Goal: Task Accomplishment & Management: Manage account settings

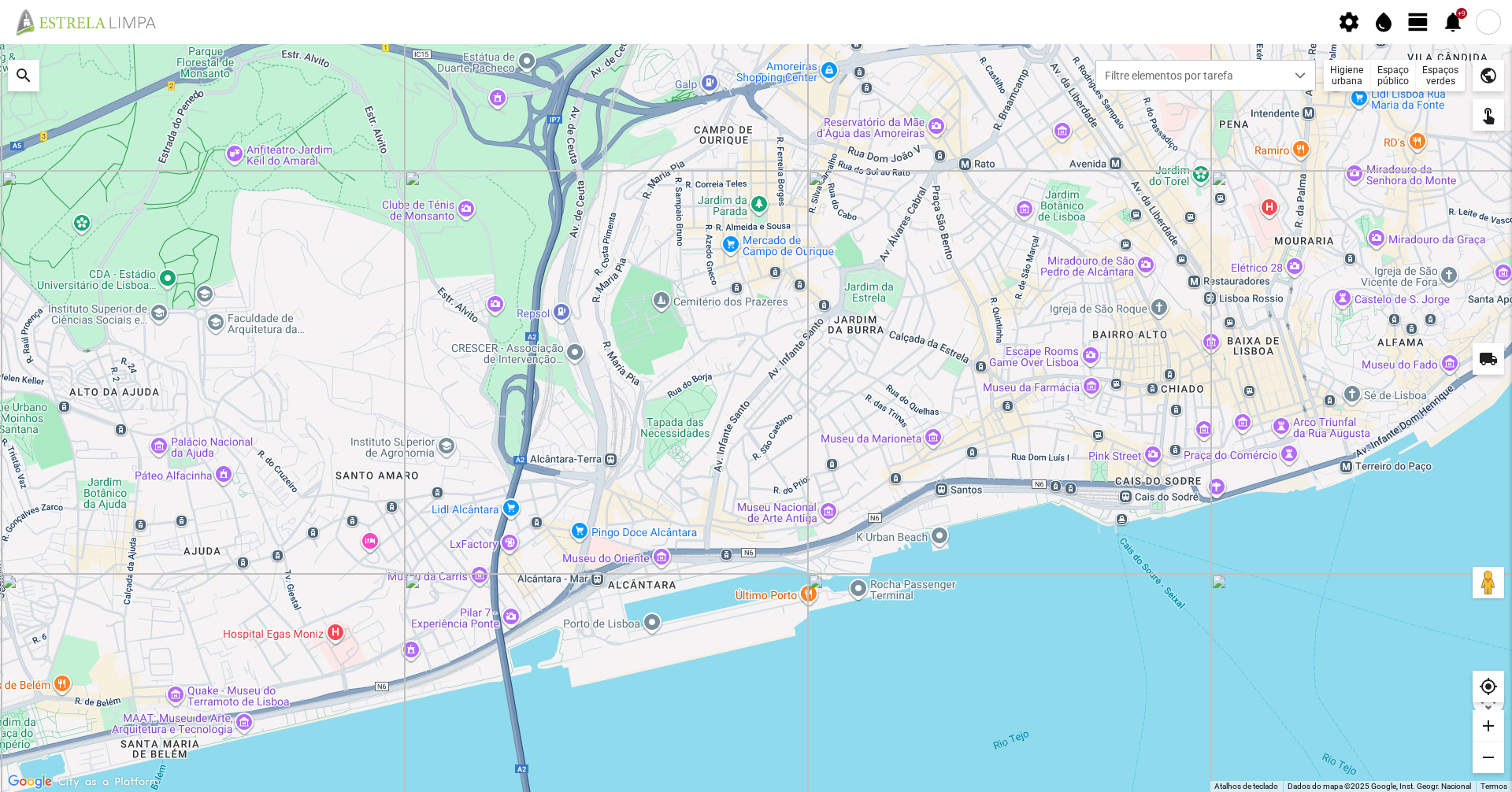
click at [1426, 23] on span "view_day" at bounding box center [1418, 21] width 24 height 24
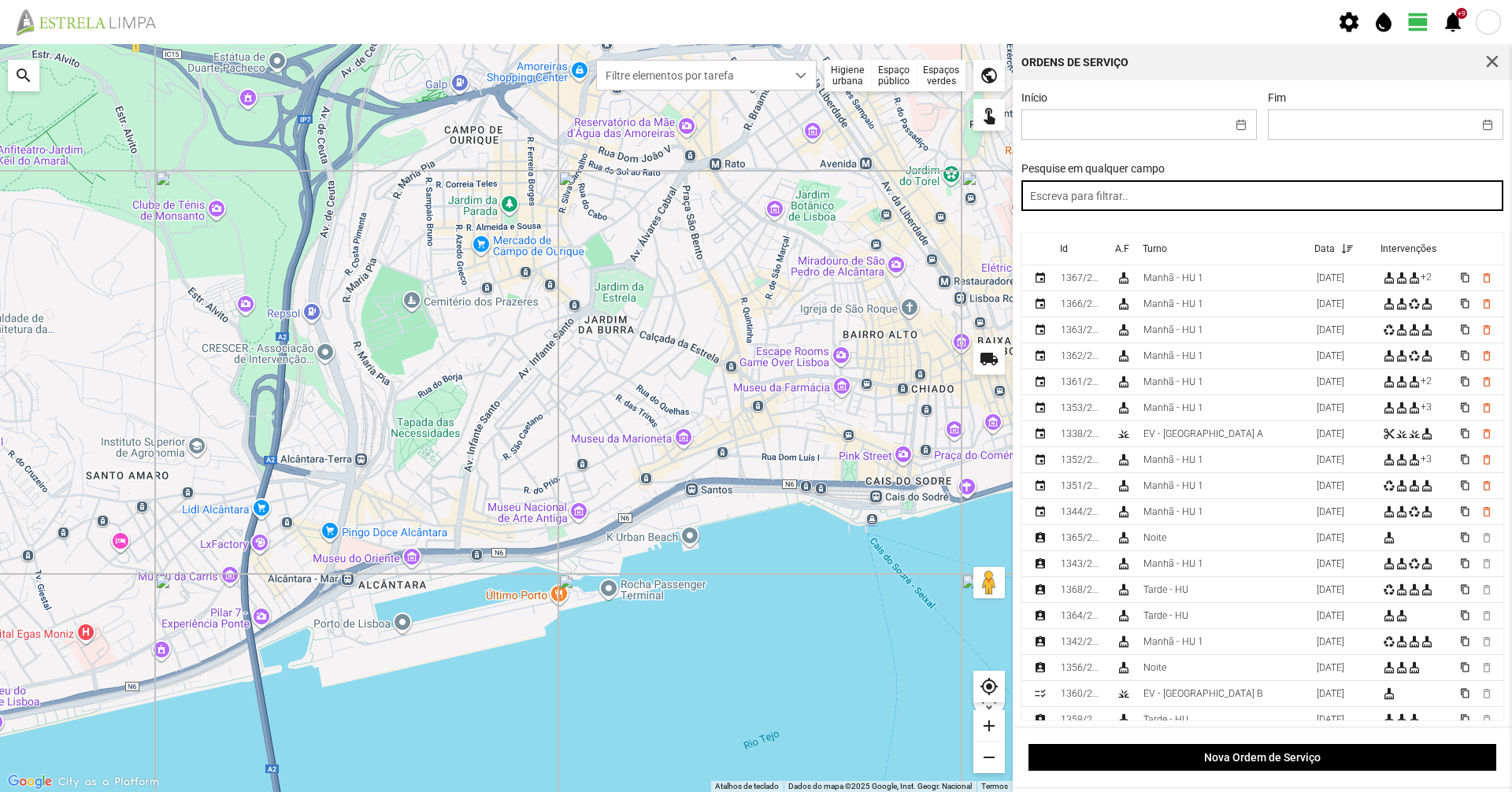
click at [1176, 189] on input "text" at bounding box center [1263, 195] width 483 height 30
click at [1181, 203] on input "text" at bounding box center [1263, 195] width 483 height 30
type input "tarde"
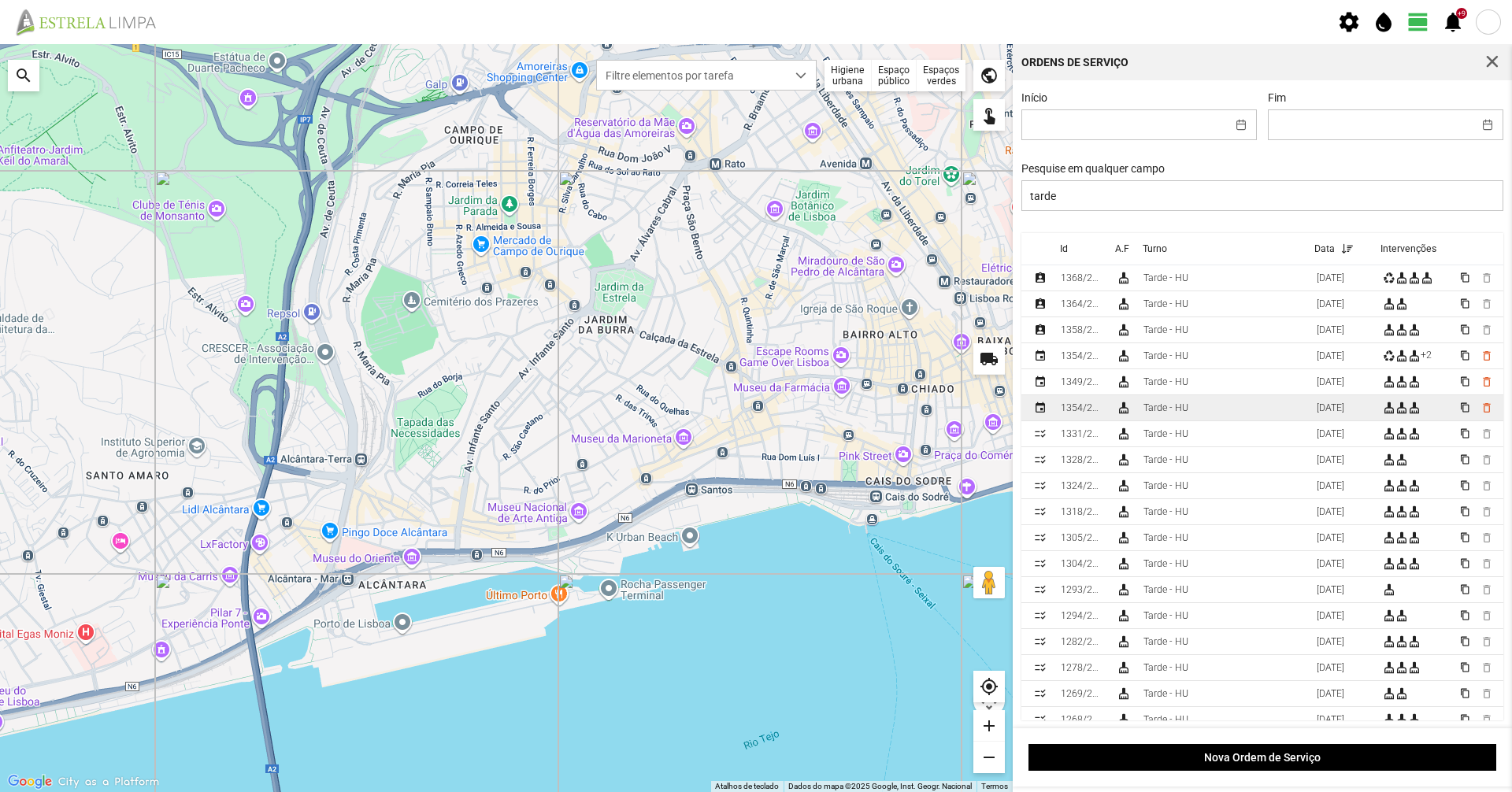
click at [1206, 415] on td "Tarde - HU" at bounding box center [1223, 409] width 173 height 26
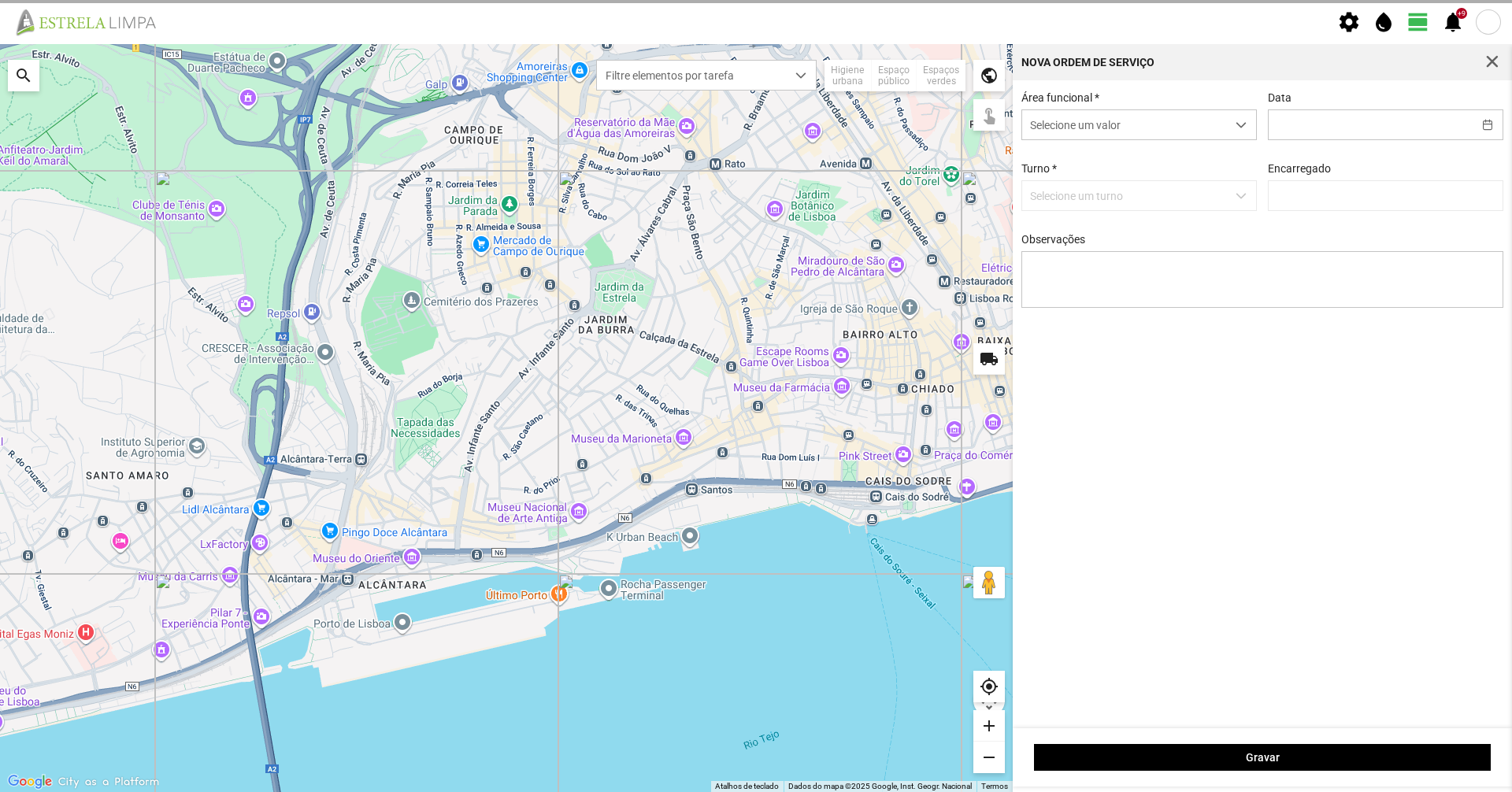
type input "17/09/2025"
type input "Graciete Brandão"
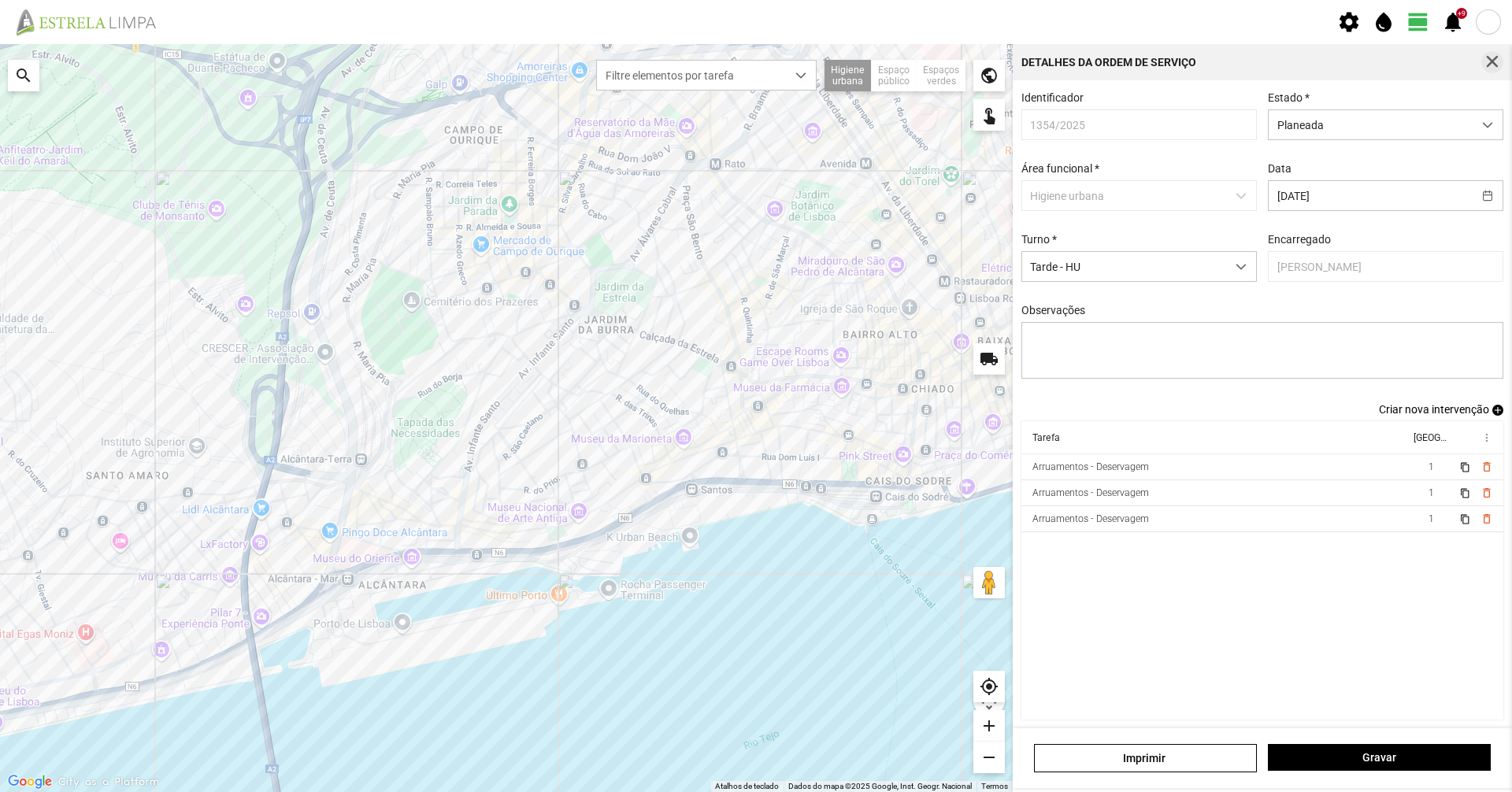
click at [1500, 63] on span "button" at bounding box center [1492, 62] width 14 height 14
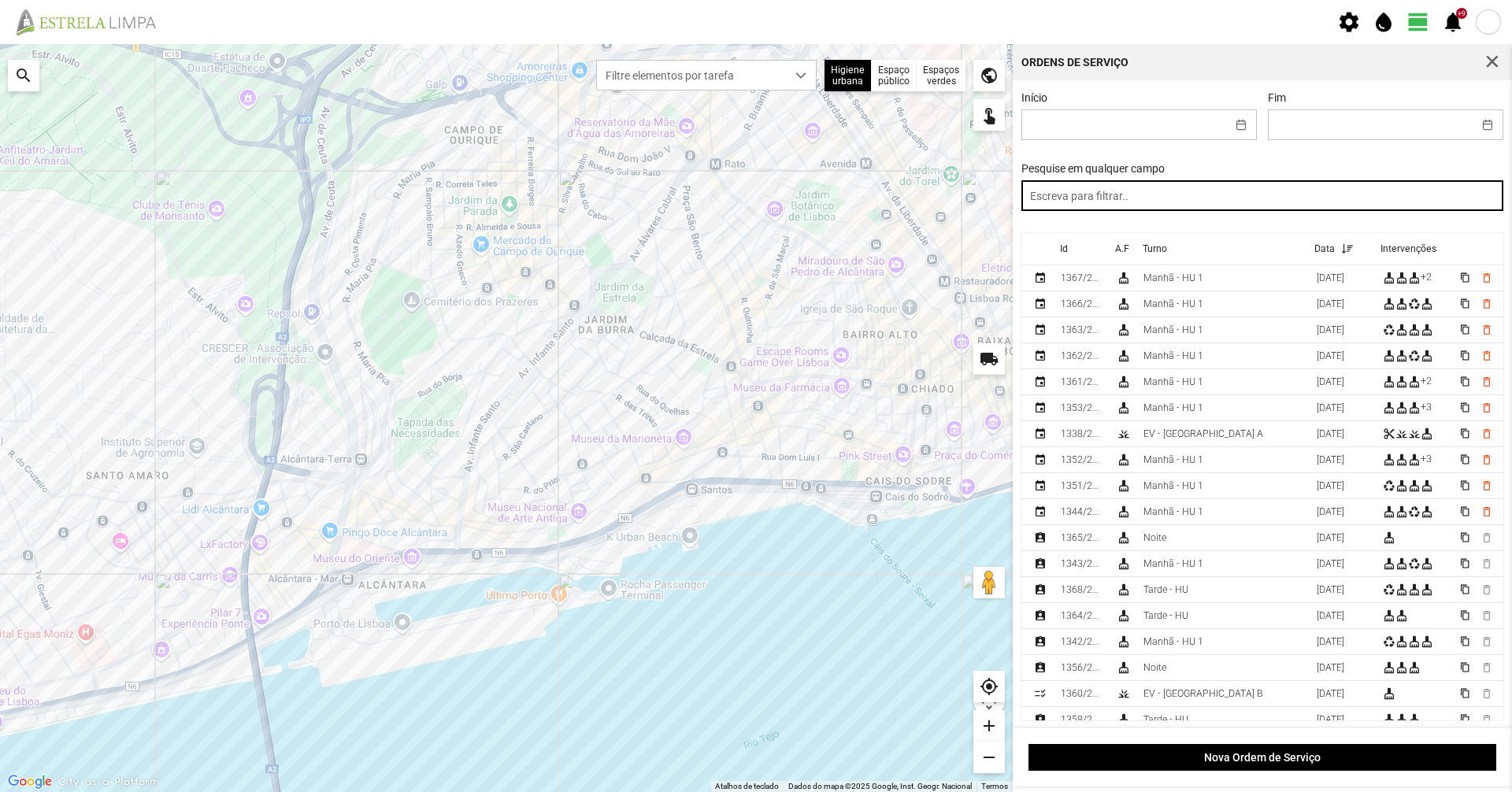
click at [1386, 209] on input "text" at bounding box center [1263, 195] width 483 height 30
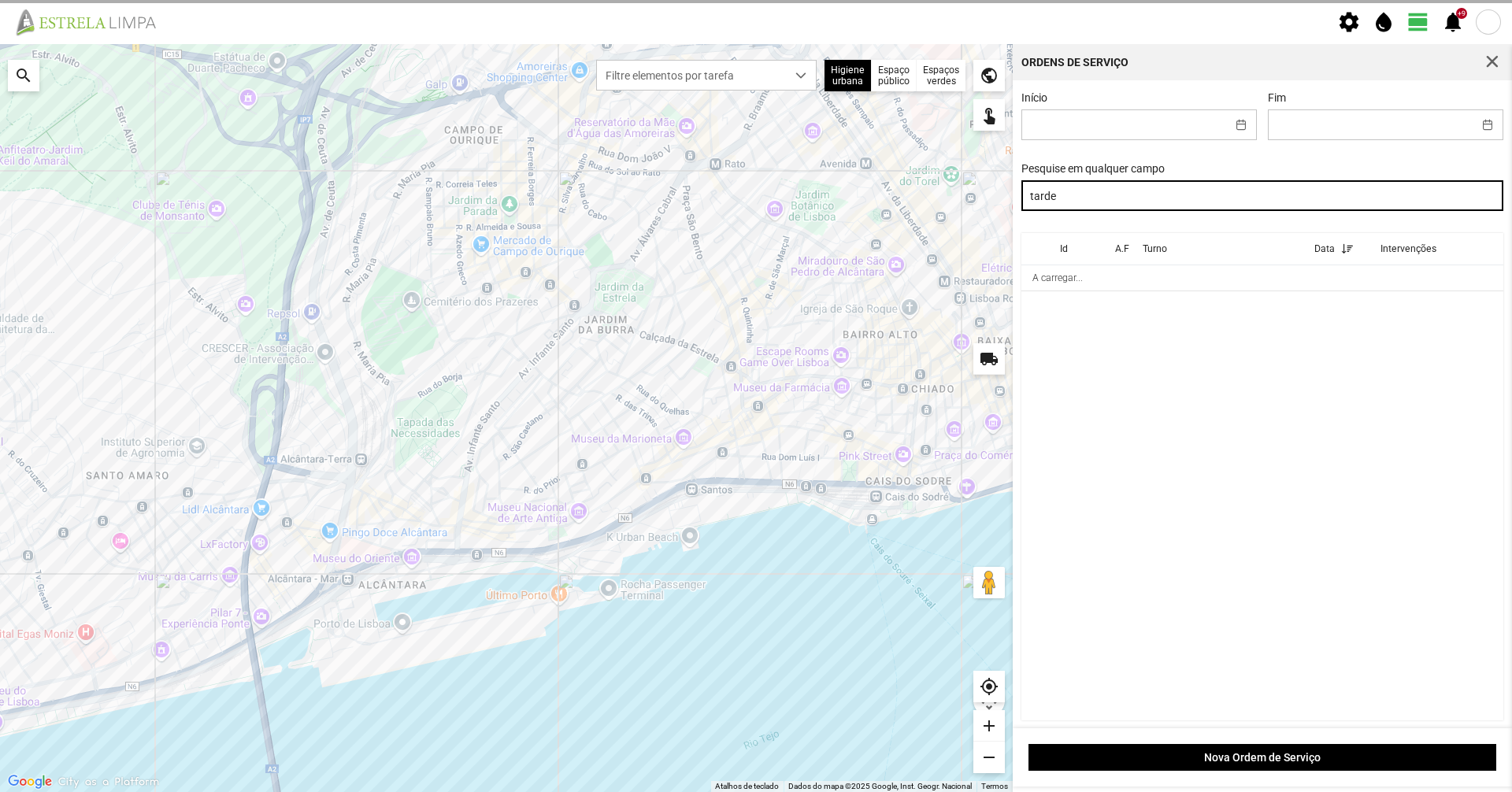
drag, startPoint x: 1134, startPoint y: 204, endPoint x: 905, endPoint y: 220, distance: 229.6
click at [905, 220] on div "Para navegar no mapa com gestos de toque, toque duas vezes sem soltar no mapa e…" at bounding box center [756, 417] width 1512 height 747
type input "tarde"
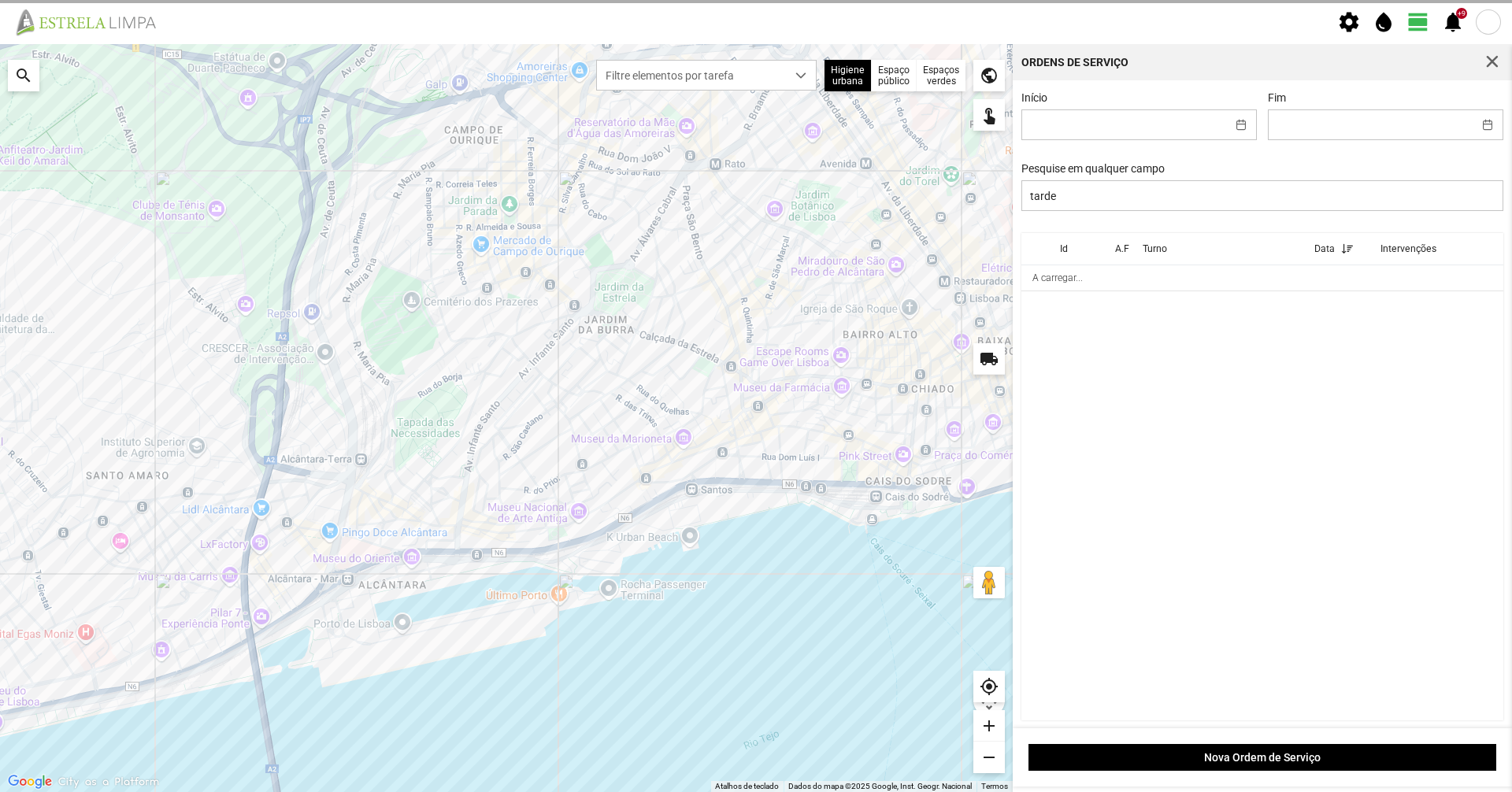
click at [1103, 214] on div "Início Fim Pesquise em qualquer campo tarde" at bounding box center [1262, 162] width 494 height 142
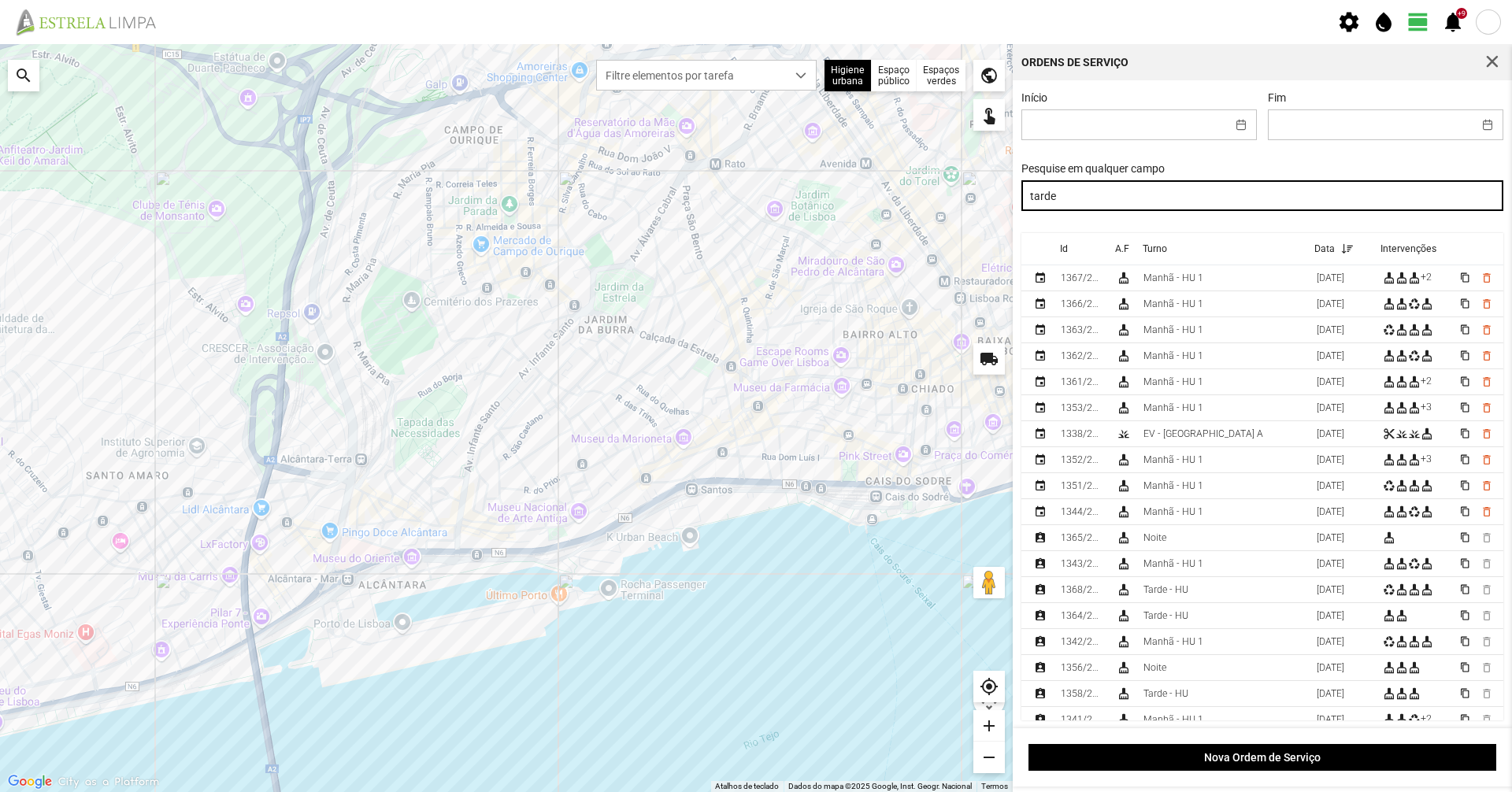
click at [1112, 185] on input "tarde" at bounding box center [1263, 195] width 483 height 30
drag, startPoint x: 1086, startPoint y: 195, endPoint x: 866, endPoint y: 215, distance: 220.9
click at [866, 215] on div "Para navegar no mapa com gestos de toque, toque duas vezes sem soltar no mapa e…" at bounding box center [756, 417] width 1512 height 747
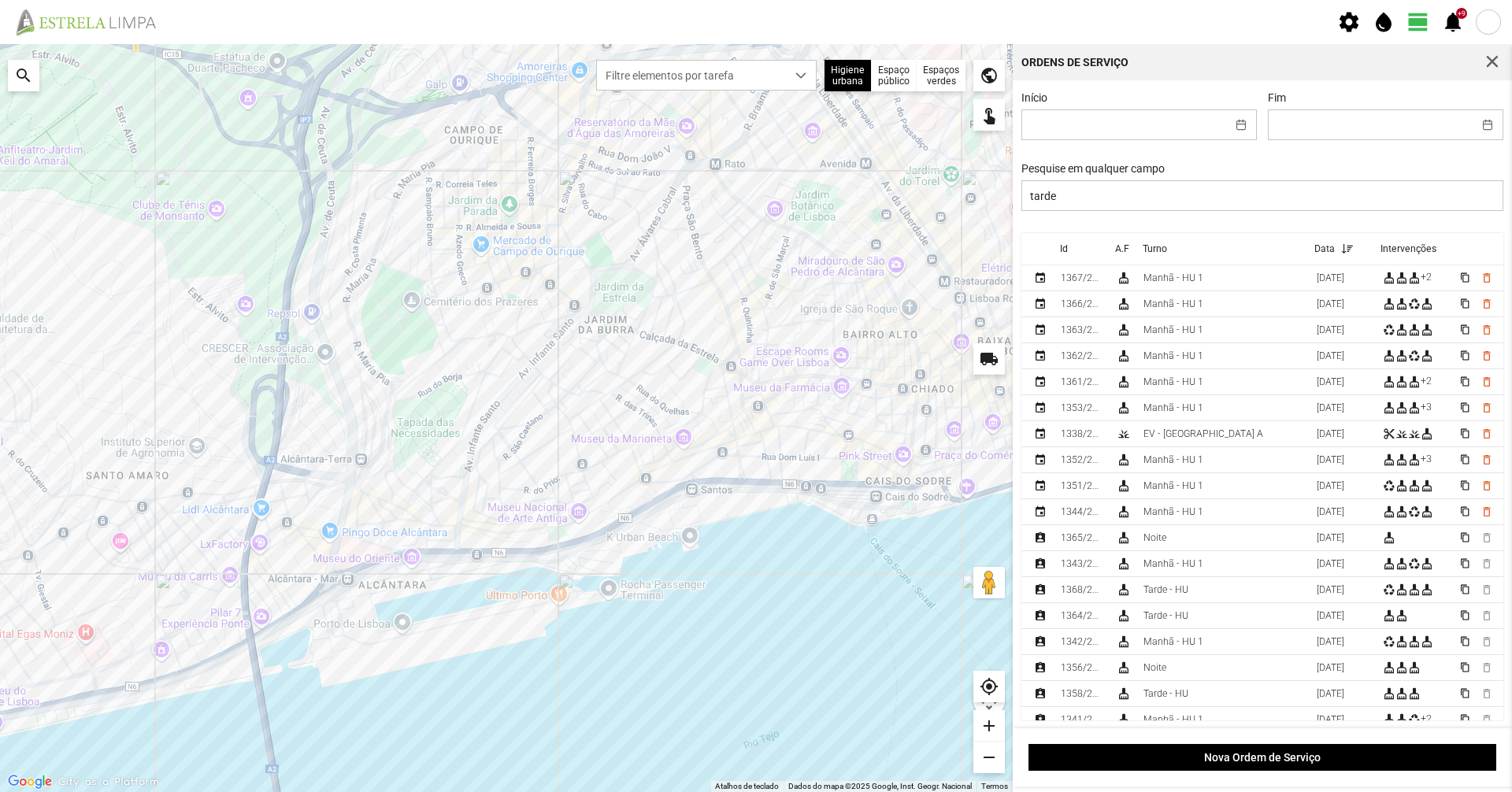
click at [1107, 156] on div "Início Fim Pesquise em qualquer campo tarde" at bounding box center [1262, 162] width 494 height 142
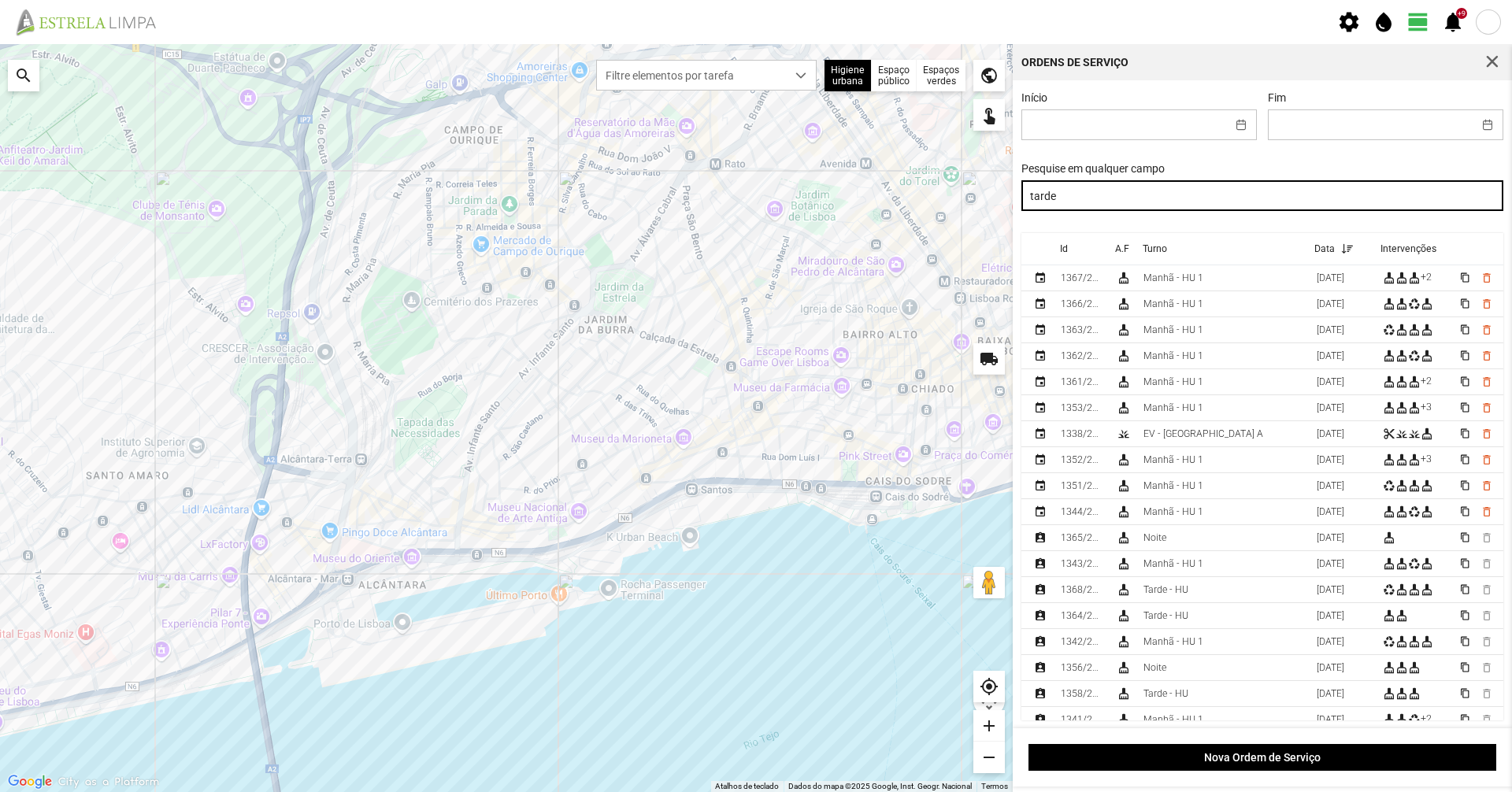
click at [1092, 204] on input "tarde" at bounding box center [1263, 195] width 483 height 30
drag, startPoint x: 1092, startPoint y: 204, endPoint x: 951, endPoint y: 193, distance: 141.4
click at [951, 193] on div "Para navegar no mapa com gestos de toque, toque duas vezes sem soltar no mapa e…" at bounding box center [756, 417] width 1512 height 747
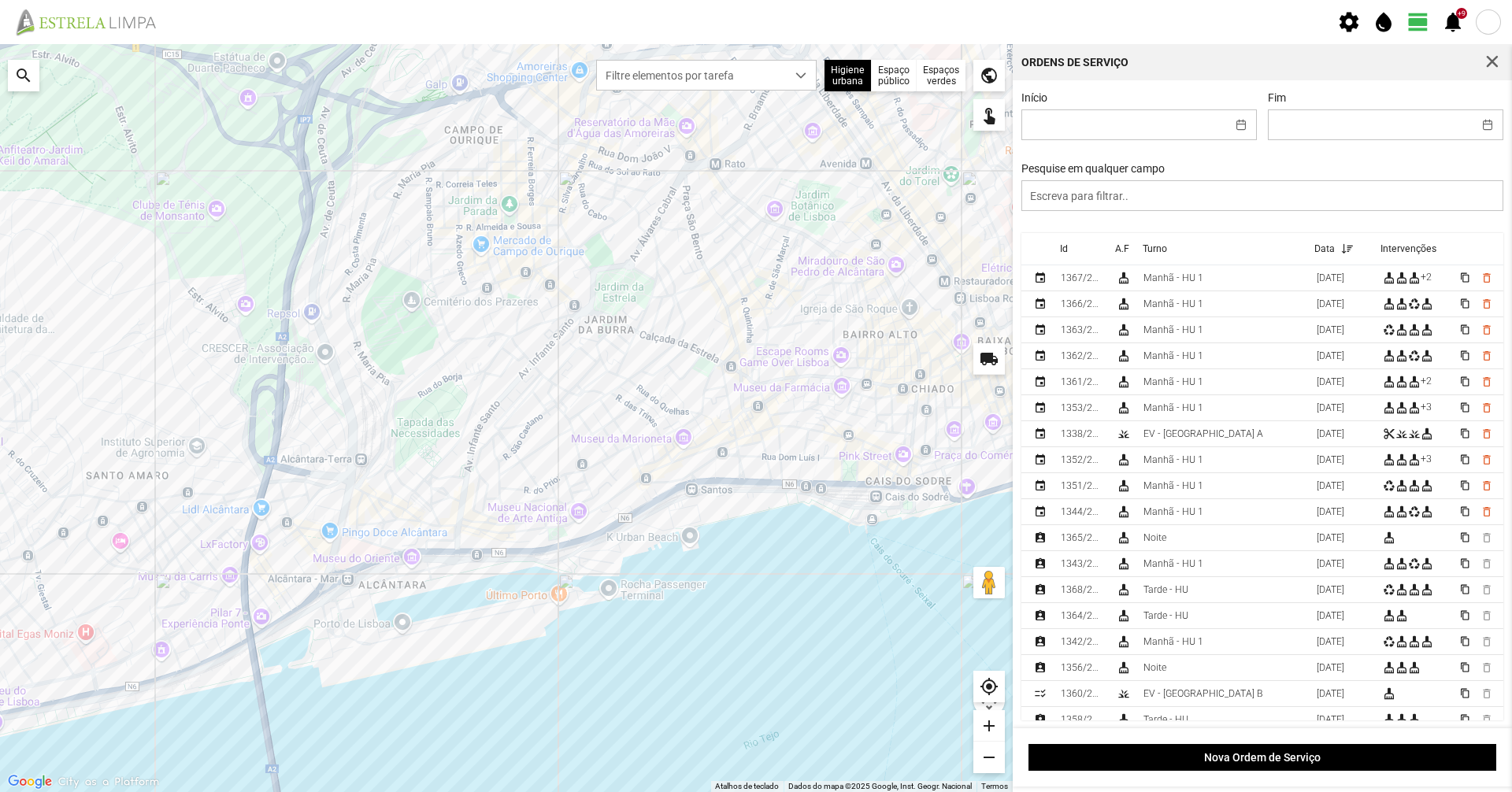
click at [1214, 149] on div "Início Fim Pesquise em qualquer campo" at bounding box center [1262, 162] width 494 height 142
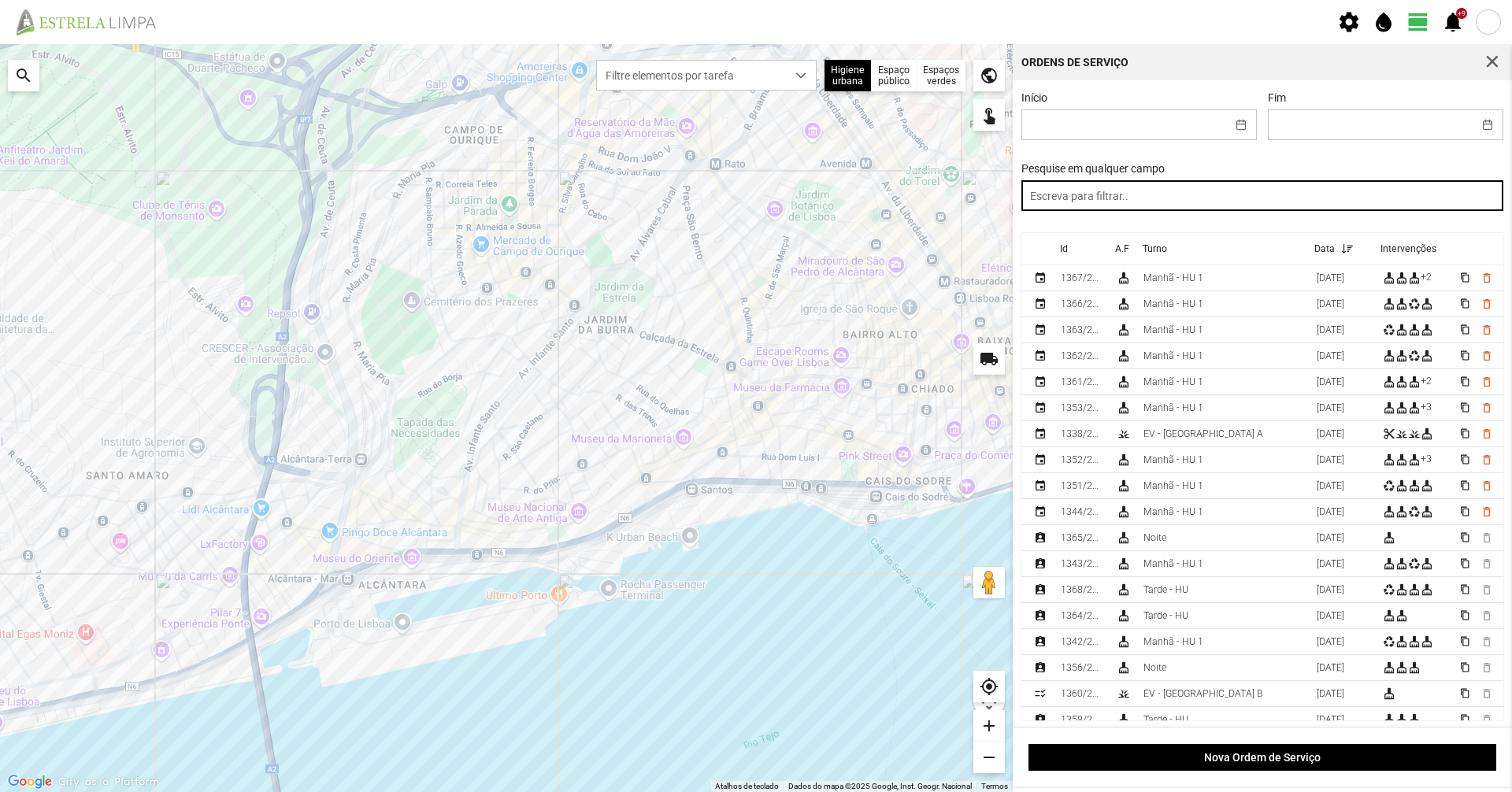
click at [1175, 199] on input "text" at bounding box center [1263, 195] width 483 height 30
paste input "tarde"
type input "tarde"
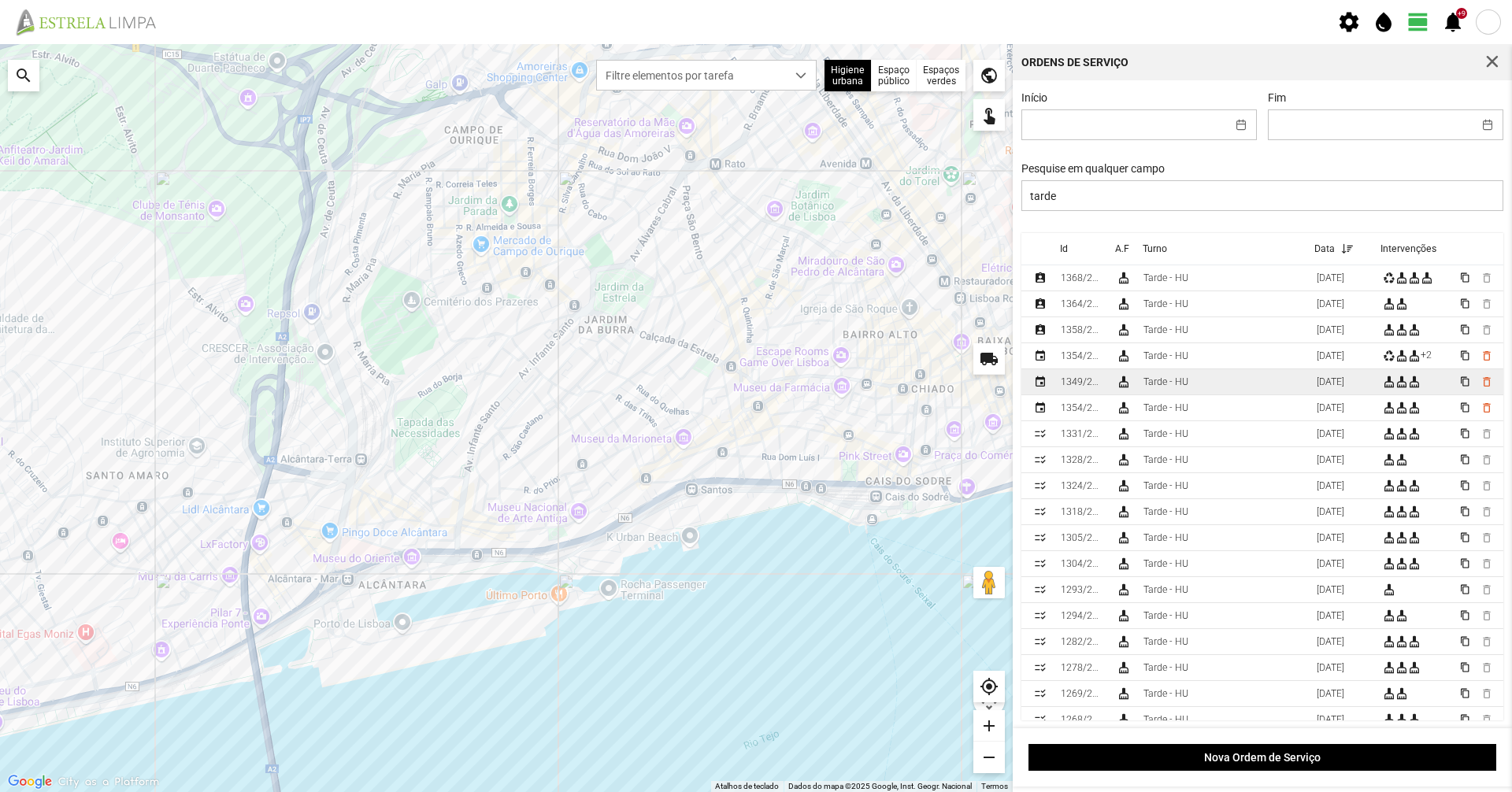
click at [1132, 384] on td "cleaning_services" at bounding box center [1123, 382] width 27 height 26
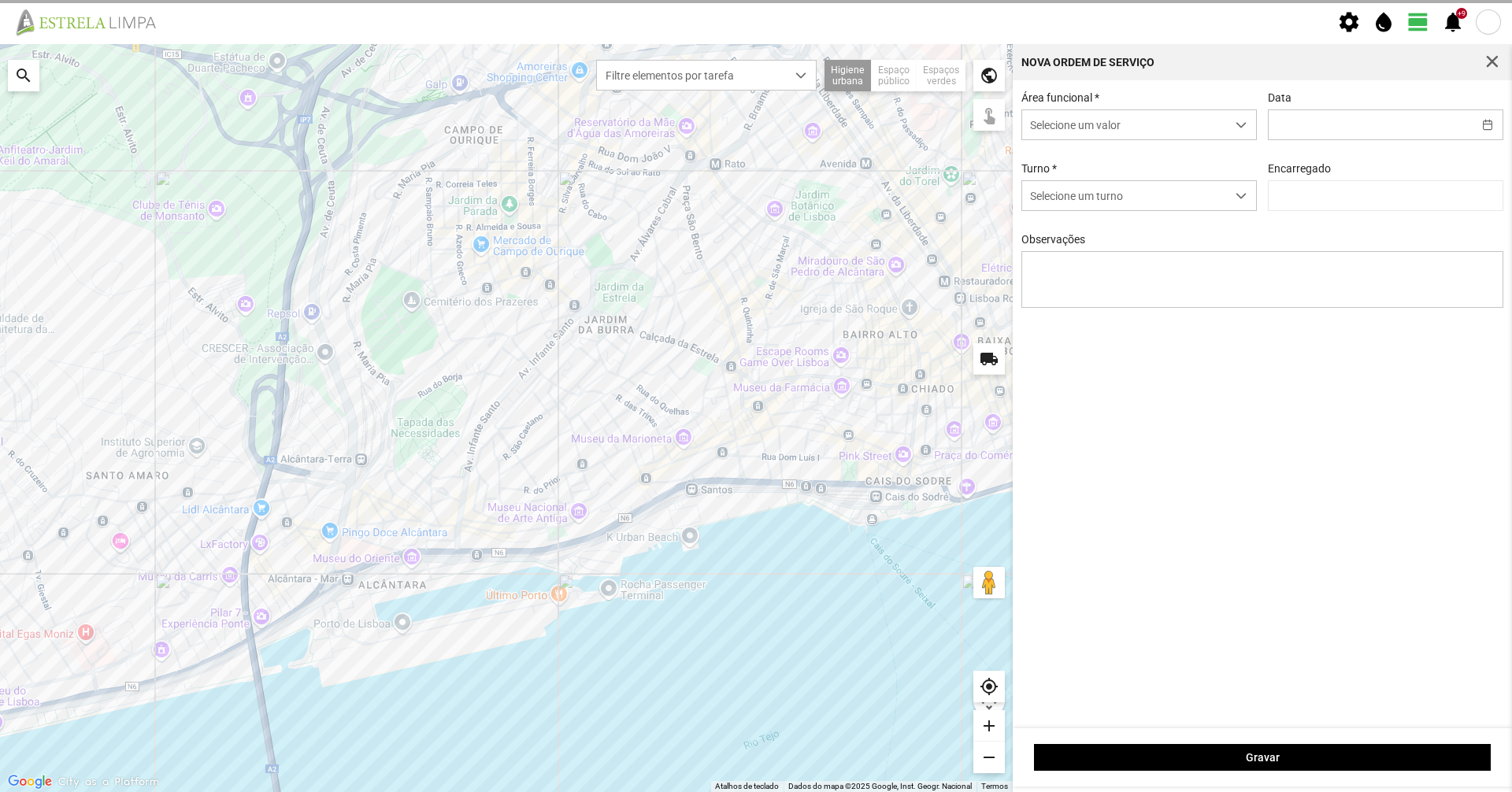
type input "17/09/2025"
type input "Graciete Brandão"
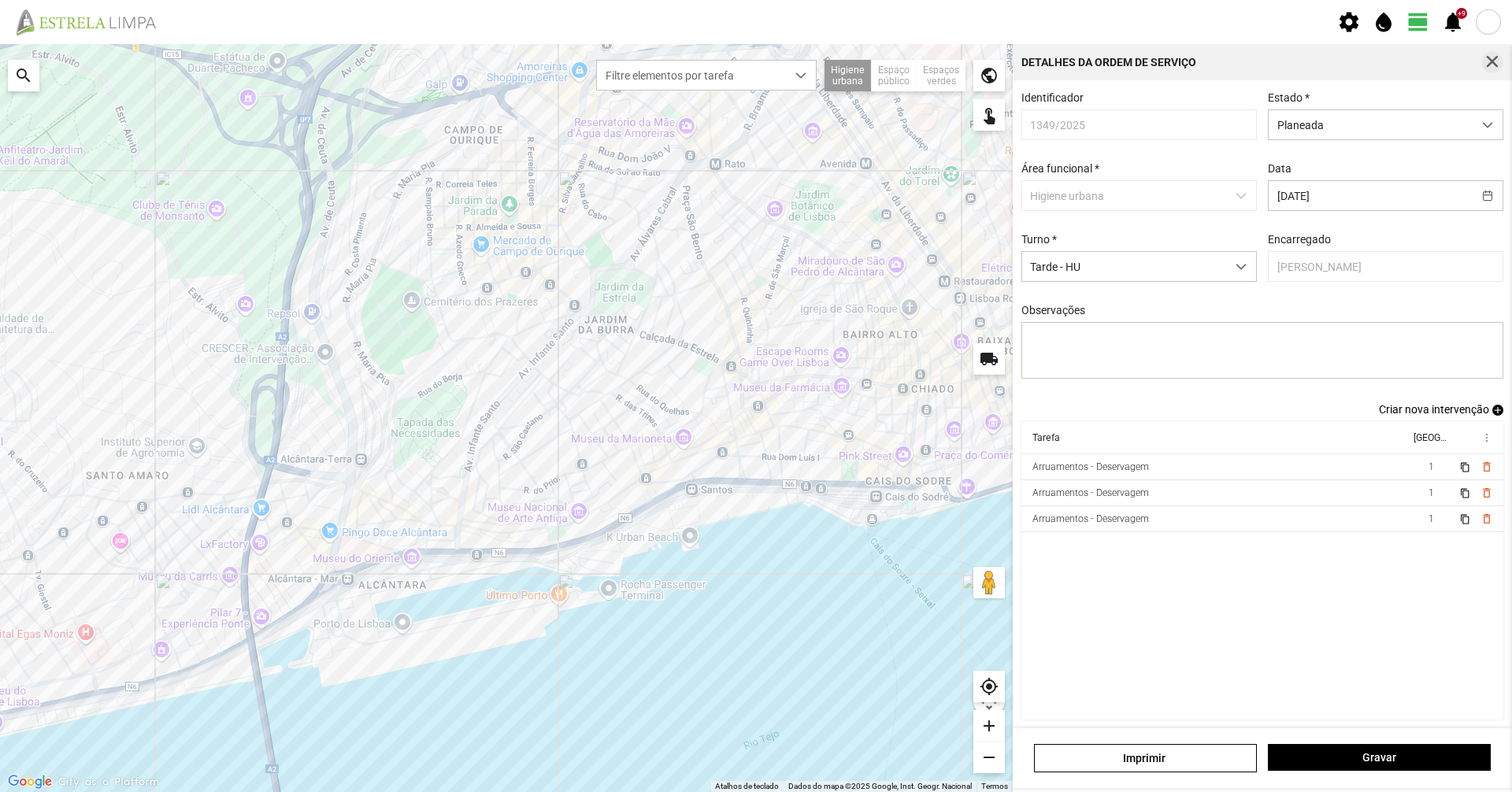
click at [1495, 54] on button "button" at bounding box center [1492, 62] width 22 height 22
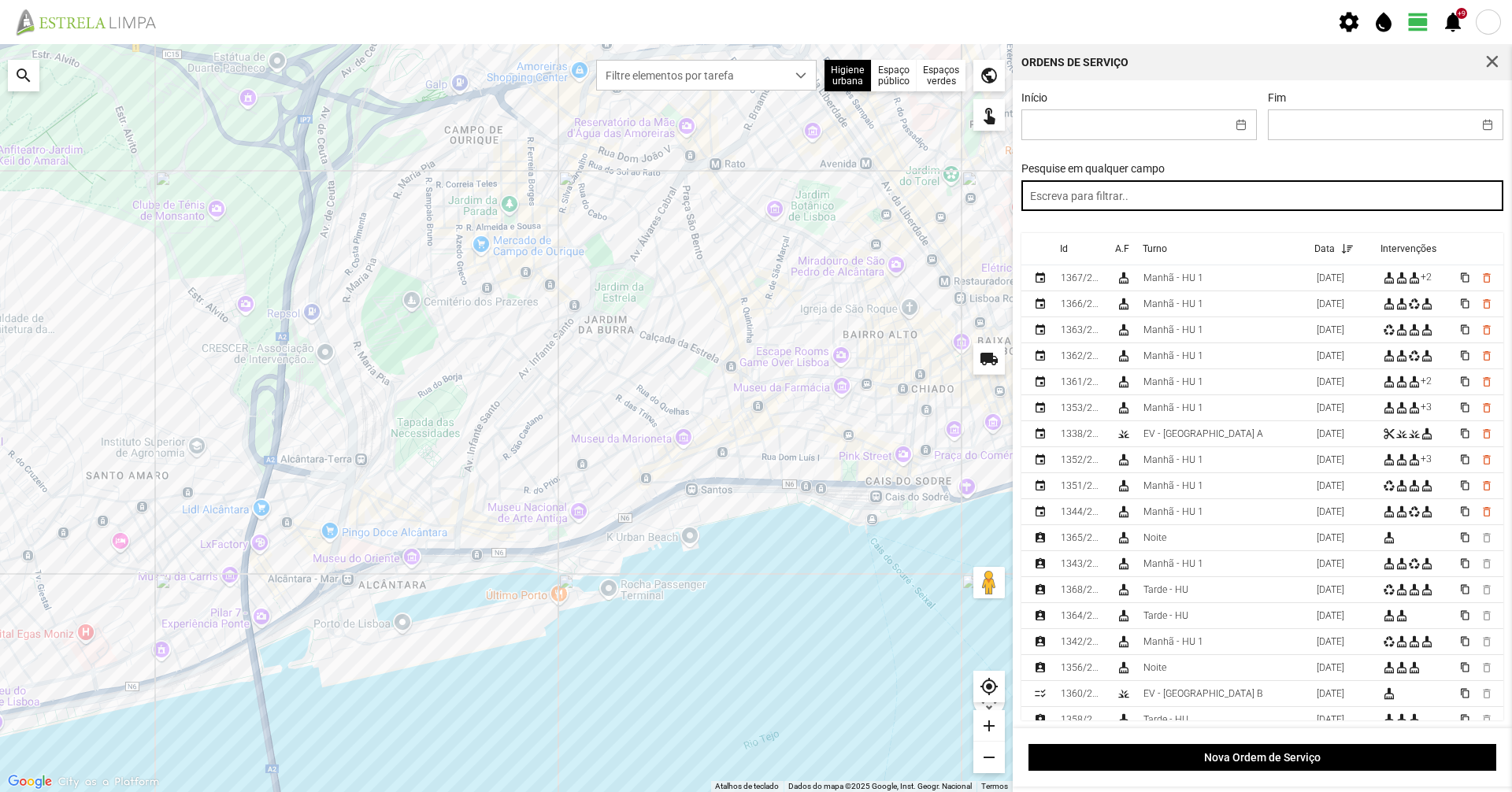
click at [1203, 194] on input "text" at bounding box center [1263, 195] width 483 height 30
paste input "tarde"
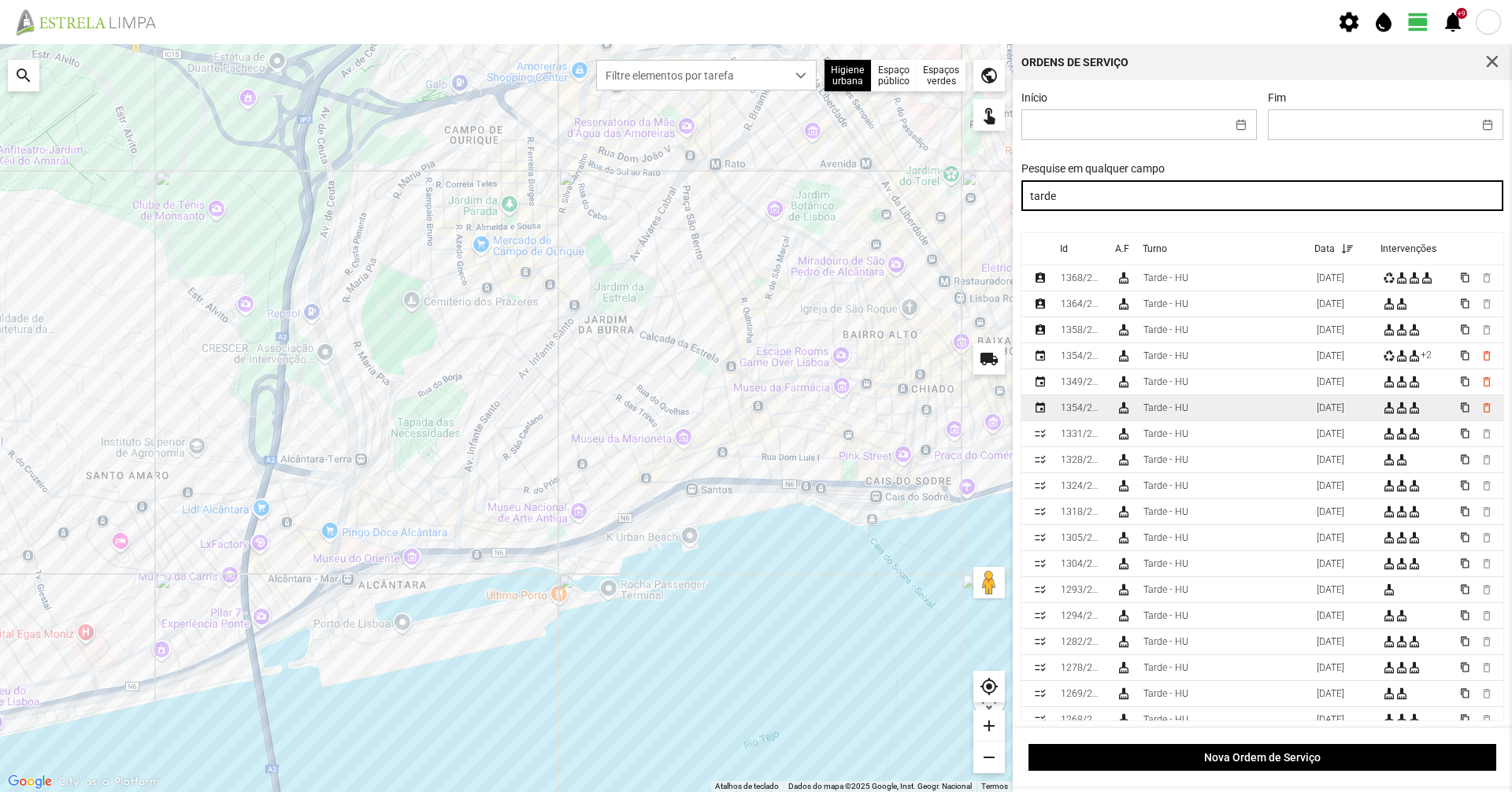
type input "tarde"
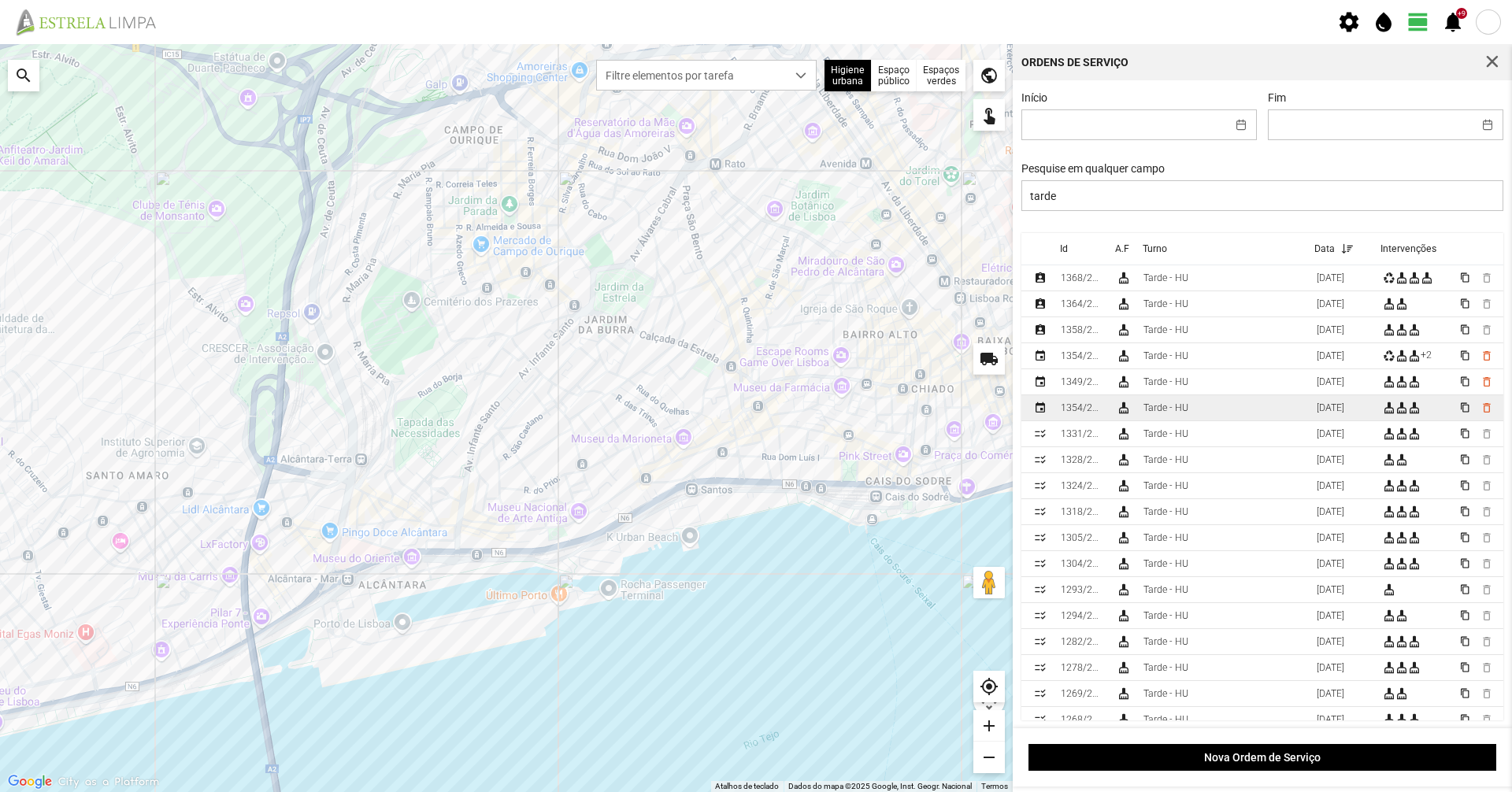
click at [1195, 419] on td "Tarde - HU" at bounding box center [1223, 409] width 173 height 26
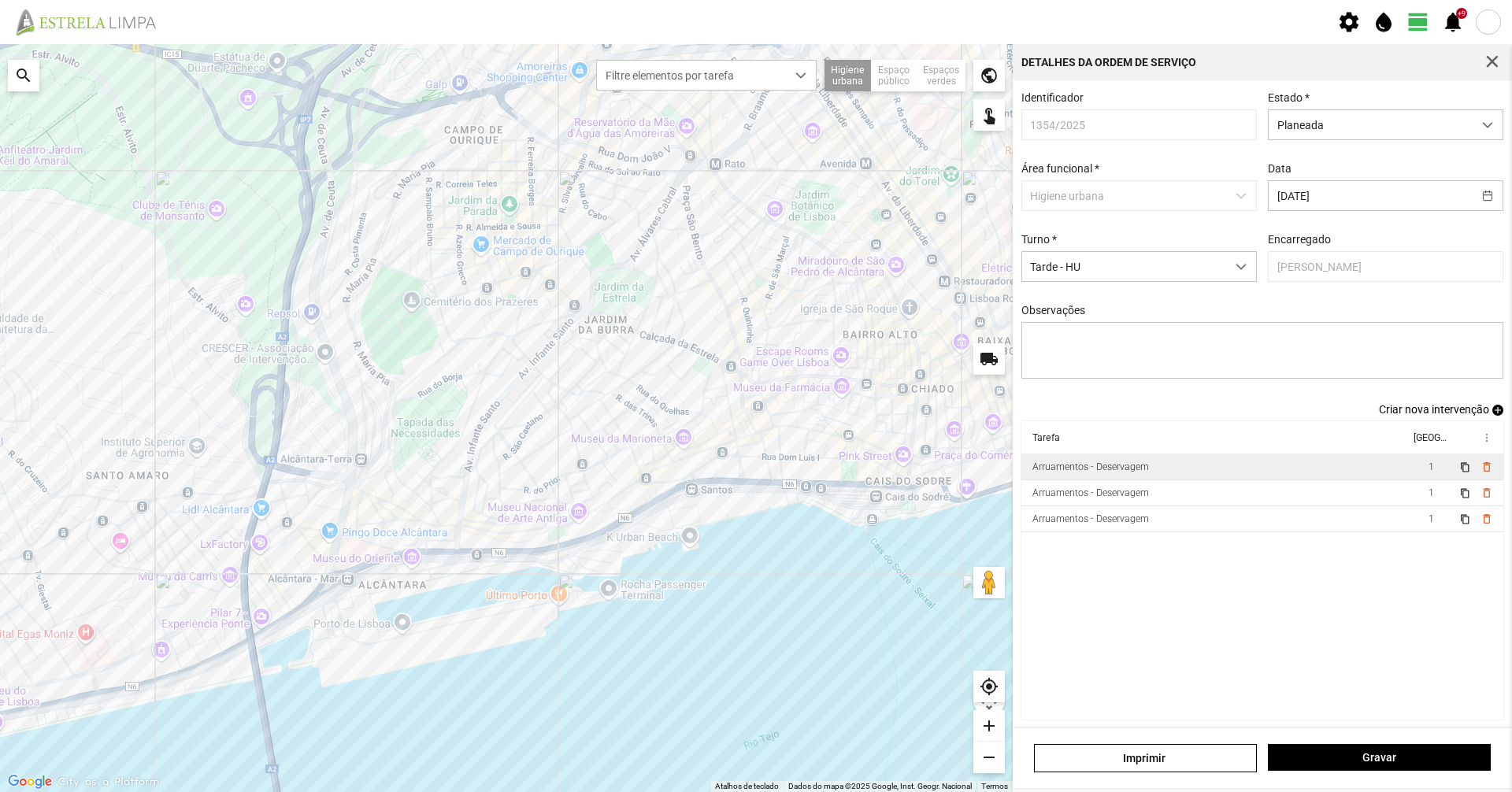
click at [1182, 464] on td "Arruamentos - Deservagem" at bounding box center [1215, 467] width 388 height 26
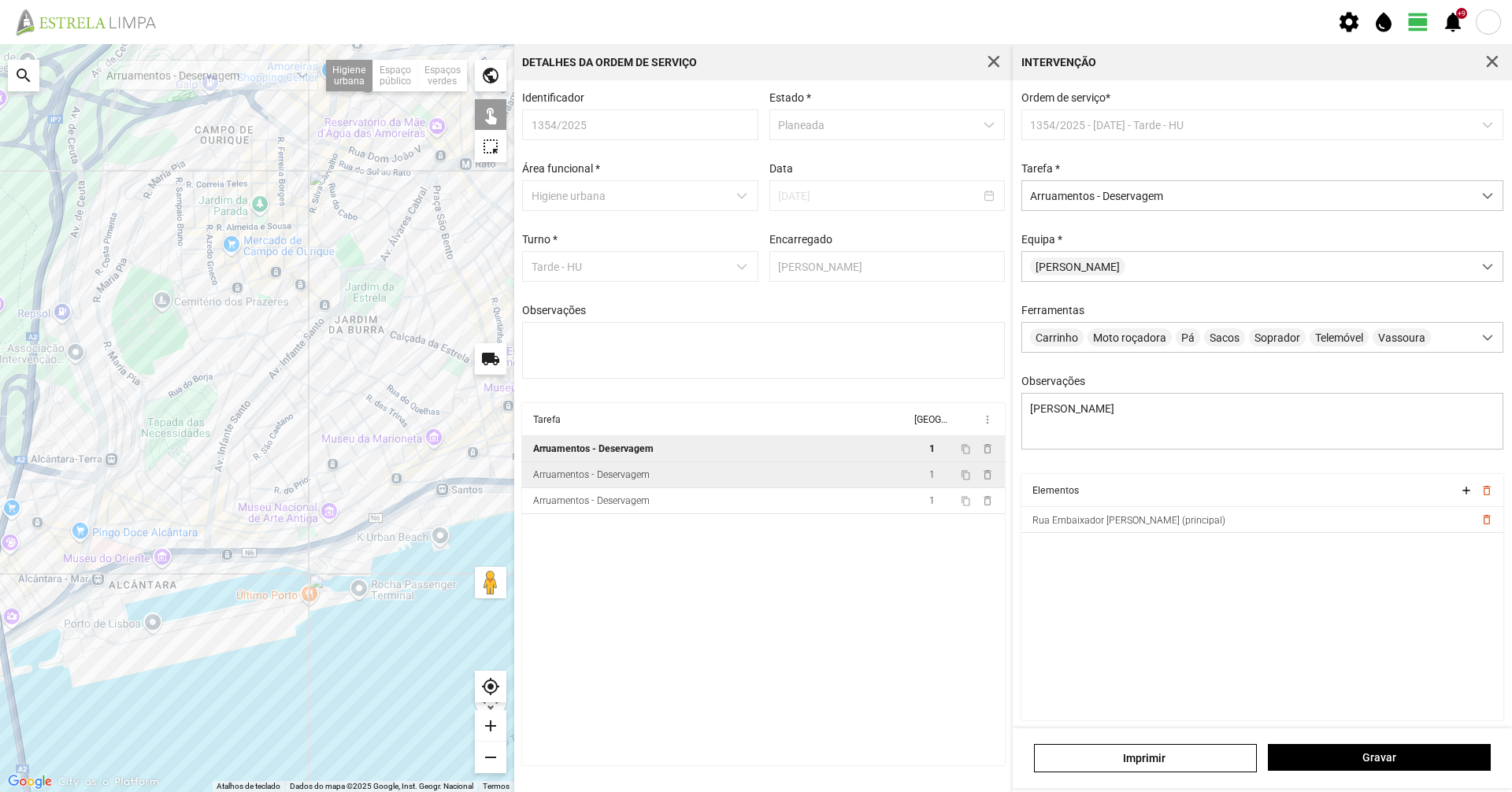
click at [900, 474] on td "Arruamentos - Deservagem" at bounding box center [716, 476] width 388 height 26
type textarea "Daniel Casimiro"
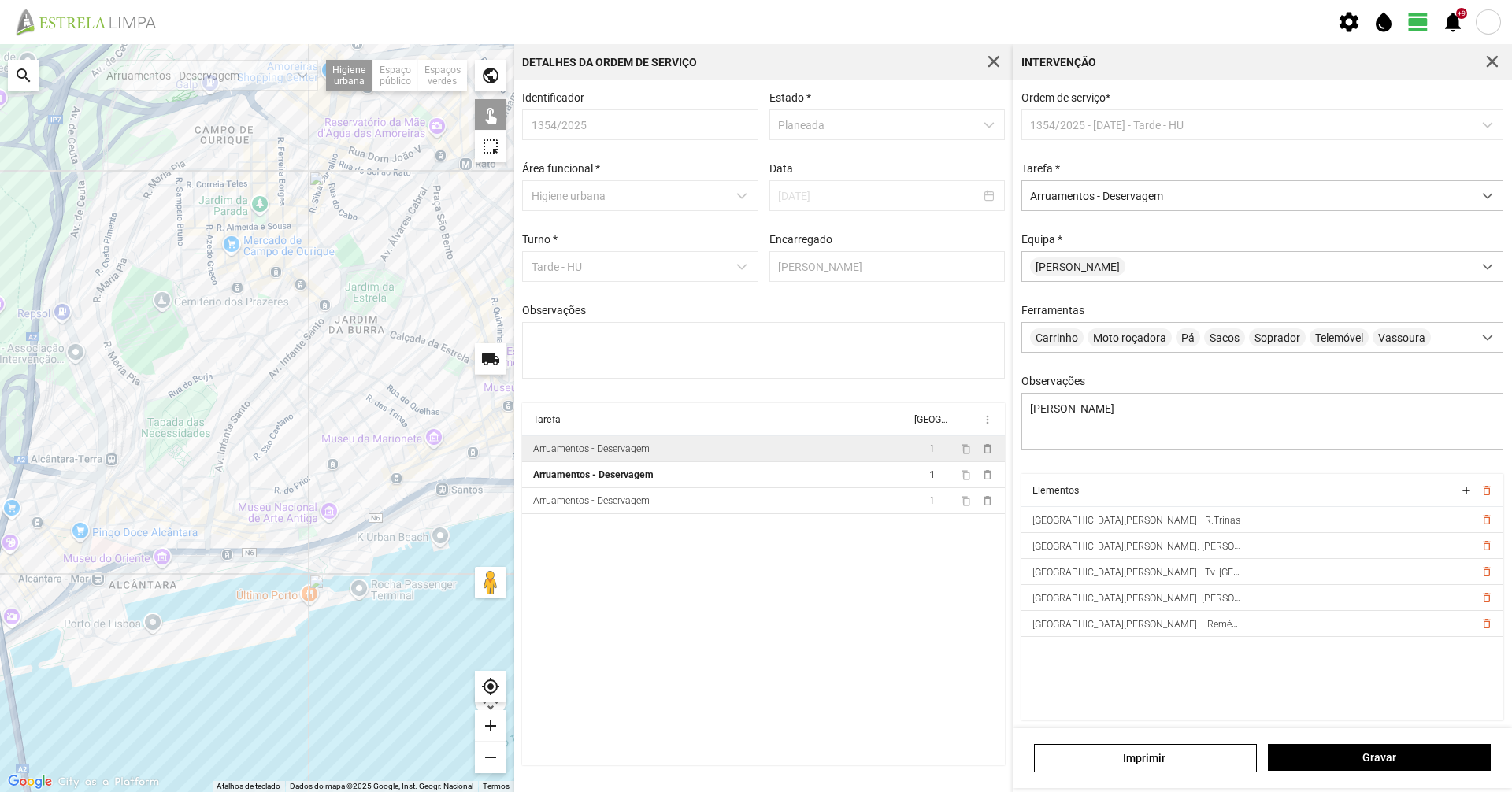
click at [371, 398] on div at bounding box center [257, 417] width 514 height 747
click at [398, 415] on div at bounding box center [257, 417] width 514 height 747
click at [407, 429] on div at bounding box center [257, 417] width 514 height 747
click at [410, 432] on div at bounding box center [257, 417] width 514 height 747
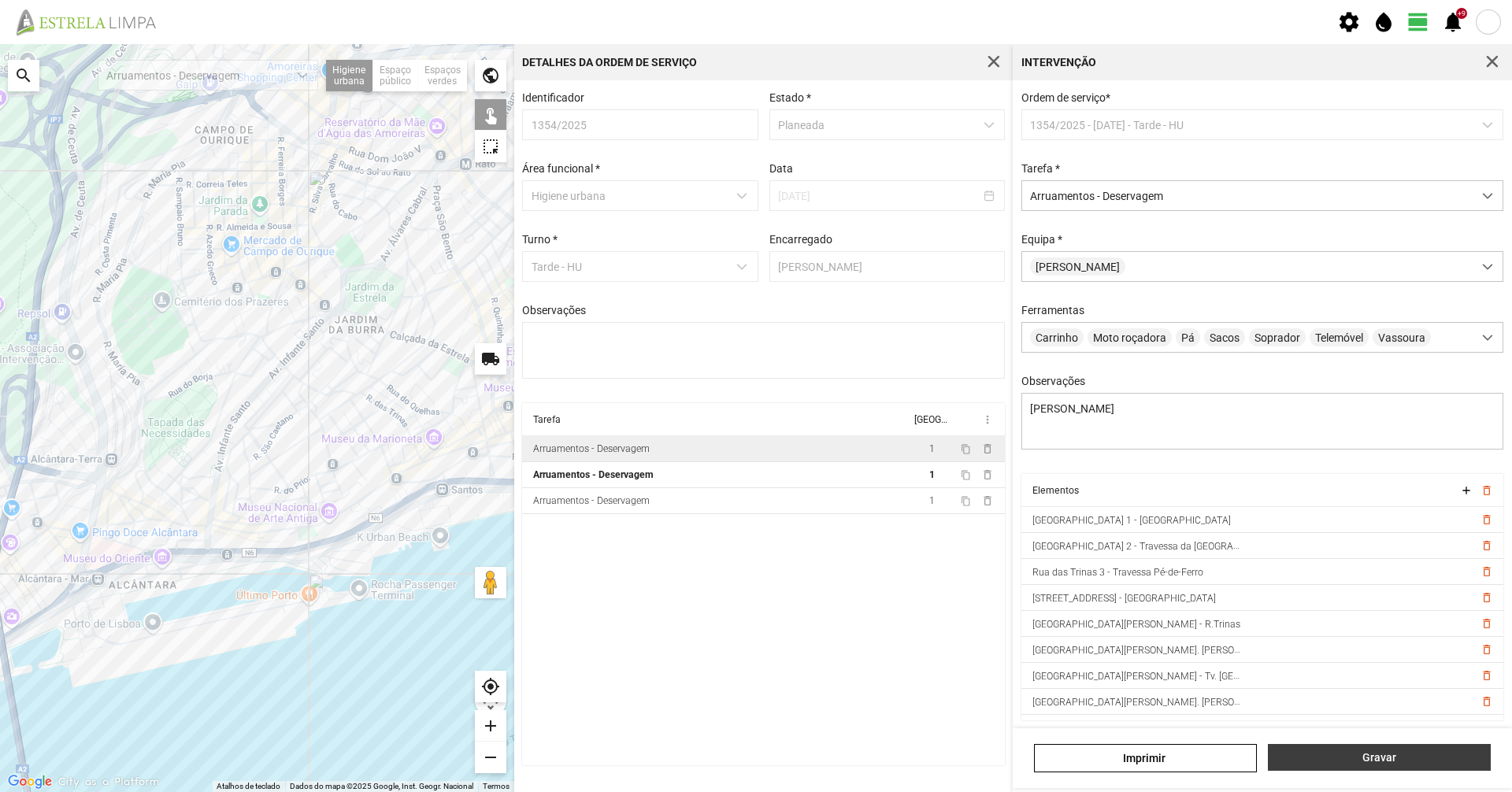
click at [1356, 754] on span "Gravar" at bounding box center [1379, 757] width 206 height 12
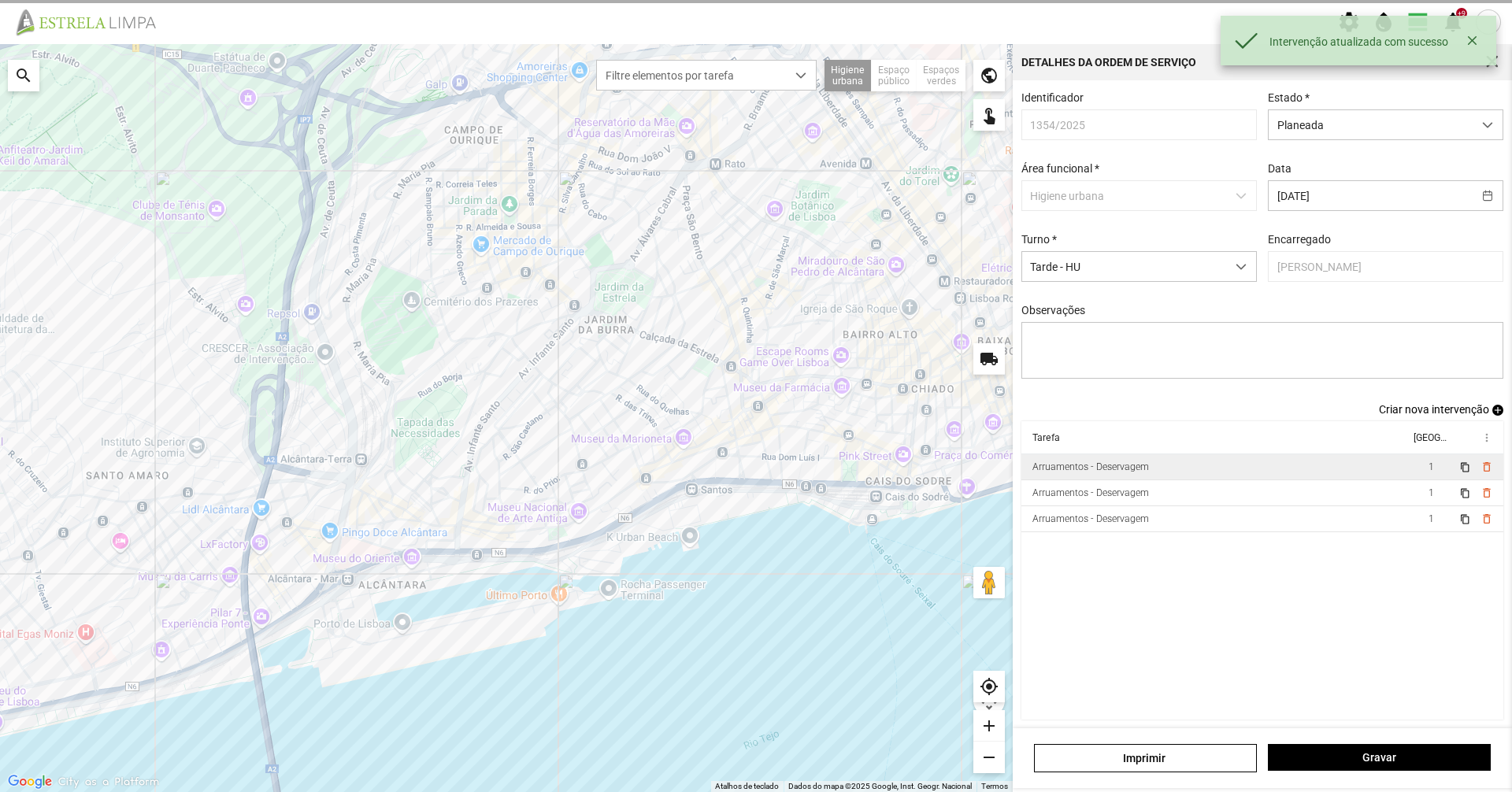
click at [1141, 472] on div "Arruamentos - Deservagem" at bounding box center [1090, 466] width 116 height 11
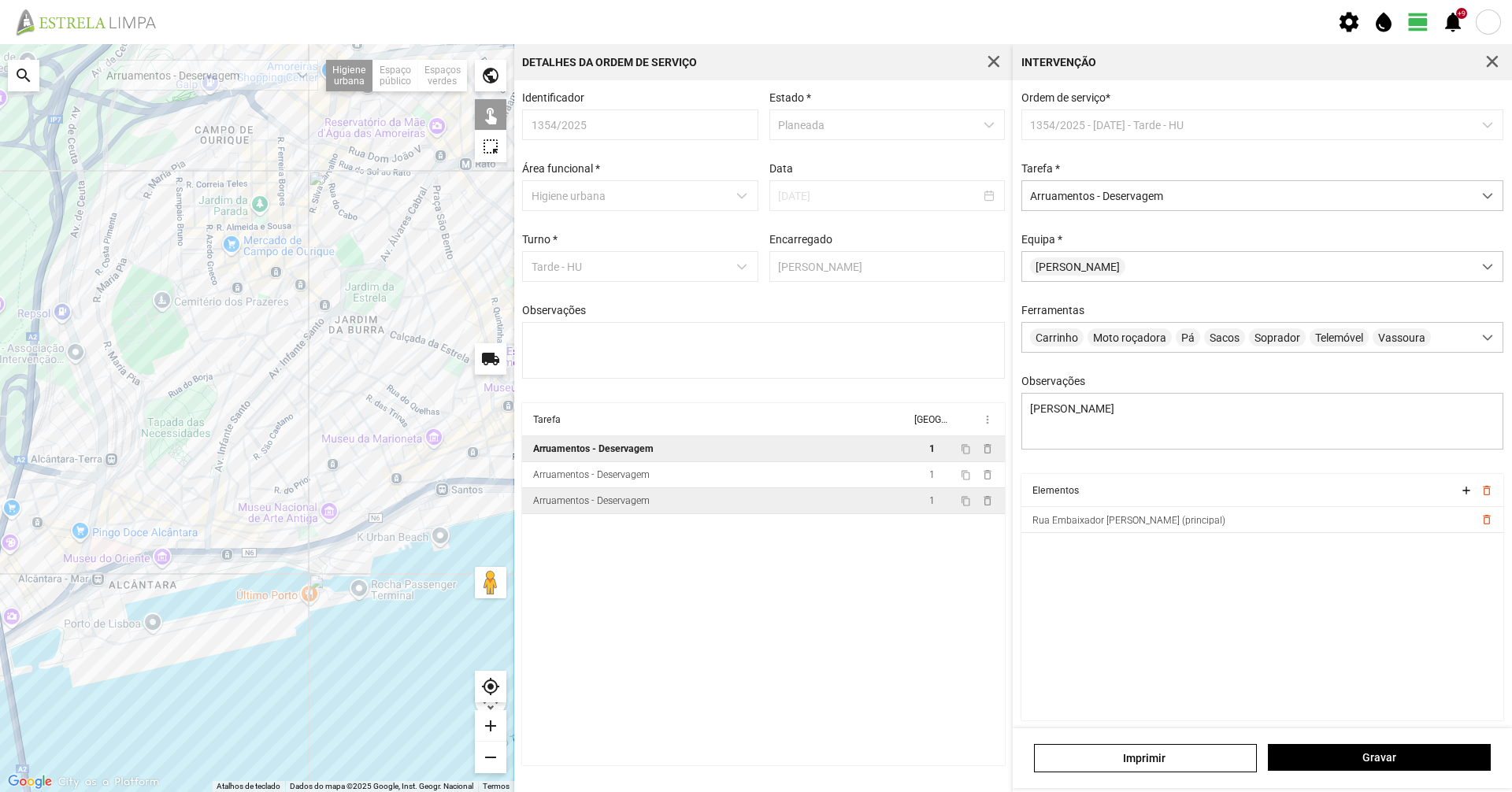
click at [528, 508] on td "Arruamentos - Deservagem" at bounding box center [716, 501] width 388 height 26
type textarea "Umaro Braima. Aplicação de produto na Largo de Rivais, Calçadas das necessidade…"
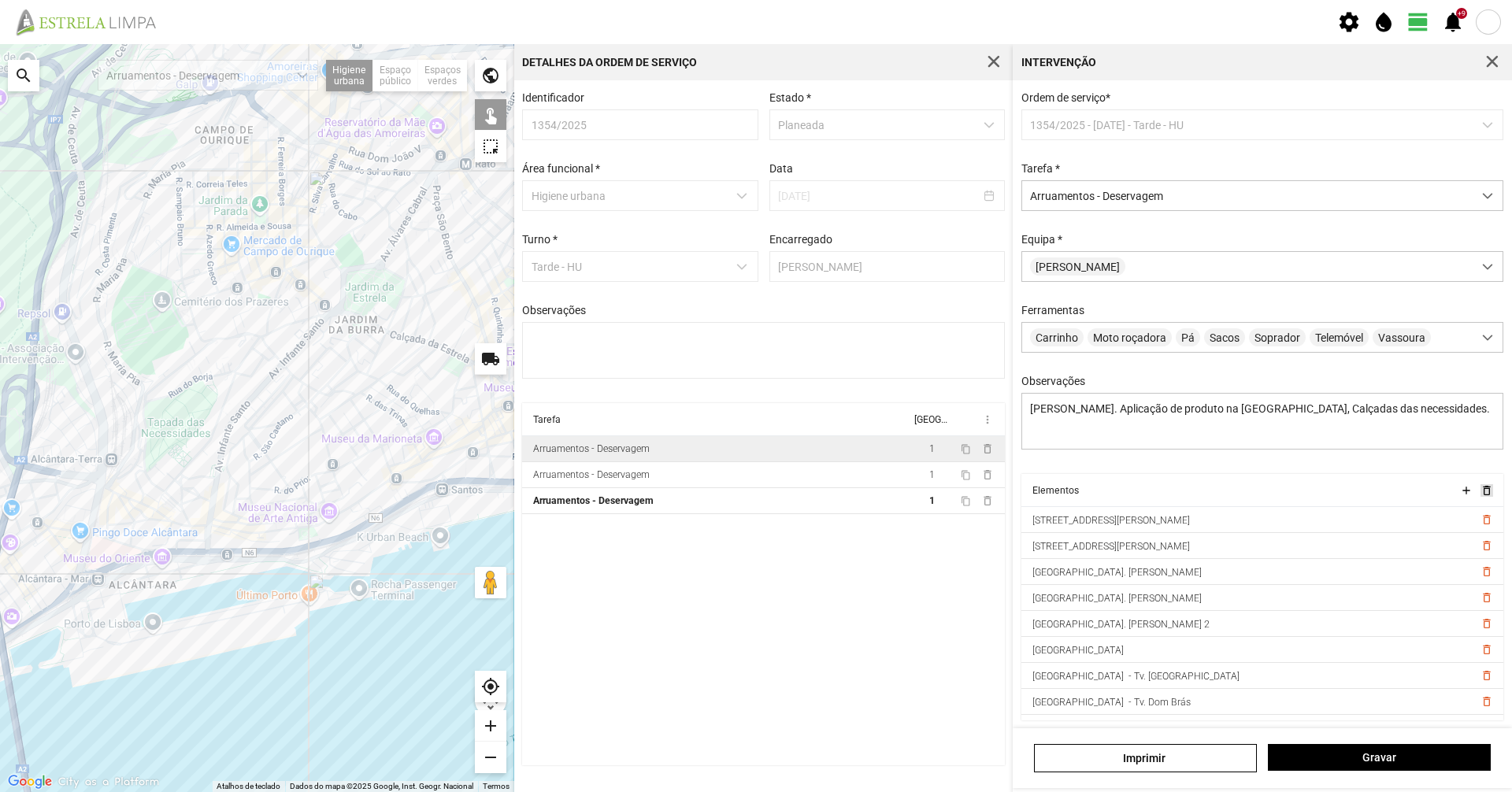
click at [1480, 495] on span "delete_outline" at bounding box center [1486, 490] width 12 height 12
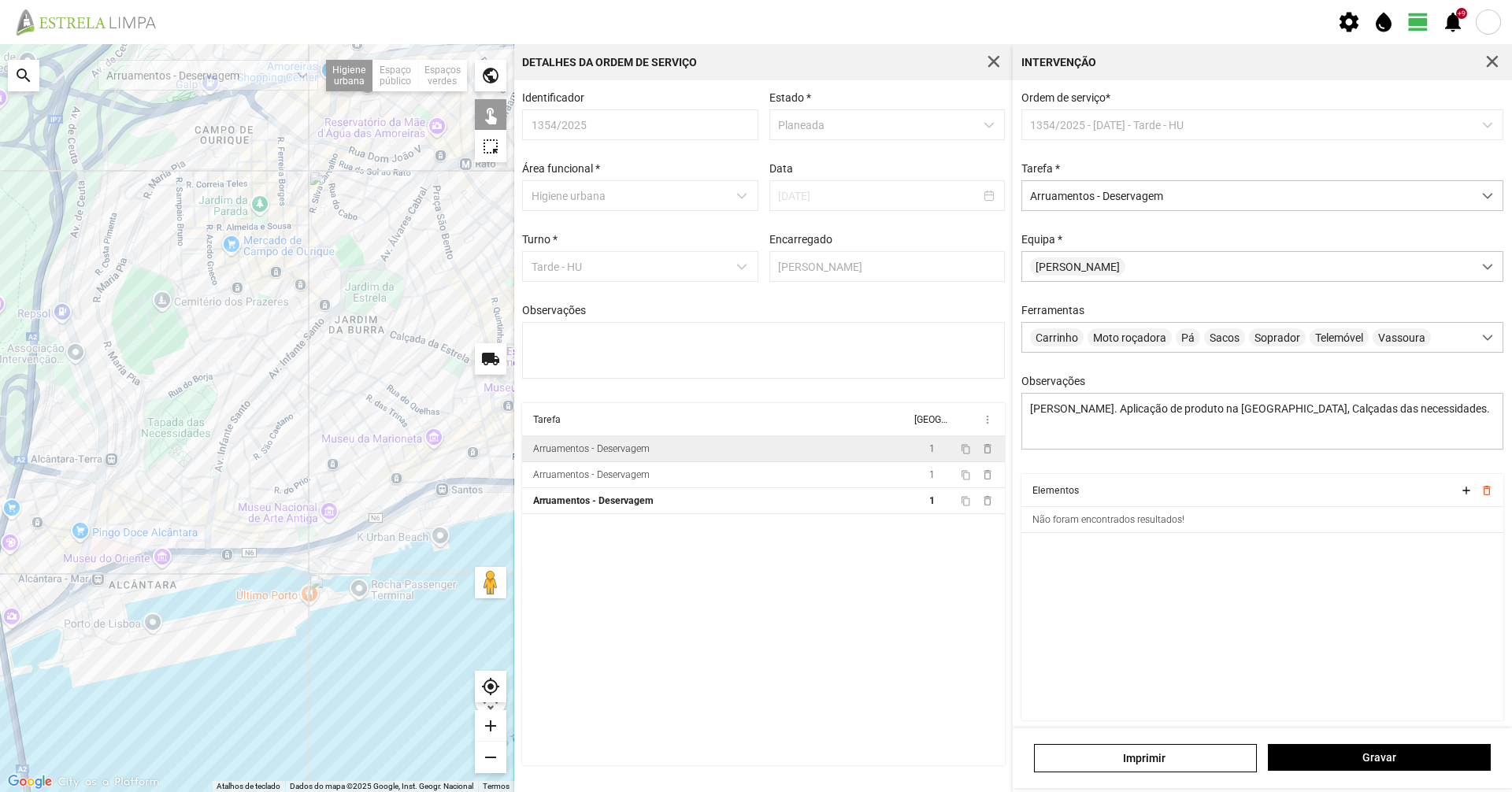
click at [326, 486] on div at bounding box center [257, 417] width 514 height 747
click at [1317, 754] on span "Gravar" at bounding box center [1379, 757] width 206 height 12
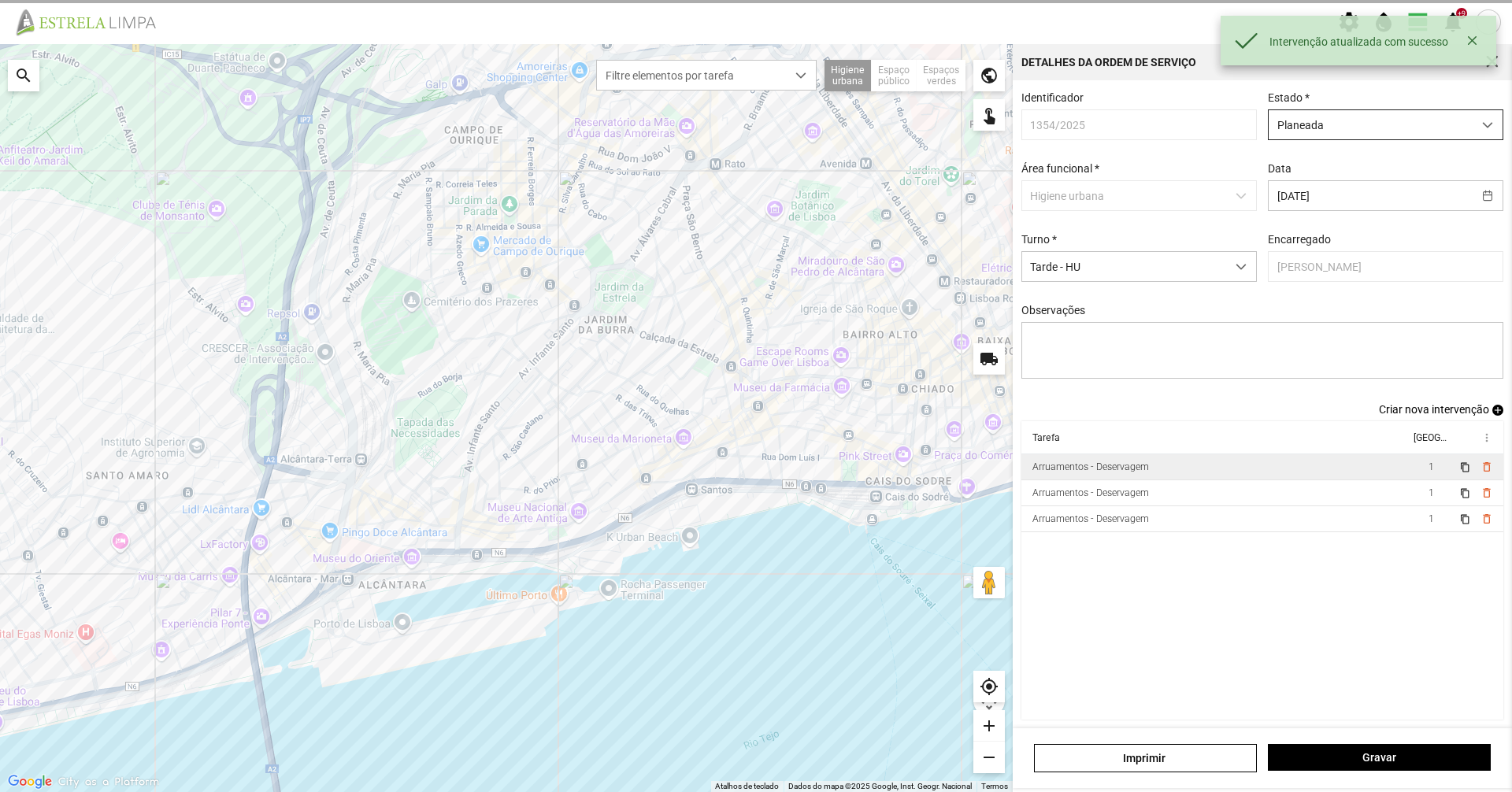
click at [1345, 120] on span "Planeada" at bounding box center [1370, 124] width 204 height 29
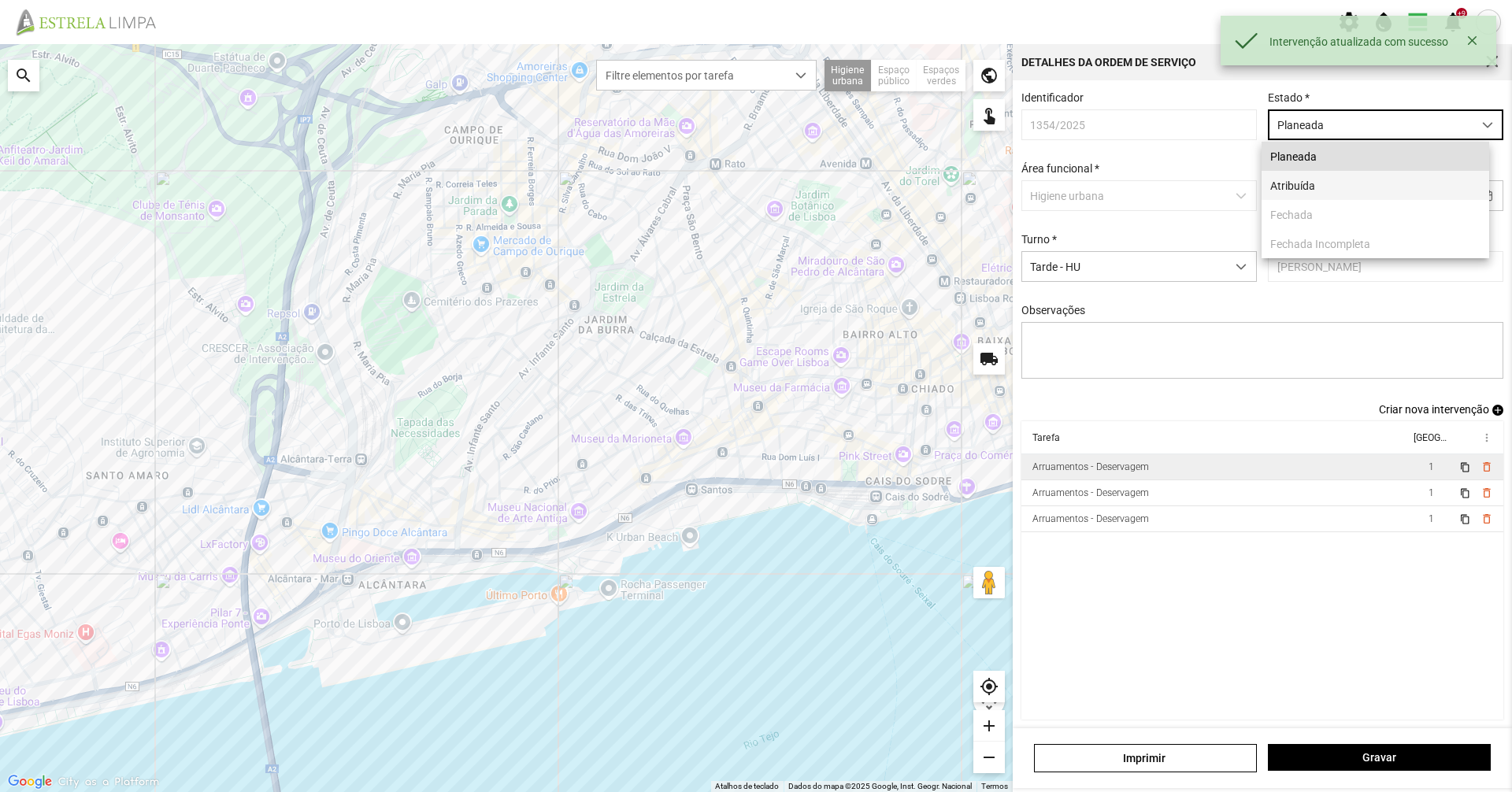
scroll to position [9, 70]
click at [1322, 194] on li "Atribuída" at bounding box center [1375, 185] width 228 height 29
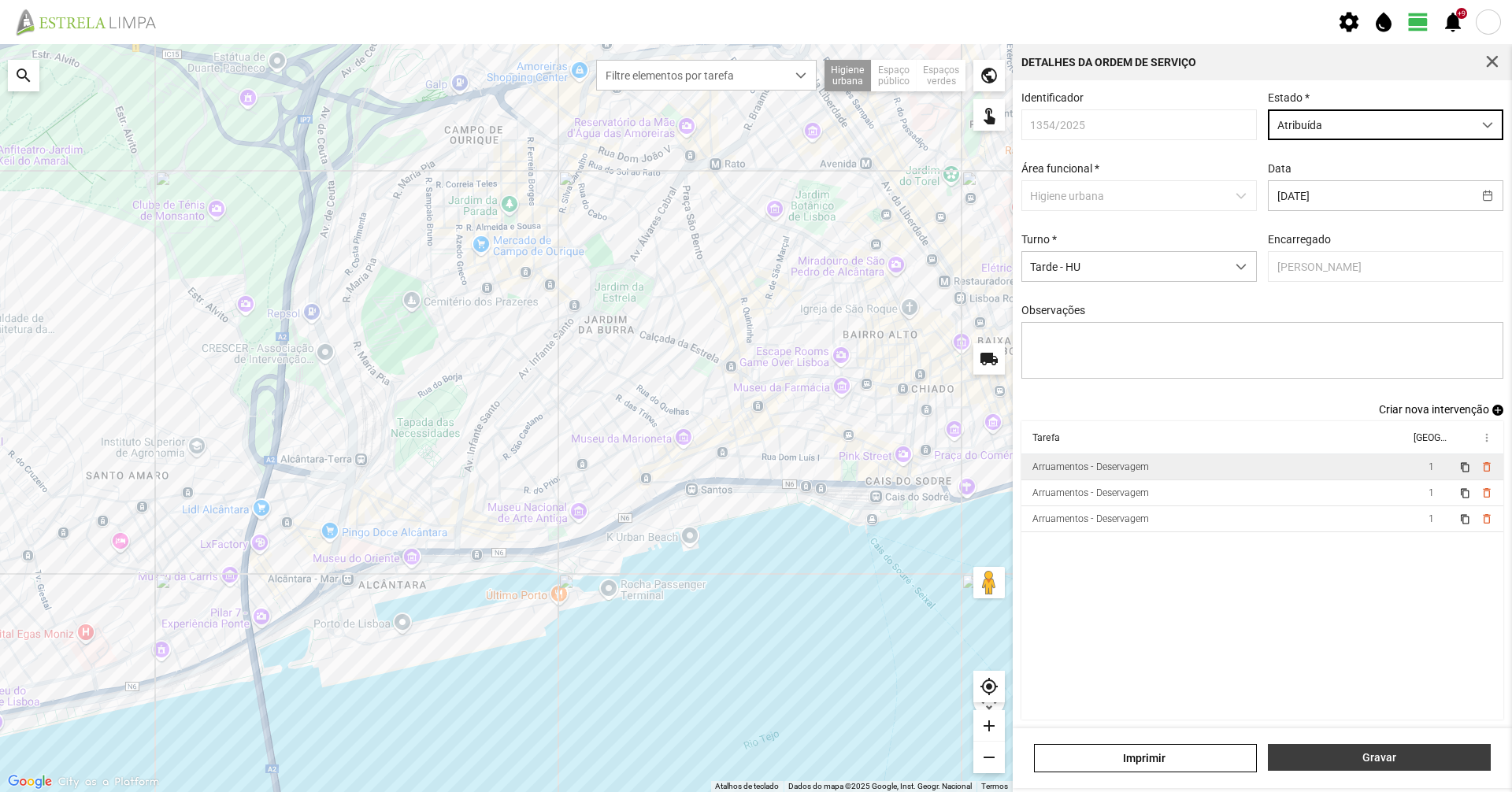
click at [1352, 761] on span "Gravar" at bounding box center [1379, 757] width 206 height 12
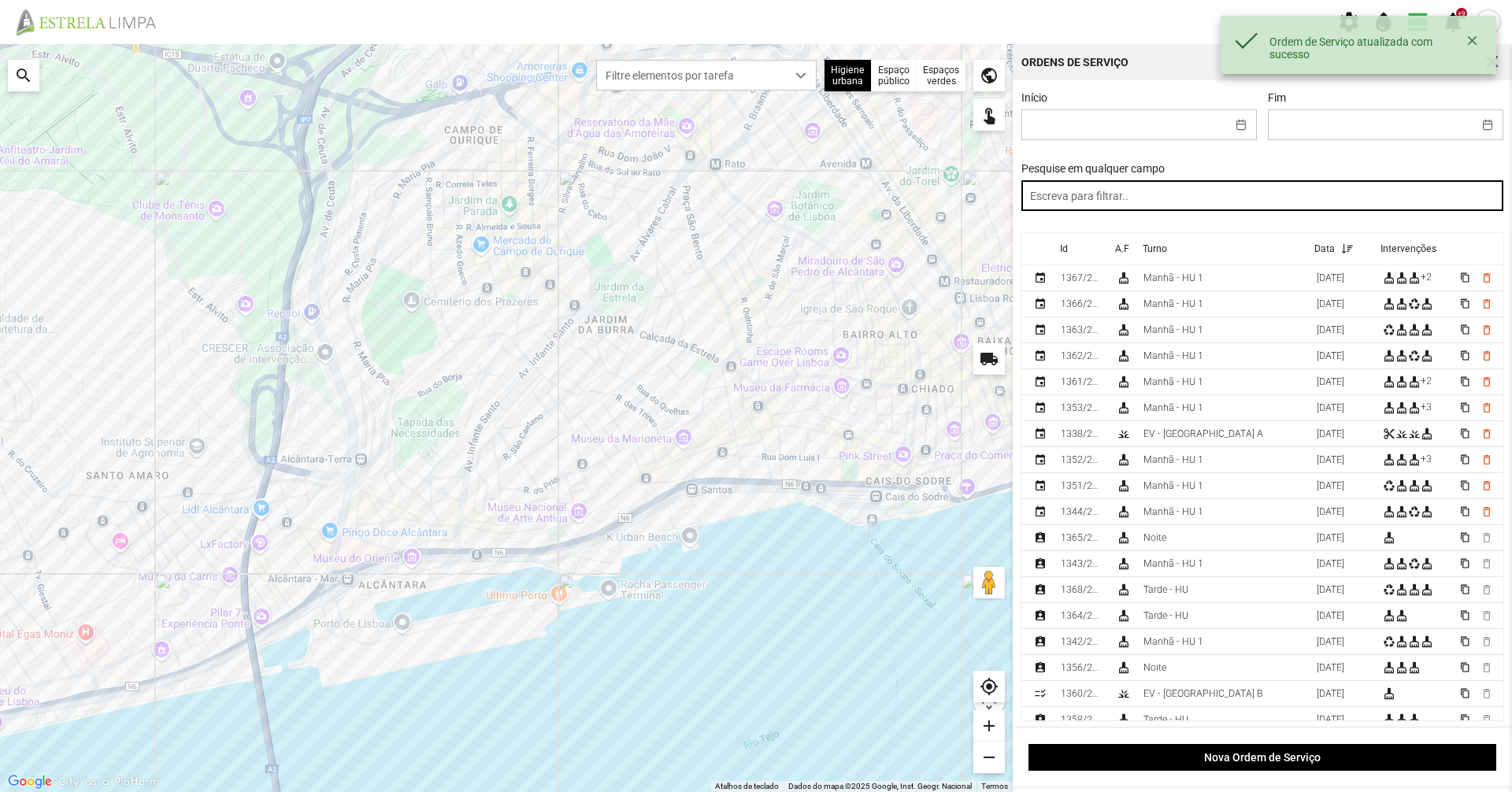
click at [1182, 199] on input "text" at bounding box center [1263, 195] width 483 height 30
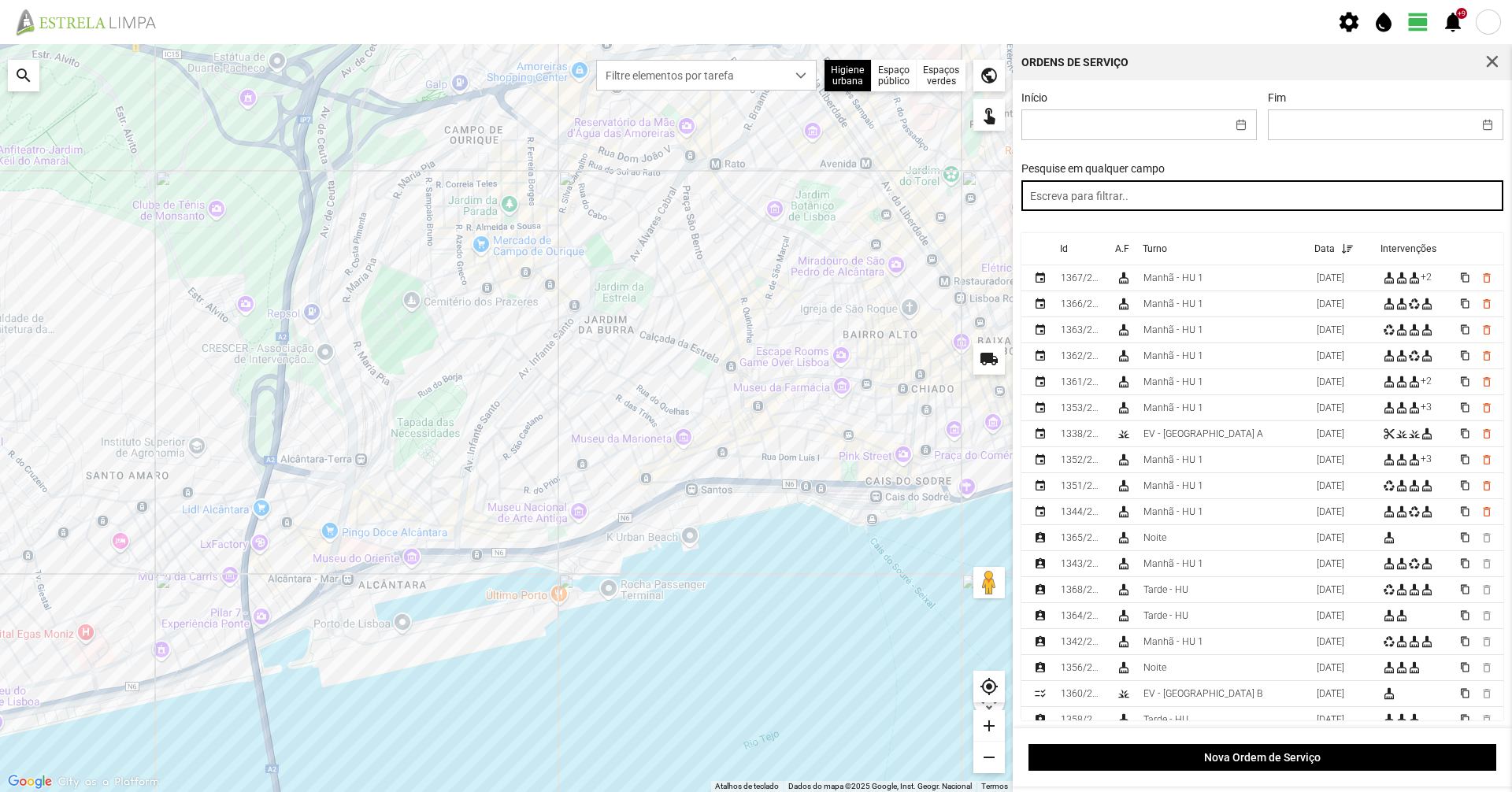
paste input "tarde"
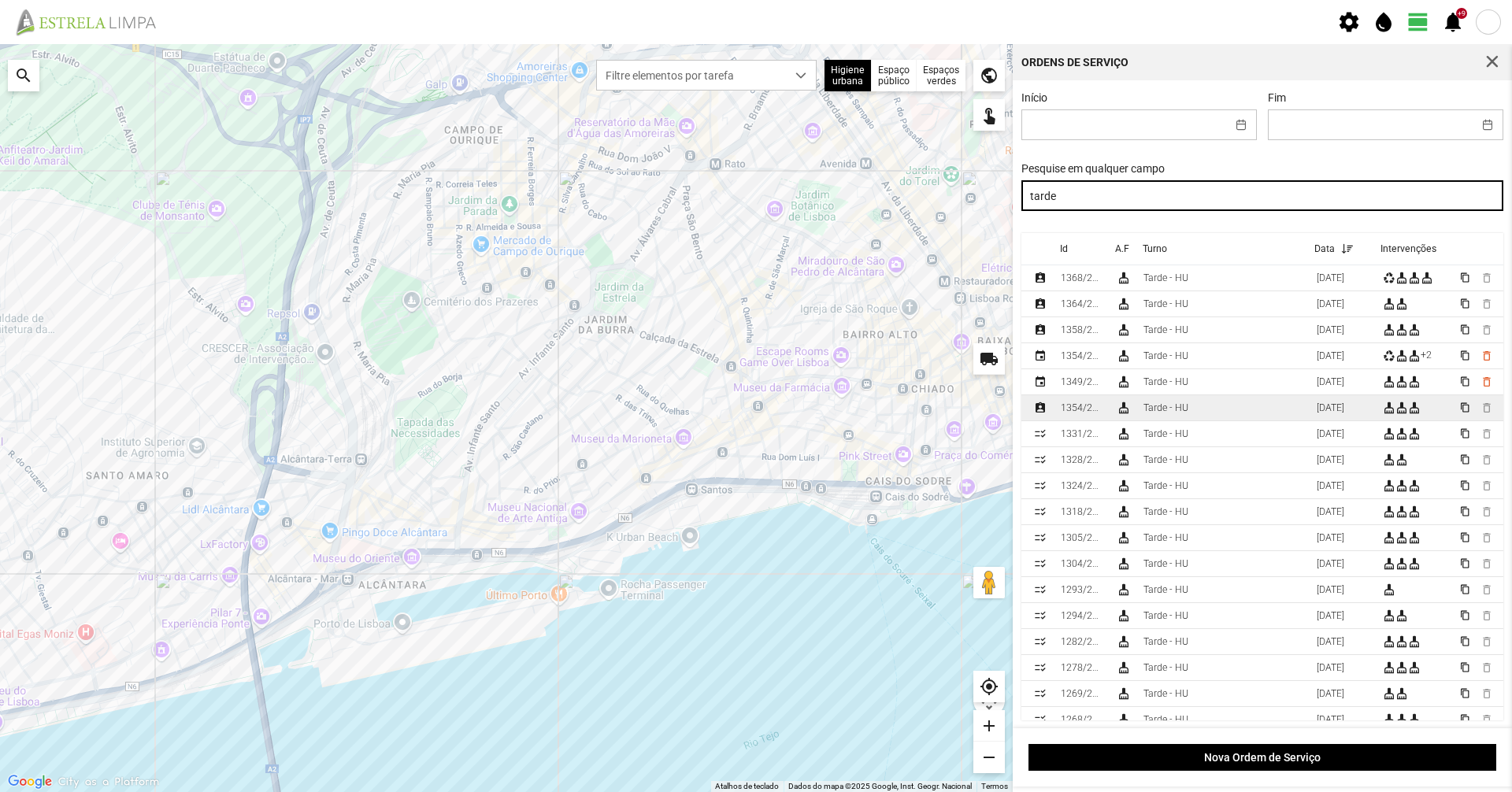
type input "tarde"
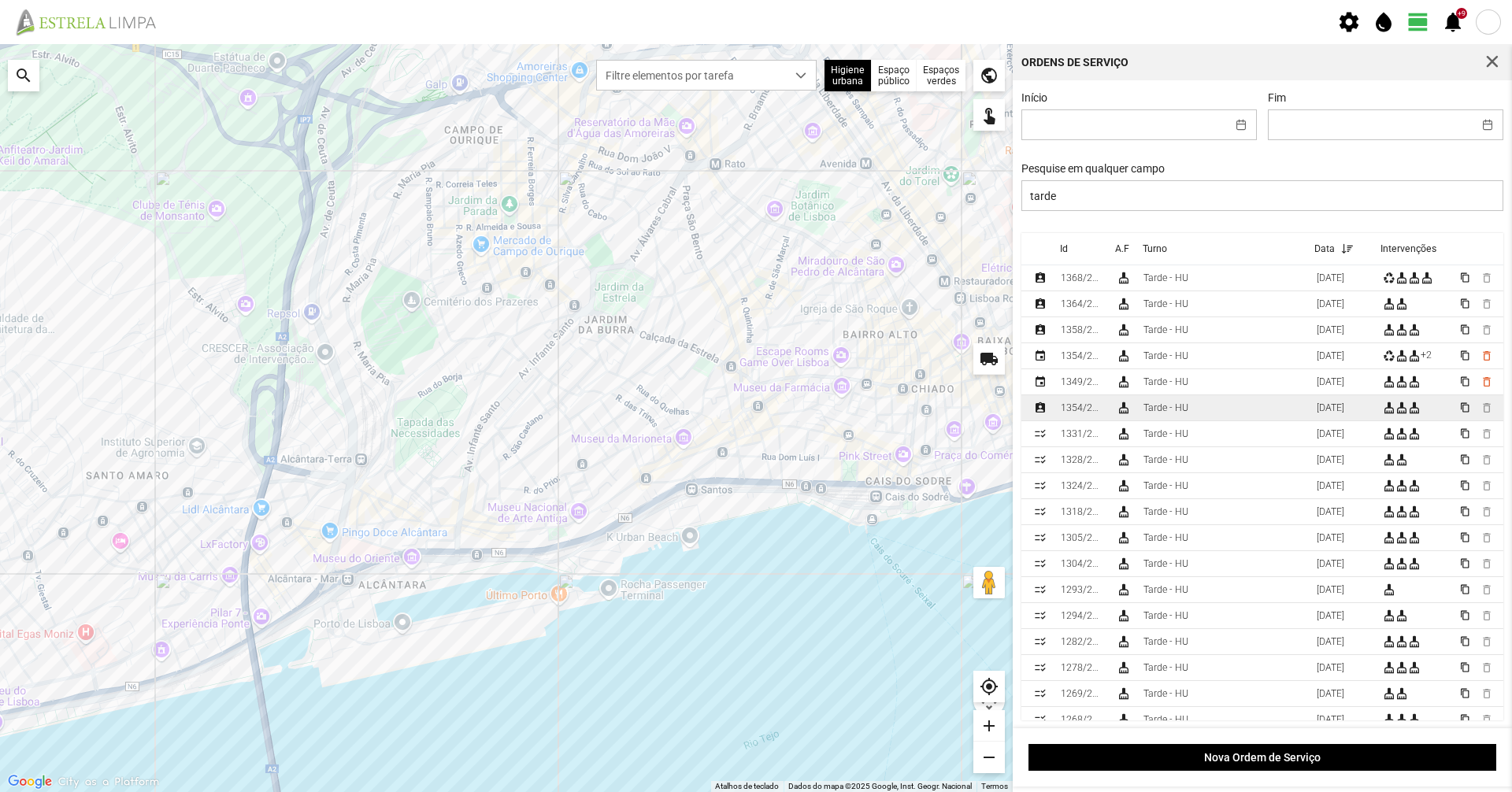
click at [1100, 413] on div "1354/2025" at bounding box center [1082, 407] width 43 height 11
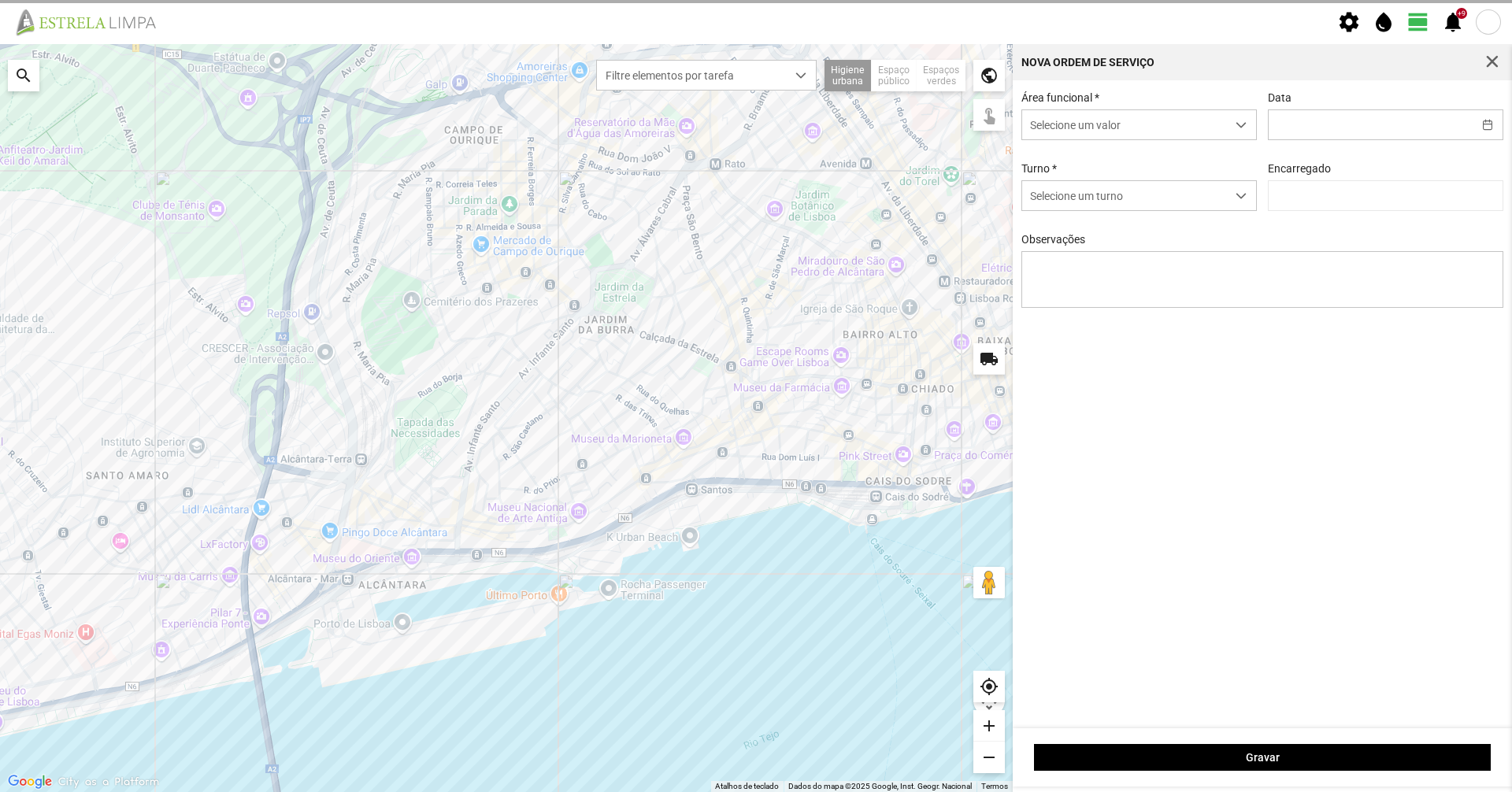
type input "17/09/2025"
type input "Graciete Brandão"
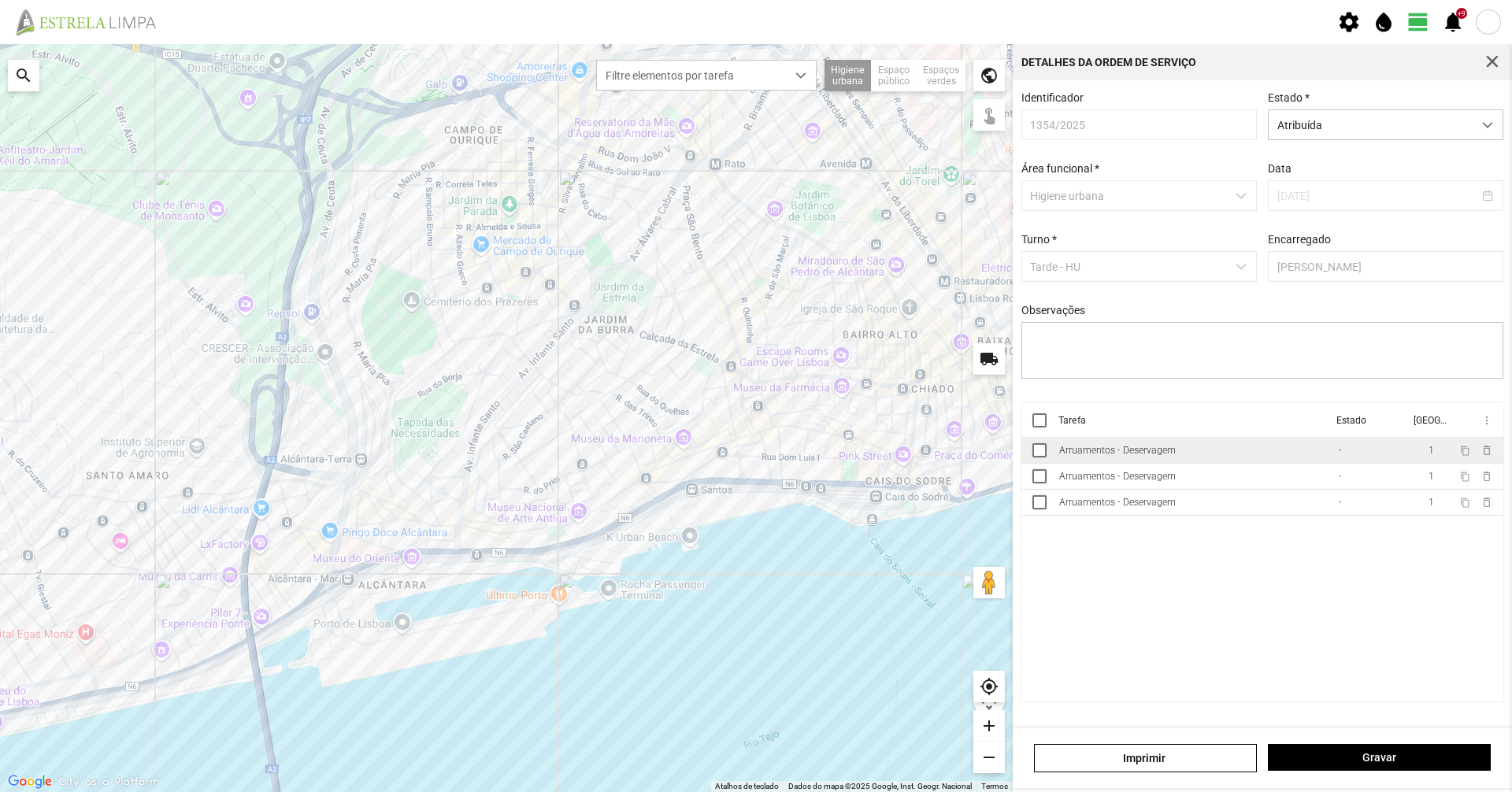
click at [1096, 456] on div "Arruamentos - Deservagem" at bounding box center [1117, 450] width 116 height 11
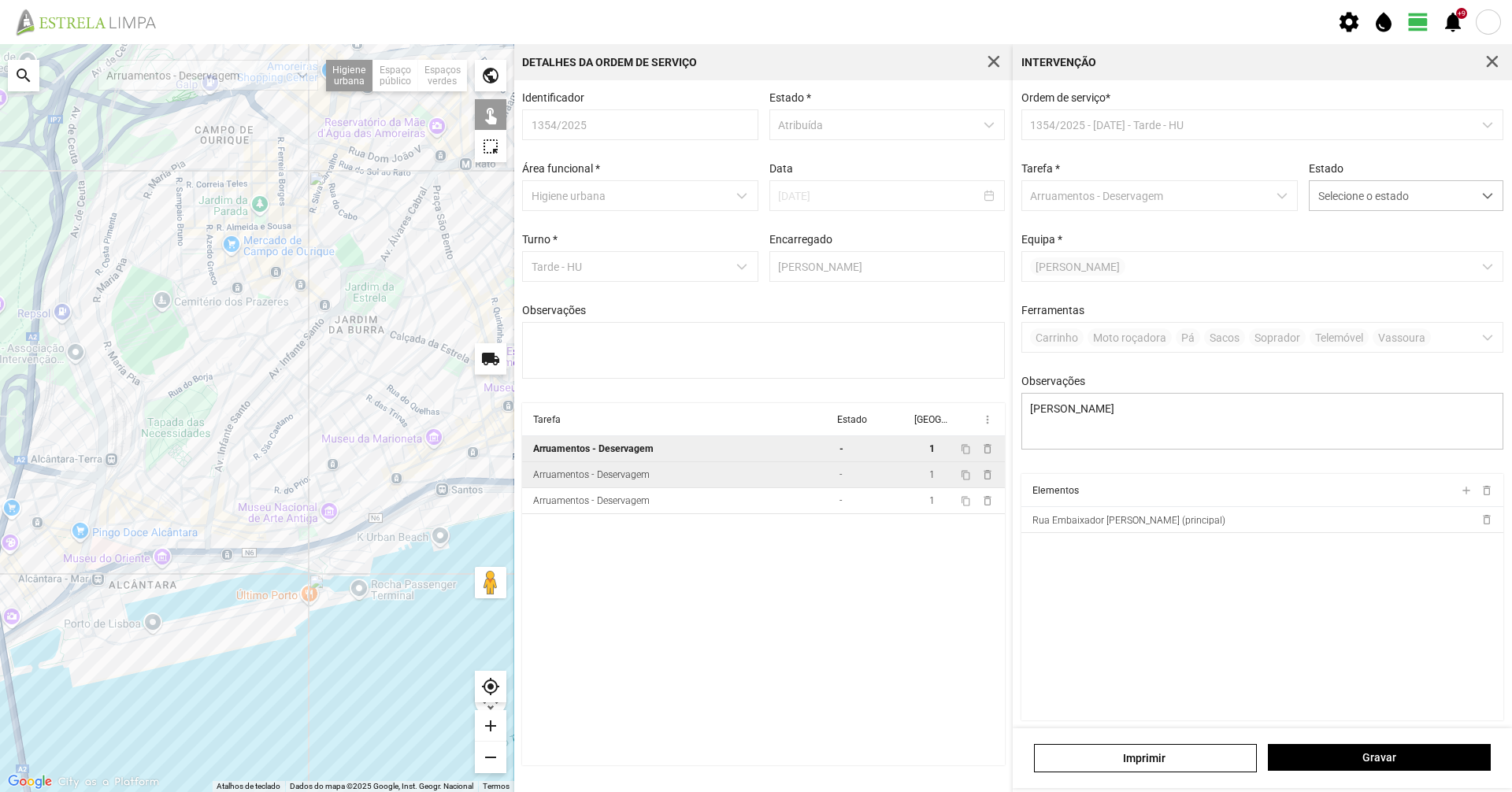
click at [782, 476] on td "Arruamentos - Deservagem" at bounding box center [677, 476] width 311 height 26
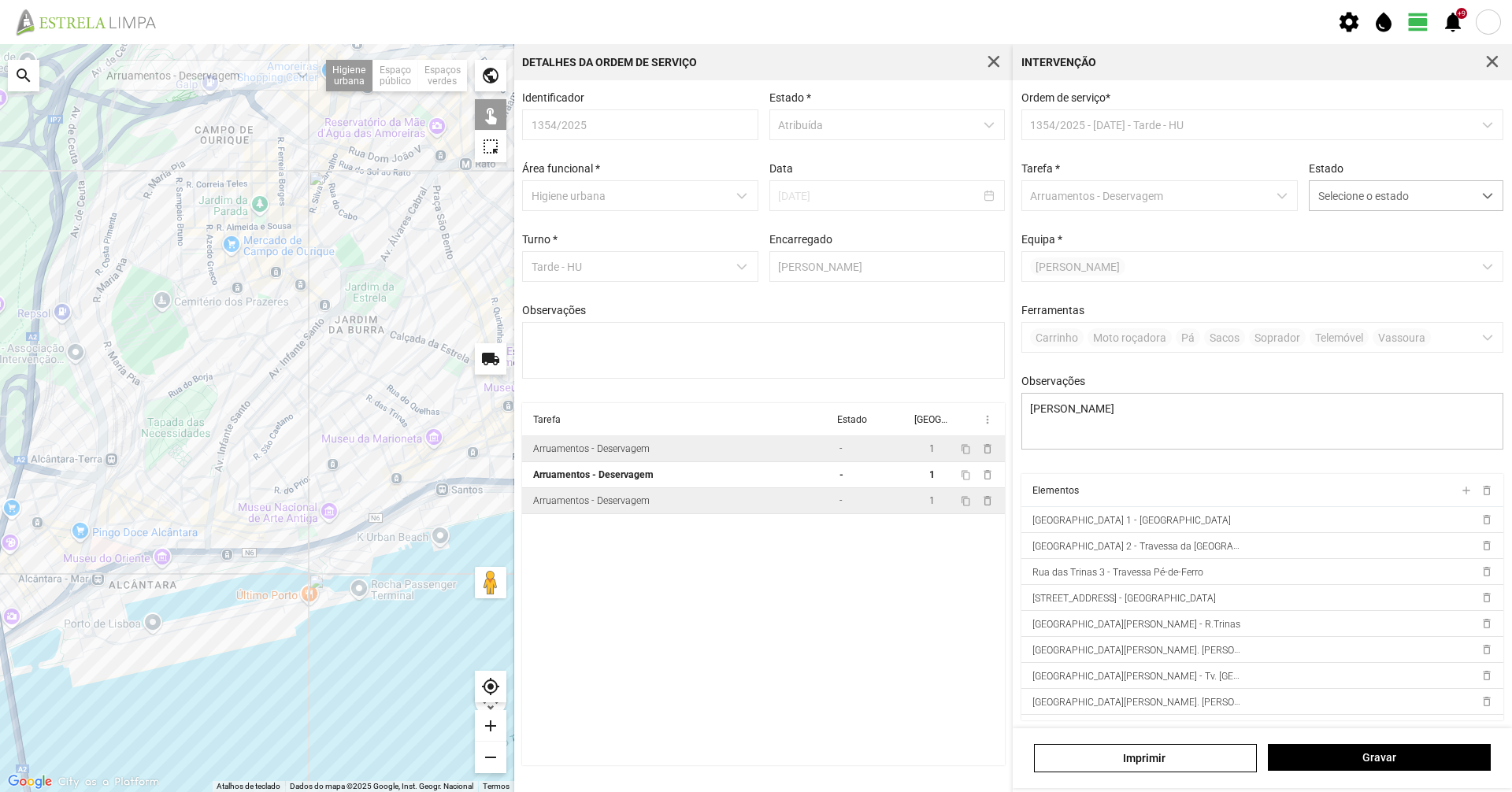
click at [754, 511] on td "Arruamentos - Deservagem" at bounding box center [677, 501] width 311 height 26
type textarea "Umaro Braima. Aplicação de produto na Largo de Rivais, Calçadas das necessidade…"
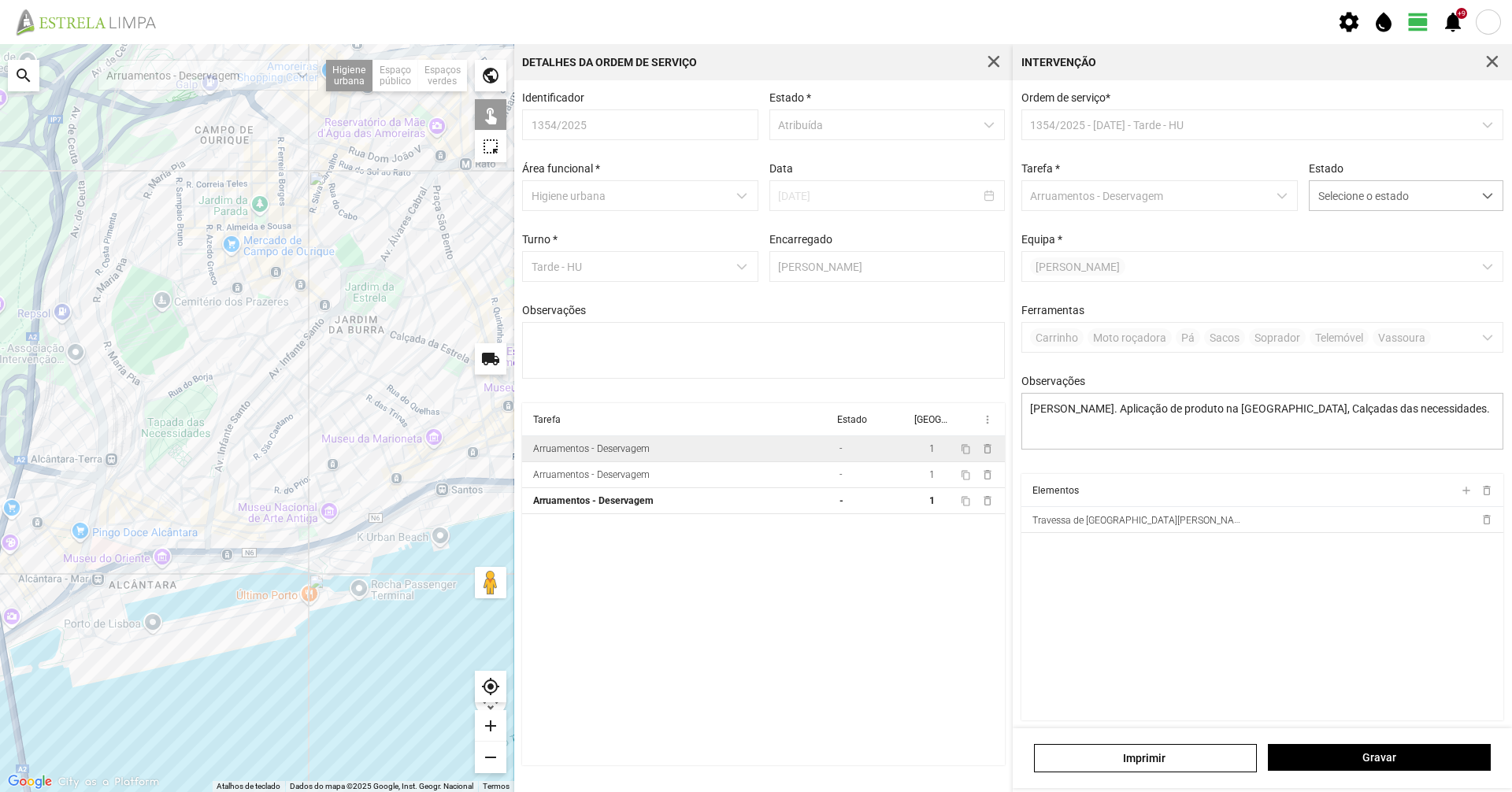
click at [1492, 53] on button "button" at bounding box center [1492, 62] width 22 height 22
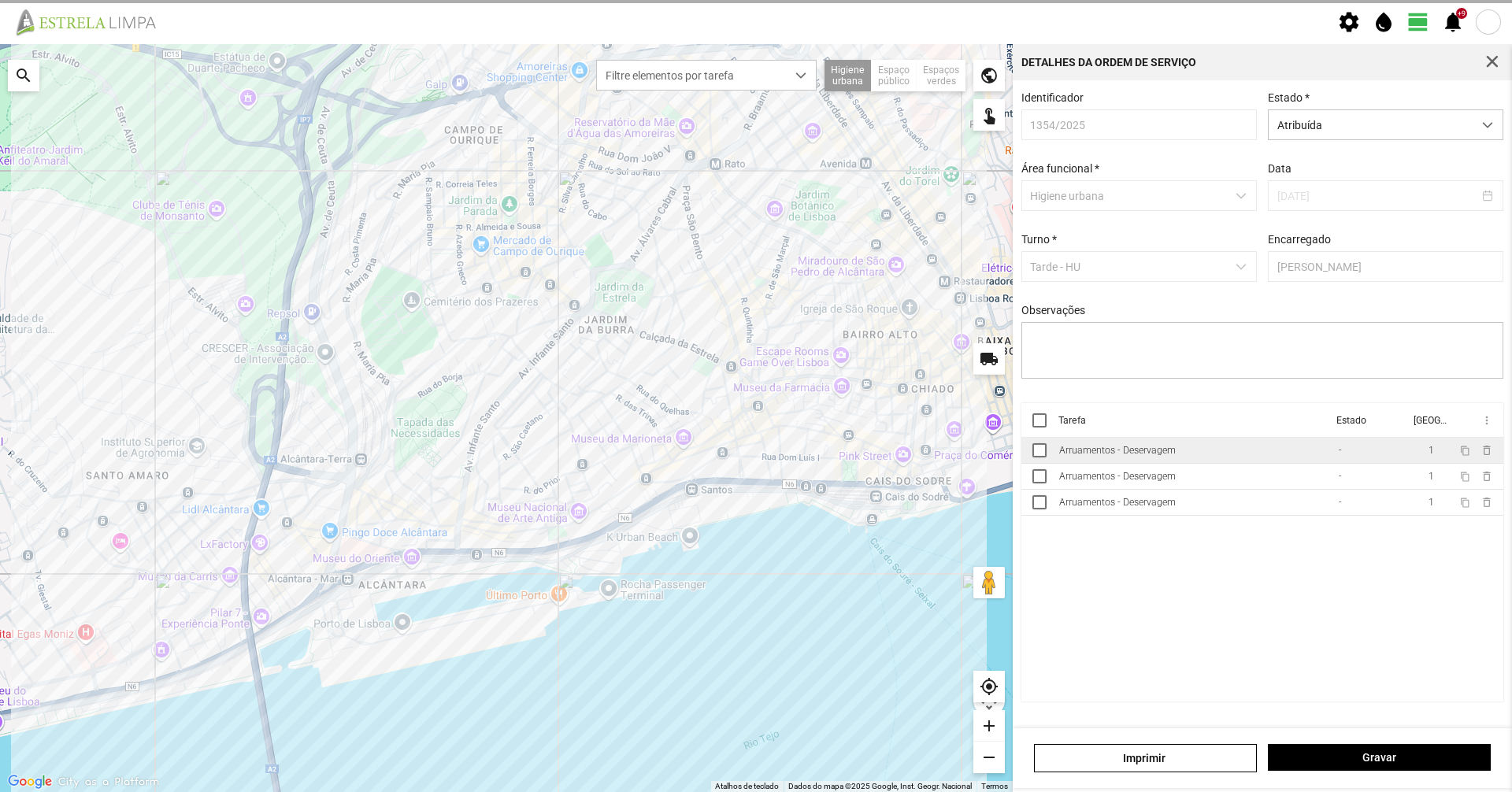
click at [1492, 54] on button "button" at bounding box center [1492, 62] width 22 height 22
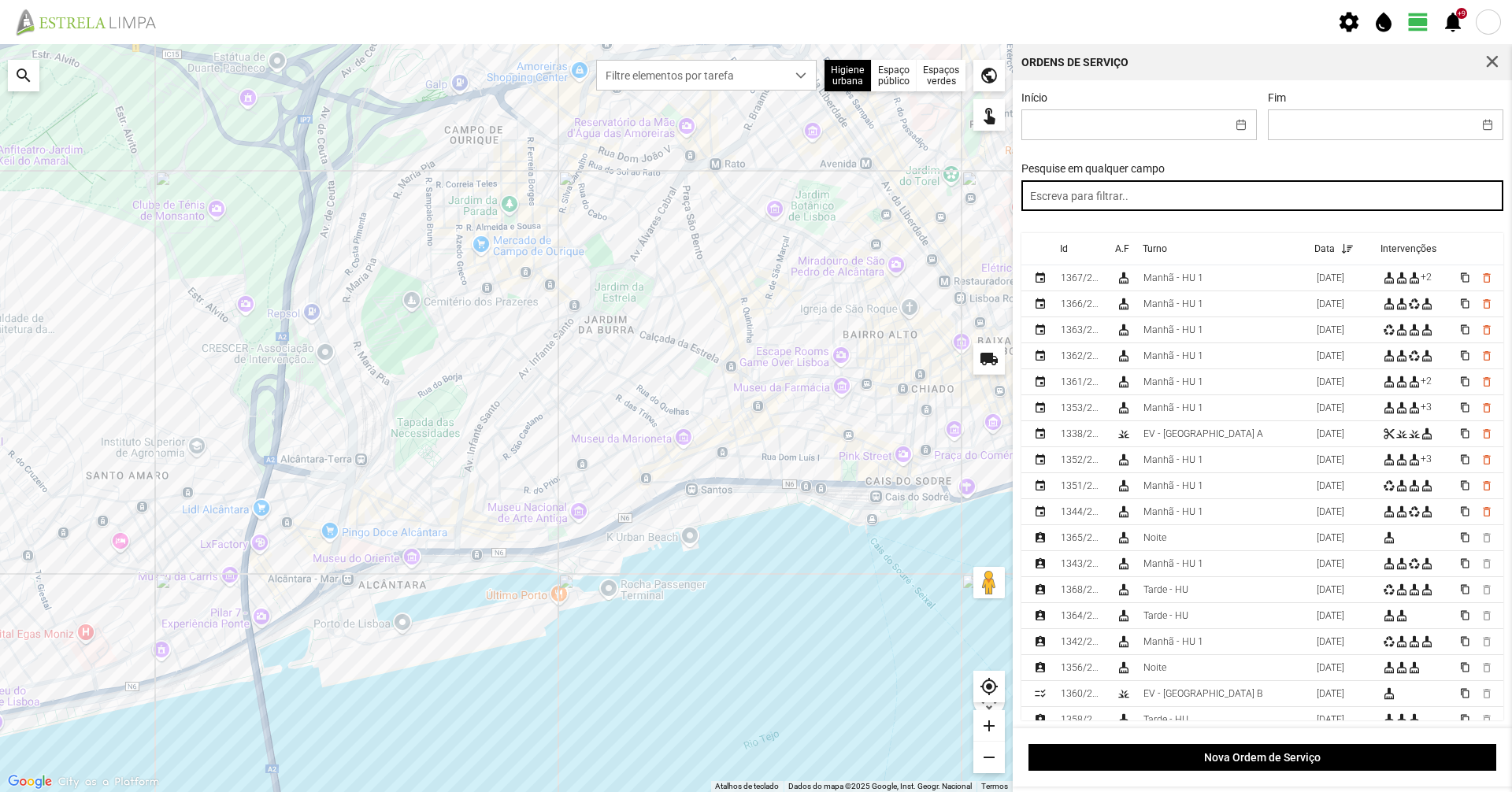
click at [1289, 196] on input "text" at bounding box center [1263, 195] width 483 height 30
paste input "tarde"
type input "tarde"
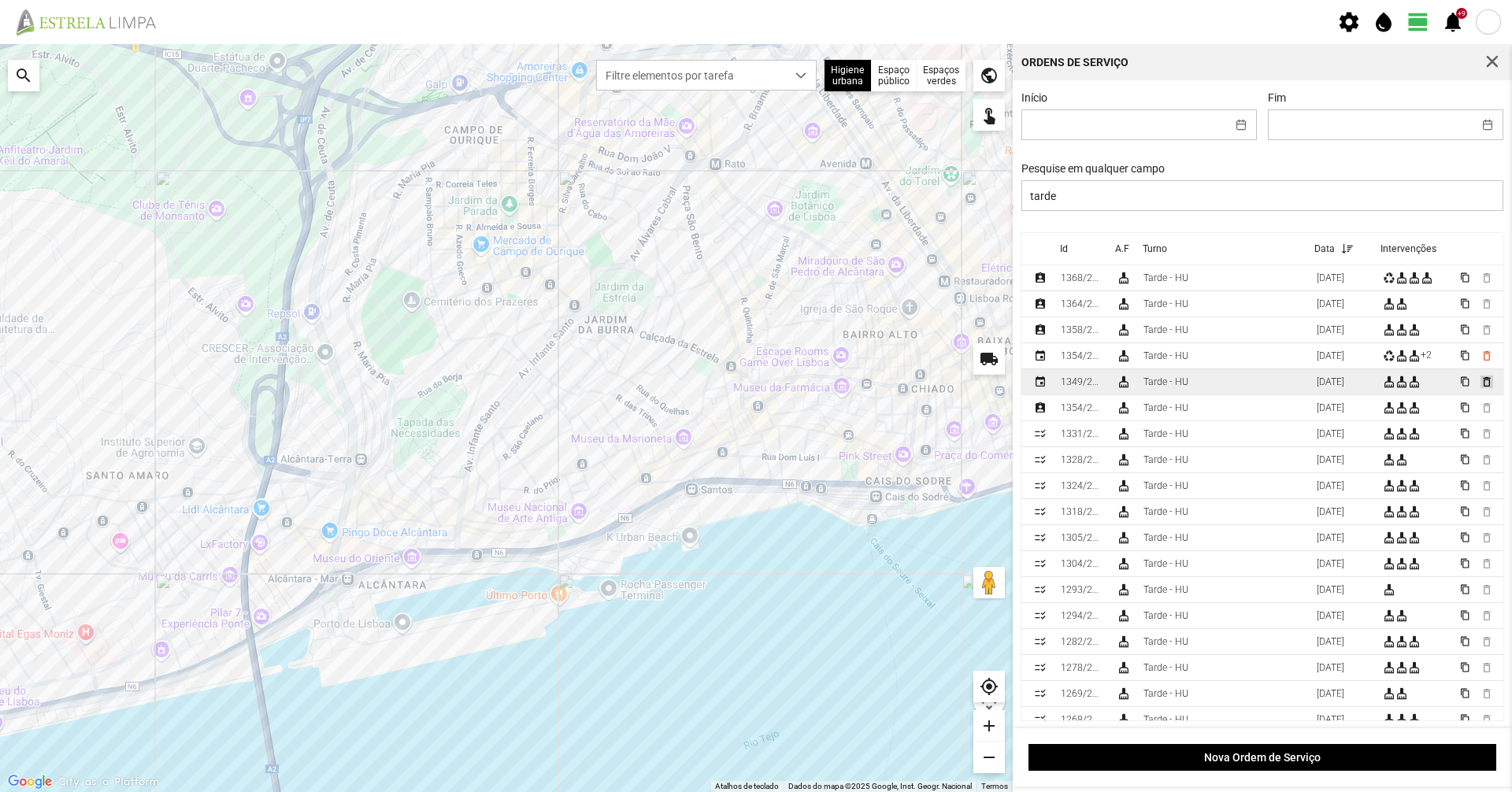
click at [1480, 385] on span "delete_outline" at bounding box center [1486, 382] width 12 height 12
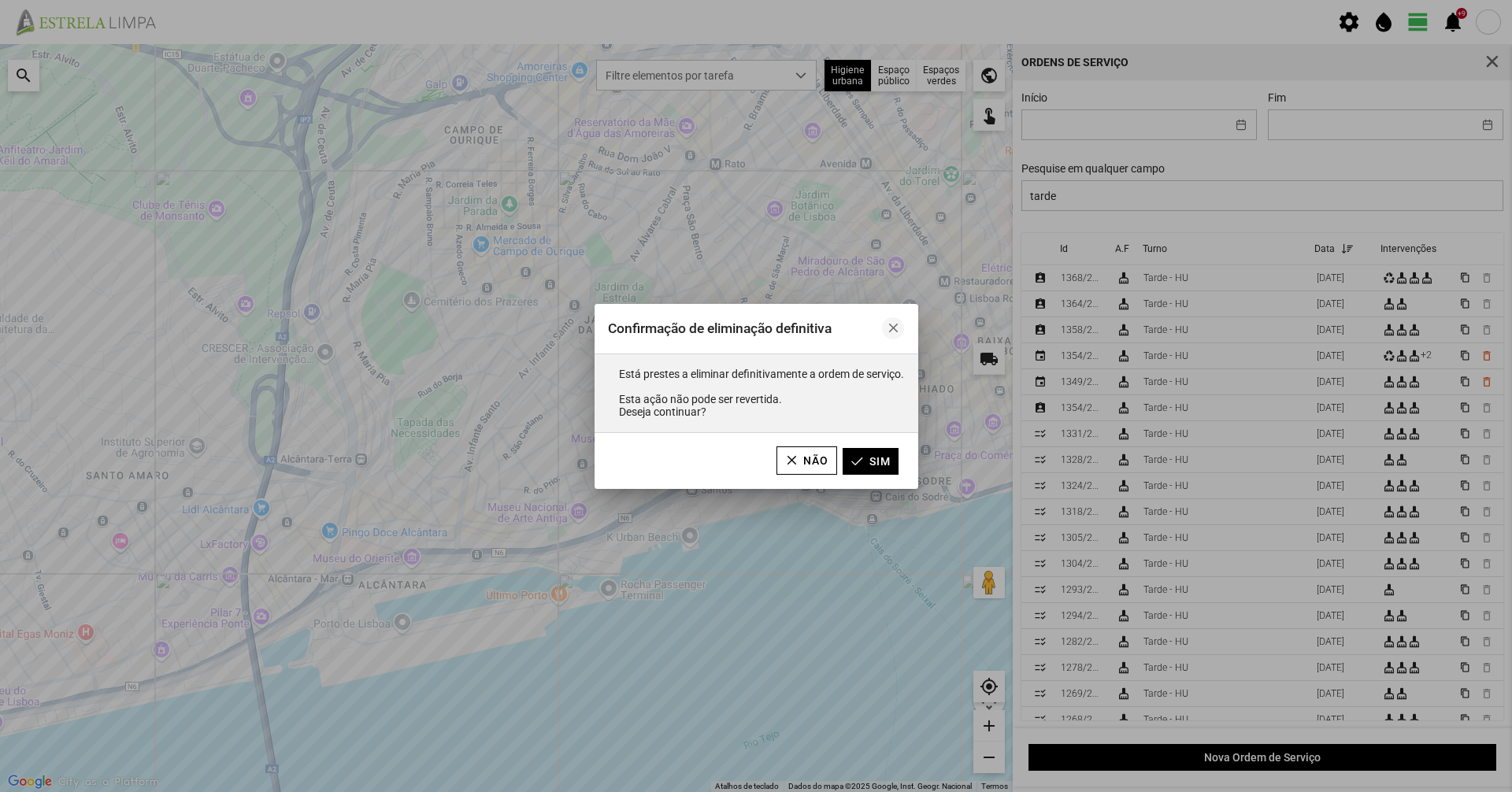
click at [895, 323] on span "button" at bounding box center [893, 328] width 11 height 11
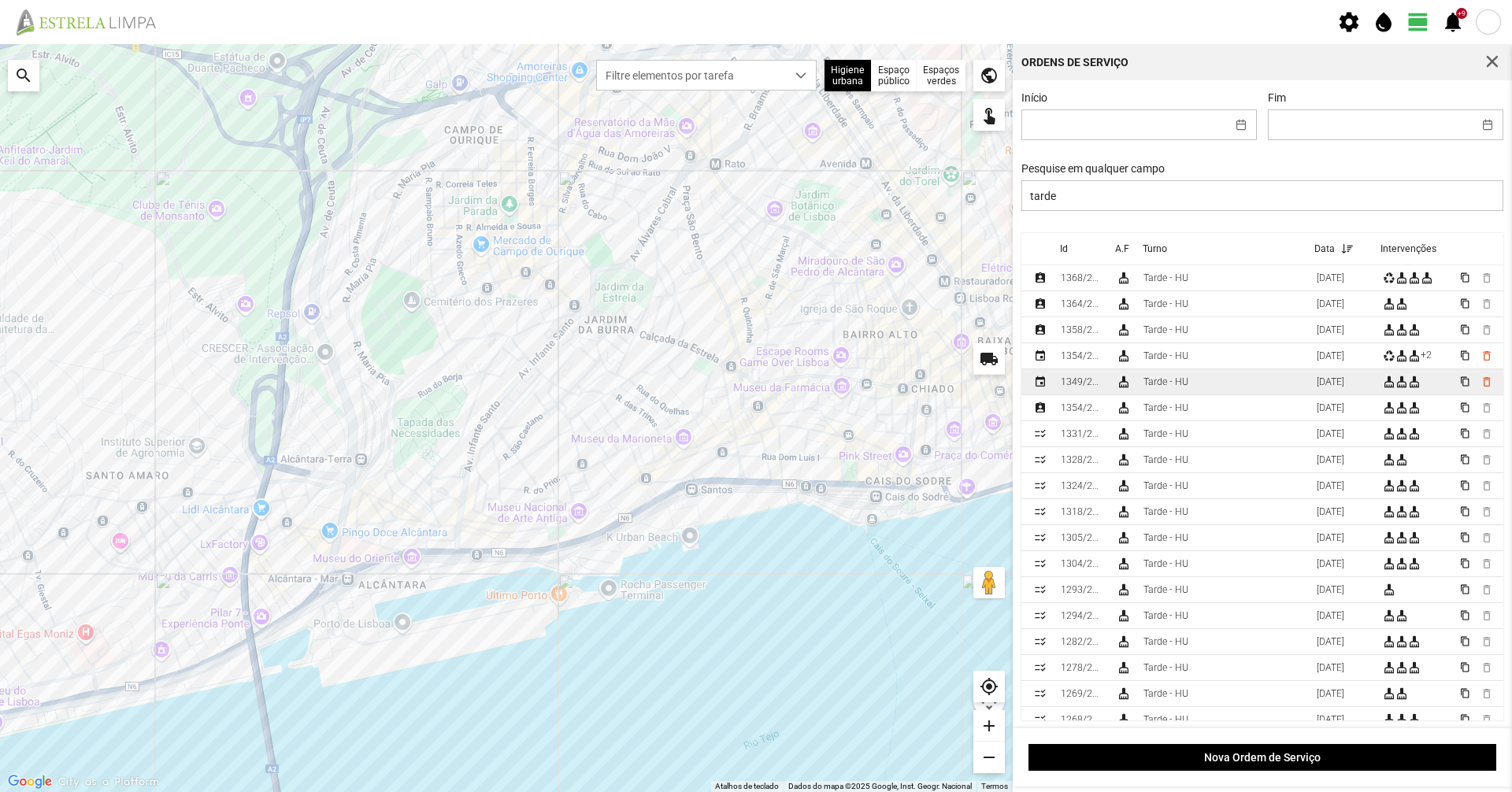
click at [1136, 387] on td "cleaning_services" at bounding box center [1123, 382] width 27 height 26
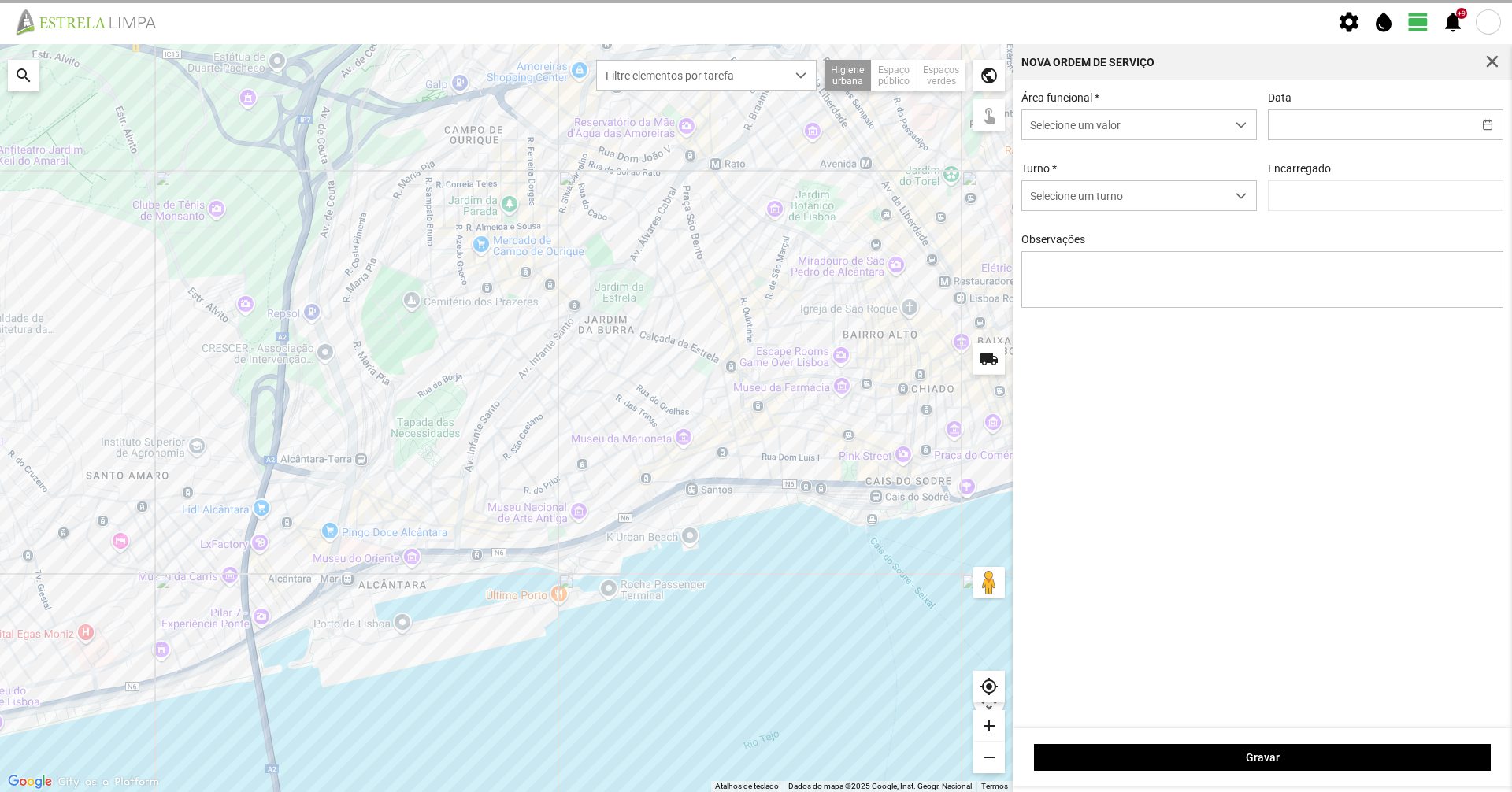
type input "17/09/2025"
type input "Graciete Brandão"
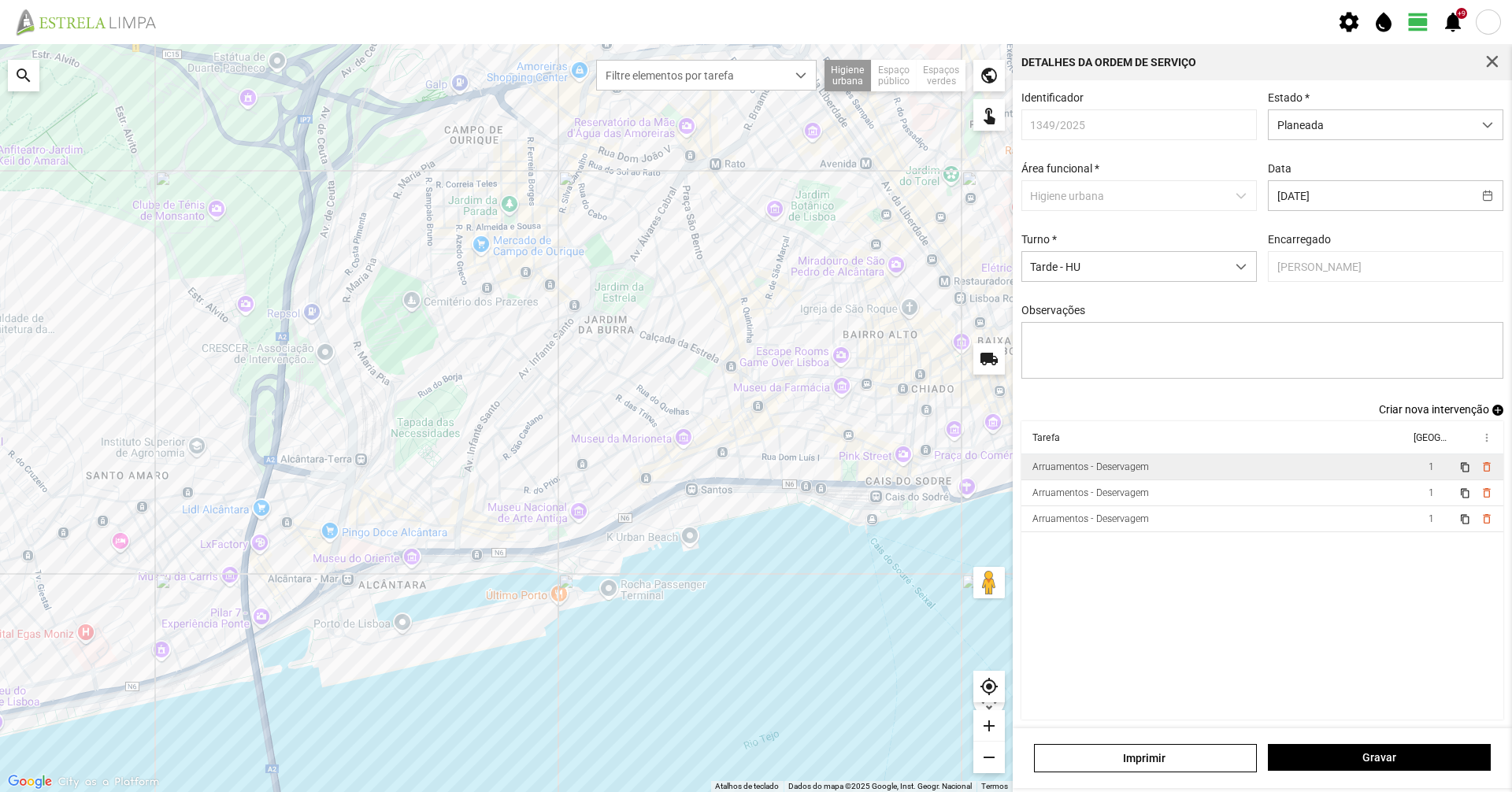
click at [1134, 468] on div "Arruamentos - Deservagem" at bounding box center [1090, 466] width 116 height 11
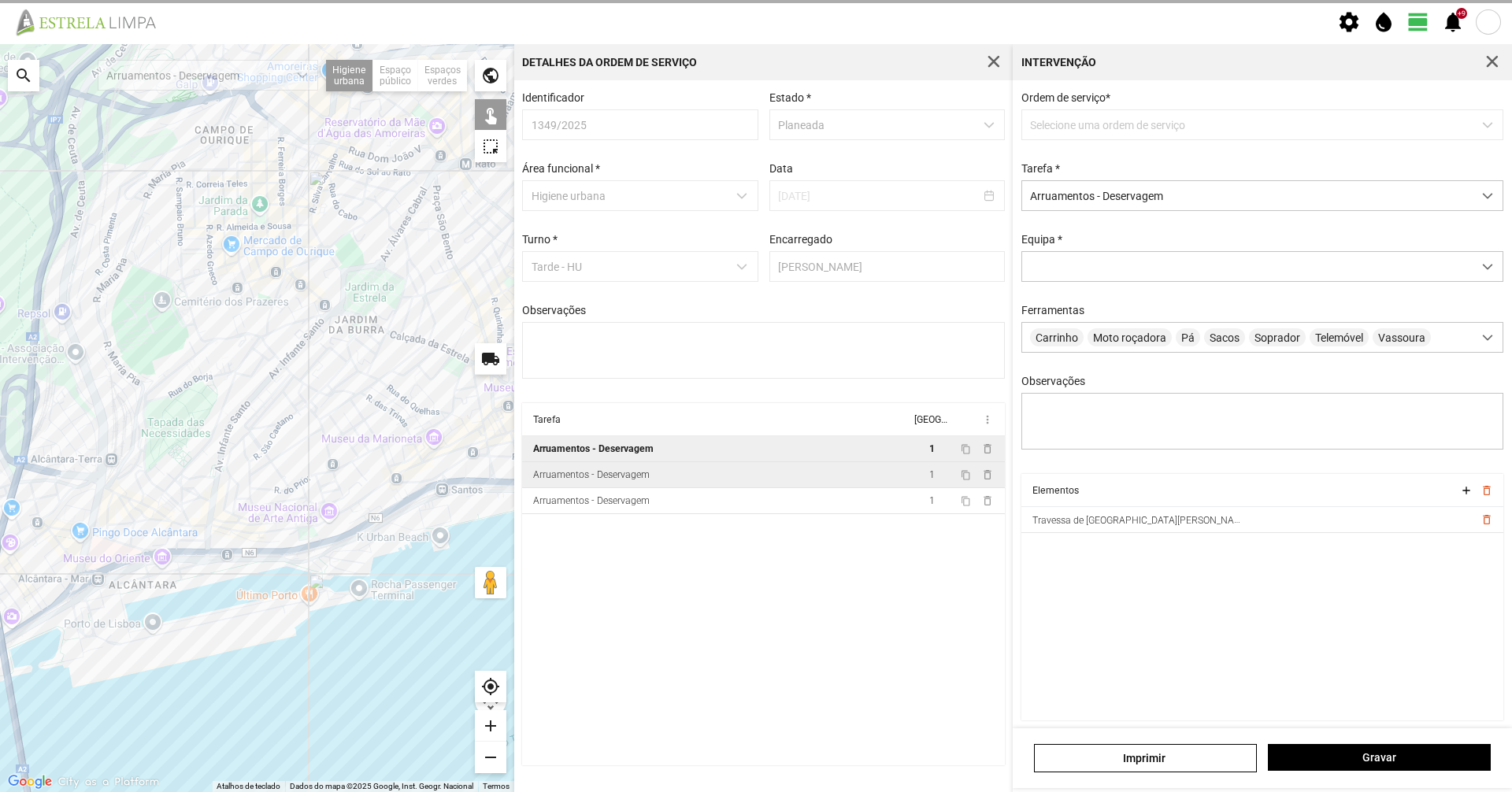
click at [706, 488] on td "Arruamentos - Deservagem" at bounding box center [716, 476] width 388 height 26
click at [706, 503] on td "Arruamentos - Deservagem" at bounding box center [716, 501] width 388 height 26
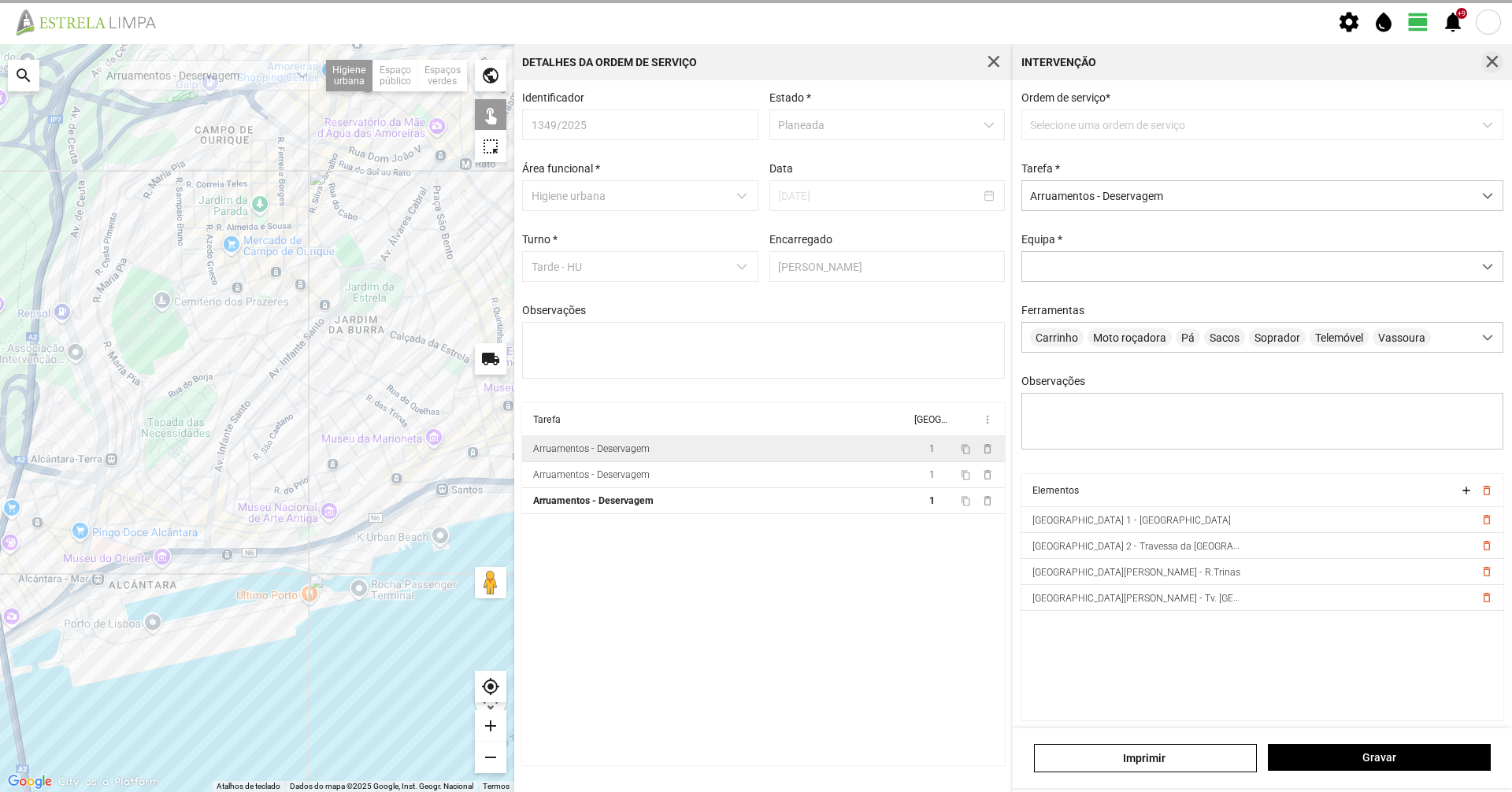
click at [1491, 58] on span "button" at bounding box center [1492, 62] width 14 height 14
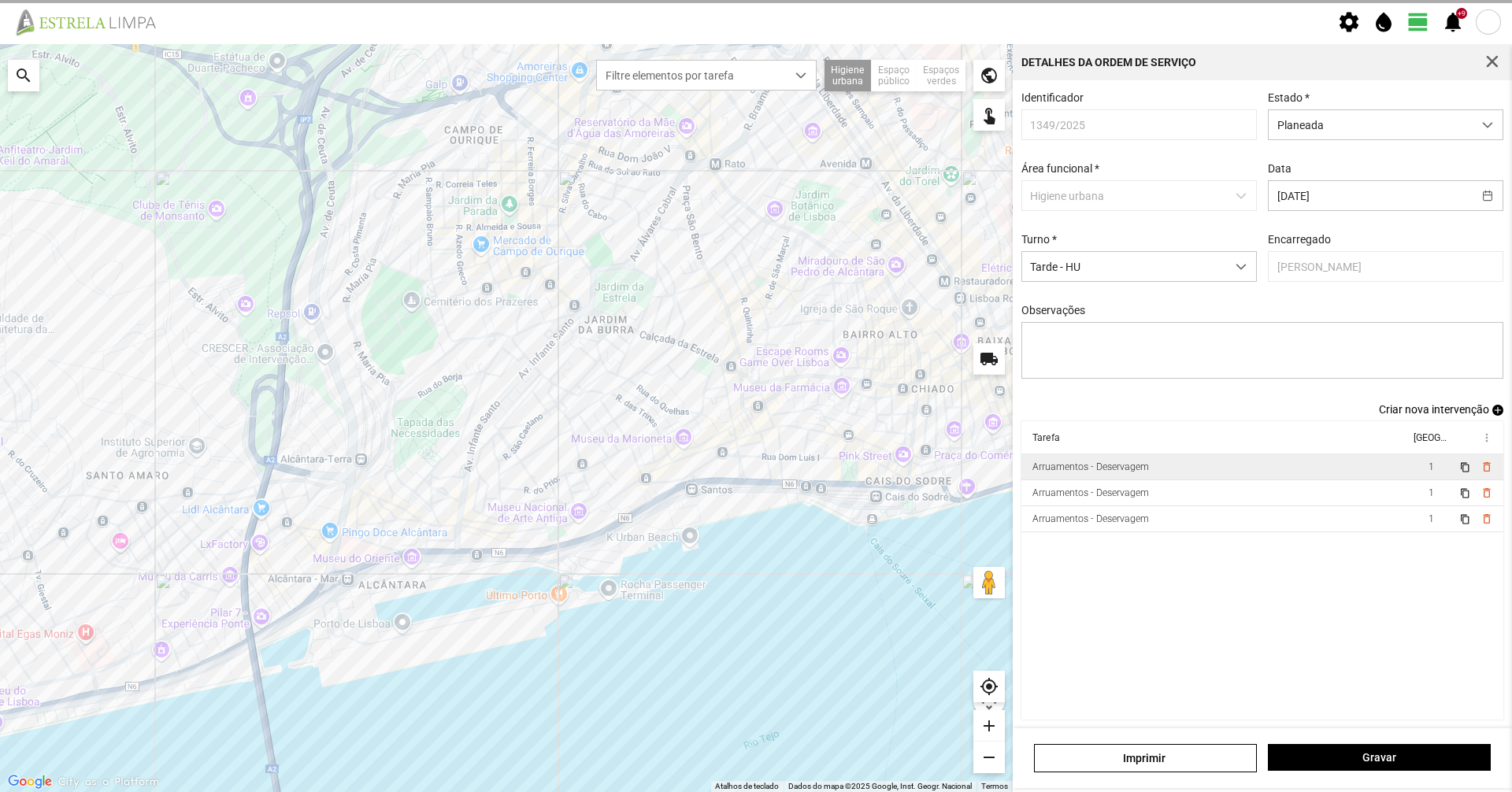
click at [1477, 64] on div "Detalhes da Ordem de Serviço" at bounding box center [1262, 62] width 500 height 36
click at [1489, 62] on span "button" at bounding box center [1492, 62] width 14 height 14
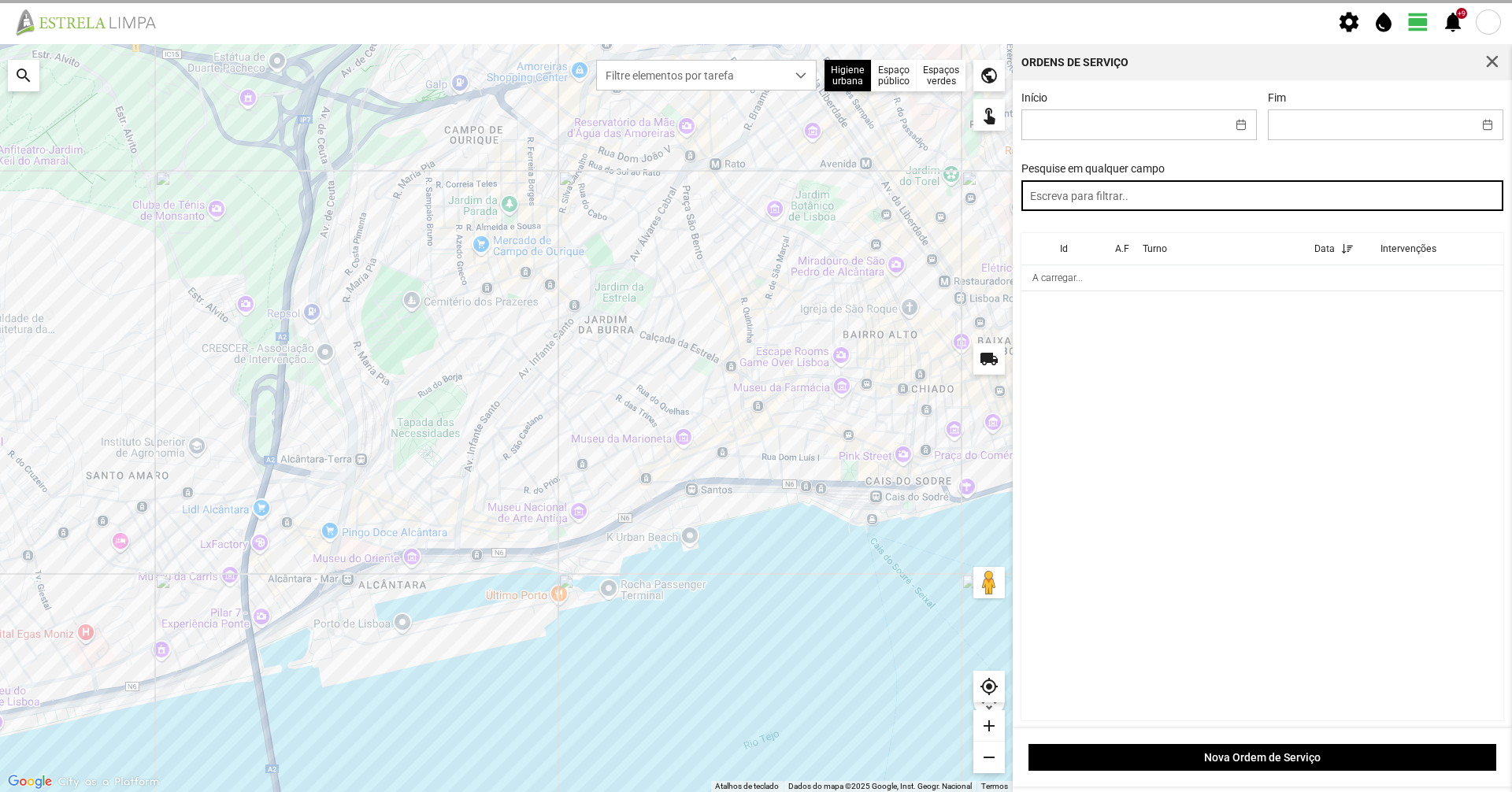
click at [1316, 190] on input "text" at bounding box center [1263, 195] width 483 height 30
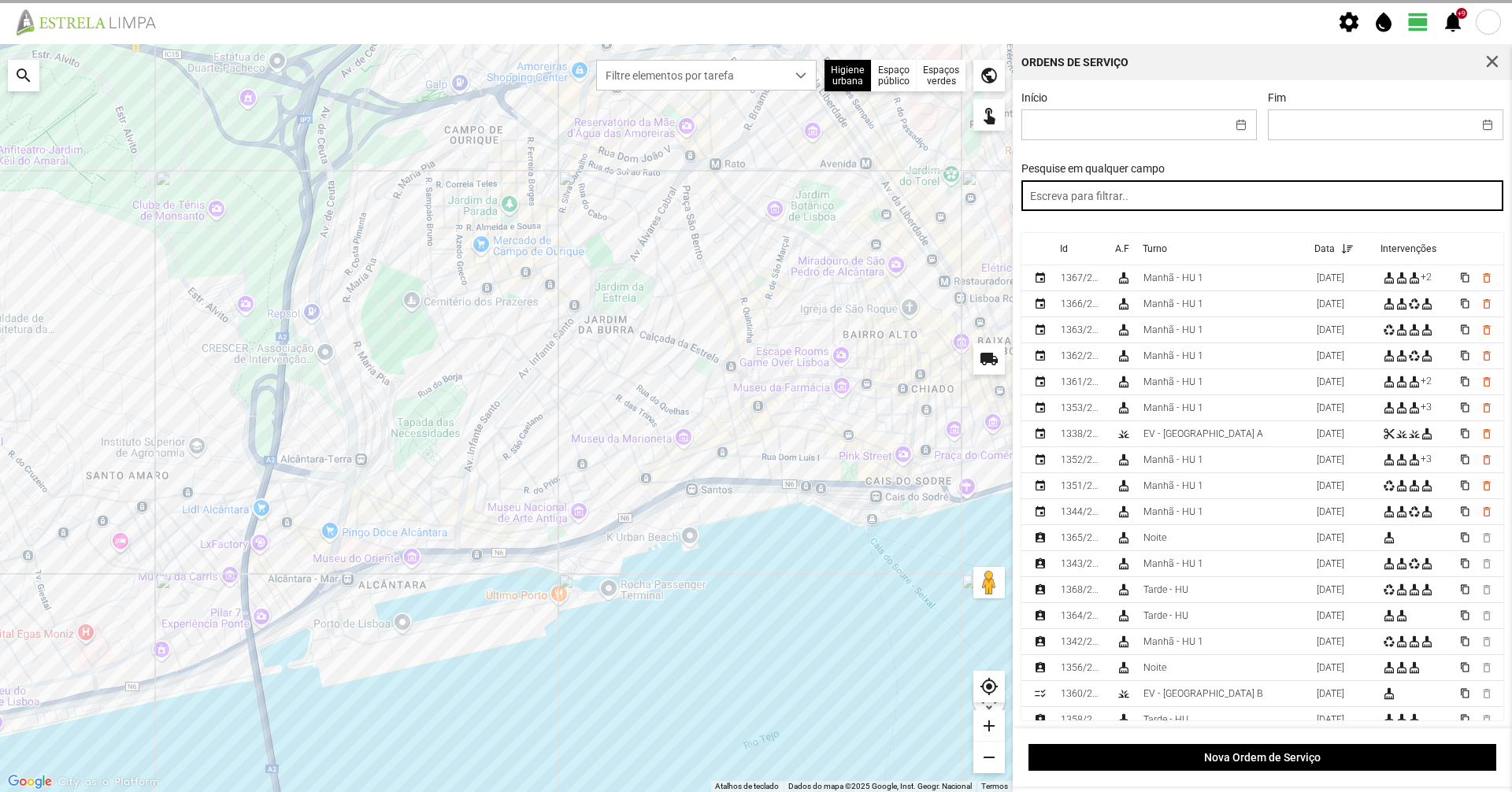
paste input "tarde"
type input "tarde"
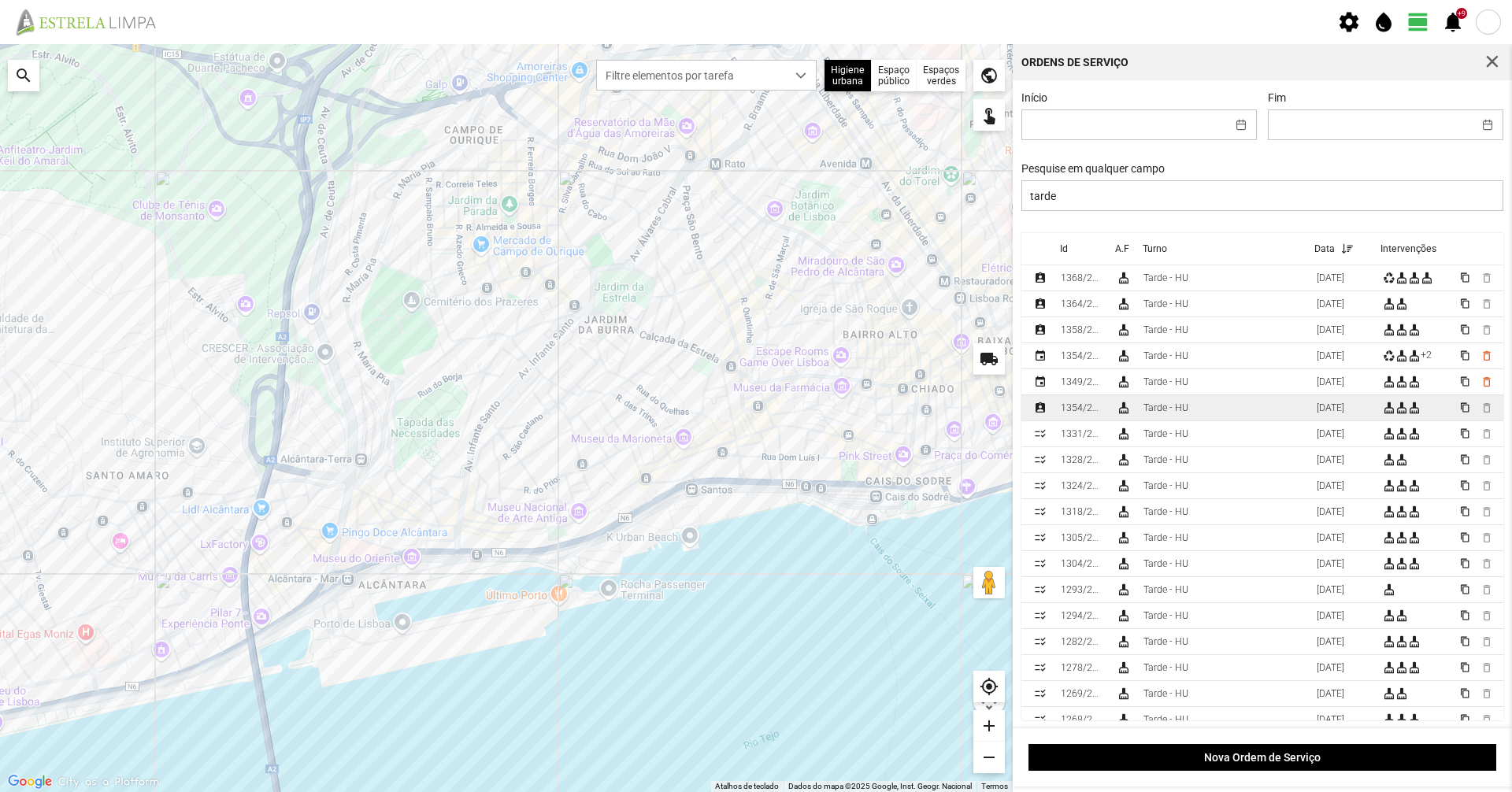
click at [1169, 404] on td "Tarde - HU" at bounding box center [1223, 409] width 173 height 26
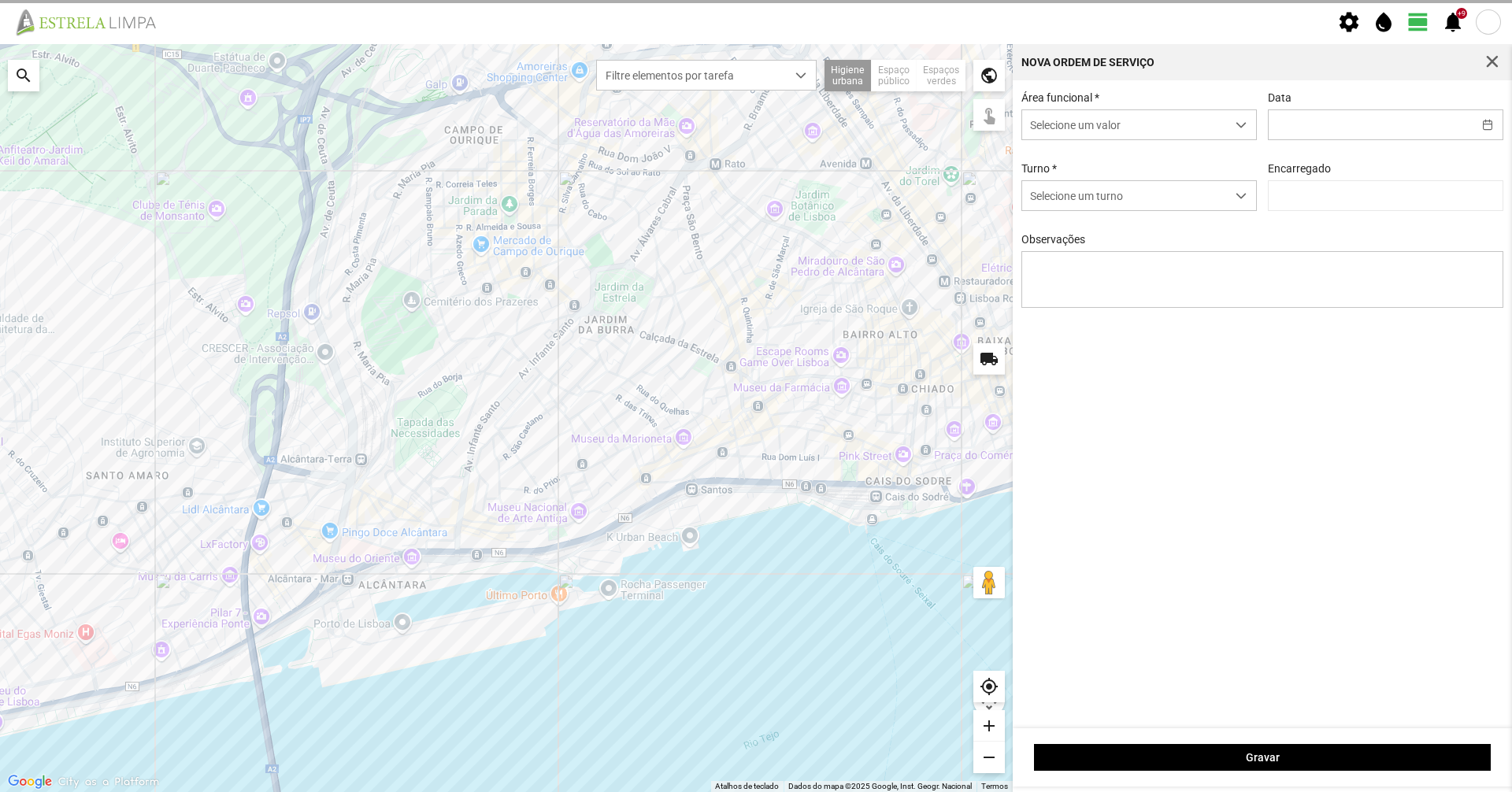
type input "17/09/2025"
type input "Graciete Brandão"
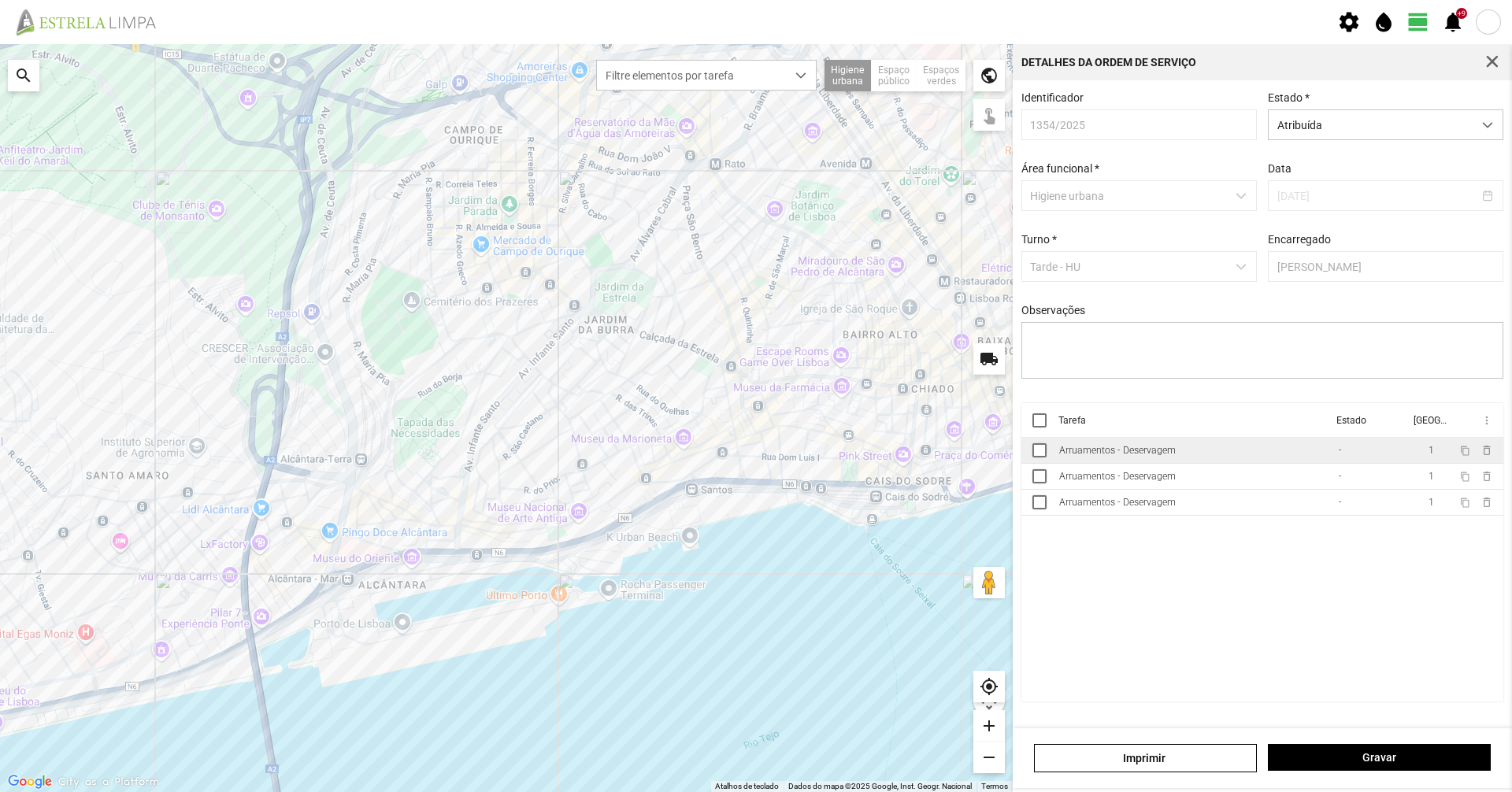
click at [1248, 453] on td "Arruamentos - Deservagem" at bounding box center [1192, 451] width 279 height 26
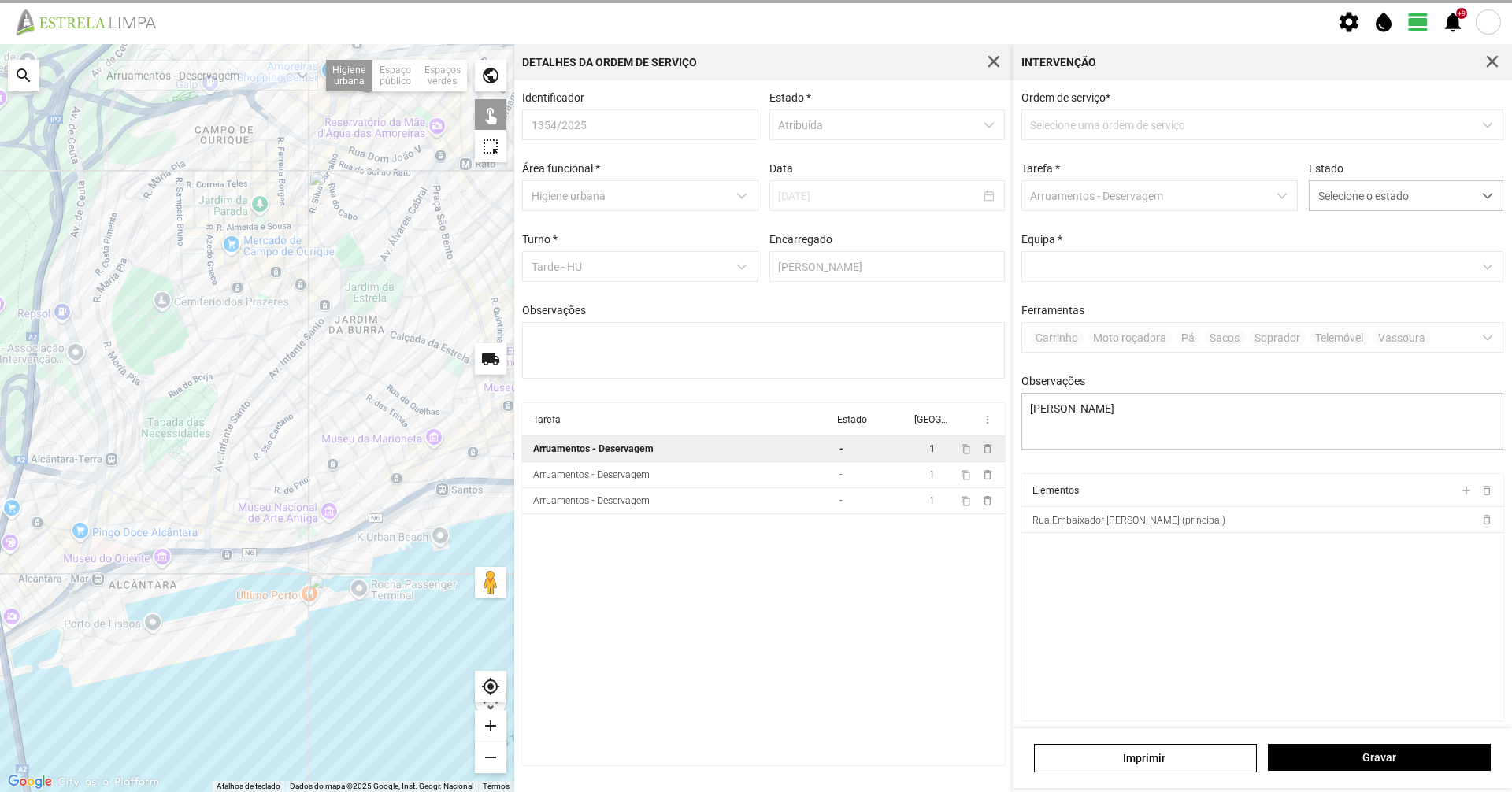
click at [1397, 180] on div "Estado Selecione o estado" at bounding box center [1406, 186] width 205 height 49
click at [1387, 196] on span "Selecione o estado" at bounding box center [1392, 195] width 163 height 29
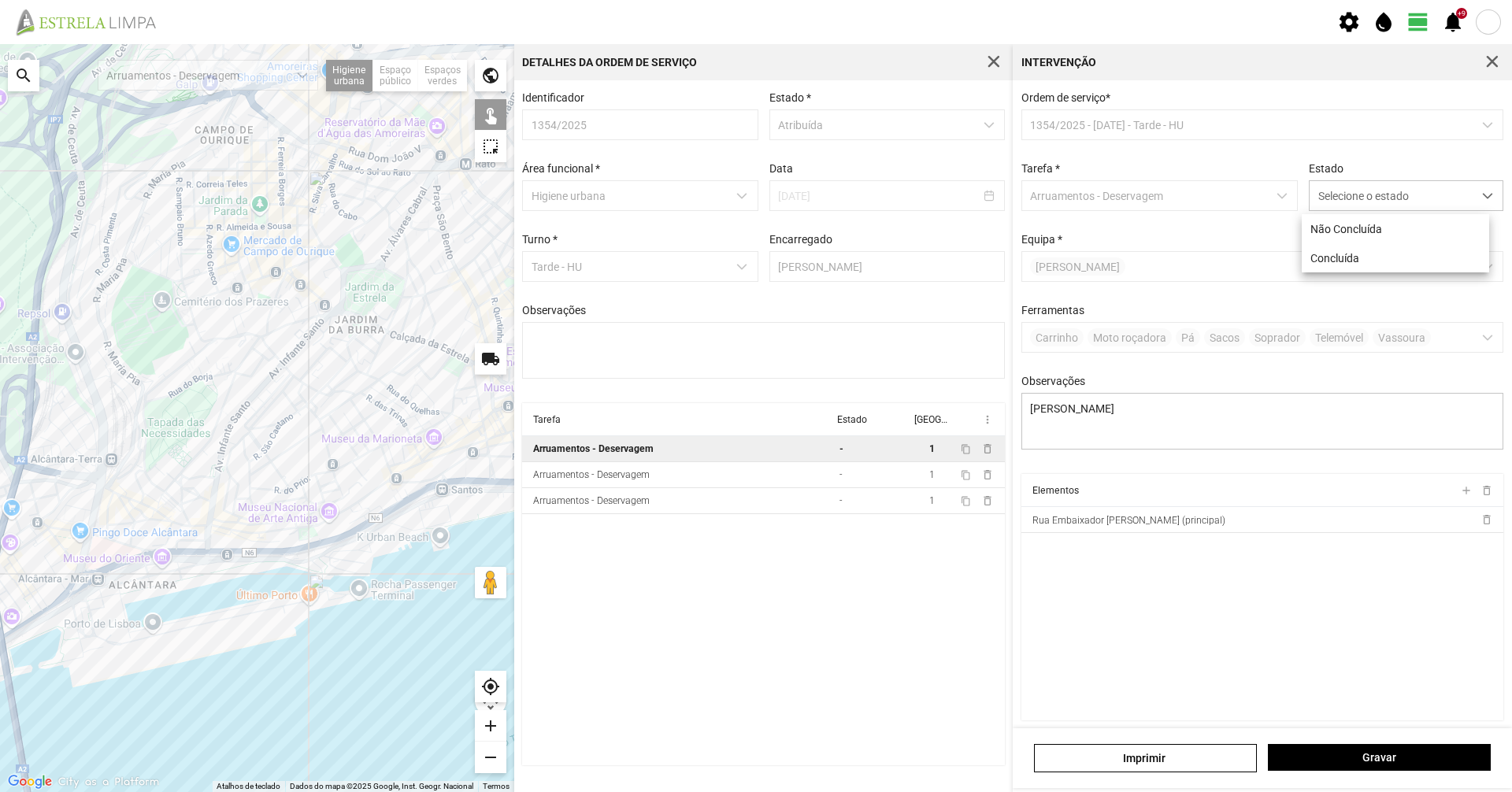
drag, startPoint x: 1355, startPoint y: 249, endPoint x: 1382, endPoint y: 377, distance: 130.8
click at [1354, 251] on li "Concluída" at bounding box center [1395, 257] width 187 height 29
click at [1436, 760] on span "Gravar" at bounding box center [1379, 757] width 206 height 12
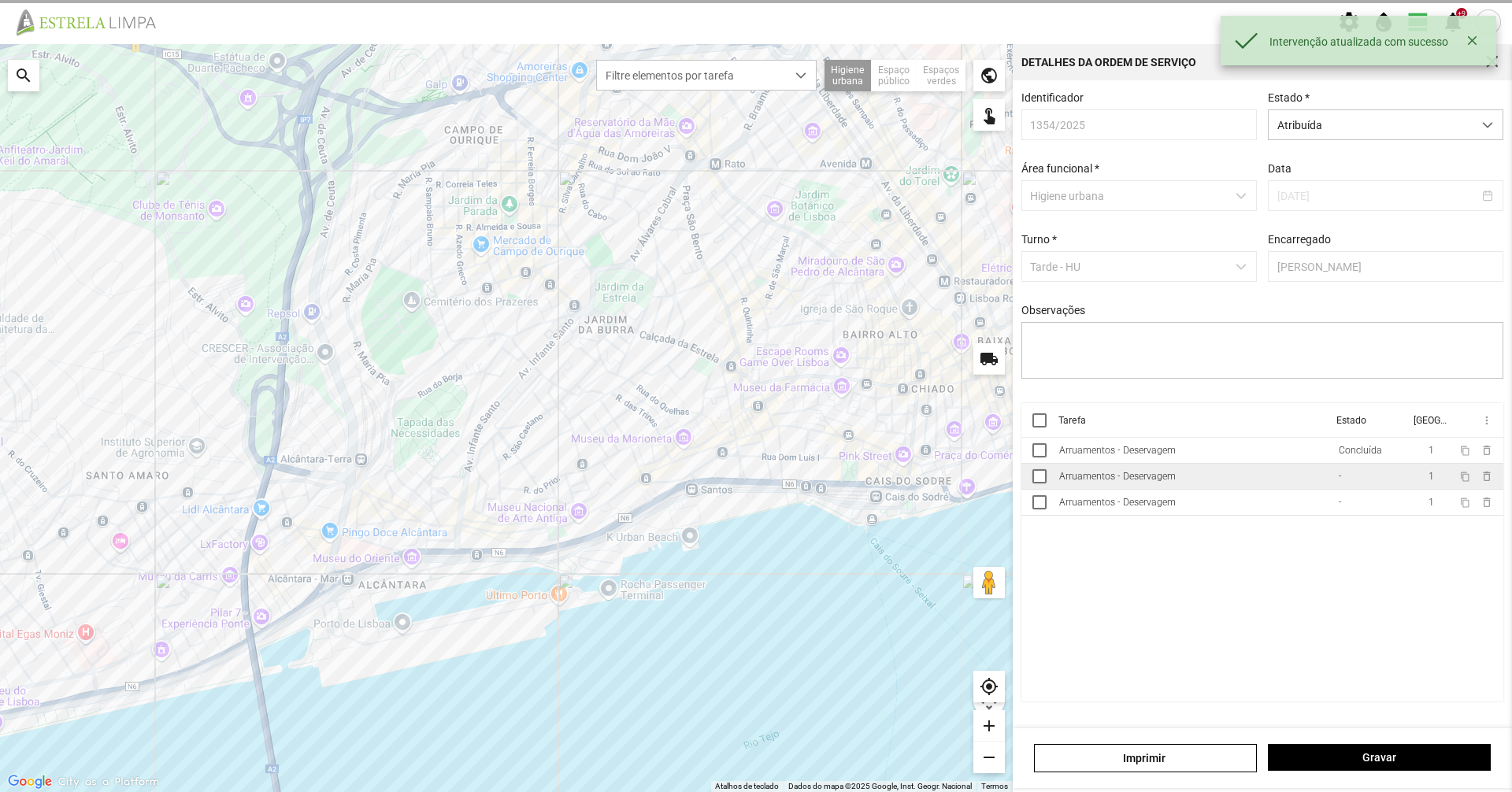
click at [1275, 481] on td "Arruamentos - Deservagem" at bounding box center [1192, 477] width 279 height 26
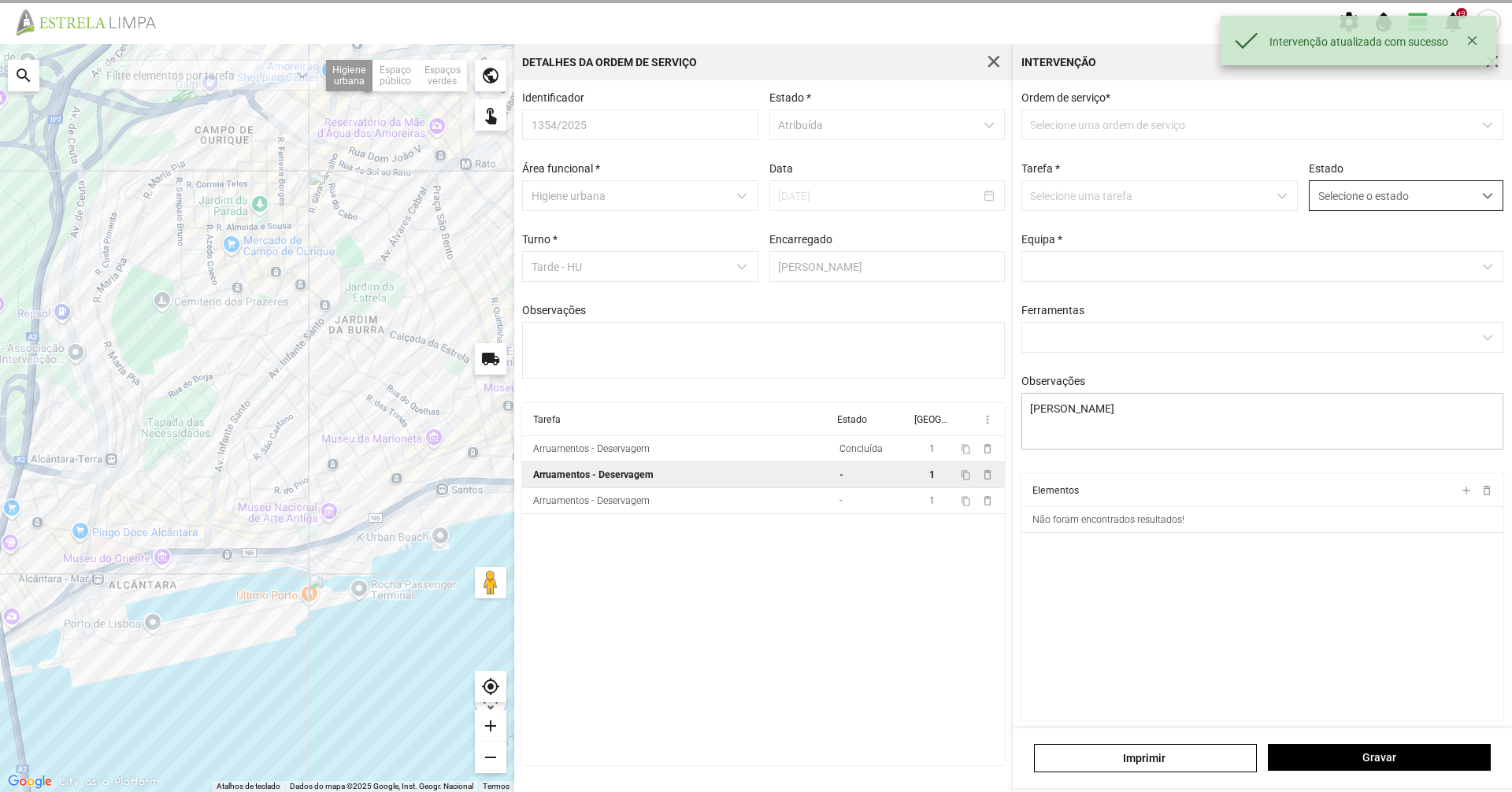
click at [1370, 207] on span "Selecione o estado" at bounding box center [1392, 195] width 163 height 29
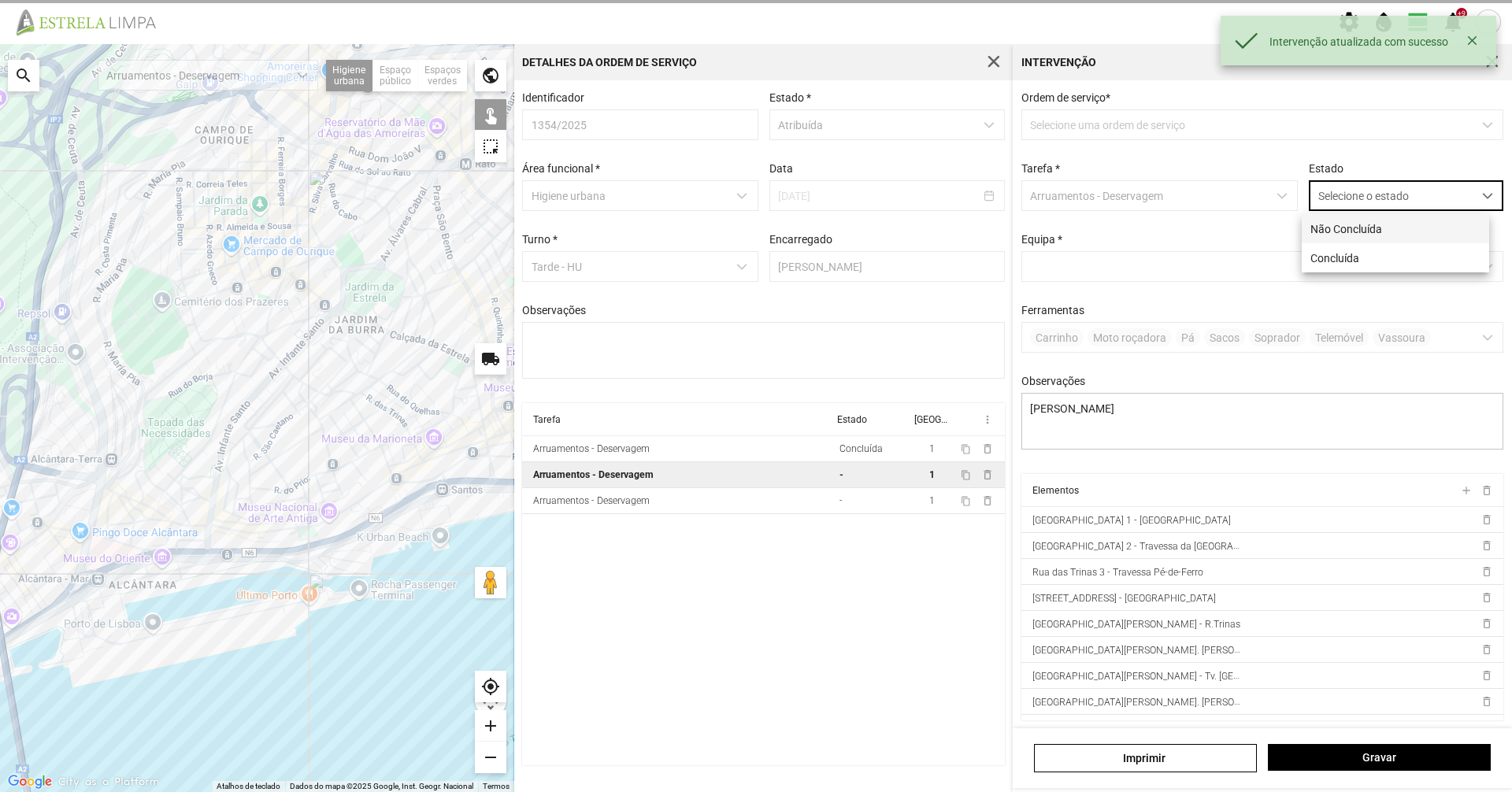
scroll to position [9, 70]
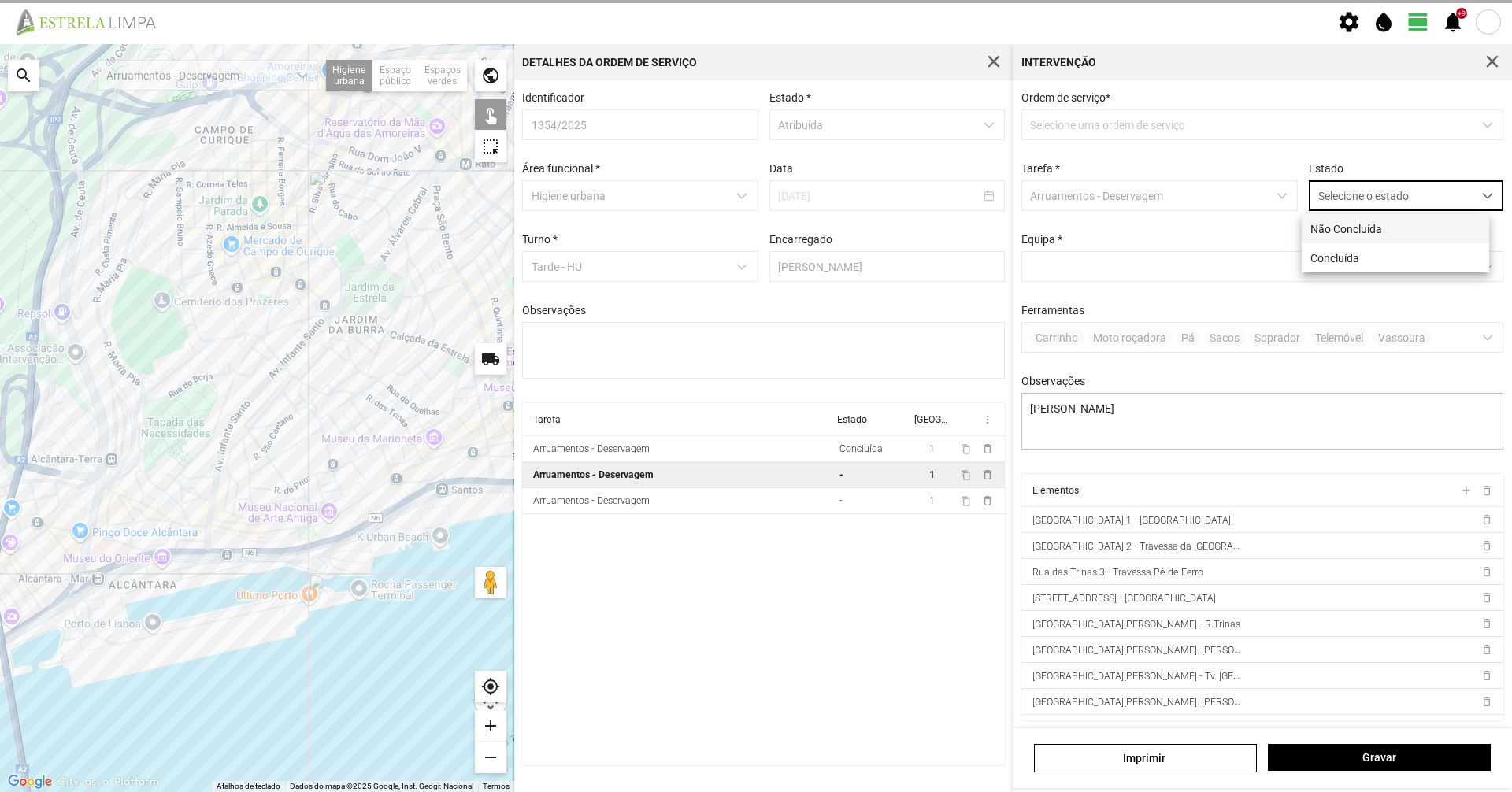
click at [1350, 239] on li "Não Concluída" at bounding box center [1395, 228] width 187 height 29
click at [1363, 188] on span "Não Concluída" at bounding box center [1392, 195] width 163 height 29
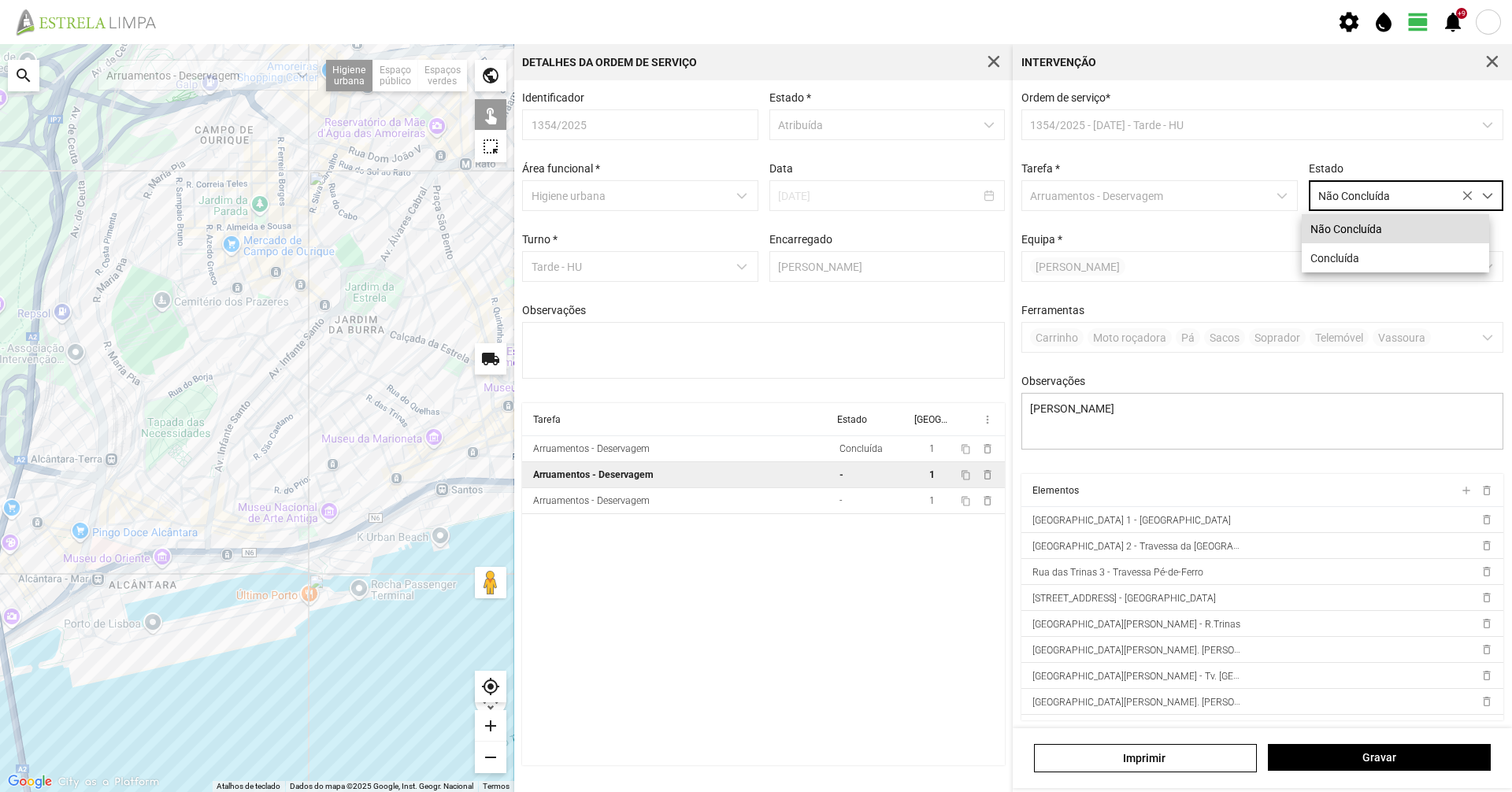
drag, startPoint x: 1378, startPoint y: 262, endPoint x: 1382, endPoint y: 330, distance: 68.1
click at [1379, 262] on li "Concluída" at bounding box center [1395, 257] width 187 height 29
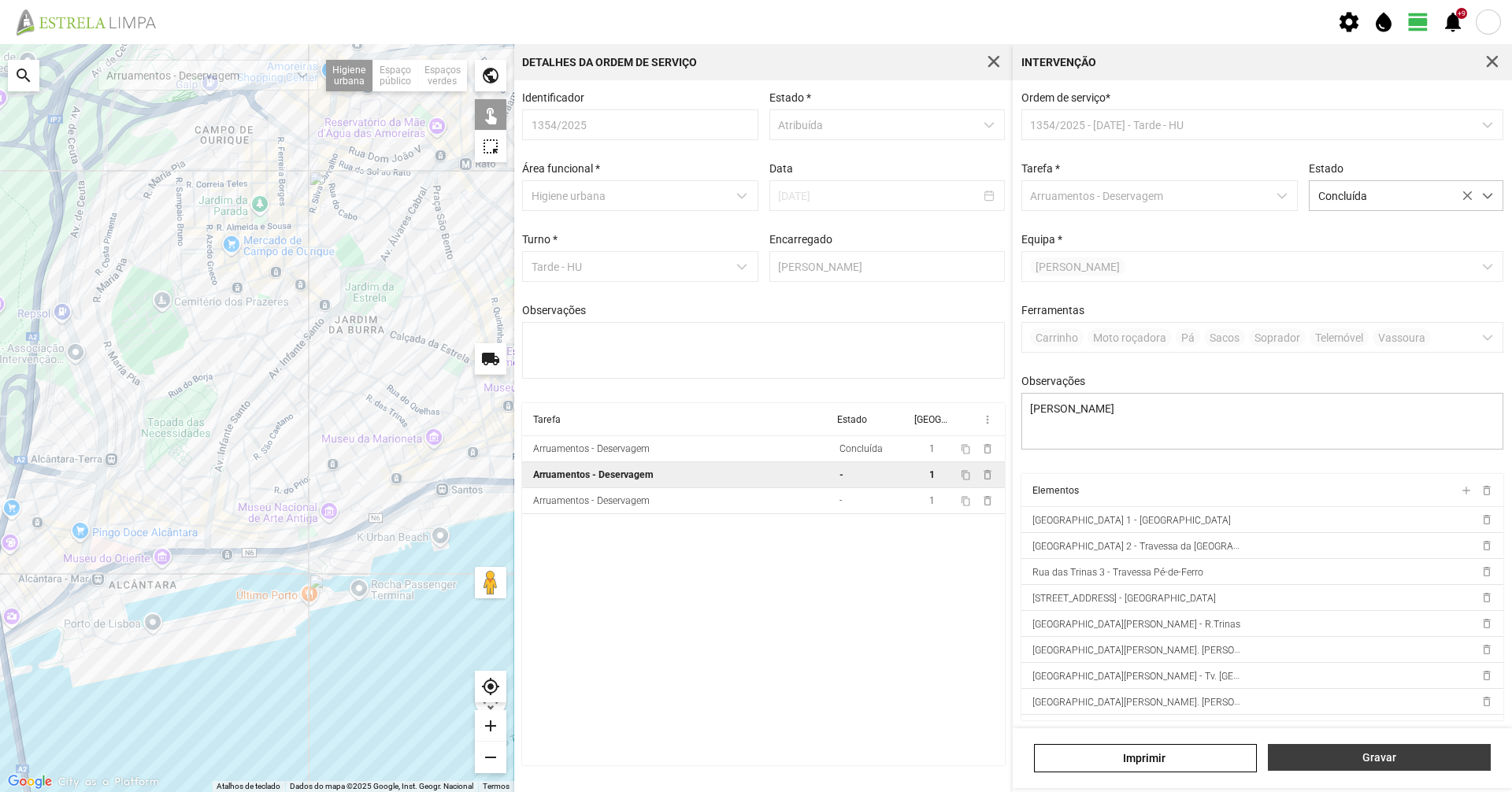
click at [1401, 759] on span "Gravar" at bounding box center [1379, 757] width 206 height 12
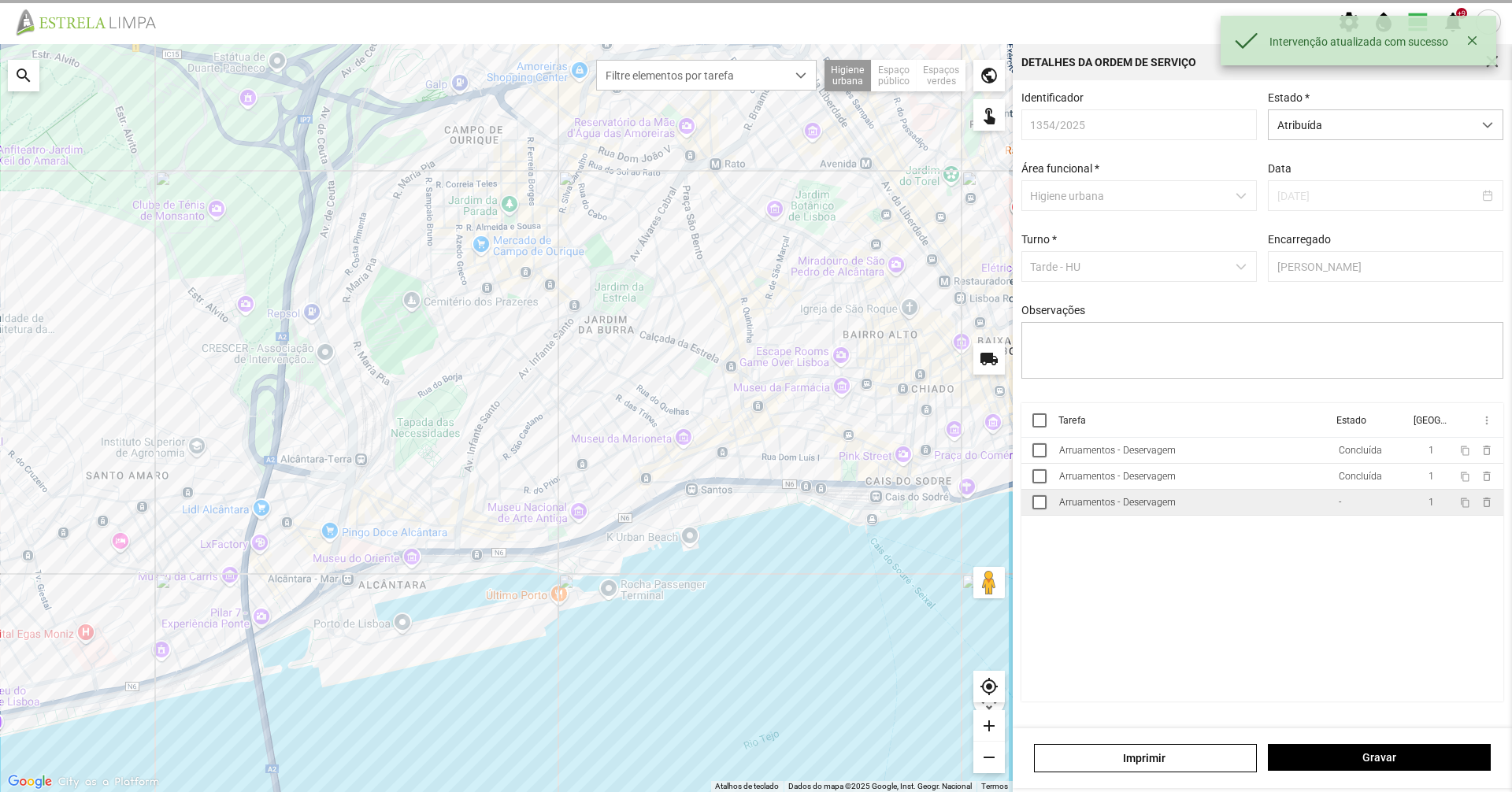
click at [1170, 506] on div "Arruamentos - Deservagem" at bounding box center [1117, 502] width 116 height 11
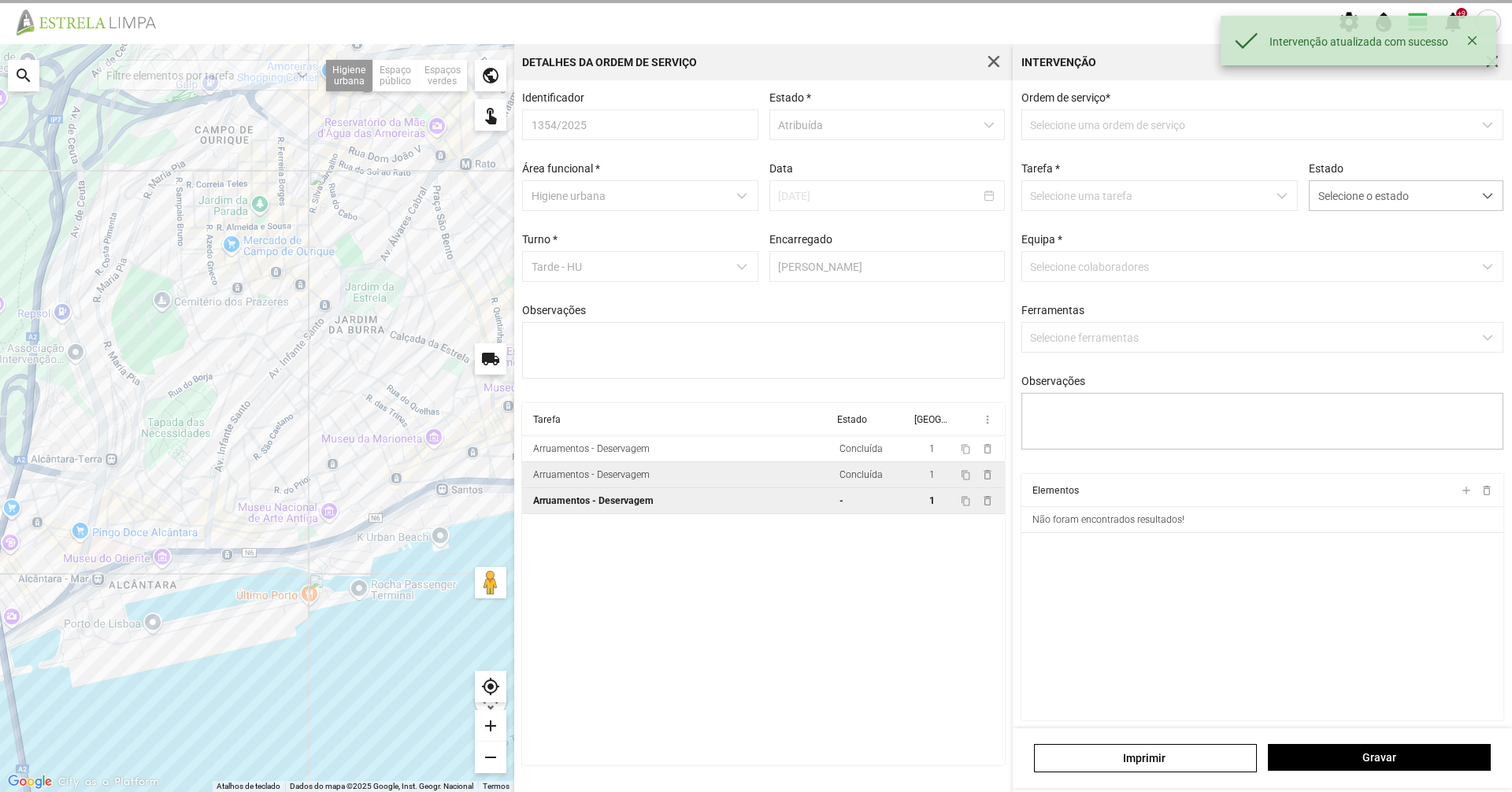
type textarea "Umaro Braima. Aplicação de produto na Largo de Rivais, Calçadas das necessidade…"
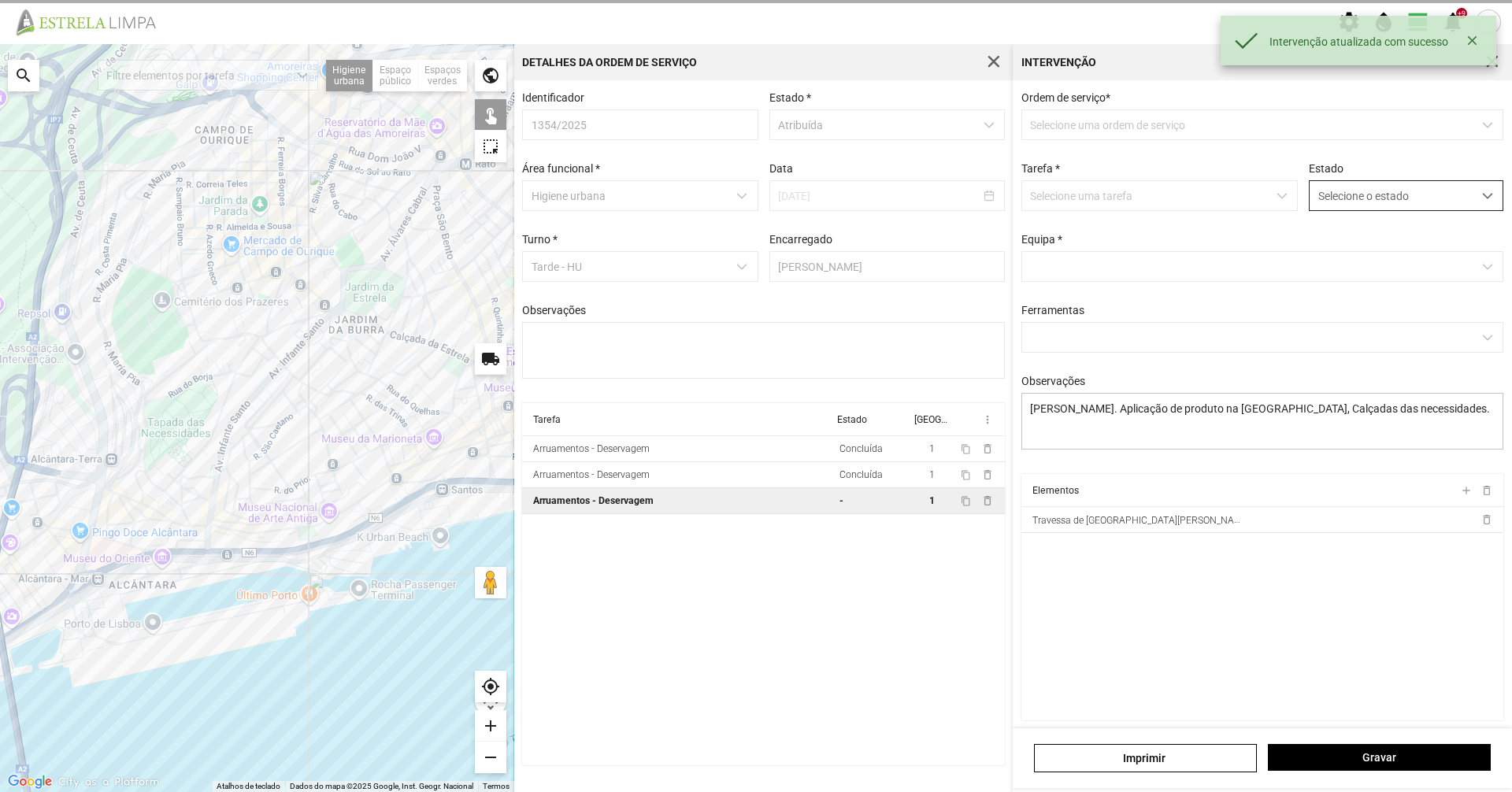
click at [1310, 195] on span "Selecione o estado" at bounding box center [1392, 195] width 163 height 29
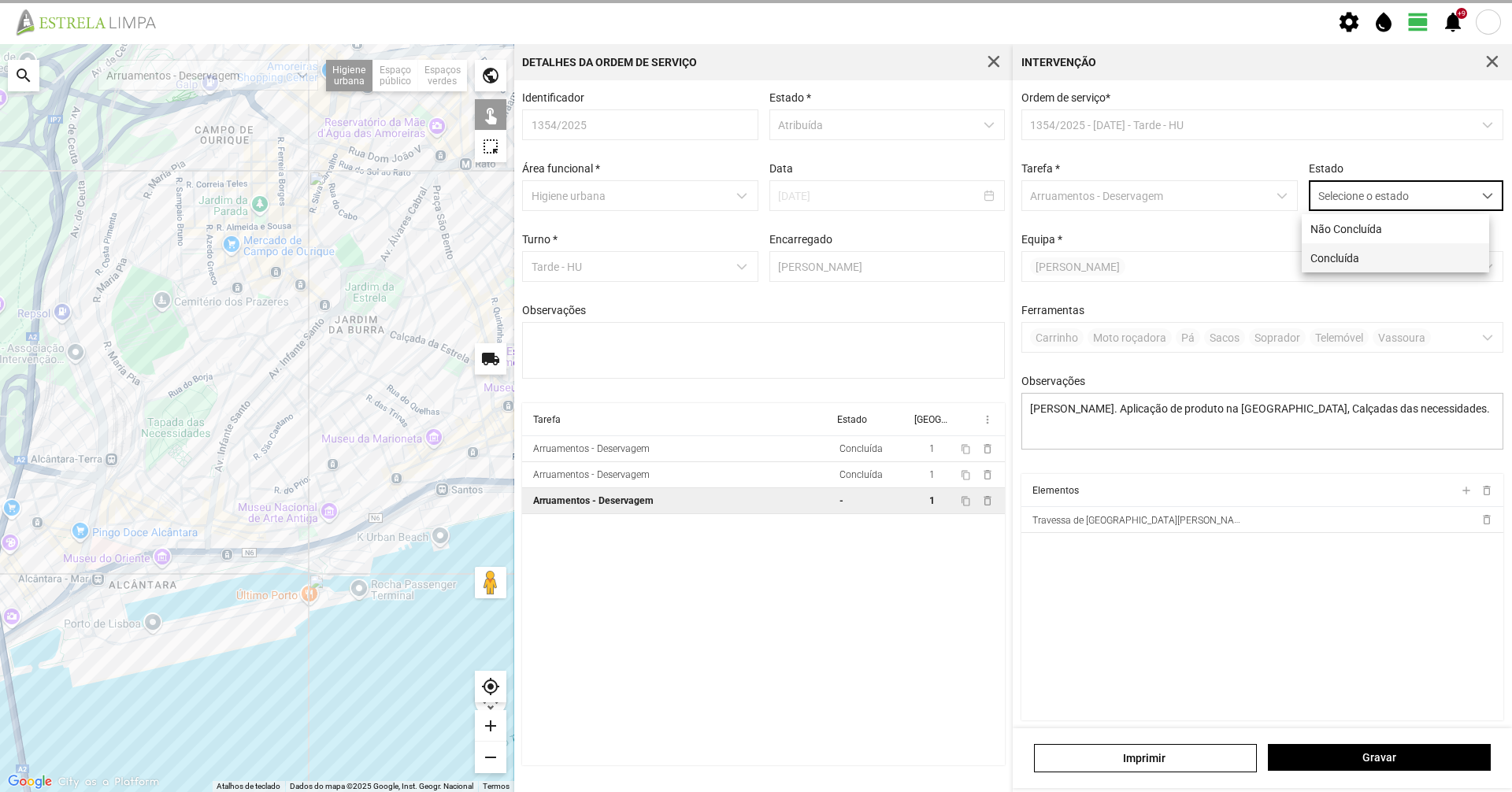
click at [1357, 255] on li "Concluída" at bounding box center [1395, 257] width 187 height 29
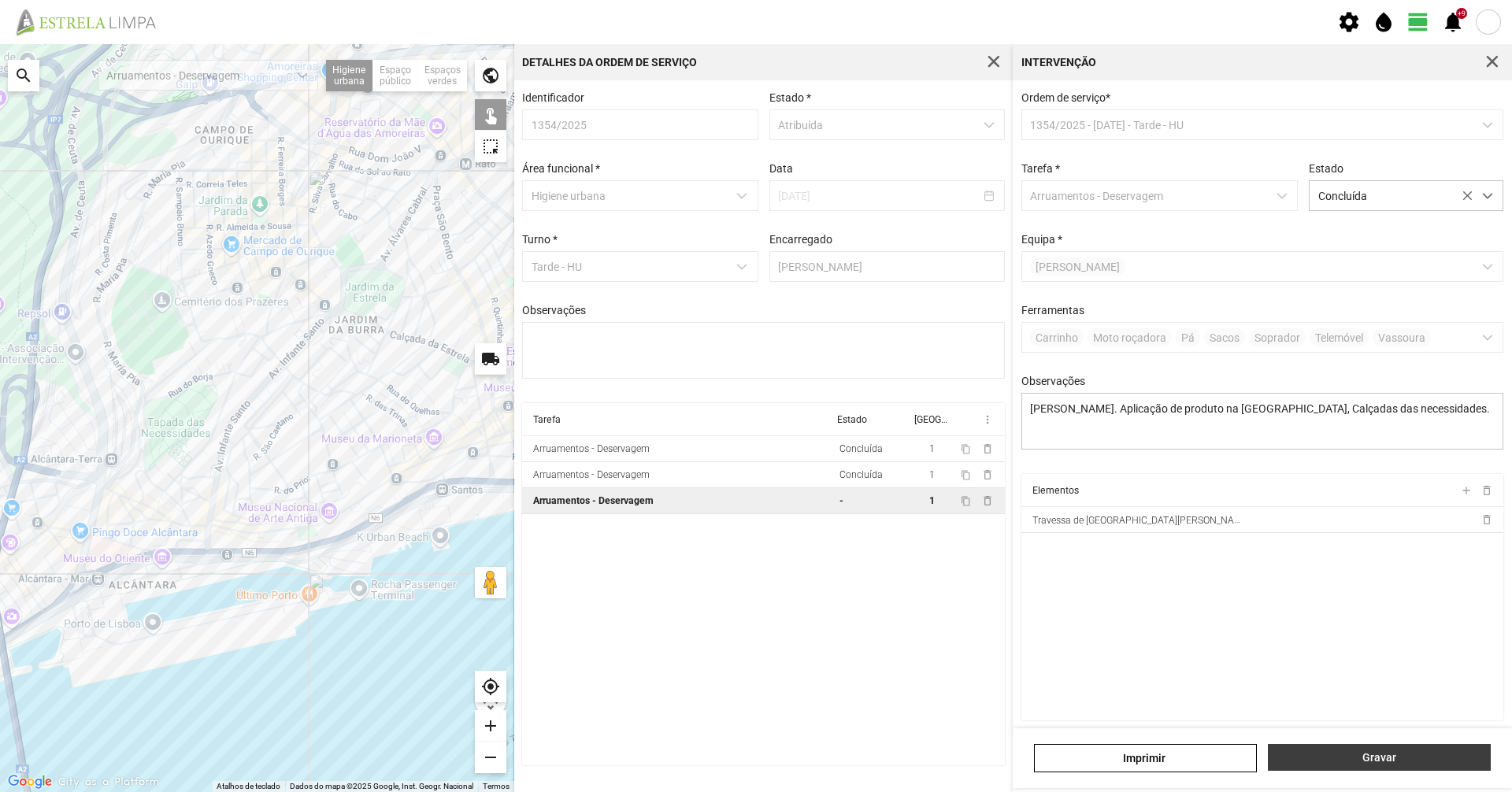
click at [1358, 757] on span "Gravar" at bounding box center [1379, 757] width 206 height 12
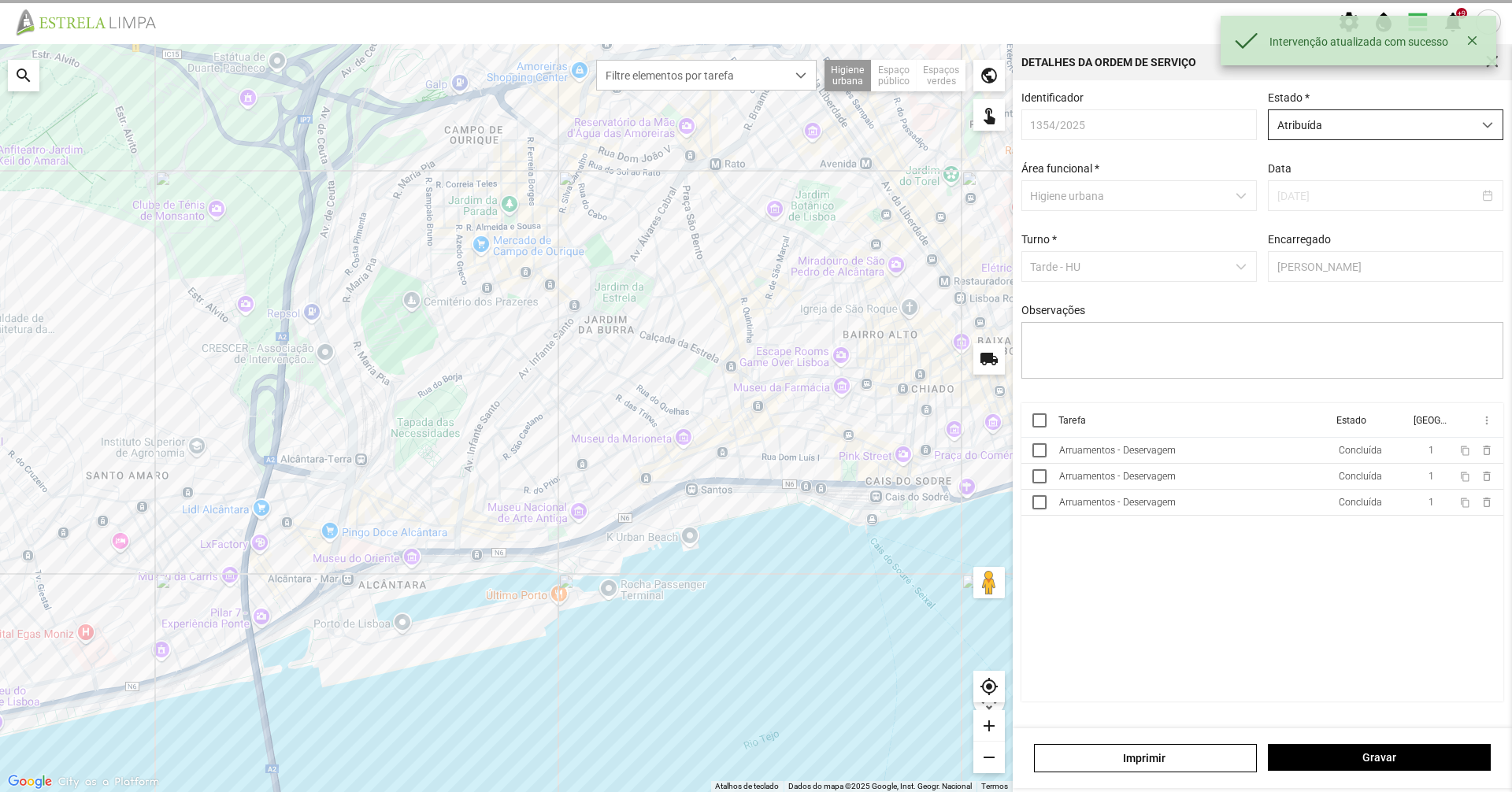
click at [1369, 130] on span "Atribuída" at bounding box center [1370, 124] width 204 height 29
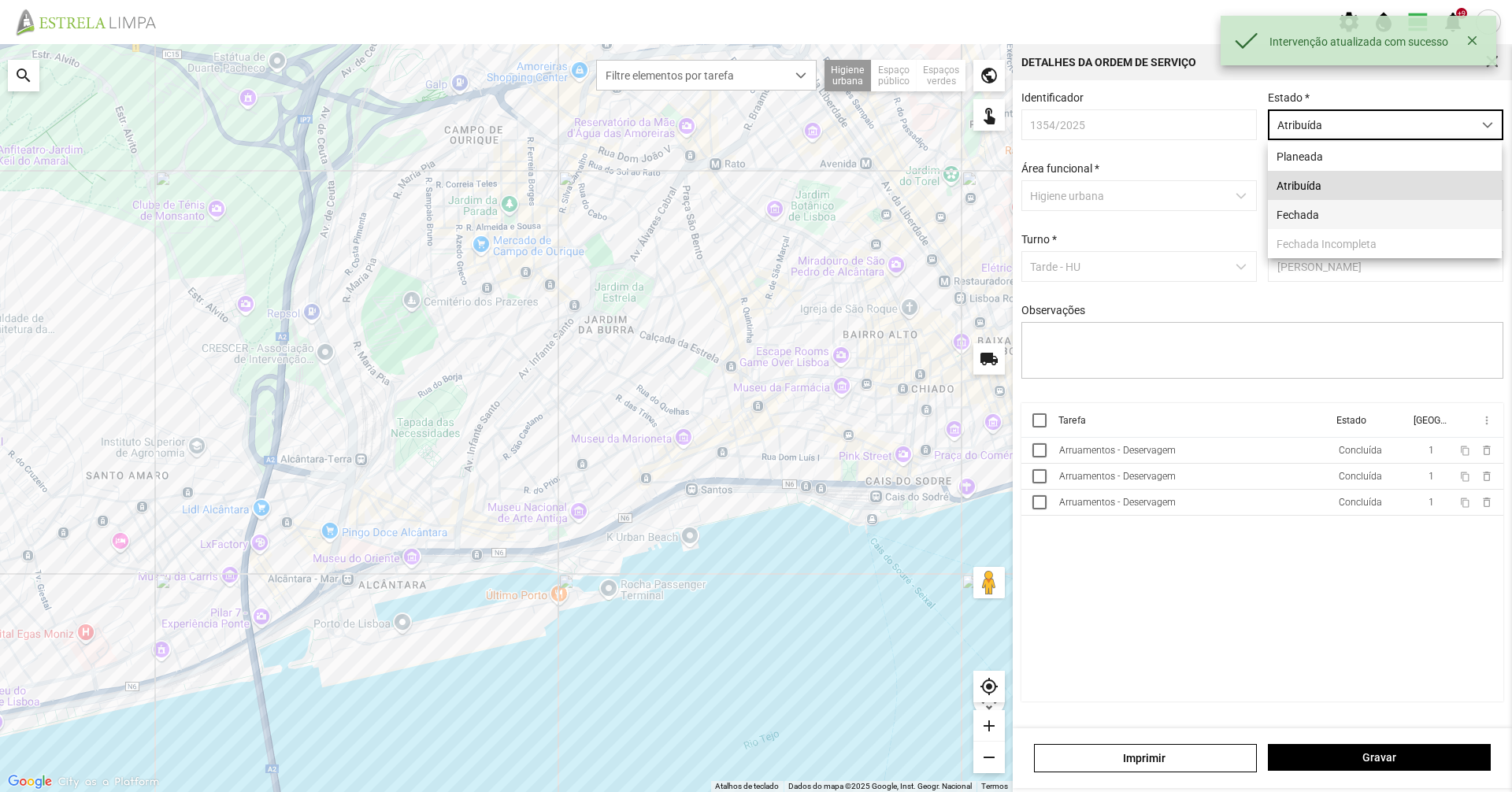
click at [1349, 211] on li "Fechada" at bounding box center [1385, 214] width 234 height 29
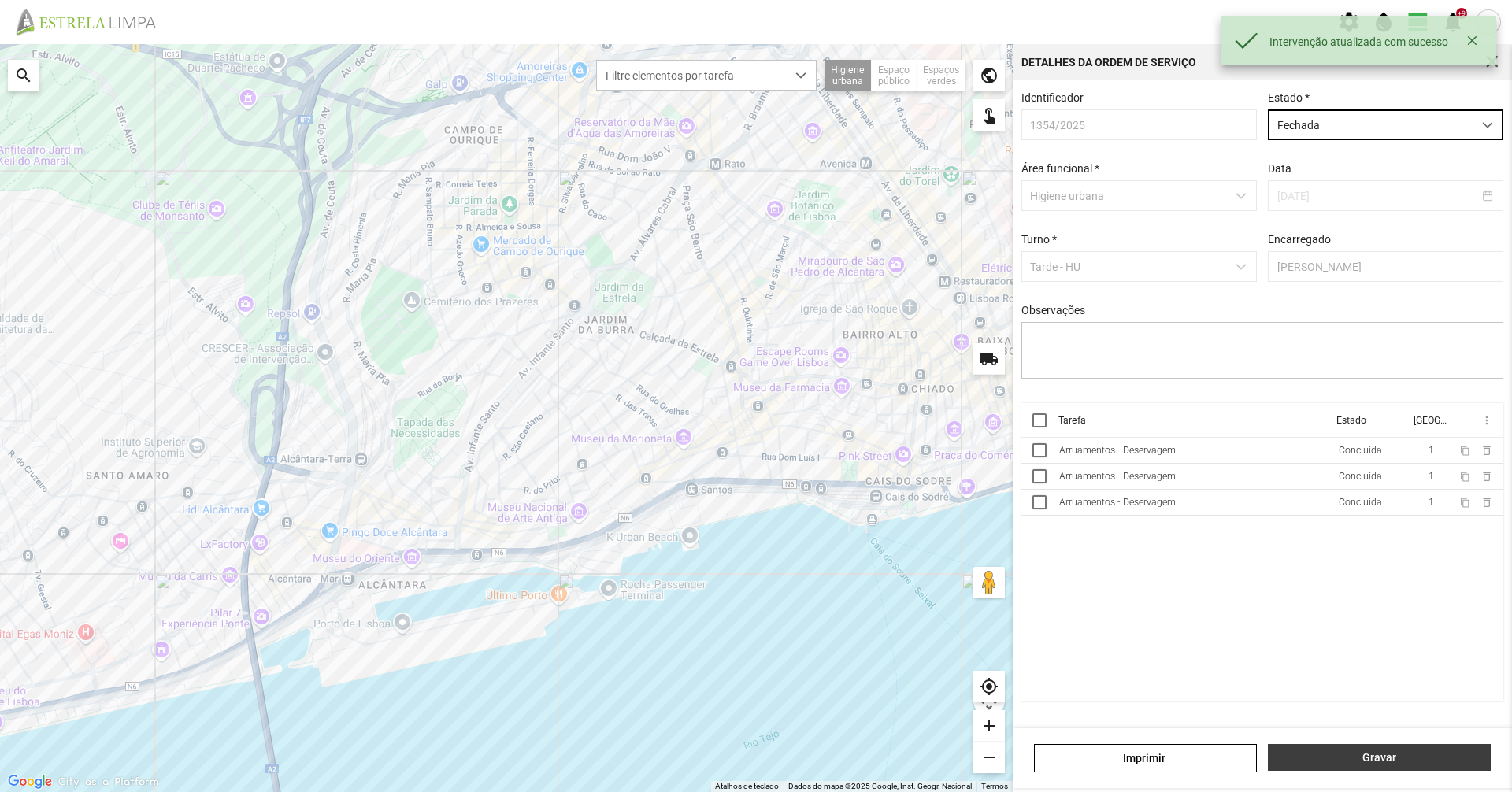
click at [1349, 752] on span "Gravar" at bounding box center [1379, 757] width 206 height 12
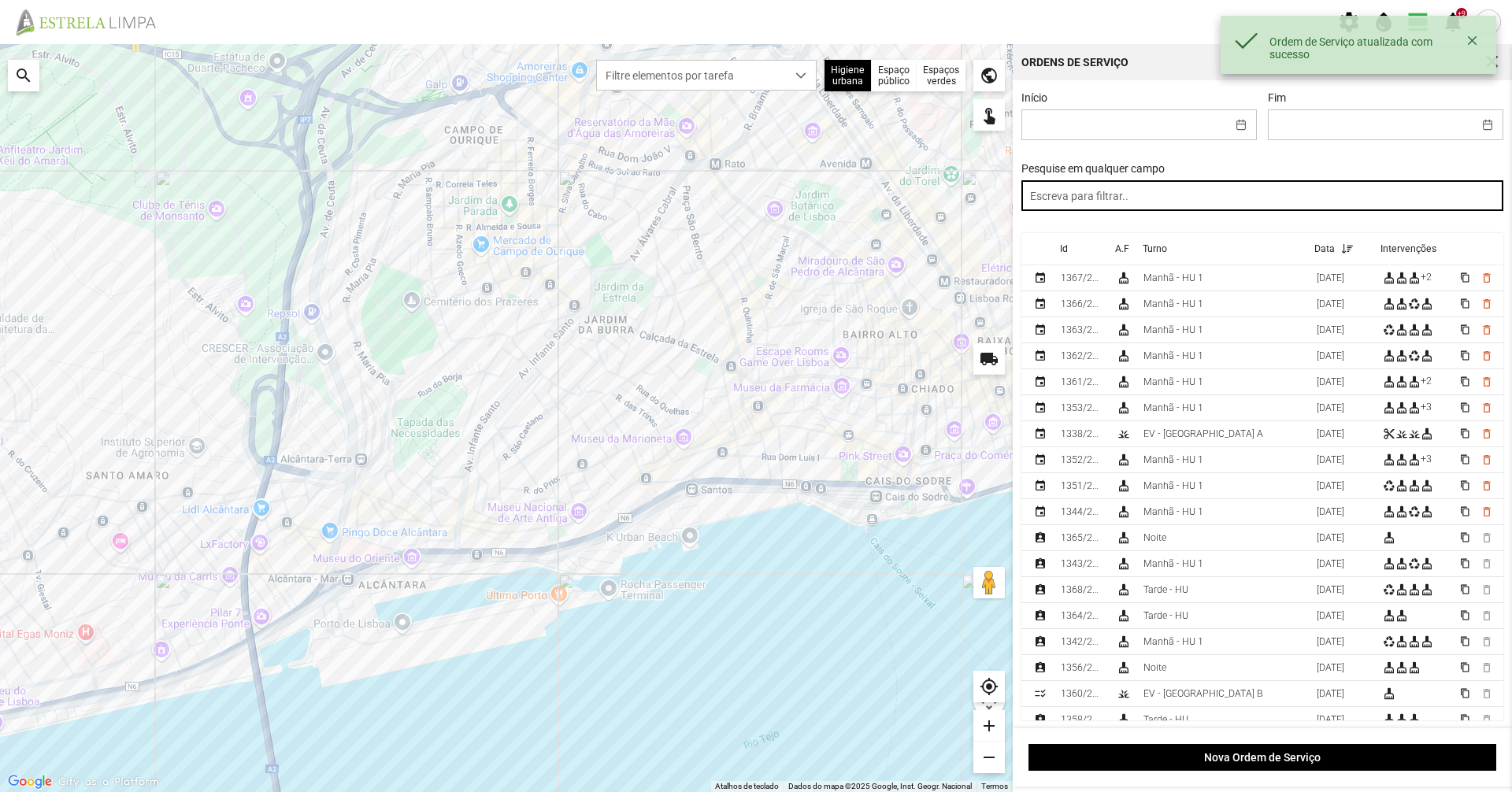
click at [1139, 184] on input "text" at bounding box center [1263, 195] width 483 height 30
paste input "tarde"
type input "tarde"
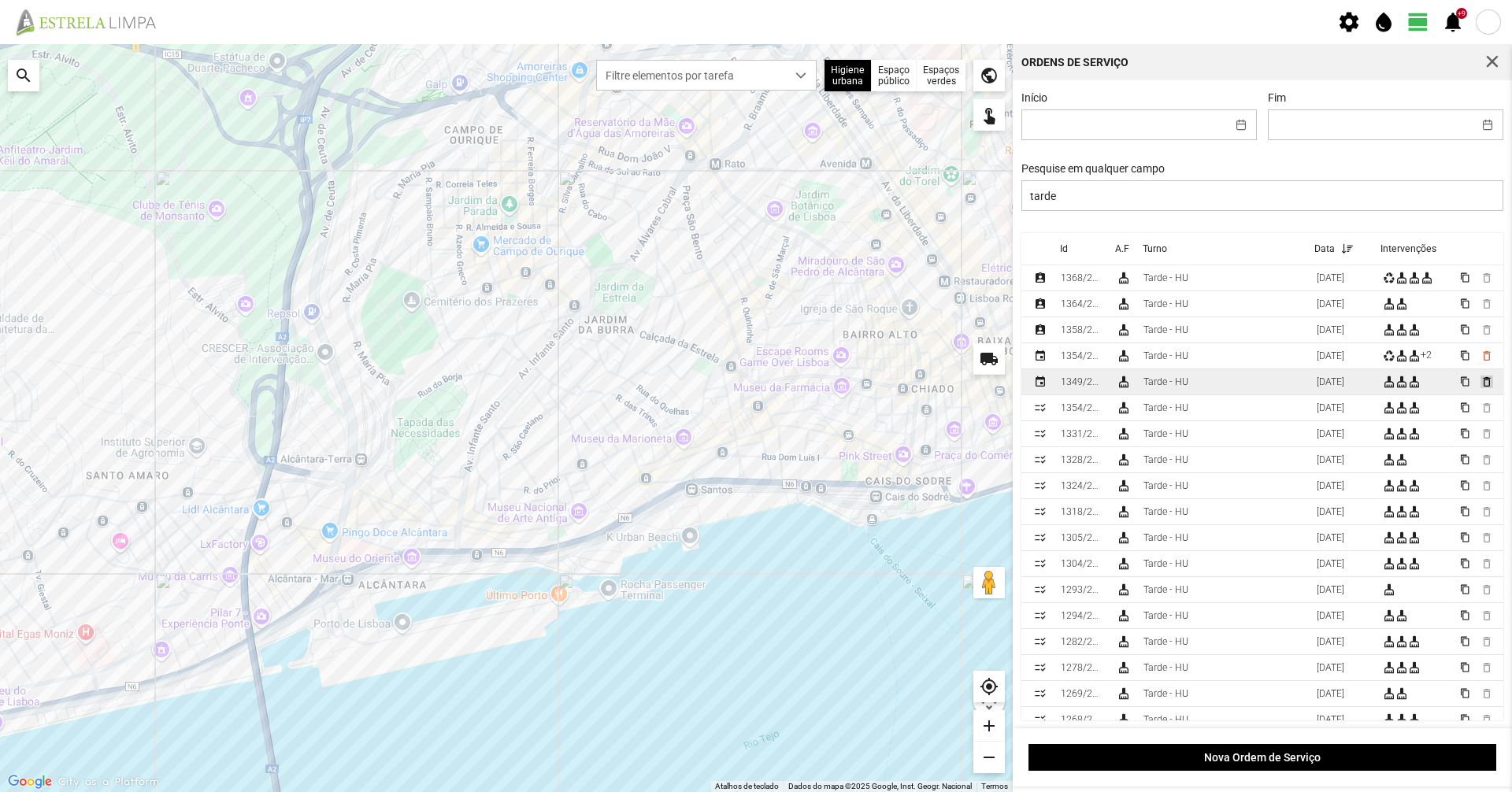
click at [1480, 383] on span "delete_outline" at bounding box center [1486, 382] width 12 height 12
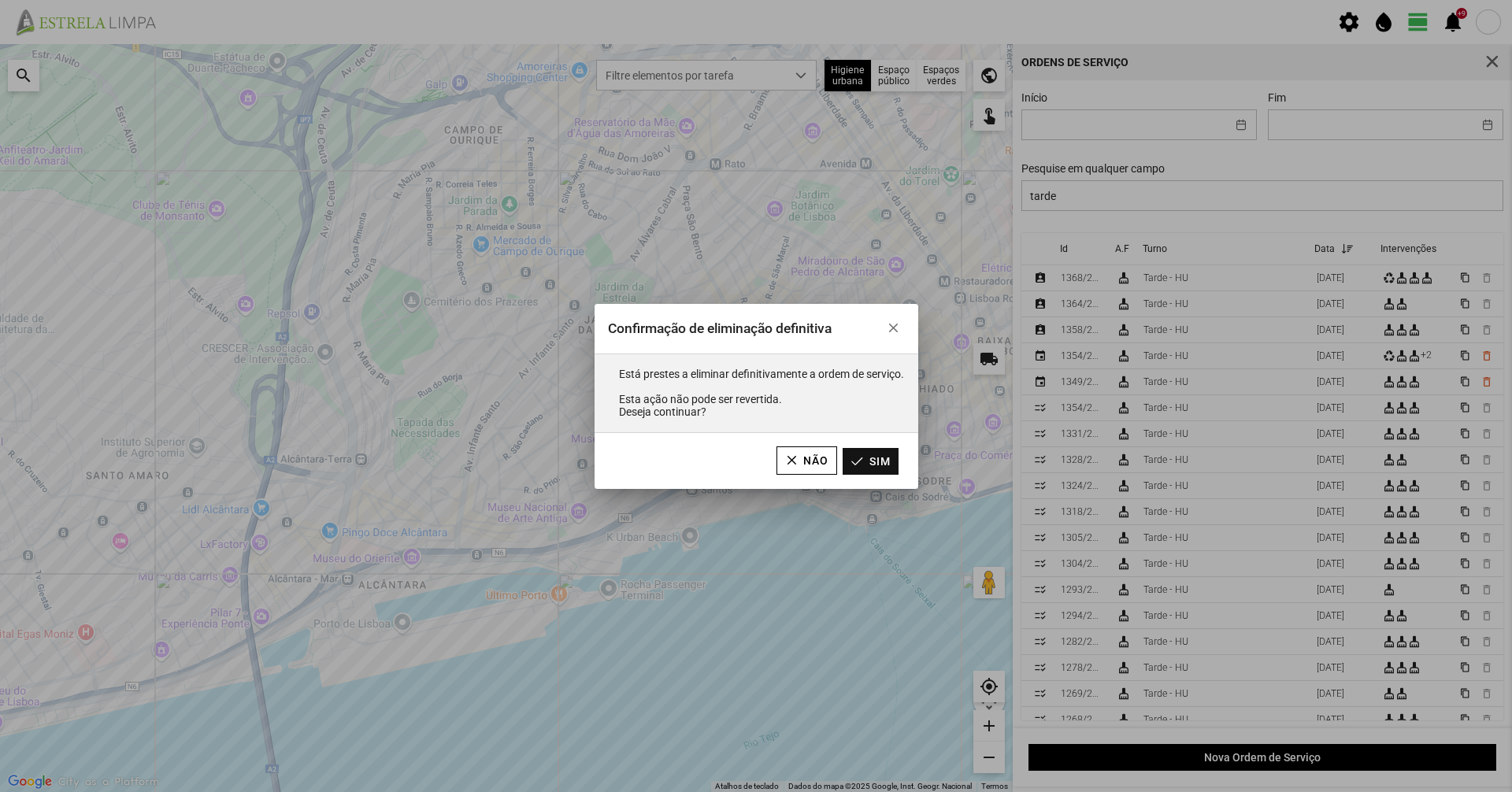
click at [899, 460] on button "Sim" at bounding box center [871, 462] width 56 height 26
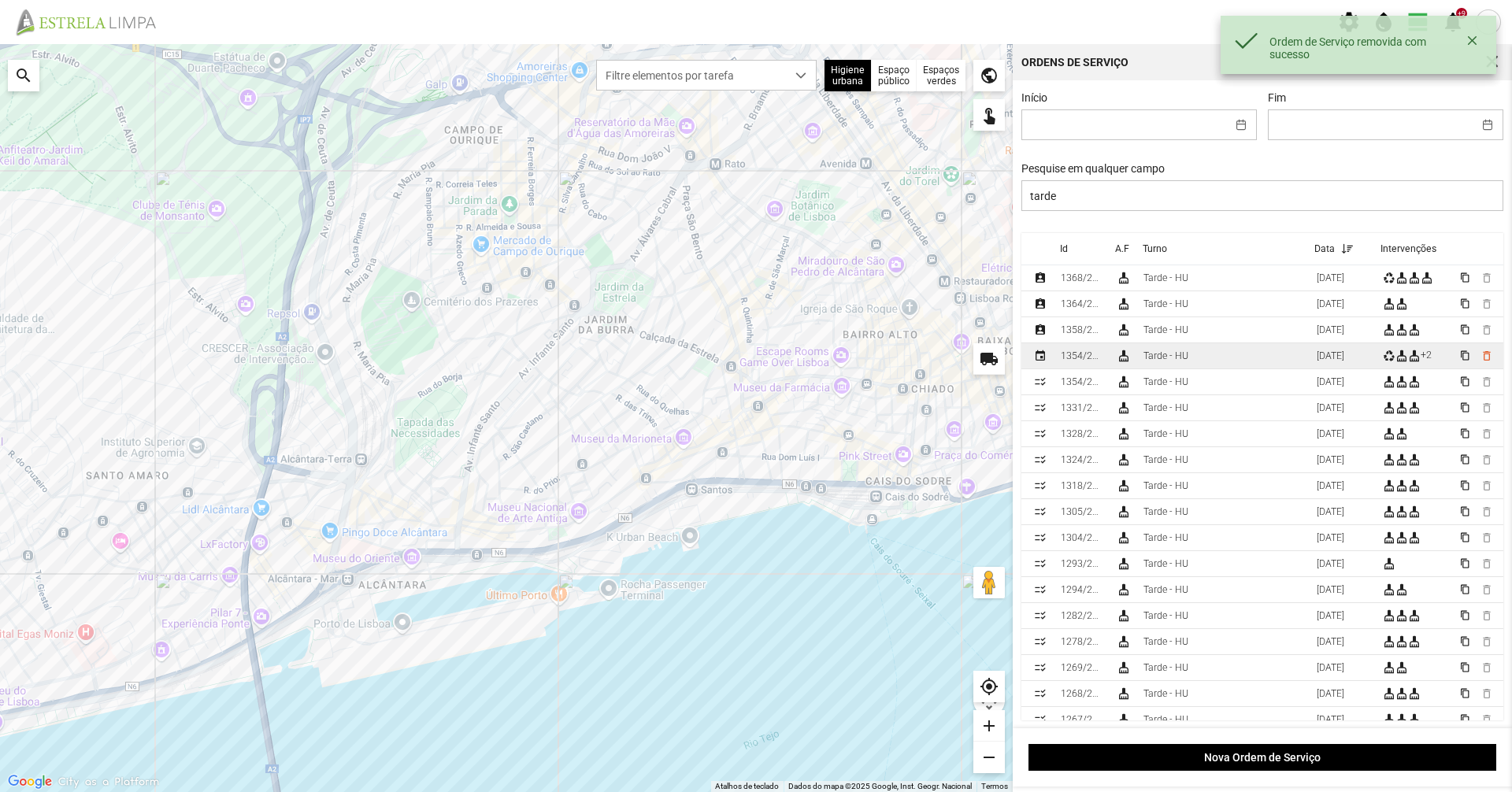
click at [1239, 356] on td "Tarde - HU" at bounding box center [1223, 356] width 173 height 26
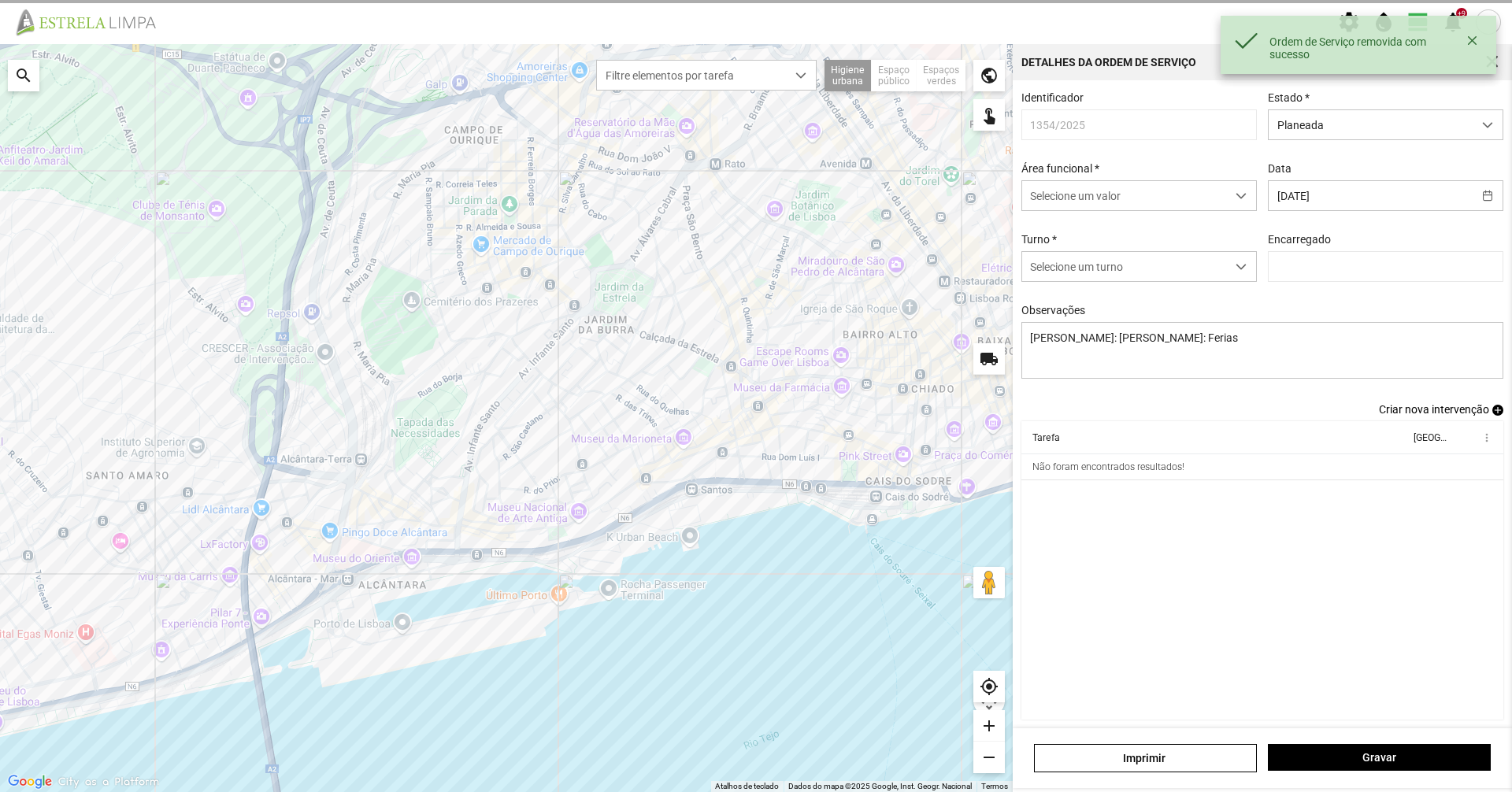
type input "Graciete Brandão"
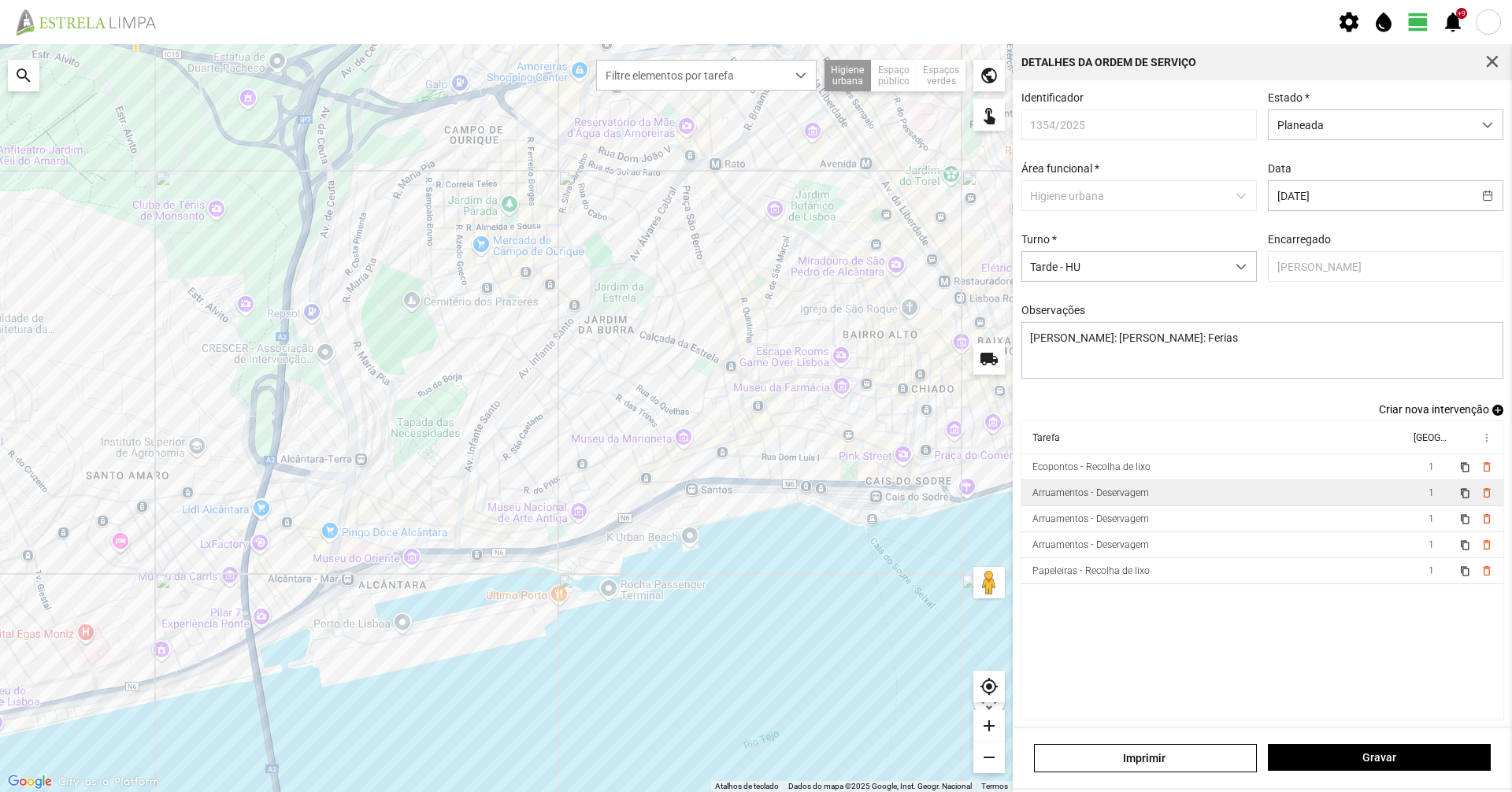
click at [1169, 494] on td "Arruamentos - Deservagem" at bounding box center [1215, 494] width 388 height 26
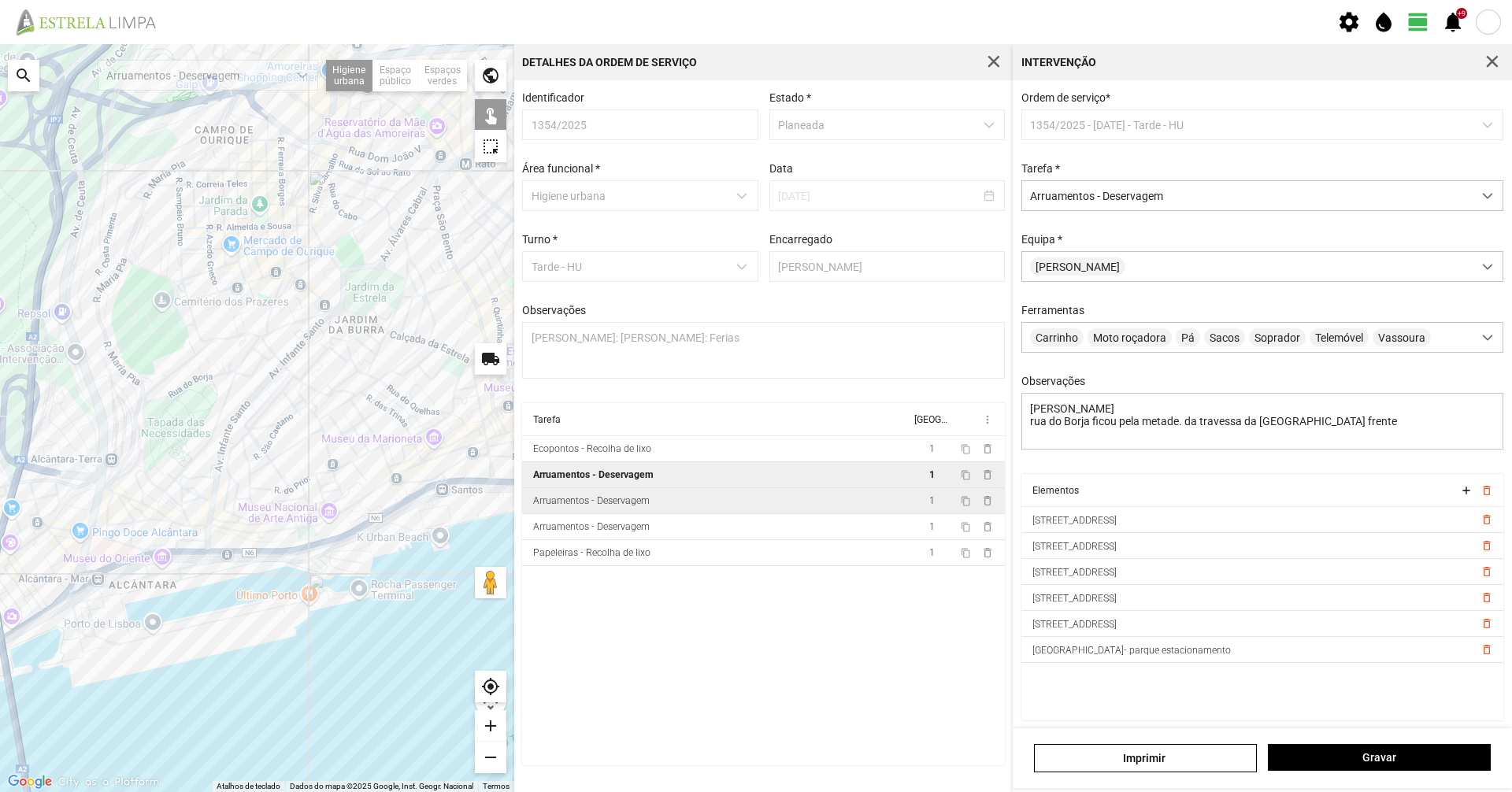
click at [566, 498] on td "Arruamentos - Deservagem" at bounding box center [716, 501] width 388 height 26
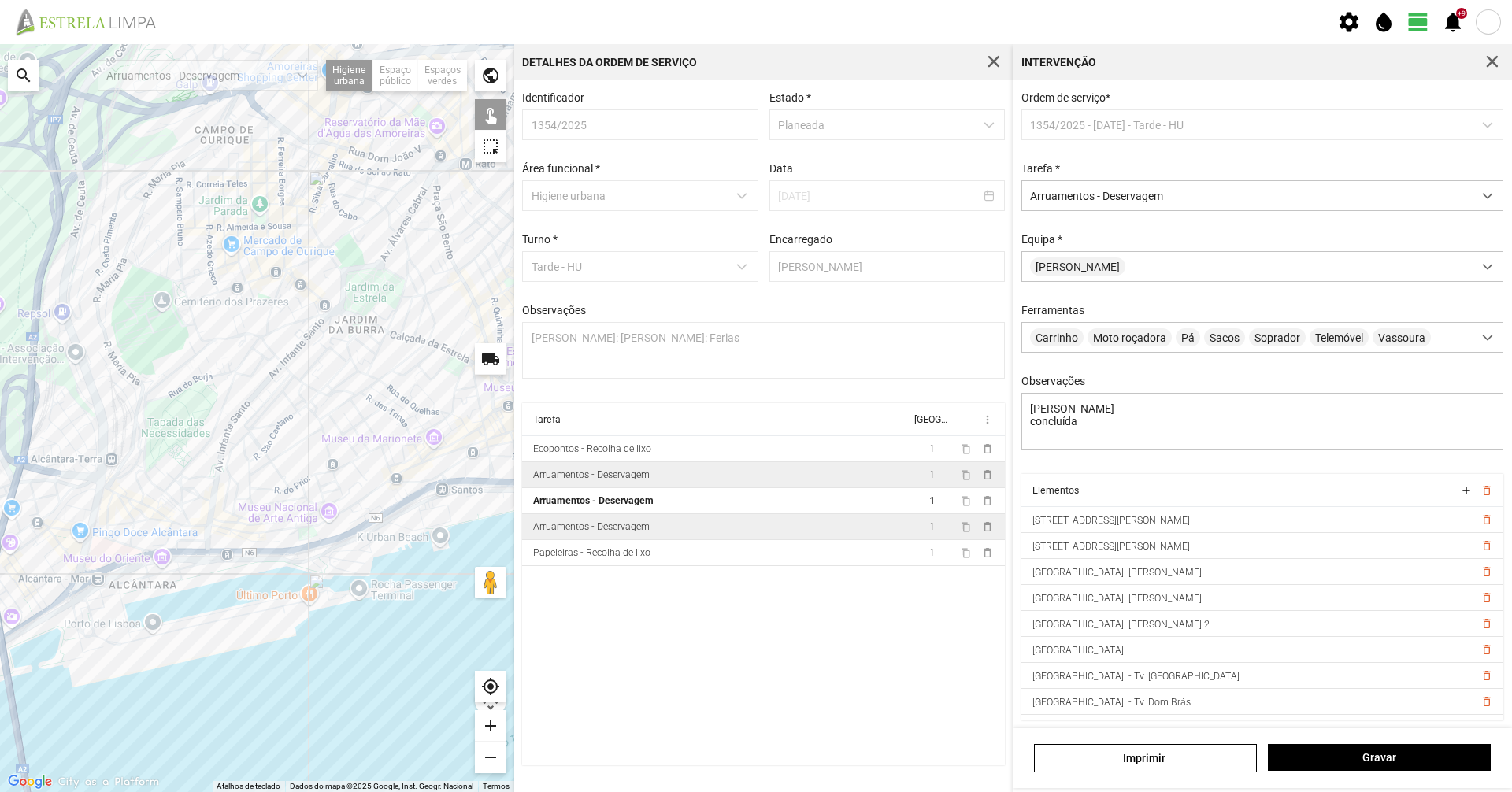
click at [554, 532] on div "Arruamentos - Deservagem" at bounding box center [591, 526] width 116 height 11
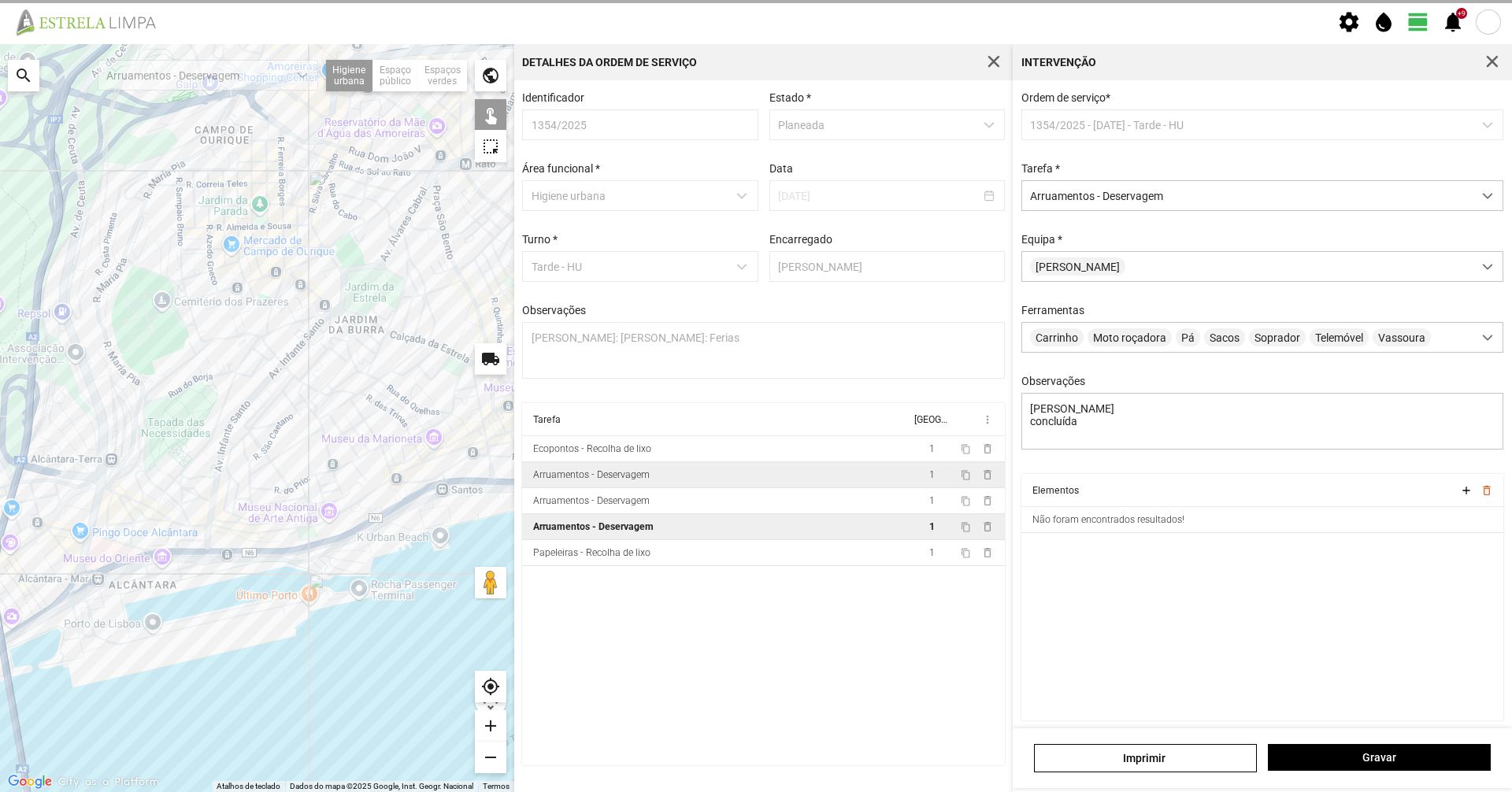
type textarea "Daniel Casimiro rua das trinas, concluída travessa bela vida concluída"
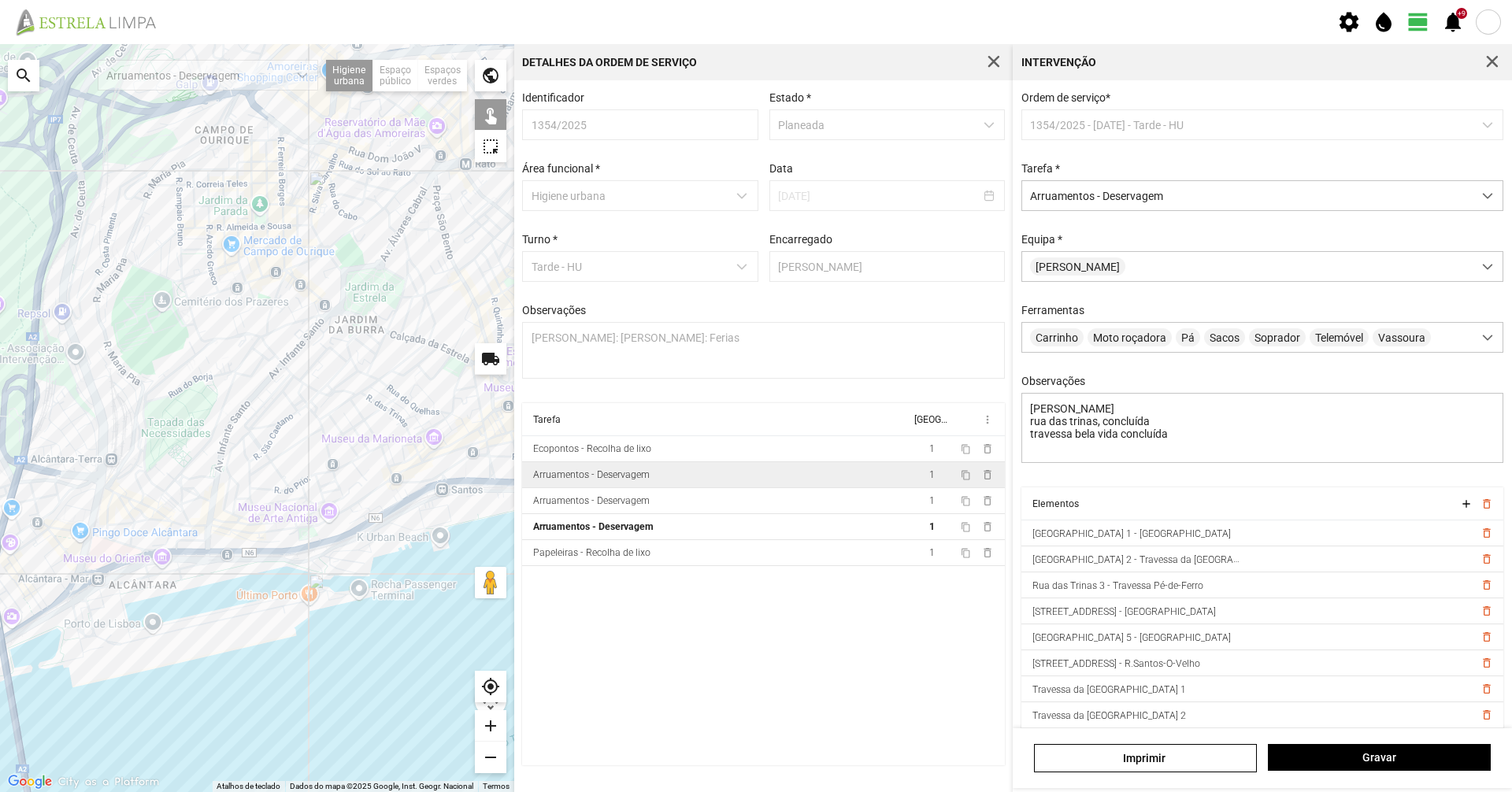
click at [366, 398] on div at bounding box center [257, 417] width 514 height 747
click at [394, 413] on div at bounding box center [257, 417] width 514 height 747
click at [406, 427] on div at bounding box center [257, 417] width 514 height 747
click at [410, 433] on div at bounding box center [257, 417] width 514 height 747
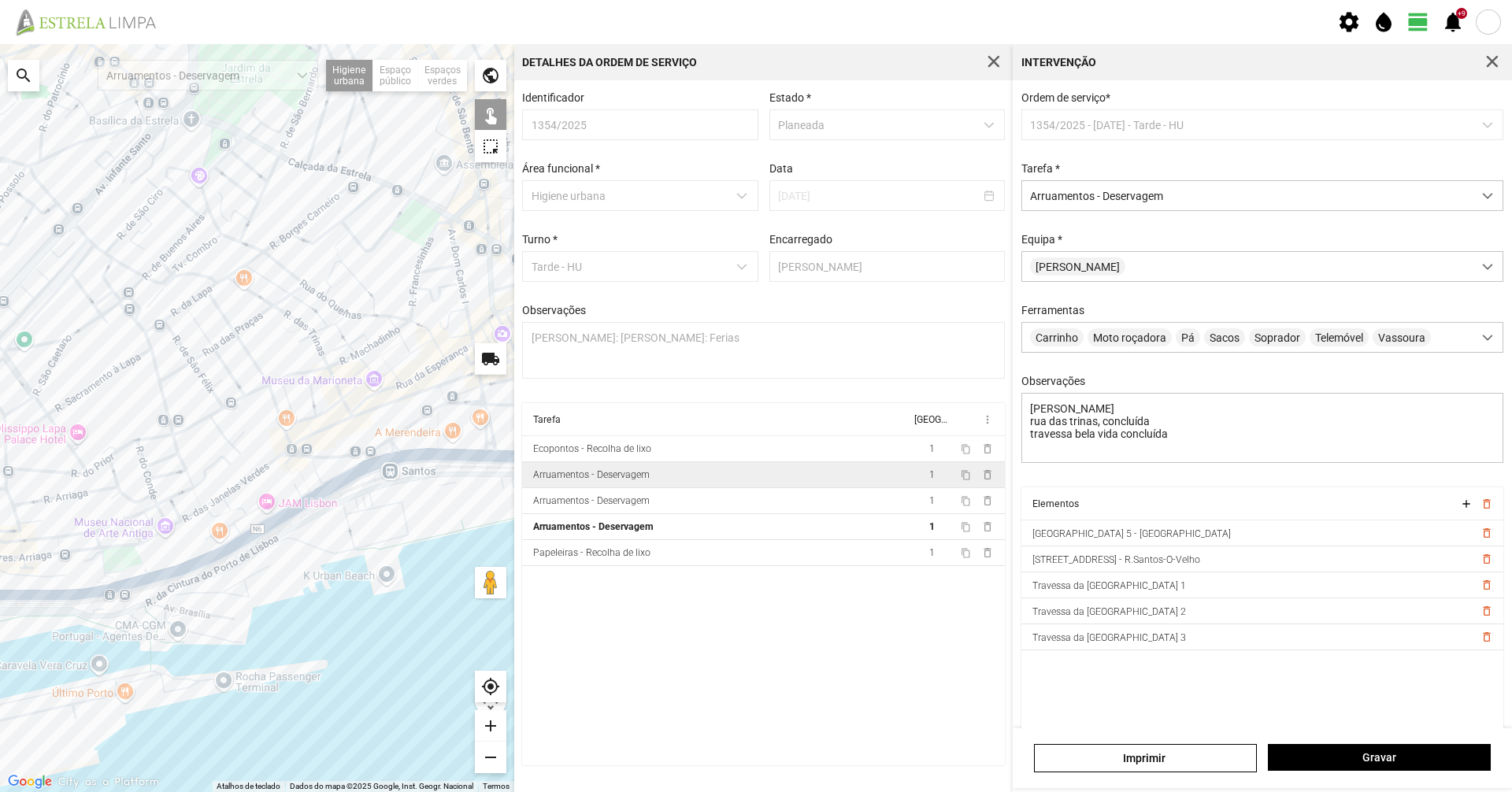
drag, startPoint x: 357, startPoint y: 351, endPoint x: 282, endPoint y: 353, distance: 75.0
click at [284, 353] on div at bounding box center [257, 417] width 514 height 747
click at [1347, 762] on span "Gravar" at bounding box center [1379, 757] width 206 height 12
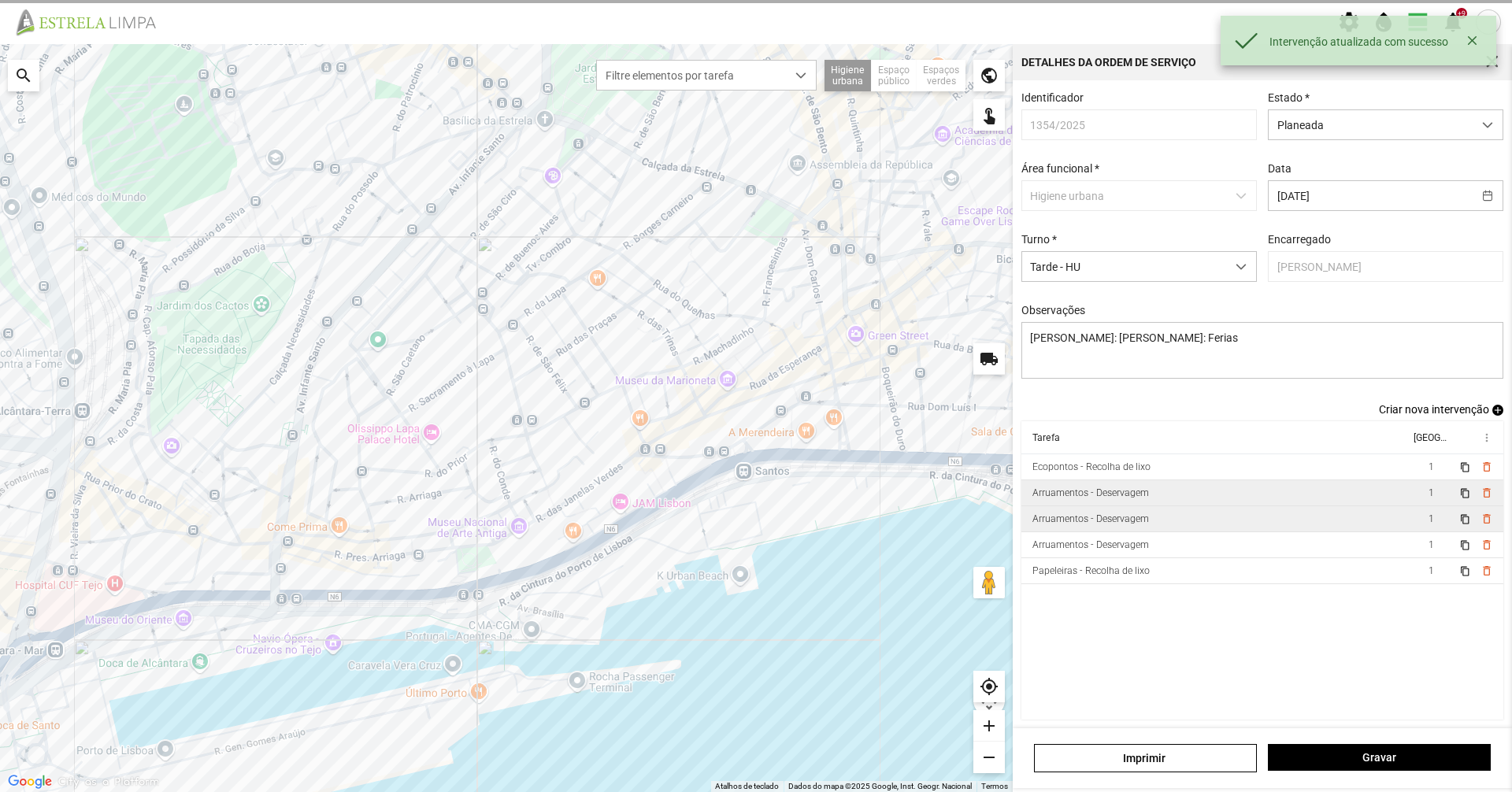
click at [1205, 524] on td "Arruamentos - Deservagem" at bounding box center [1215, 519] width 388 height 26
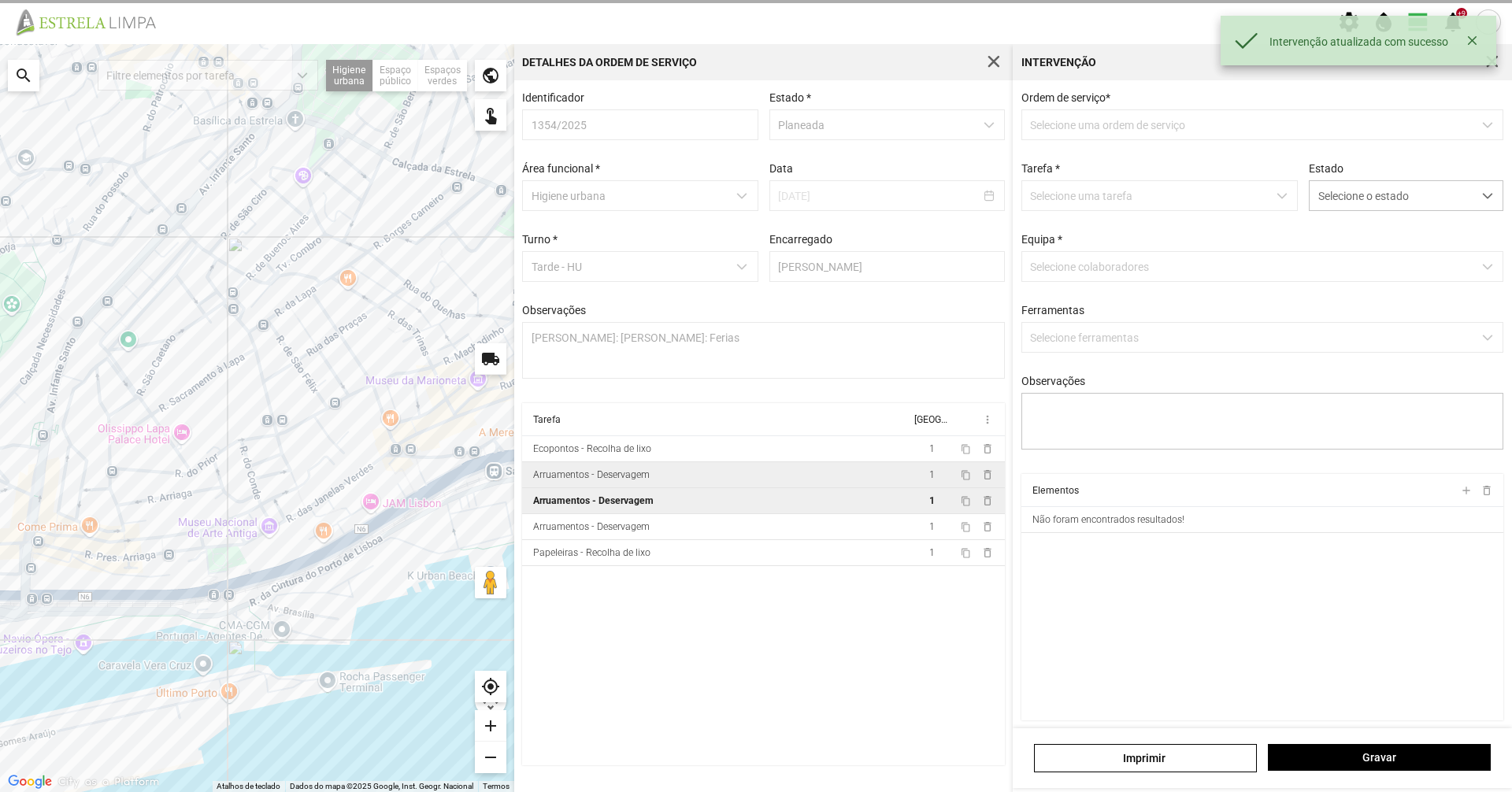
type textarea "Diogo Braima concluída"
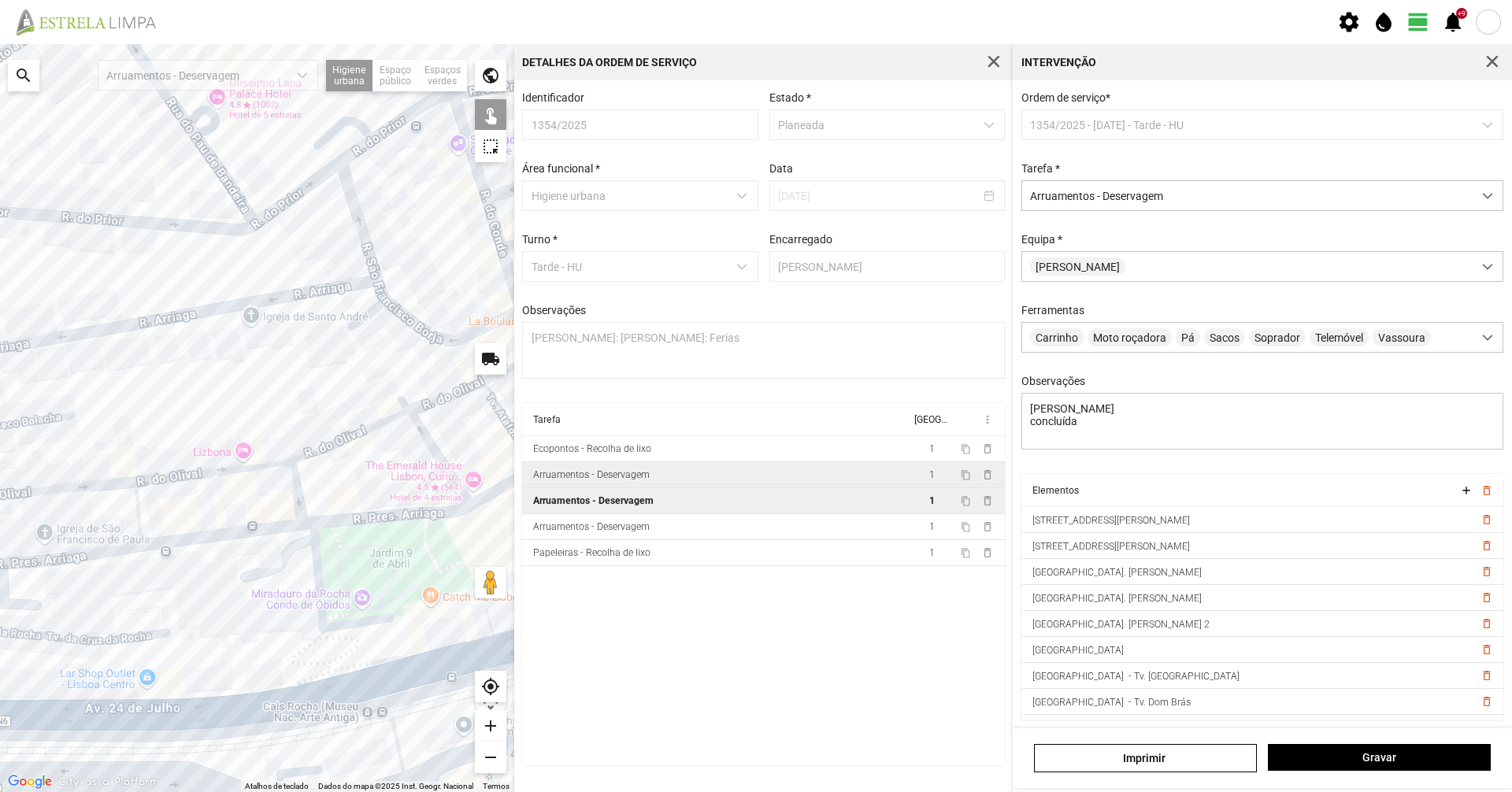
drag, startPoint x: 125, startPoint y: 403, endPoint x: 71, endPoint y: 611, distance: 214.9
click at [71, 611] on div at bounding box center [257, 417] width 514 height 747
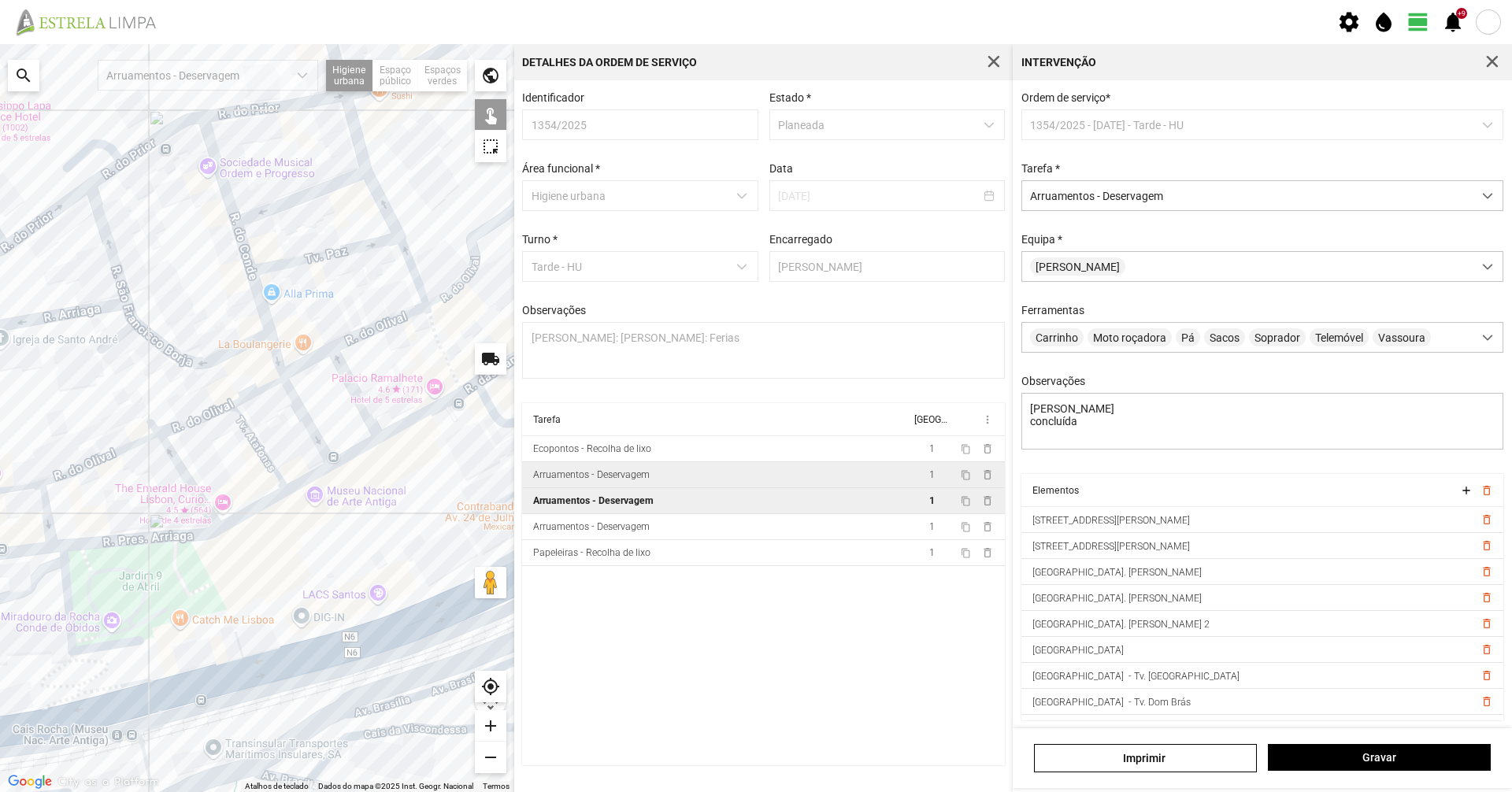
drag, startPoint x: 171, startPoint y: 536, endPoint x: 143, endPoint y: 500, distance: 45.6
click at [144, 499] on div at bounding box center [257, 417] width 514 height 747
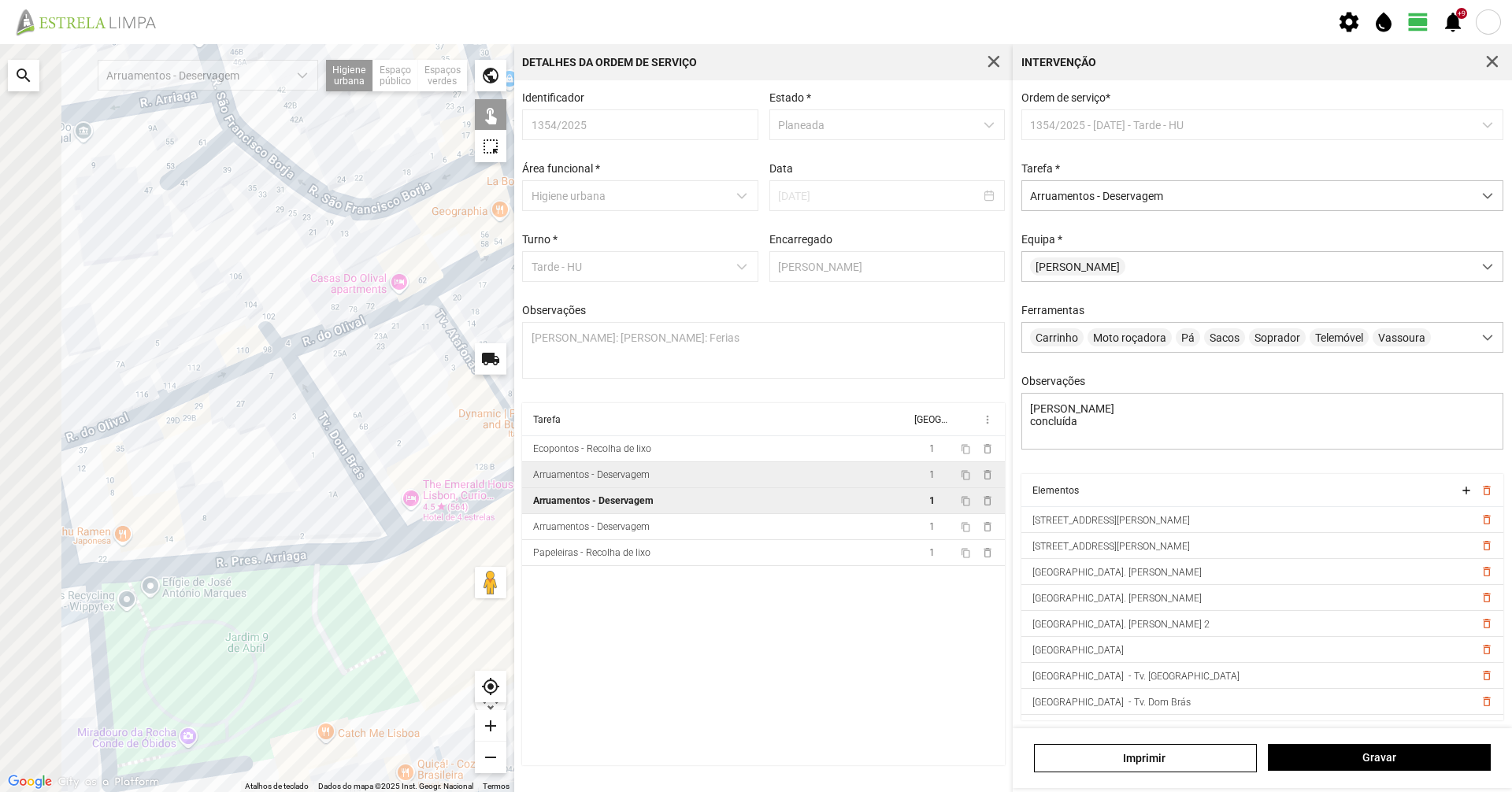
drag, startPoint x: 214, startPoint y: 497, endPoint x: 458, endPoint y: 442, distance: 250.1
click at [458, 442] on div at bounding box center [257, 417] width 514 height 747
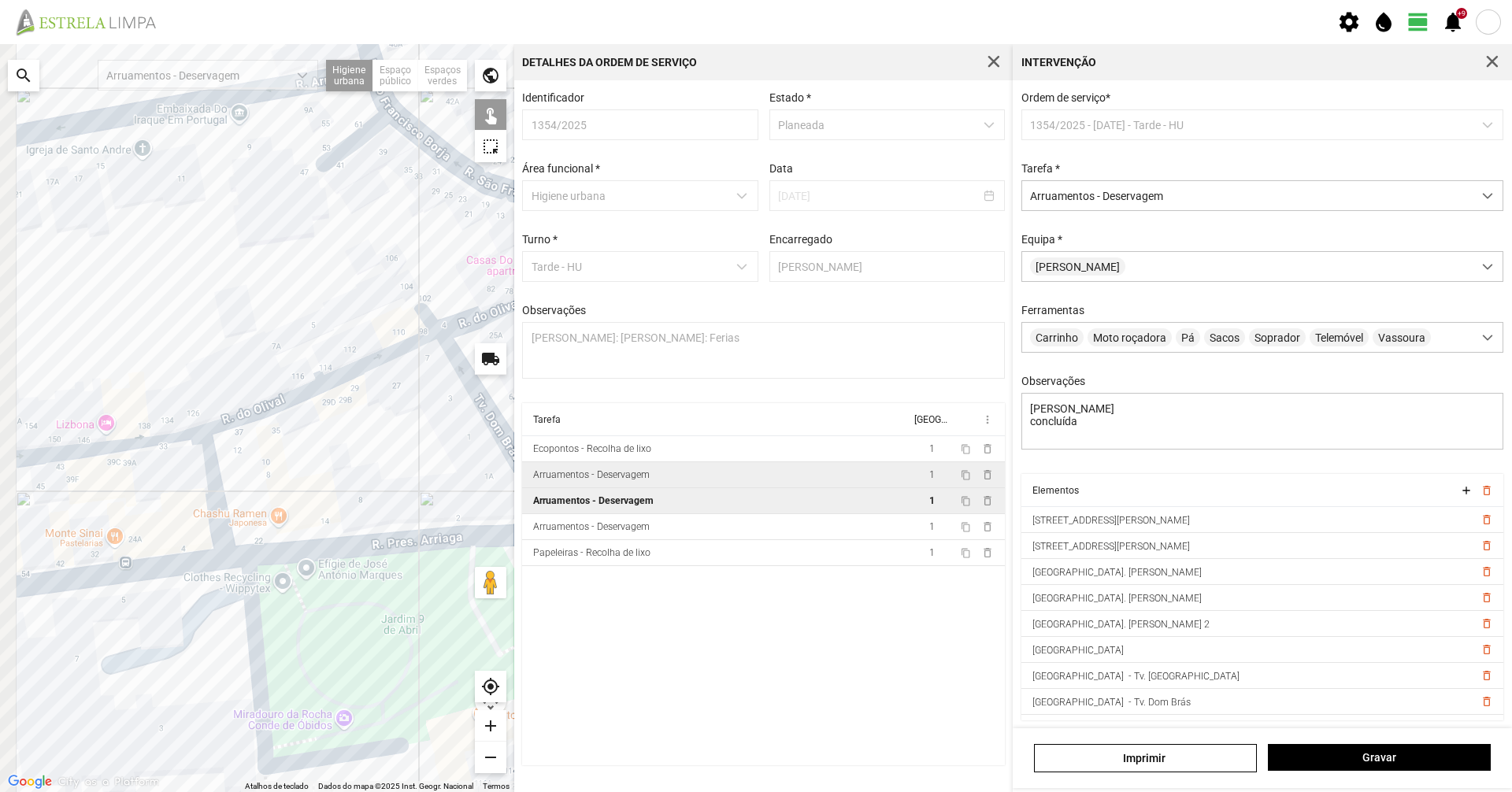
drag, startPoint x: 359, startPoint y: 462, endPoint x: 403, endPoint y: 452, distance: 45.1
click at [403, 452] on div at bounding box center [257, 417] width 514 height 747
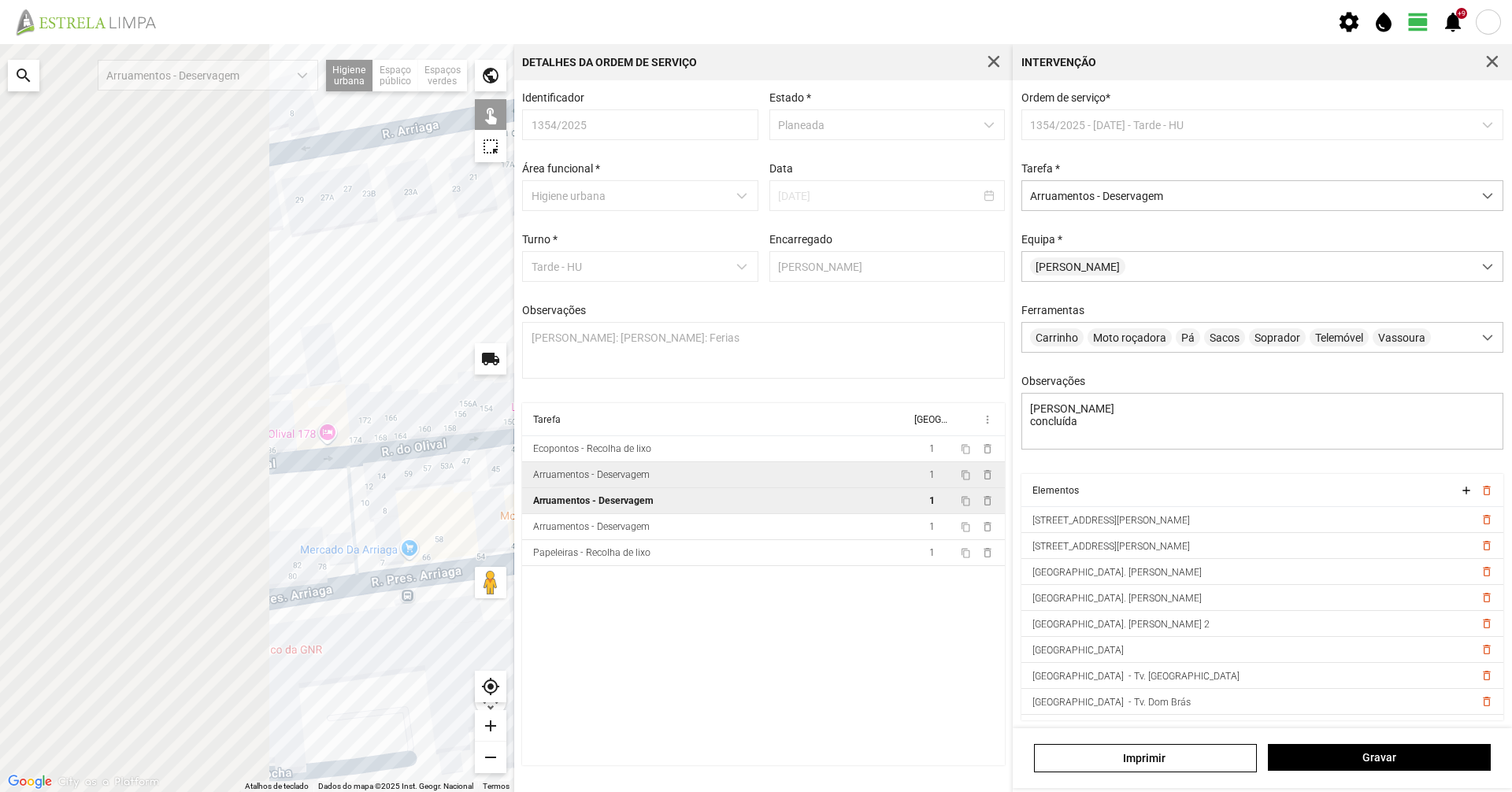
drag, startPoint x: 104, startPoint y: 518, endPoint x: 486, endPoint y: 517, distance: 382.0
click at [486, 517] on div at bounding box center [257, 417] width 514 height 747
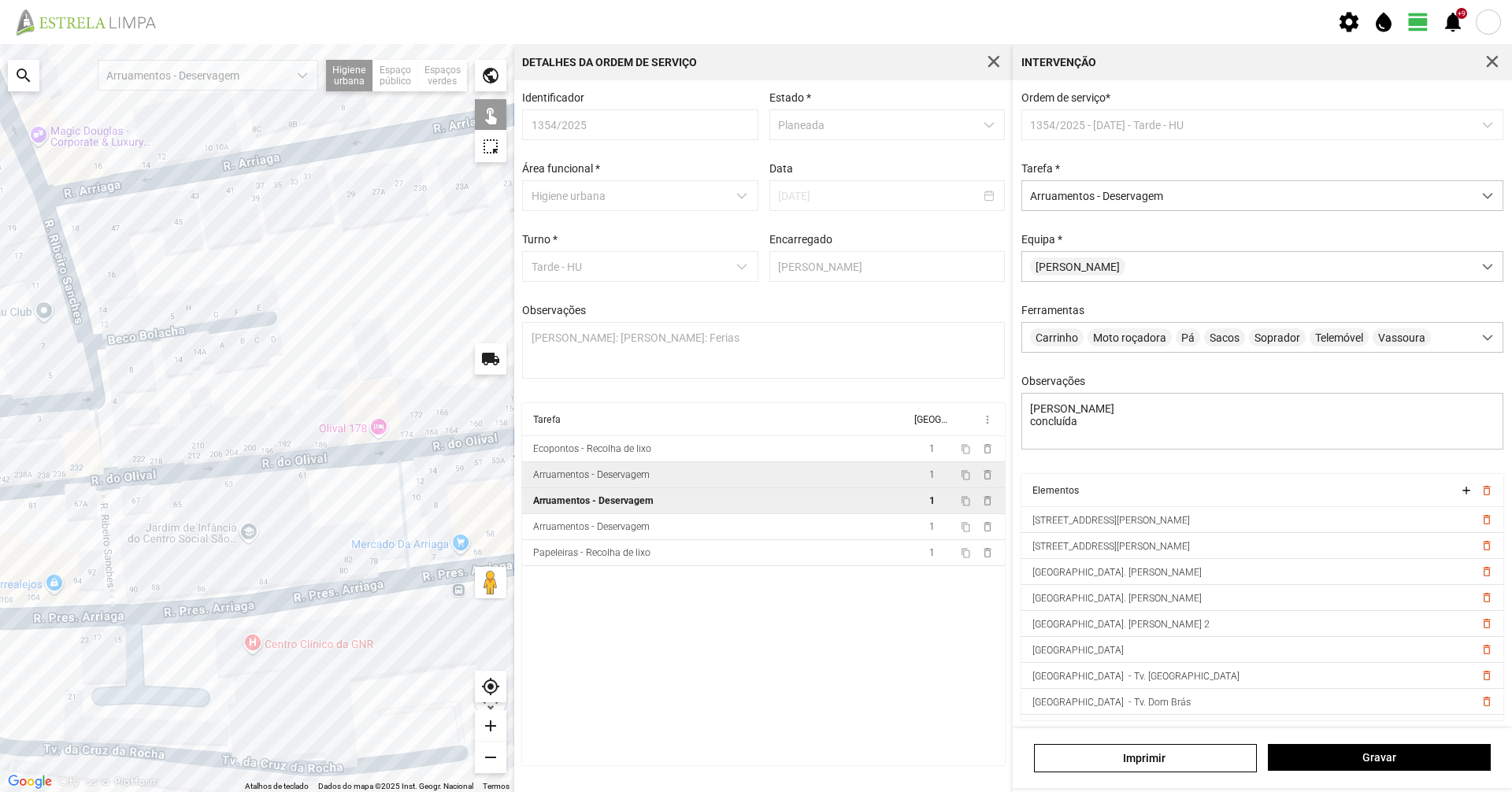
drag, startPoint x: 199, startPoint y: 539, endPoint x: 247, endPoint y: 537, distance: 48.0
click at [247, 537] on div at bounding box center [257, 417] width 514 height 747
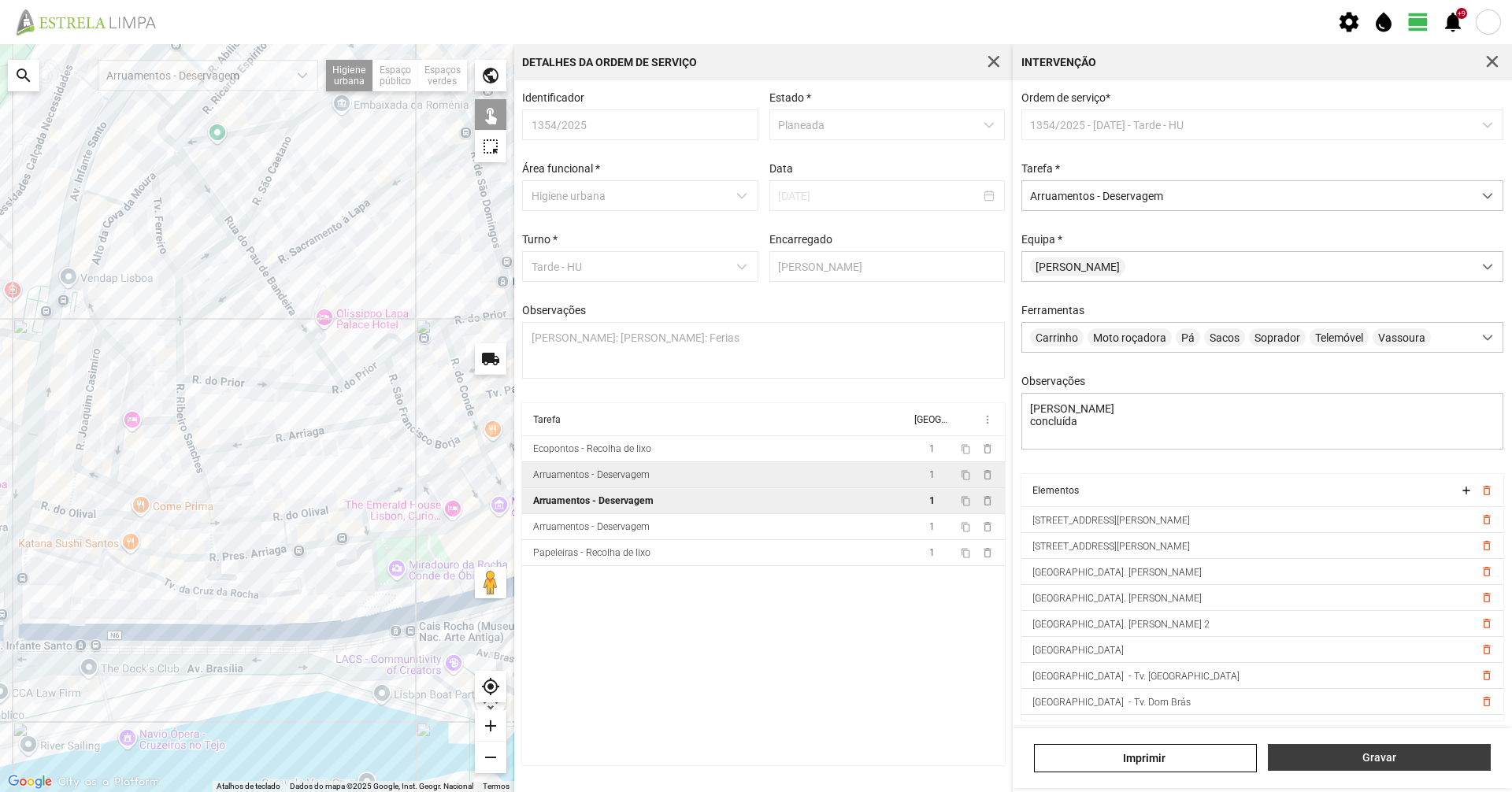
click at [1350, 751] on span "Gravar" at bounding box center [1379, 757] width 206 height 12
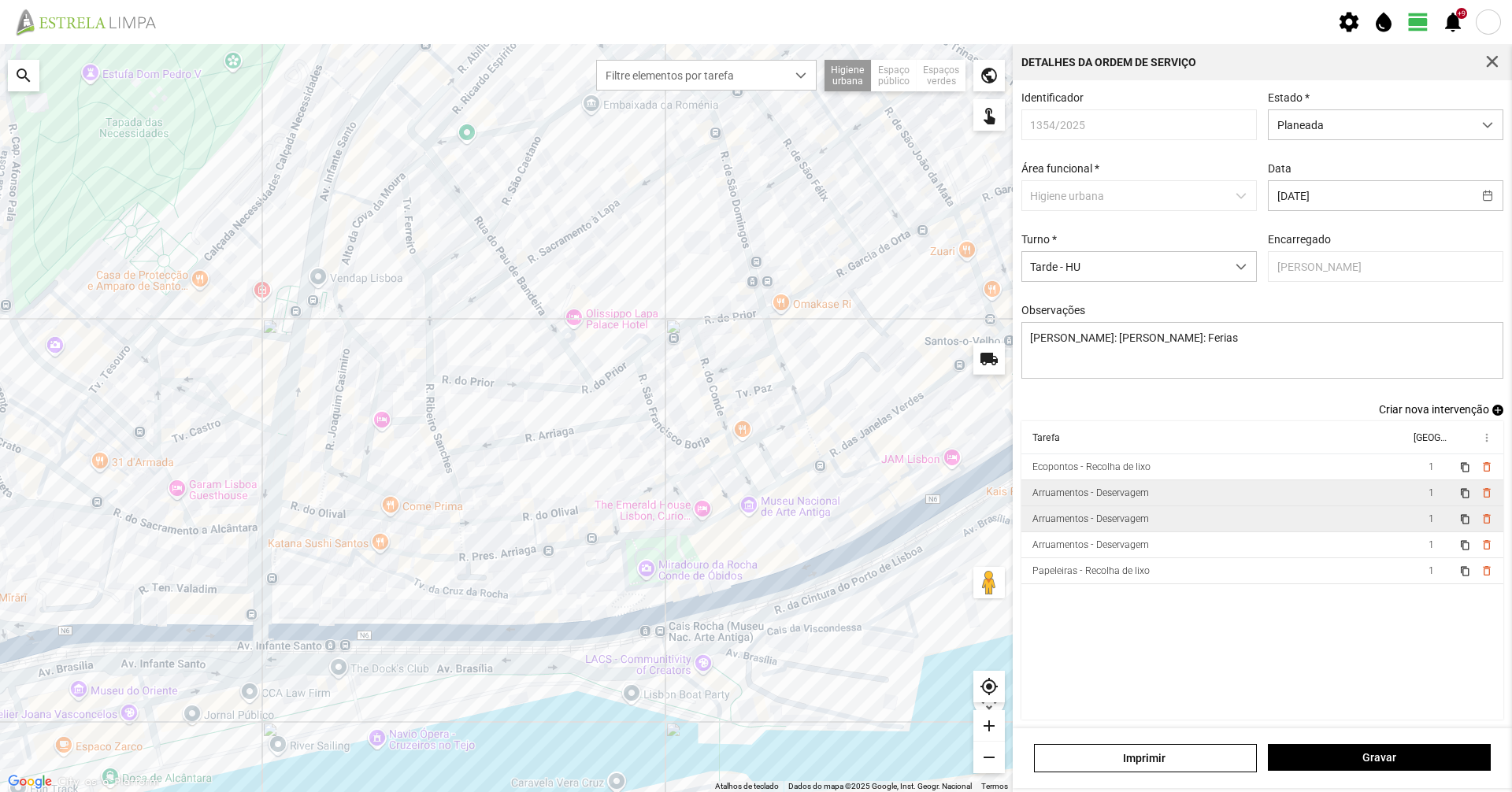
click at [1096, 532] on td "Arruamentos - Deservagem" at bounding box center [1215, 519] width 388 height 26
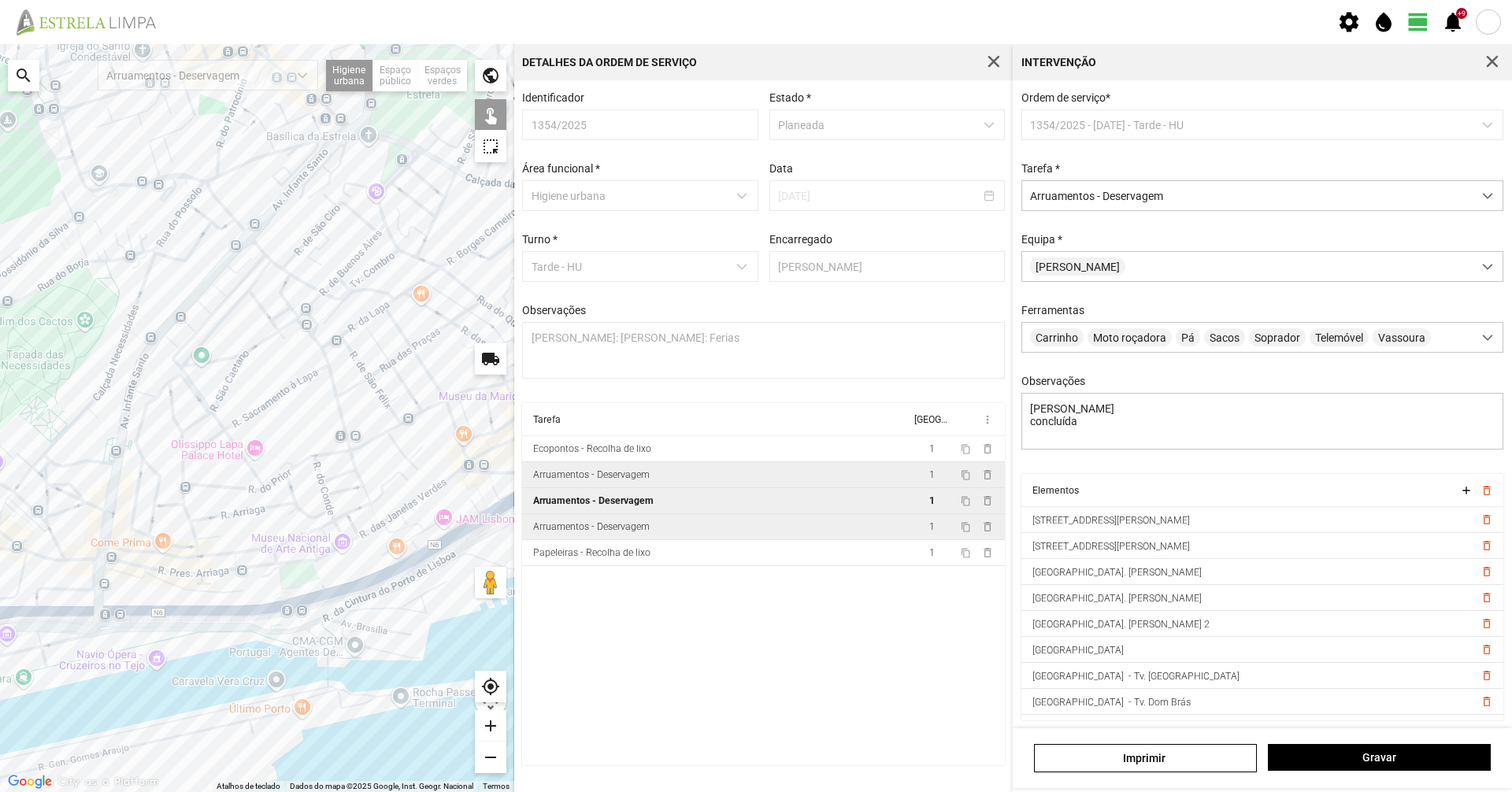
click at [807, 526] on td "Arruamentos - Deservagem" at bounding box center [716, 527] width 388 height 26
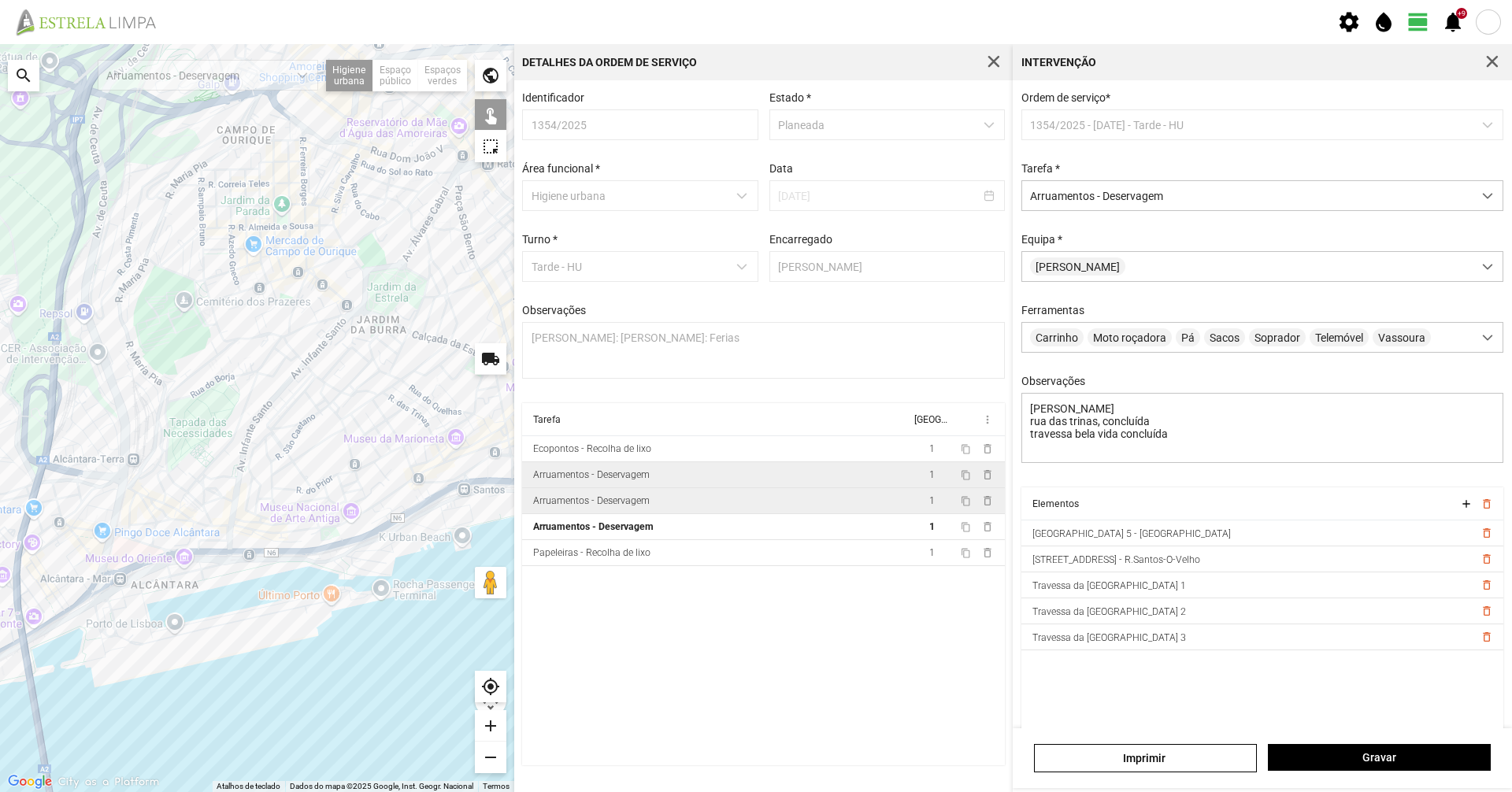
click at [648, 480] on div "Arruamentos - Deservagem" at bounding box center [591, 474] width 116 height 11
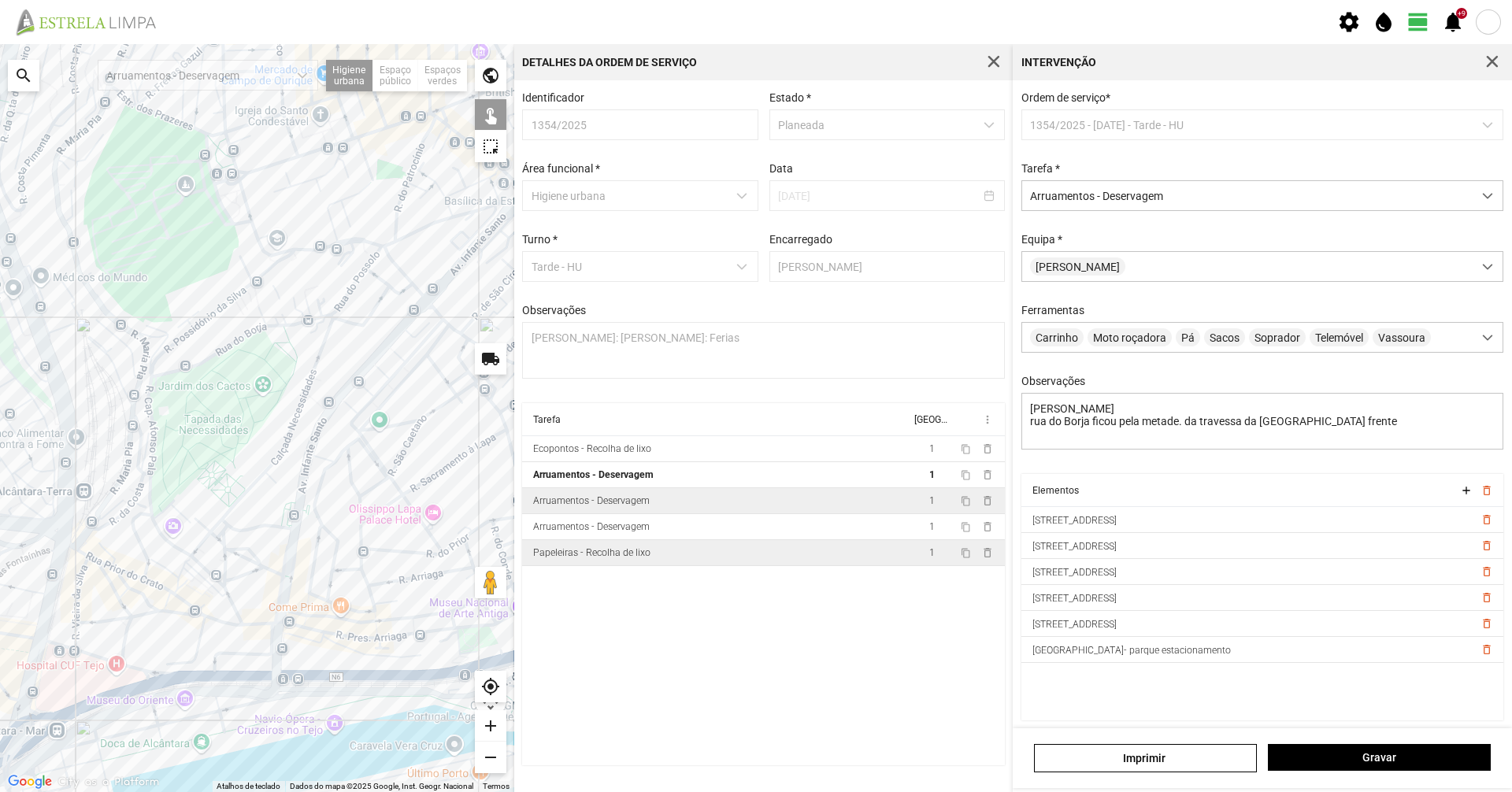
click at [594, 558] on div "Papeleiras - Recolha de lixo" at bounding box center [592, 552] width 117 height 11
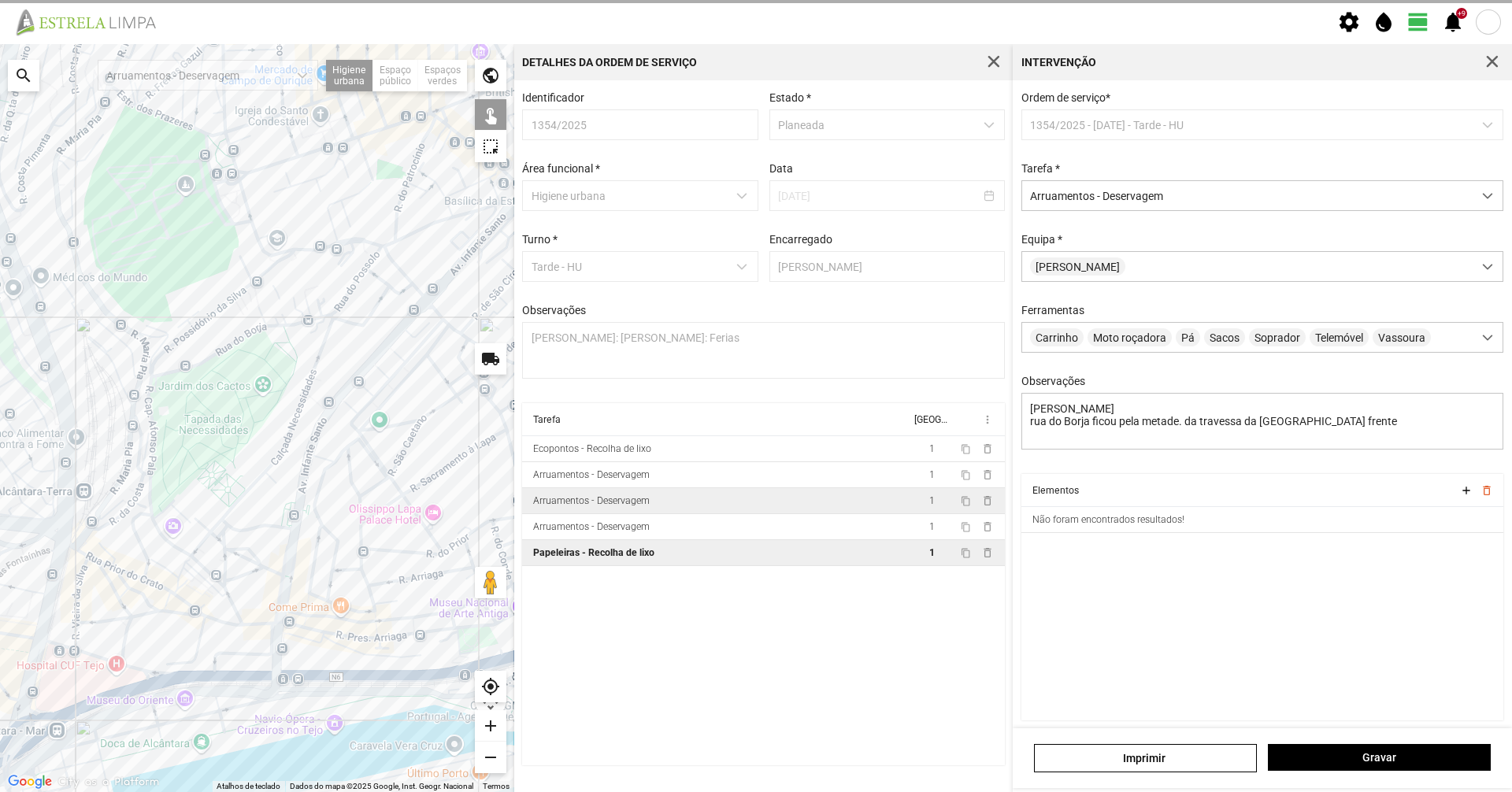
type textarea "Umaro"
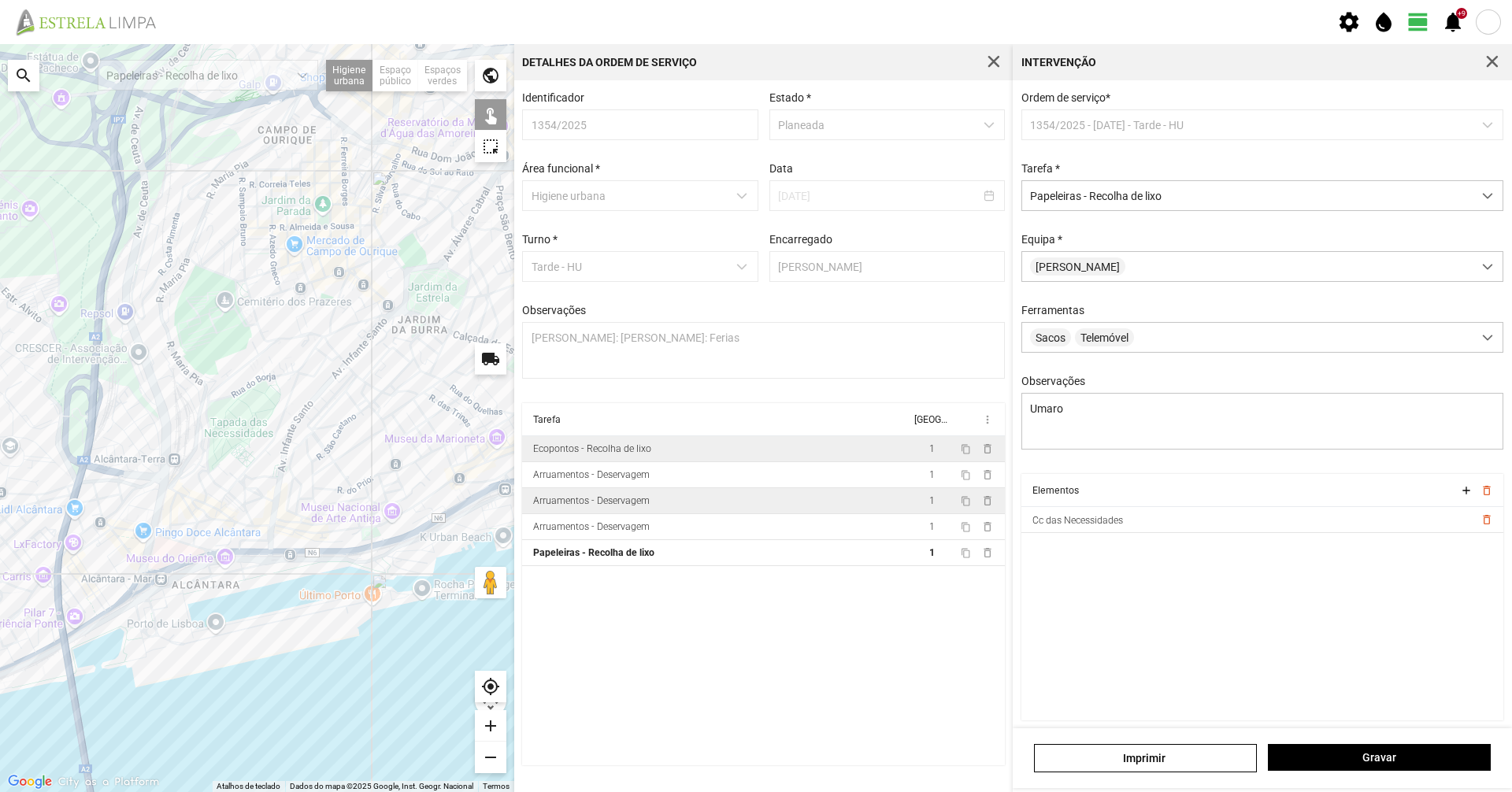
click at [619, 454] on div "Ecopontos - Recolha de lixo" at bounding box center [592, 448] width 118 height 11
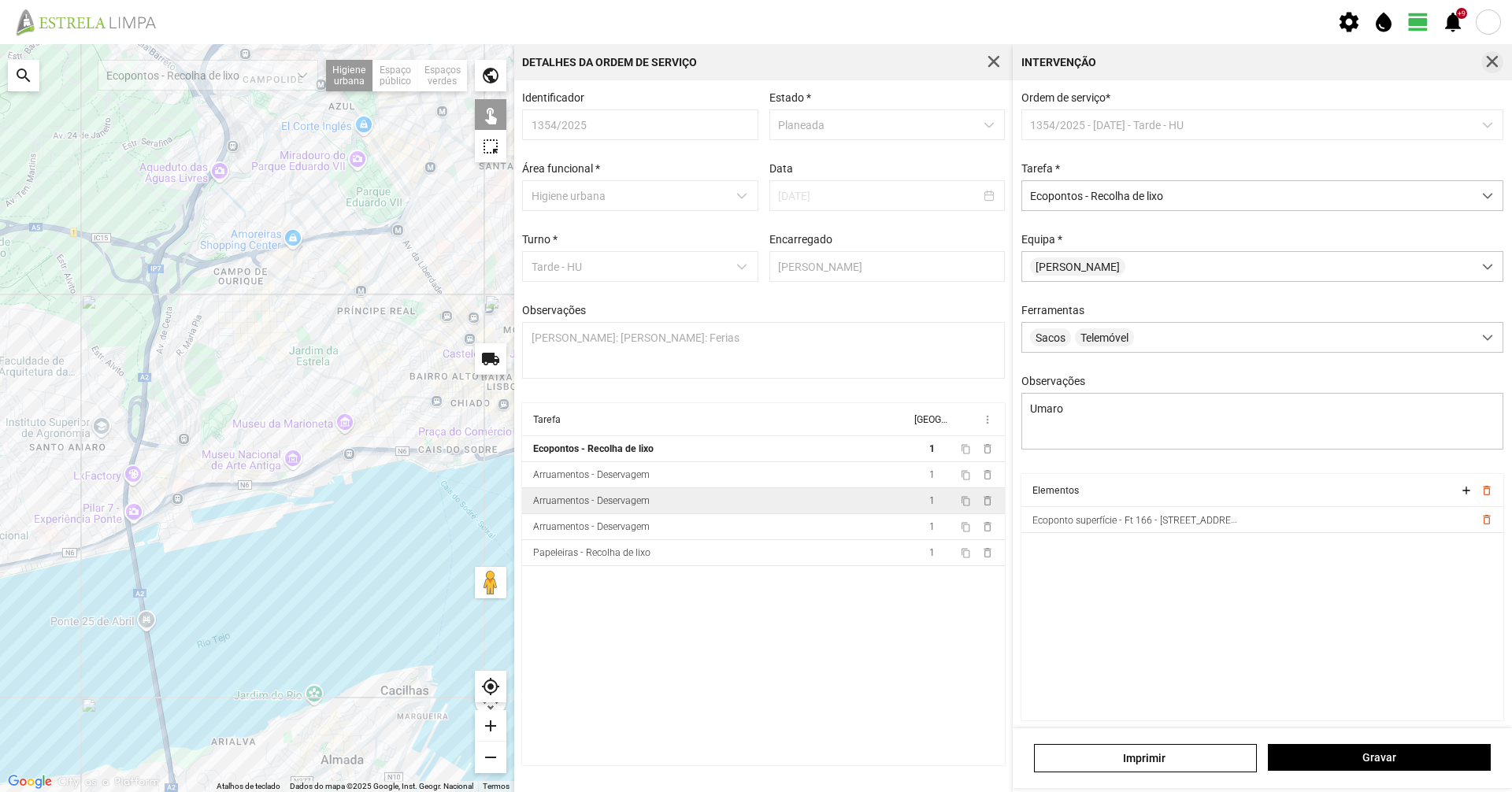
click at [1494, 61] on span "button" at bounding box center [1492, 62] width 14 height 14
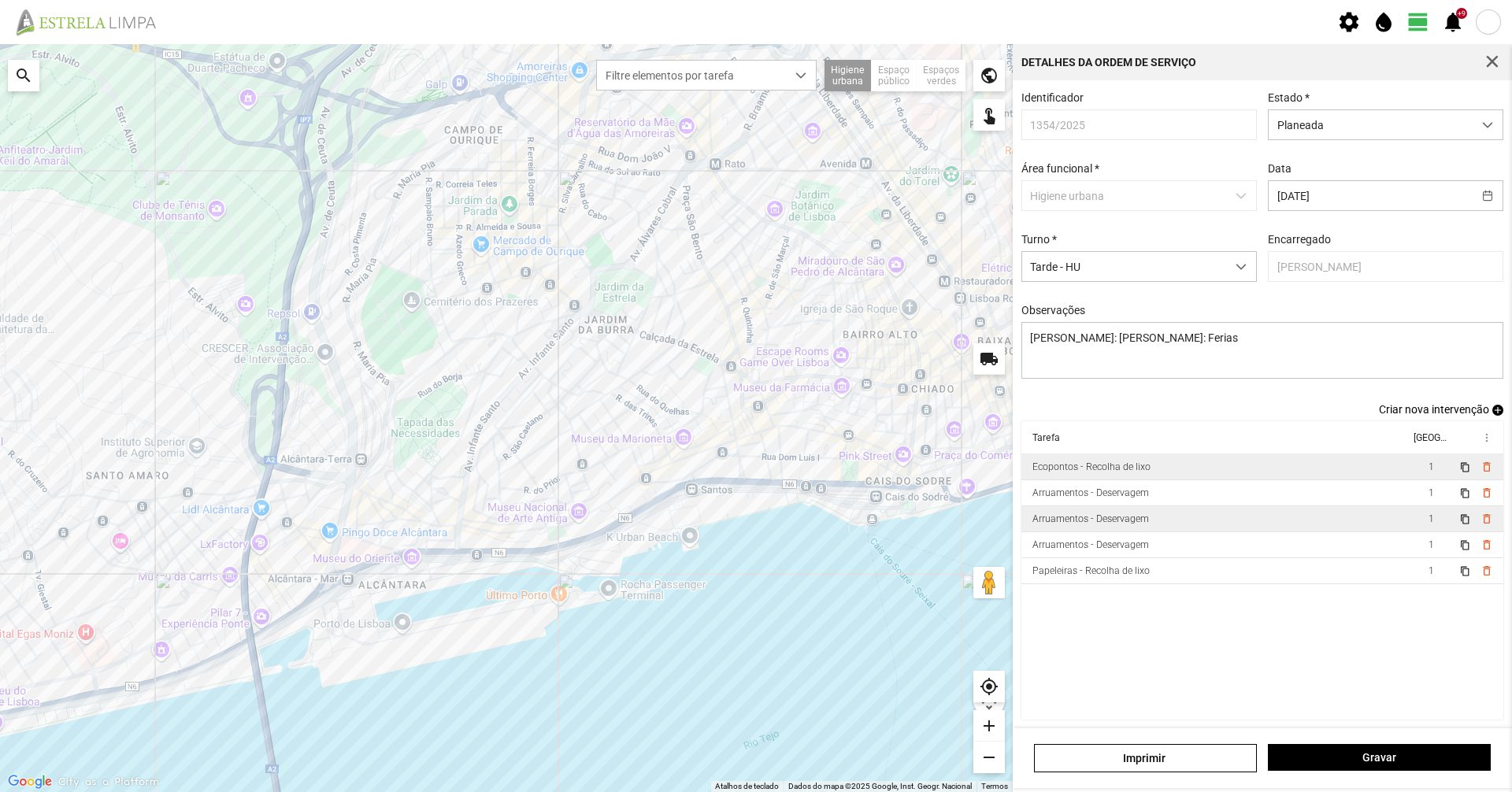
click at [1481, 470] on td "content_copy delete_outline" at bounding box center [1477, 467] width 50 height 26
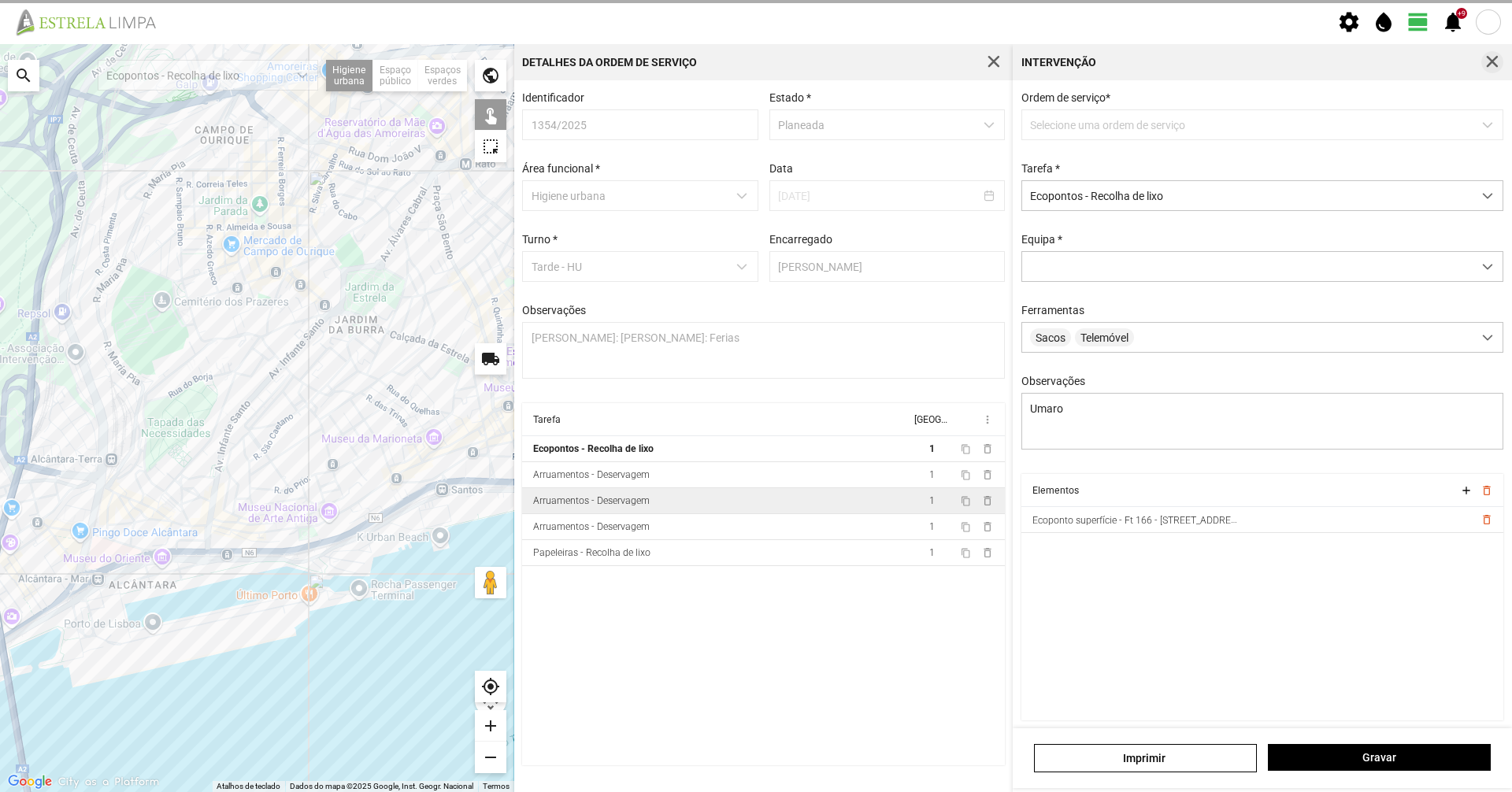
click at [1492, 55] on span "button" at bounding box center [1492, 62] width 14 height 14
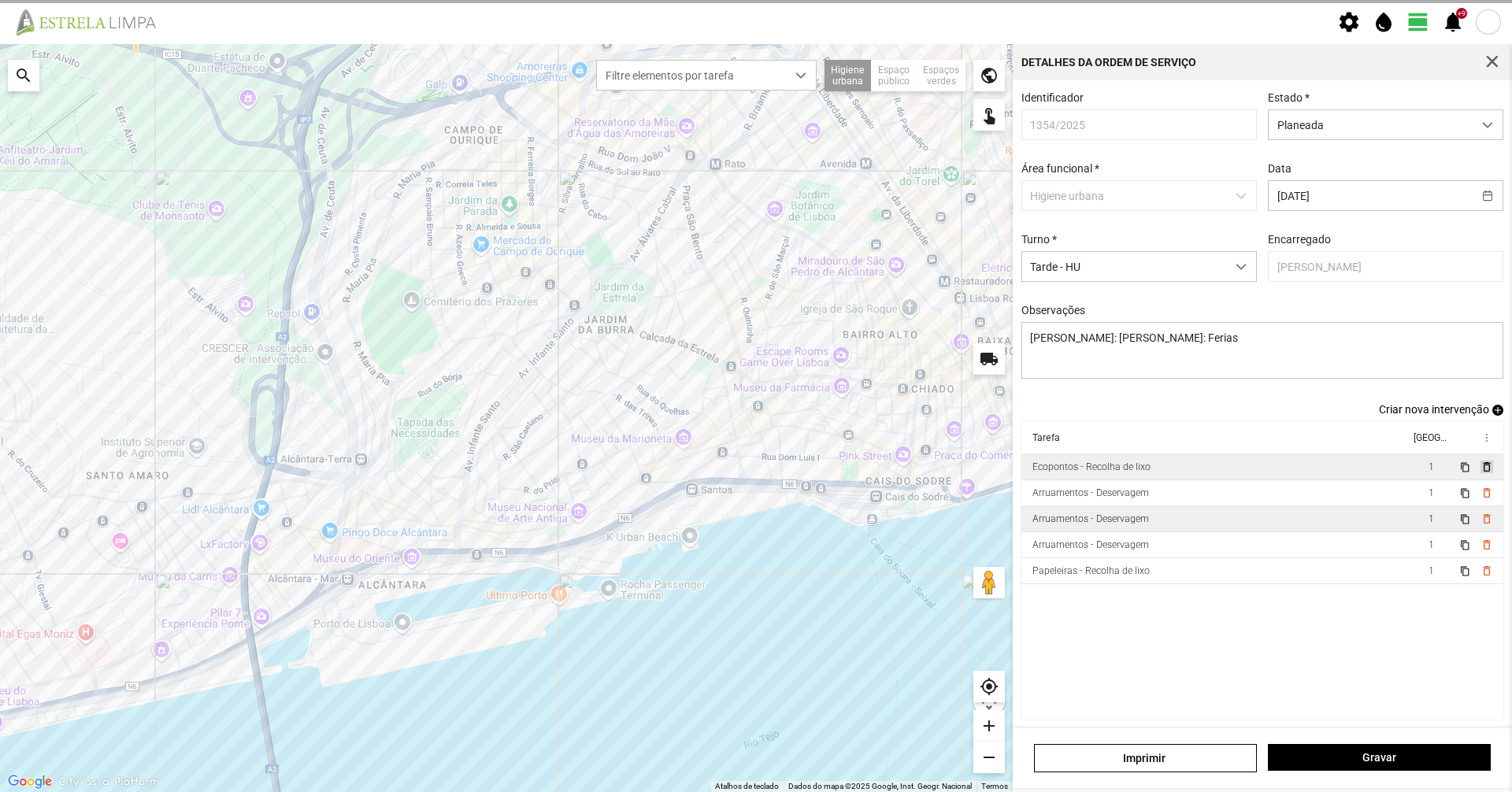
click at [1480, 471] on span "delete_outline" at bounding box center [1486, 466] width 12 height 12
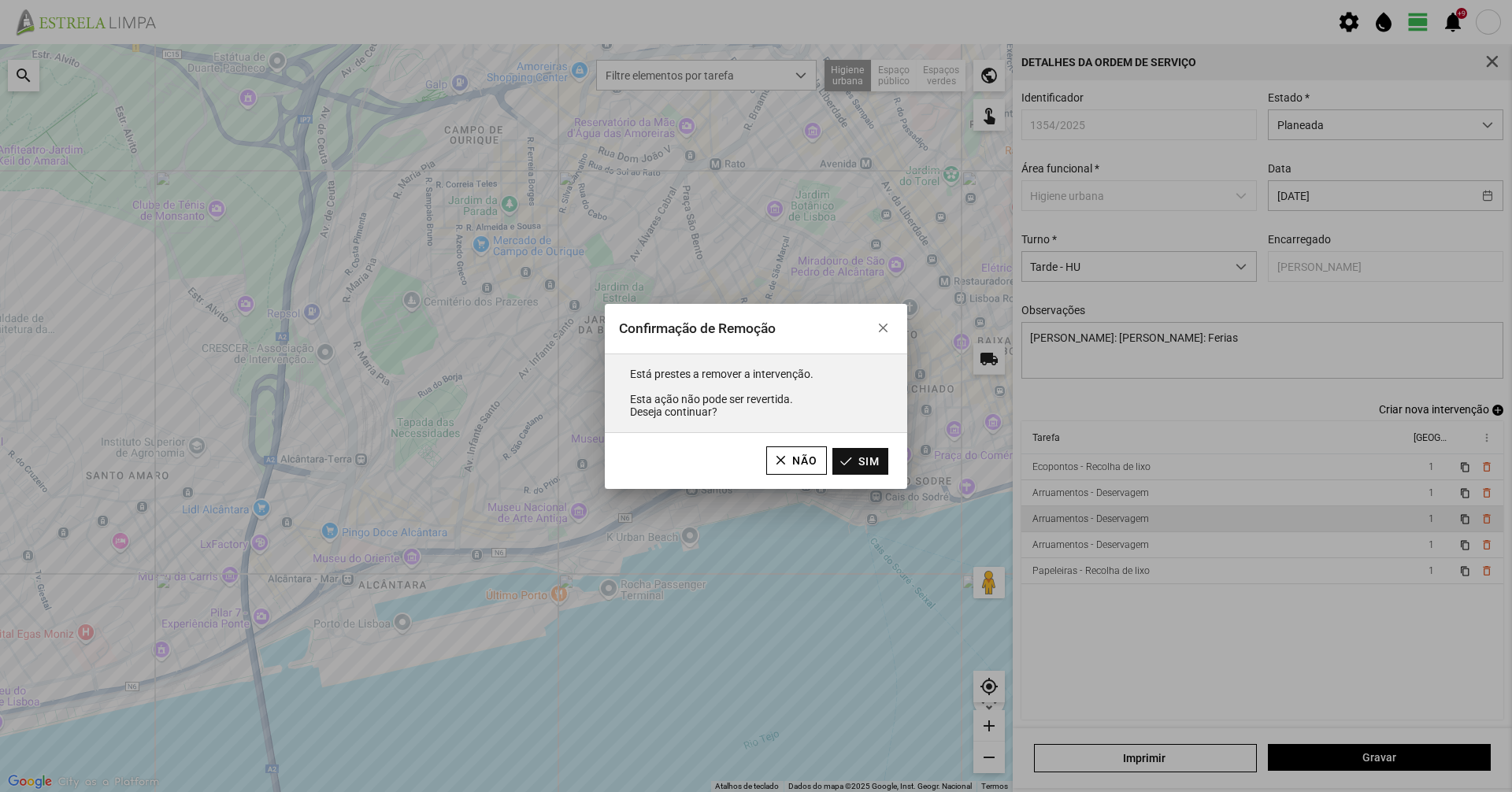
click at [847, 458] on button "Sim" at bounding box center [861, 462] width 56 height 26
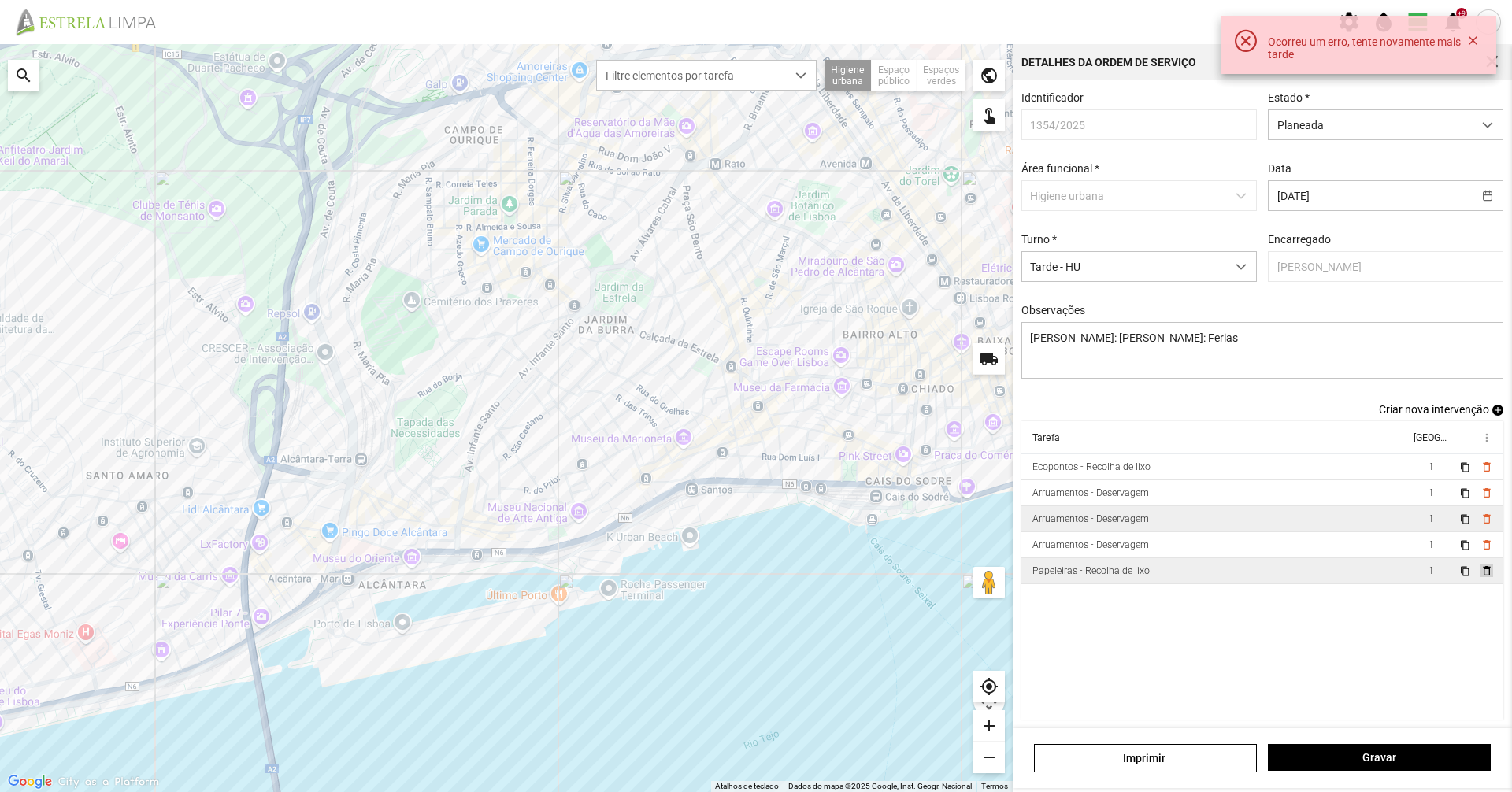
click at [1480, 574] on span "delete_outline" at bounding box center [1486, 570] width 12 height 12
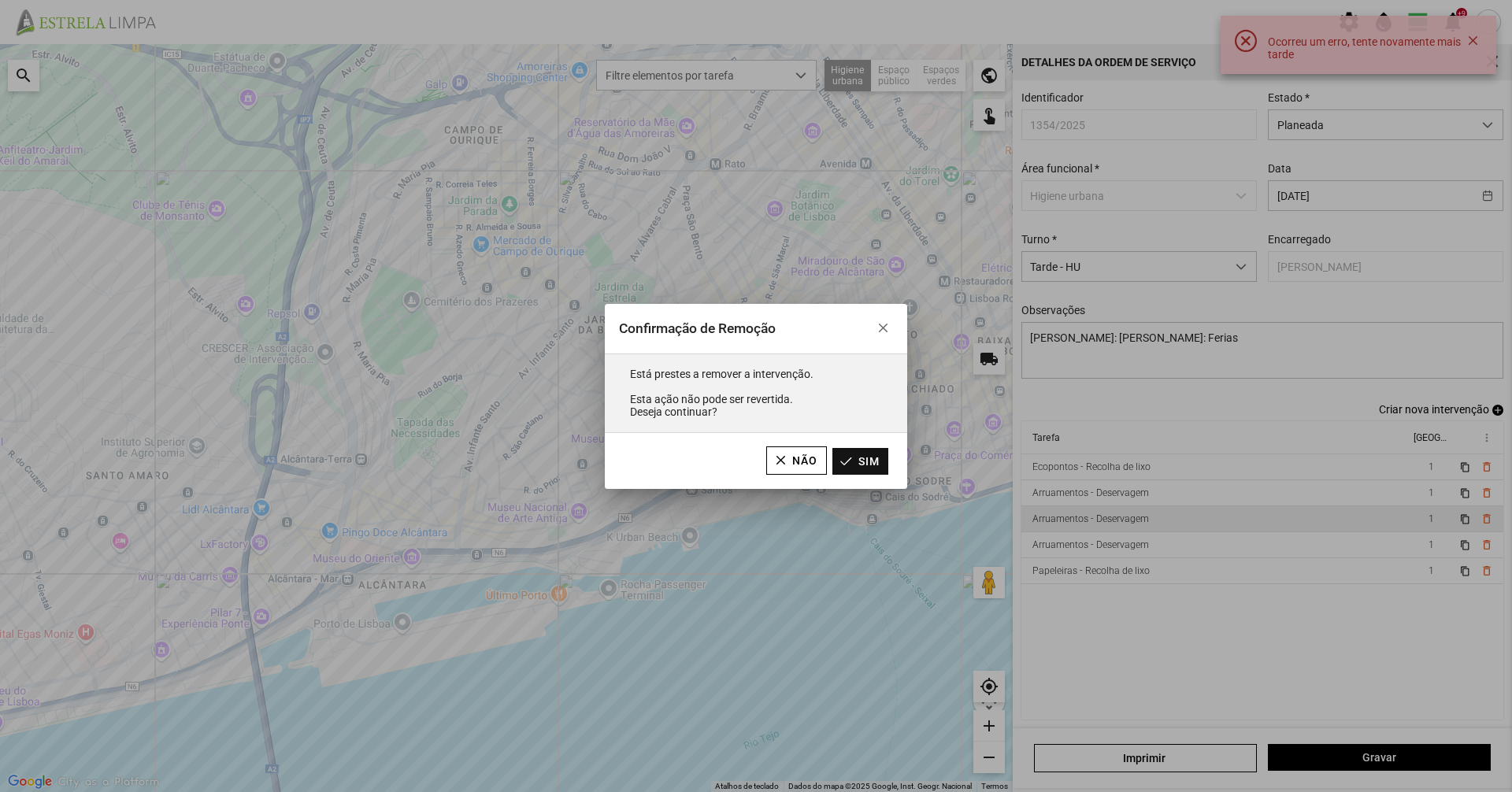
click at [859, 454] on button "Sim" at bounding box center [861, 462] width 56 height 26
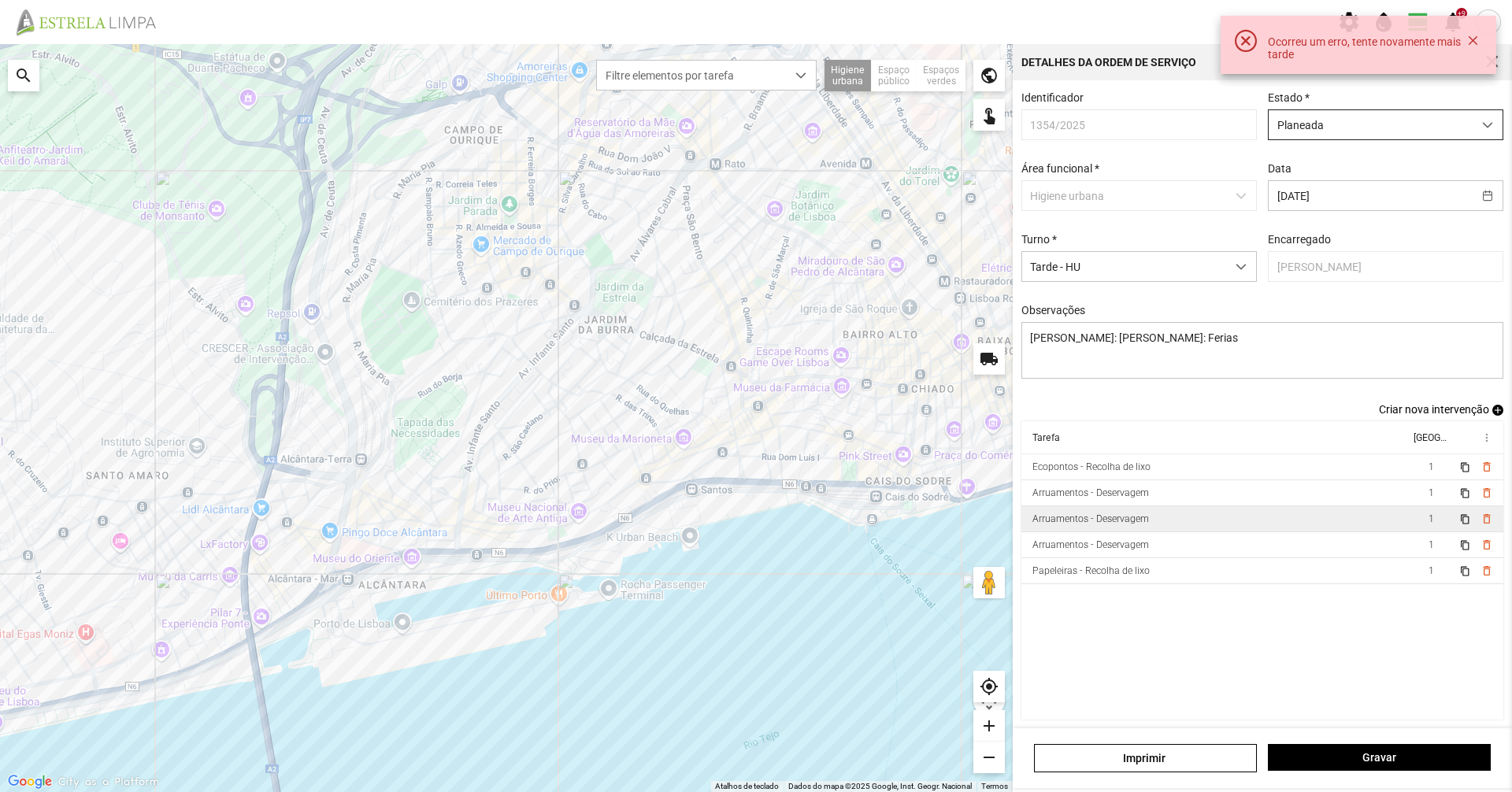
click at [1294, 127] on span "Planeada" at bounding box center [1370, 124] width 204 height 29
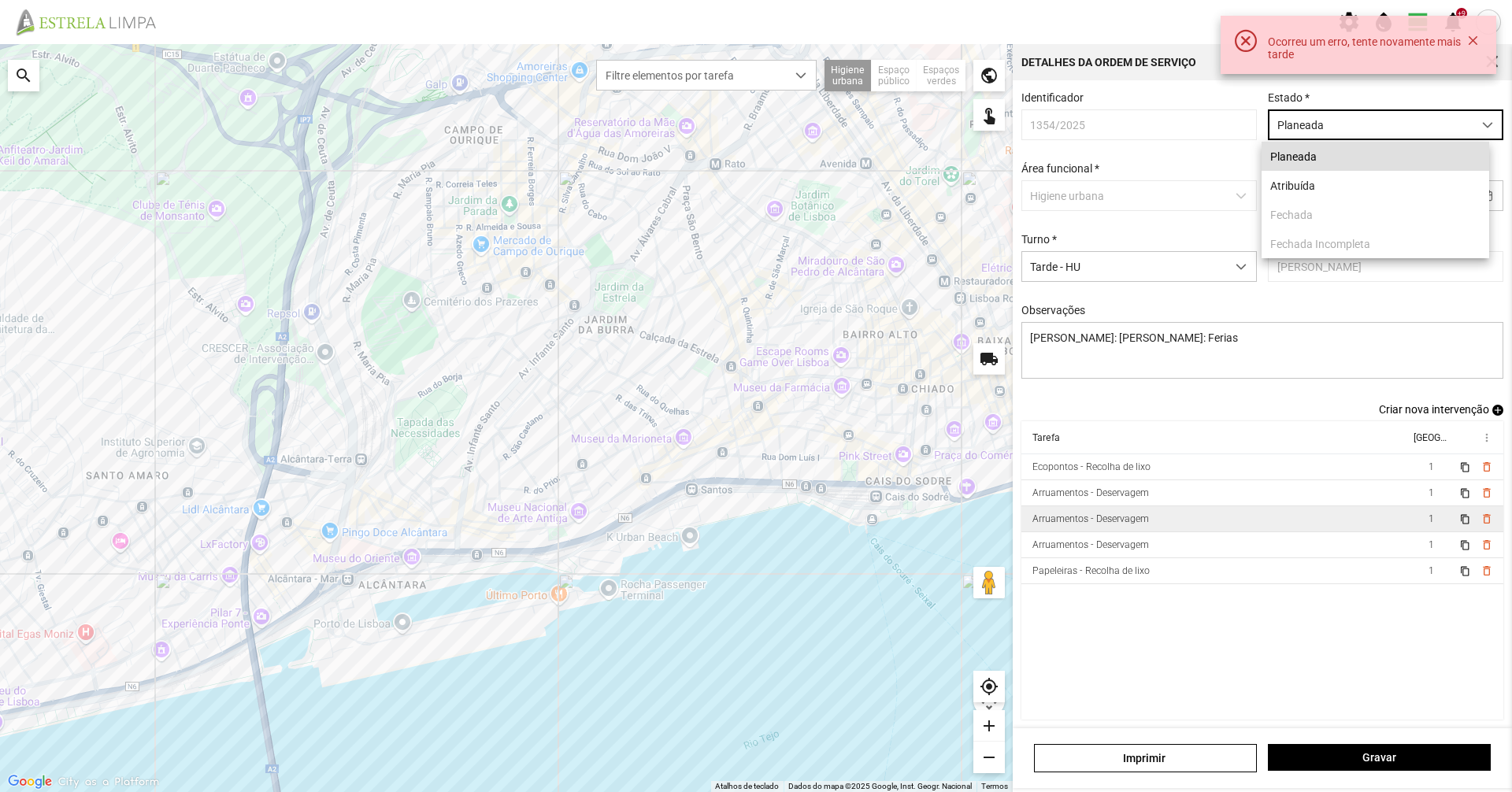
scroll to position [9, 70]
click at [1298, 185] on li "Atribuída" at bounding box center [1375, 185] width 228 height 29
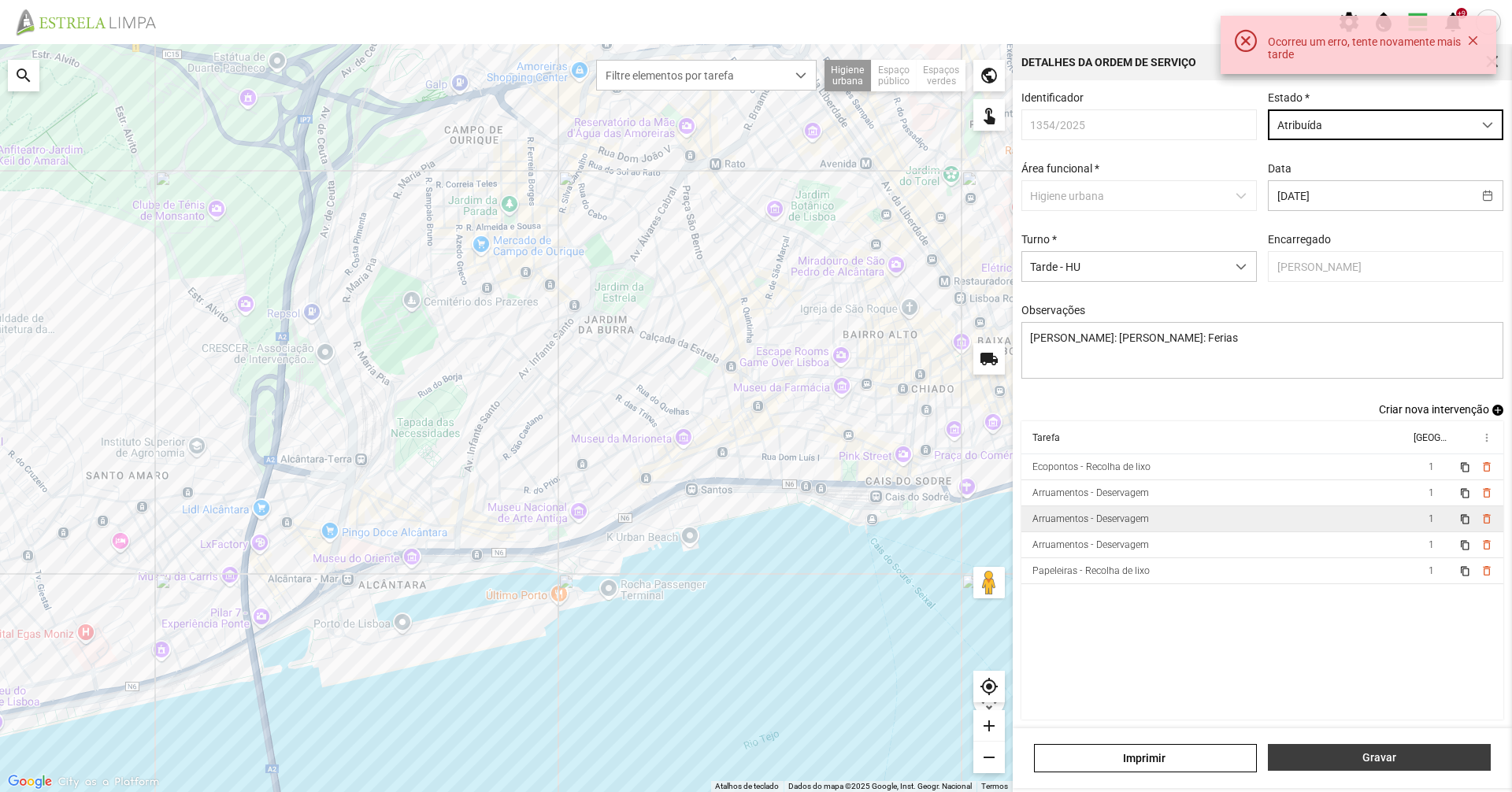
click at [1413, 754] on span "Gravar" at bounding box center [1379, 757] width 206 height 12
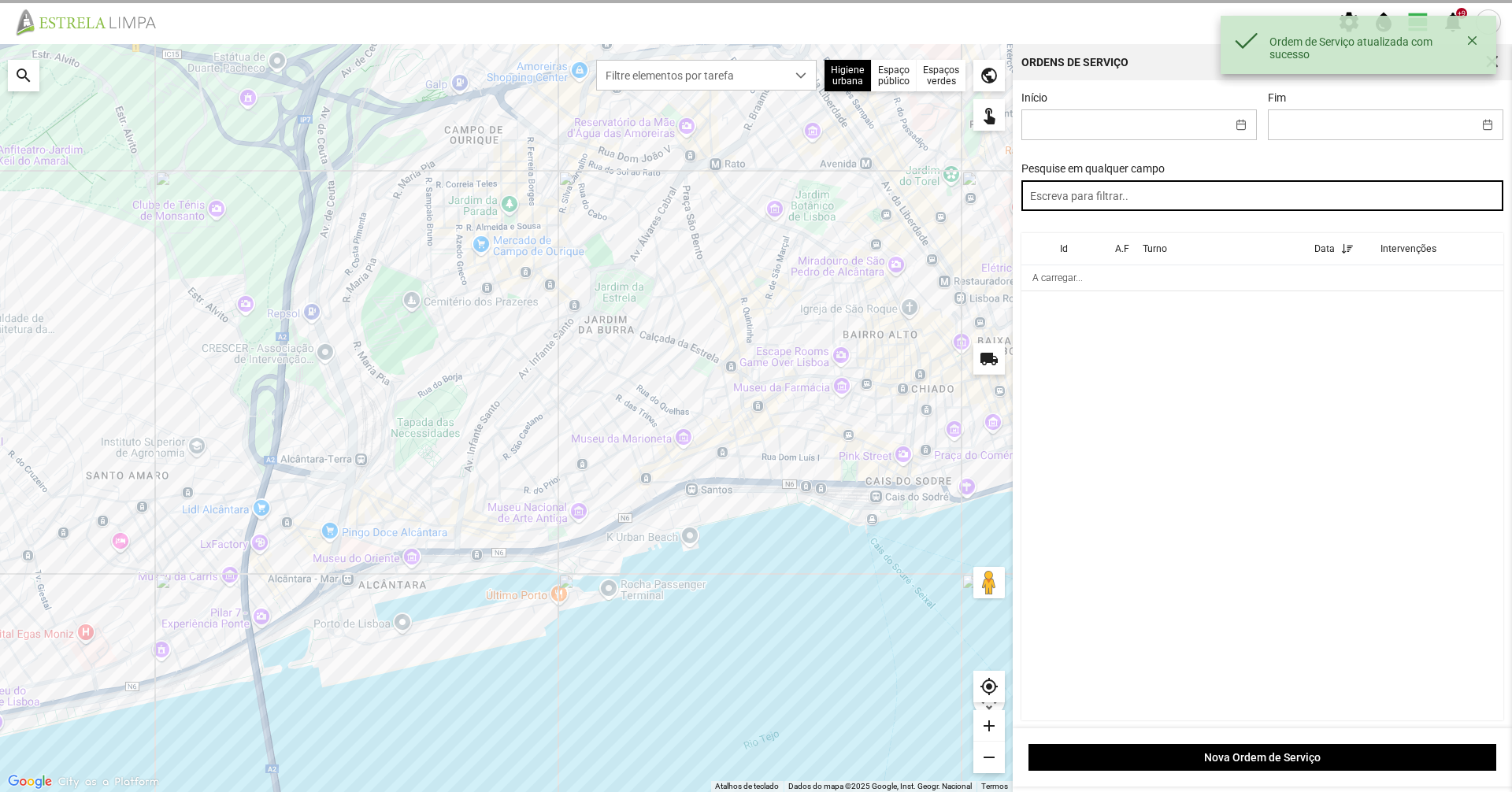
click at [1111, 204] on input "text" at bounding box center [1263, 195] width 483 height 30
paste input "tarde"
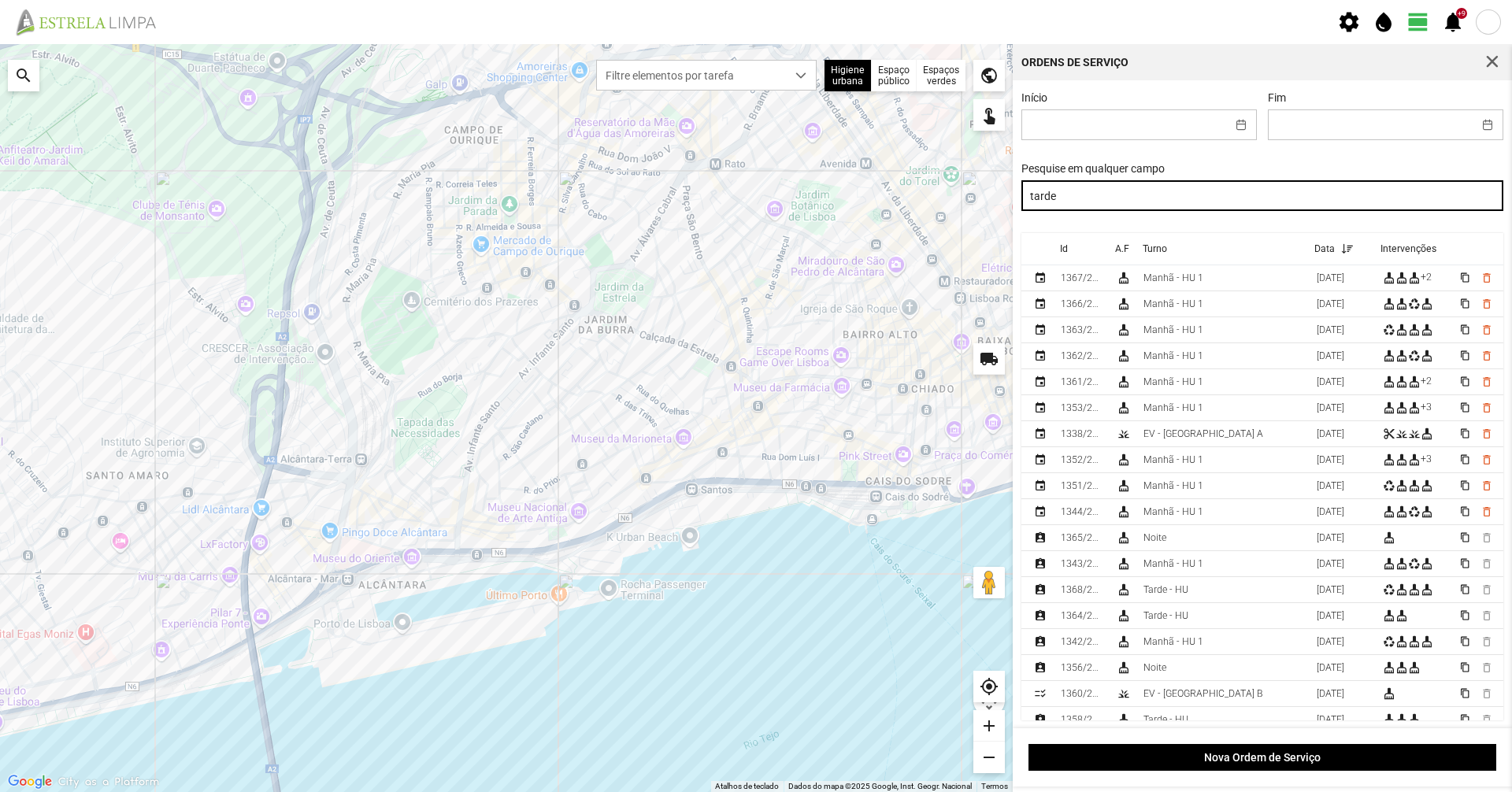
type input "tarde"
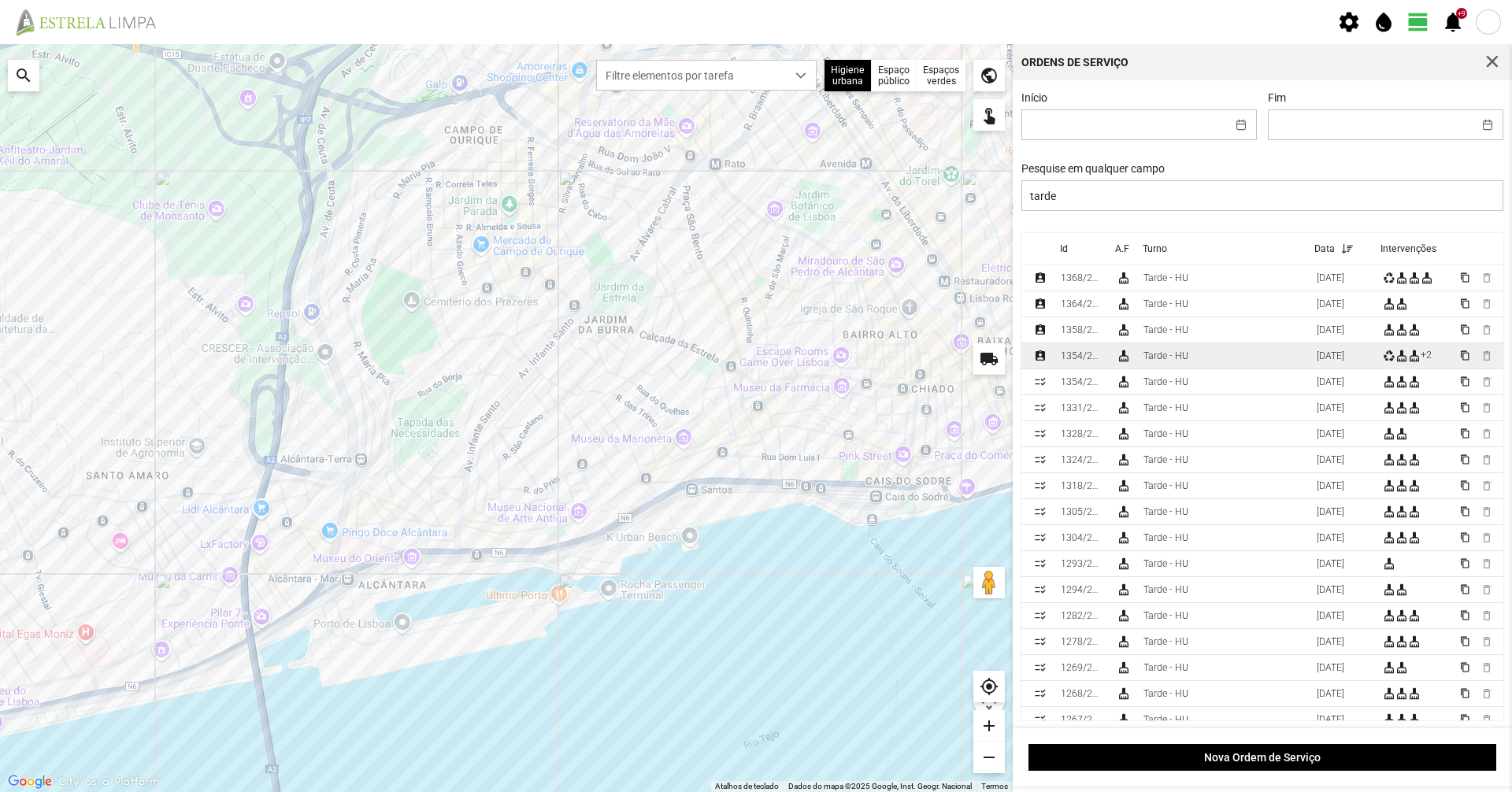
click at [1073, 354] on div "1354/2025" at bounding box center [1082, 355] width 43 height 11
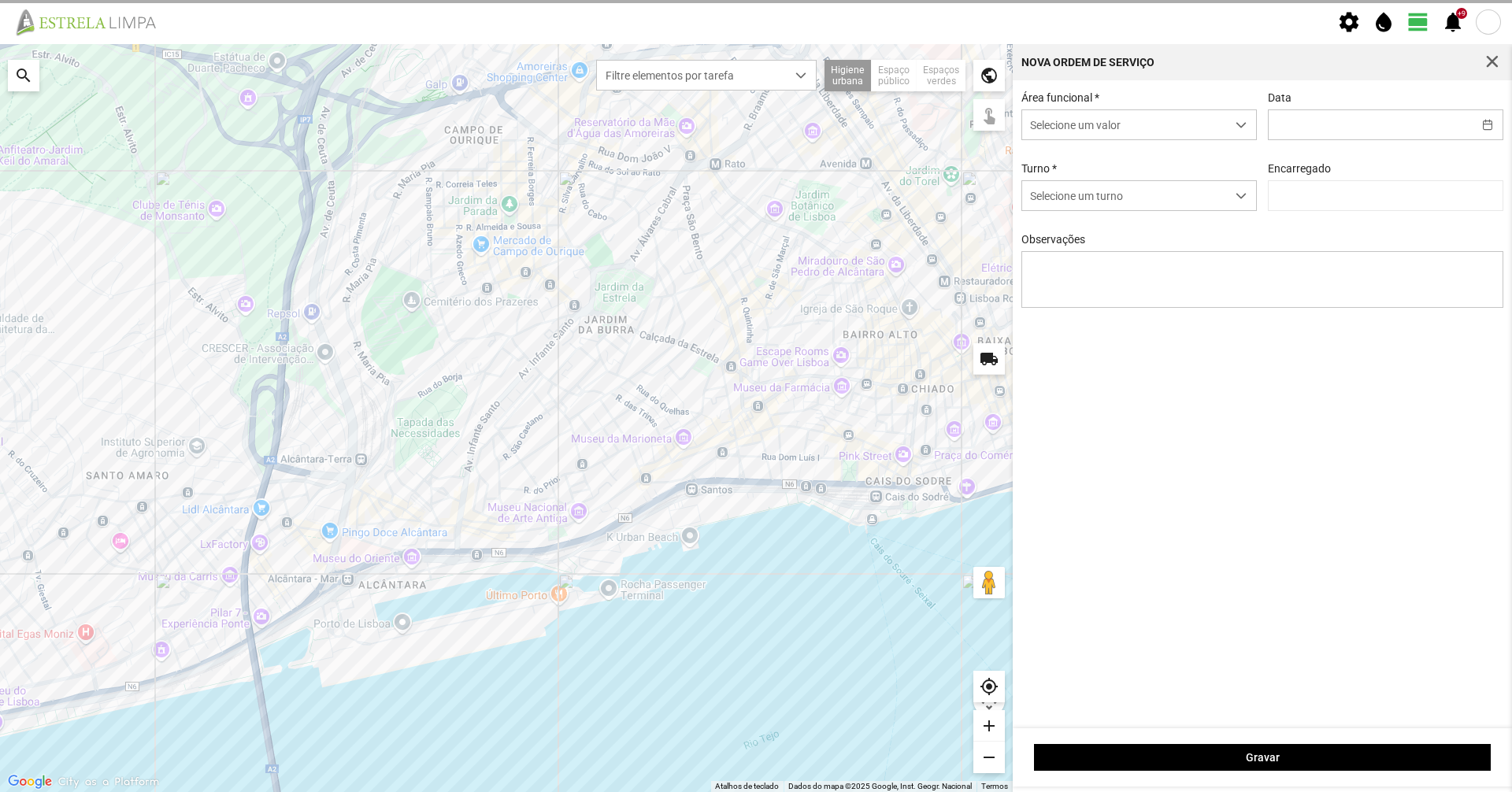
type input "18/09/2025"
type textarea "Sérgio: Ferias Hélio: Ferias"
type input "Graciete Brandão"
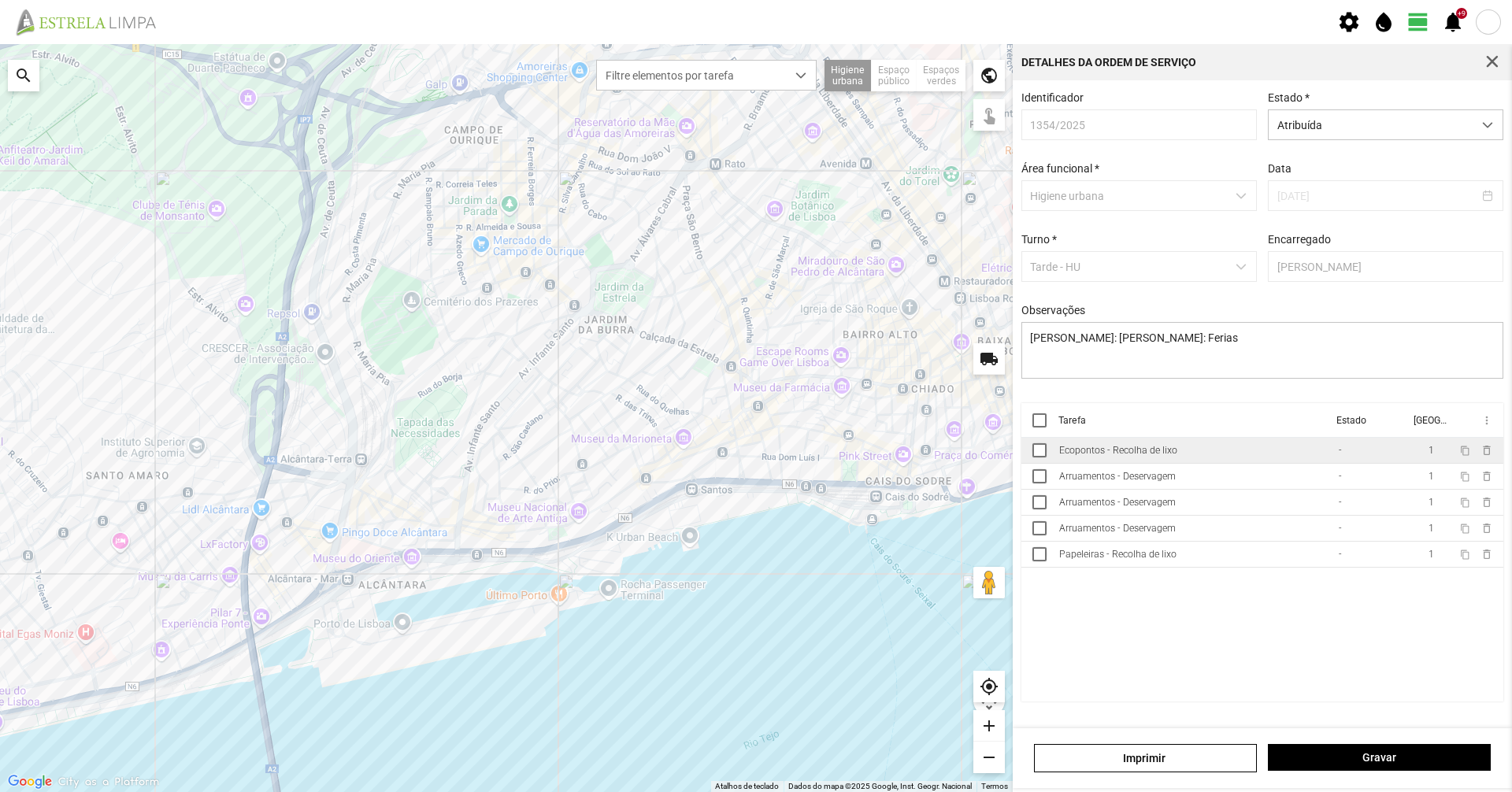
click at [1303, 447] on td "Ecopontos - Recolha de lixo" at bounding box center [1192, 451] width 279 height 26
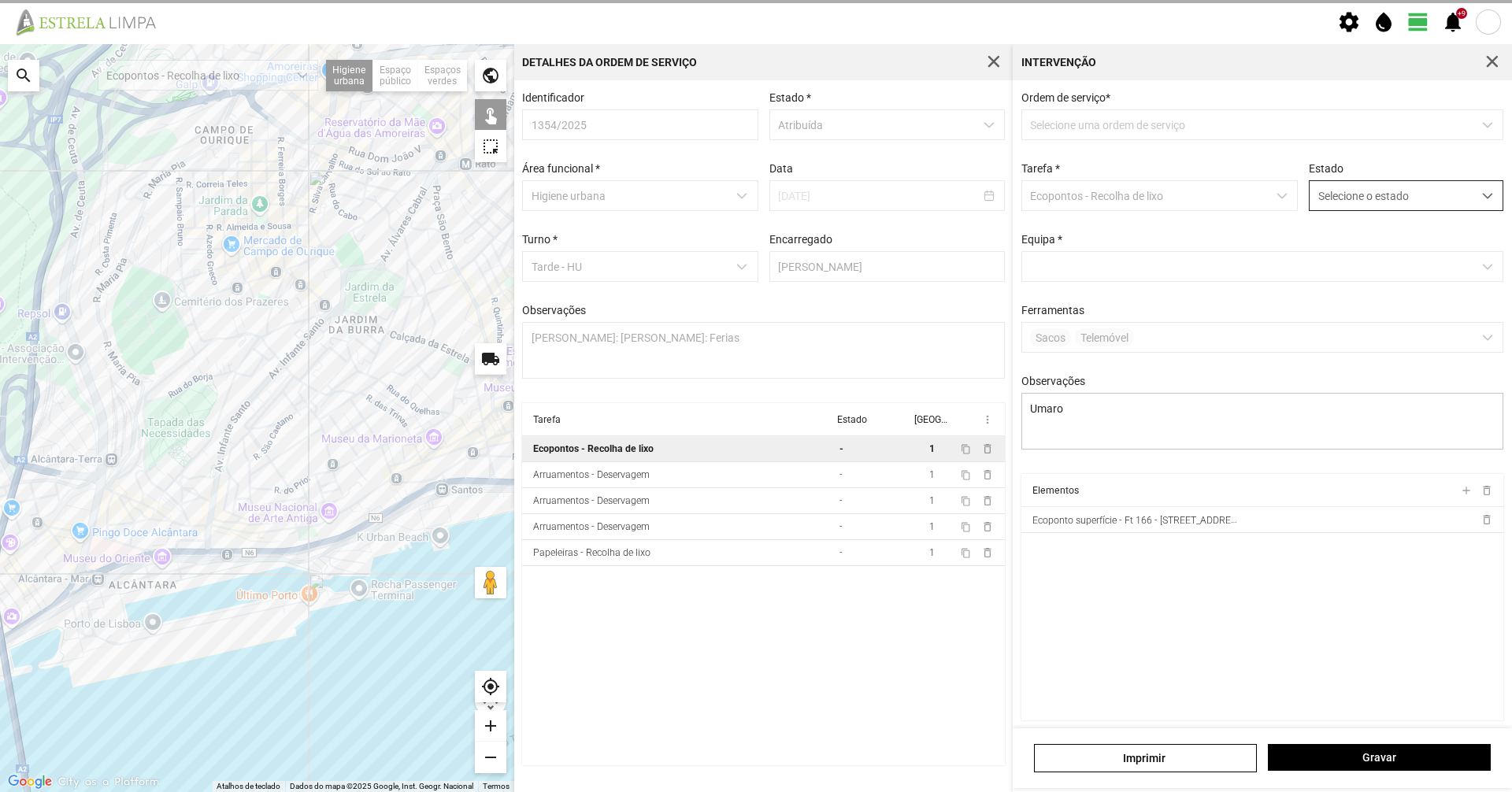
click at [1419, 196] on span "Selecione o estado" at bounding box center [1392, 195] width 163 height 29
click at [1392, 256] on li "Concluída" at bounding box center [1395, 257] width 187 height 29
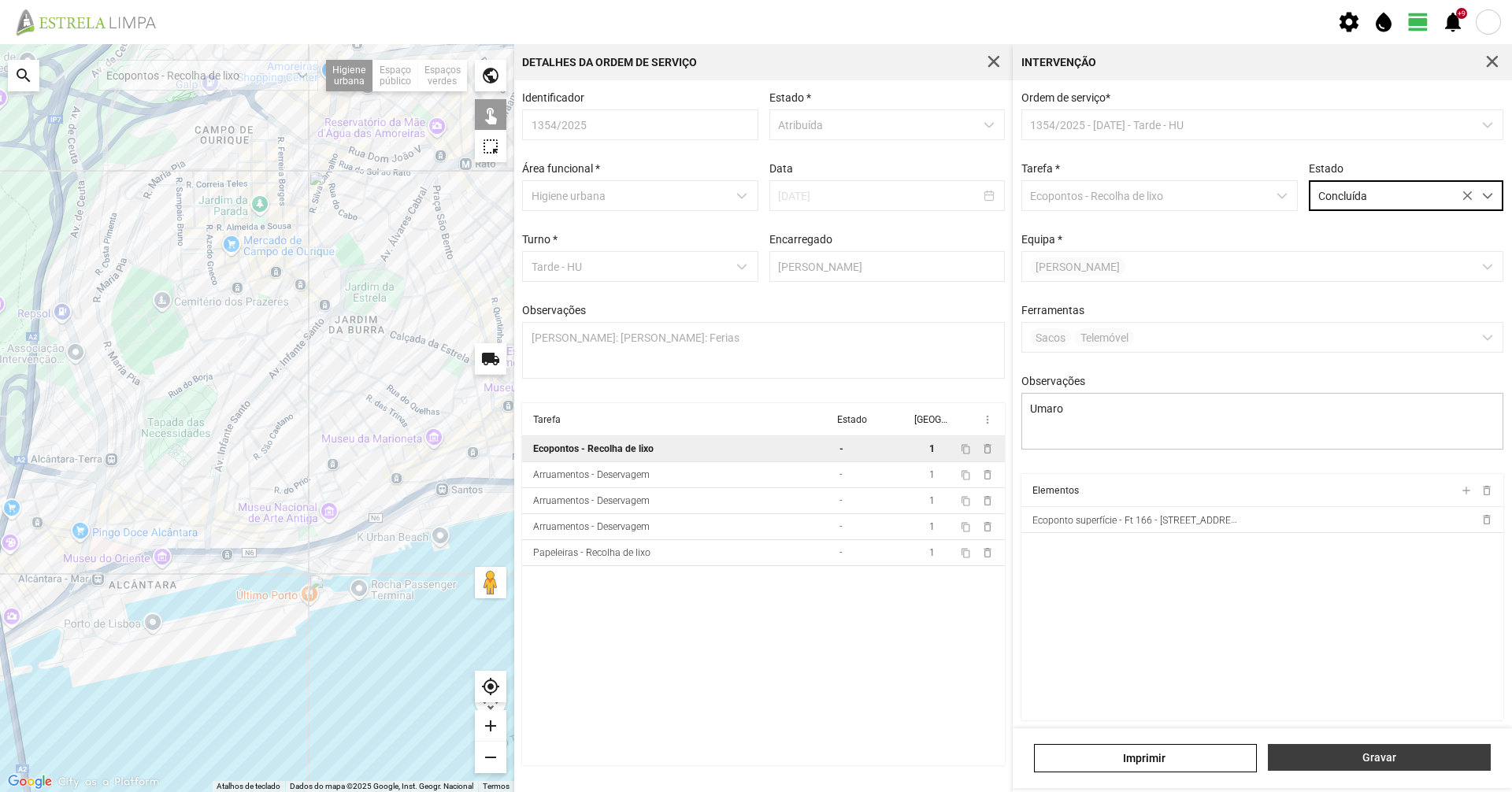
click at [1395, 762] on span "Gravar" at bounding box center [1379, 757] width 206 height 12
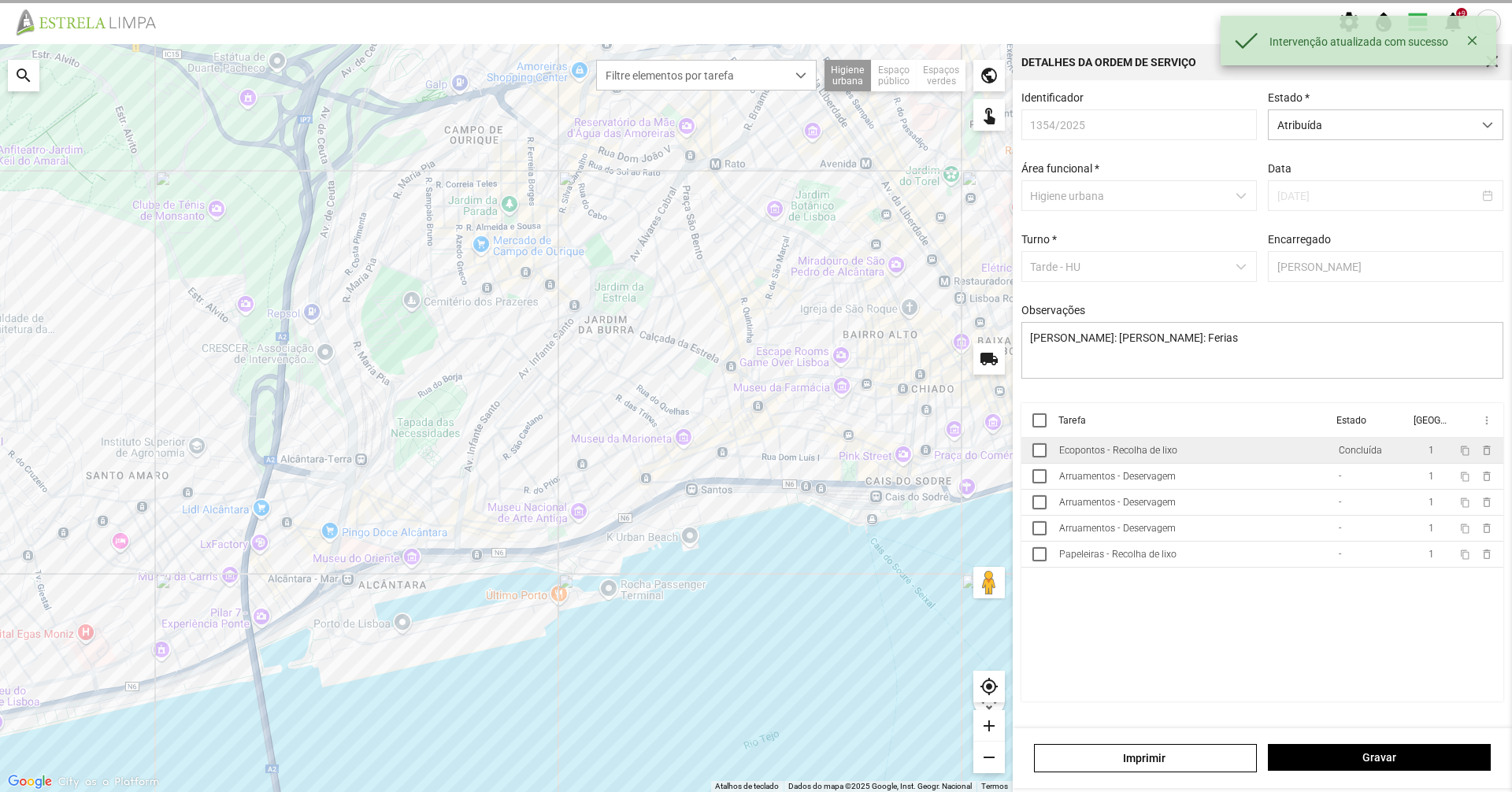
click at [1148, 464] on td "Ecopontos - Recolha de lixo" at bounding box center [1192, 451] width 279 height 26
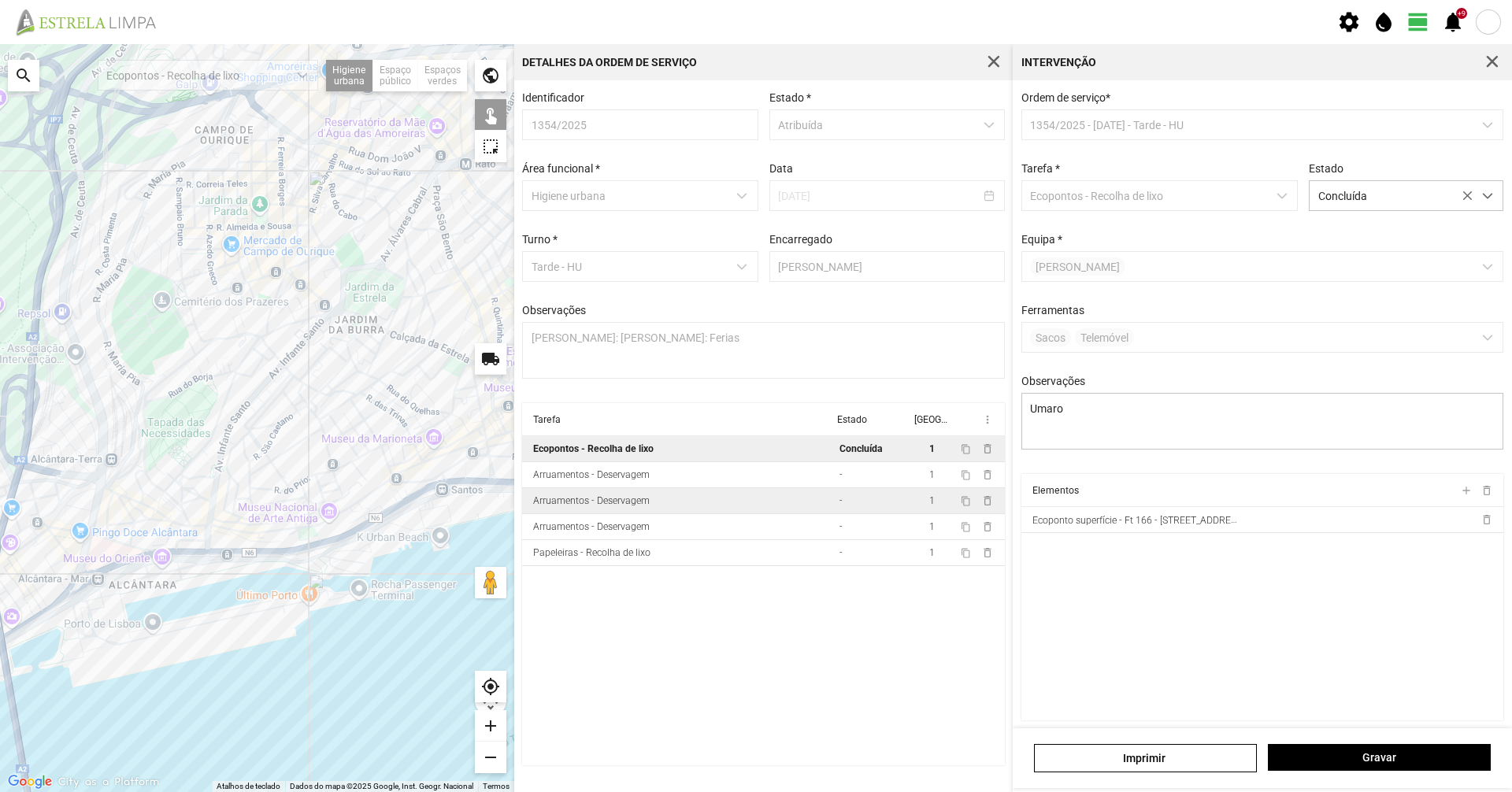
click at [788, 494] on td "Arruamentos - Deservagem" at bounding box center [677, 501] width 311 height 26
type textarea "Diogo Braima concluída"
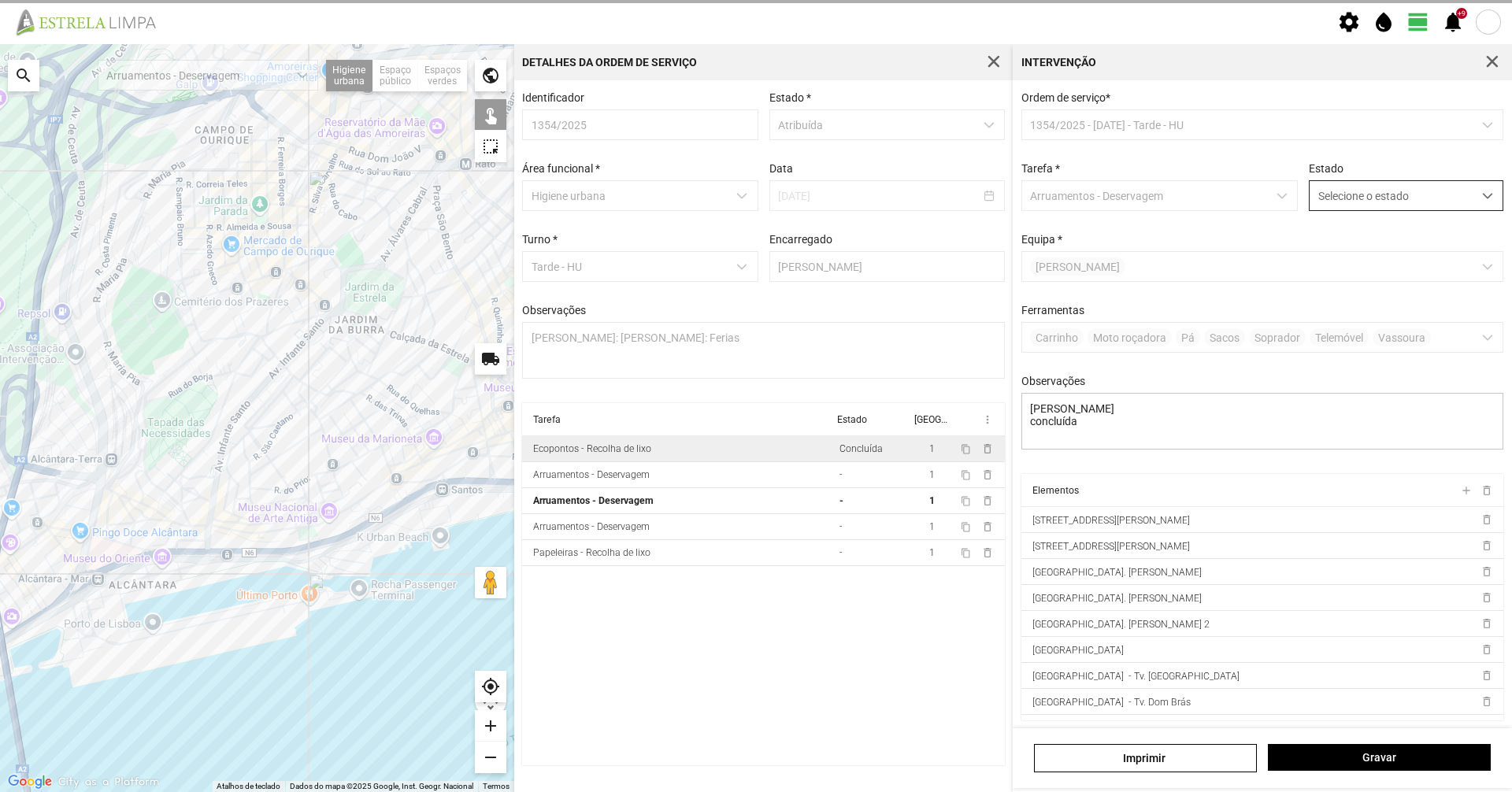
click at [1345, 204] on span "Selecione o estado" at bounding box center [1392, 195] width 163 height 29
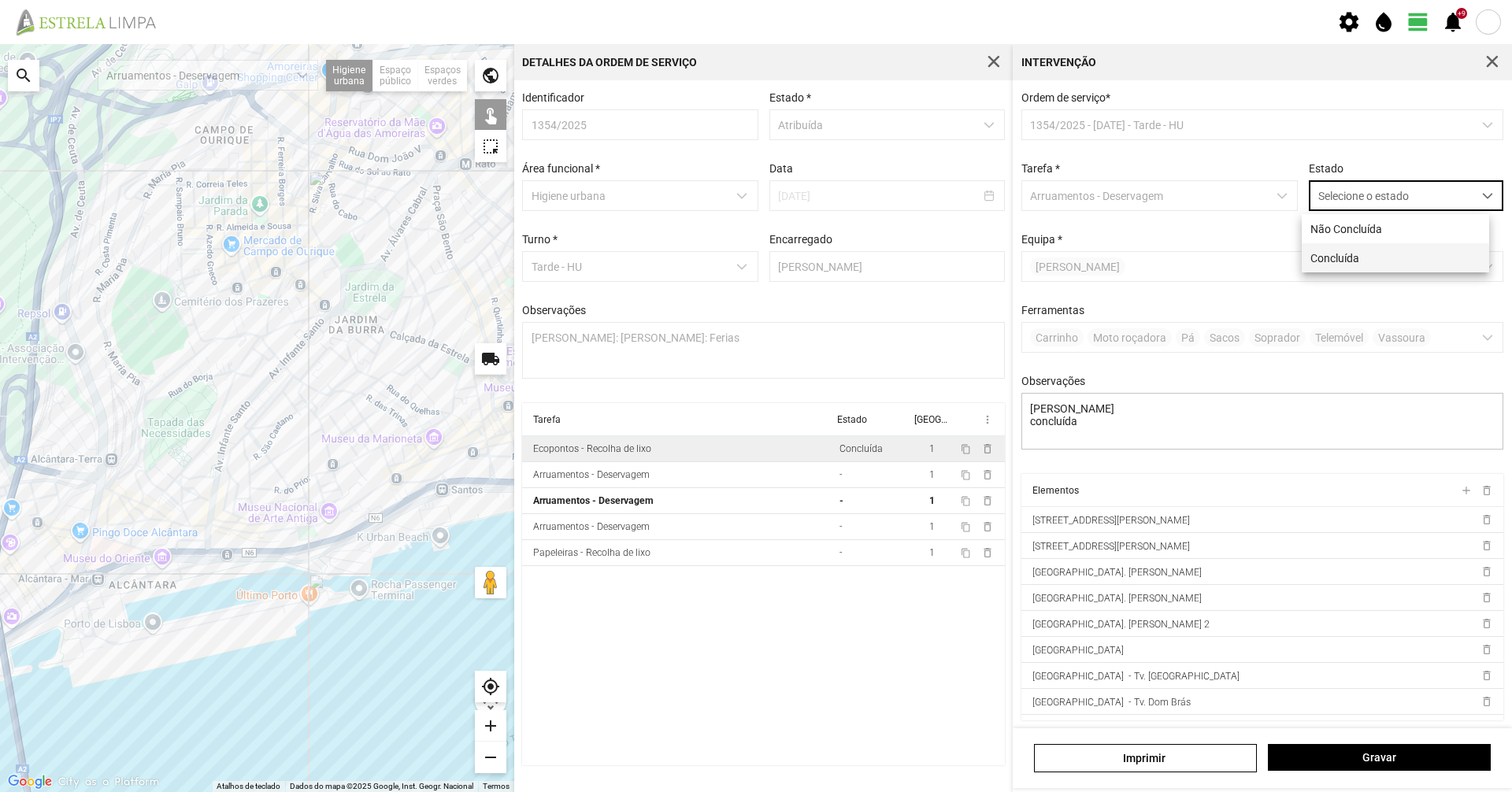
scroll to position [9, 70]
click at [1338, 260] on li "Concluída" at bounding box center [1395, 257] width 187 height 29
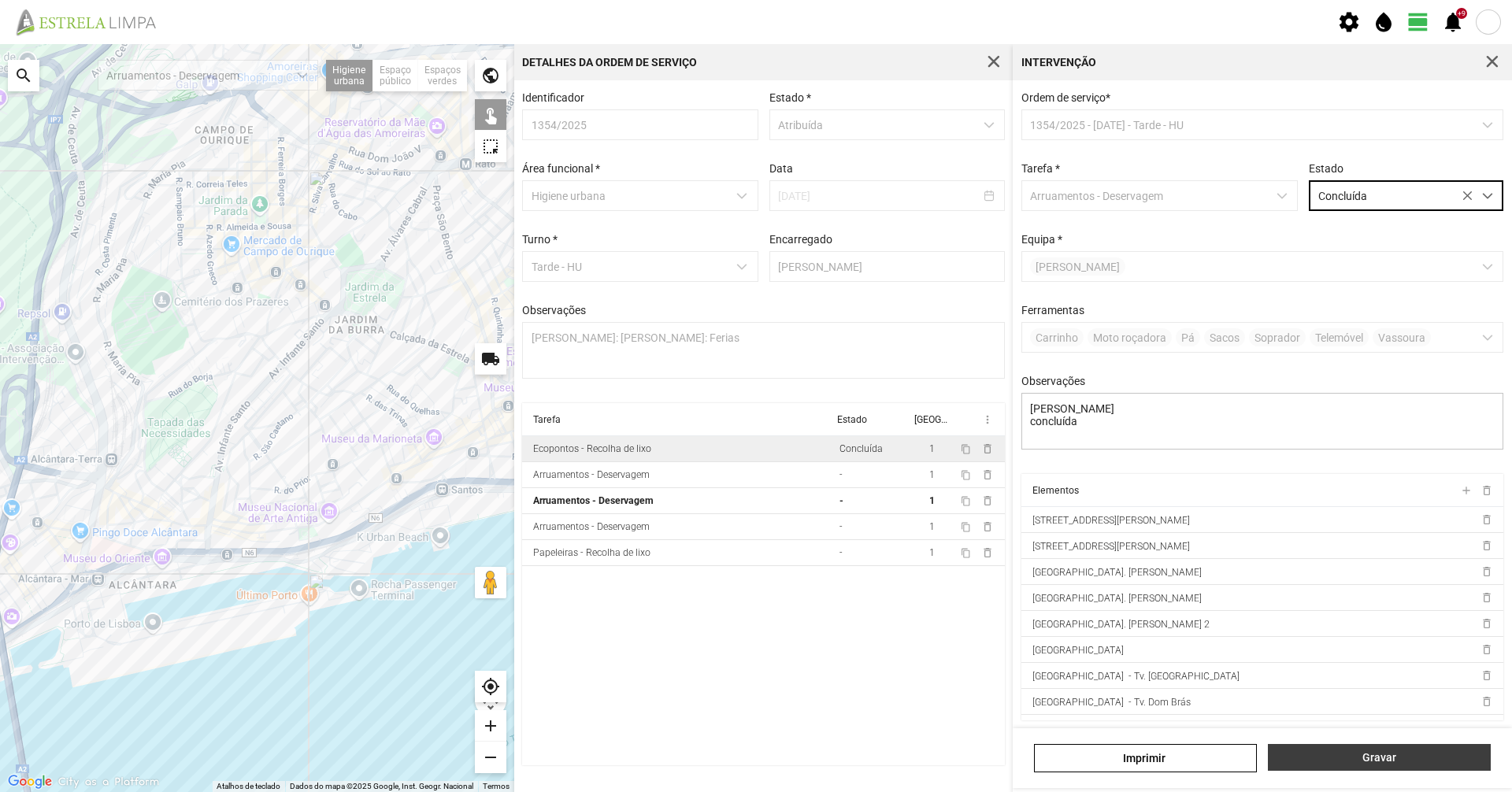
click at [1431, 745] on button "Gravar" at bounding box center [1379, 757] width 223 height 26
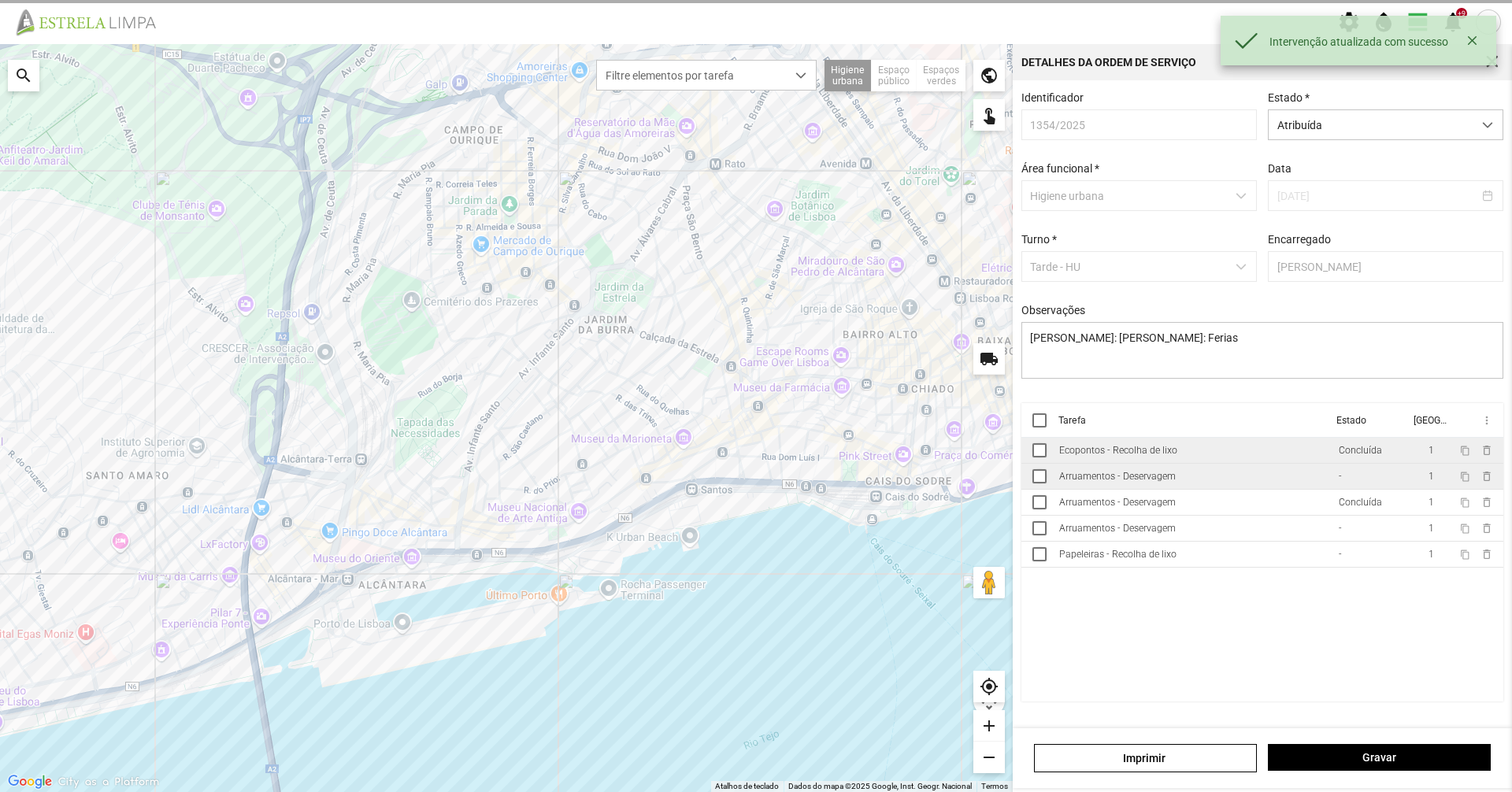
click at [1169, 482] on div "Arruamentos - Deservagem" at bounding box center [1117, 476] width 116 height 11
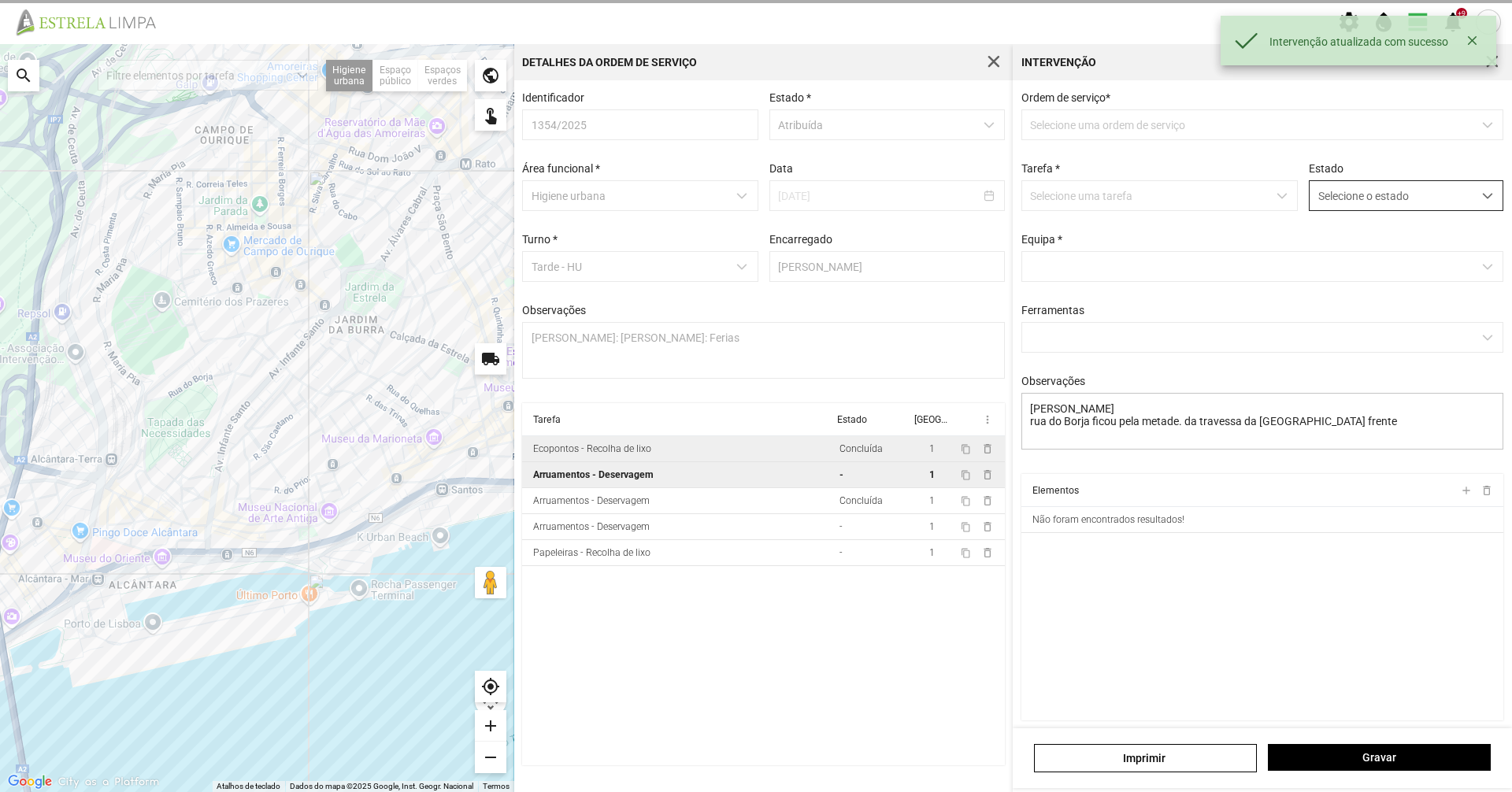
click at [1378, 200] on span "Selecione o estado" at bounding box center [1392, 195] width 163 height 29
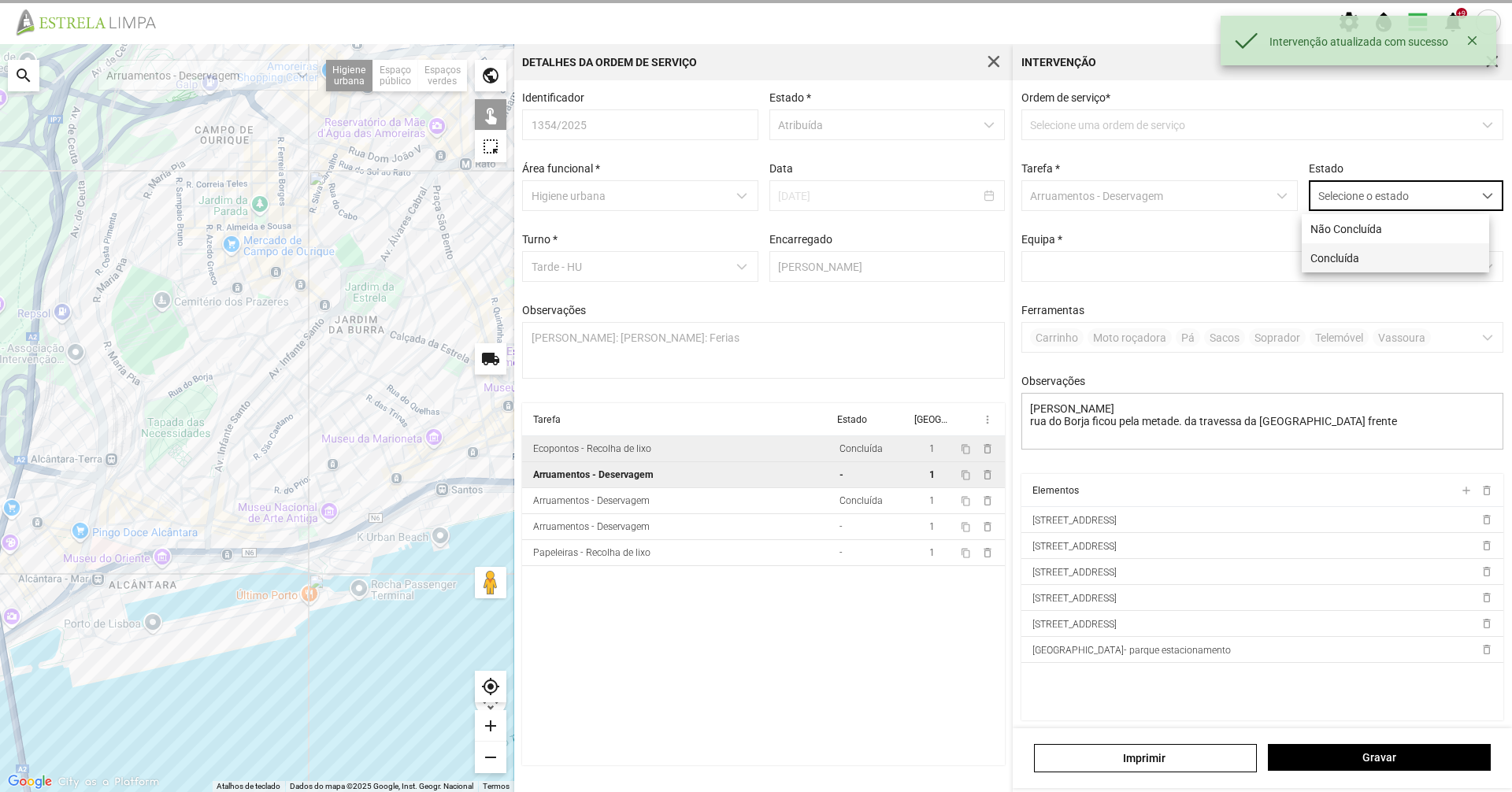
scroll to position [9, 70]
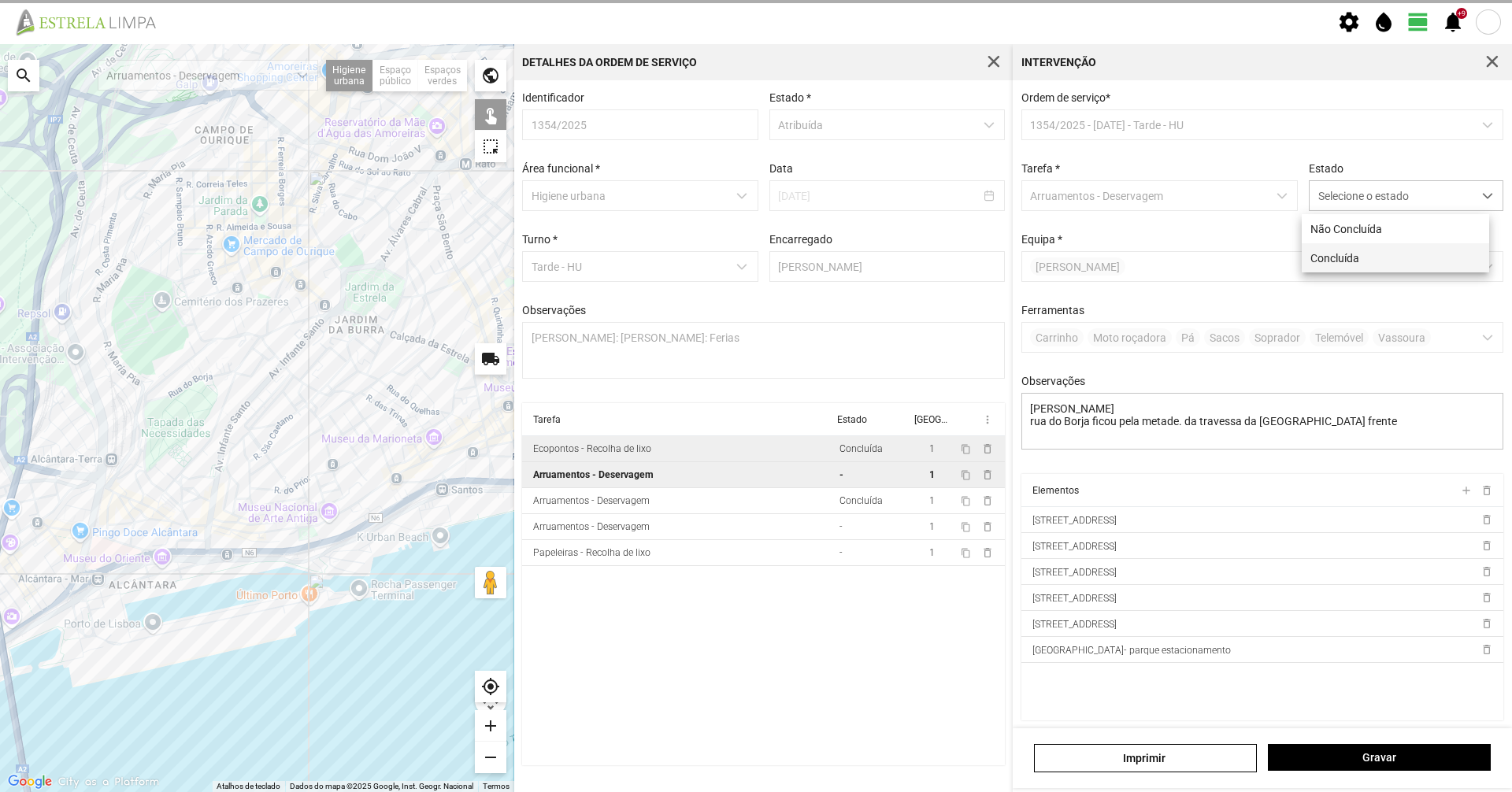
click at [1369, 246] on li "Concluída" at bounding box center [1395, 257] width 187 height 29
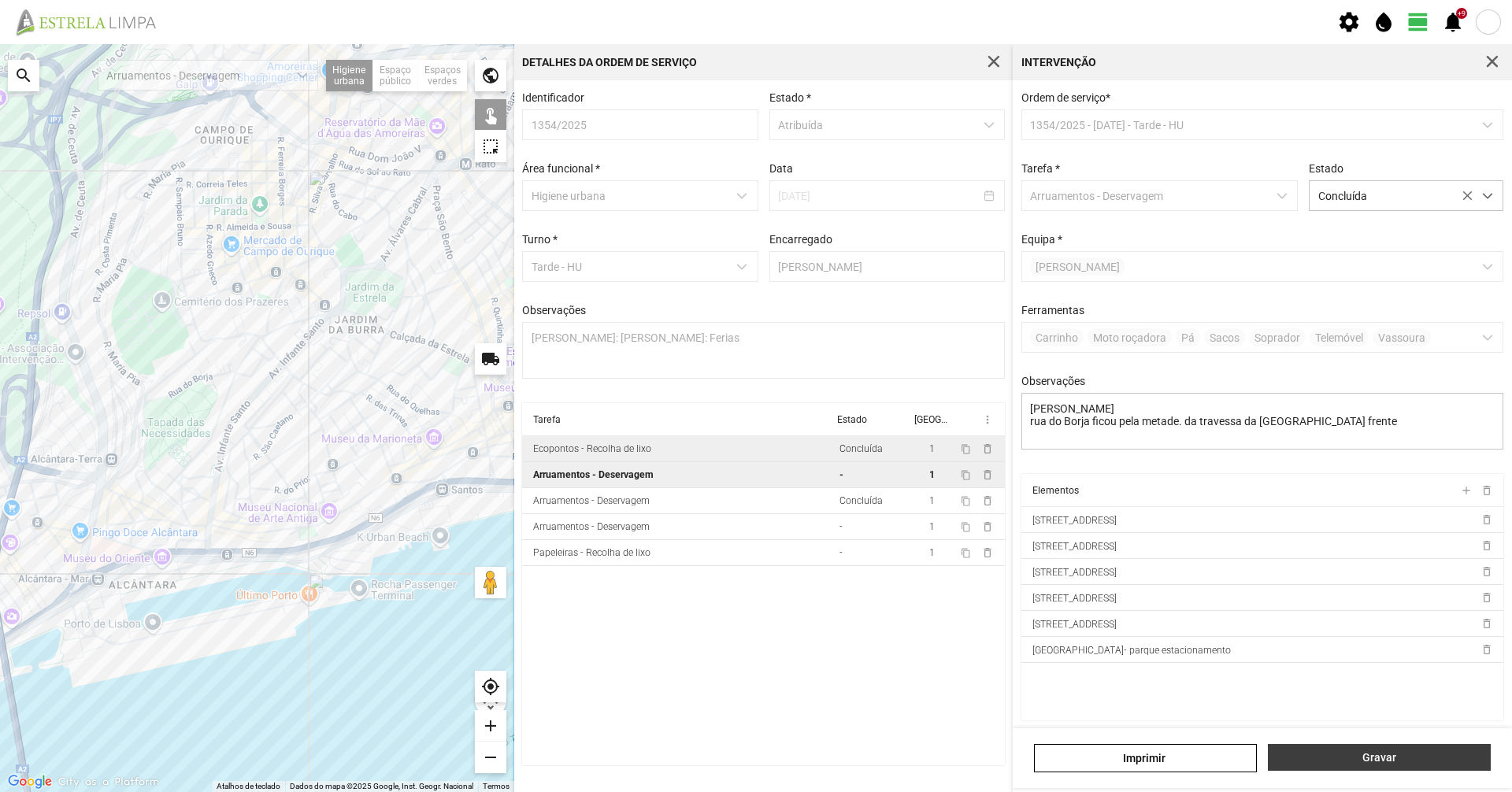
click at [1365, 756] on span "Gravar" at bounding box center [1379, 757] width 206 height 12
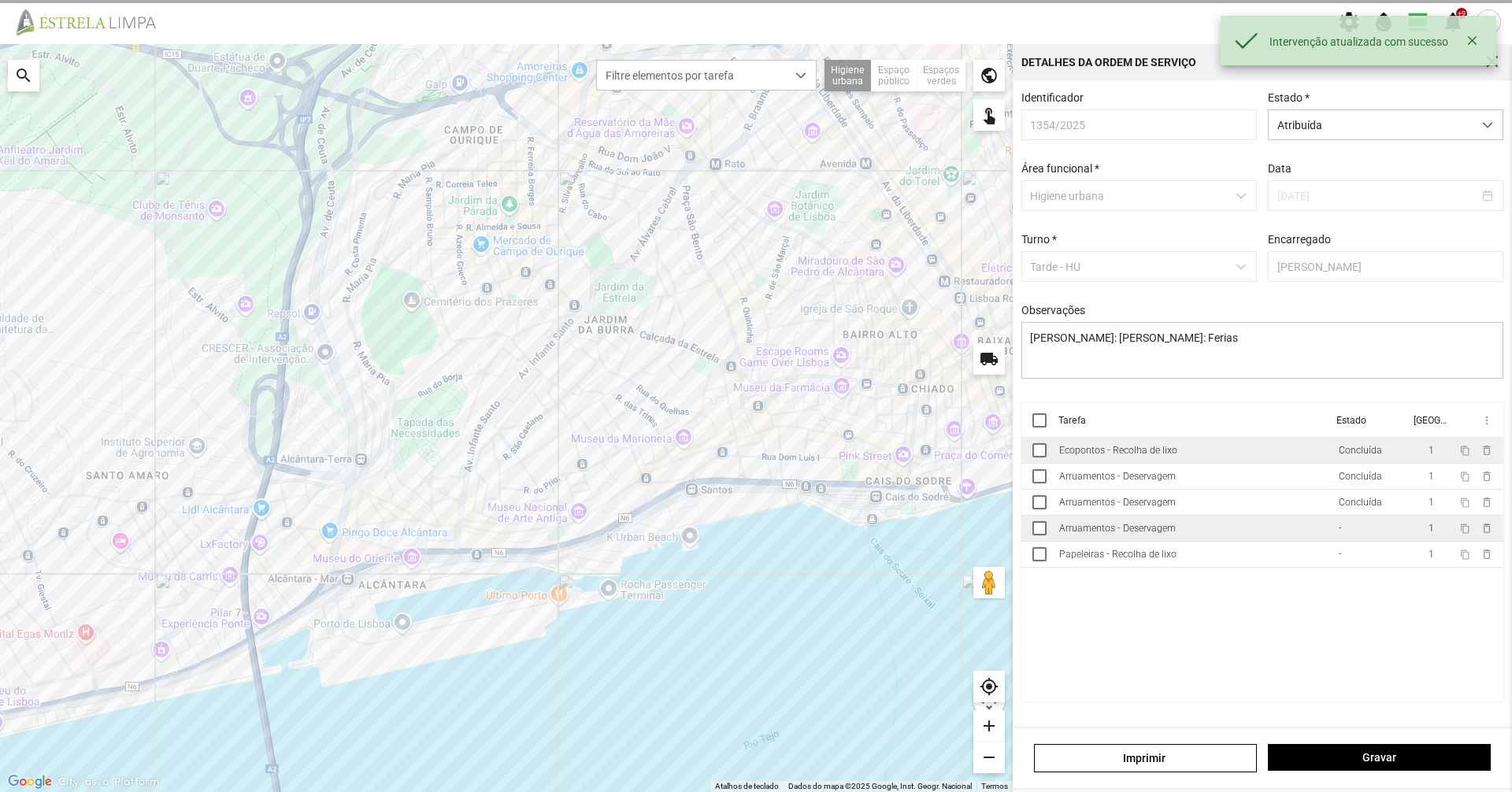
click at [1111, 534] on div "Arruamentos - Deservagem" at bounding box center [1117, 527] width 116 height 11
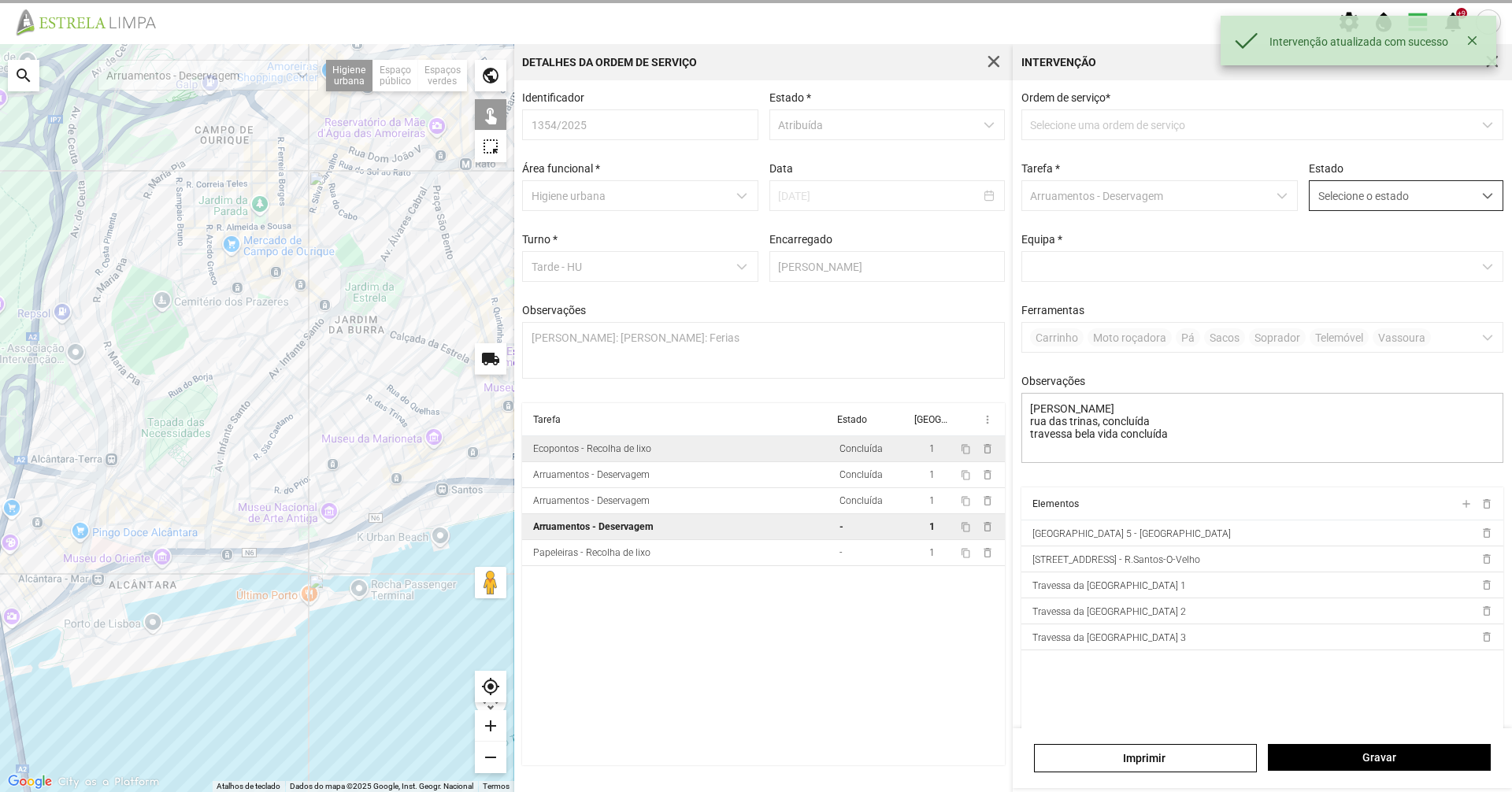
click at [1341, 197] on span "Selecione o estado" at bounding box center [1392, 195] width 163 height 29
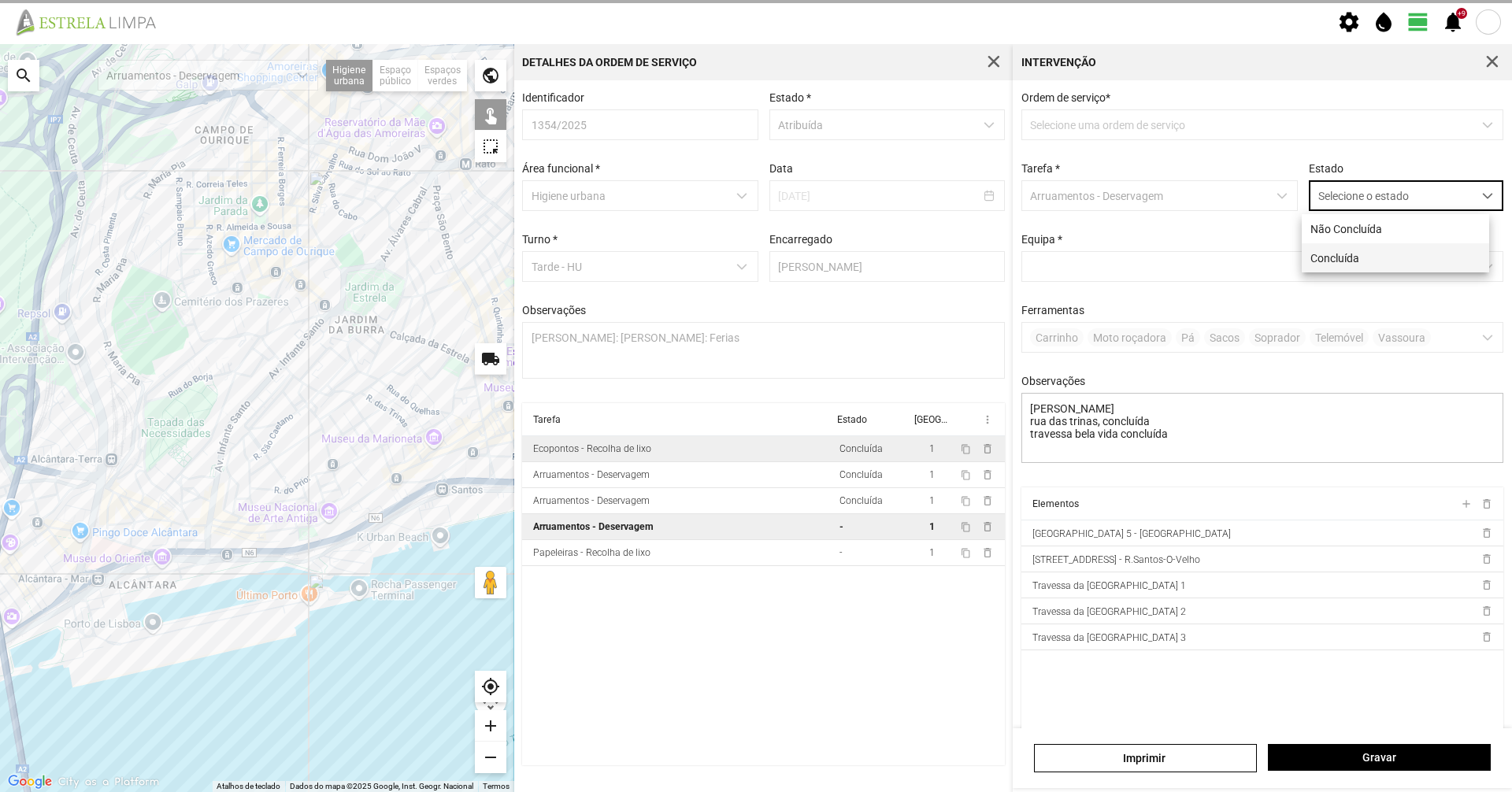
click at [1327, 261] on li "Concluída" at bounding box center [1395, 257] width 187 height 29
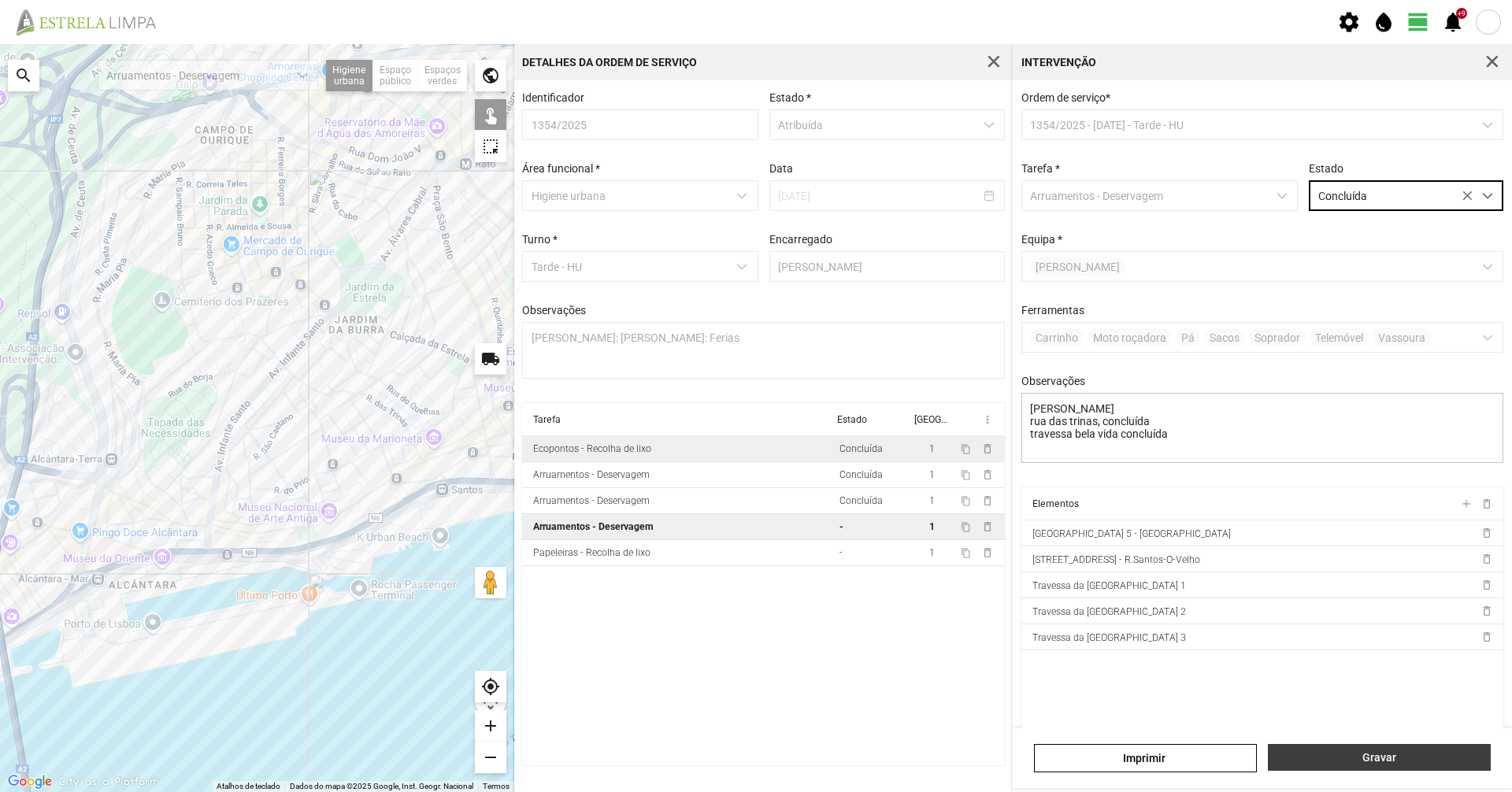
click at [1379, 754] on span "Gravar" at bounding box center [1379, 757] width 206 height 12
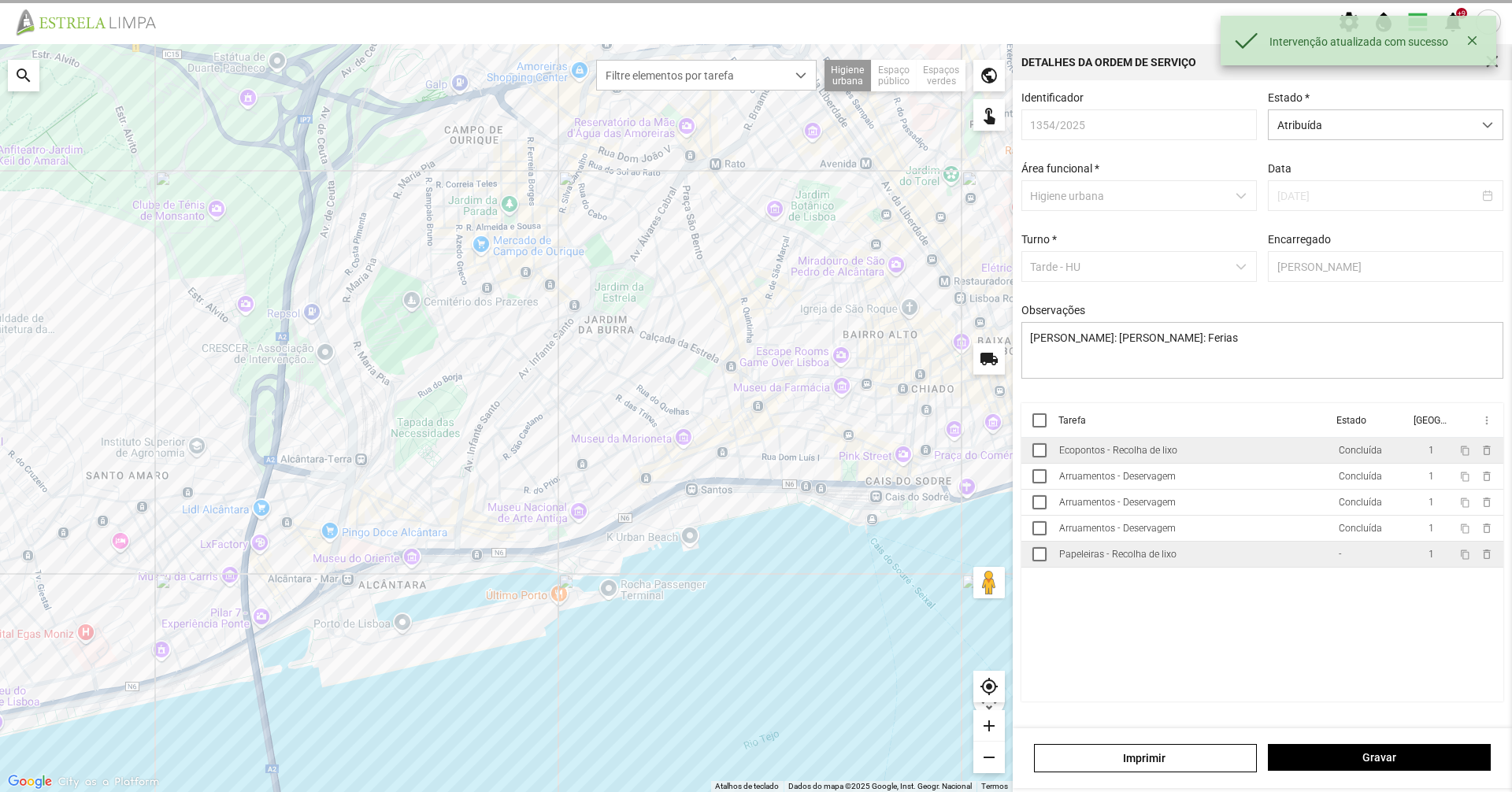
click at [1139, 560] on div "Papeleiras - Recolha de lixo" at bounding box center [1118, 554] width 117 height 11
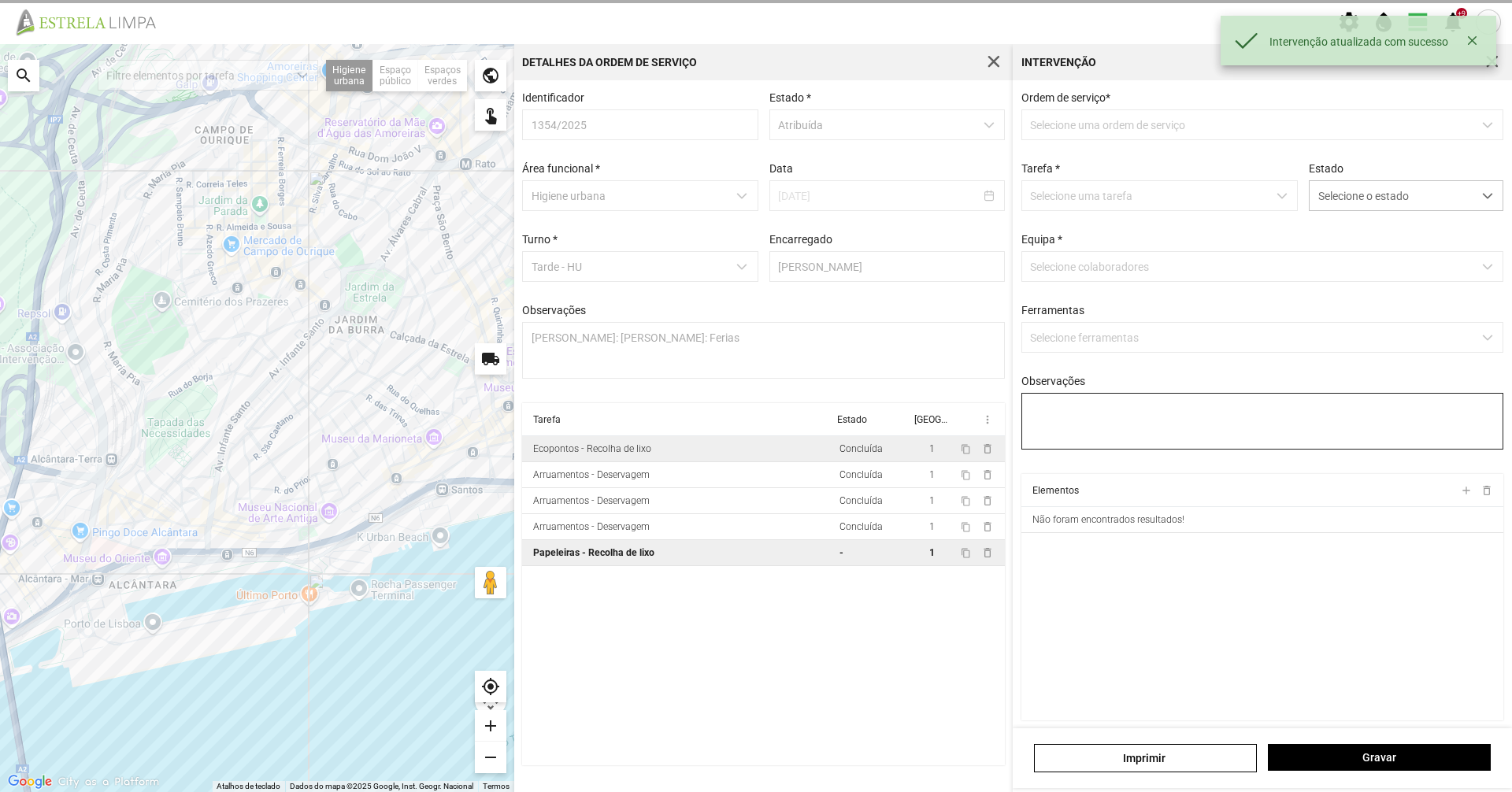
type textarea "Umaro"
click at [1325, 192] on span "Selecione o estado" at bounding box center [1392, 195] width 163 height 29
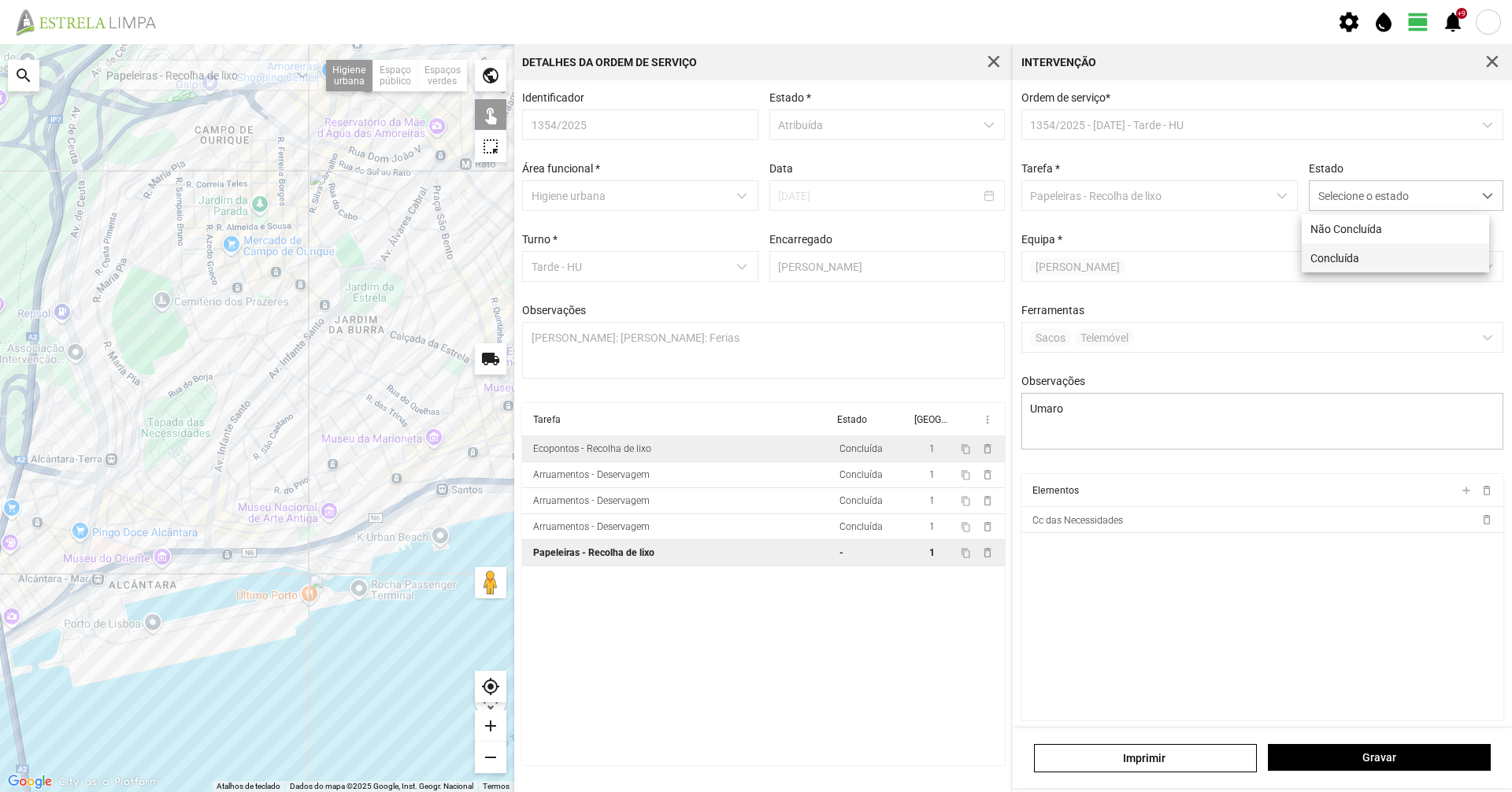
click at [1323, 250] on li "Concluída" at bounding box center [1395, 257] width 187 height 29
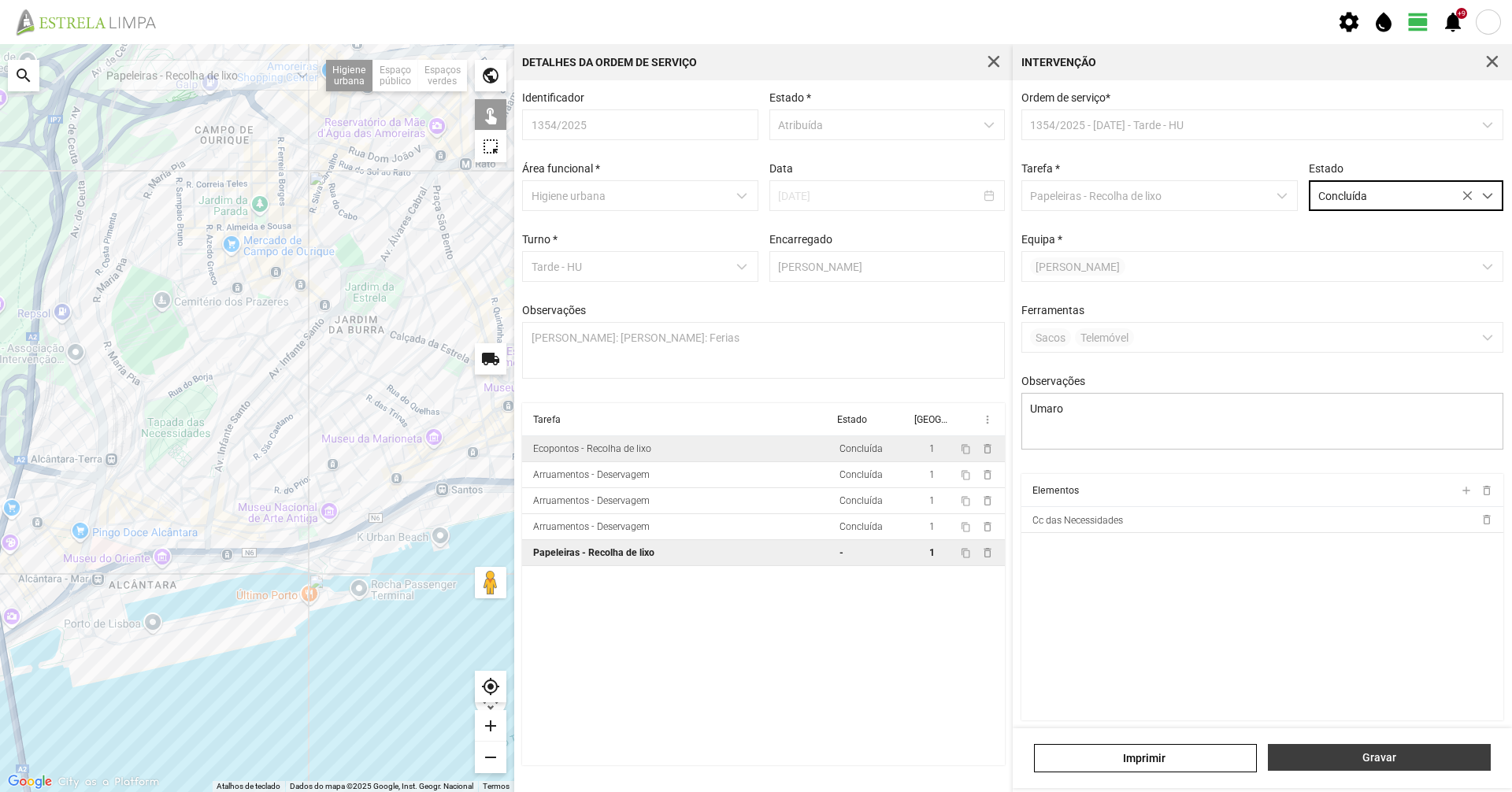
click at [1438, 758] on span "Gravar" at bounding box center [1379, 757] width 206 height 12
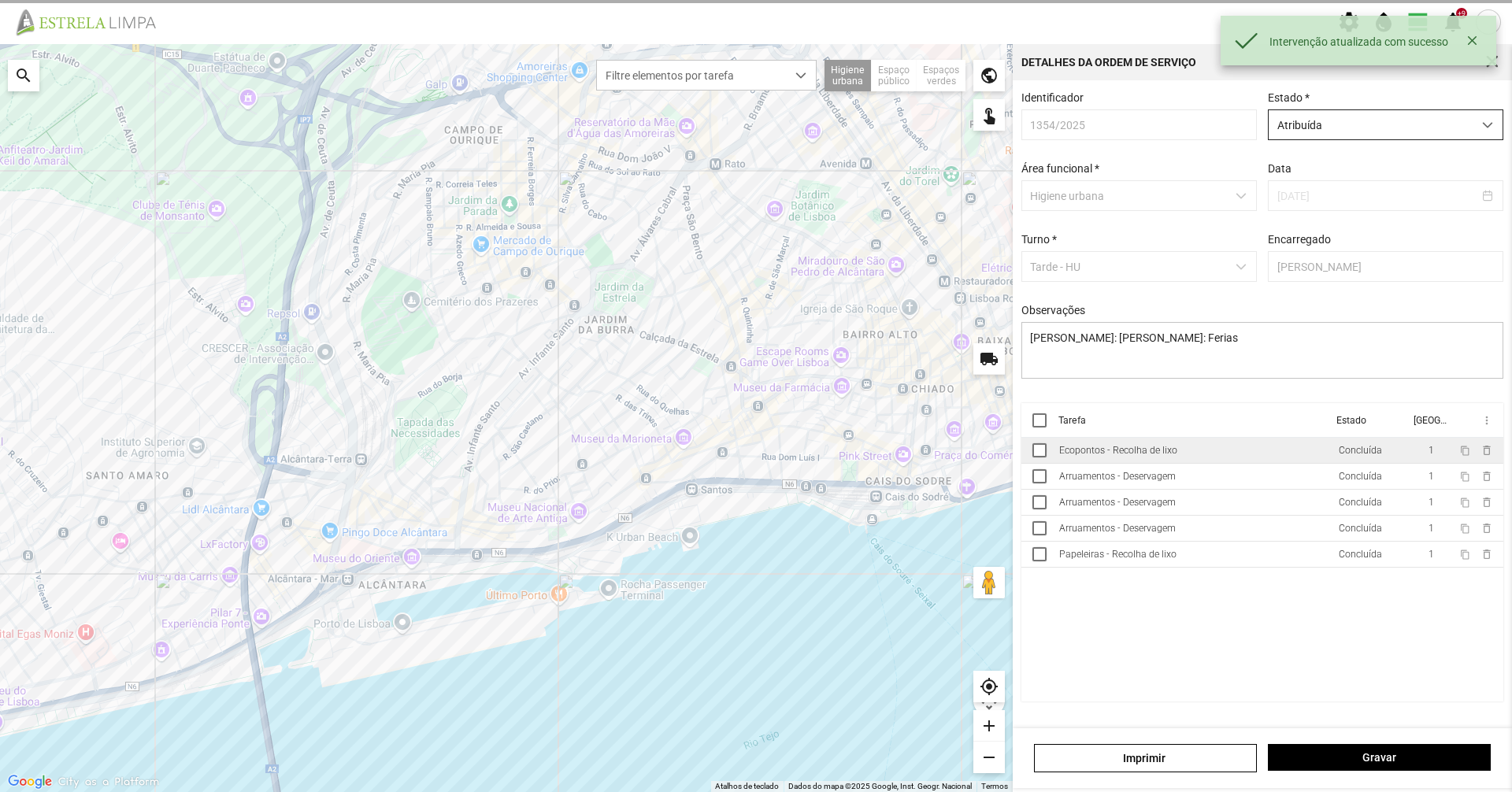
click at [1432, 129] on span "Atribuída" at bounding box center [1370, 124] width 204 height 29
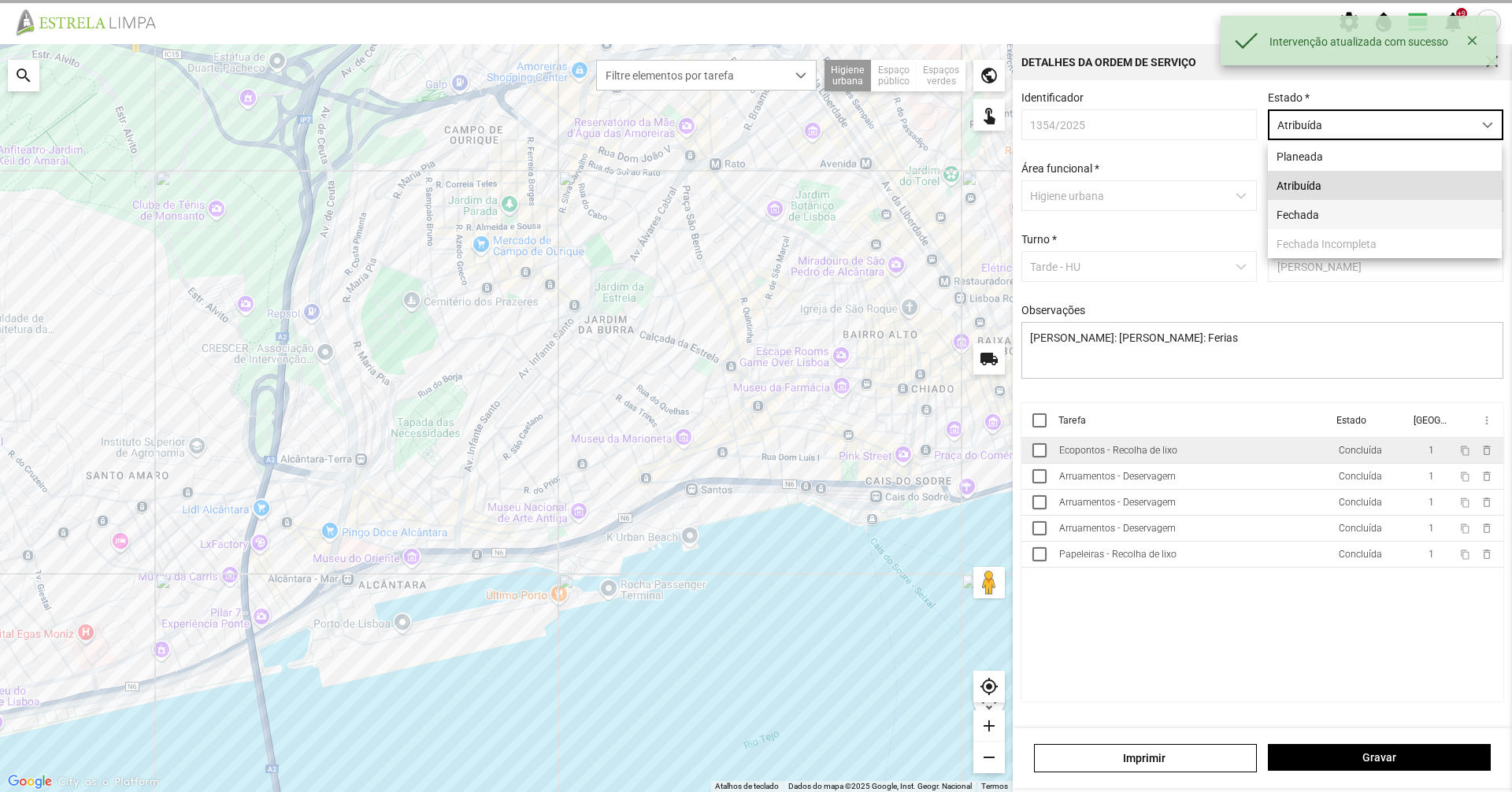
scroll to position [9, 70]
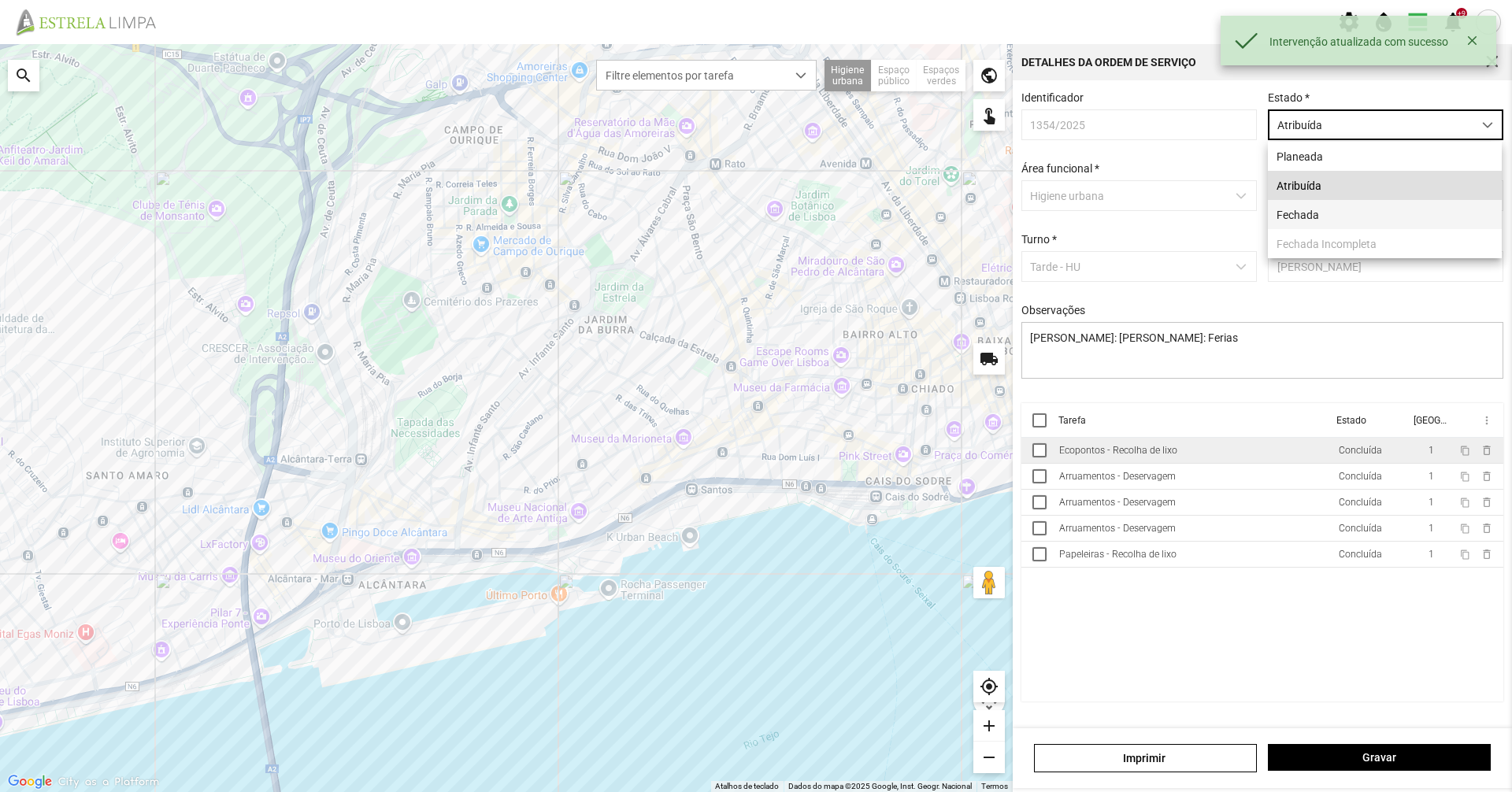
click at [1373, 220] on li "Fechada" at bounding box center [1385, 214] width 234 height 29
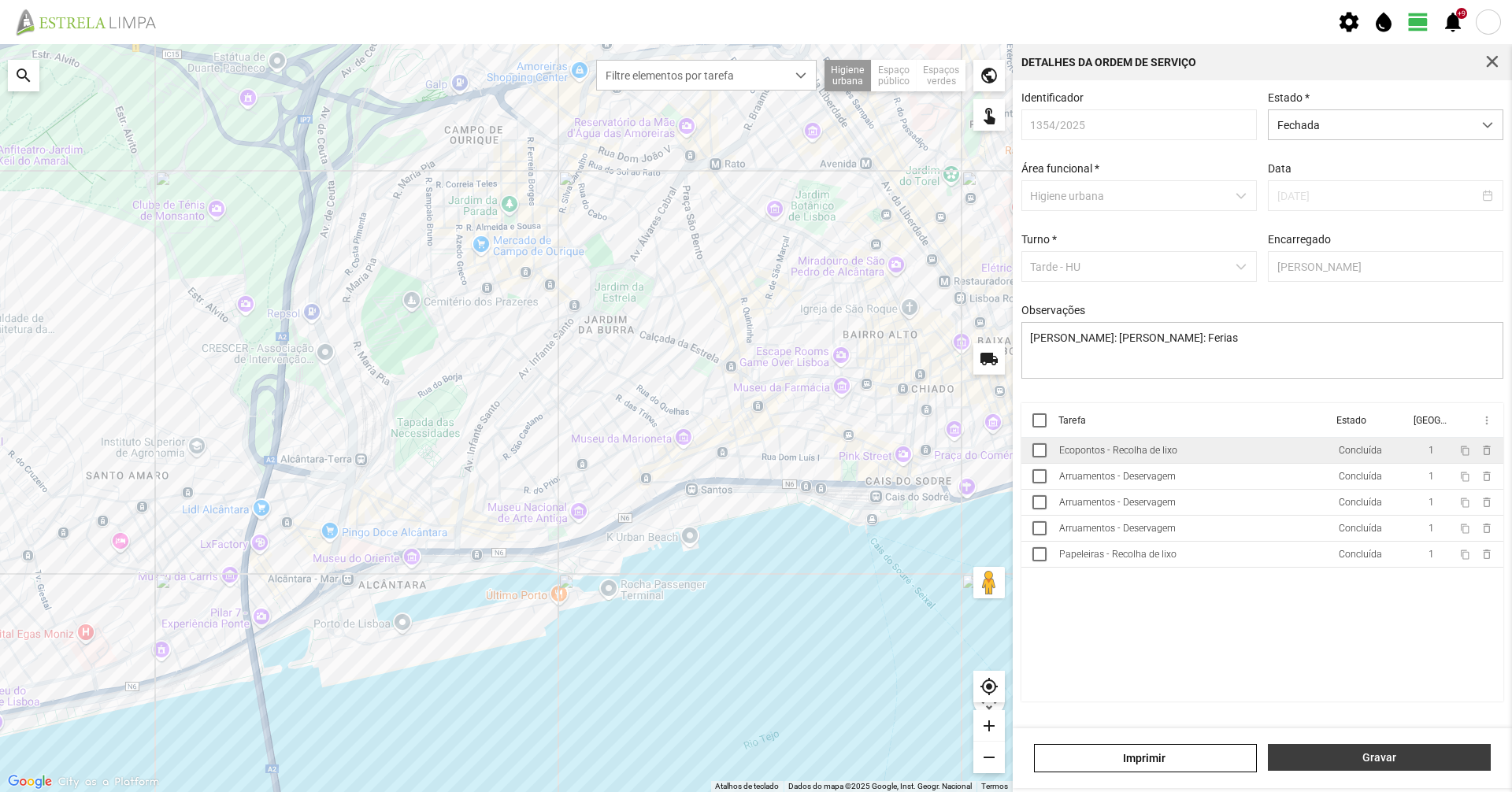
click at [1316, 752] on span "Gravar" at bounding box center [1379, 757] width 206 height 12
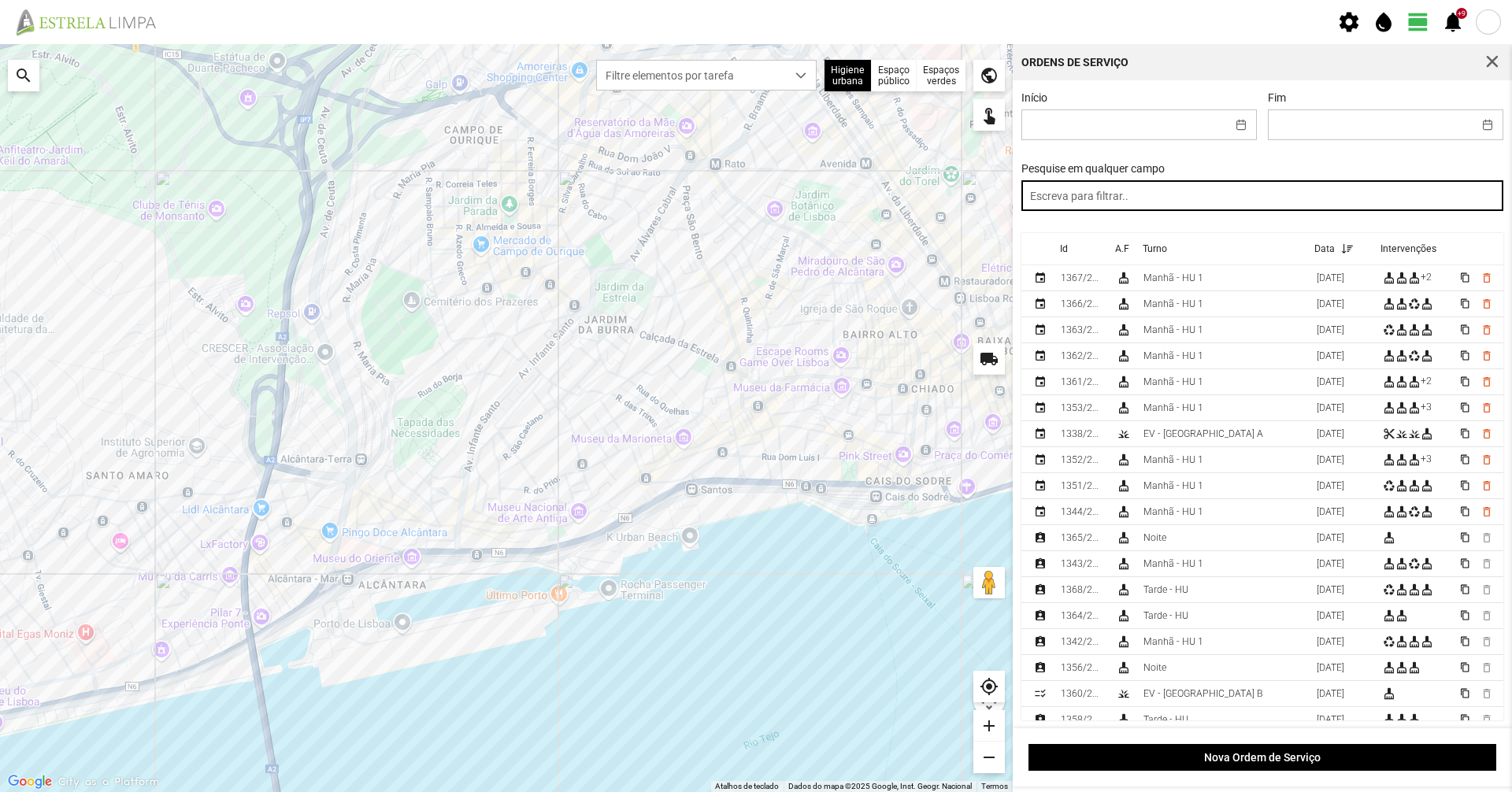
click at [1054, 193] on input "text" at bounding box center [1263, 195] width 483 height 30
paste input "tarde"
type input "tarde"
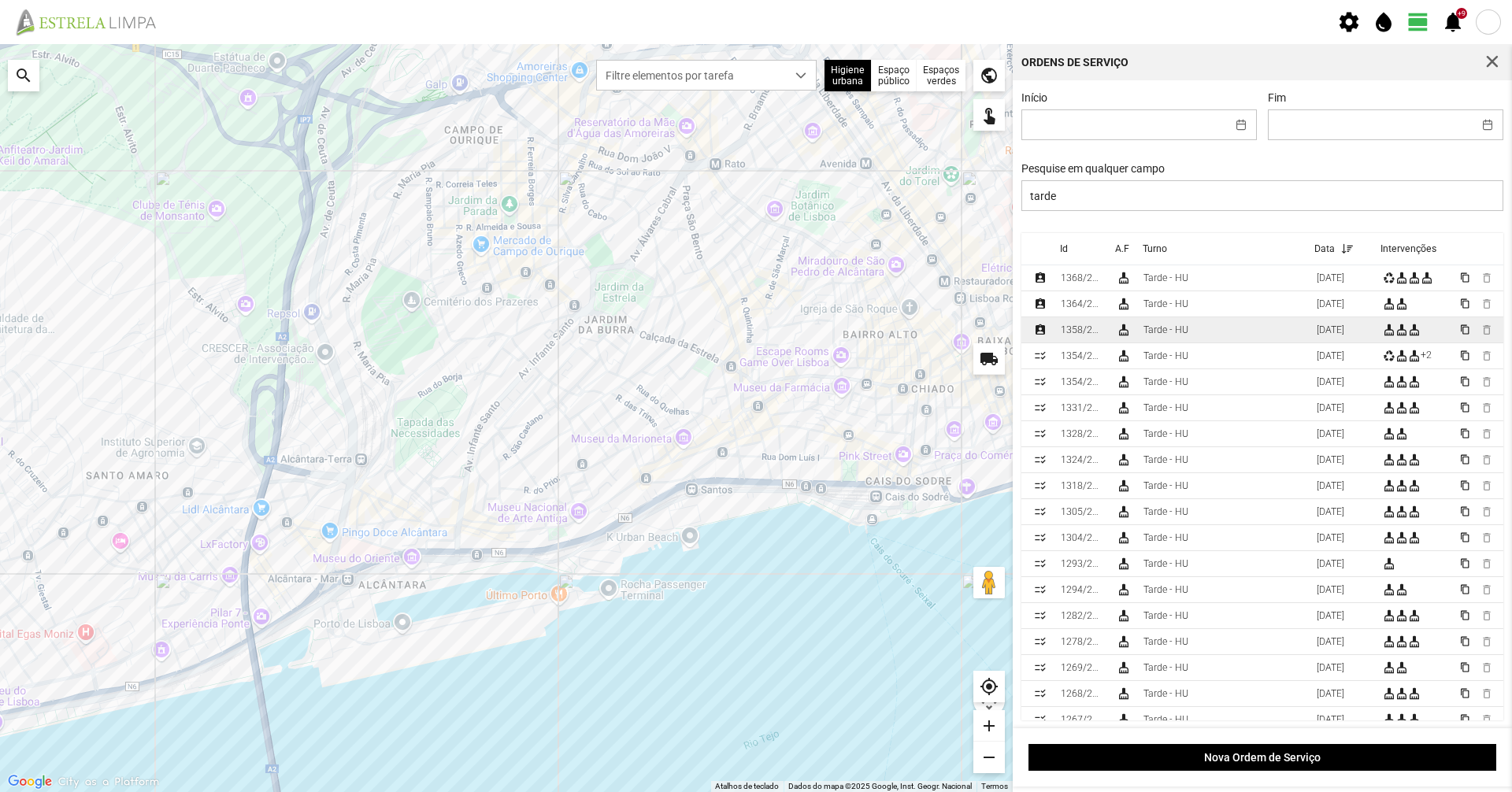
click at [1093, 326] on td "1358/2025" at bounding box center [1082, 330] width 55 height 26
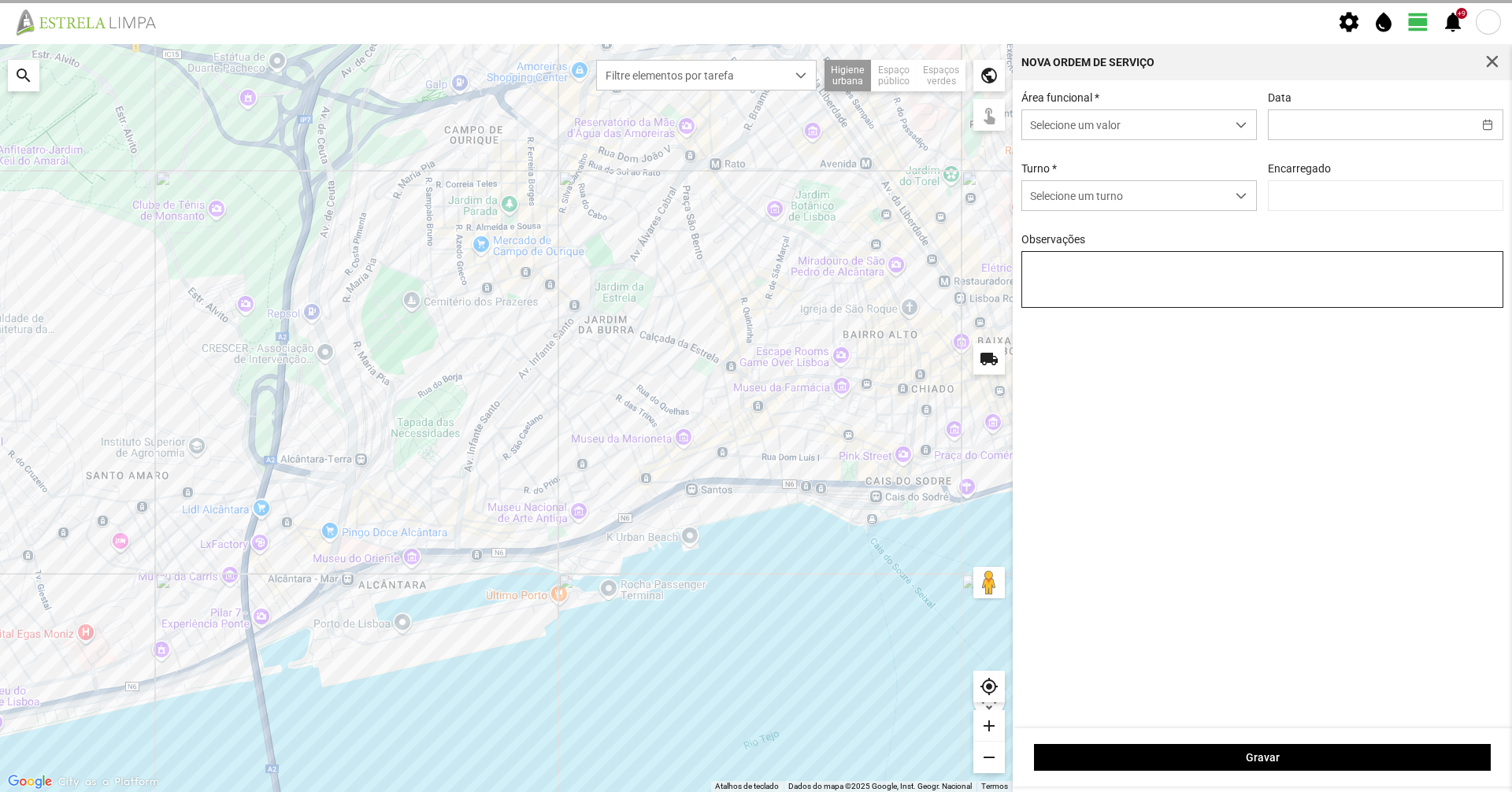
type input "[DATE]"
type input "Graciete Brandão"
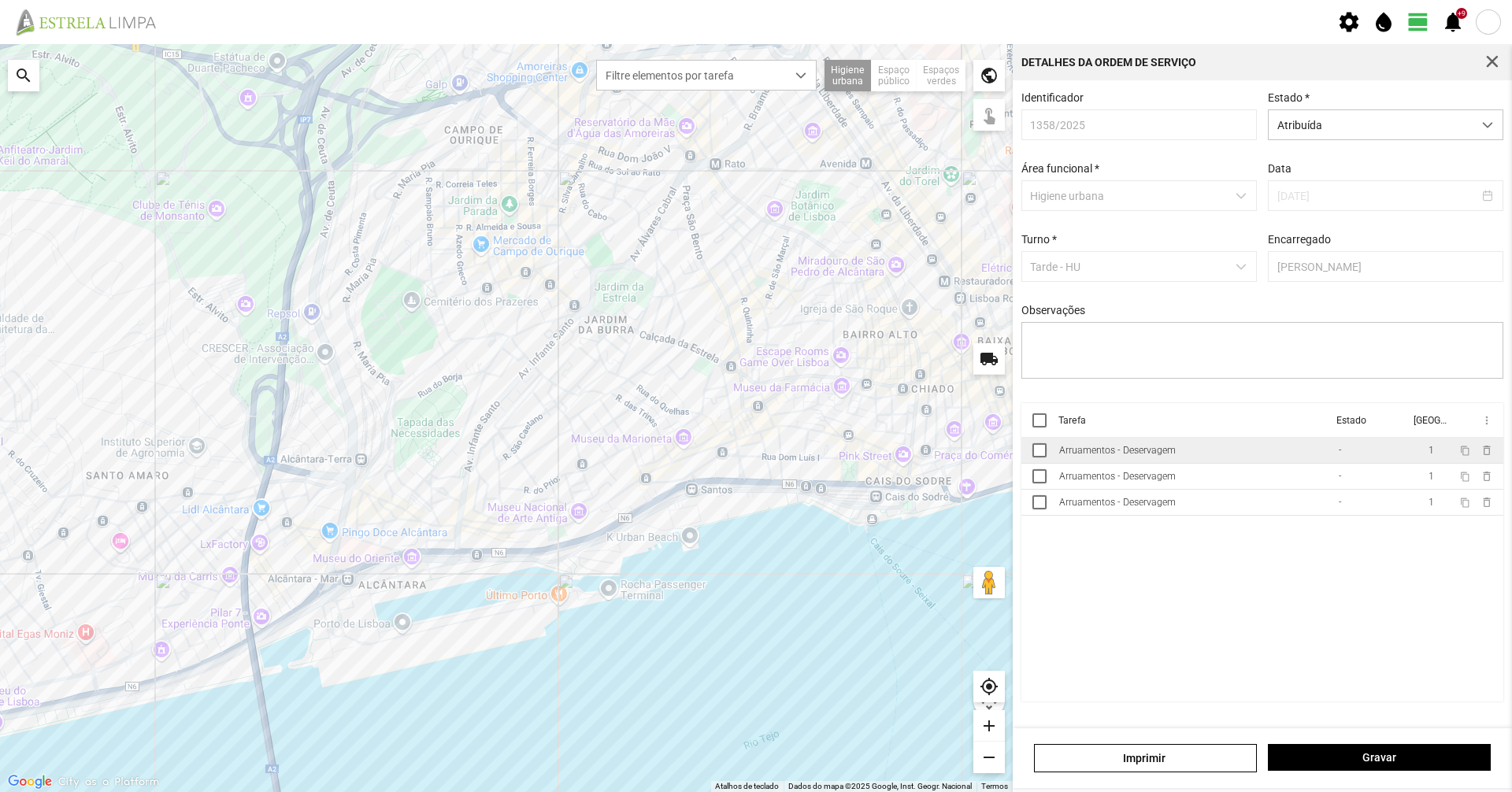
click at [1078, 456] on div "Arruamentos - Deservagem" at bounding box center [1117, 450] width 116 height 11
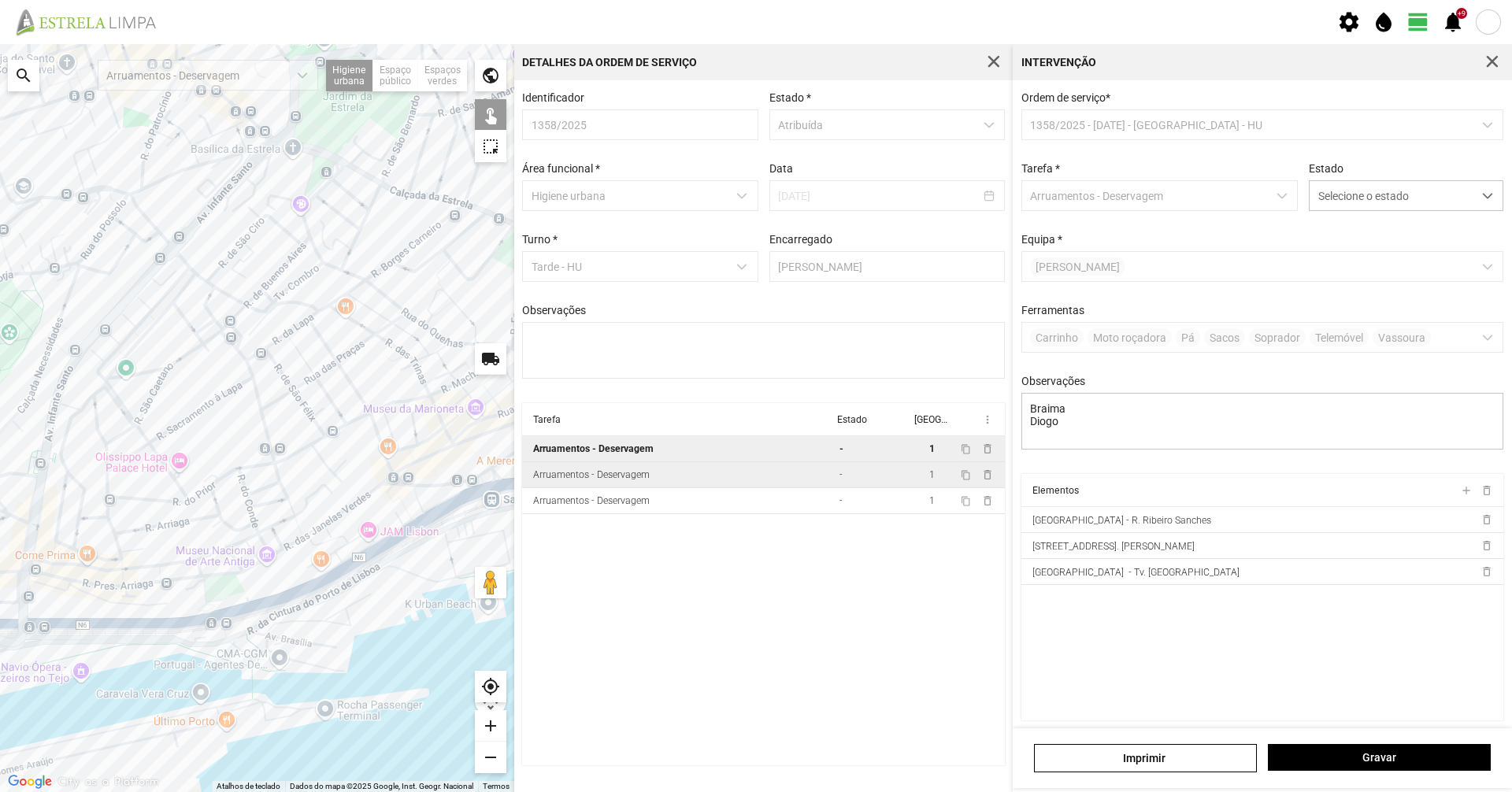
click at [724, 480] on td "Arruamentos - Deservagem" at bounding box center [677, 476] width 311 height 26
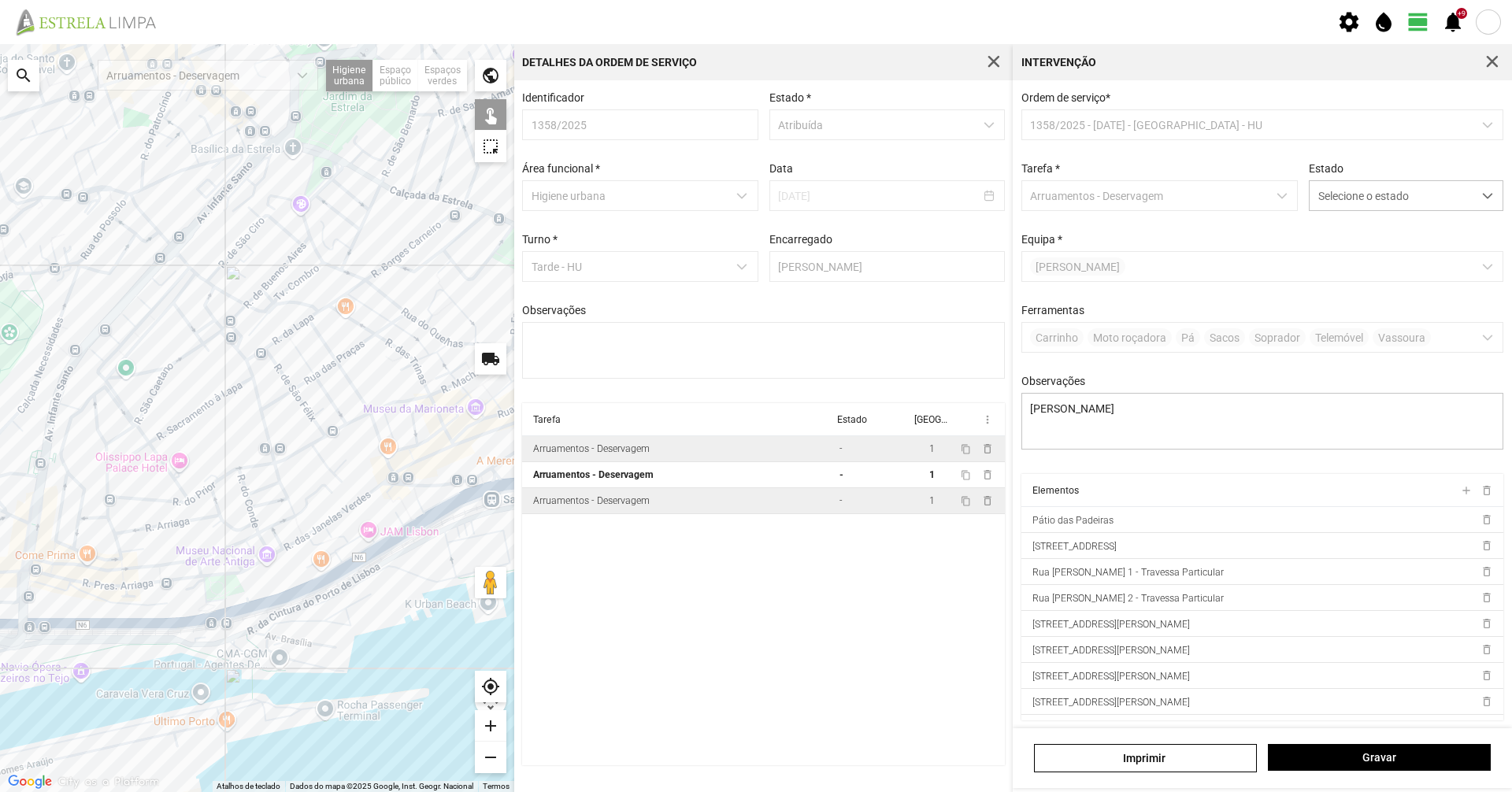
click at [683, 501] on td "Arruamentos - Deservagem" at bounding box center [677, 501] width 311 height 26
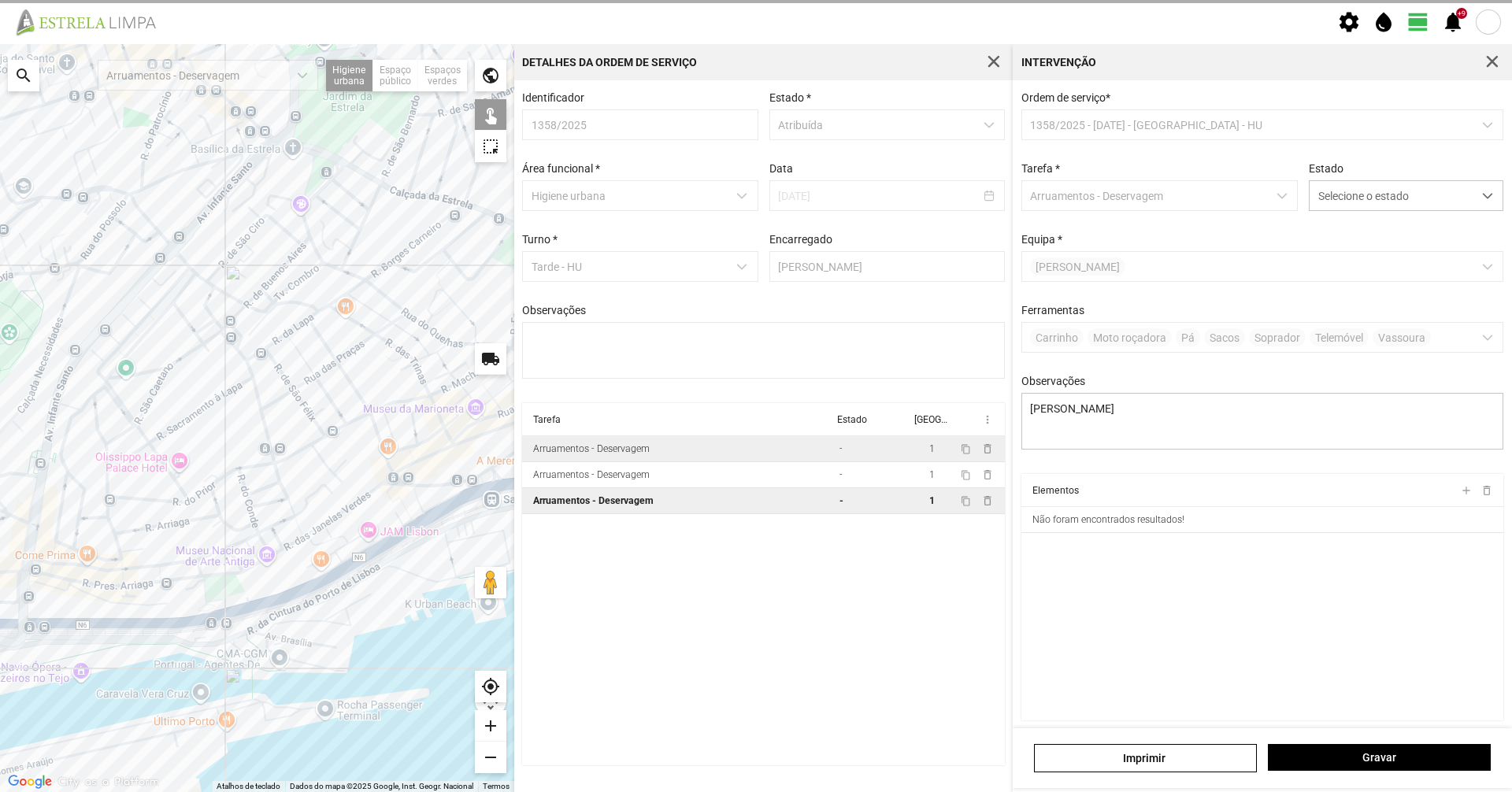
type textarea "Daniel Casimiro"
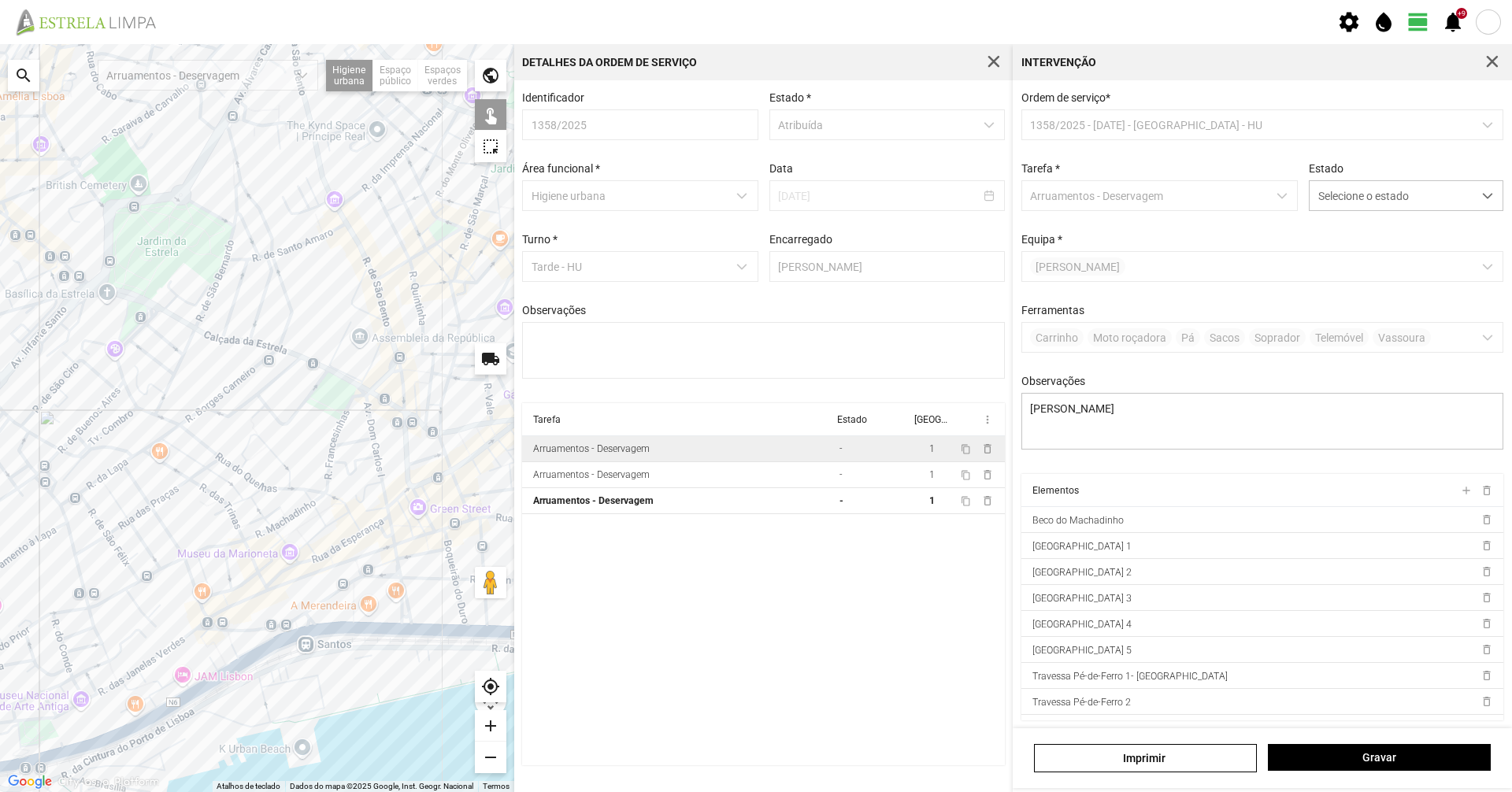
drag, startPoint x: 431, startPoint y: 471, endPoint x: 258, endPoint y: 613, distance: 223.8
click at [258, 613] on div at bounding box center [257, 417] width 514 height 747
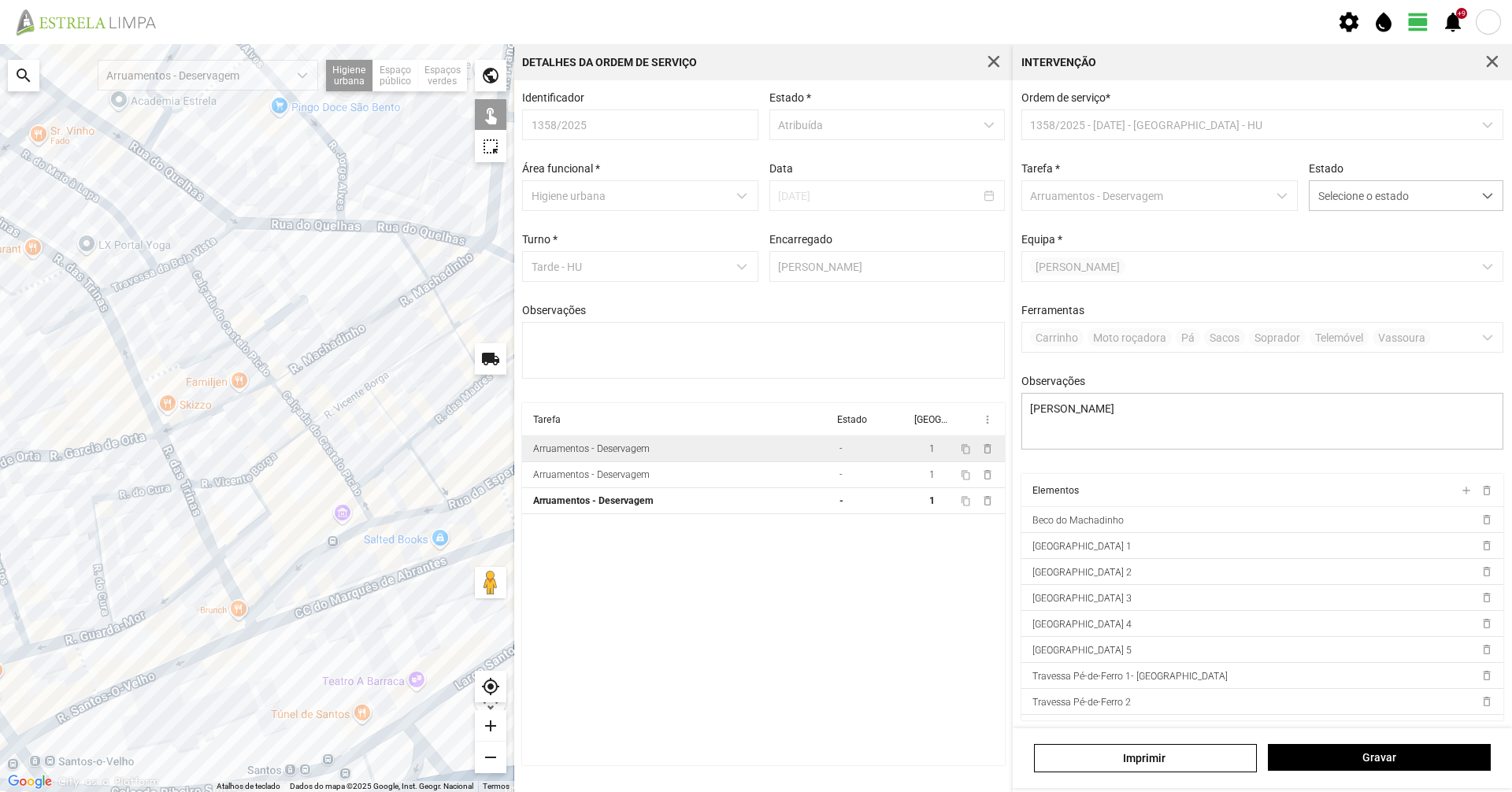
drag, startPoint x: 474, startPoint y: 459, endPoint x: 228, endPoint y: 521, distance: 253.7
click at [228, 521] on div at bounding box center [257, 417] width 514 height 747
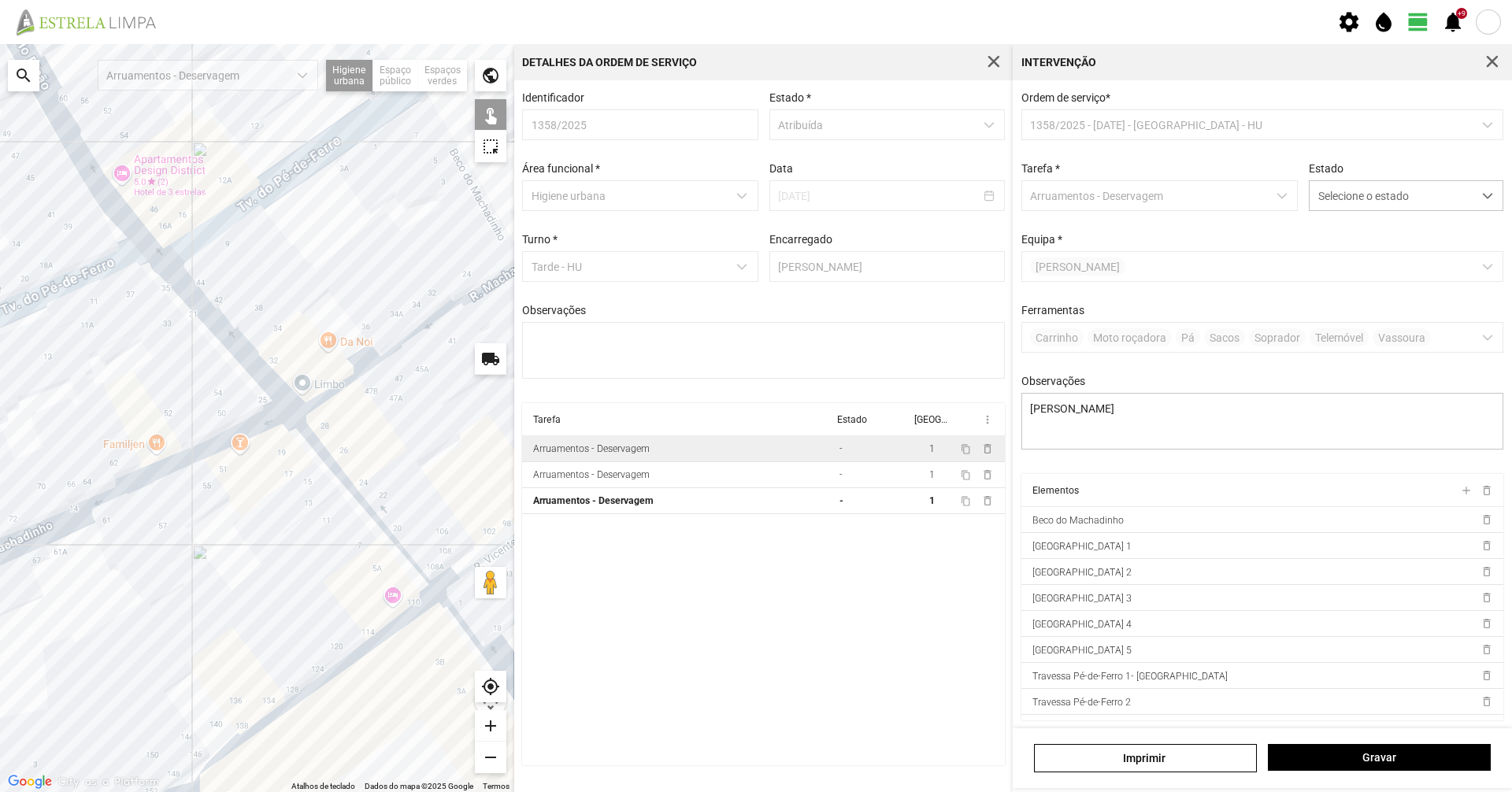
drag, startPoint x: 398, startPoint y: 265, endPoint x: 364, endPoint y: 260, distance: 34.4
click at [364, 260] on div at bounding box center [257, 417] width 514 height 747
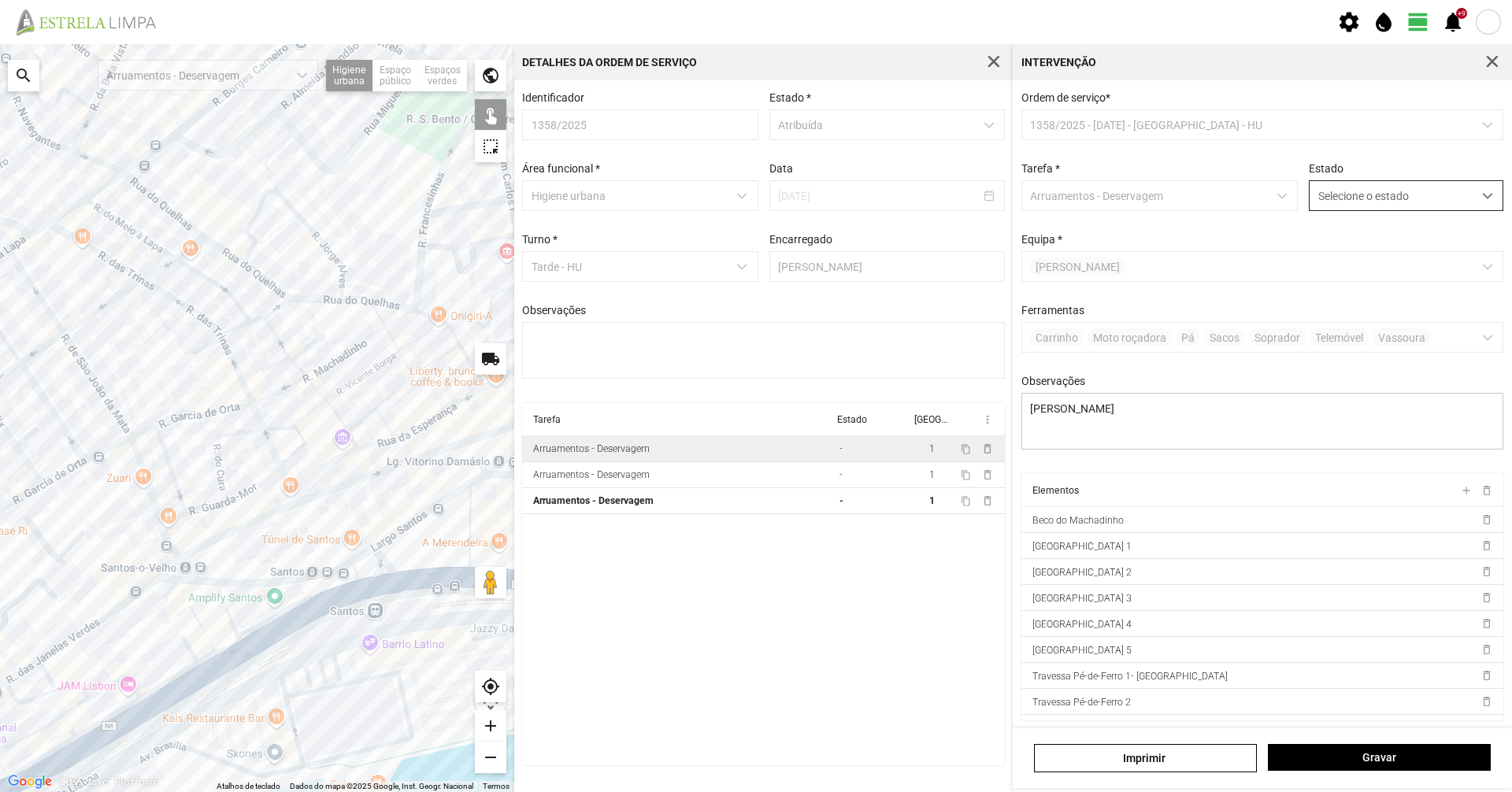
click at [1354, 198] on span "Selecione o estado" at bounding box center [1392, 195] width 163 height 29
click at [1349, 261] on li "Concluída" at bounding box center [1395, 257] width 187 height 29
click at [1303, 761] on span "Gravar" at bounding box center [1379, 757] width 206 height 12
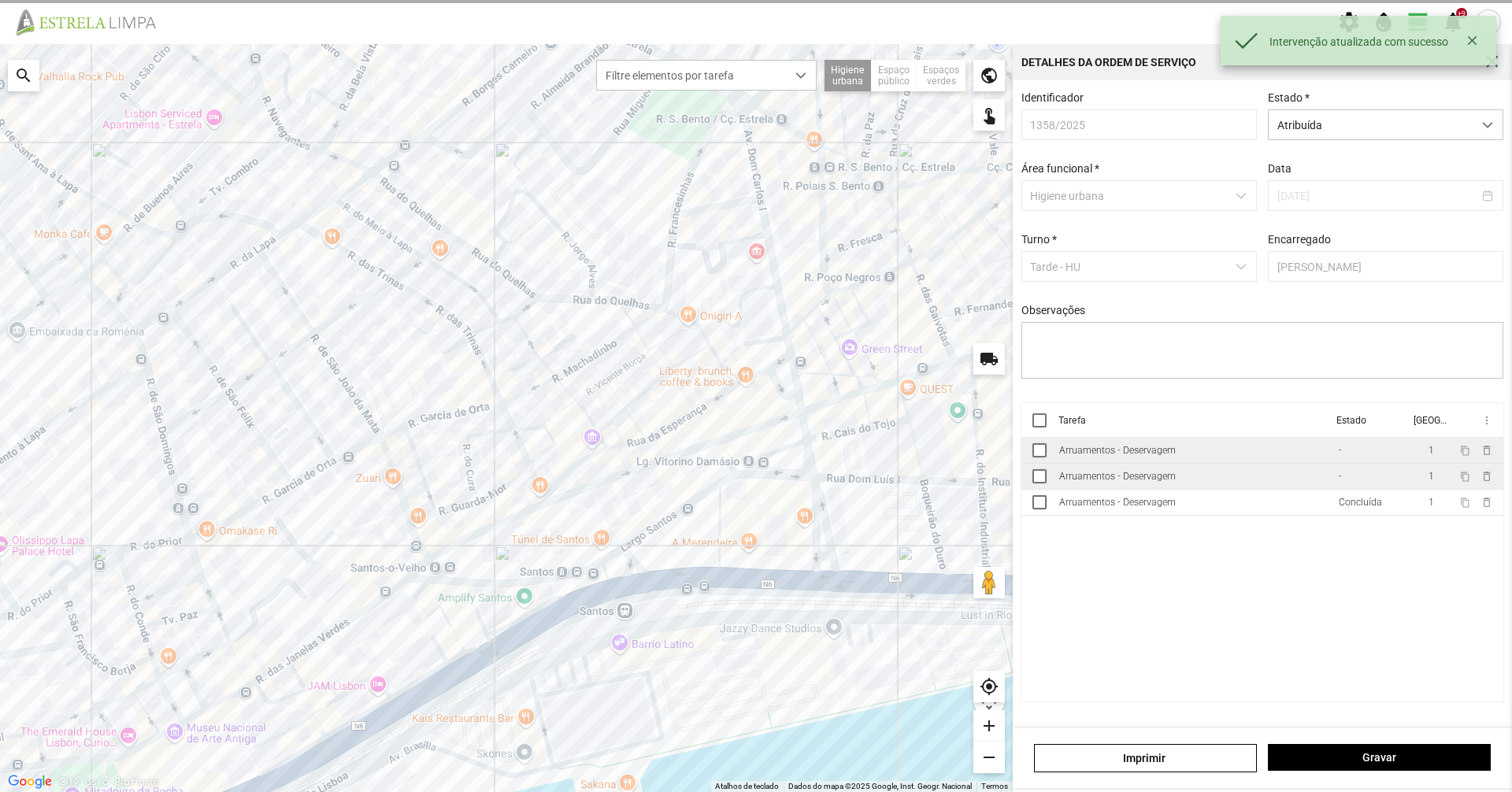
click at [1184, 482] on td "Arruamentos - Deservagem" at bounding box center [1192, 477] width 279 height 26
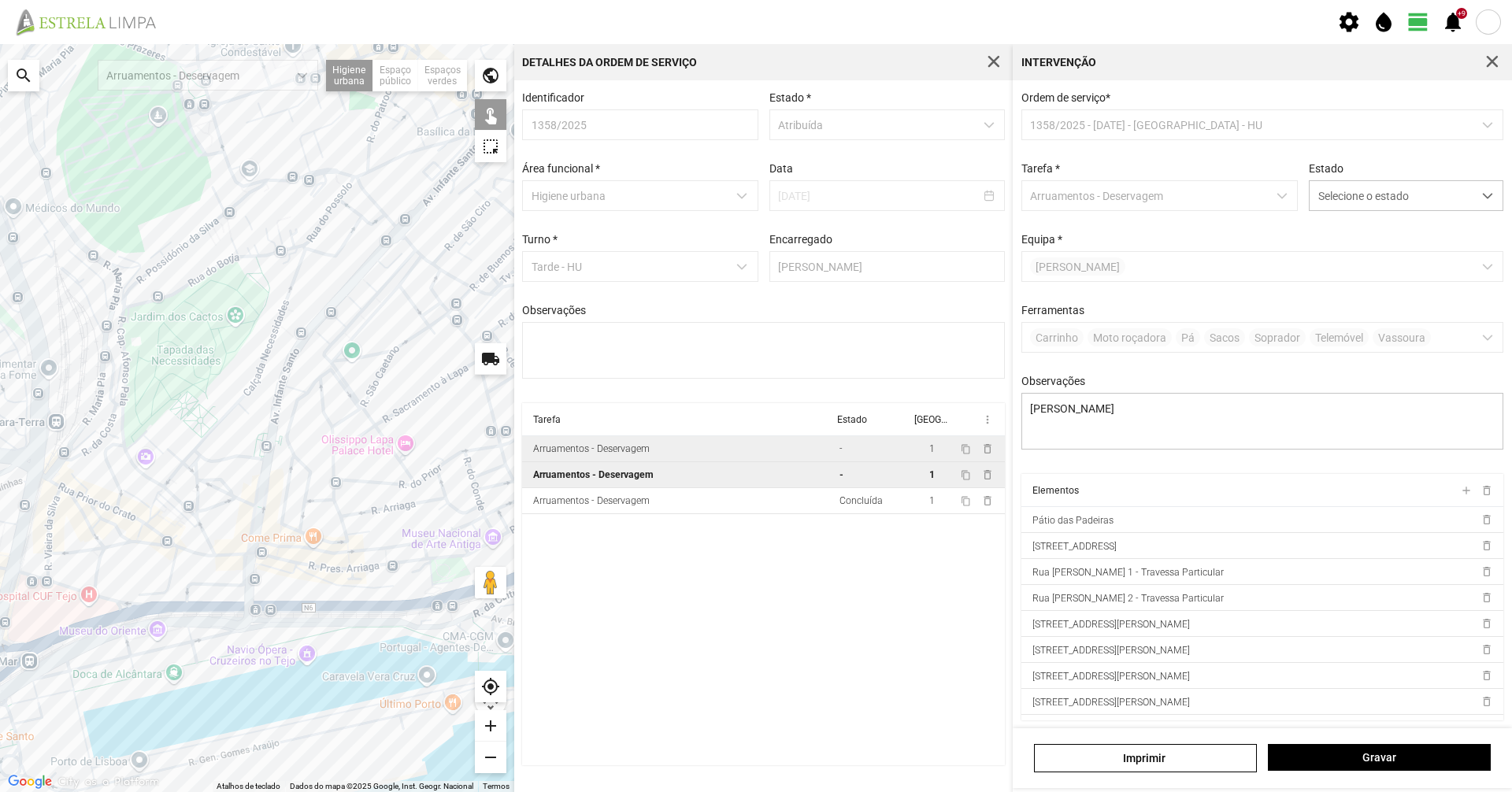
drag, startPoint x: 201, startPoint y: 536, endPoint x: 580, endPoint y: 443, distance: 390.2
click at [580, 443] on div "Para navegar no mapa com gestos de toque, toque duas vezes sem soltar no mapa e…" at bounding box center [756, 417] width 1512 height 747
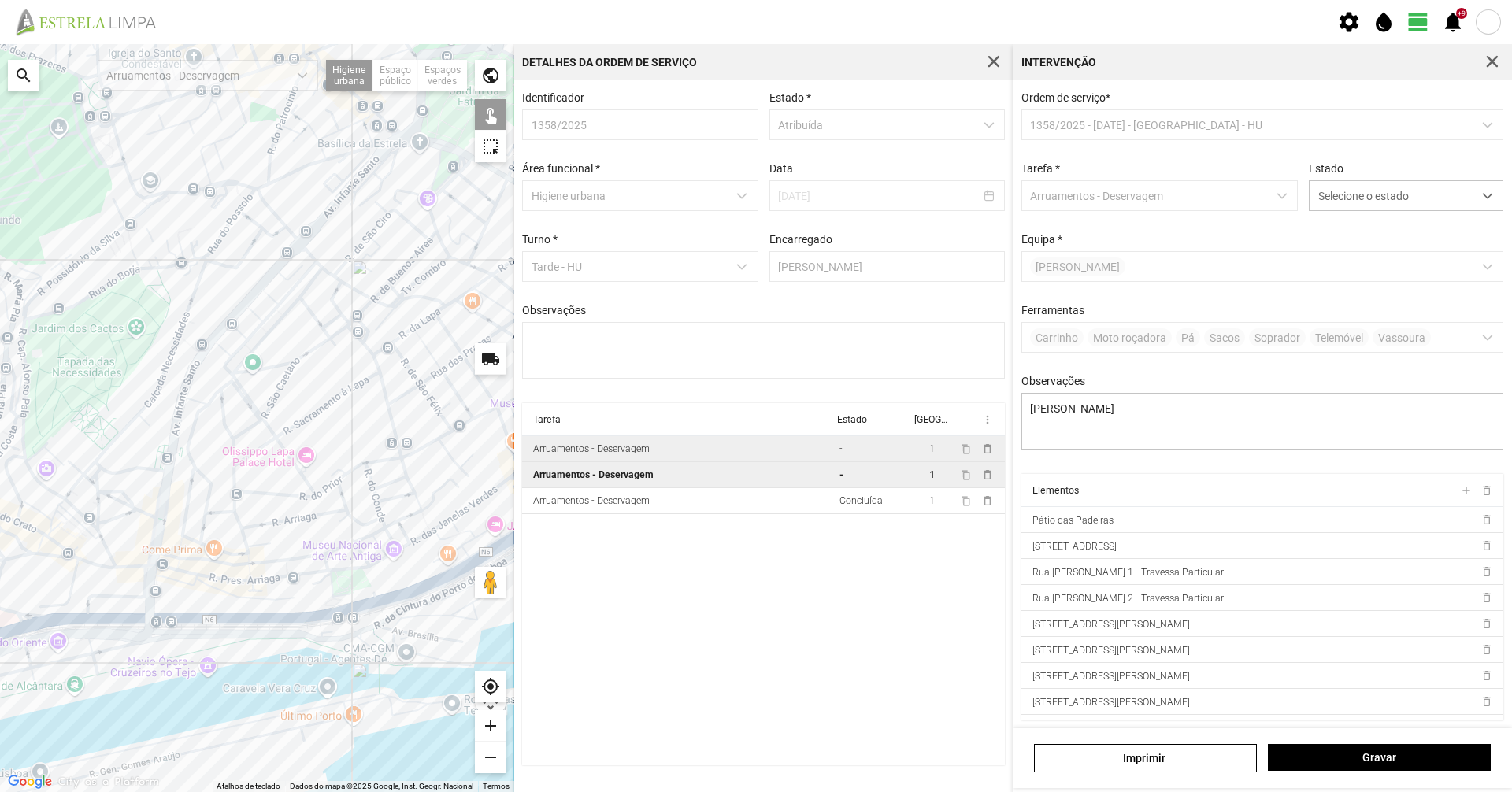
drag, startPoint x: 235, startPoint y: 360, endPoint x: 129, endPoint y: 376, distance: 107.2
click at [129, 376] on div at bounding box center [257, 417] width 514 height 747
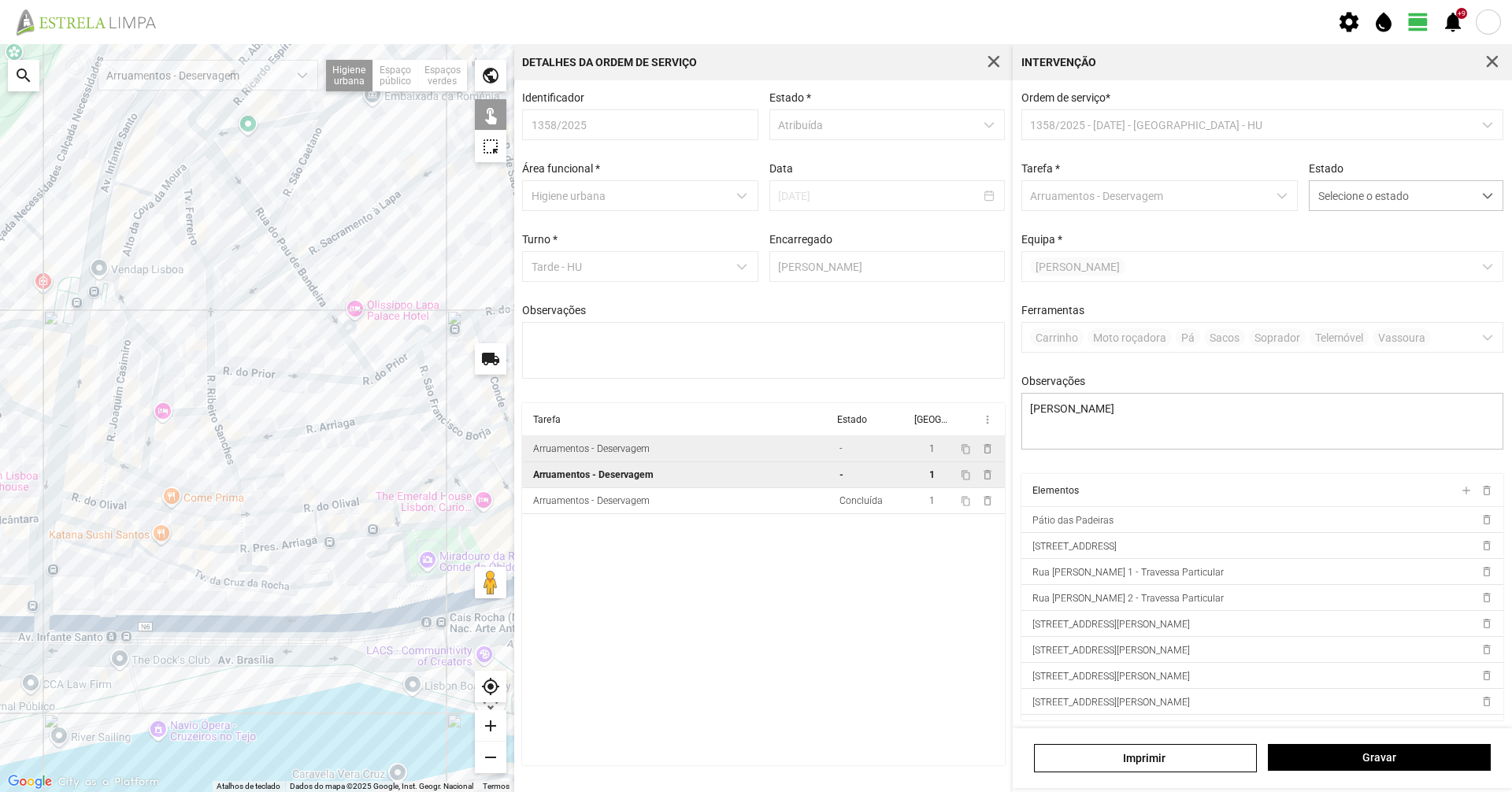
click at [589, 454] on div "Arruamentos - Deservagem" at bounding box center [591, 448] width 116 height 11
type textarea "Braima Diogo"
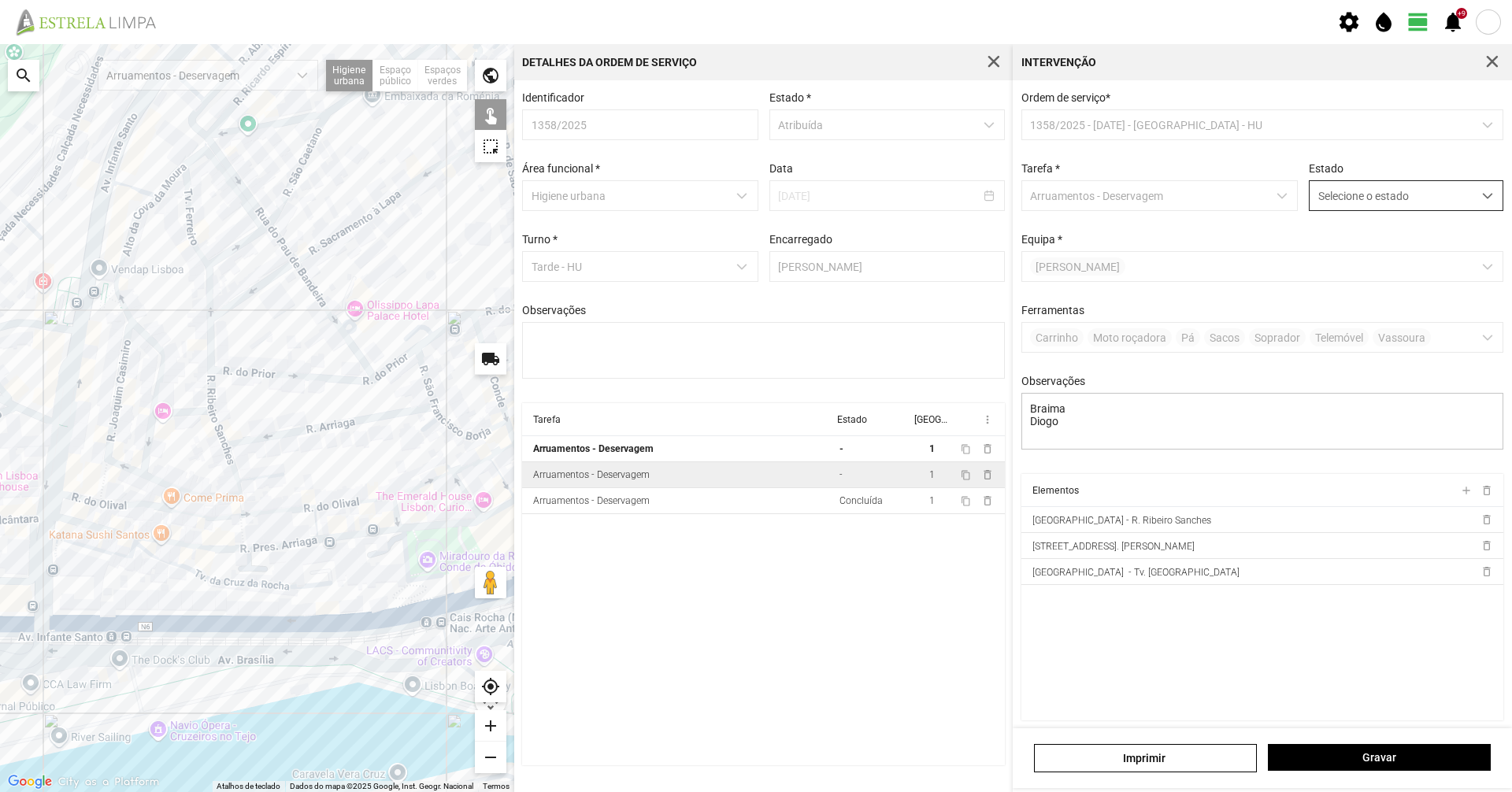
click at [1337, 192] on span "Selecione o estado" at bounding box center [1392, 195] width 163 height 29
click at [1332, 255] on li "Concluída" at bounding box center [1395, 257] width 187 height 29
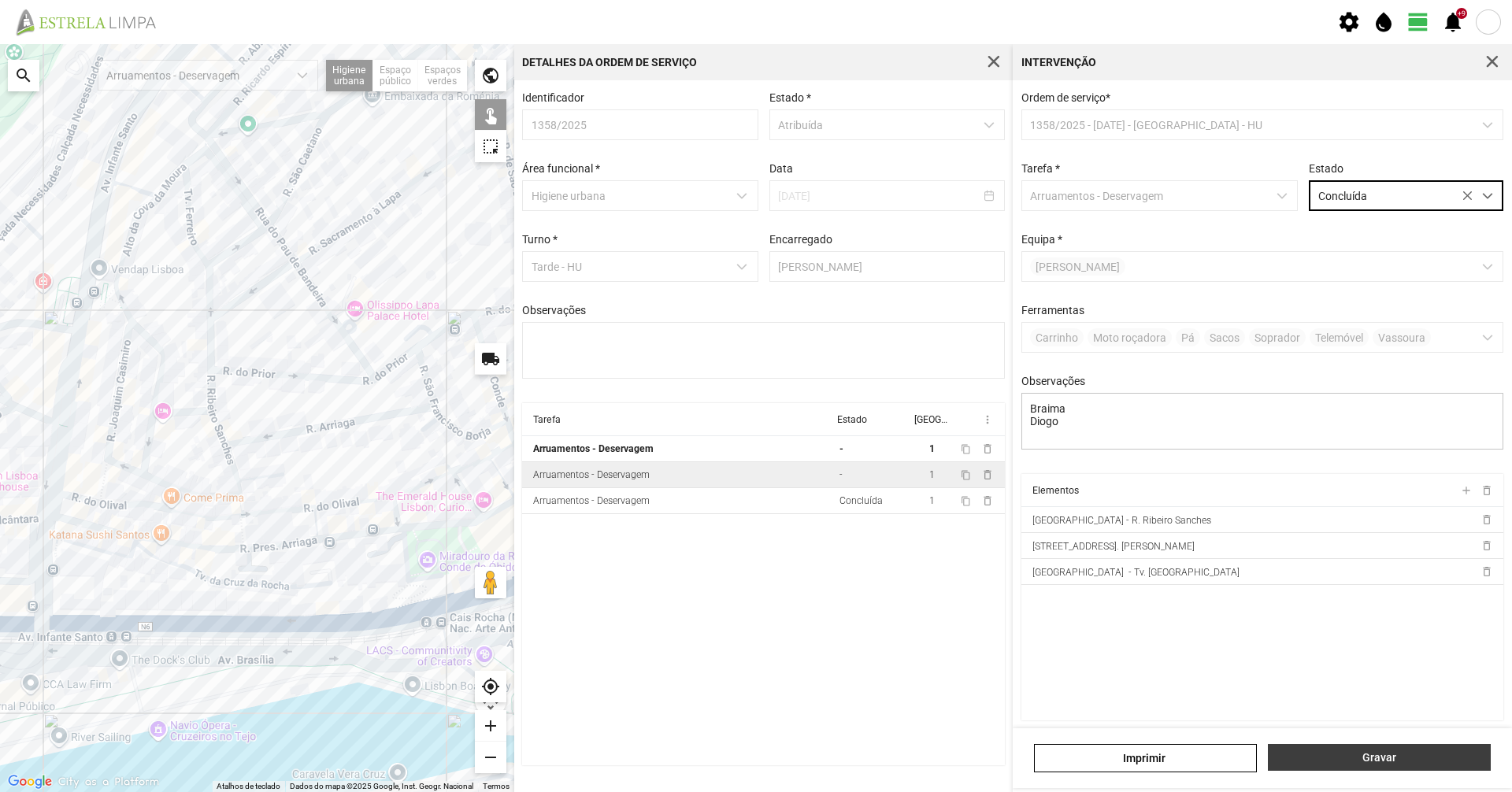
click at [1405, 755] on span "Gravar" at bounding box center [1379, 757] width 206 height 12
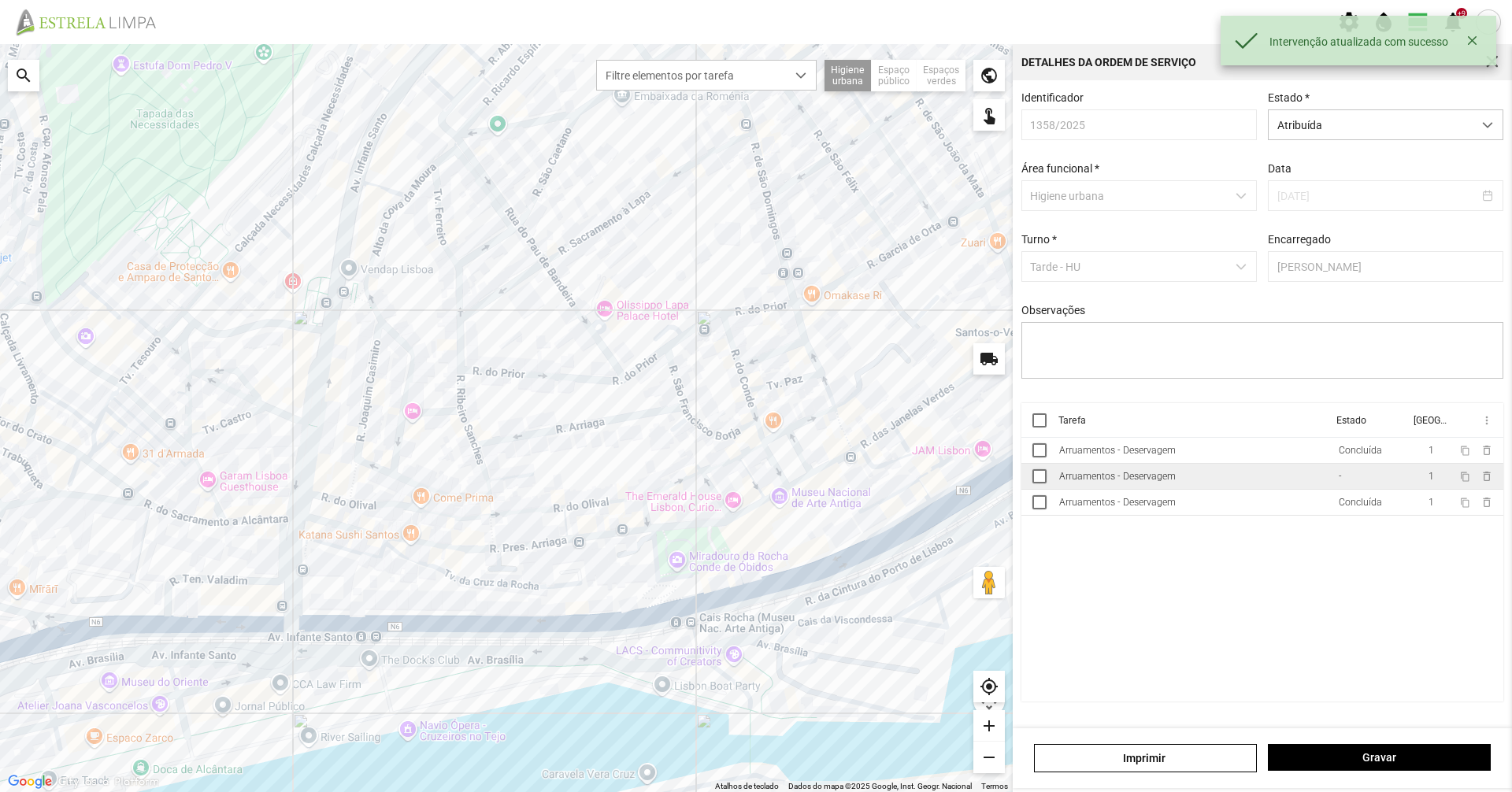
click at [1153, 476] on div "Arruamentos - Deservagem" at bounding box center [1117, 476] width 116 height 11
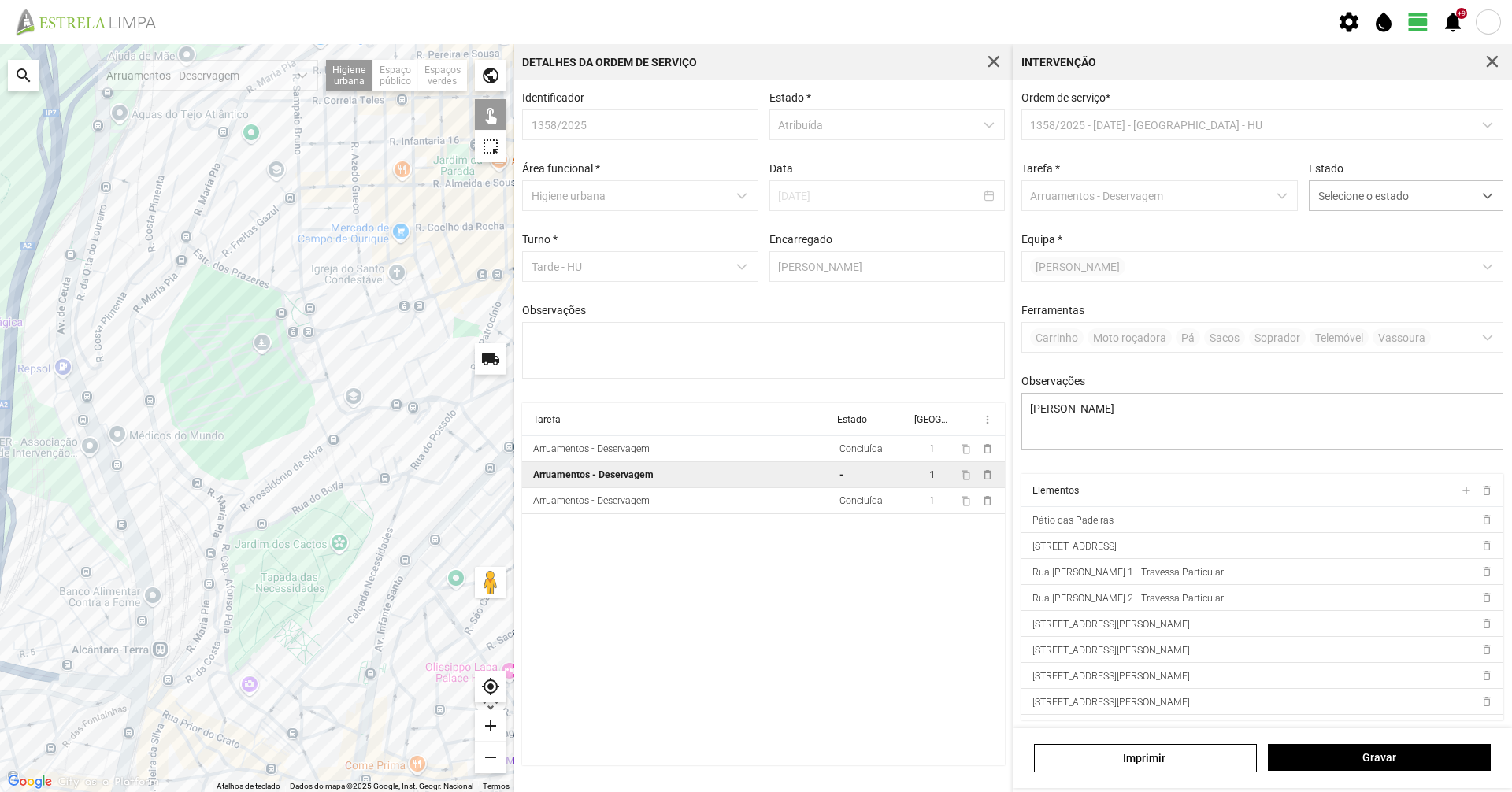
drag, startPoint x: 58, startPoint y: 222, endPoint x: 384, endPoint y: 517, distance: 439.7
click at [384, 517] on div at bounding box center [257, 417] width 514 height 747
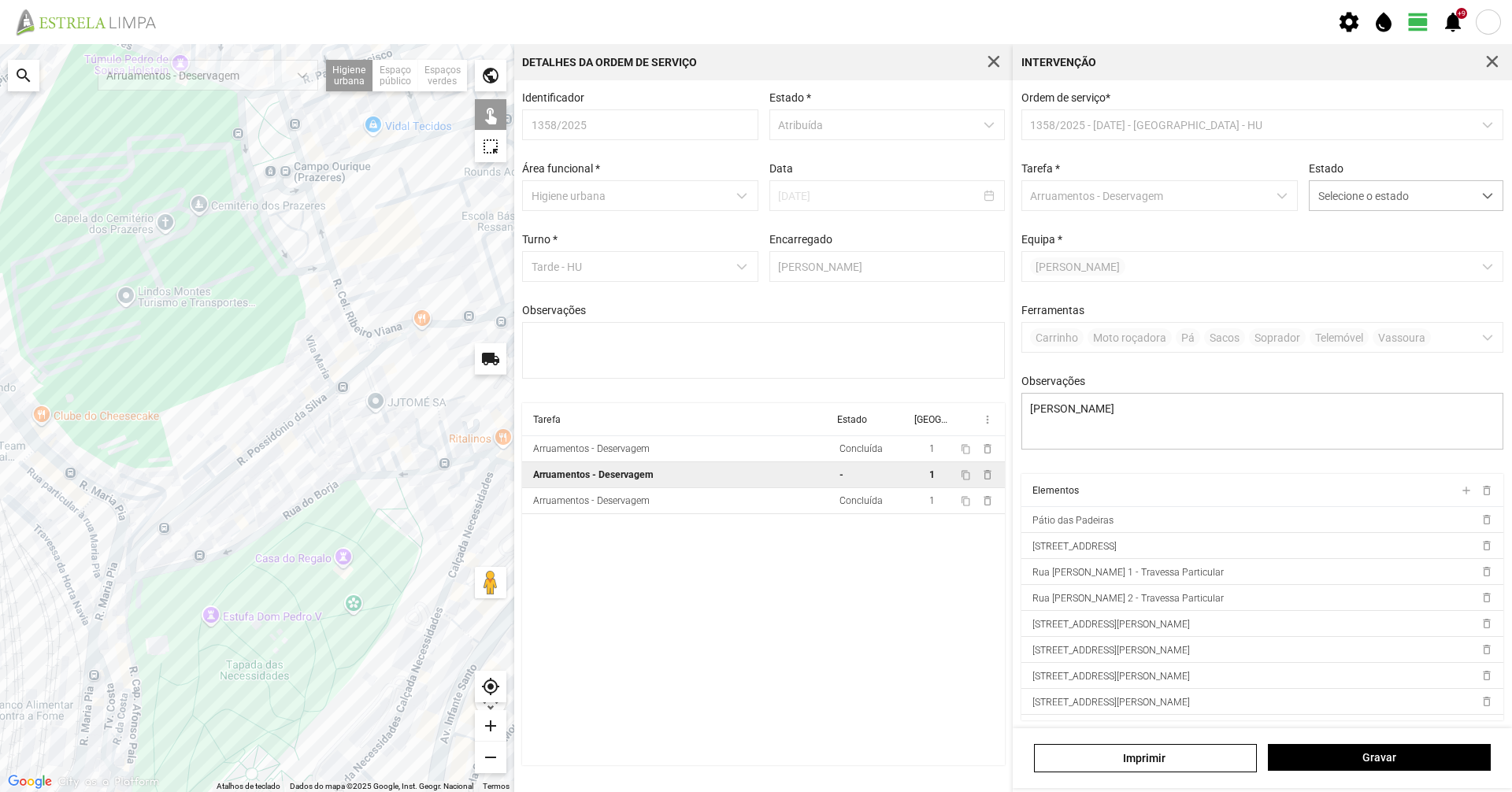
drag, startPoint x: 359, startPoint y: 457, endPoint x: 302, endPoint y: 471, distance: 58.7
click at [302, 471] on div at bounding box center [257, 417] width 514 height 747
click at [1354, 194] on span "Selecione o estado" at bounding box center [1392, 195] width 163 height 29
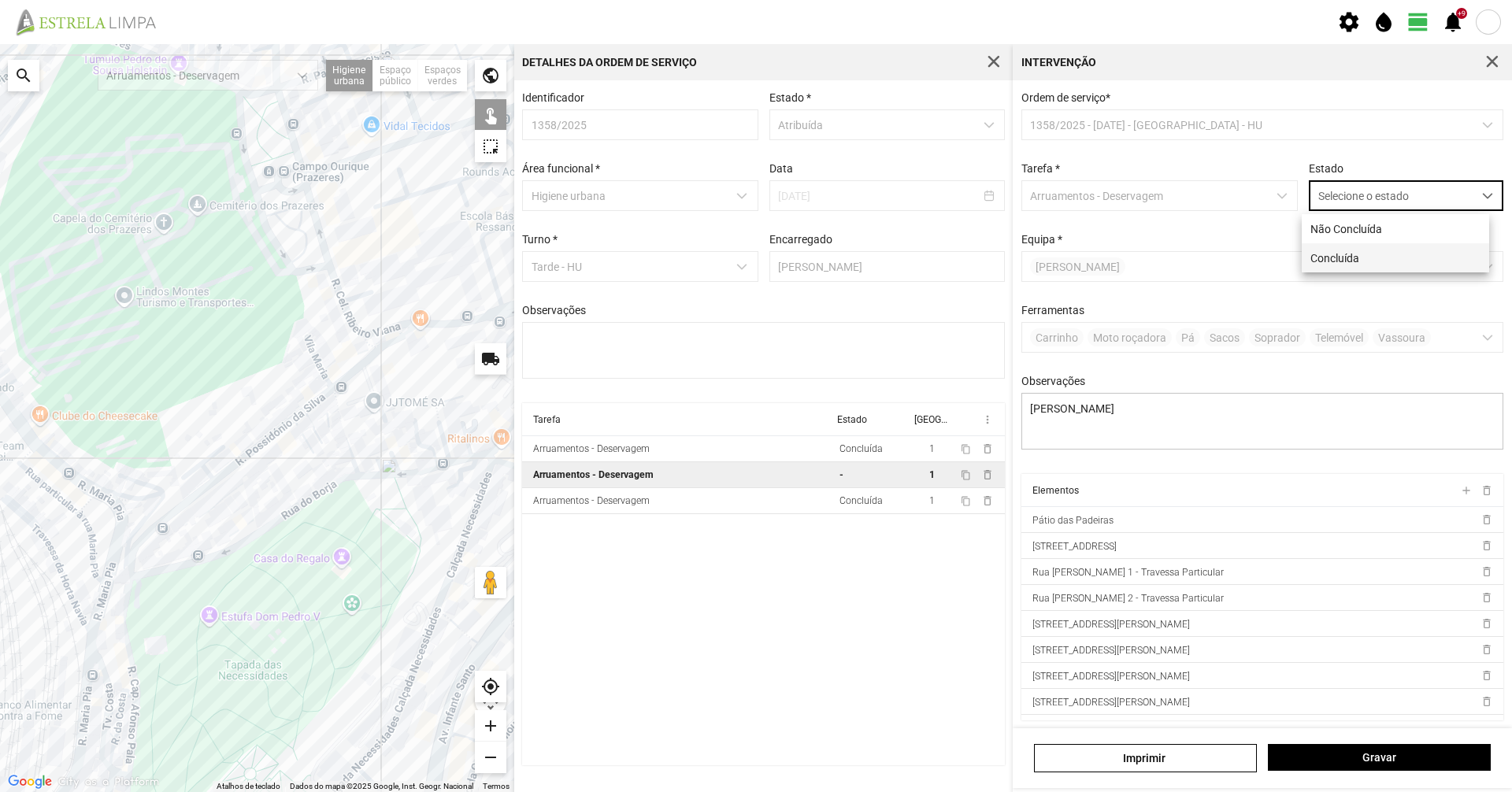
click at [1354, 255] on li "Concluída" at bounding box center [1395, 257] width 187 height 29
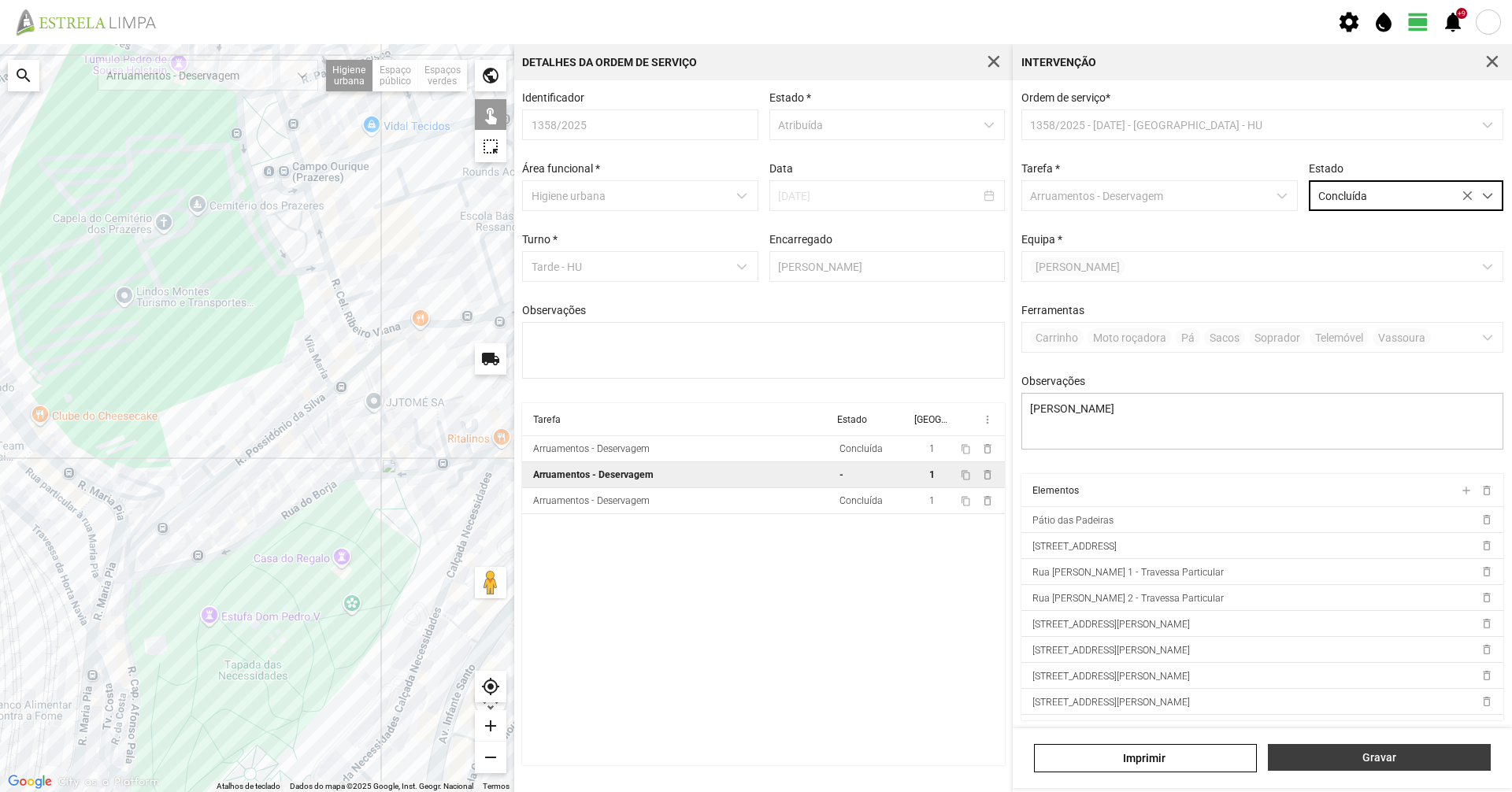
click at [1372, 756] on span "Gravar" at bounding box center [1379, 757] width 206 height 12
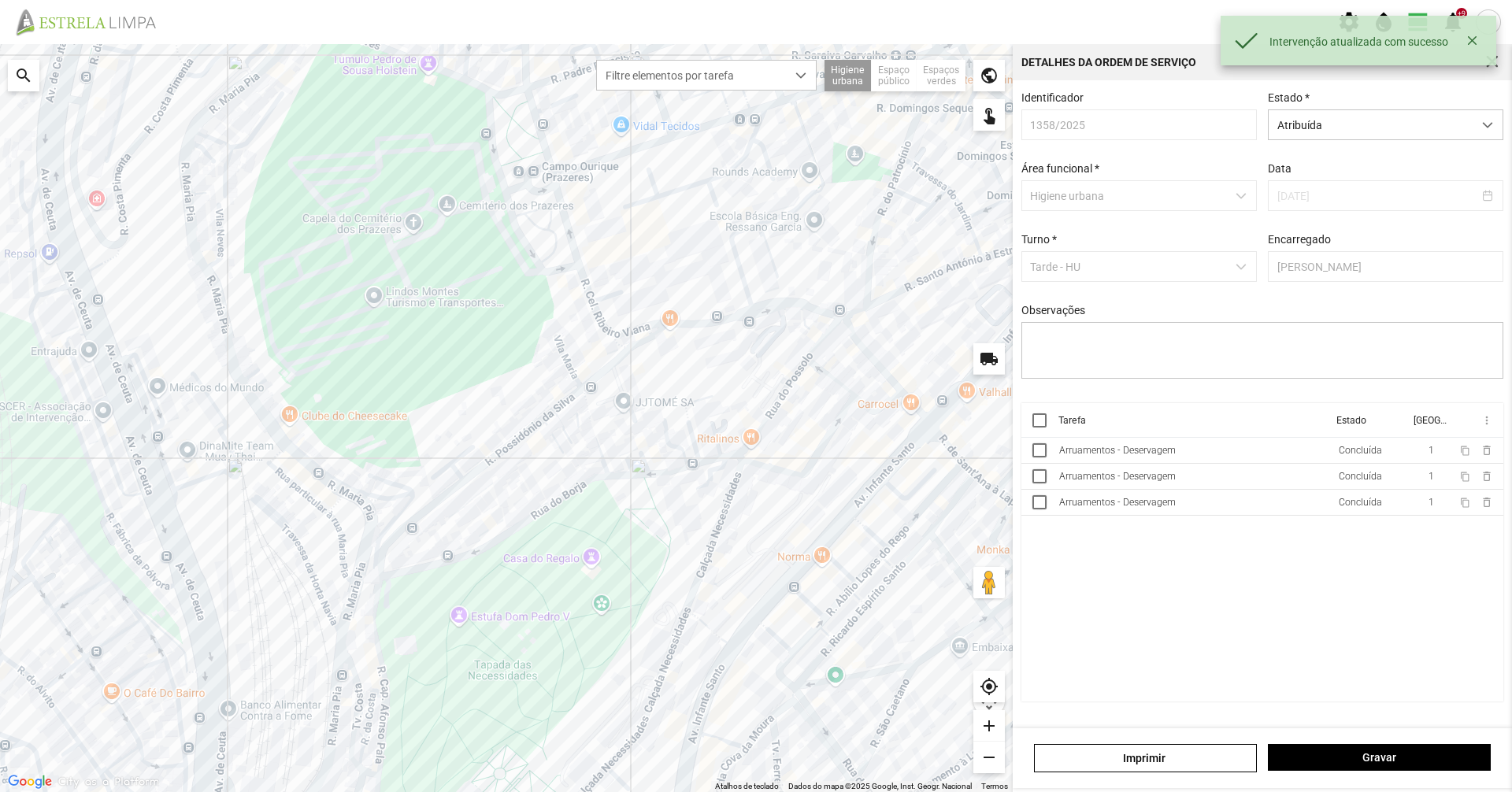
click at [1367, 109] on div "Estado * Atribuída" at bounding box center [1385, 115] width 247 height 49
click at [1361, 128] on span "Atribuída" at bounding box center [1370, 124] width 204 height 29
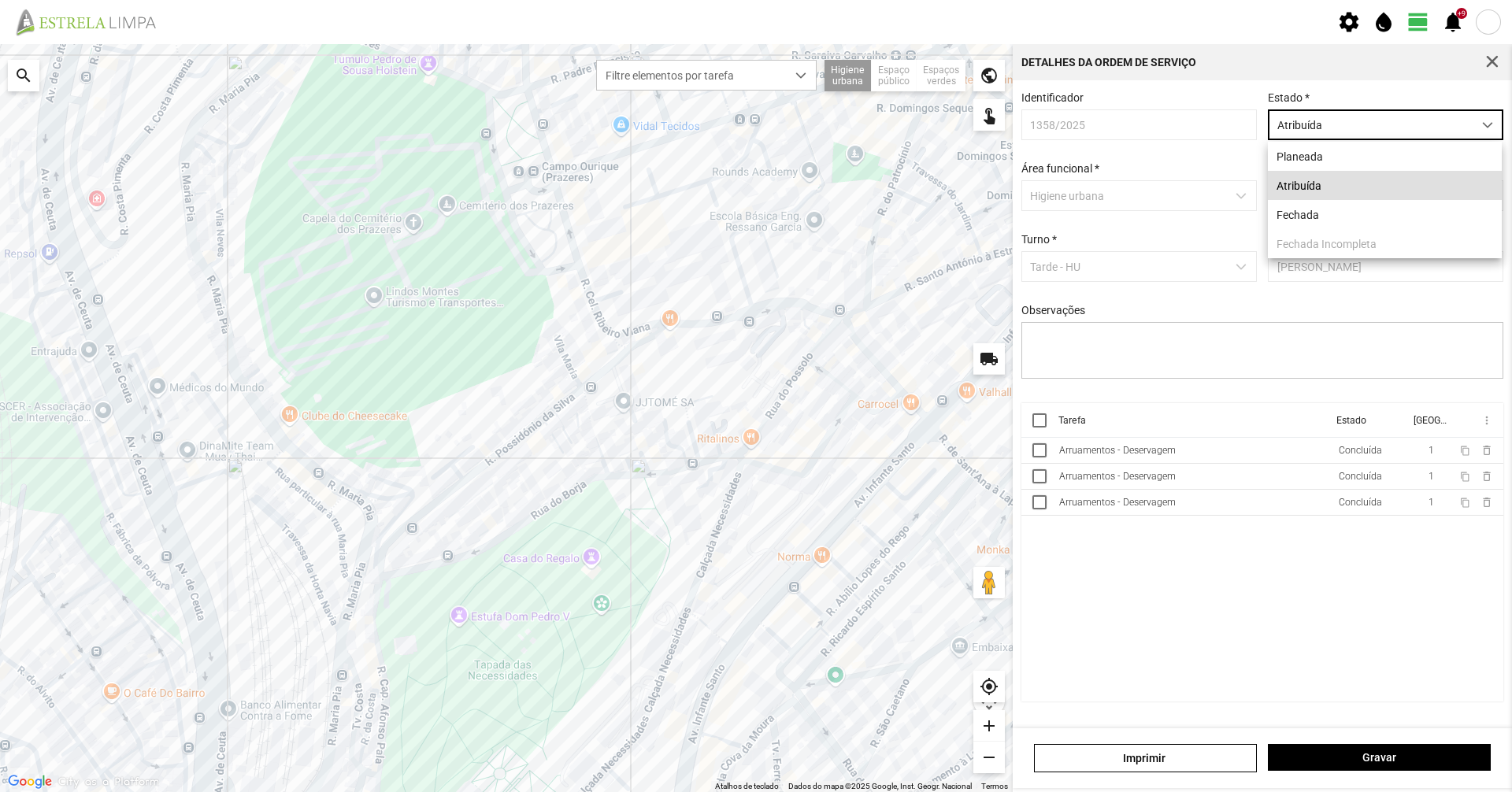
click at [1323, 200] on li "Atribuída" at bounding box center [1385, 185] width 234 height 29
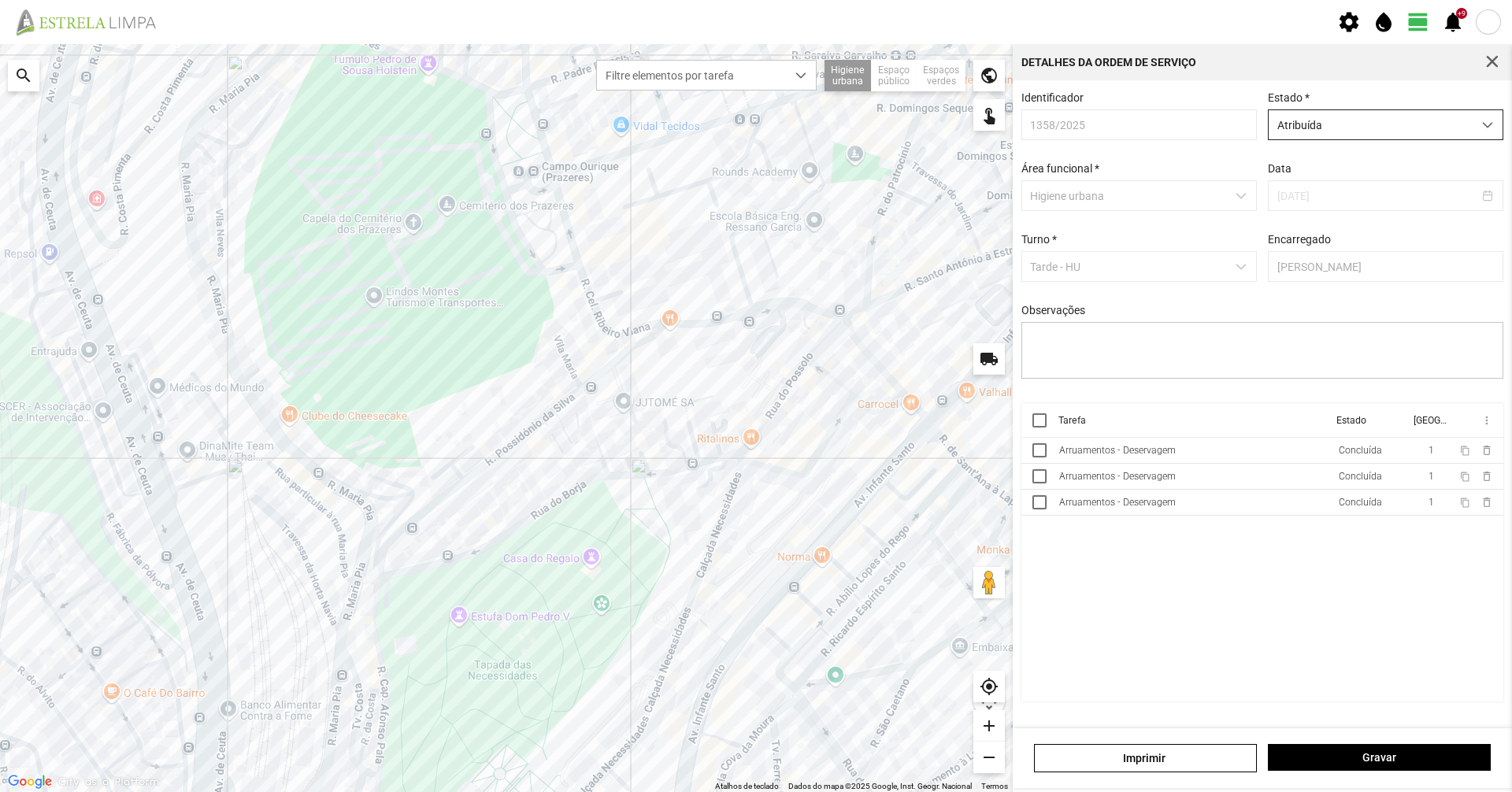
click at [1343, 135] on span "Atribuída" at bounding box center [1370, 124] width 204 height 29
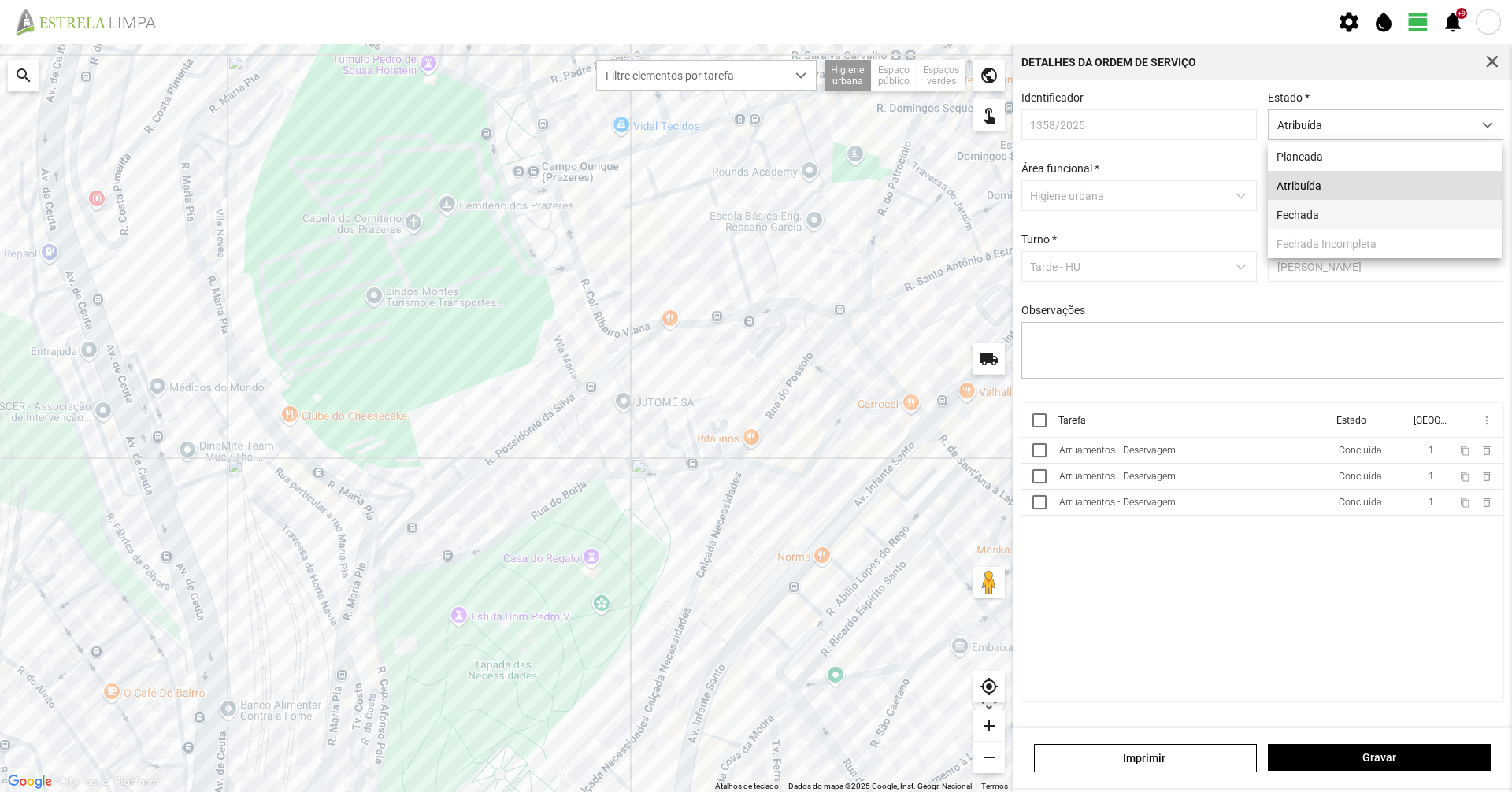
click at [1316, 217] on li "Fechada" at bounding box center [1385, 214] width 234 height 29
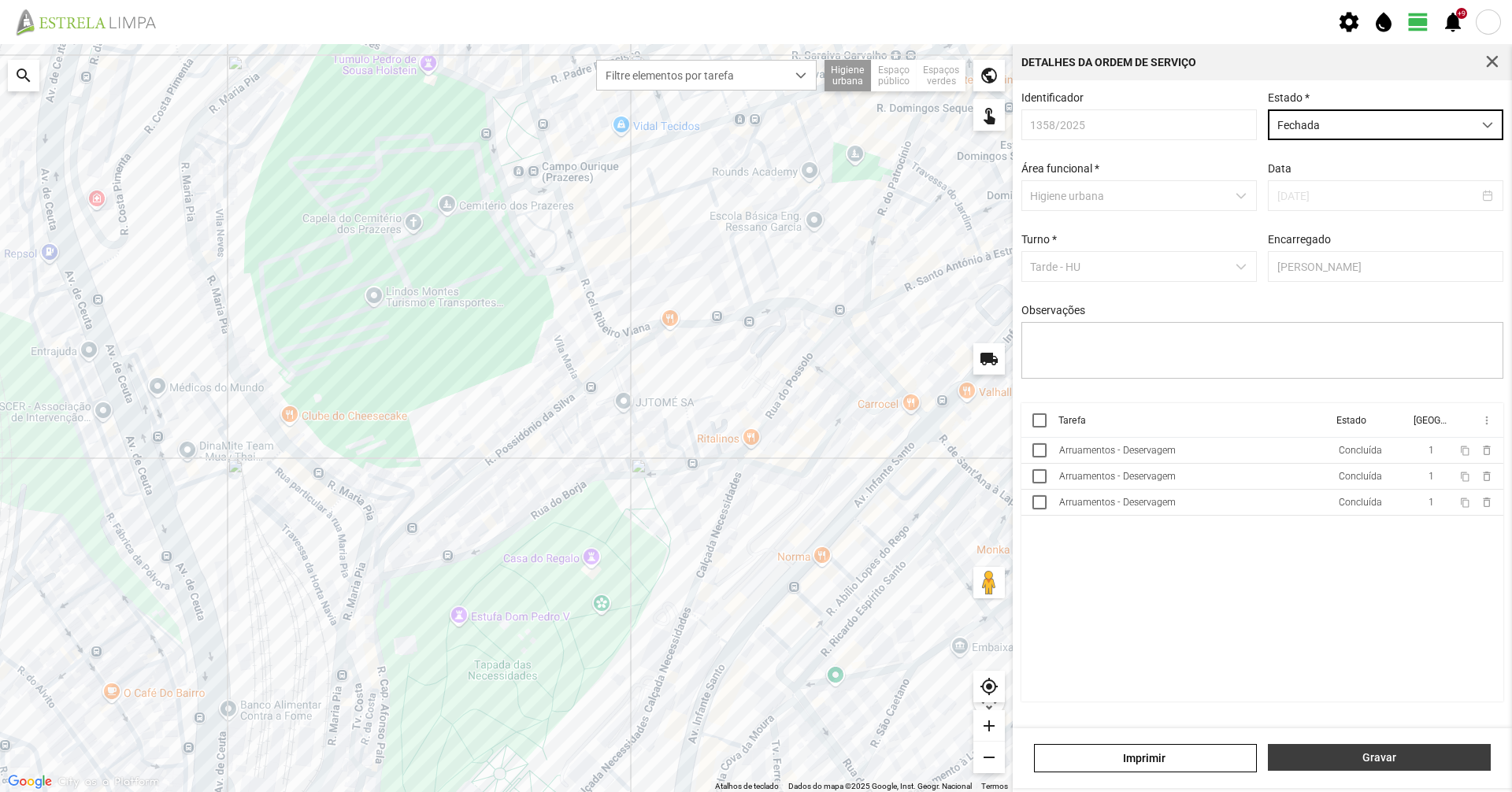
click at [1365, 762] on span "Gravar" at bounding box center [1379, 757] width 206 height 12
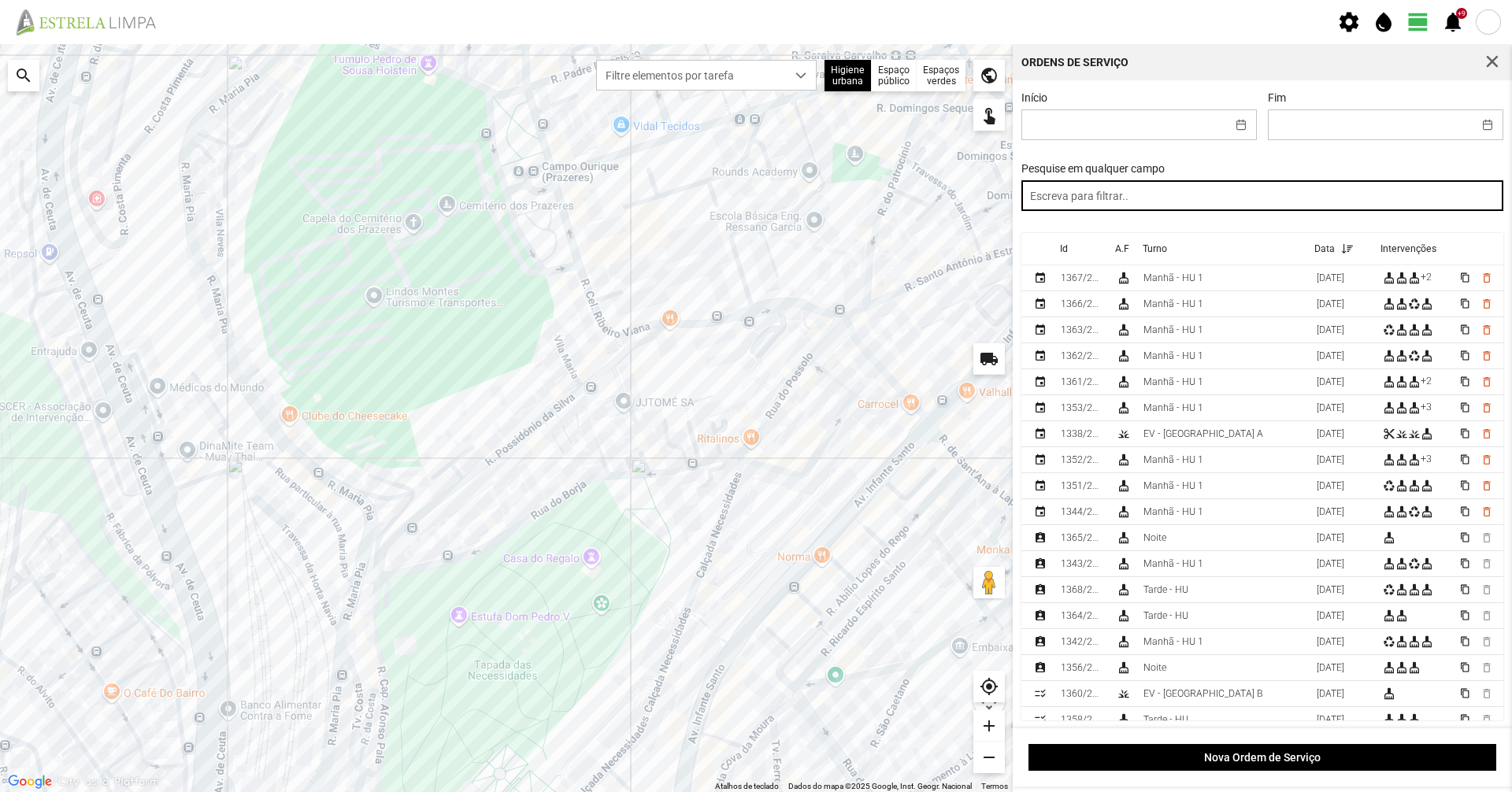
click at [1220, 194] on input "text" at bounding box center [1263, 195] width 483 height 30
paste input "tarde"
type input "tarde"
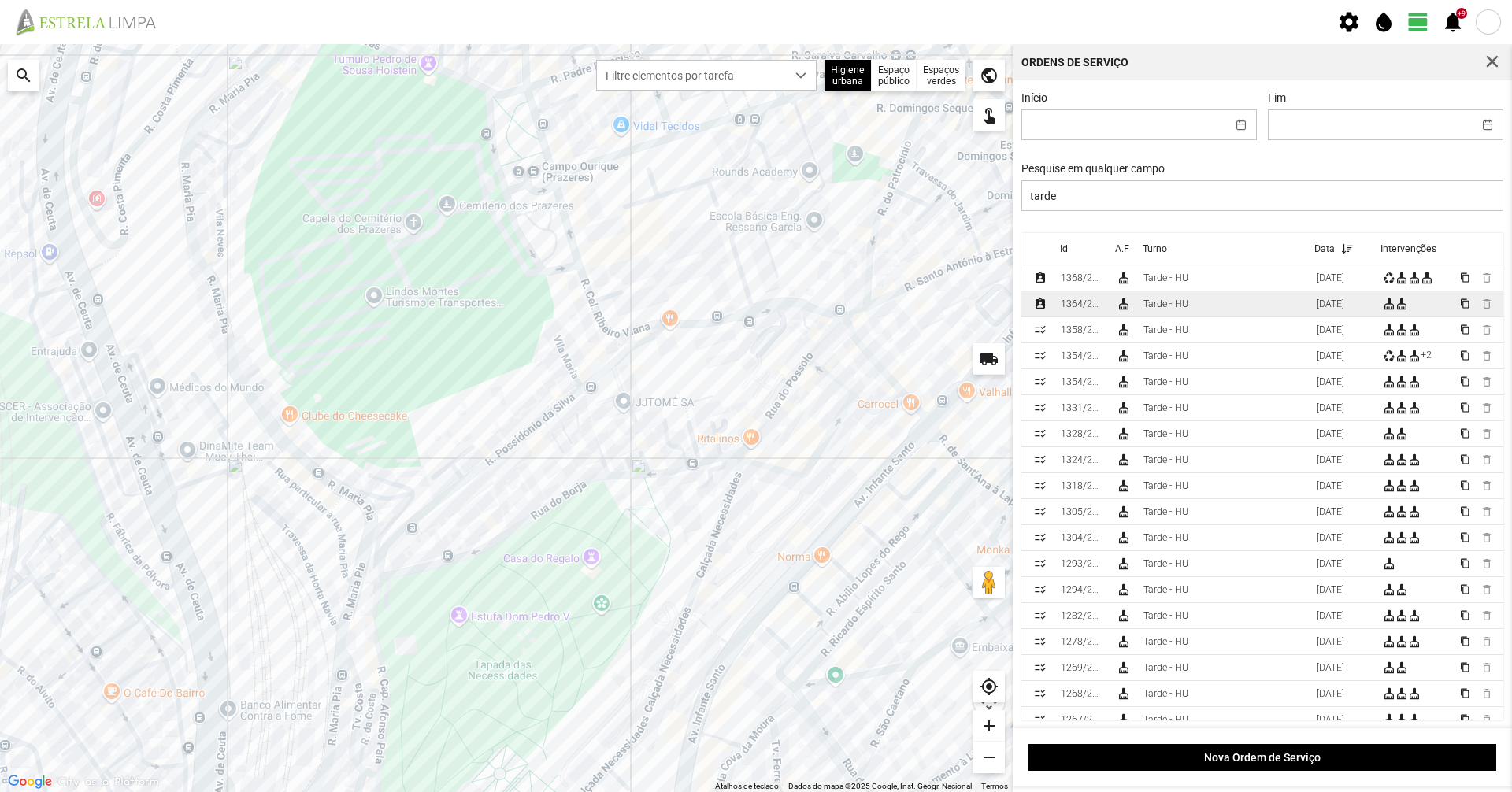
click at [1204, 306] on td "Tarde - HU" at bounding box center [1223, 304] width 173 height 26
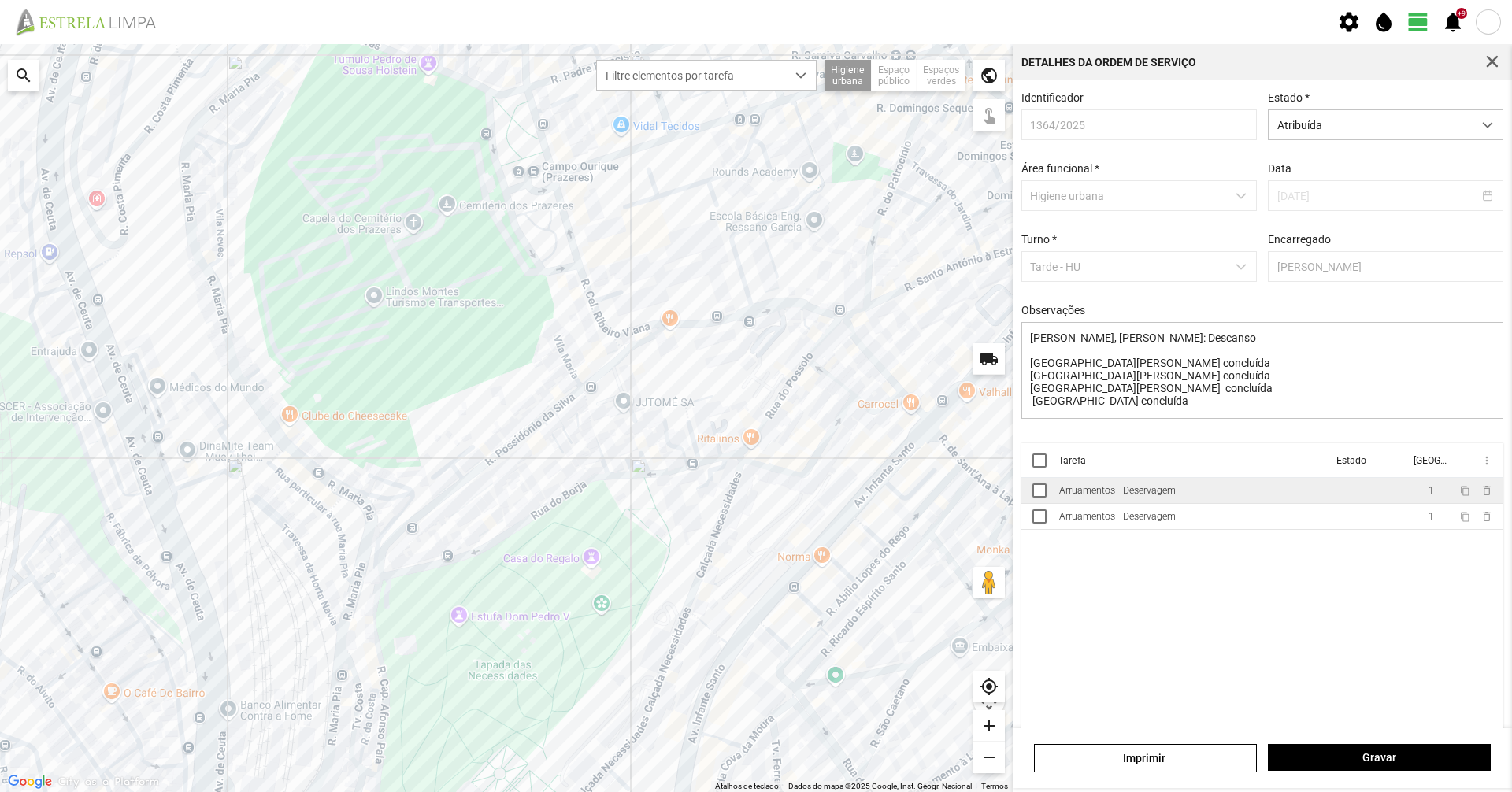
click at [1115, 490] on div "Arruamentos - Deservagem" at bounding box center [1117, 490] width 116 height 11
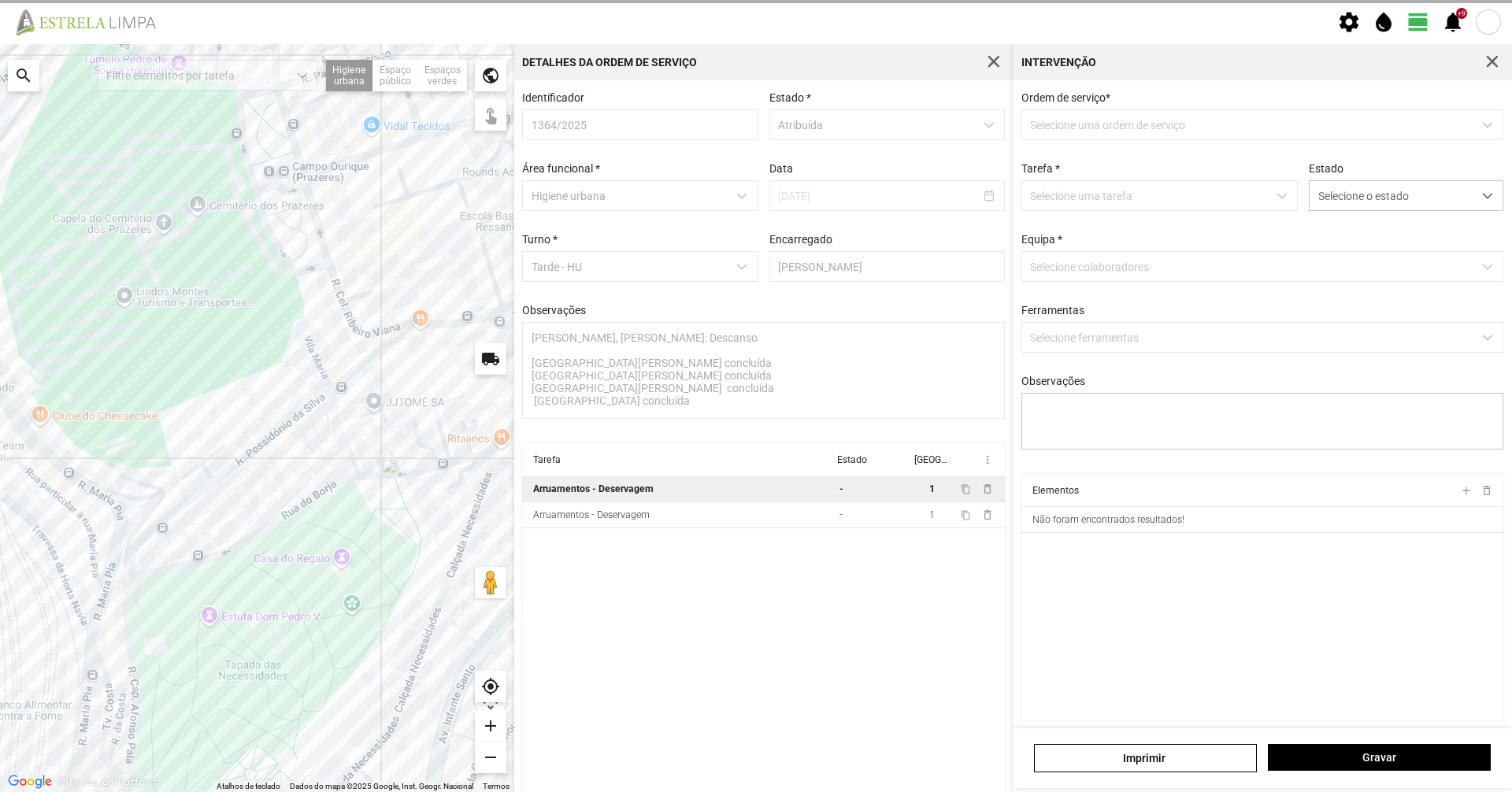
type textarea "Daniel Braima"
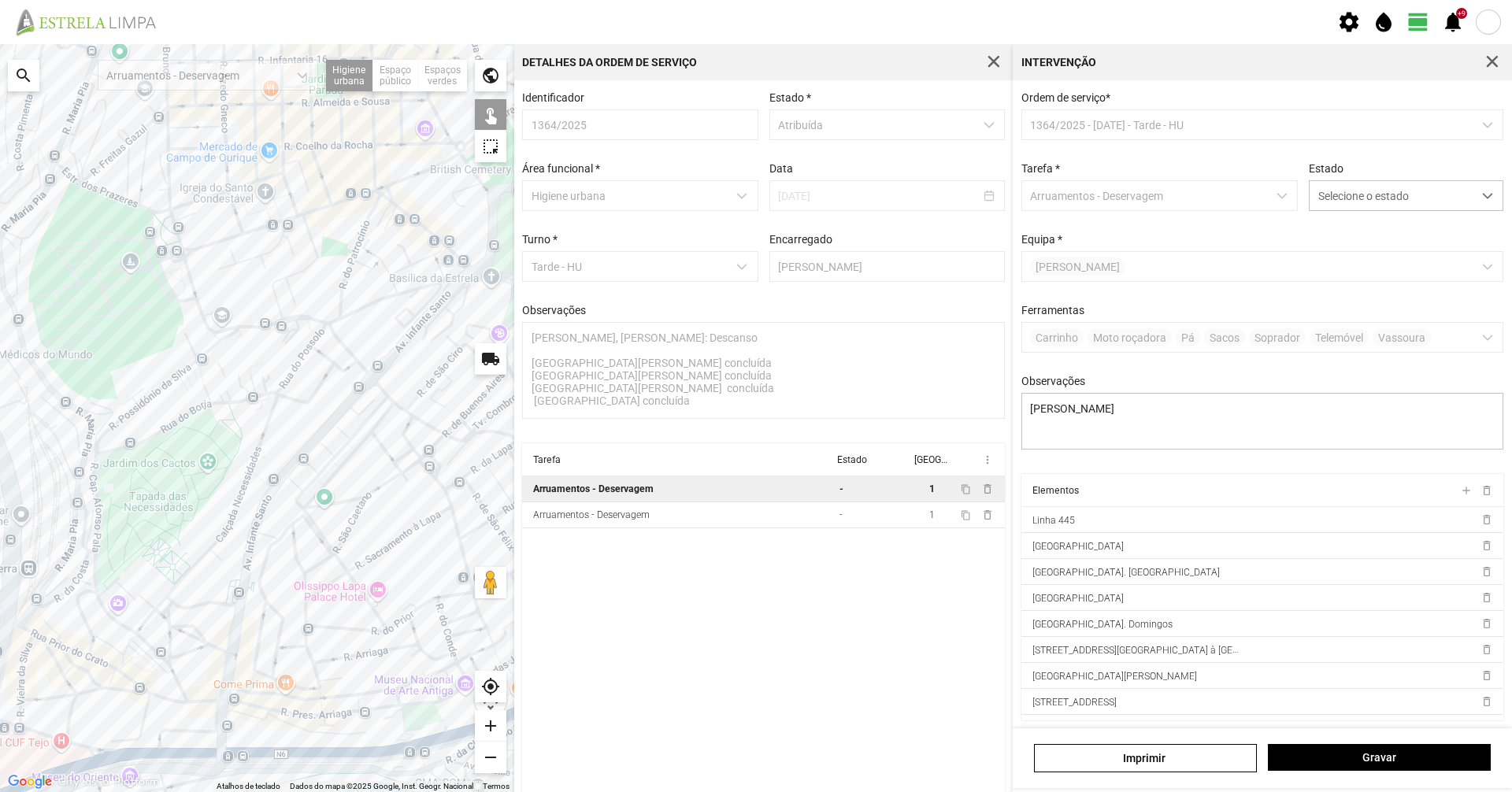
drag, startPoint x: 244, startPoint y: 486, endPoint x: 215, endPoint y: 446, distance: 49.4
click at [215, 446] on div at bounding box center [257, 417] width 514 height 747
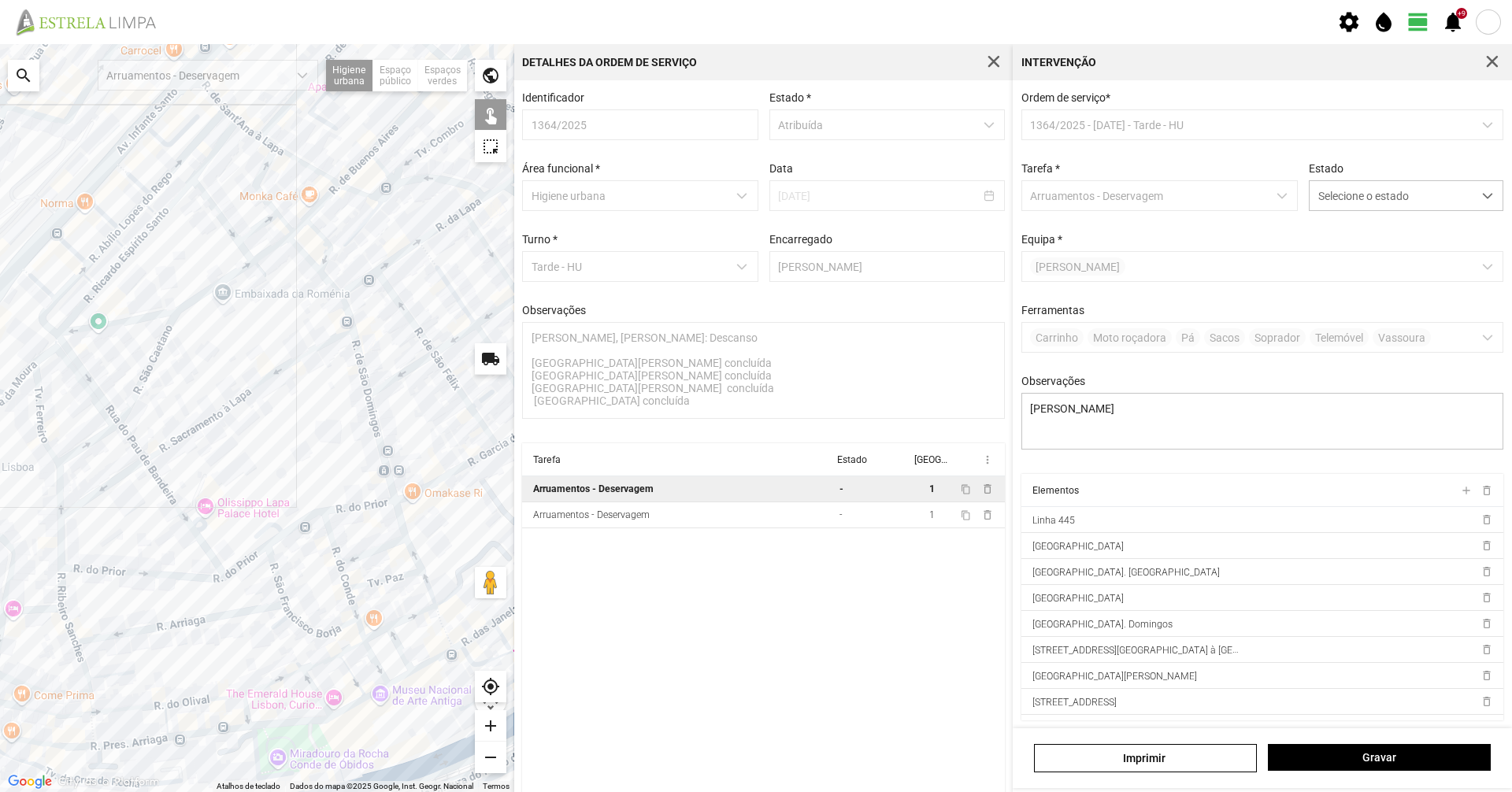
drag, startPoint x: 309, startPoint y: 621, endPoint x: 134, endPoint y: 624, distance: 175.0
click at [134, 624] on div at bounding box center [257, 417] width 514 height 747
click at [1350, 207] on span "Selecione o estado" at bounding box center [1392, 195] width 163 height 29
click at [1345, 265] on li "Concluída" at bounding box center [1395, 257] width 187 height 29
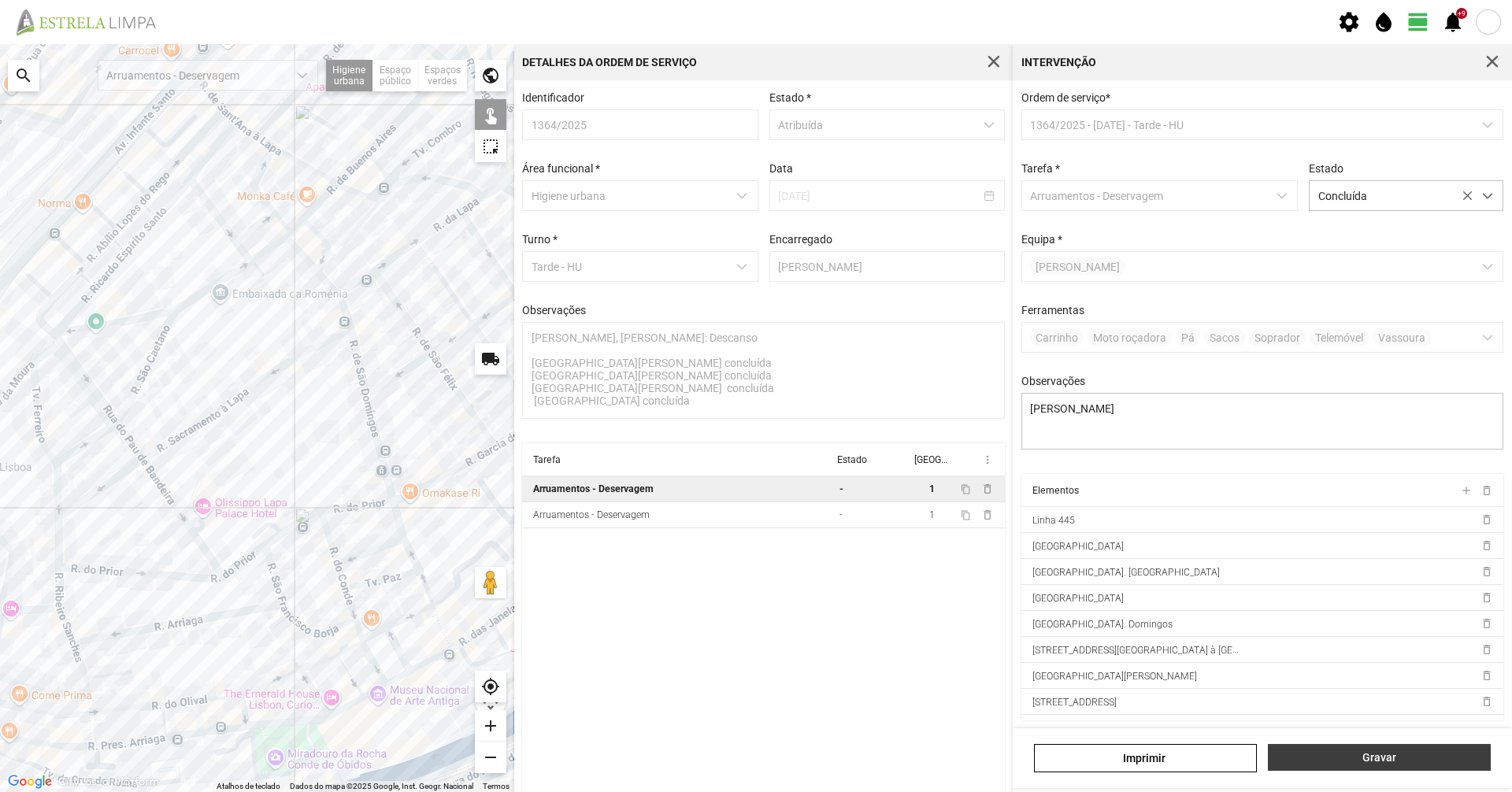
click at [1345, 760] on span "Gravar" at bounding box center [1379, 757] width 206 height 12
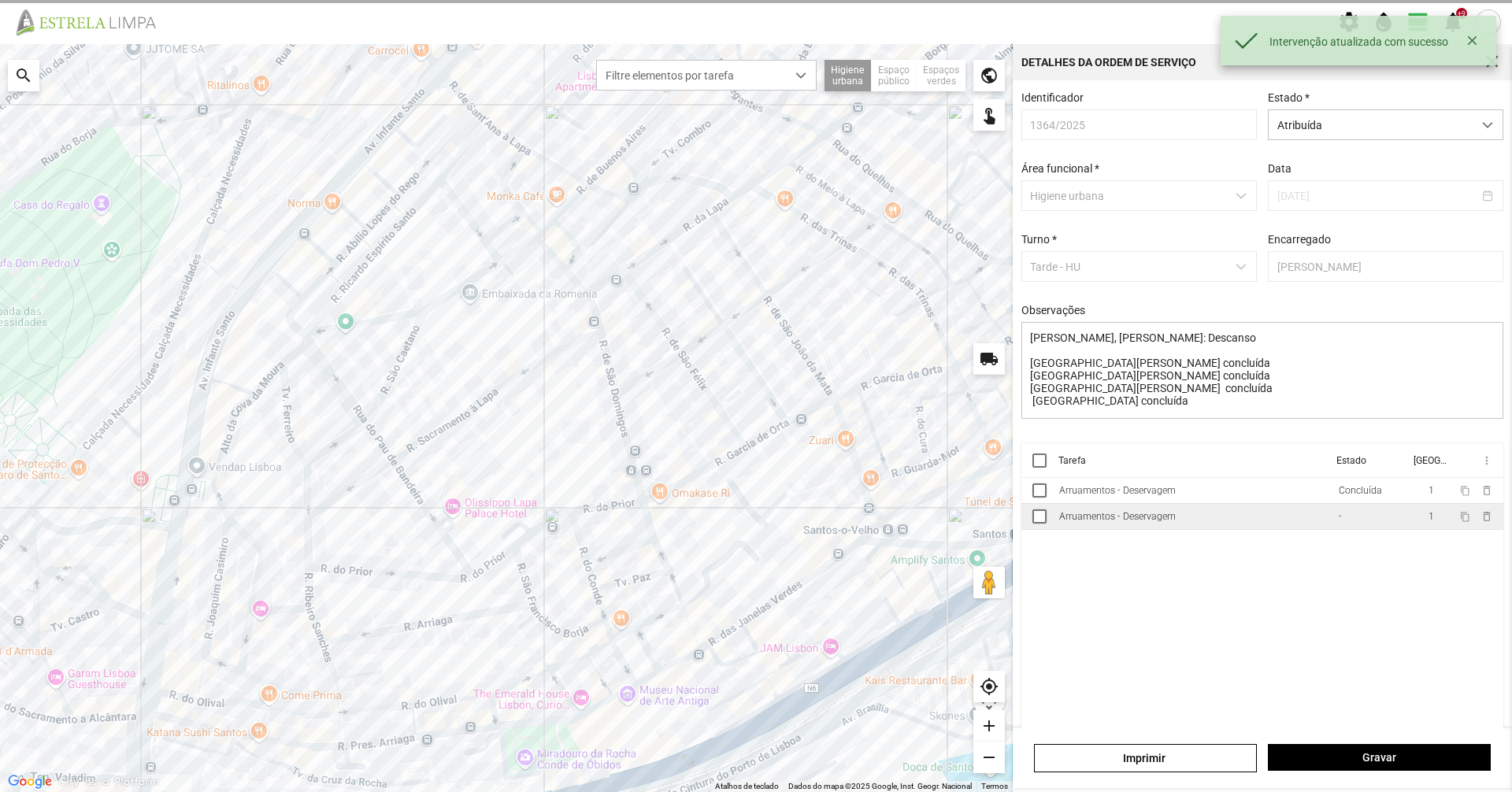
click at [1275, 528] on td "Arruamentos - Deservagem" at bounding box center [1192, 517] width 279 height 26
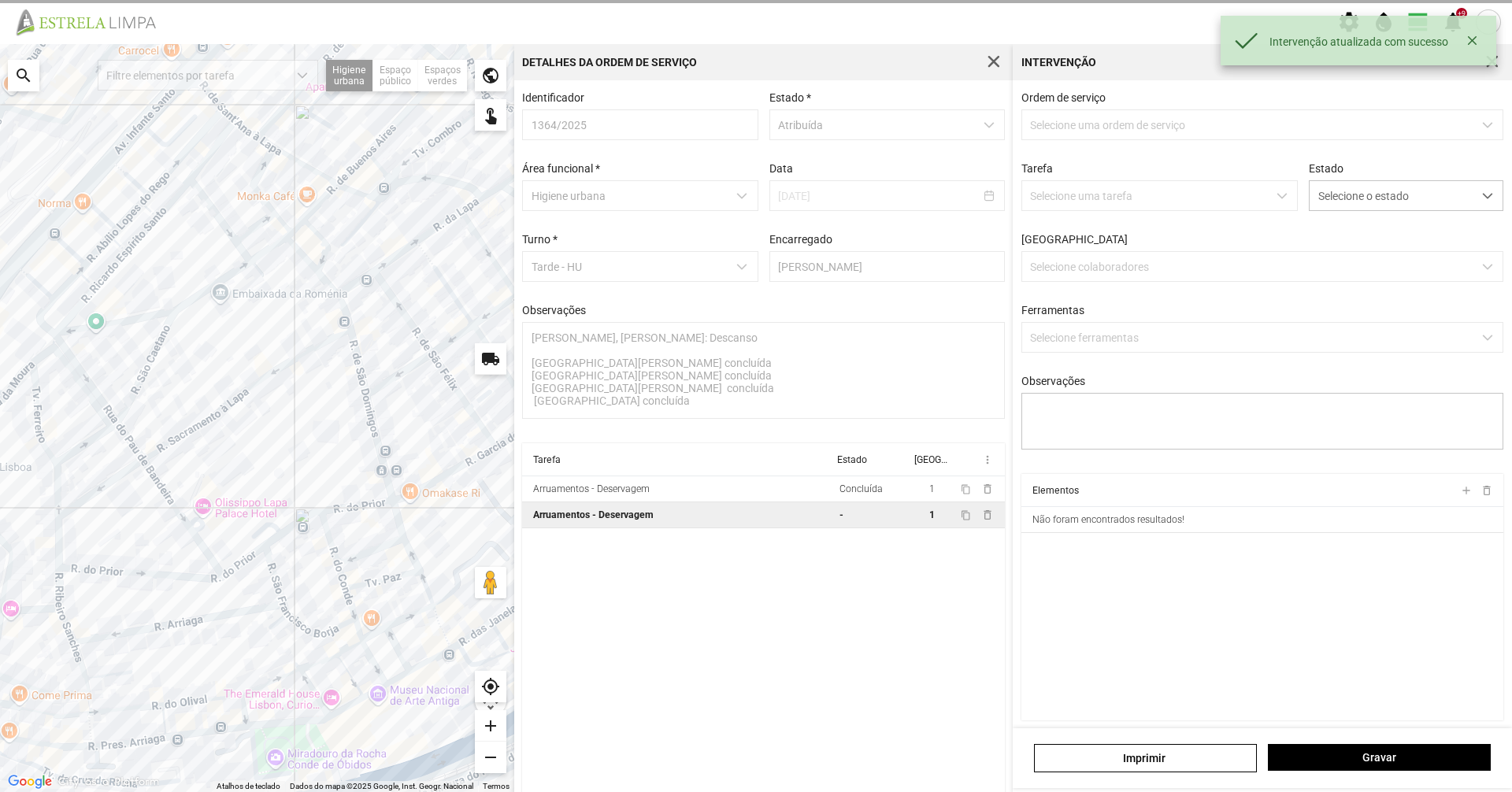
type textarea "Dionísio Casimiro diogo"
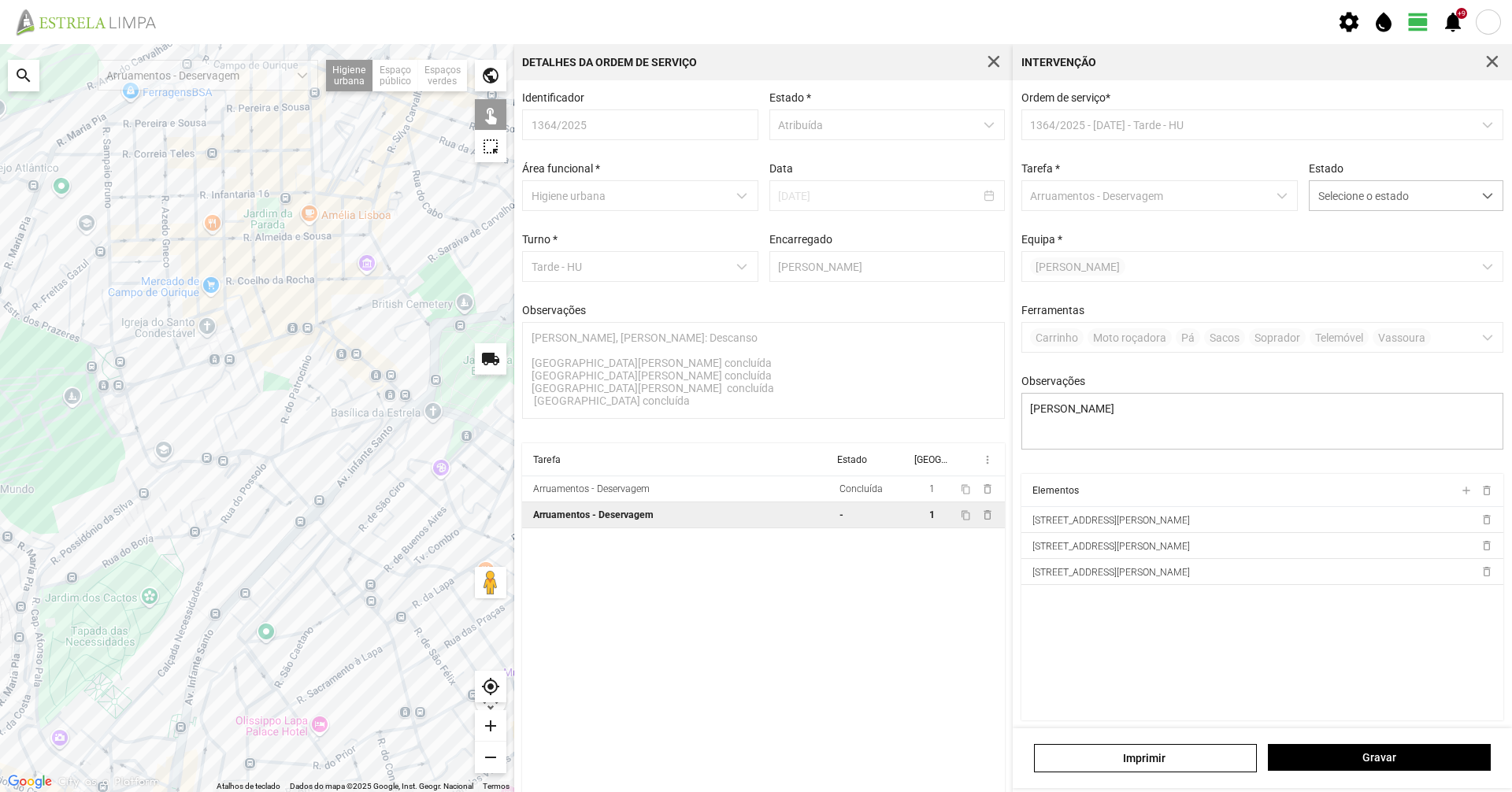
drag, startPoint x: 78, startPoint y: 361, endPoint x: 250, endPoint y: 553, distance: 257.8
click at [250, 553] on div at bounding box center [257, 417] width 514 height 747
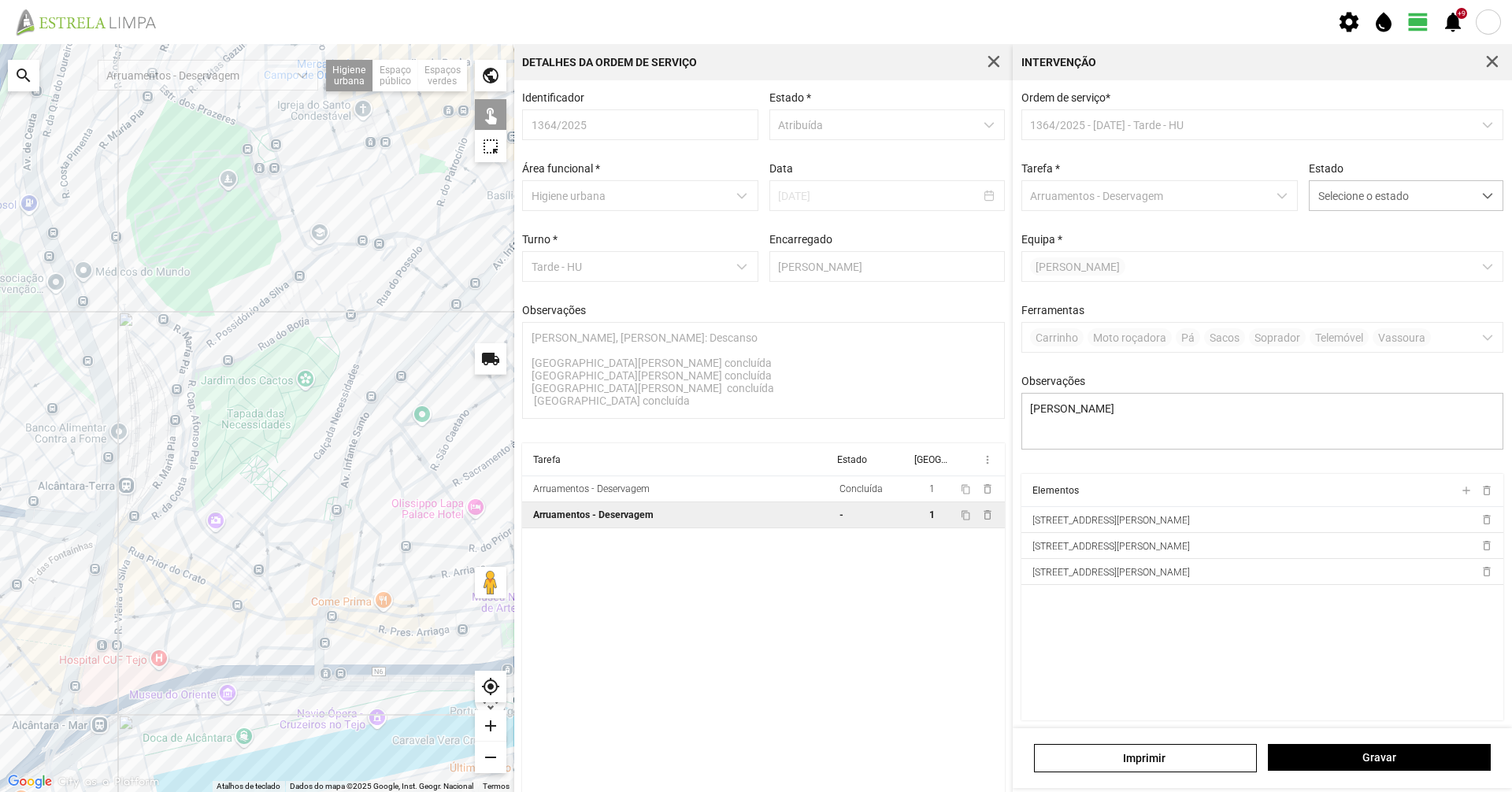
drag, startPoint x: 151, startPoint y: 592, endPoint x: 309, endPoint y: 368, distance: 274.1
click at [309, 368] on div at bounding box center [257, 417] width 514 height 747
click at [193, 401] on div at bounding box center [257, 417] width 514 height 747
click at [196, 446] on div at bounding box center [257, 417] width 514 height 747
click at [193, 483] on div at bounding box center [257, 417] width 514 height 747
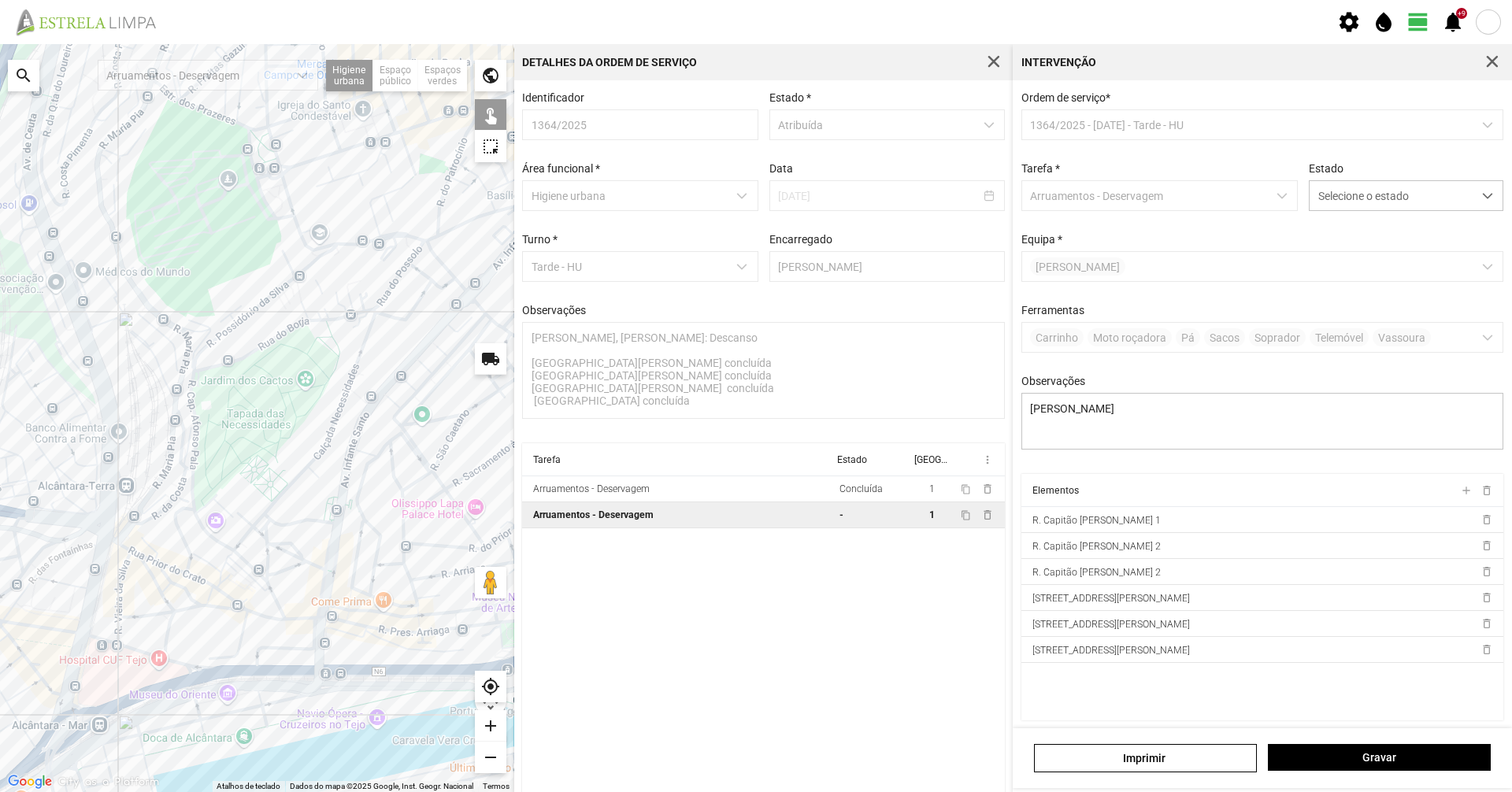
click at [195, 370] on div at bounding box center [257, 417] width 514 height 747
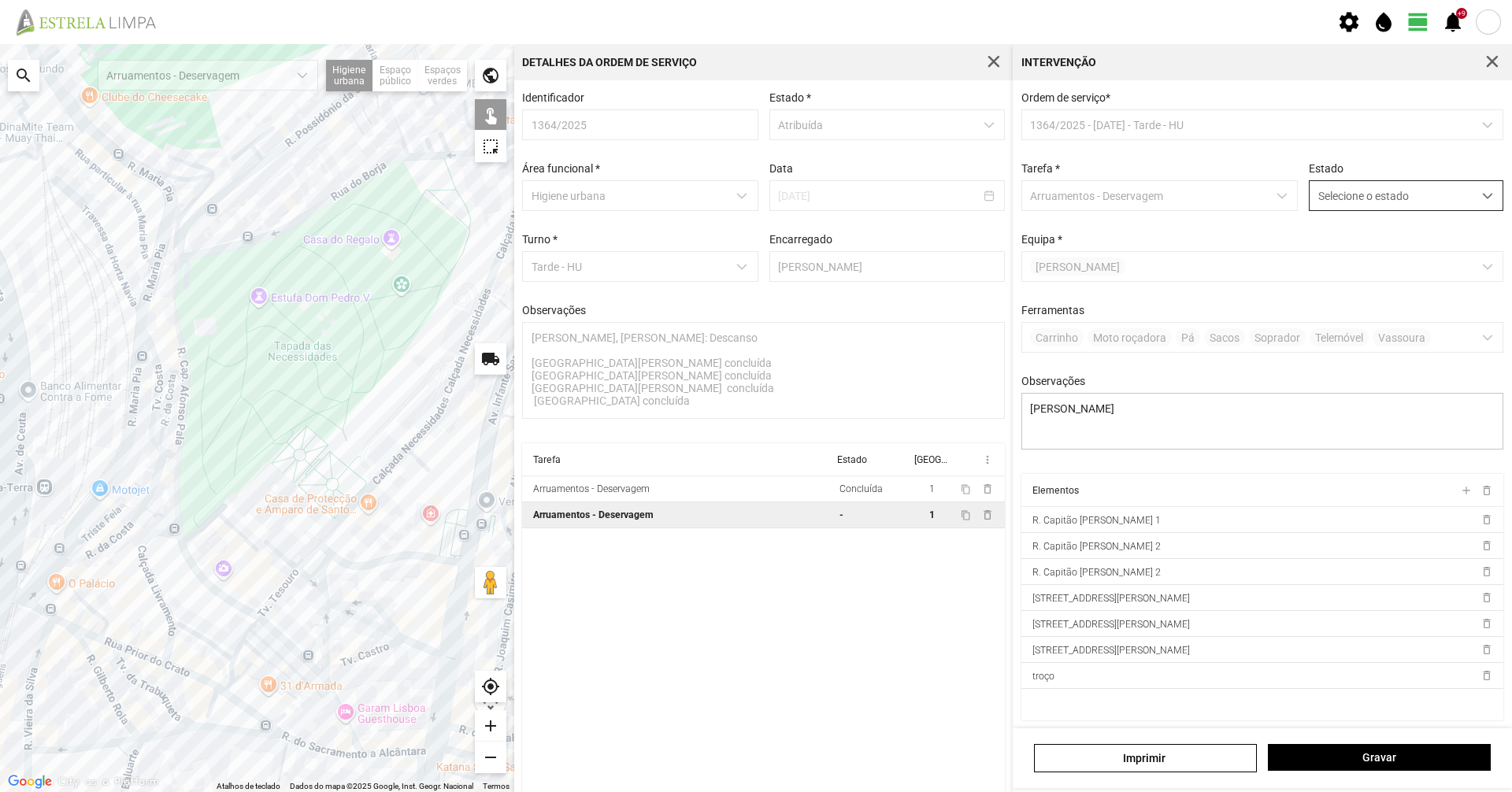
click at [1350, 193] on span "Selecione o estado" at bounding box center [1392, 195] width 163 height 29
click at [1331, 258] on li "Concluída" at bounding box center [1395, 257] width 187 height 29
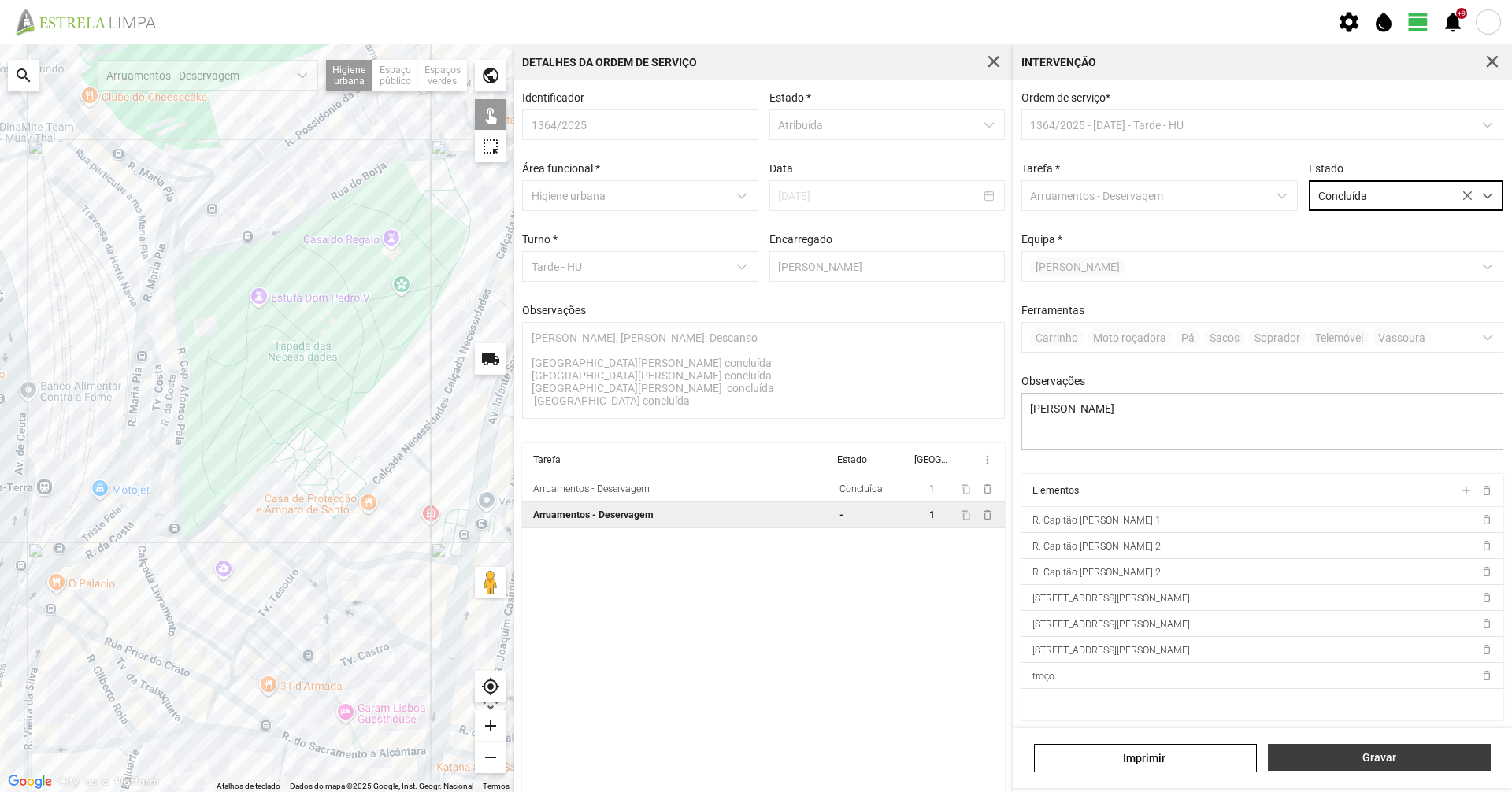
click at [1449, 755] on span "Gravar" at bounding box center [1379, 757] width 206 height 12
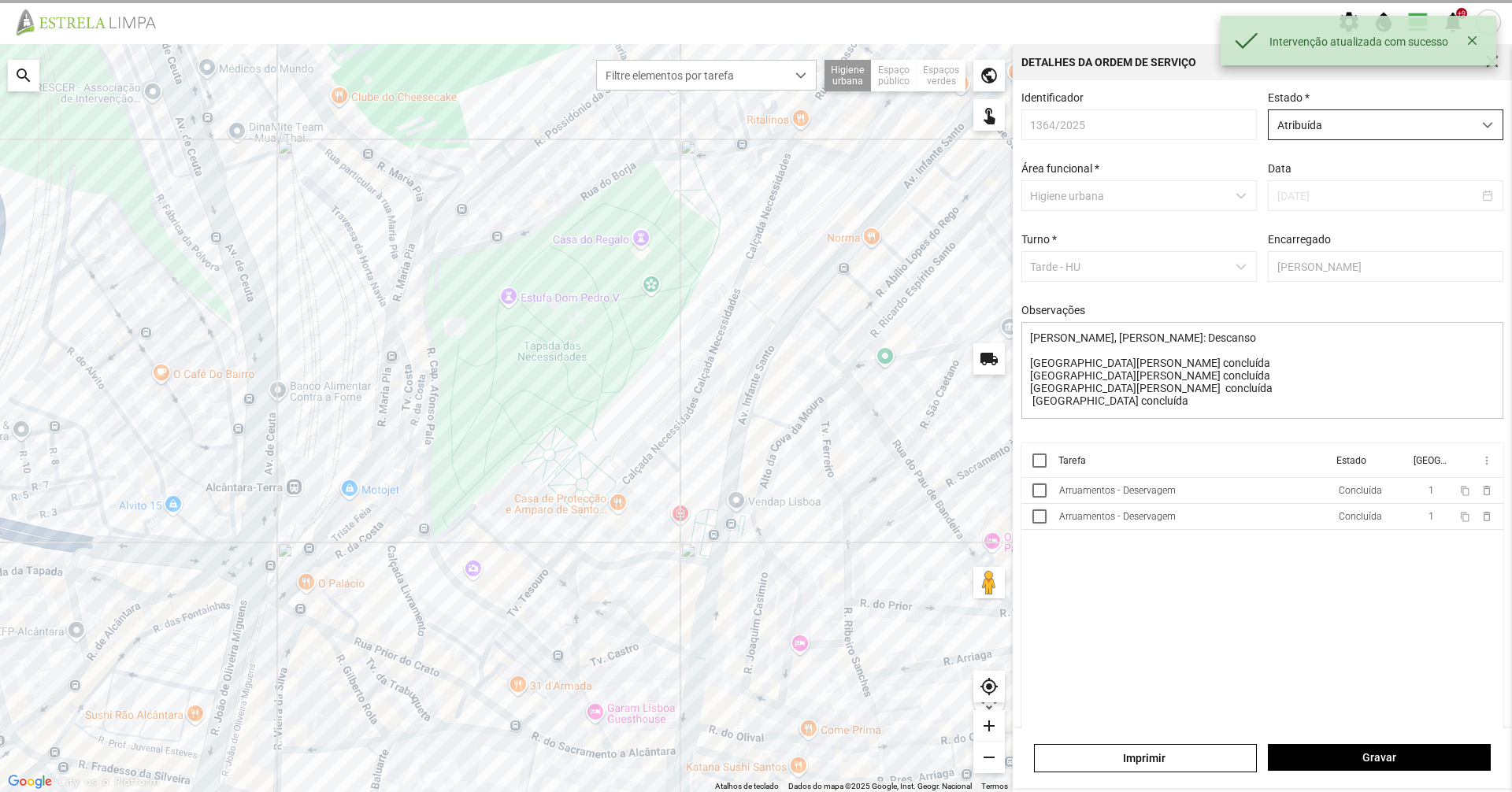
click at [1365, 132] on span "Atribuída" at bounding box center [1370, 124] width 204 height 29
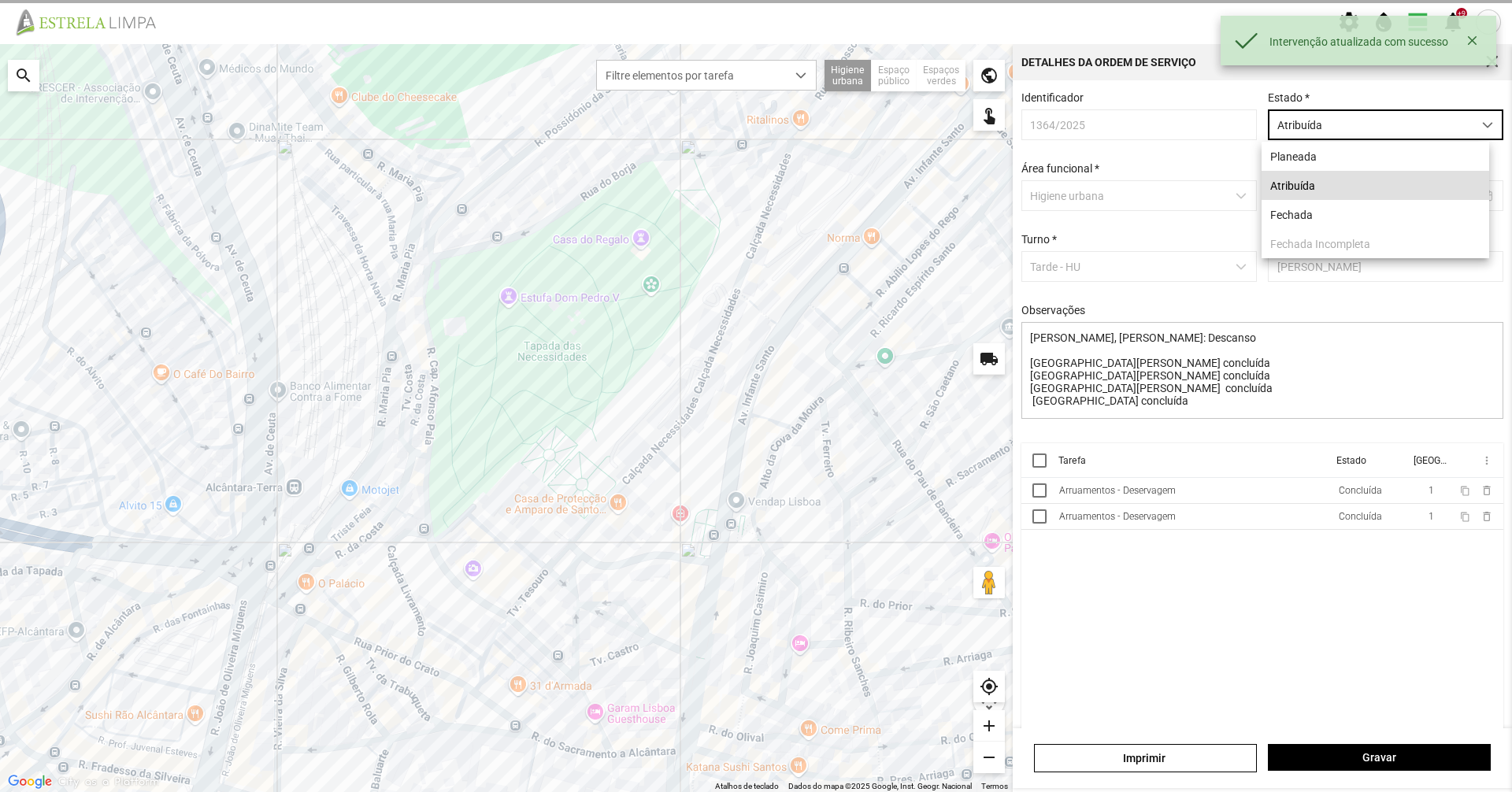
click at [1324, 187] on li "Atribuída" at bounding box center [1375, 185] width 228 height 29
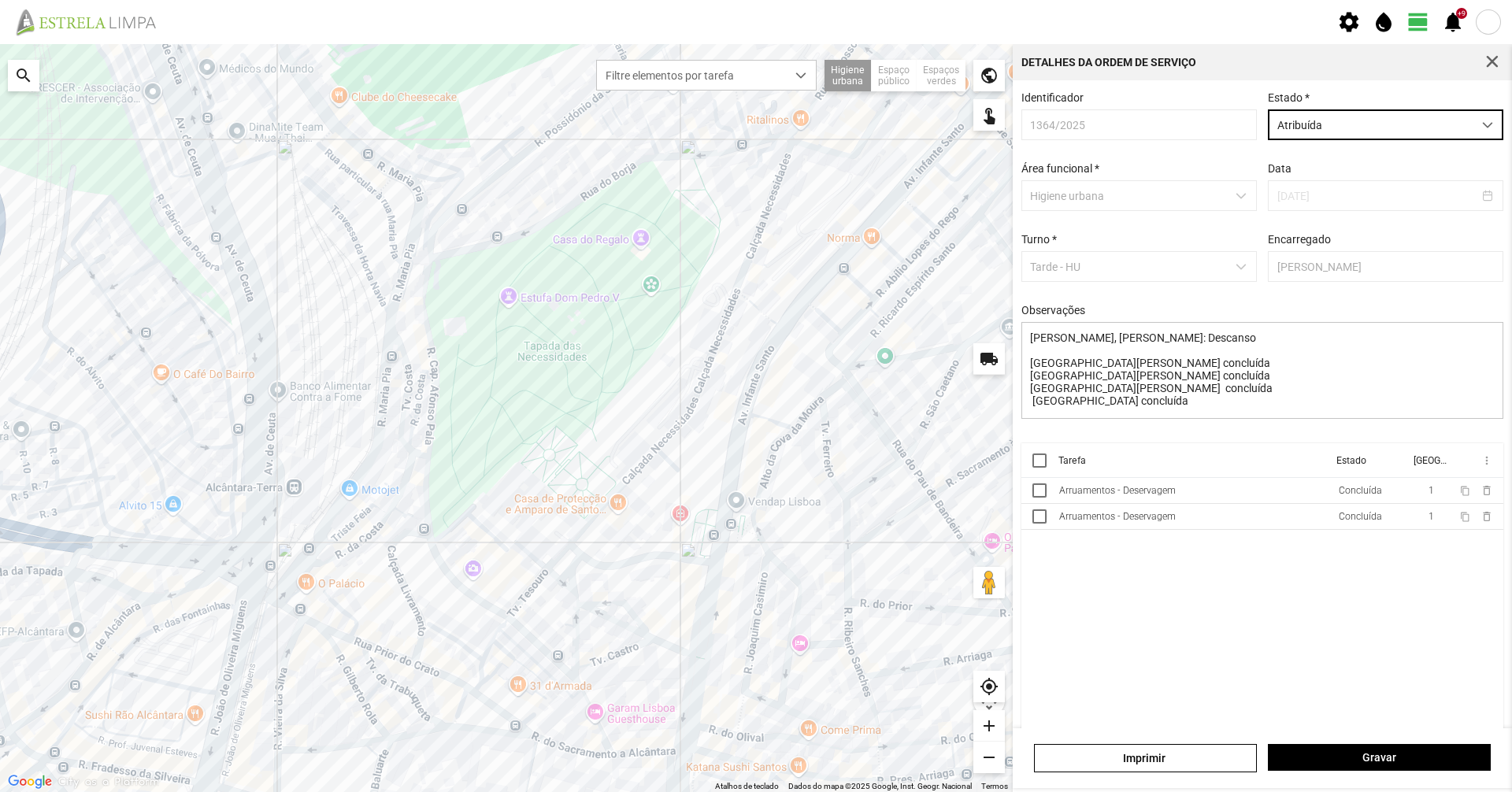
click at [1322, 134] on span "Atribuída" at bounding box center [1370, 124] width 204 height 29
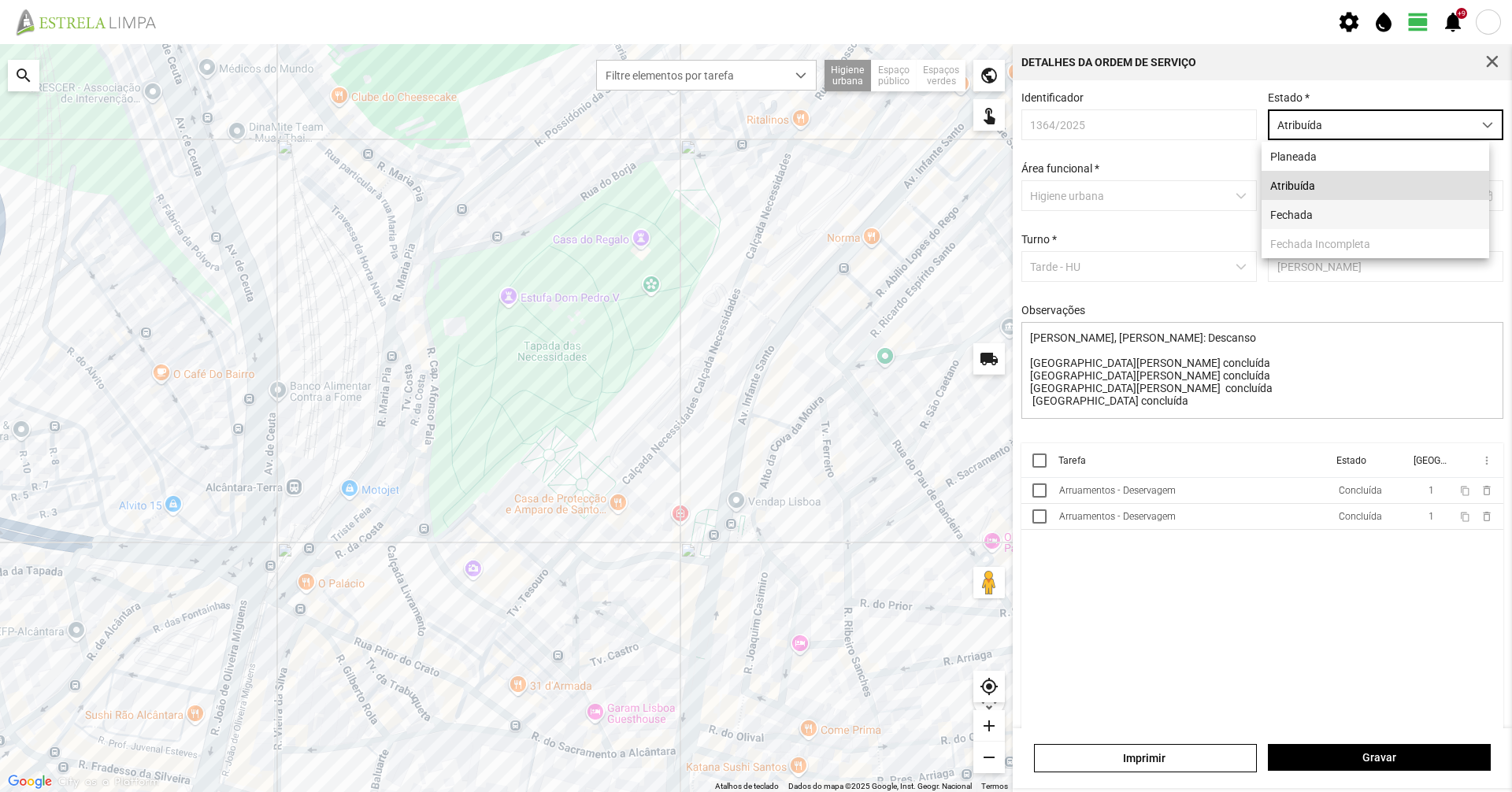
drag, startPoint x: 1302, startPoint y: 203, endPoint x: 1303, endPoint y: 213, distance: 10.0
click at [1303, 203] on li "Fechada" at bounding box center [1375, 214] width 228 height 29
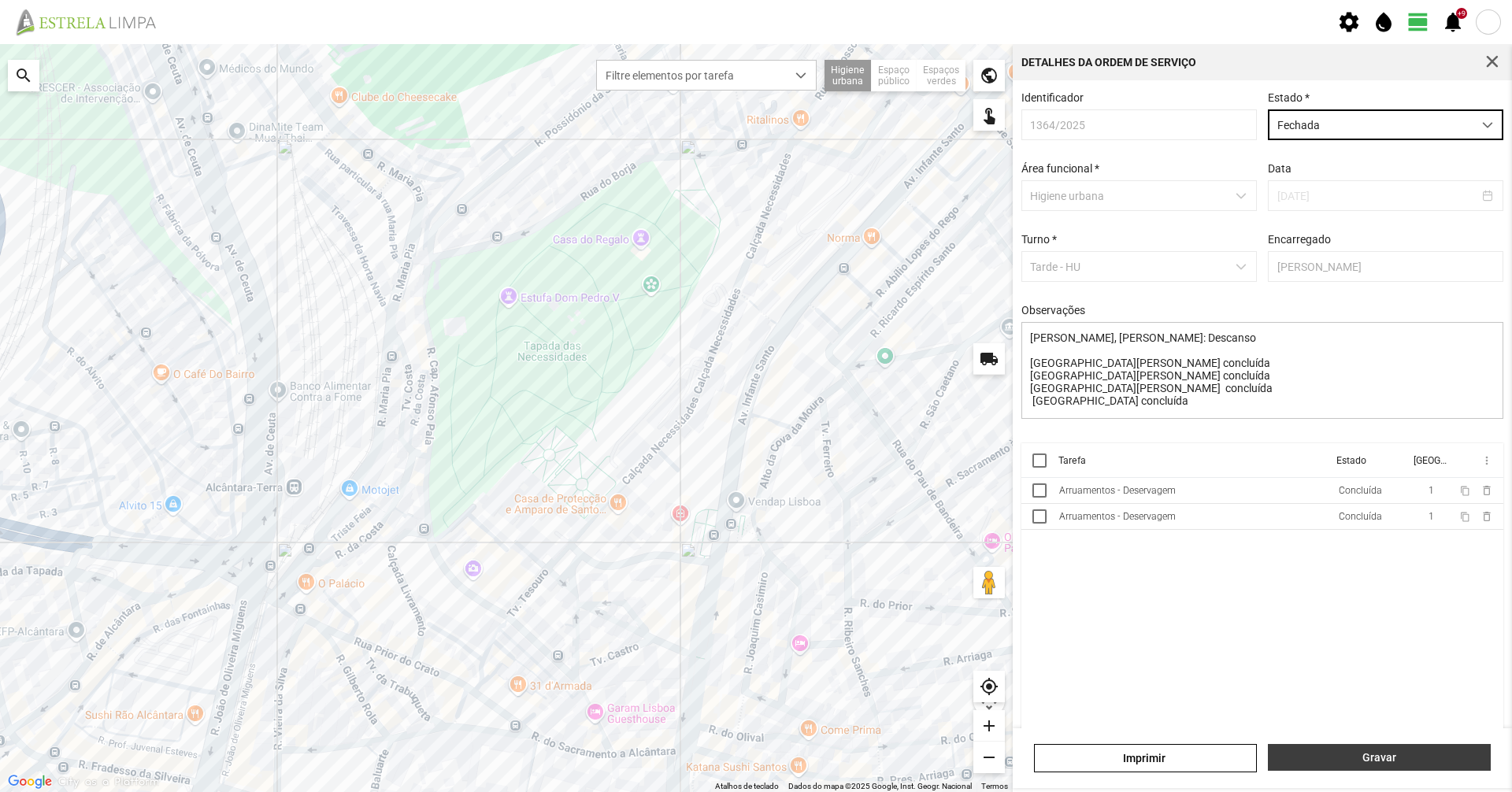
click at [1369, 761] on span "Gravar" at bounding box center [1379, 757] width 206 height 12
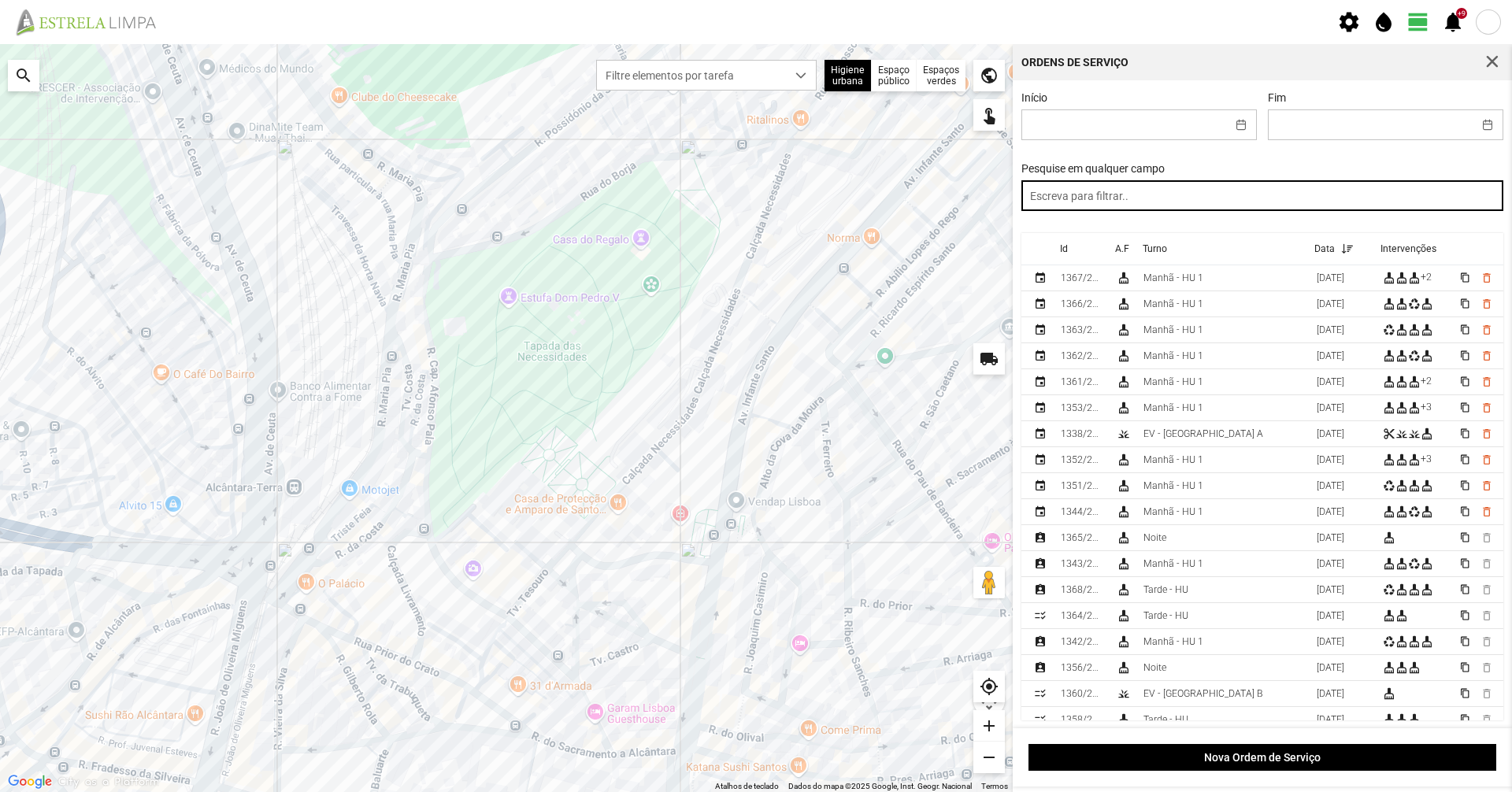
click at [1167, 207] on input "text" at bounding box center [1263, 195] width 483 height 30
paste input "tarde"
type input "tarde"
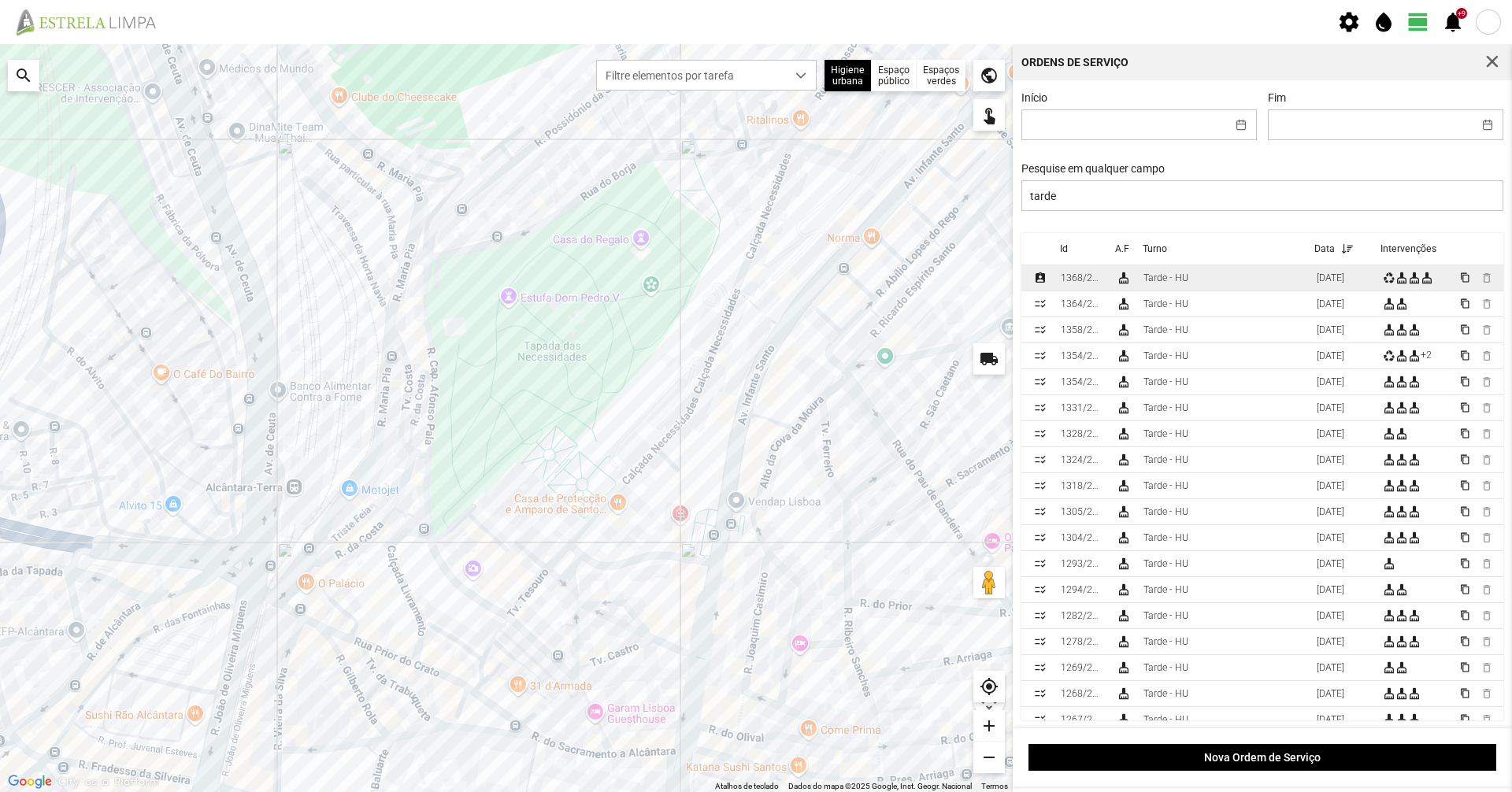
click at [1138, 276] on td "Tarde - HU" at bounding box center [1223, 279] width 173 height 26
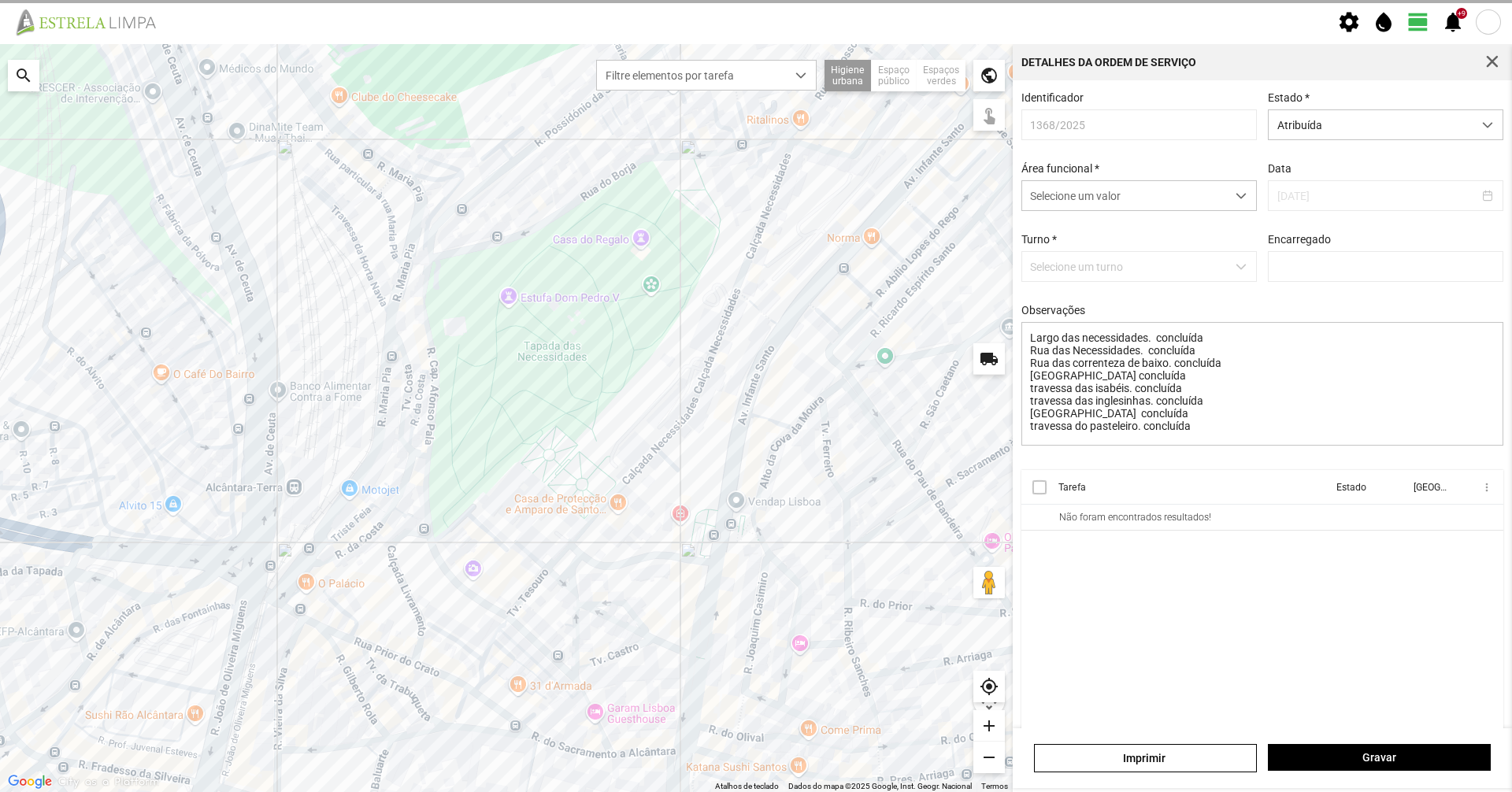
type input "Graciete Brandão"
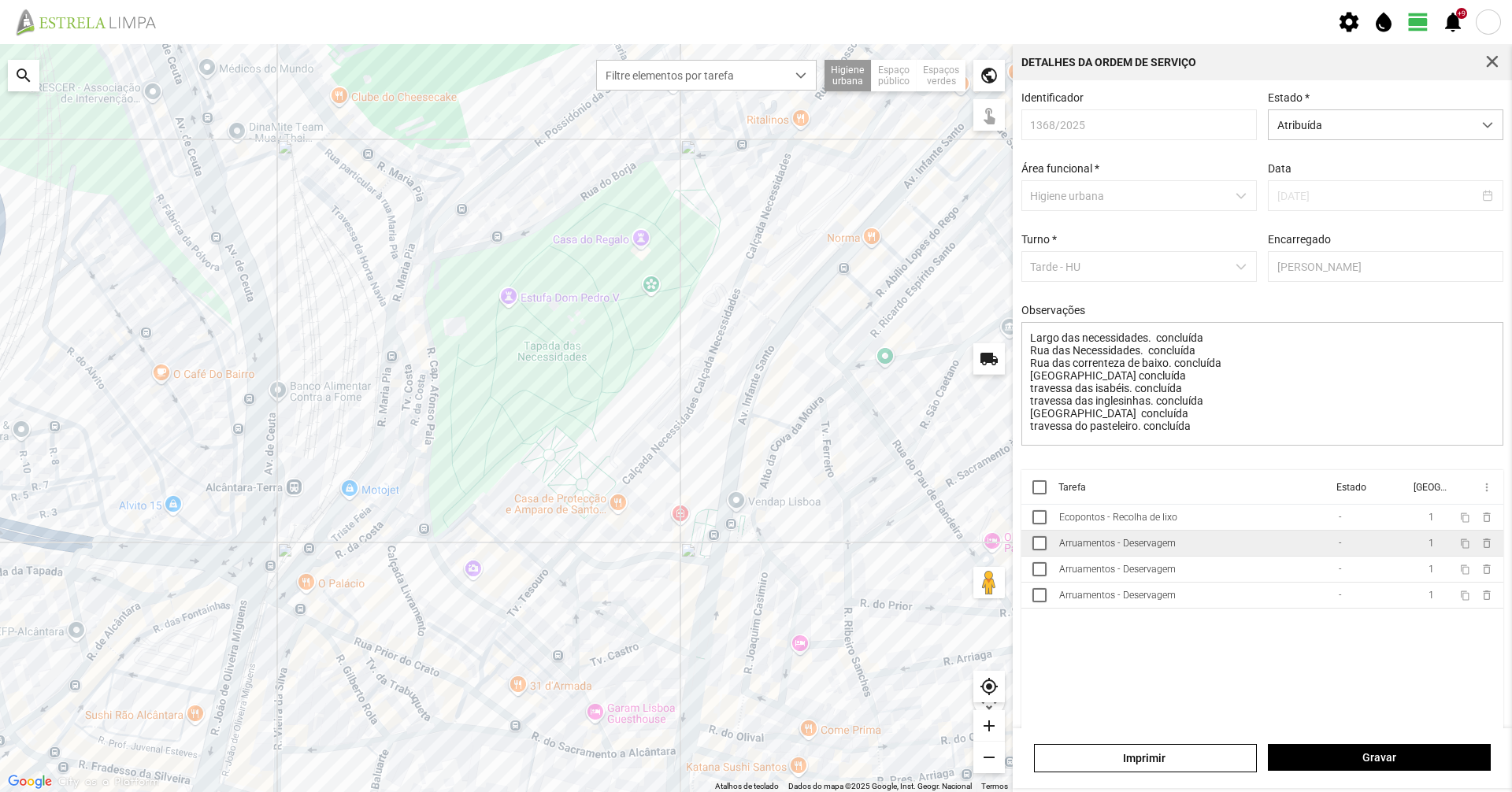
click at [1088, 549] on div "Arruamentos - Deservagem" at bounding box center [1117, 542] width 116 height 11
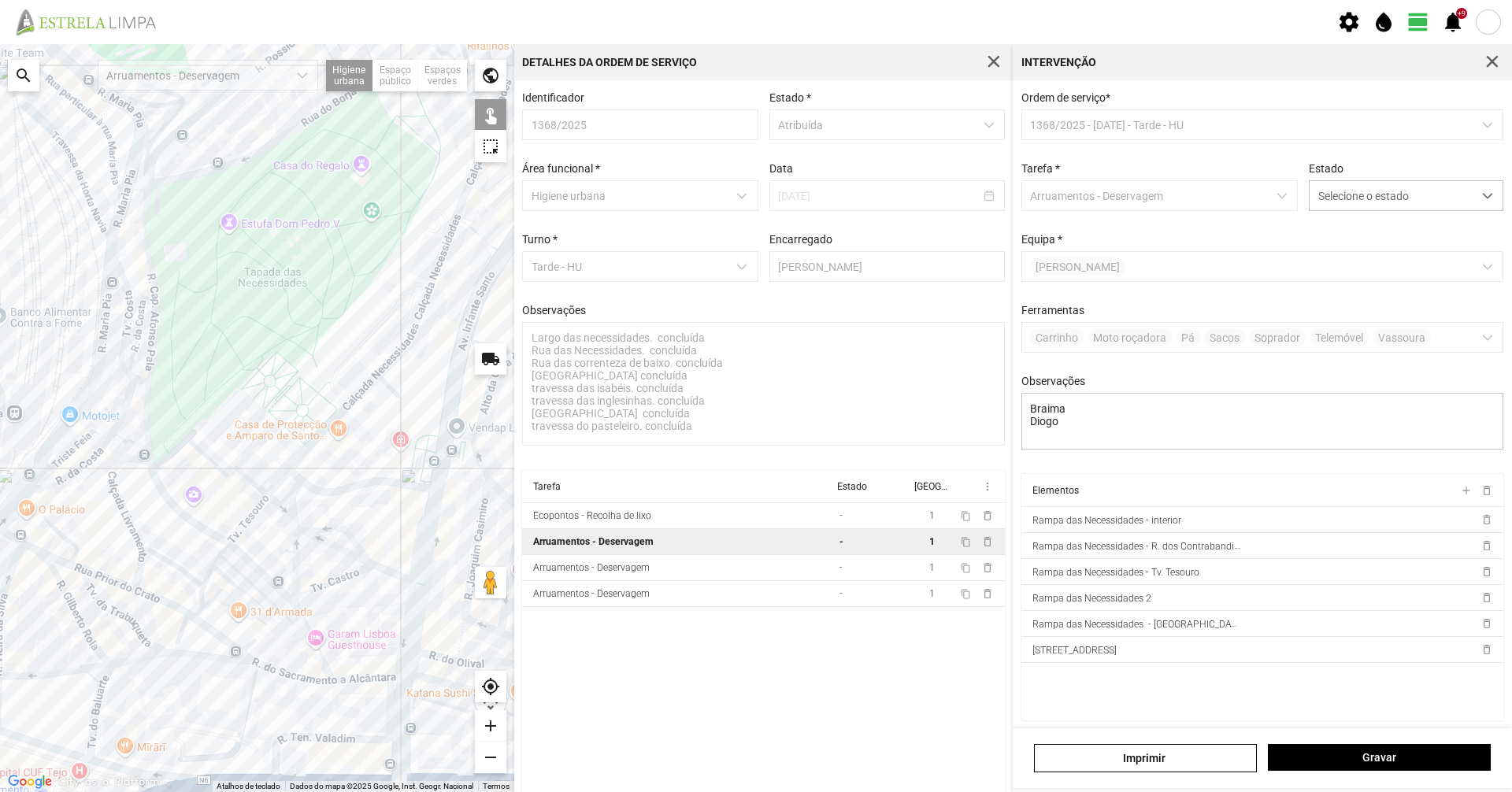
drag, startPoint x: 345, startPoint y: 449, endPoint x: 315, endPoint y: 377, distance: 78.0
click at [315, 377] on div at bounding box center [257, 417] width 514 height 747
click at [674, 571] on td "Arruamentos - Deservagem" at bounding box center [677, 568] width 311 height 26
click at [632, 616] on cdk-virtual-scroll-viewport "Tarefa Estado Equipa more_vert Ecopontos - Recolha de lixo - 1 content_copy del…" at bounding box center [763, 650] width 483 height 362
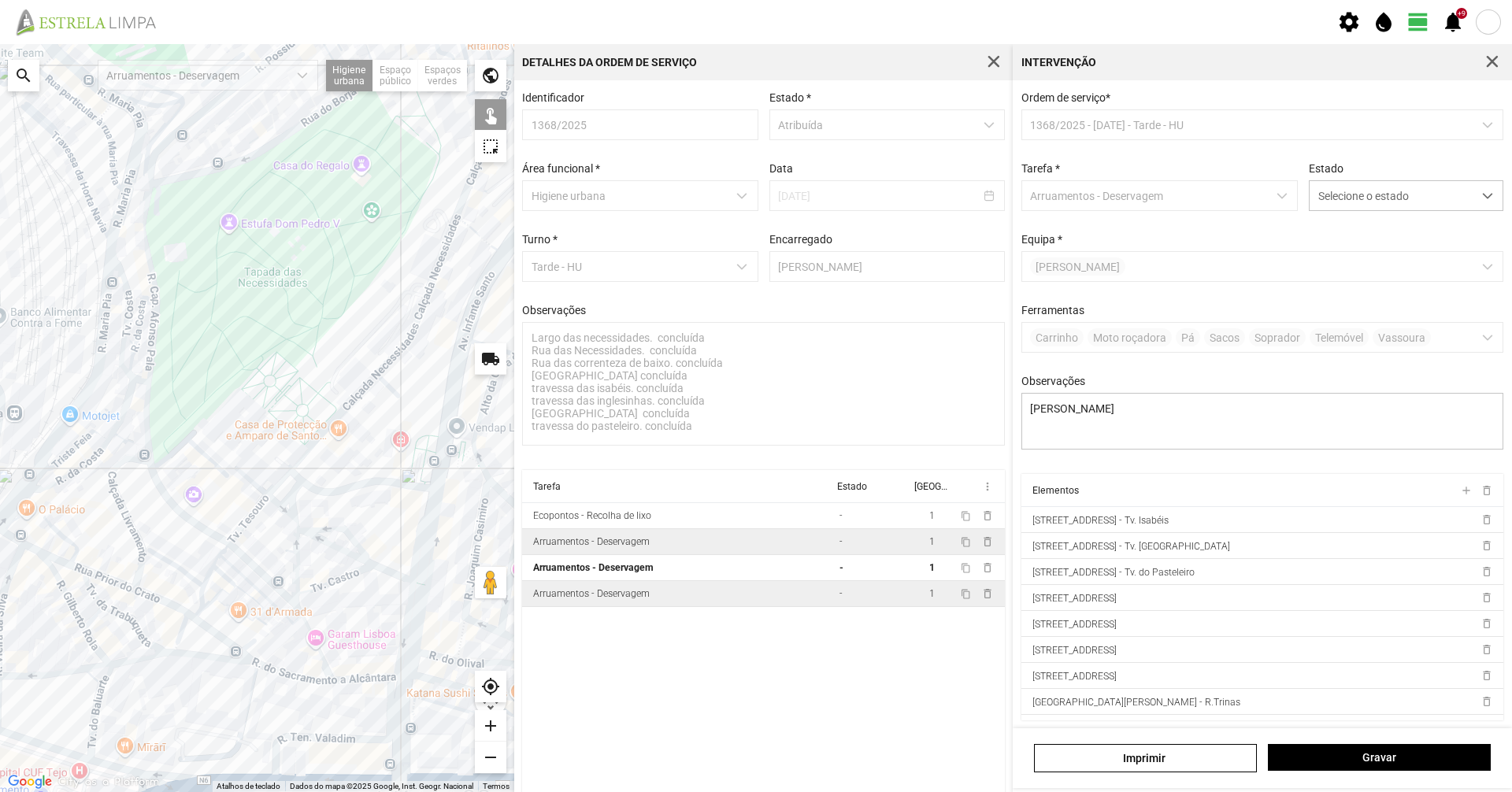
click at [638, 607] on td "Arruamentos - Deservagem" at bounding box center [677, 594] width 311 height 26
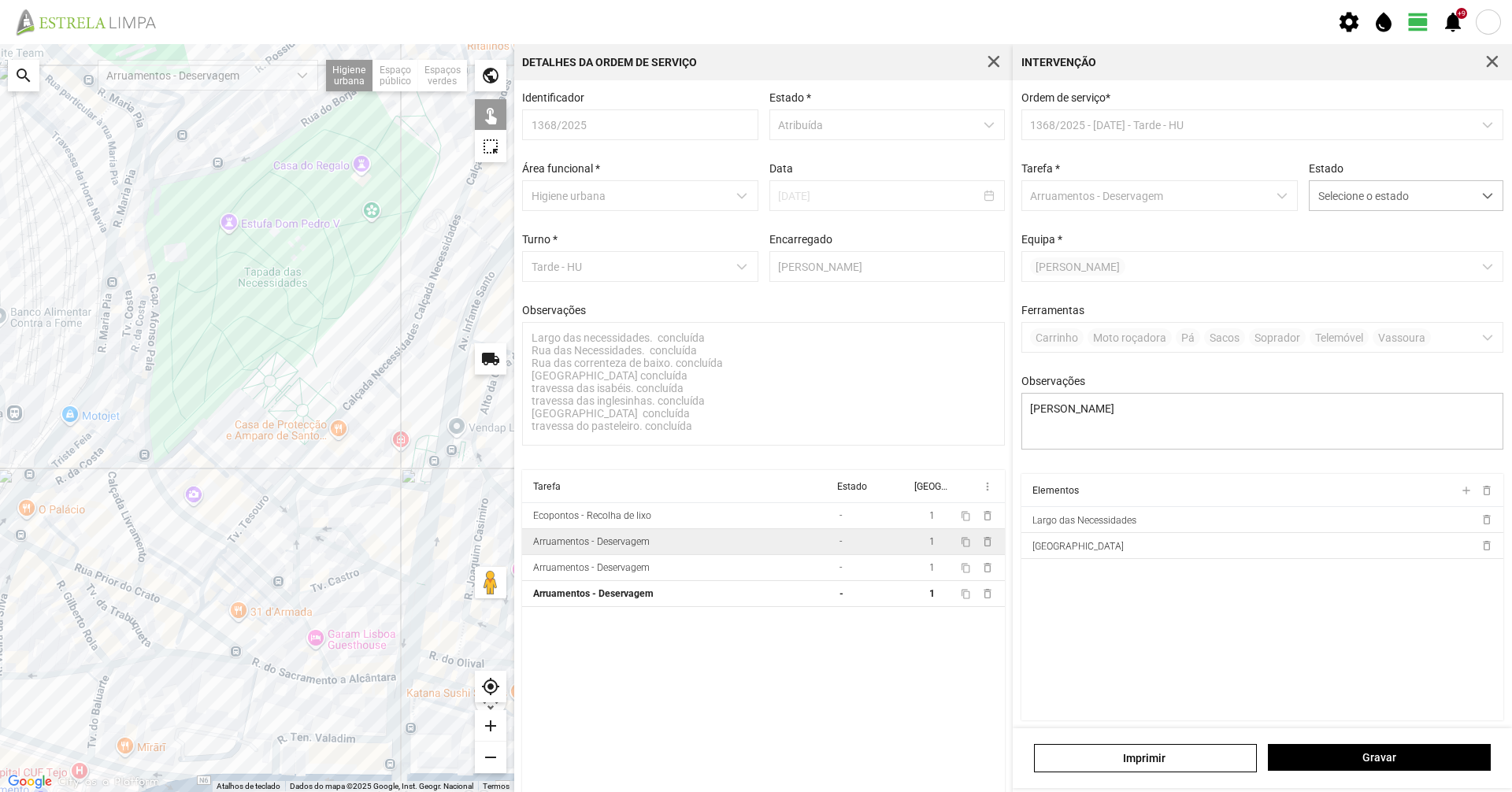
click at [181, 447] on div at bounding box center [257, 417] width 514 height 747
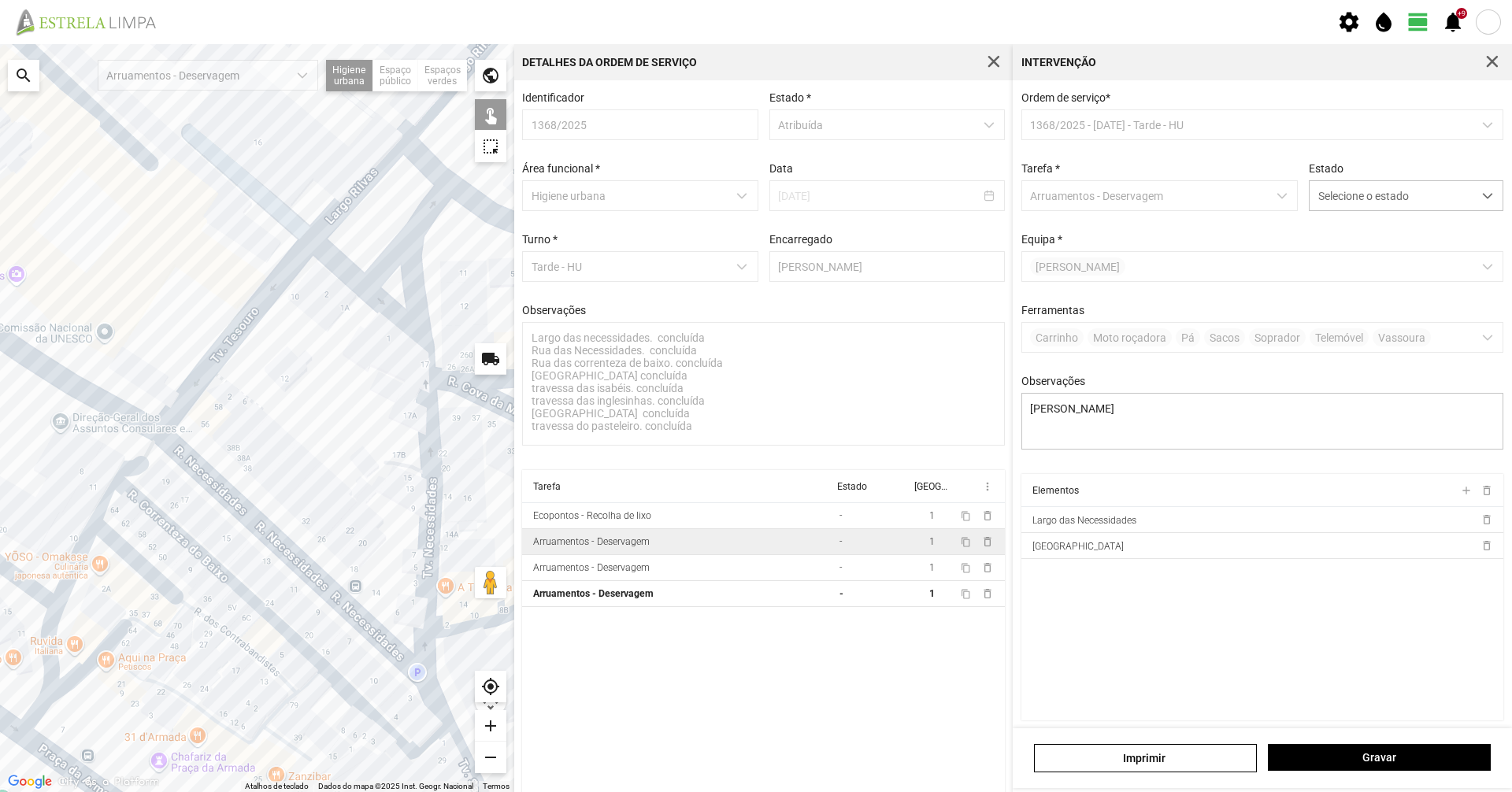
drag, startPoint x: 287, startPoint y: 573, endPoint x: 258, endPoint y: 518, distance: 62.2
click at [258, 518] on div at bounding box center [257, 417] width 514 height 747
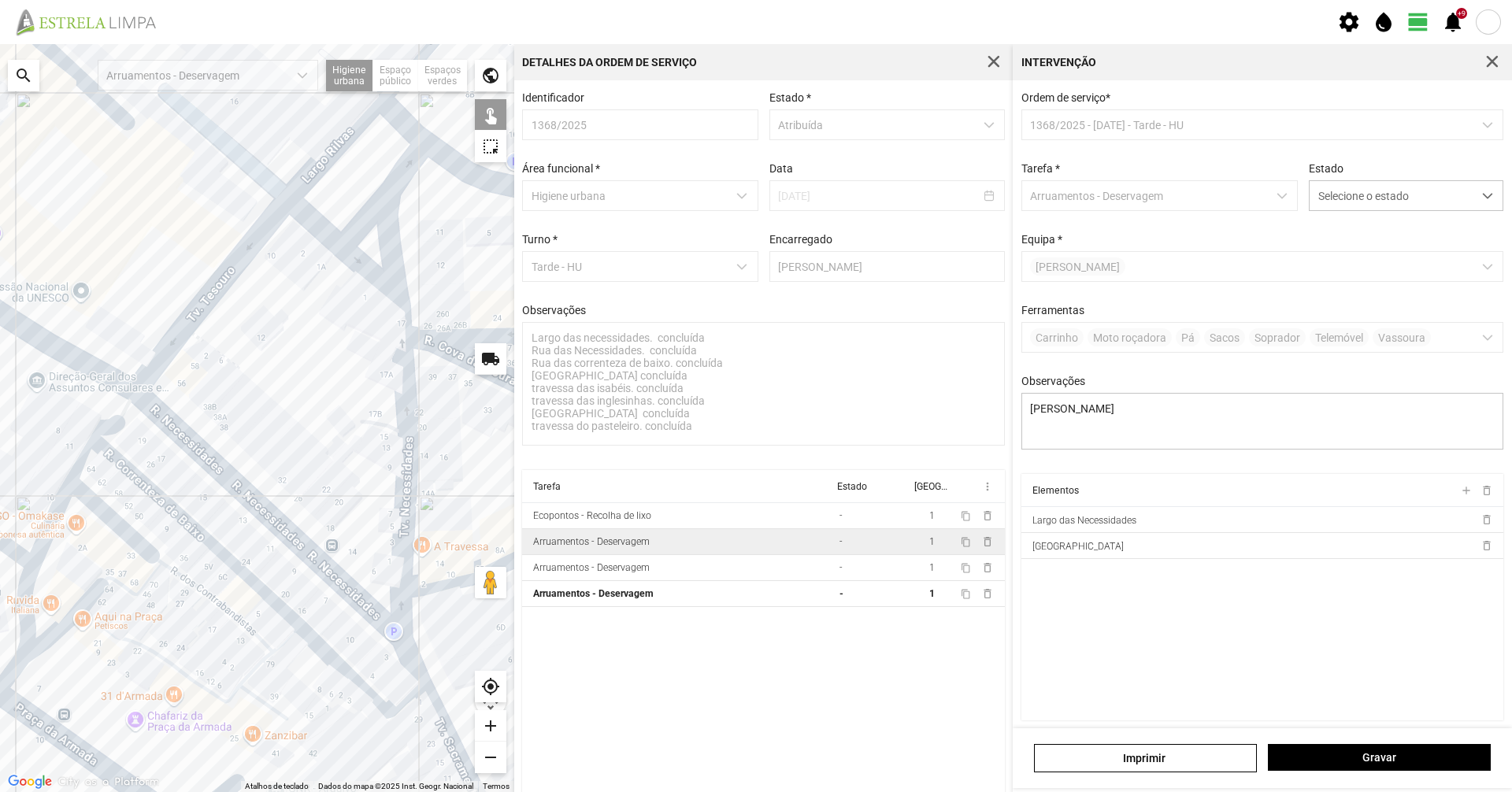
drag, startPoint x: 283, startPoint y: 577, endPoint x: 259, endPoint y: 530, distance: 52.8
click at [259, 530] on div at bounding box center [257, 417] width 514 height 747
click at [596, 529] on td "Ecopontos - Recolha de lixo" at bounding box center [677, 516] width 311 height 26
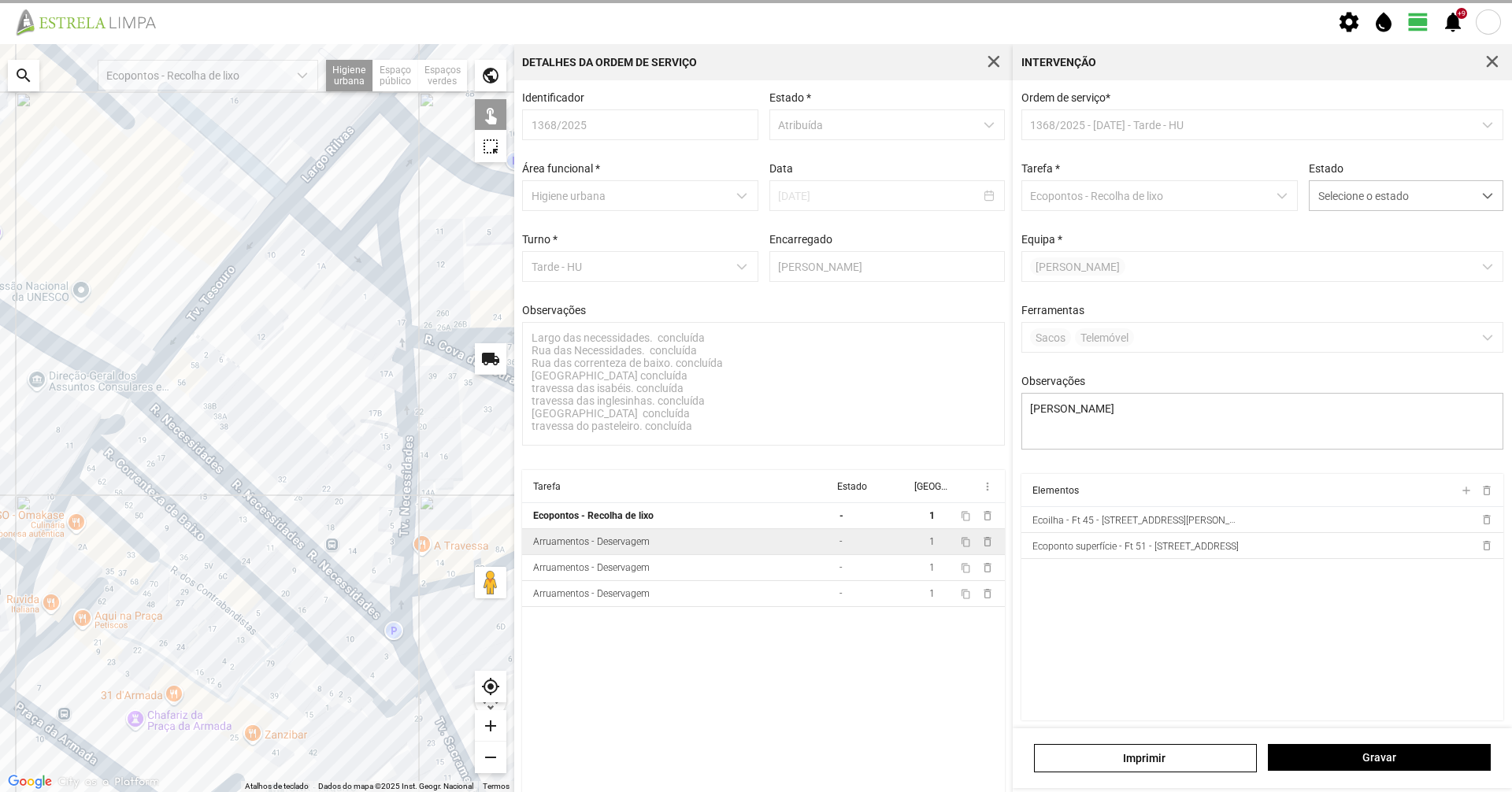
click at [582, 547] on div "Arruamentos - Deservagem" at bounding box center [591, 541] width 116 height 11
type textarea "Braima Diogo"
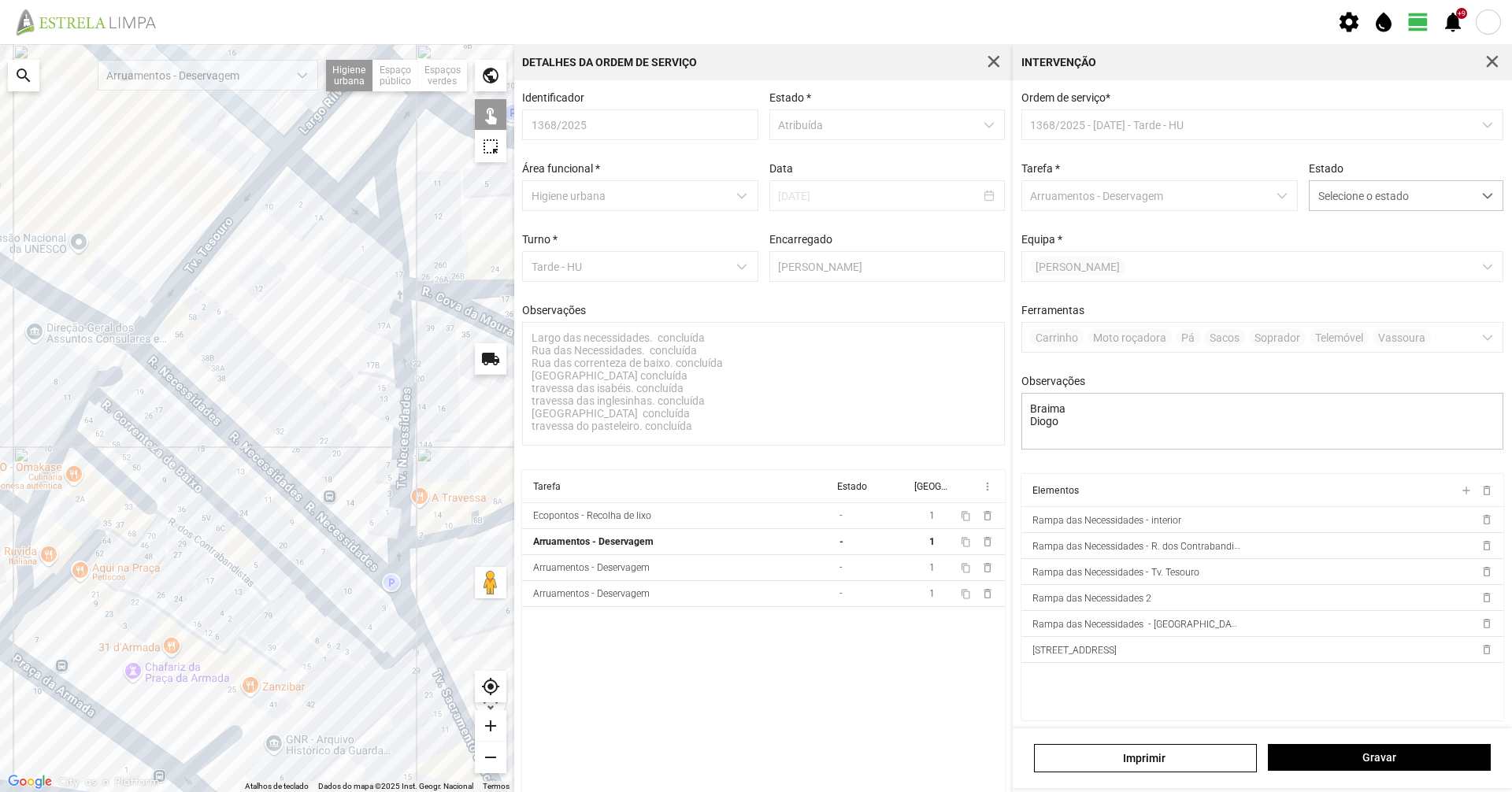
click at [268, 554] on div at bounding box center [257, 417] width 514 height 747
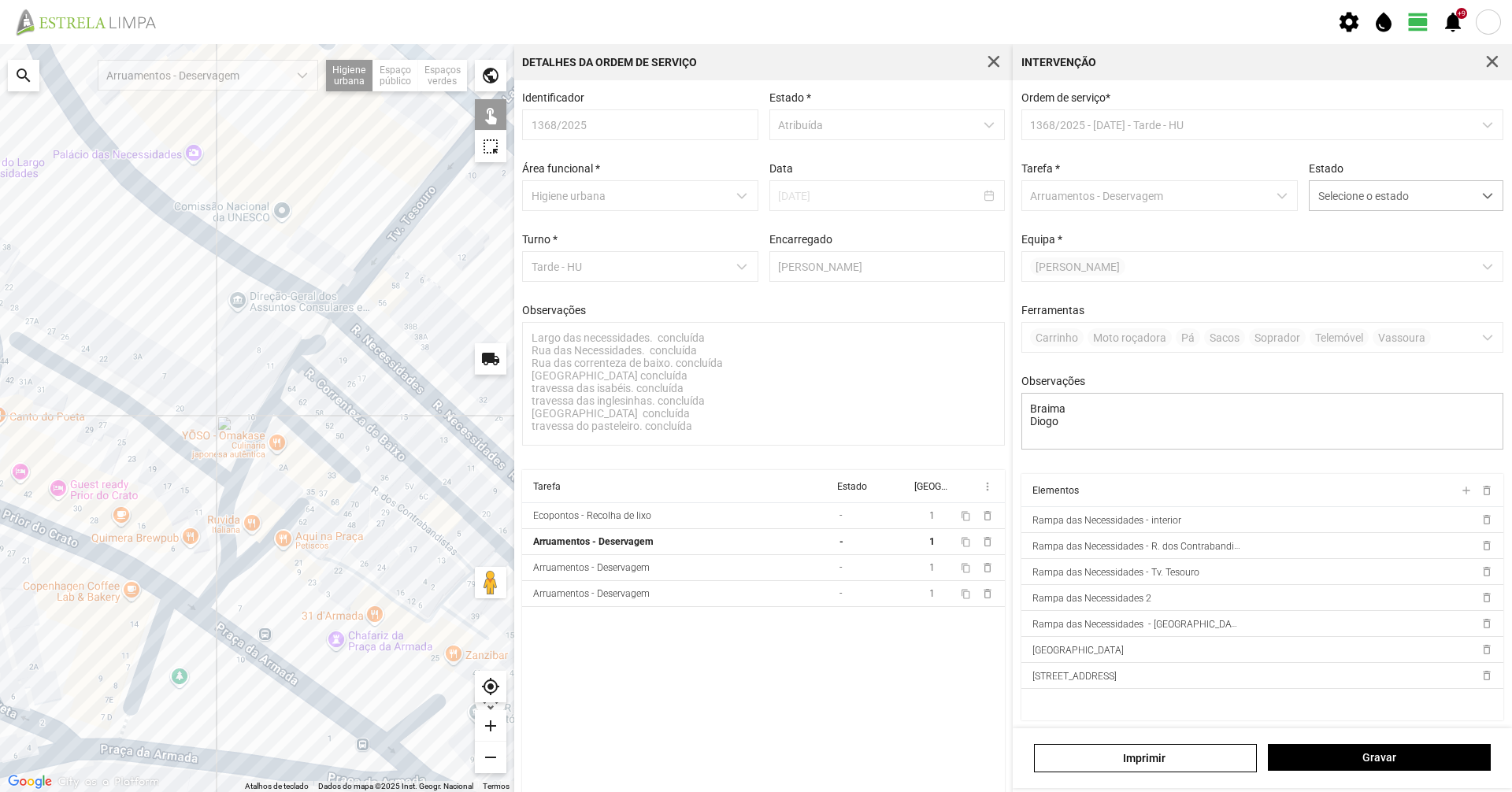
drag, startPoint x: 164, startPoint y: 585, endPoint x: 369, endPoint y: 552, distance: 207.6
click at [369, 552] on div at bounding box center [257, 417] width 514 height 747
drag, startPoint x: 281, startPoint y: 377, endPoint x: 293, endPoint y: 361, distance: 20.0
click at [281, 377] on div at bounding box center [257, 417] width 514 height 747
click at [315, 344] on div at bounding box center [257, 417] width 514 height 747
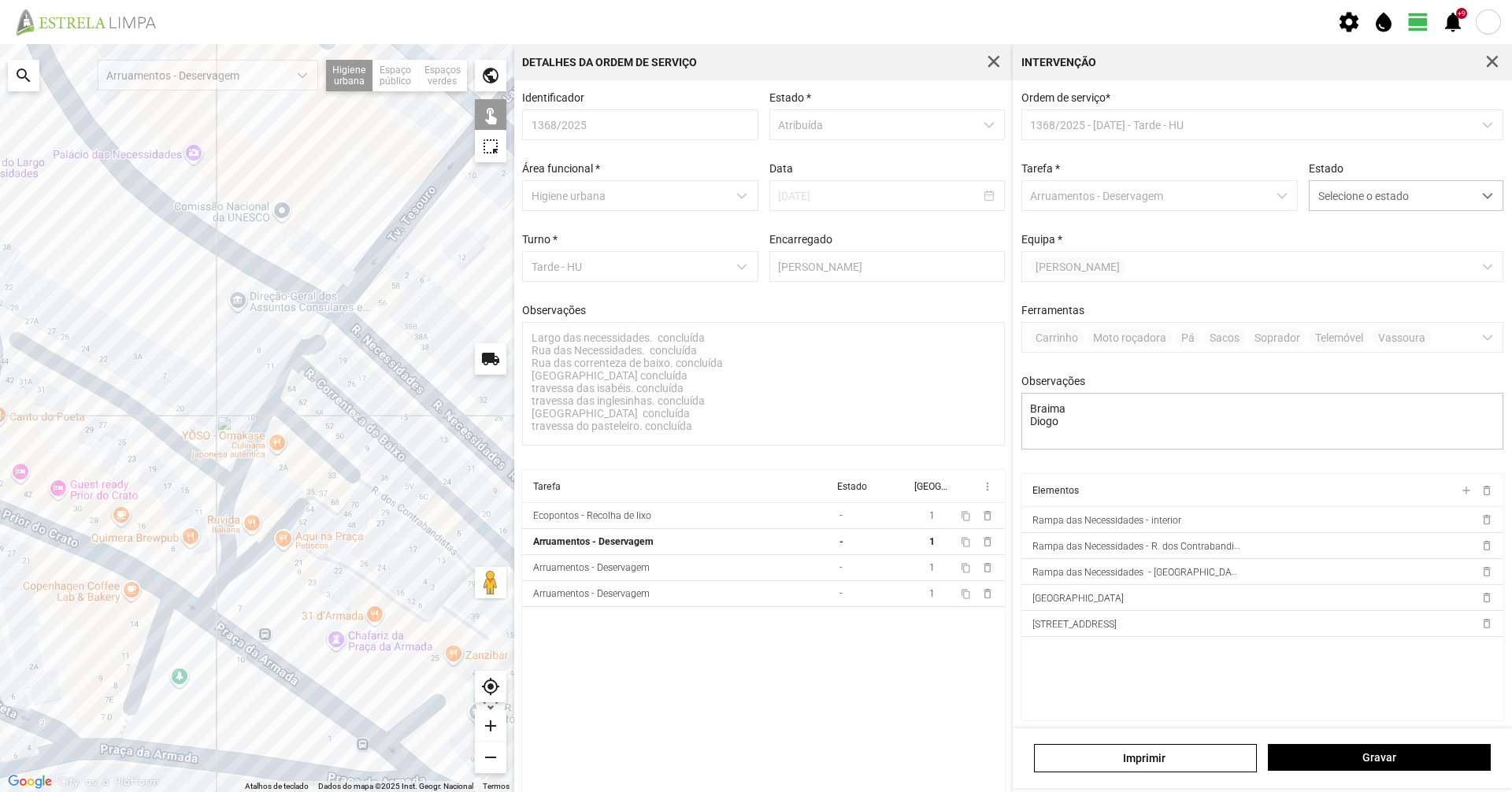
click at [247, 453] on div at bounding box center [257, 417] width 514 height 747
click at [229, 507] on div at bounding box center [257, 417] width 514 height 747
click at [197, 462] on div at bounding box center [257, 417] width 514 height 747
click at [199, 459] on div at bounding box center [257, 417] width 514 height 747
click at [1310, 202] on span "Selecione o estado" at bounding box center [1392, 195] width 163 height 29
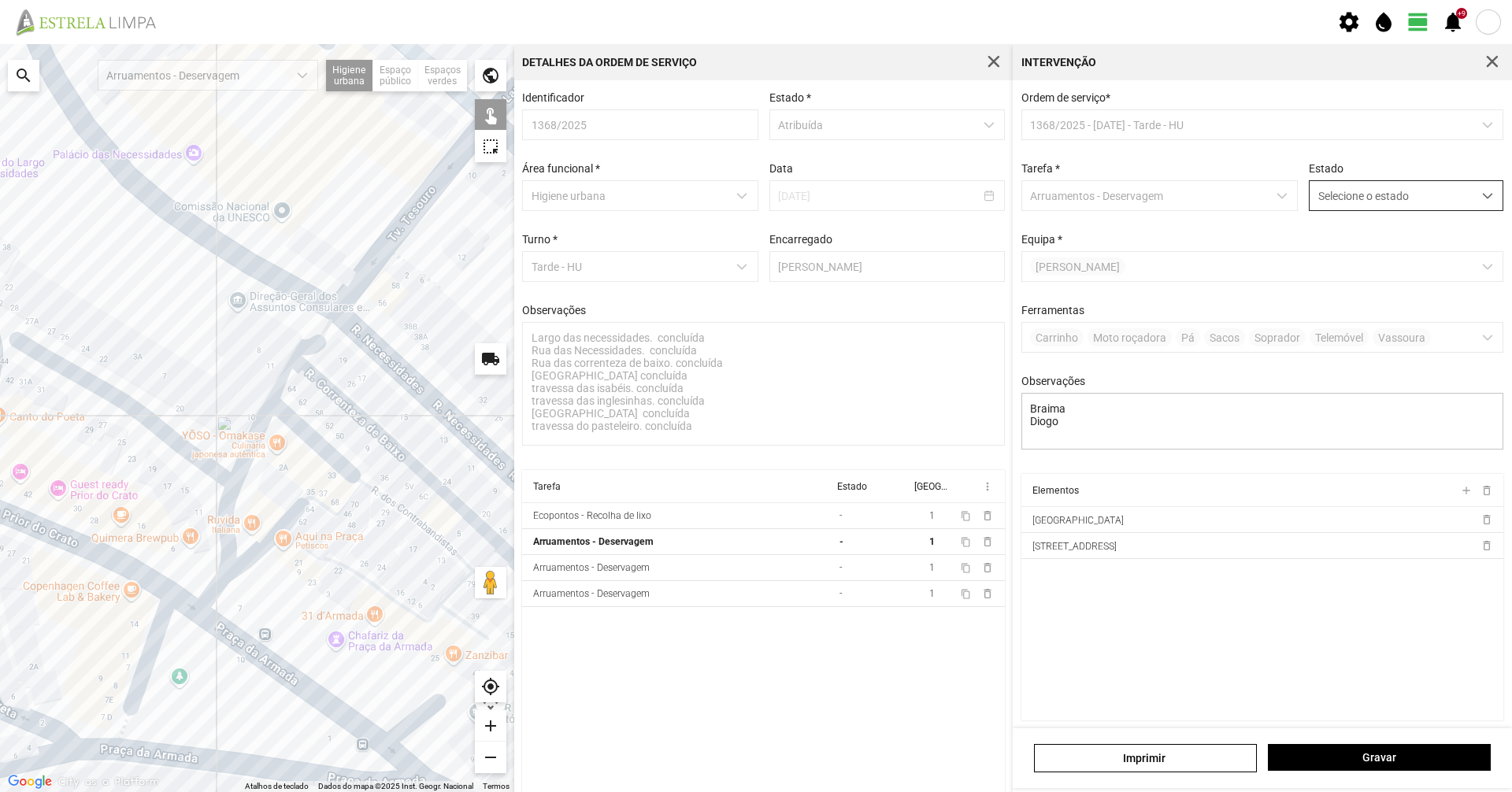
scroll to position [9, 70]
click at [1308, 255] on li "Concluída" at bounding box center [1395, 257] width 187 height 29
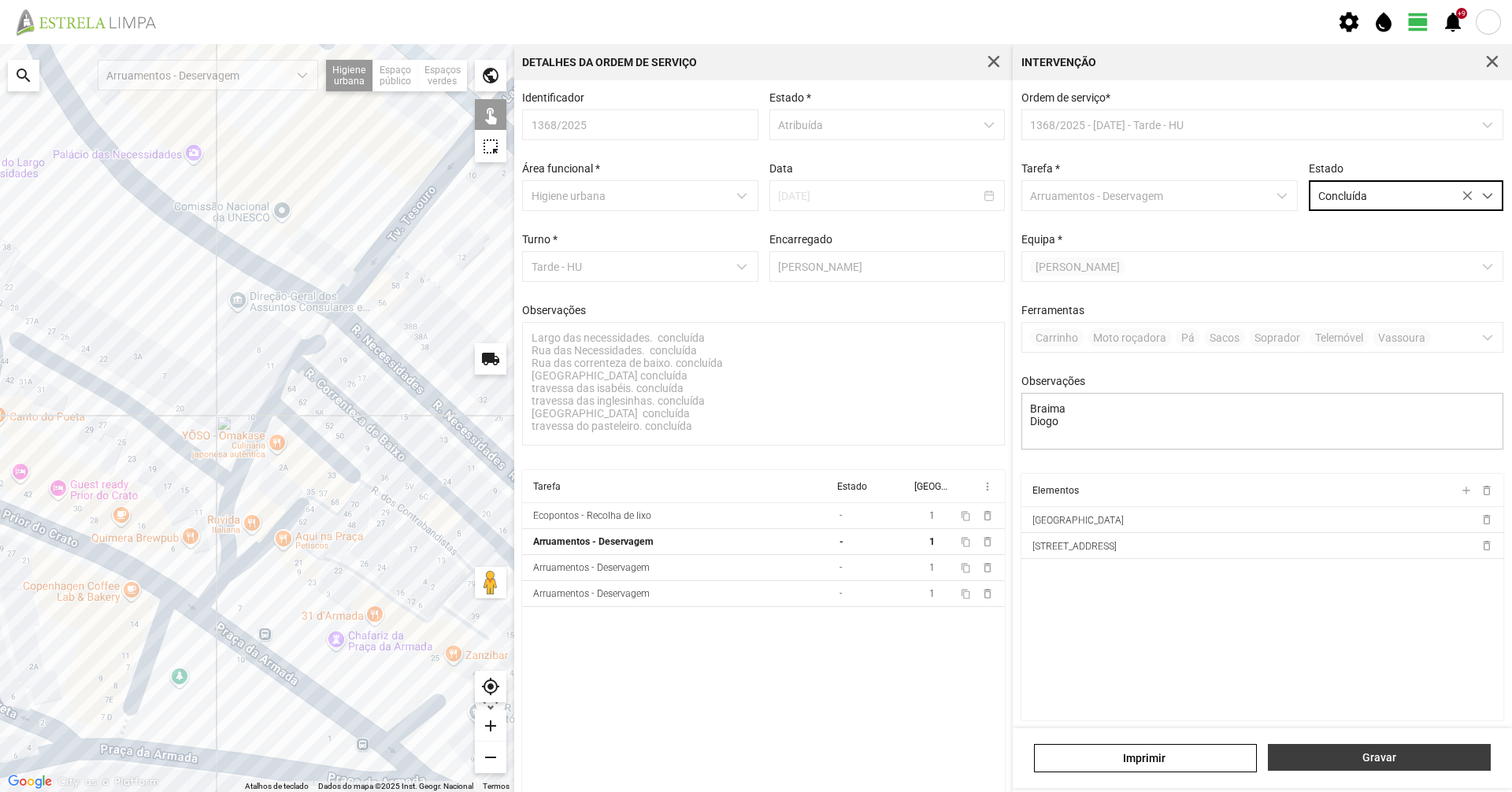
click at [1325, 748] on button "Gravar" at bounding box center [1379, 757] width 223 height 26
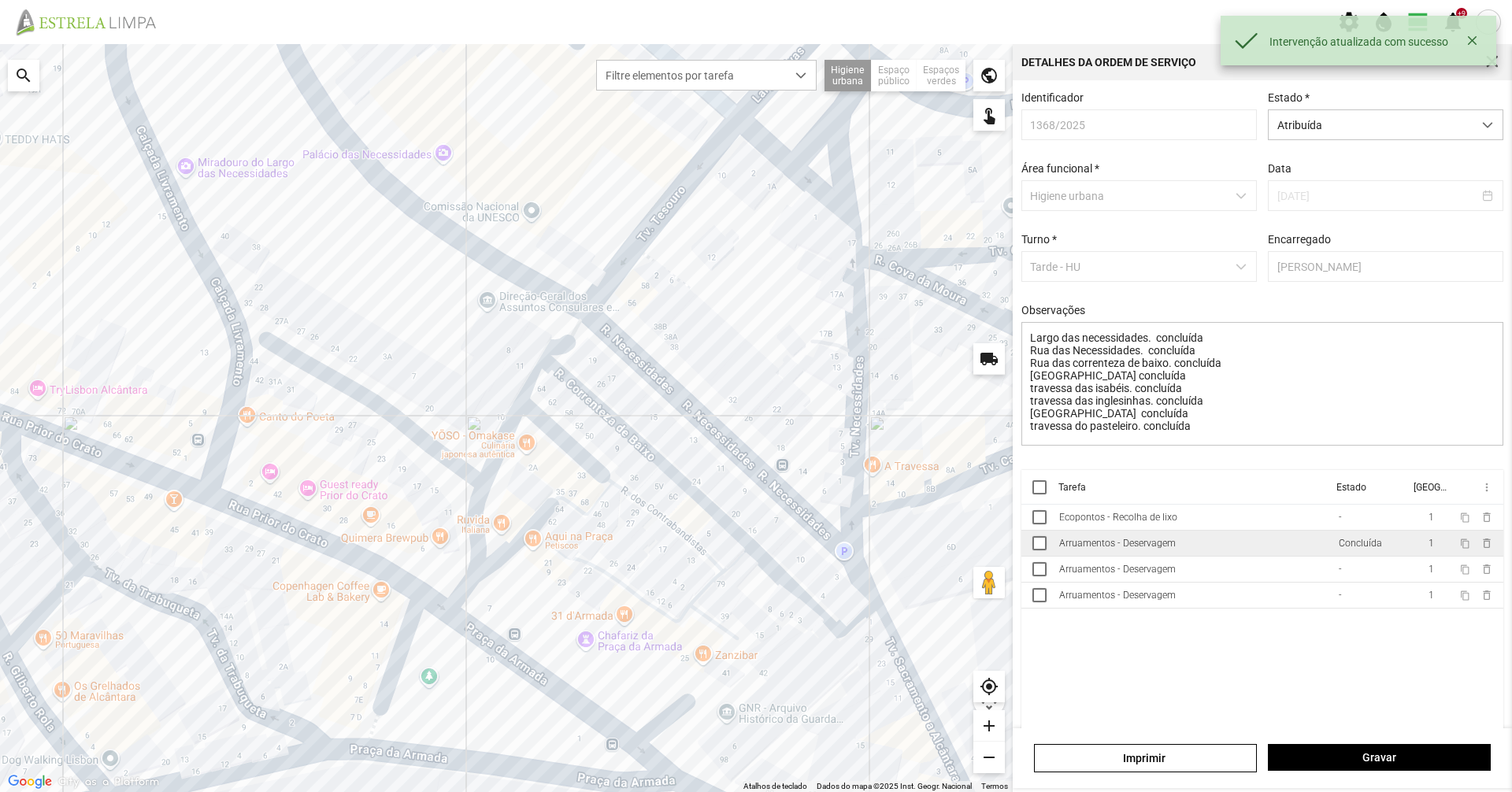
click at [1173, 548] on div "Arruamentos - Deservagem" at bounding box center [1117, 542] width 116 height 11
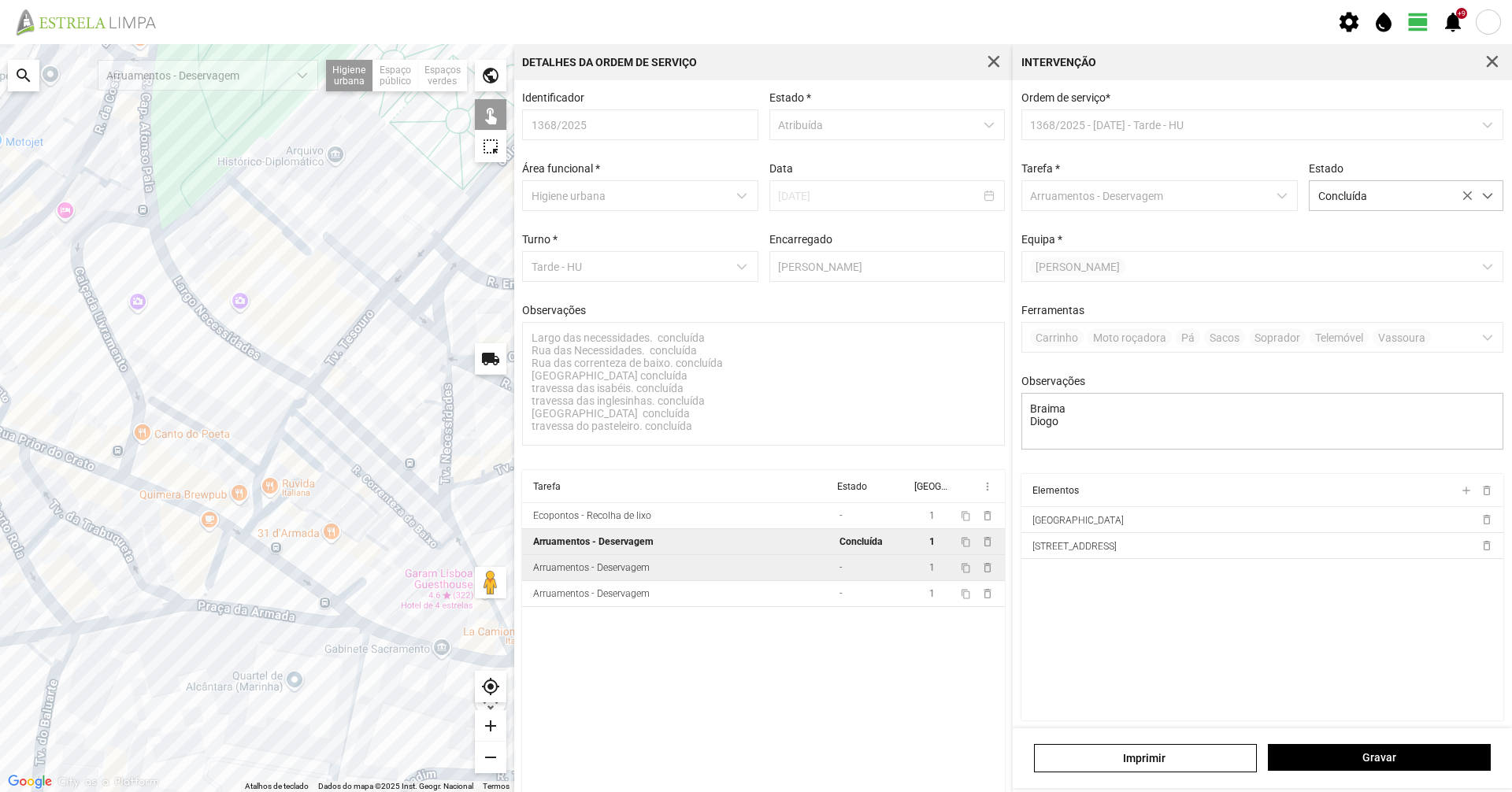
click at [599, 573] on div "Arruamentos - Deservagem" at bounding box center [591, 567] width 116 height 11
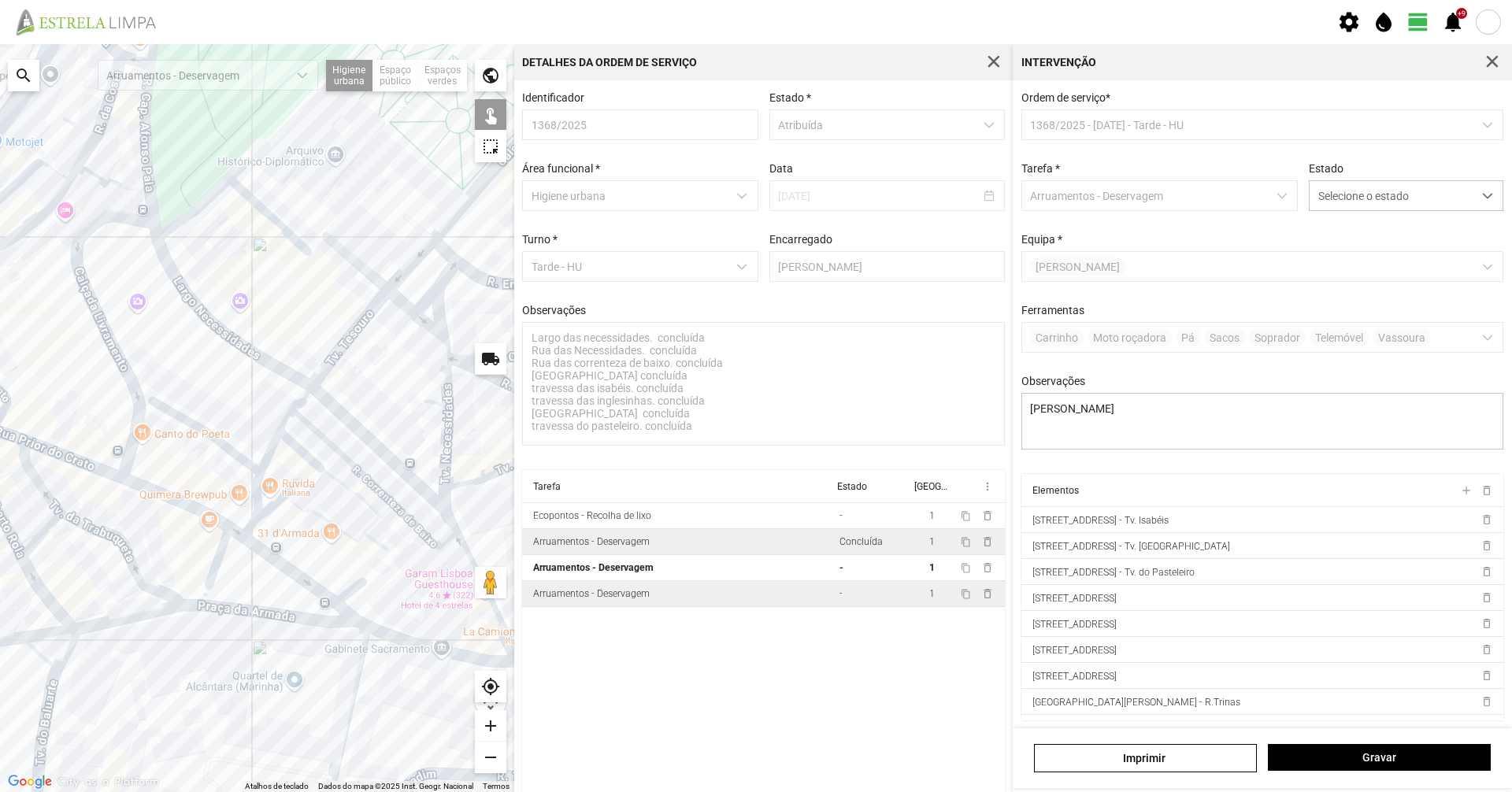
click at [589, 599] on div "Arruamentos - Deservagem" at bounding box center [591, 593] width 116 height 11
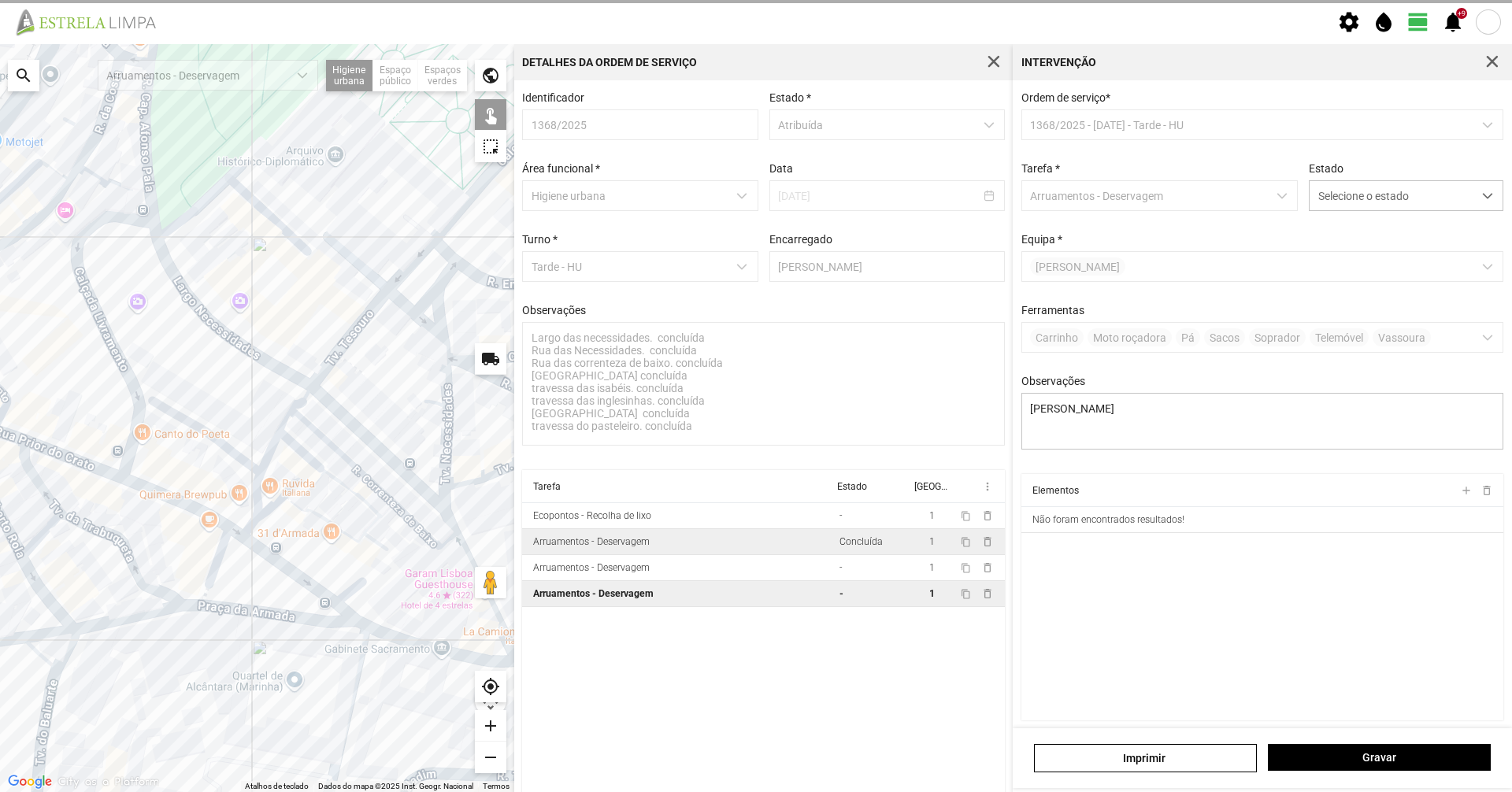
type textarea "Dionísio Nuno"
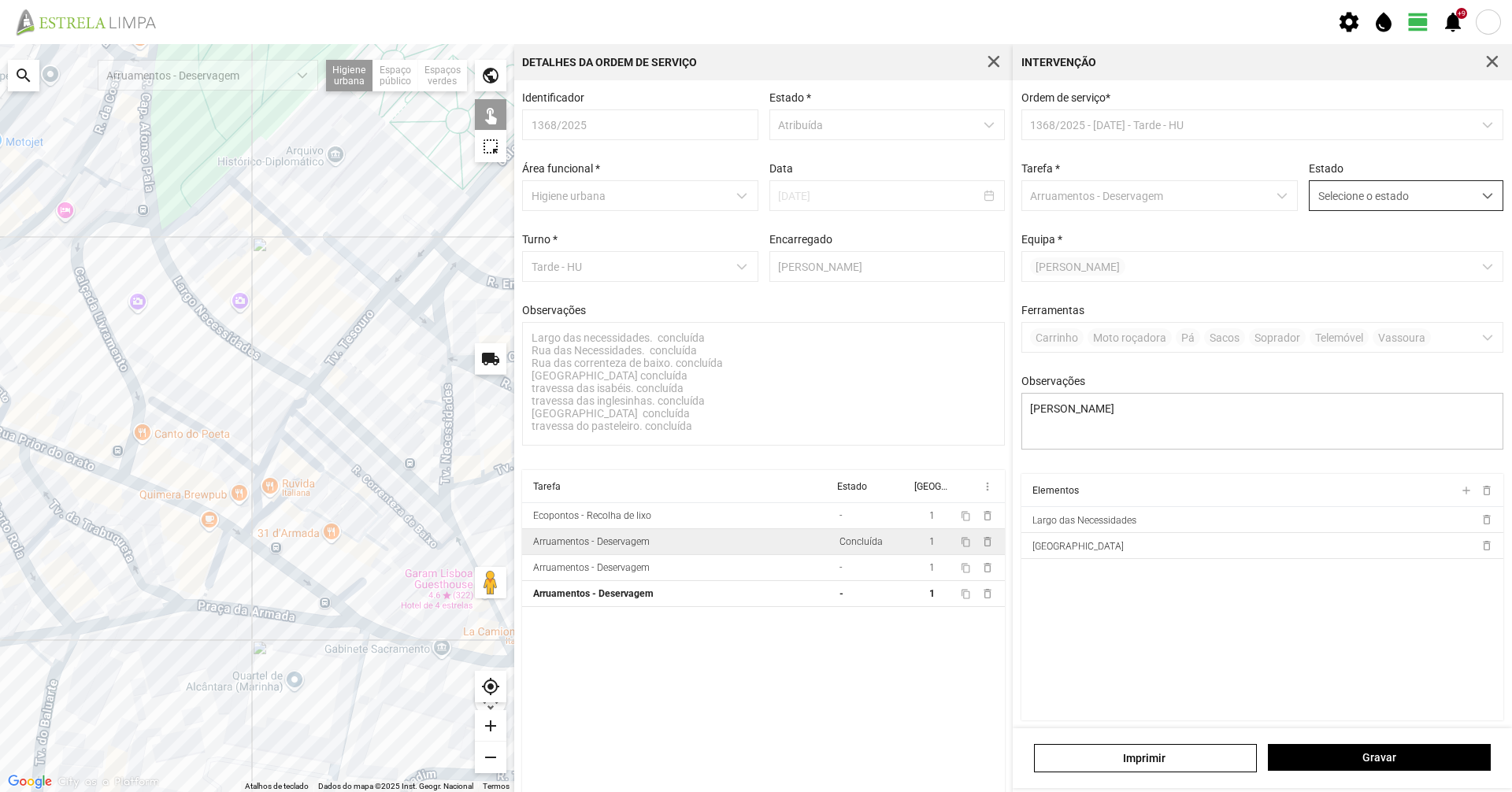
click at [1360, 202] on span "Selecione o estado" at bounding box center [1392, 195] width 163 height 29
click at [1347, 263] on li "Concluída" at bounding box center [1395, 257] width 187 height 29
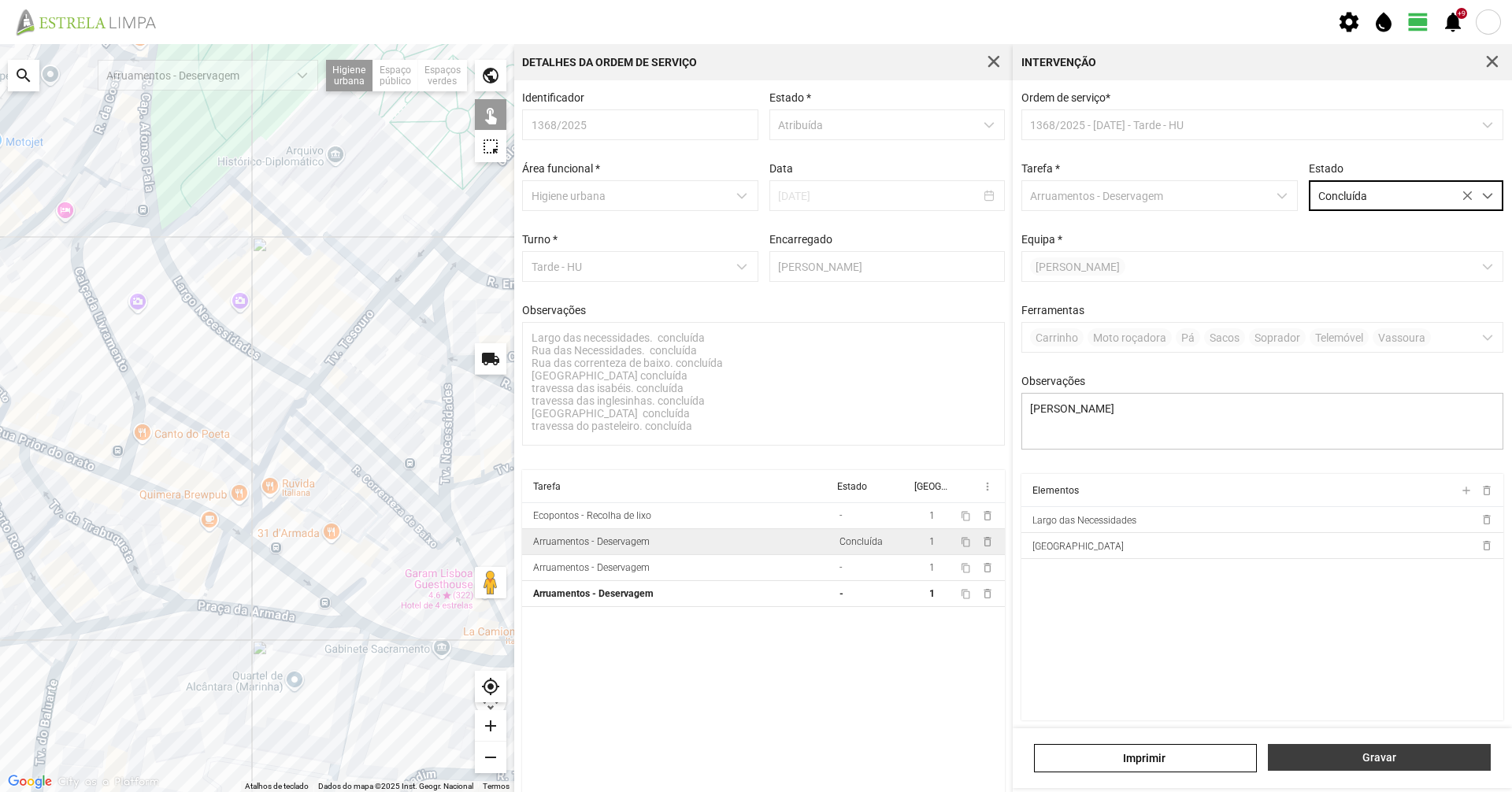
click at [1336, 766] on button "Gravar" at bounding box center [1379, 757] width 223 height 26
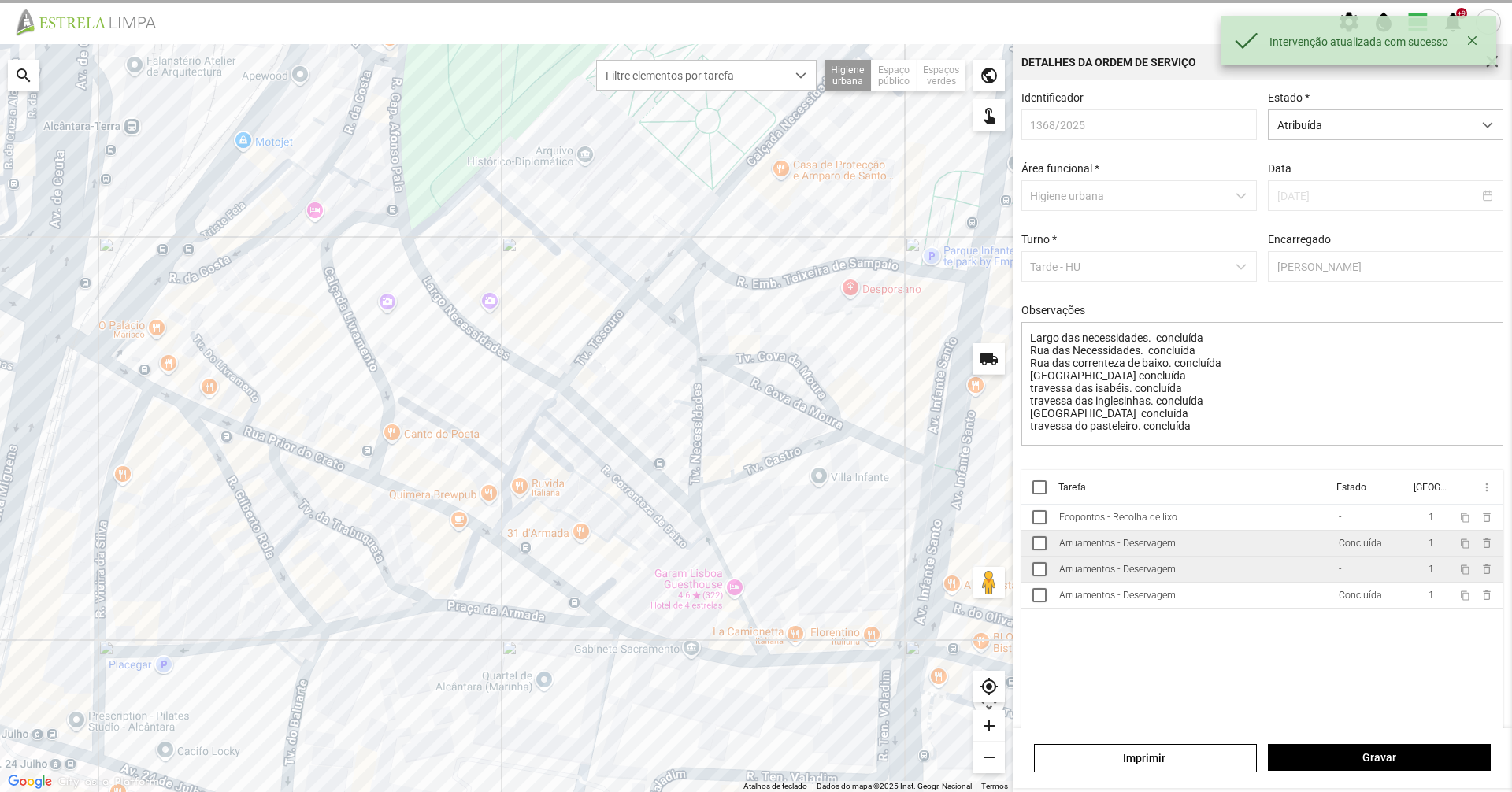
click at [1186, 565] on td "Arruamentos - Deservagem" at bounding box center [1192, 569] width 279 height 26
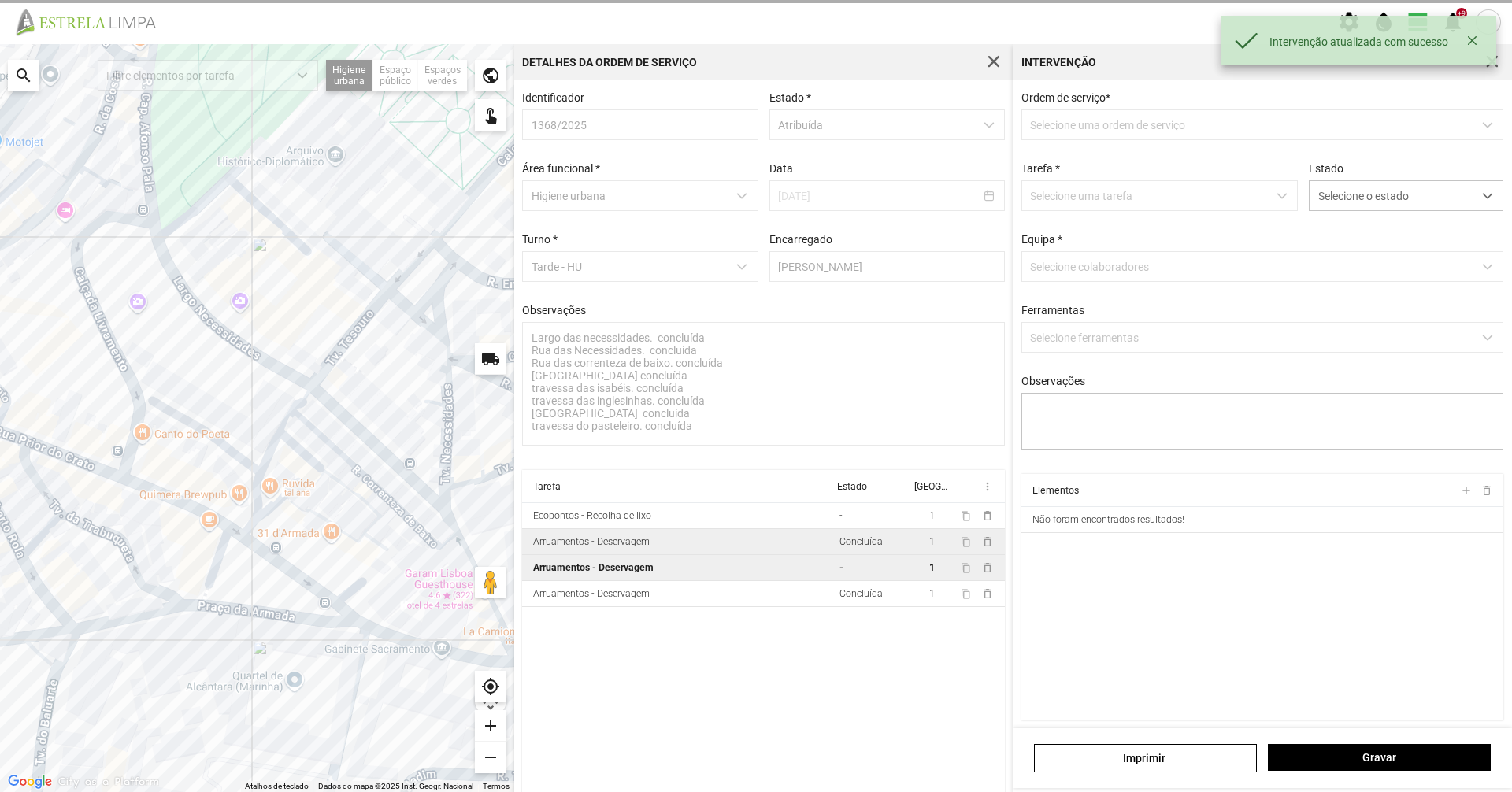
type textarea "Daniil Diogo"
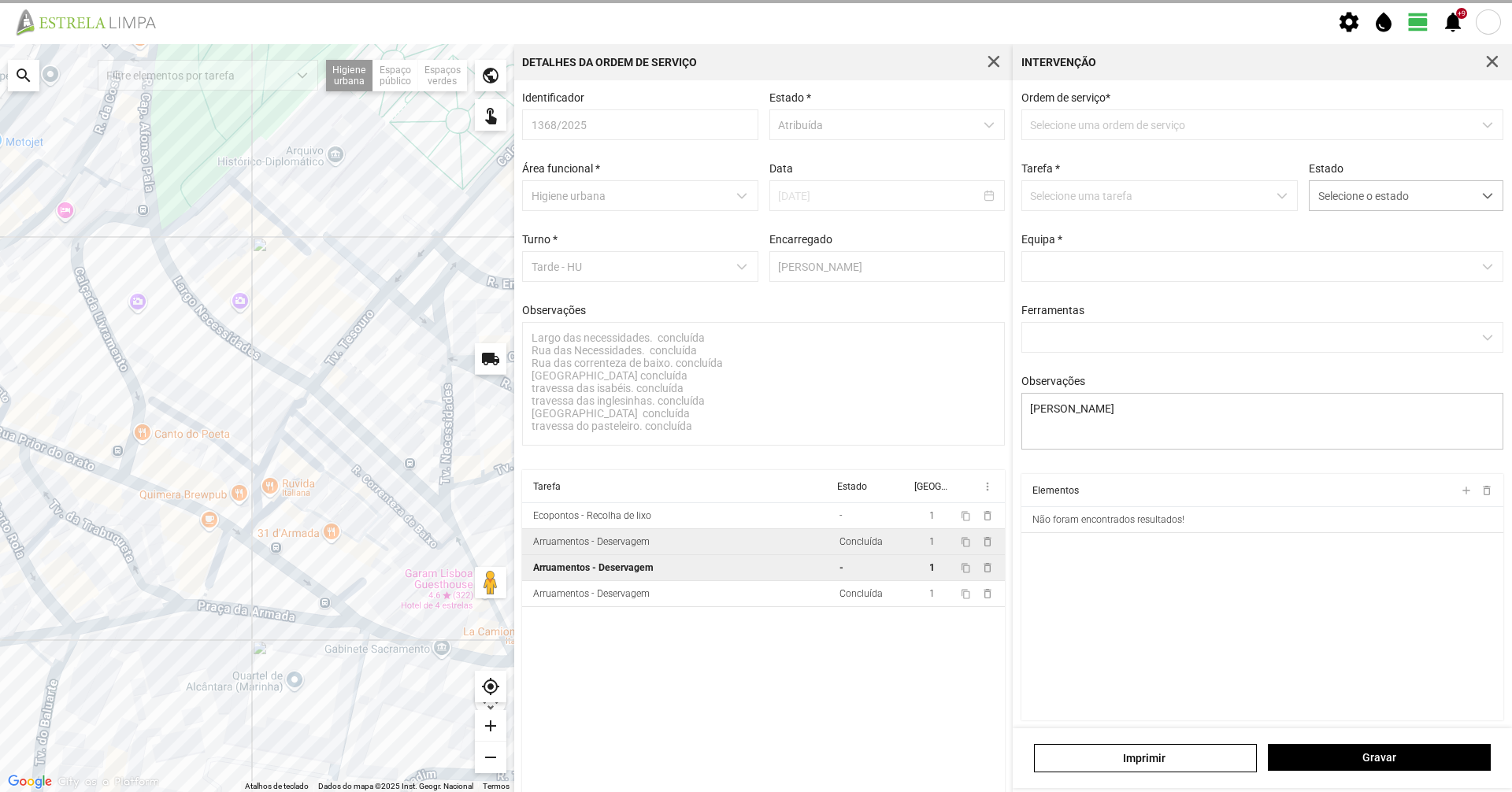
drag, startPoint x: 388, startPoint y: 568, endPoint x: 116, endPoint y: 501, distance: 280.1
click at [117, 503] on div at bounding box center [257, 417] width 514 height 747
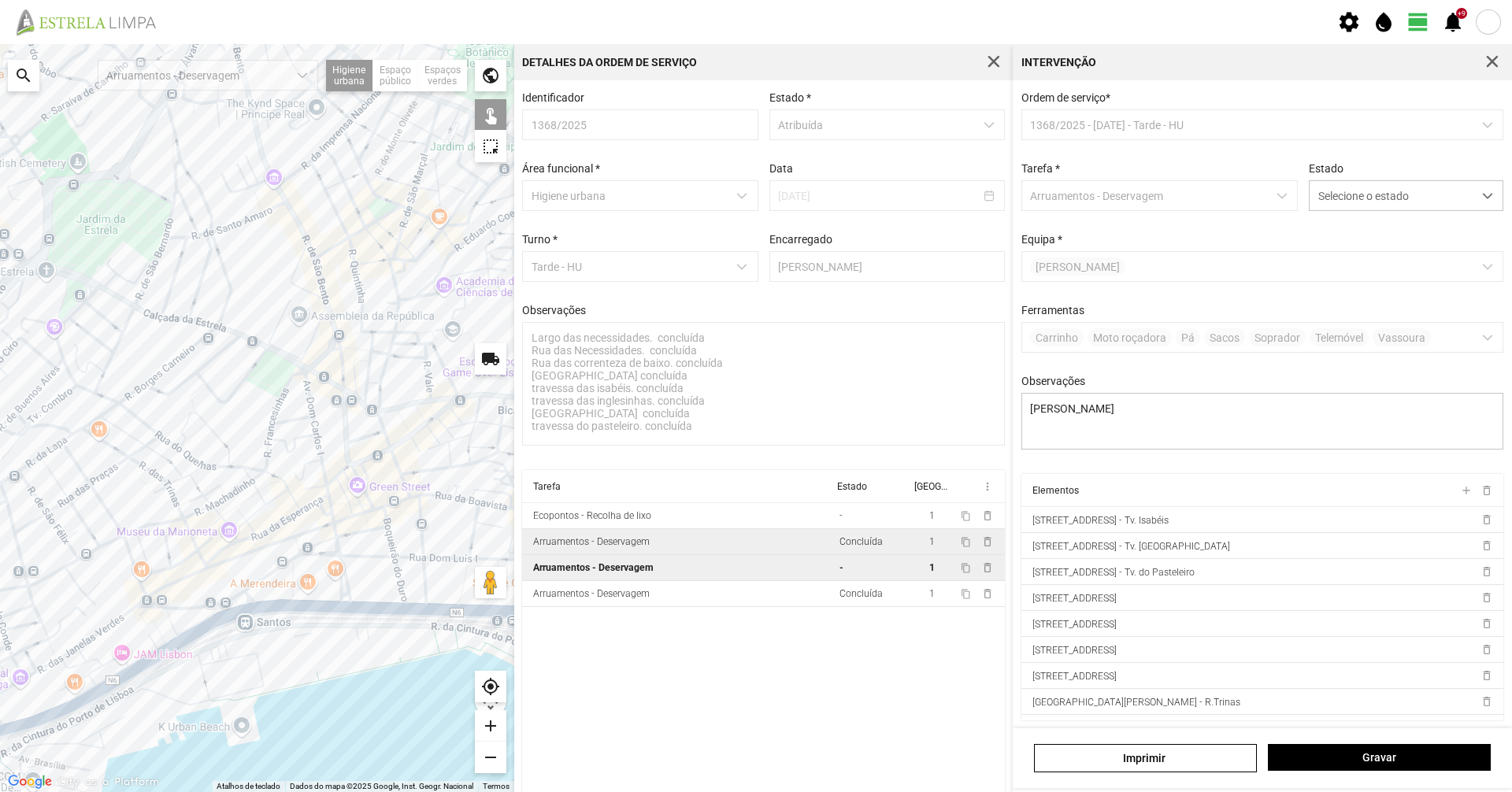
drag, startPoint x: 429, startPoint y: 418, endPoint x: 26, endPoint y: 603, distance: 443.4
click at [26, 603] on div at bounding box center [257, 417] width 514 height 747
click at [164, 523] on div at bounding box center [257, 417] width 514 height 747
click at [128, 534] on div at bounding box center [257, 417] width 514 height 747
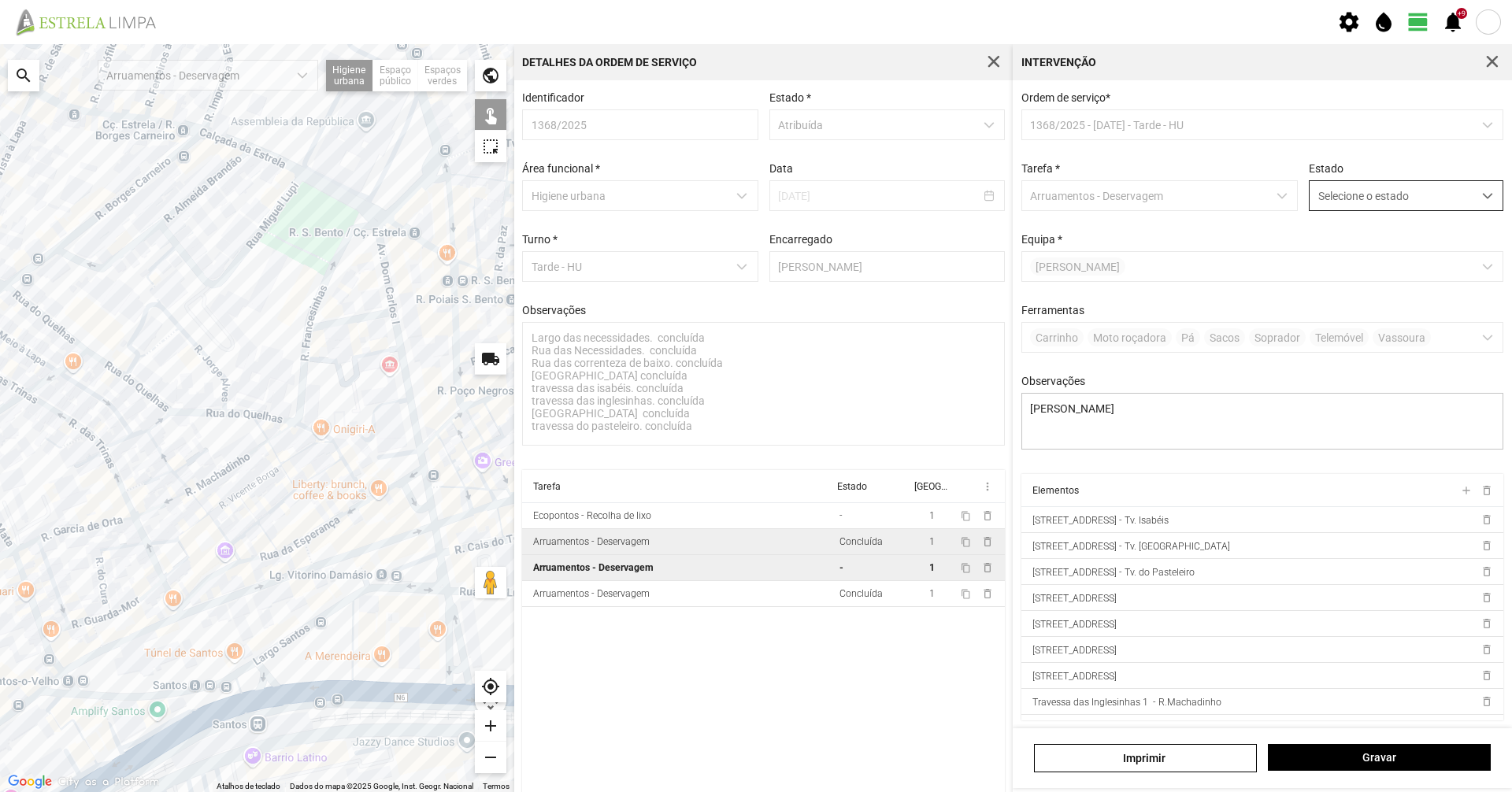
click at [1341, 201] on span "Selecione o estado" at bounding box center [1392, 195] width 163 height 29
click at [1346, 253] on li "Concluída" at bounding box center [1395, 257] width 187 height 29
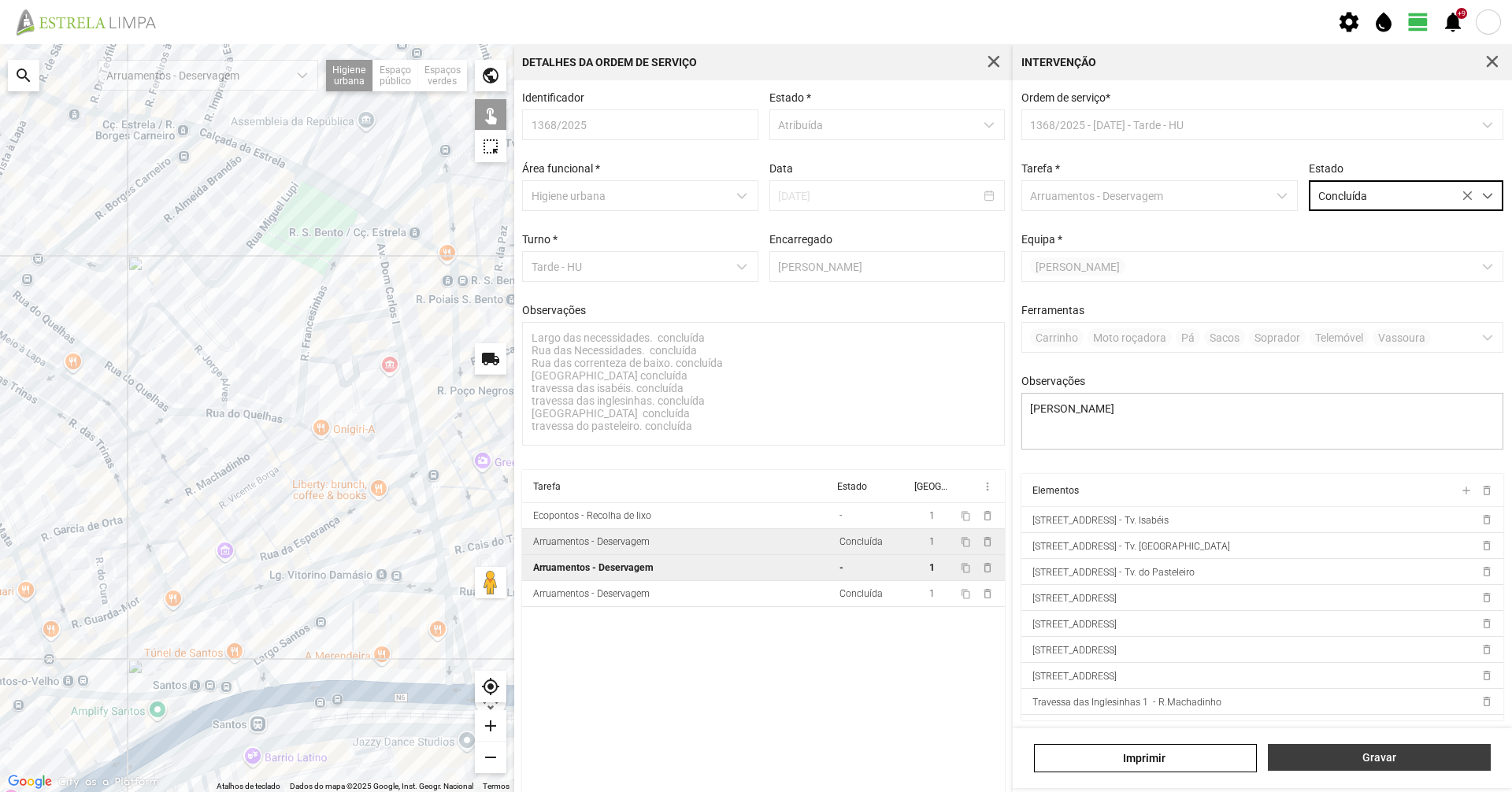
click at [1380, 759] on span "Gravar" at bounding box center [1379, 757] width 206 height 12
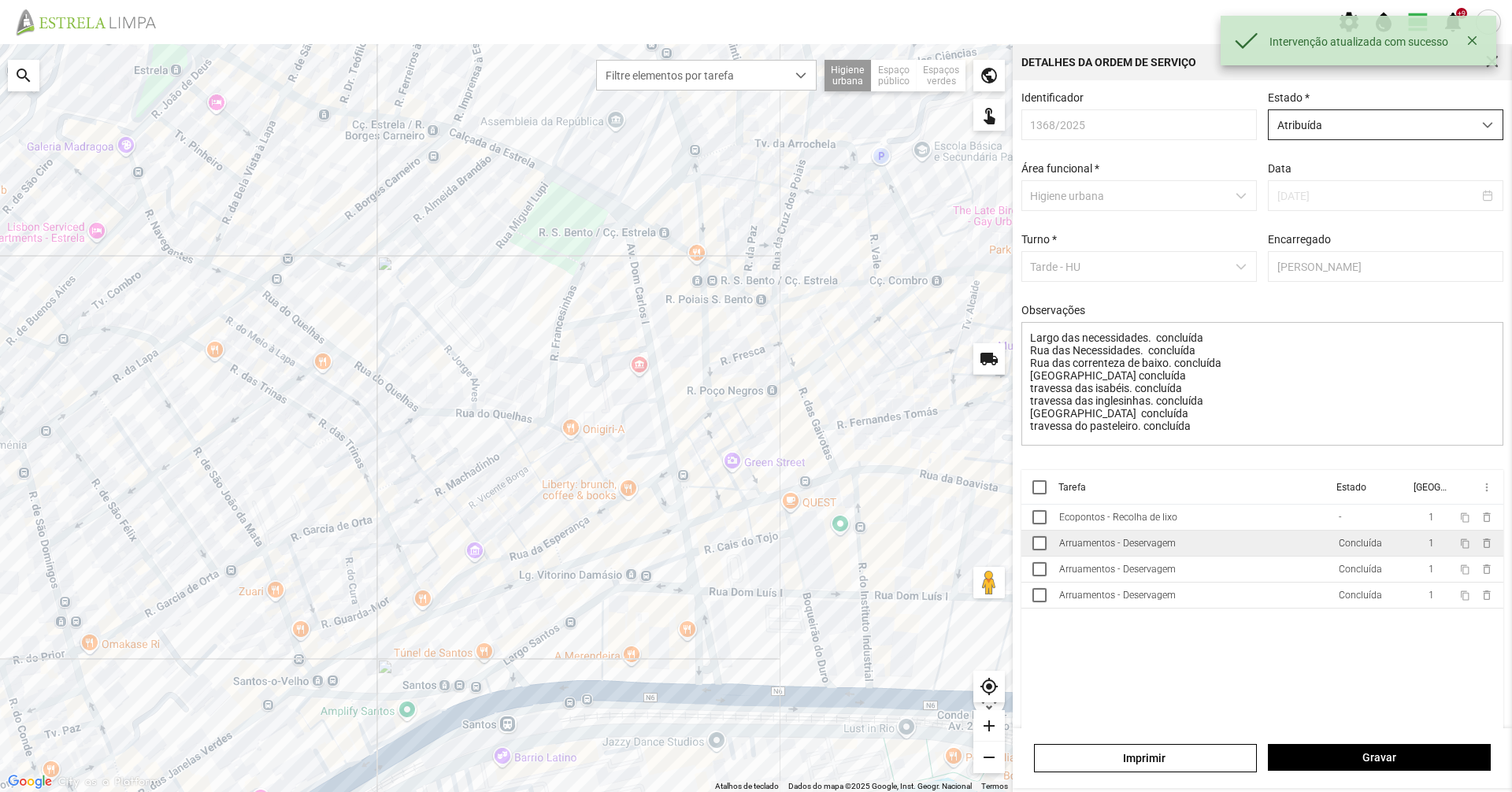
click at [1331, 132] on span "Atribuída" at bounding box center [1370, 124] width 204 height 29
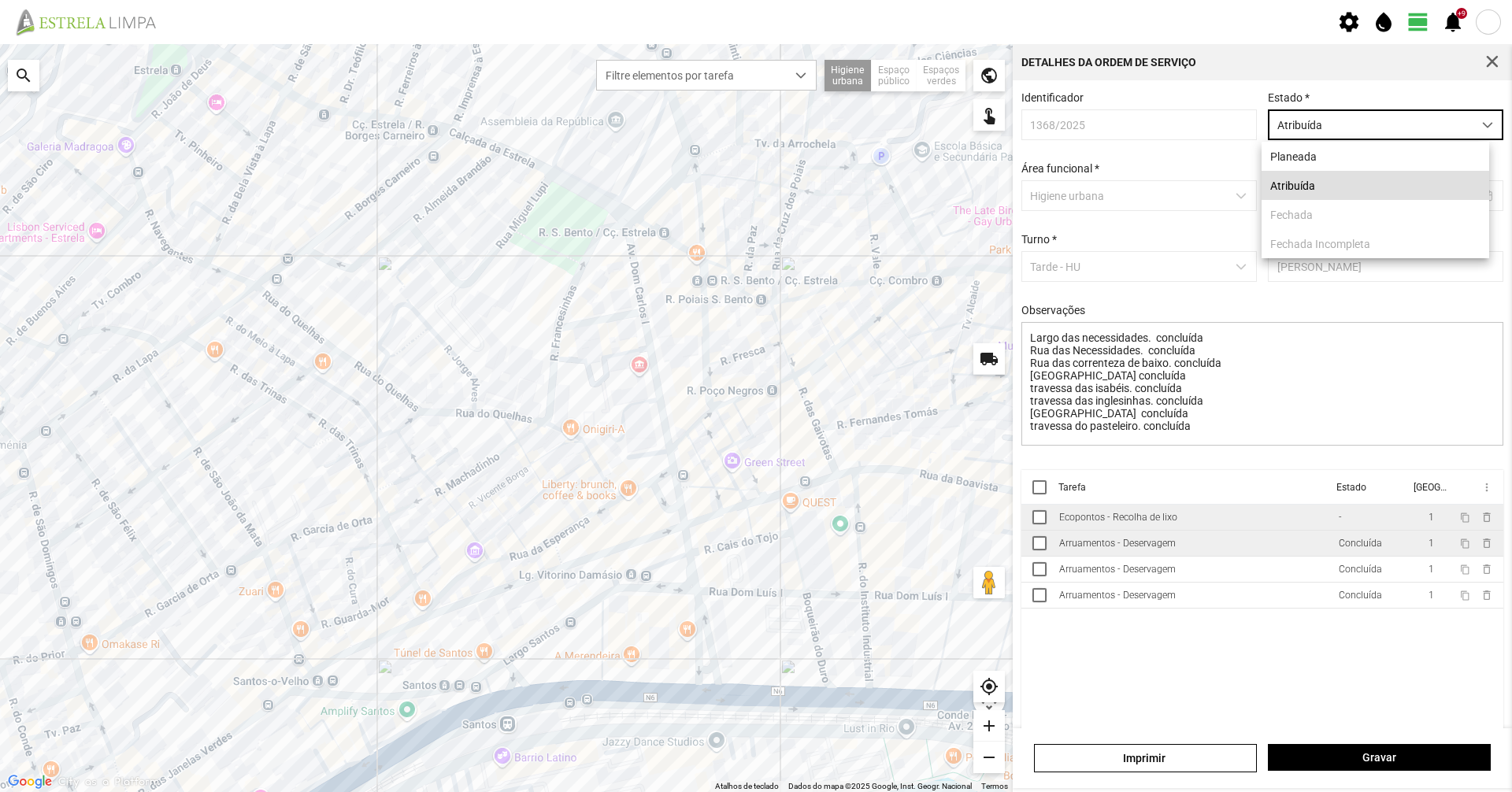
click at [1273, 530] on td "Ecopontos - Recolha de lixo" at bounding box center [1192, 518] width 279 height 26
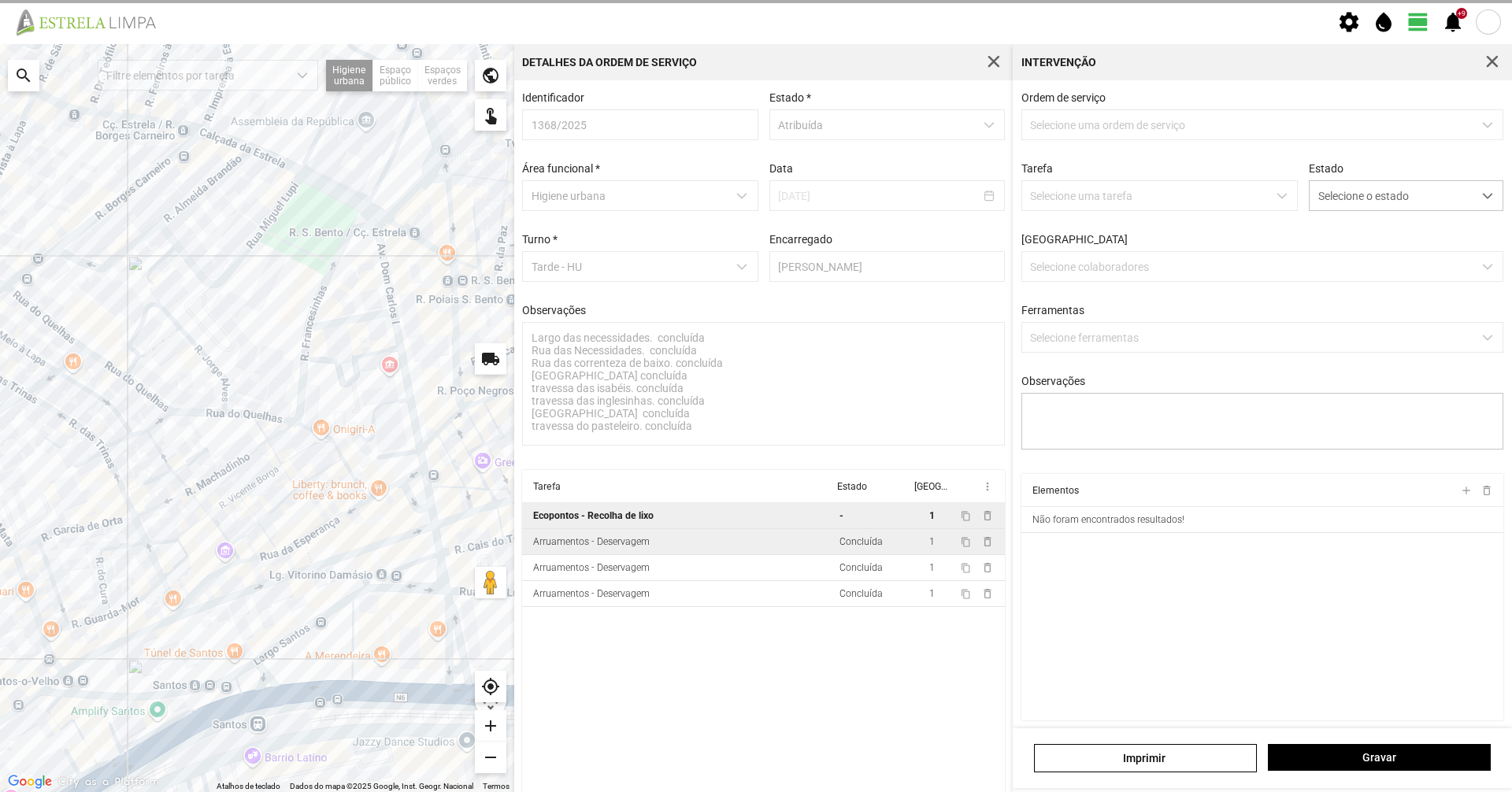
type textarea "Sergio Umaro"
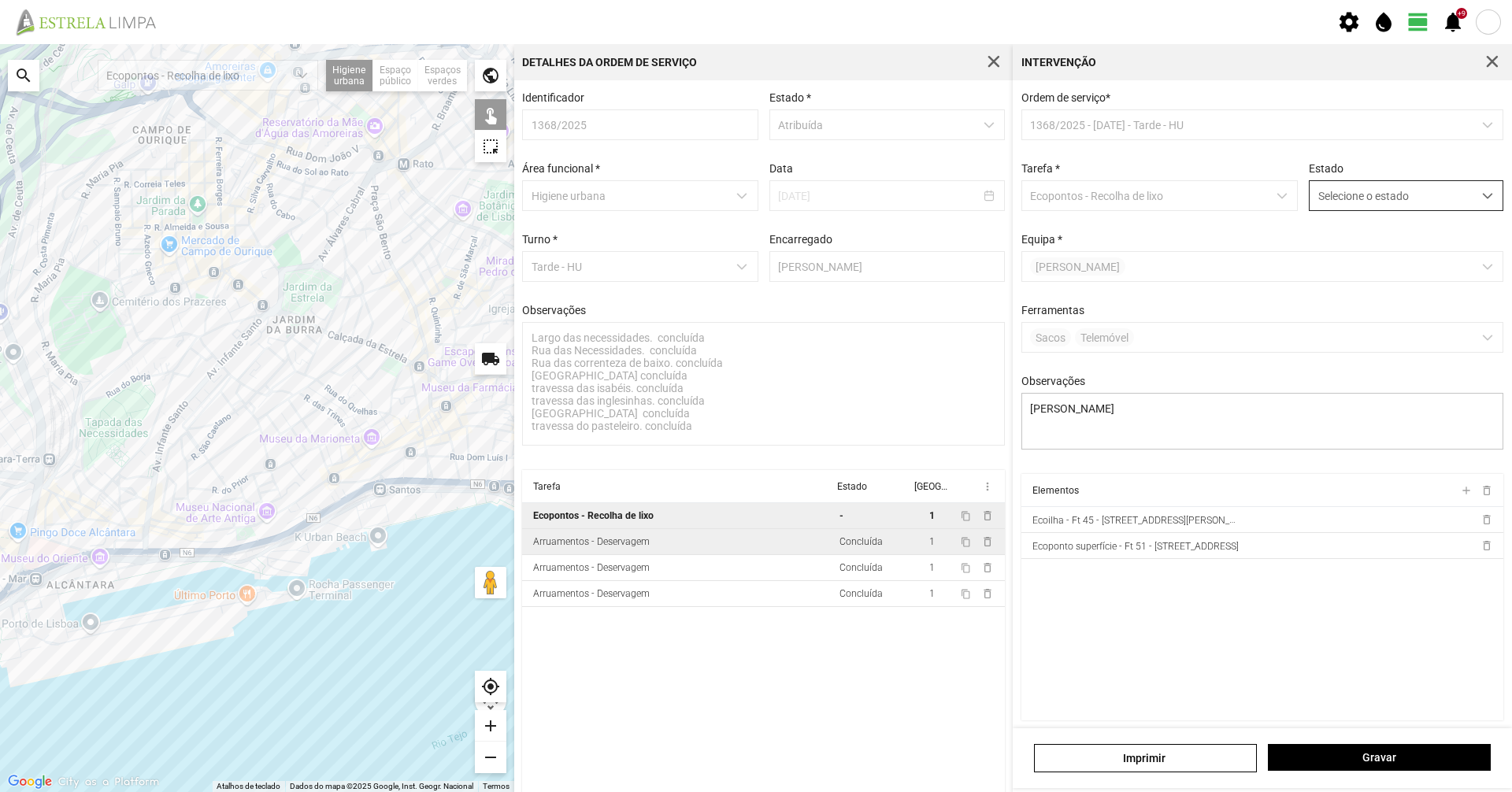
click at [1337, 197] on span "Selecione o estado" at bounding box center [1392, 195] width 163 height 29
click at [1322, 255] on li "Concluída" at bounding box center [1395, 257] width 187 height 29
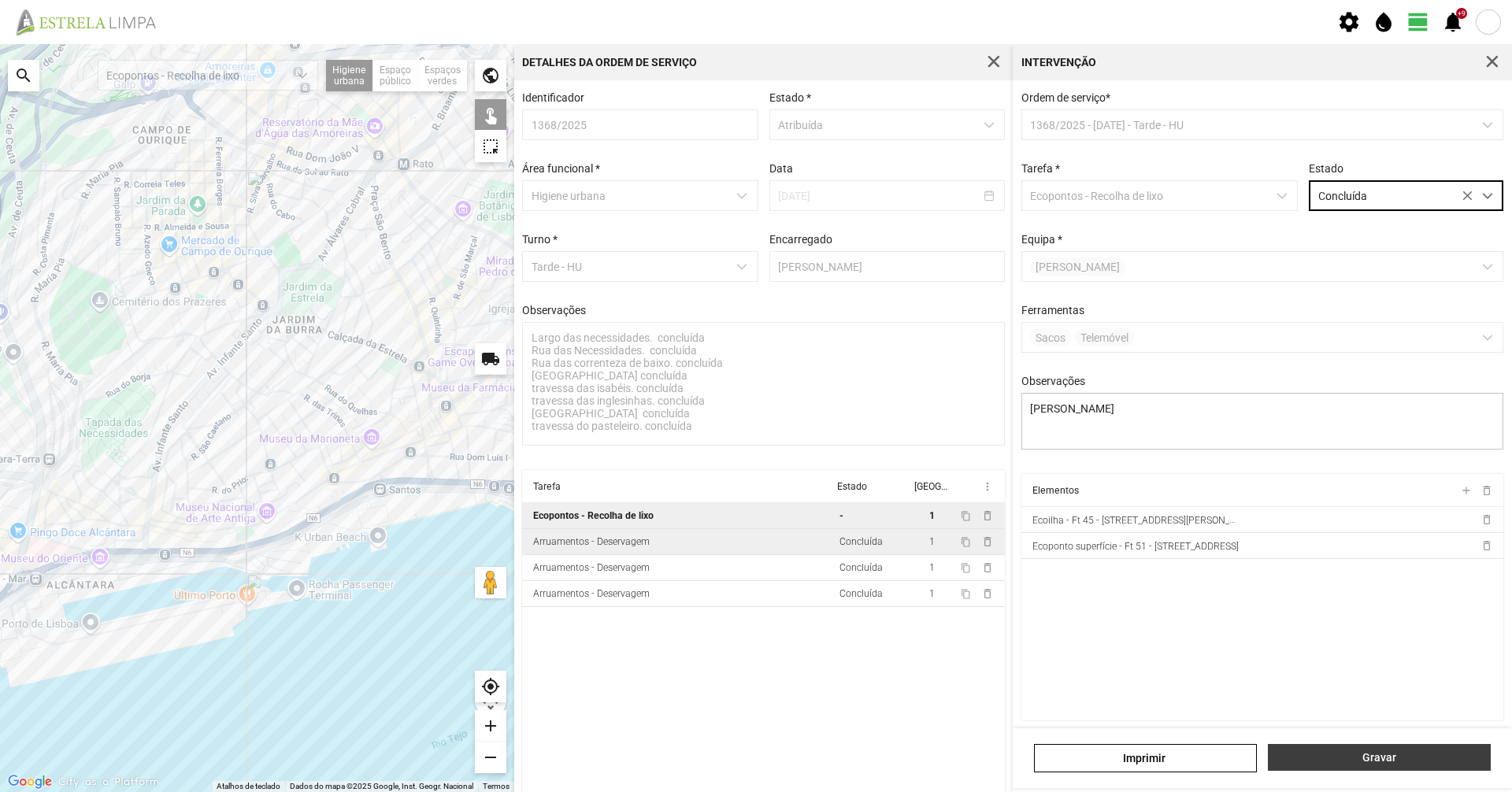
click at [1355, 752] on span "Gravar" at bounding box center [1379, 757] width 206 height 12
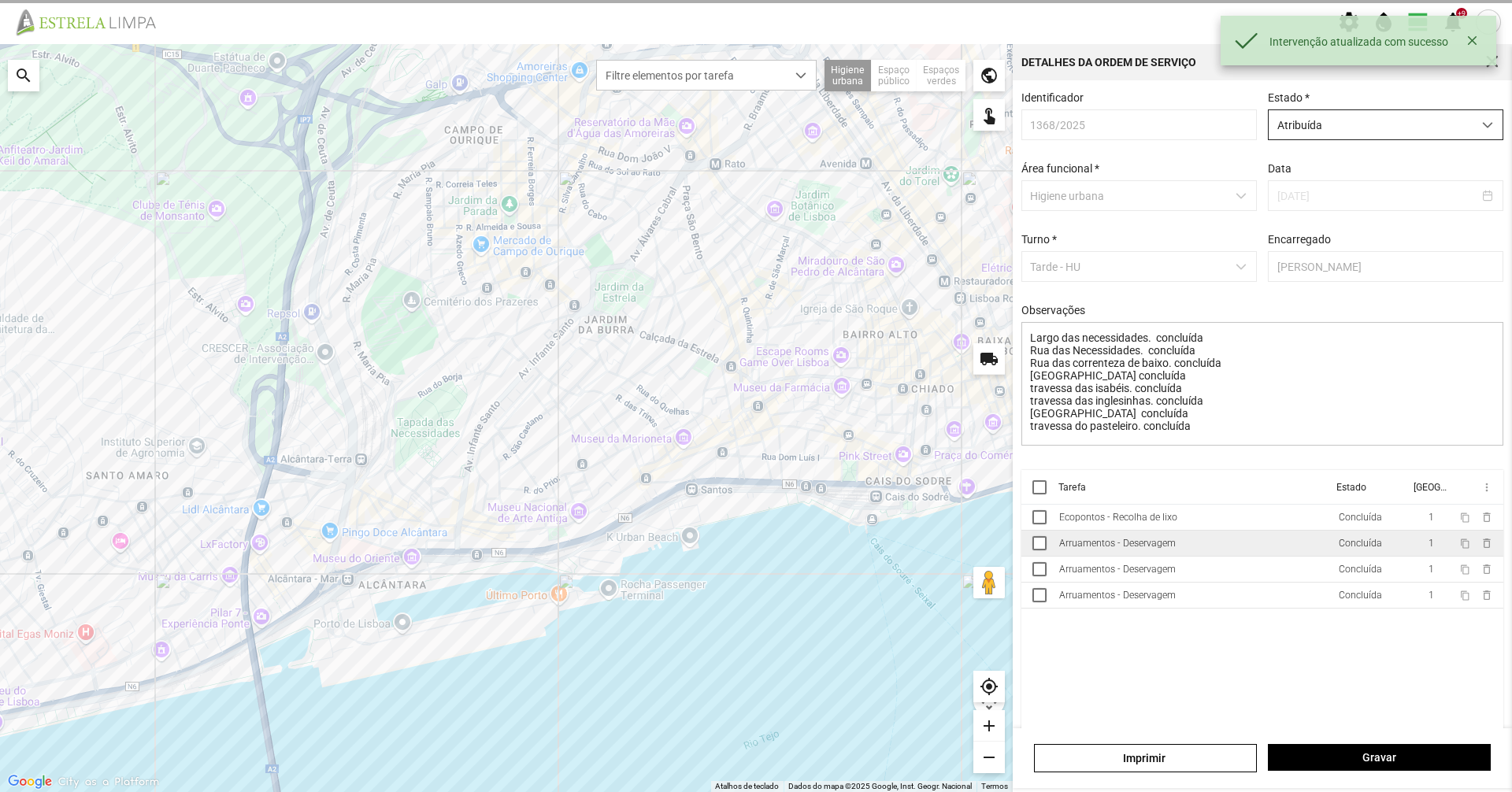
click at [1368, 138] on span "Atribuída" at bounding box center [1370, 124] width 204 height 29
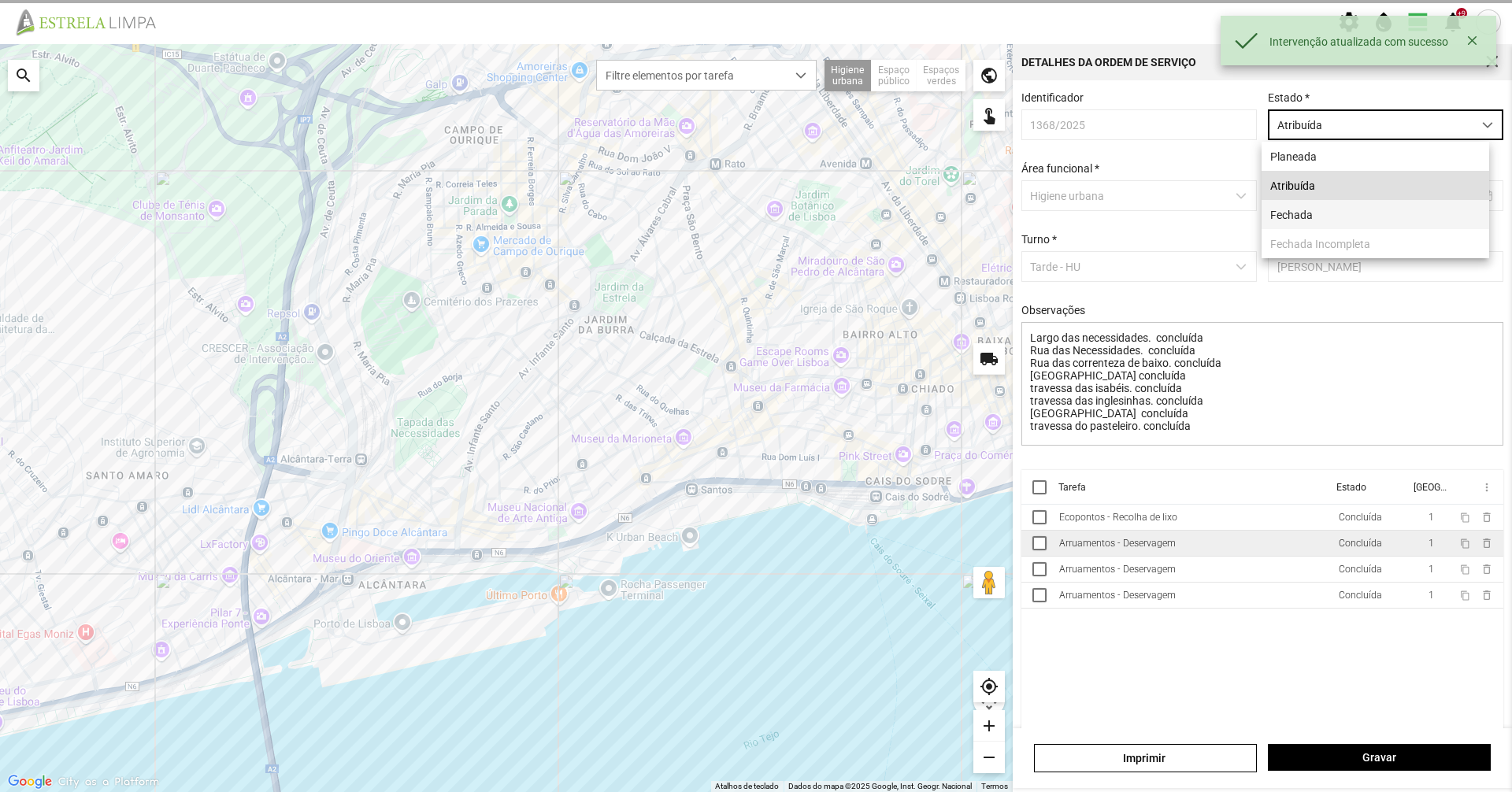
click at [1369, 210] on li "Fechada" at bounding box center [1375, 214] width 228 height 29
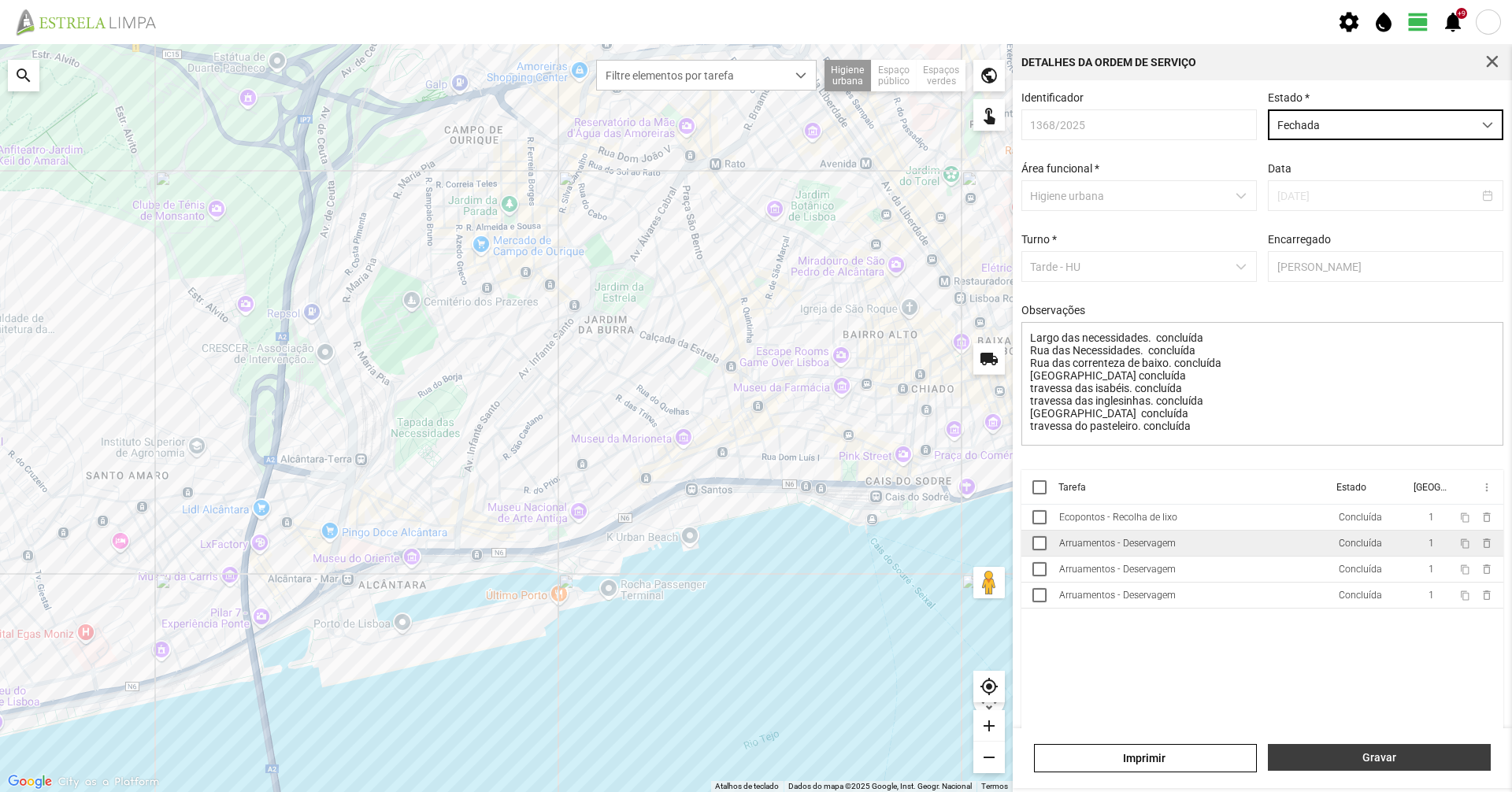
click at [1417, 757] on span "Gravar" at bounding box center [1379, 757] width 206 height 12
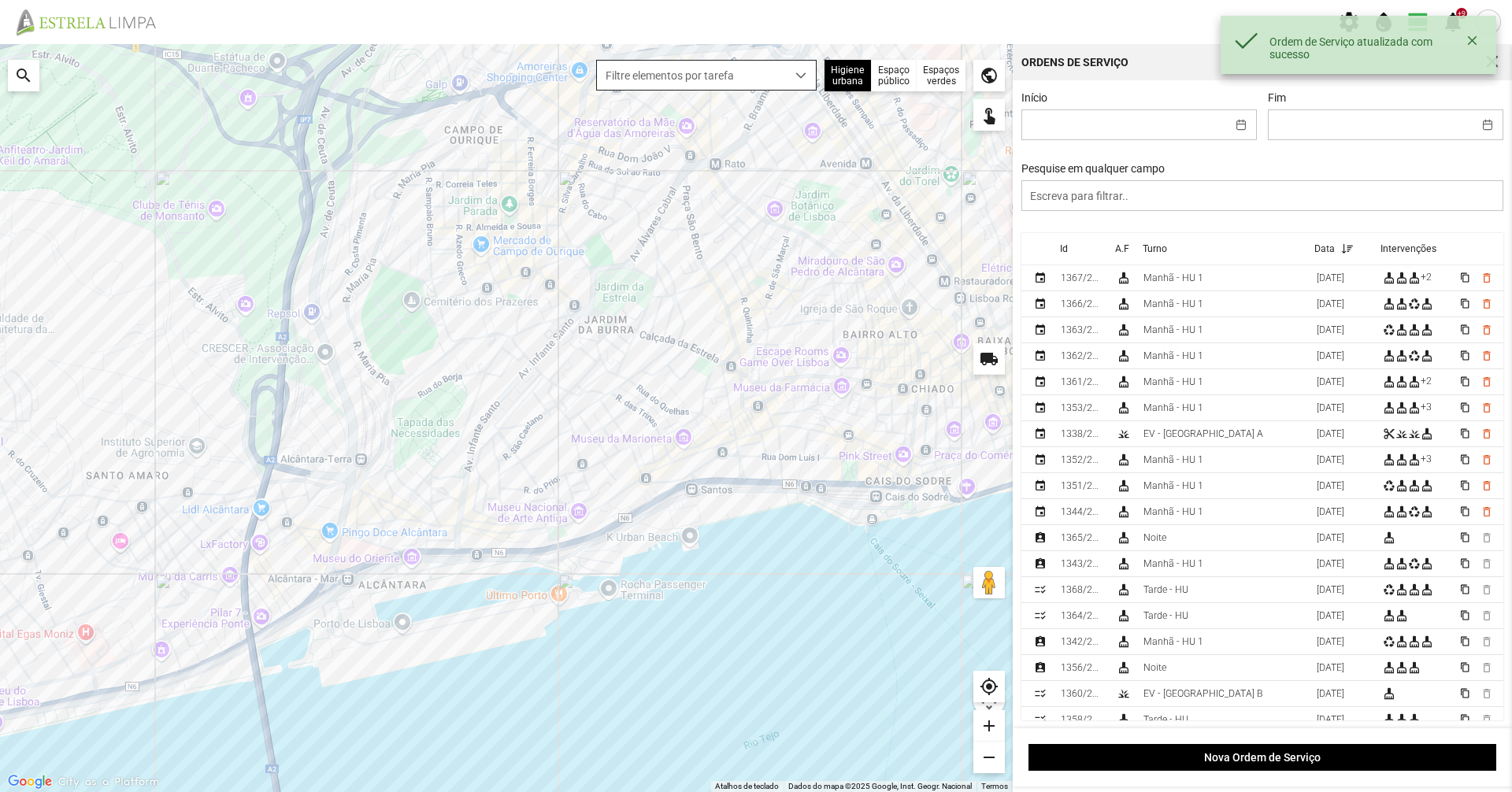
click at [791, 67] on div "dropdown trigger" at bounding box center [801, 75] width 31 height 29
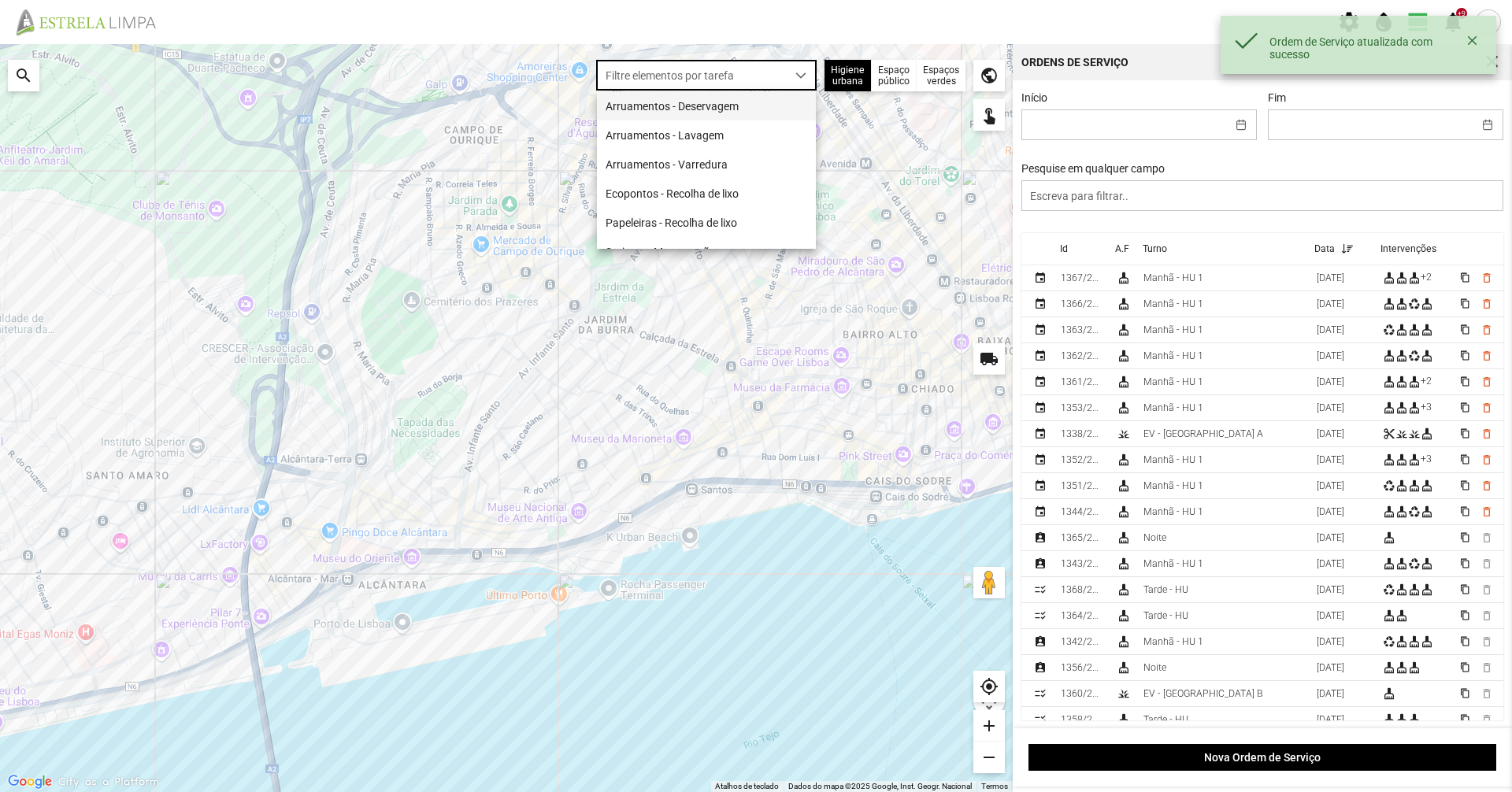
click at [782, 108] on li "Arruamentos - Deservagem" at bounding box center [707, 105] width 219 height 29
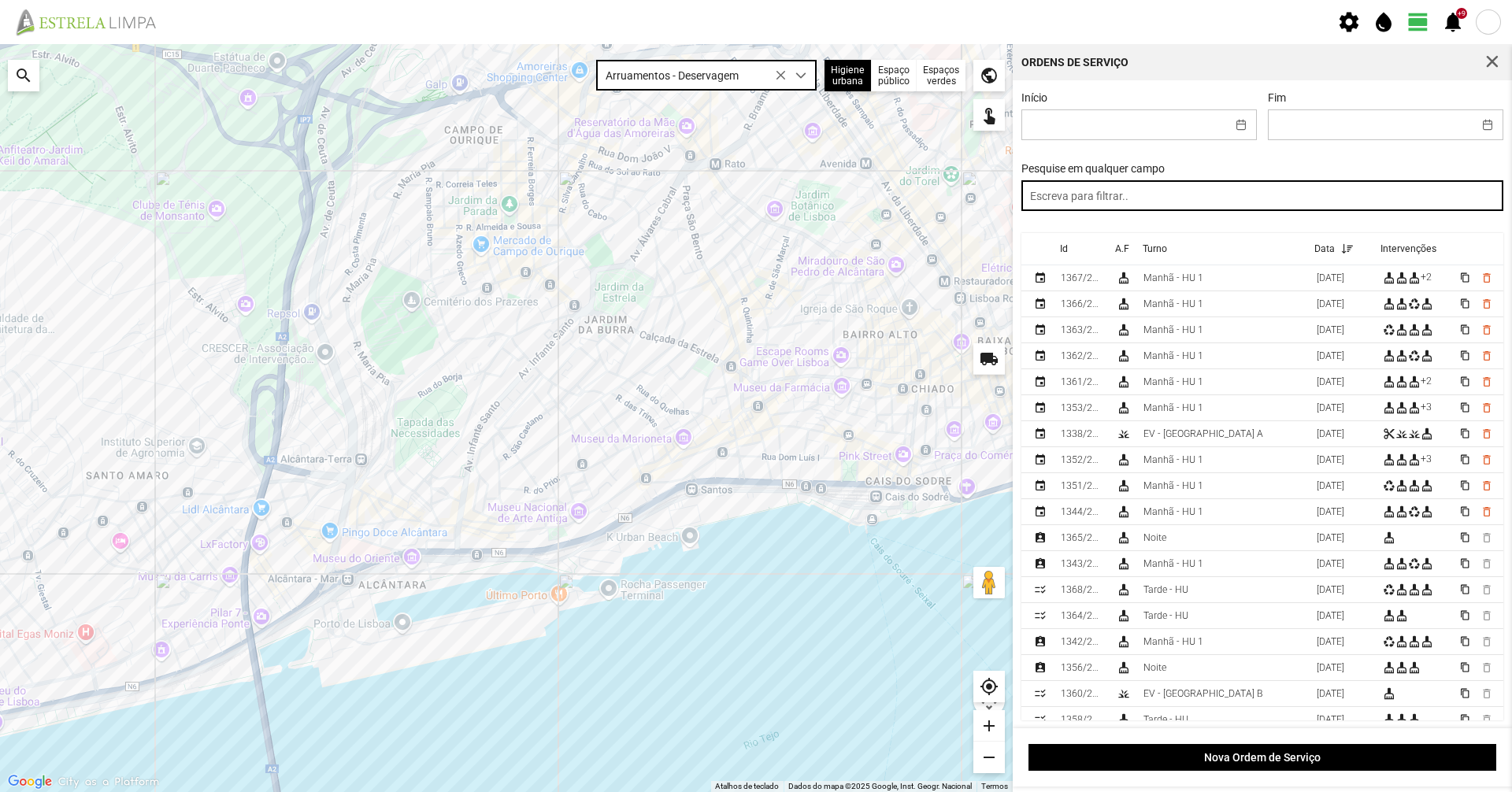
click at [1087, 186] on input "text" at bounding box center [1263, 195] width 483 height 30
paste input "tarde"
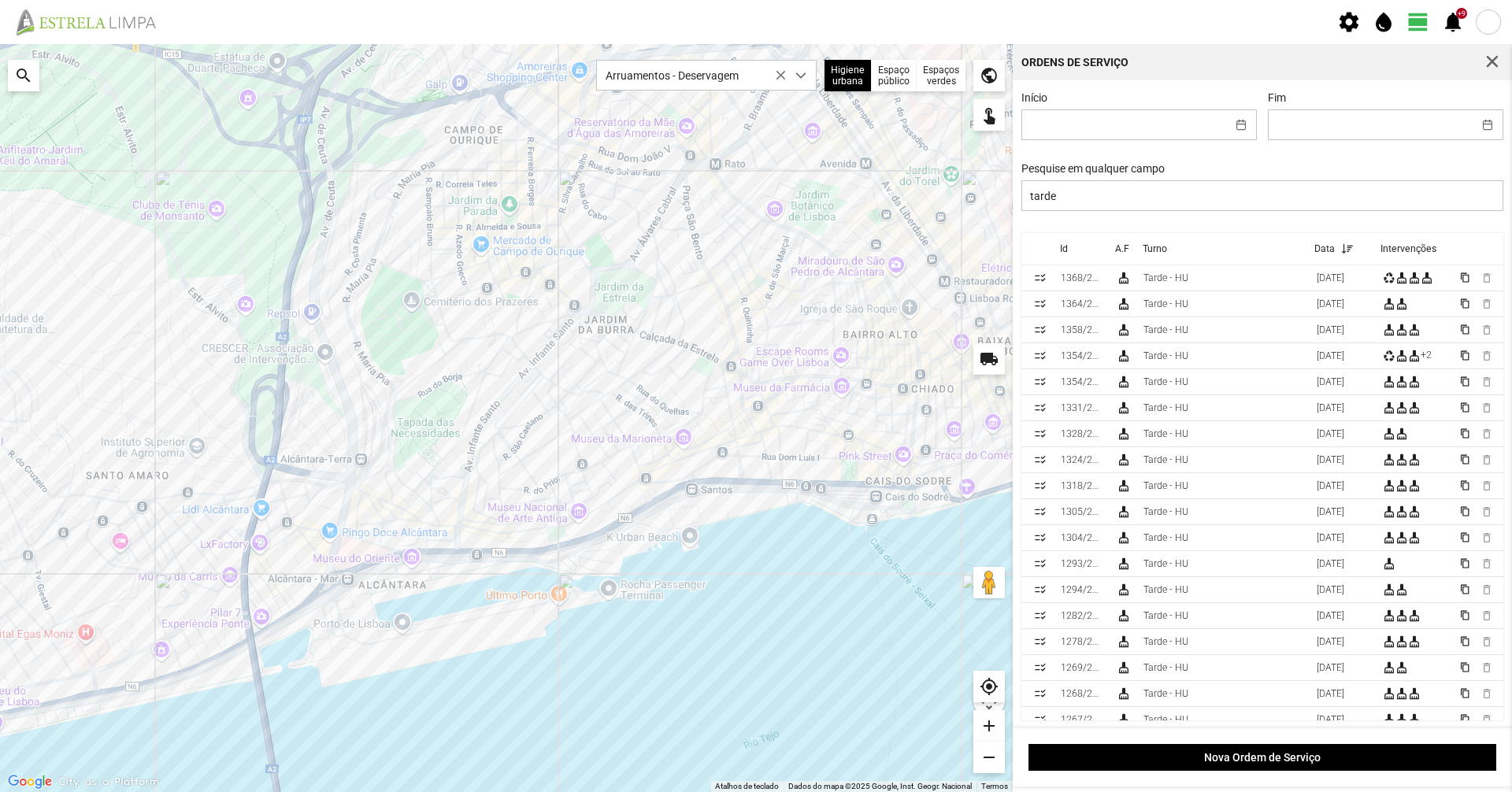
drag, startPoint x: 797, startPoint y: 421, endPoint x: 790, endPoint y: 370, distance: 51.5
click at [790, 370] on div at bounding box center [506, 417] width 1012 height 747
drag, startPoint x: 418, startPoint y: 414, endPoint x: 408, endPoint y: 360, distance: 54.9
click at [407, 364] on div at bounding box center [506, 417] width 1012 height 747
drag, startPoint x: 468, startPoint y: 302, endPoint x: 449, endPoint y: 277, distance: 31.4
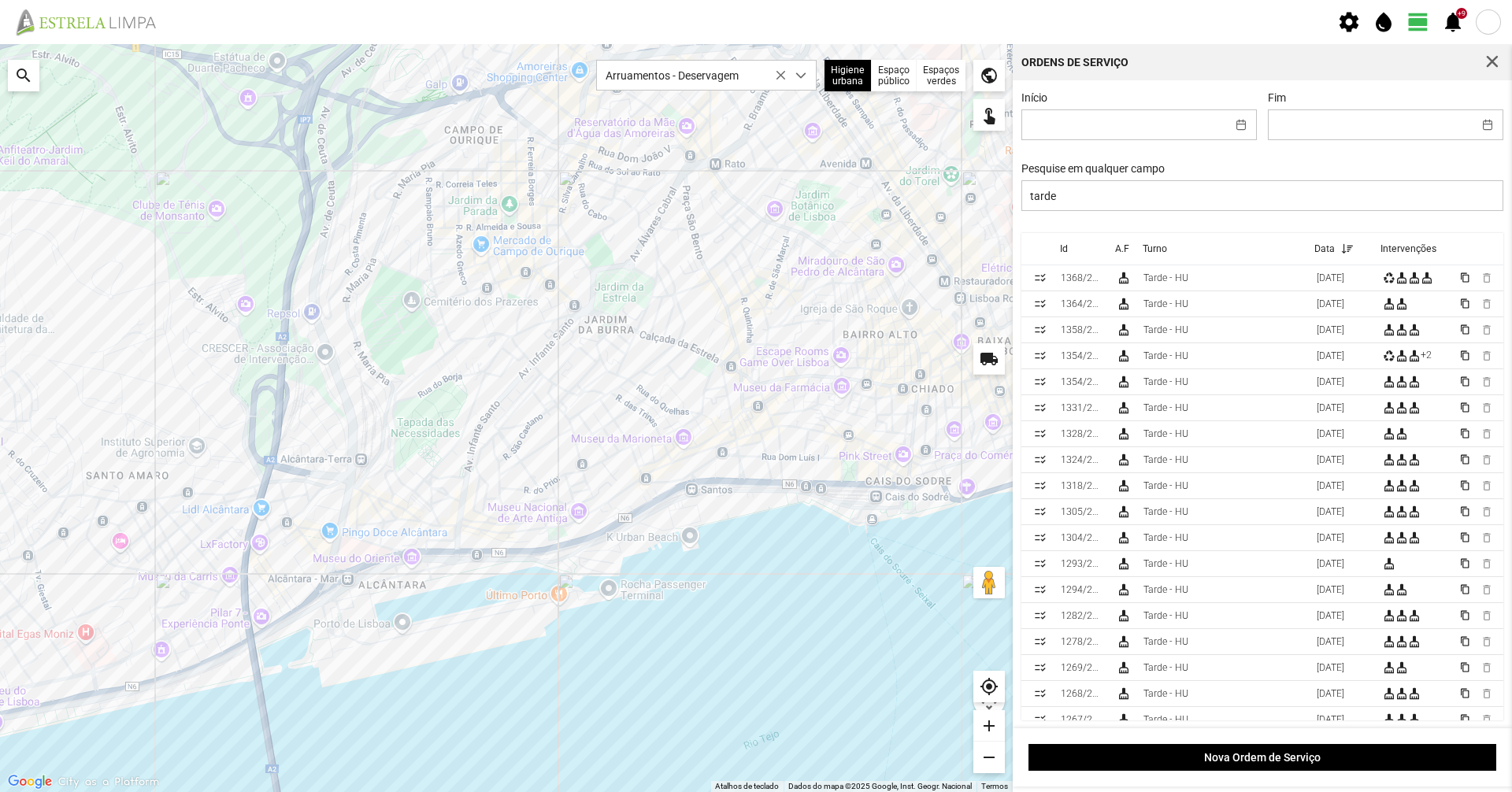
click at [449, 277] on div at bounding box center [506, 417] width 1012 height 747
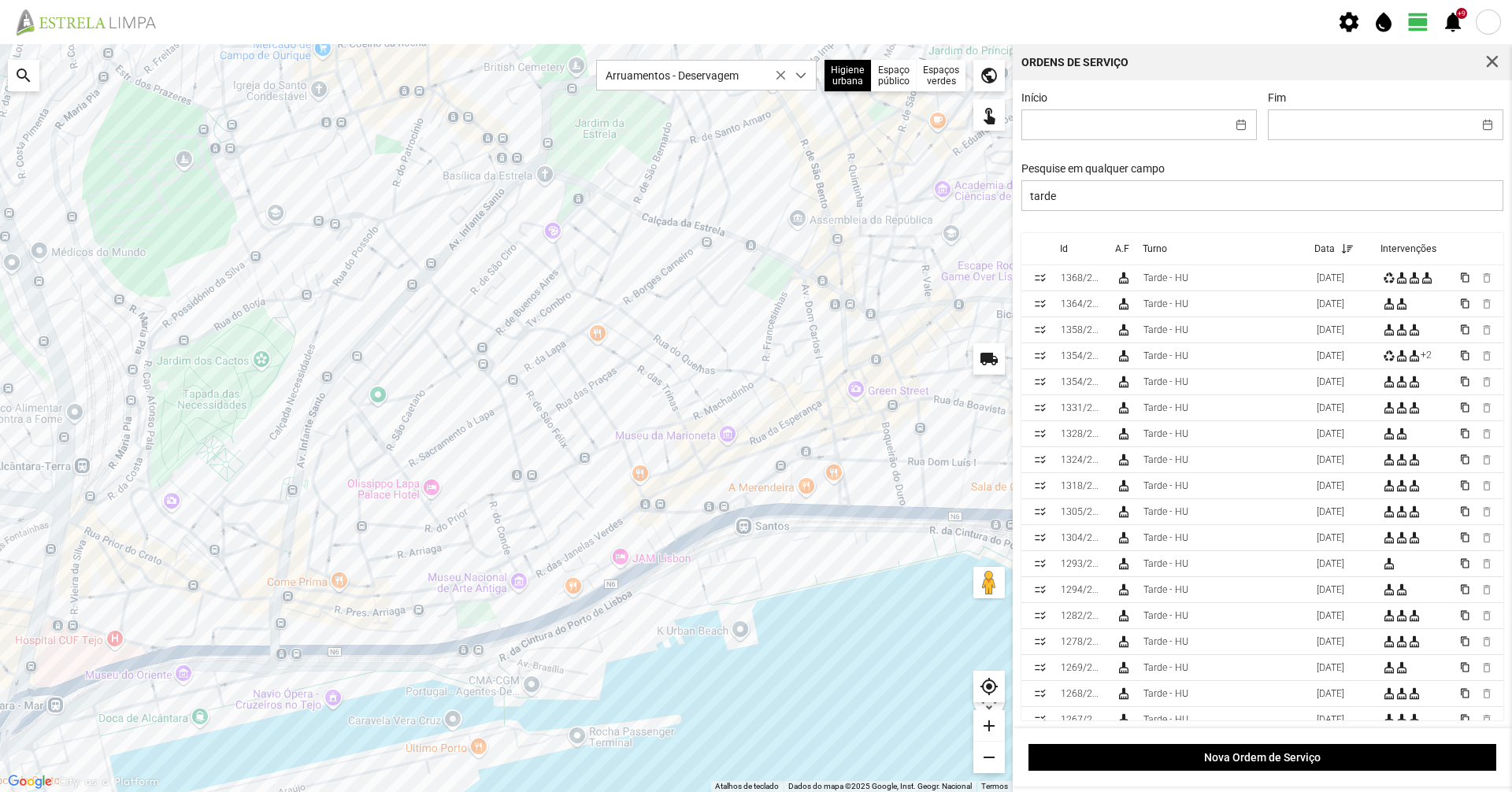
drag, startPoint x: 705, startPoint y: 482, endPoint x: 587, endPoint y: 482, distance: 118.0
click at [604, 482] on div at bounding box center [506, 417] width 1012 height 747
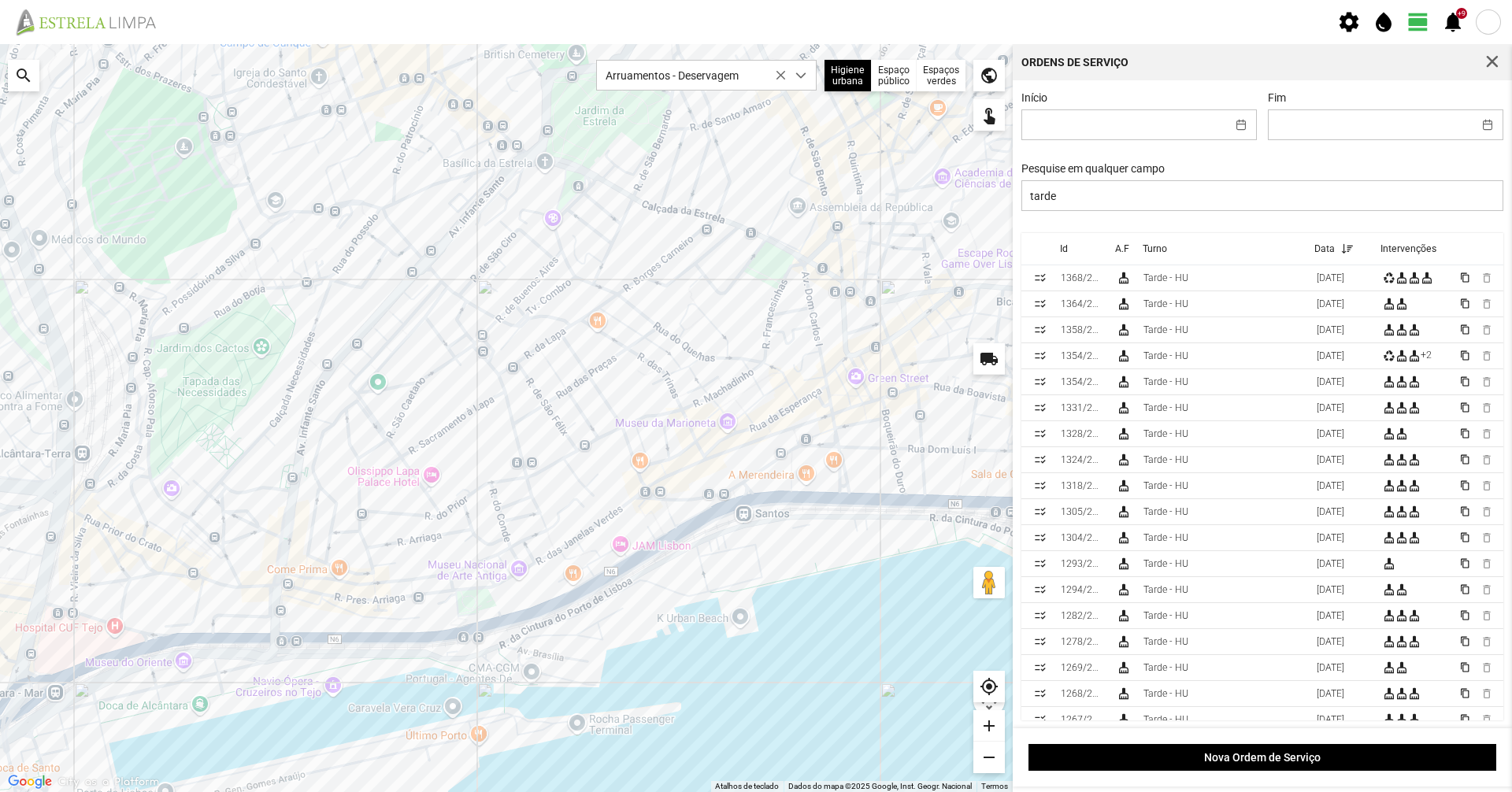
drag, startPoint x: 580, startPoint y: 482, endPoint x: 472, endPoint y: 468, distance: 108.9
click at [472, 469] on div at bounding box center [506, 417] width 1012 height 747
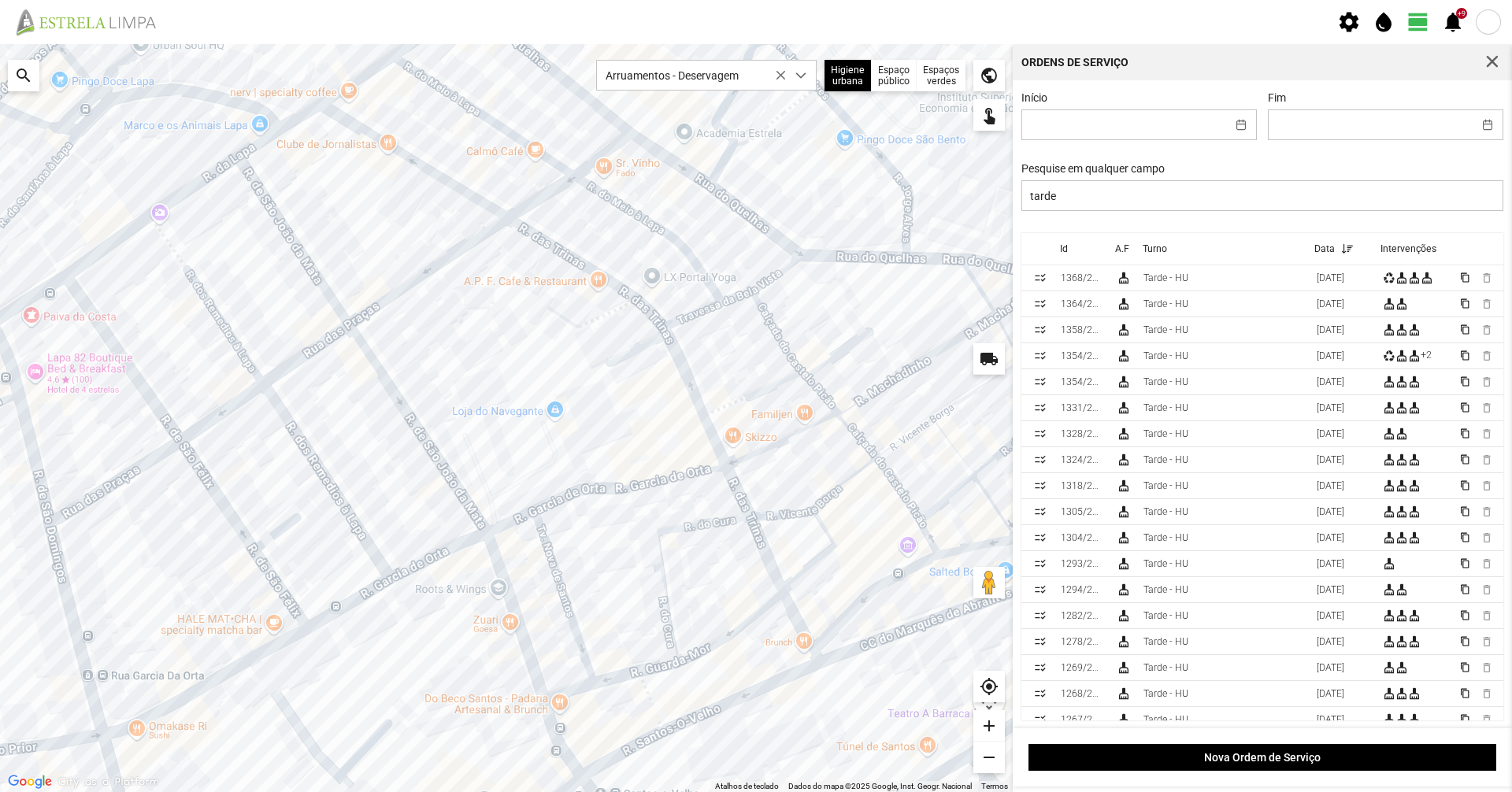
drag, startPoint x: 631, startPoint y: 305, endPoint x: 516, endPoint y: 393, distance: 144.8
click at [516, 393] on div at bounding box center [506, 417] width 1012 height 747
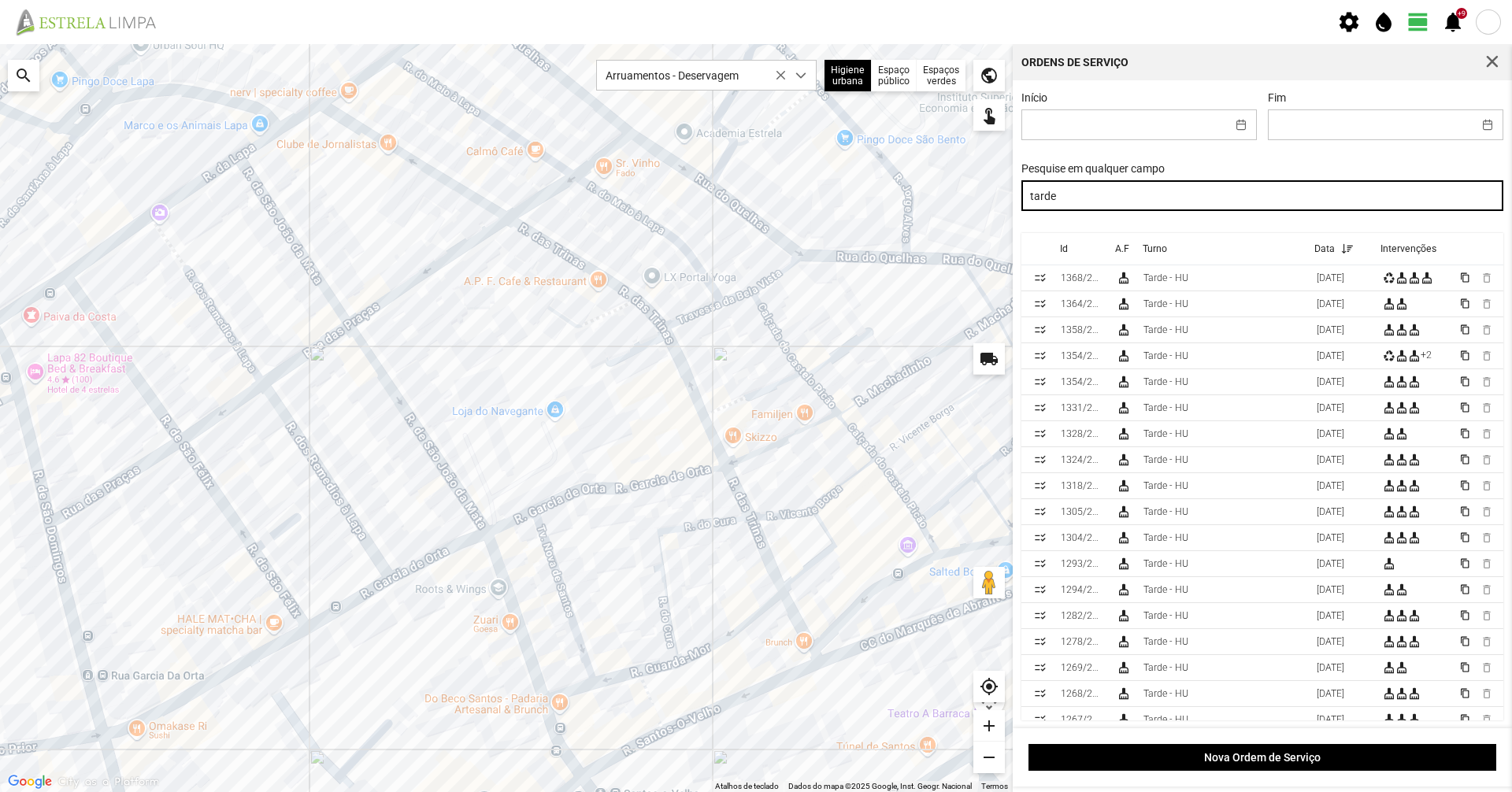
drag, startPoint x: 1410, startPoint y: 190, endPoint x: 784, endPoint y: 206, distance: 626.2
click at [784, 206] on div "Para navegar no mapa com gestos de toque, toque duas vezes sem soltar no mapa e…" at bounding box center [756, 417] width 1512 height 747
type input "noite"
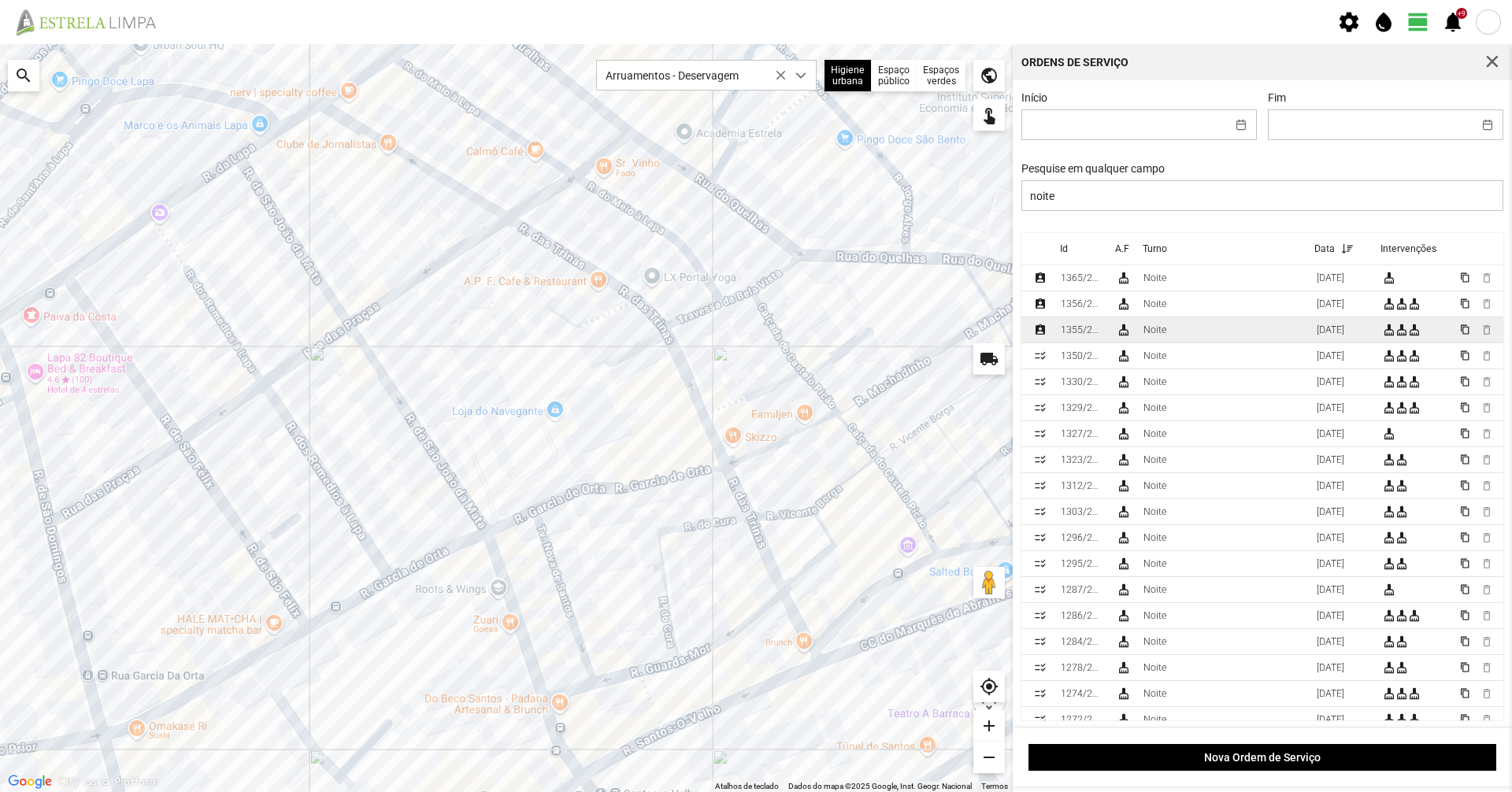
click at [1092, 335] on div "1355/2025" at bounding box center [1082, 330] width 43 height 11
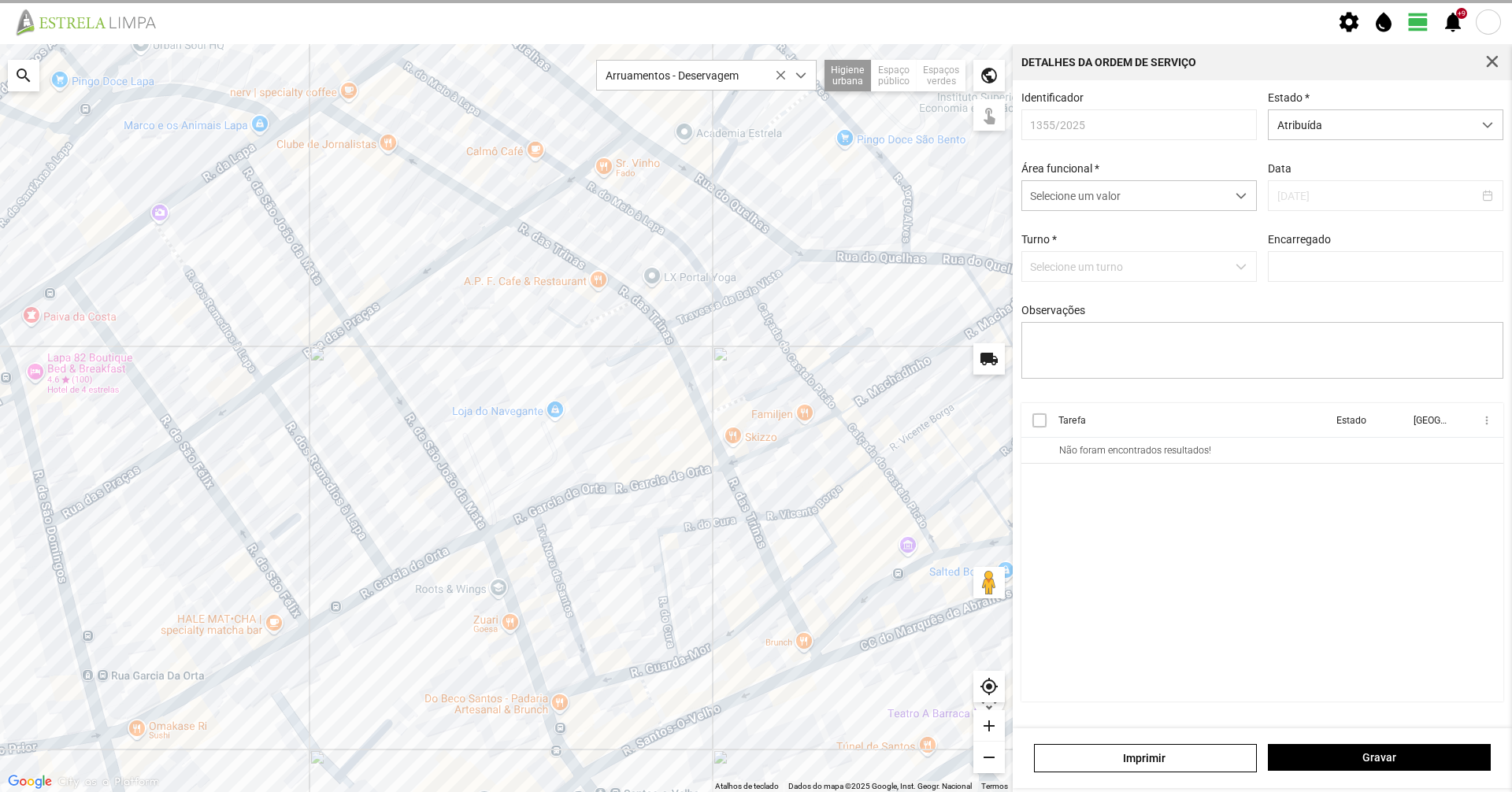
type input "Luís Figueiredo"
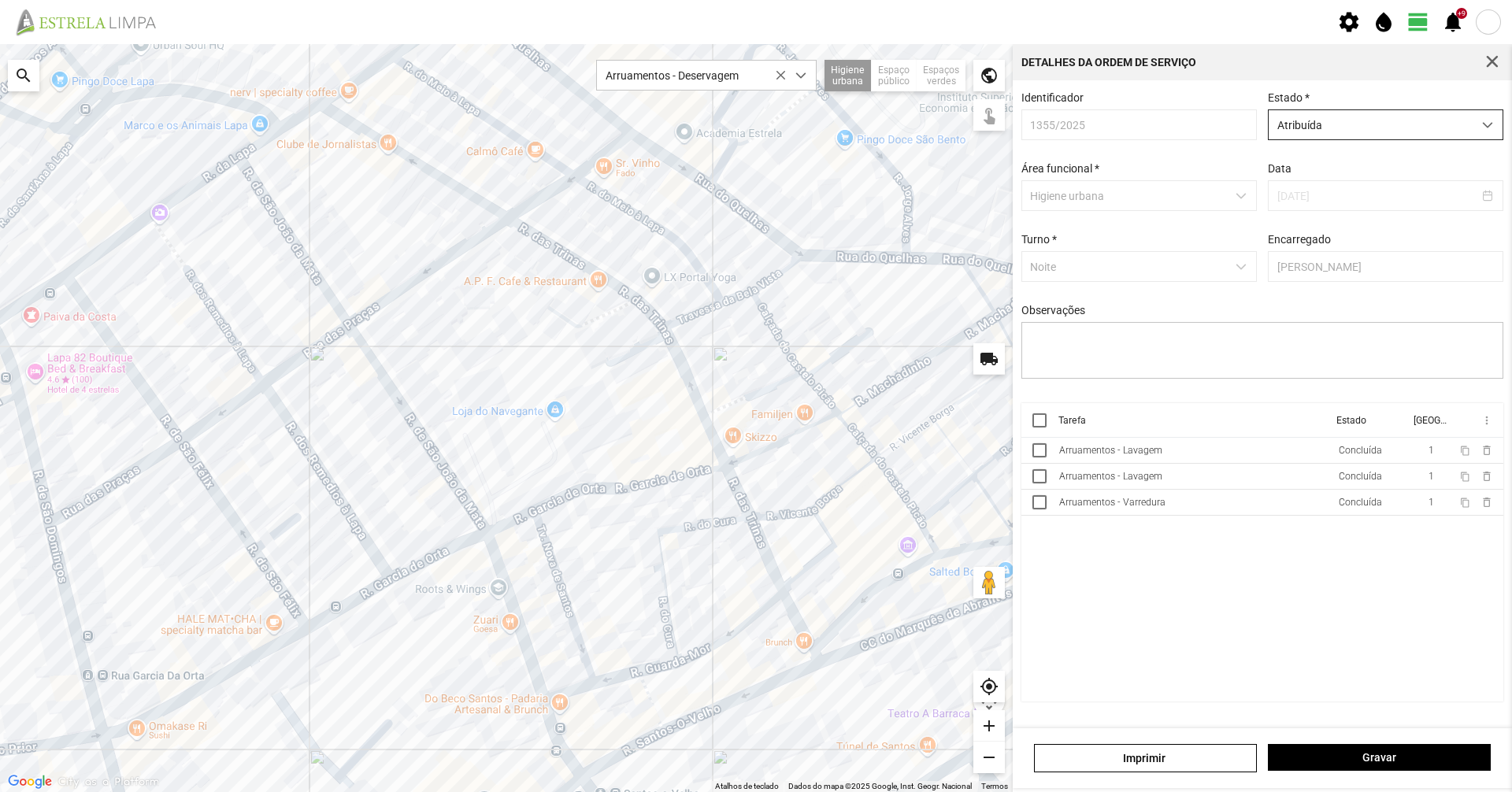
click at [1340, 135] on span "Atribuída" at bounding box center [1370, 124] width 204 height 29
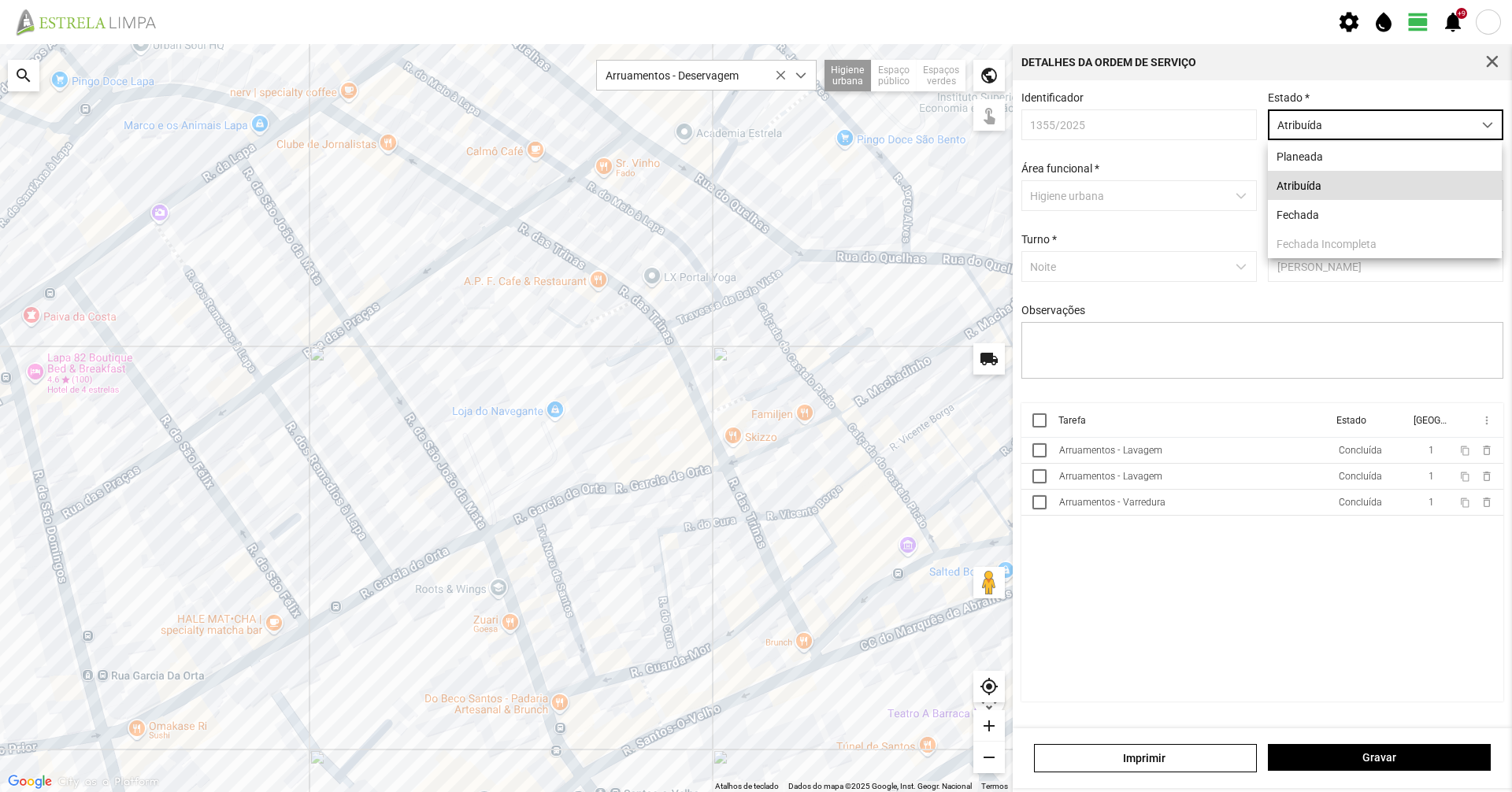
scroll to position [9, 70]
click at [1321, 208] on li "Fechada" at bounding box center [1385, 214] width 234 height 29
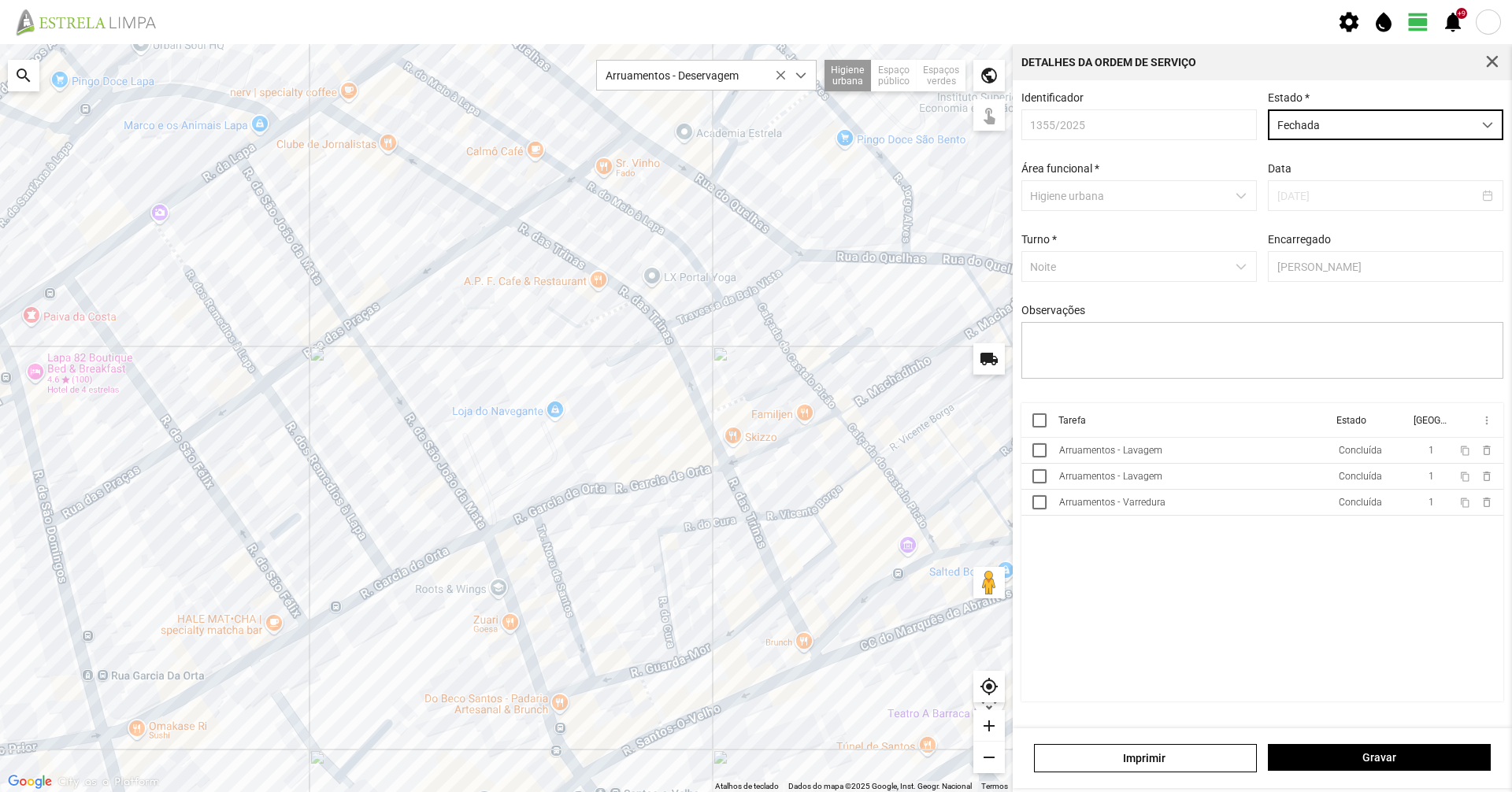
click at [1398, 743] on div "Imprimir Gravar" at bounding box center [1262, 758] width 500 height 60
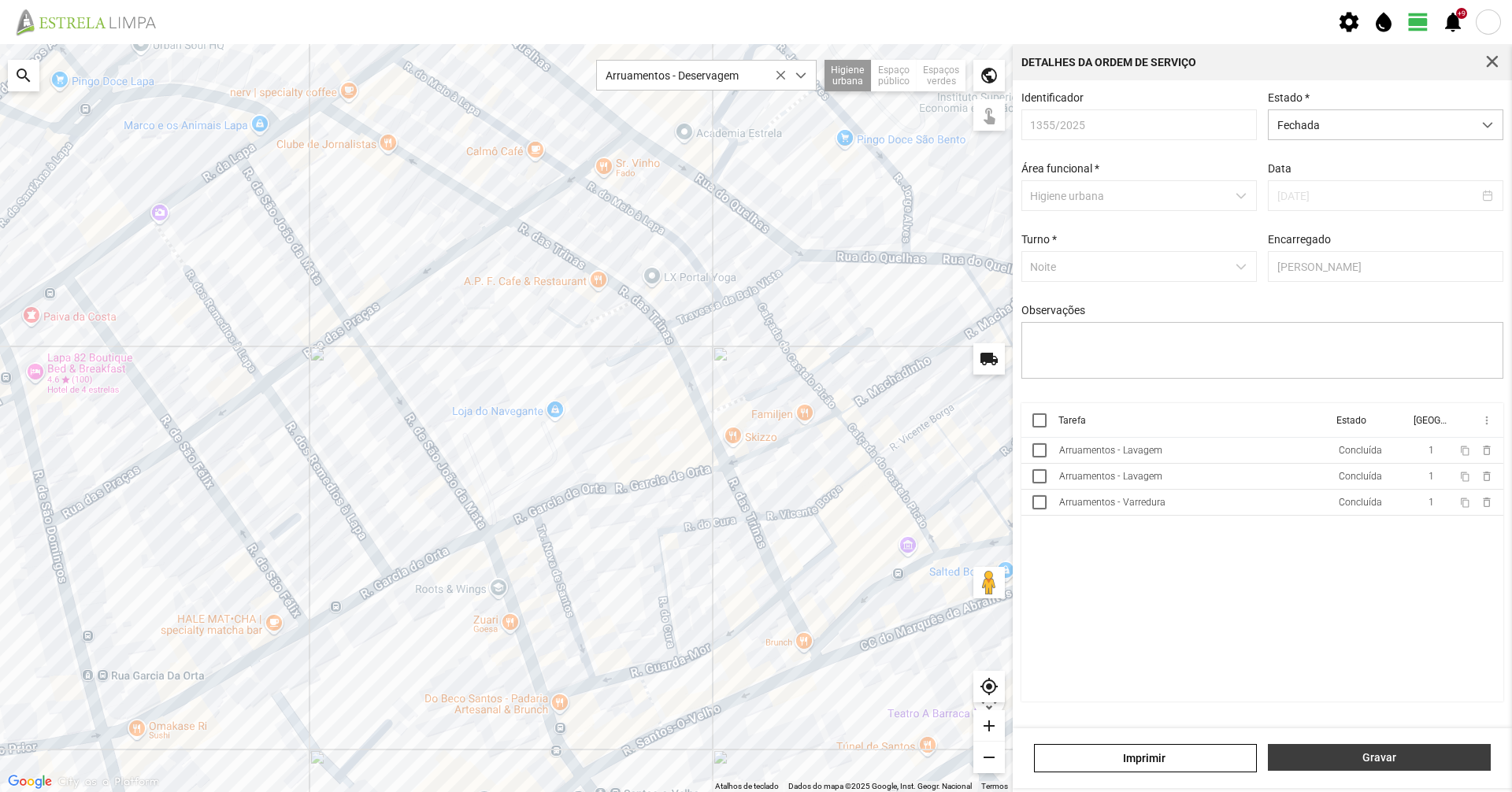
click at [1400, 748] on button "Gravar" at bounding box center [1379, 757] width 223 height 26
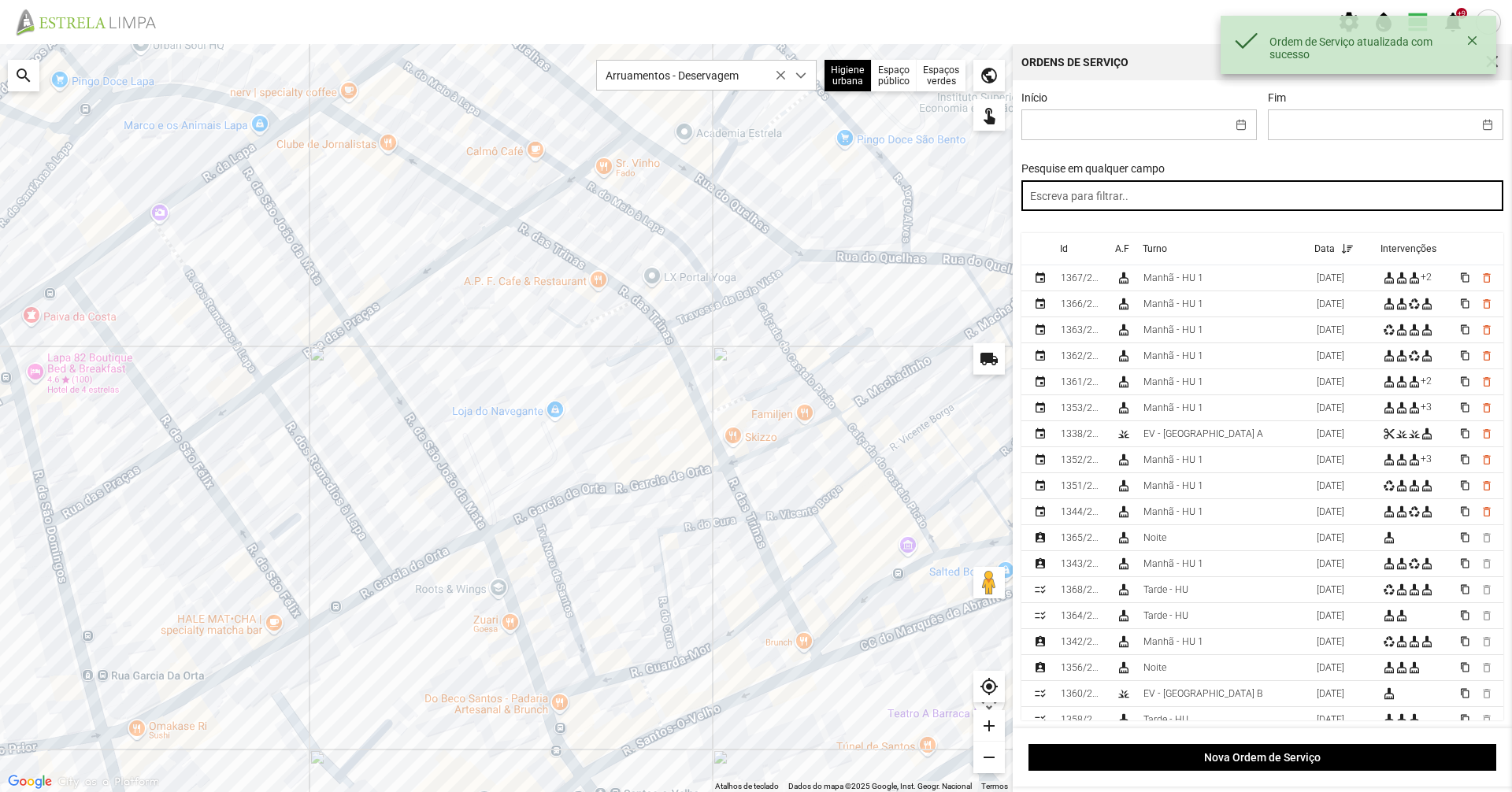
click at [1203, 210] on input "text" at bounding box center [1263, 195] width 483 height 30
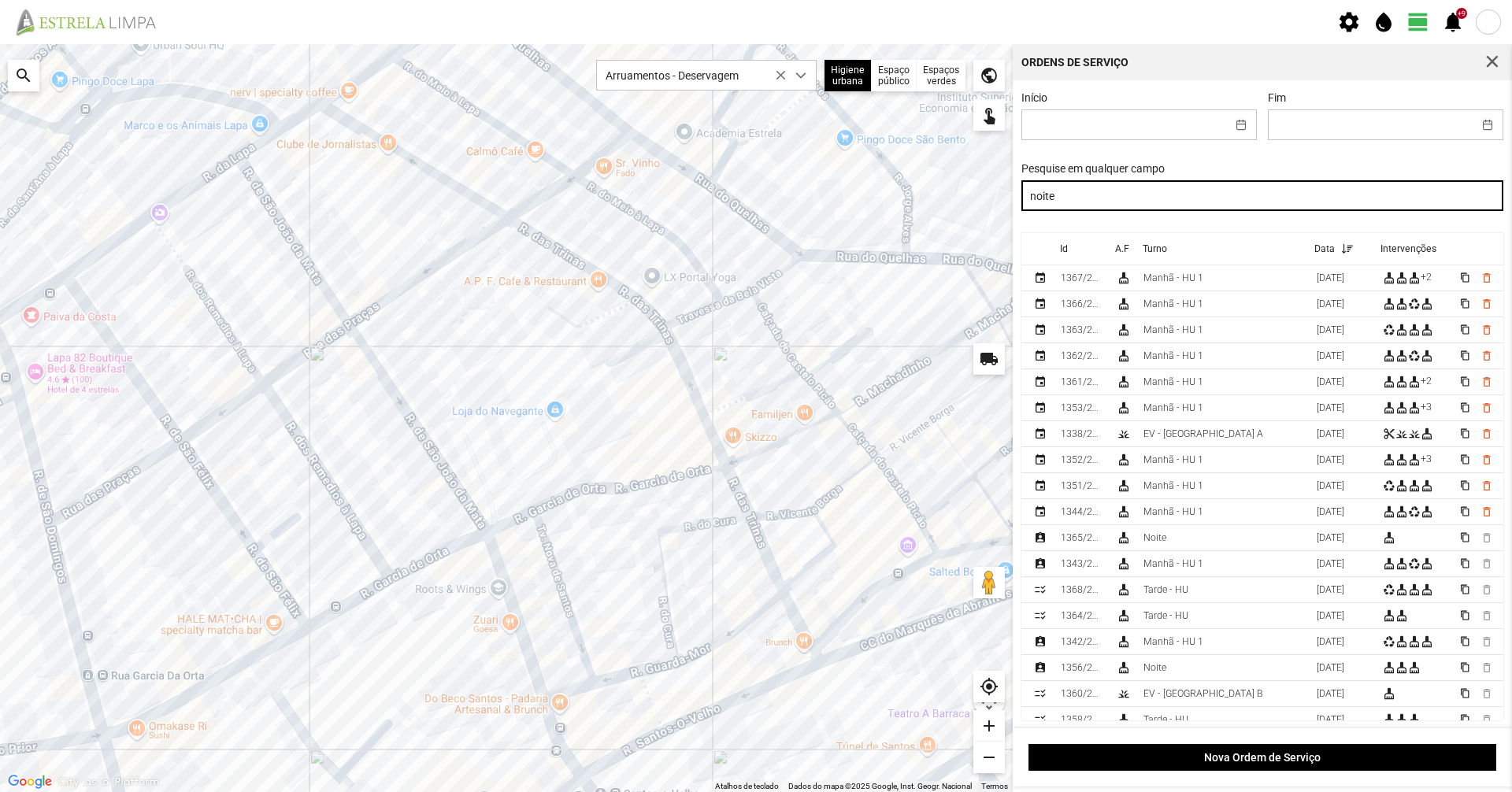
type input "noite"
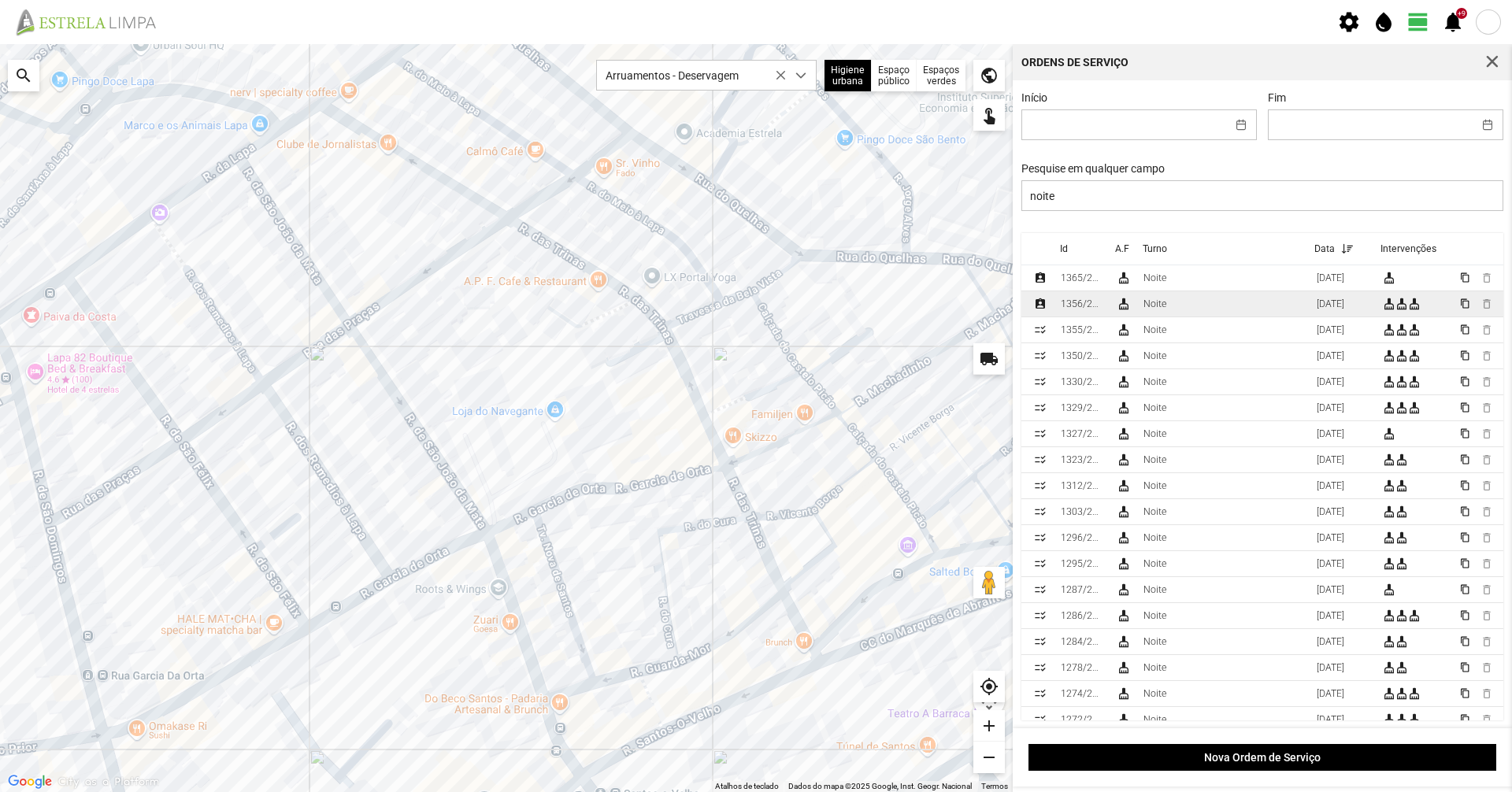
click at [1216, 303] on td "Noite" at bounding box center [1223, 304] width 173 height 26
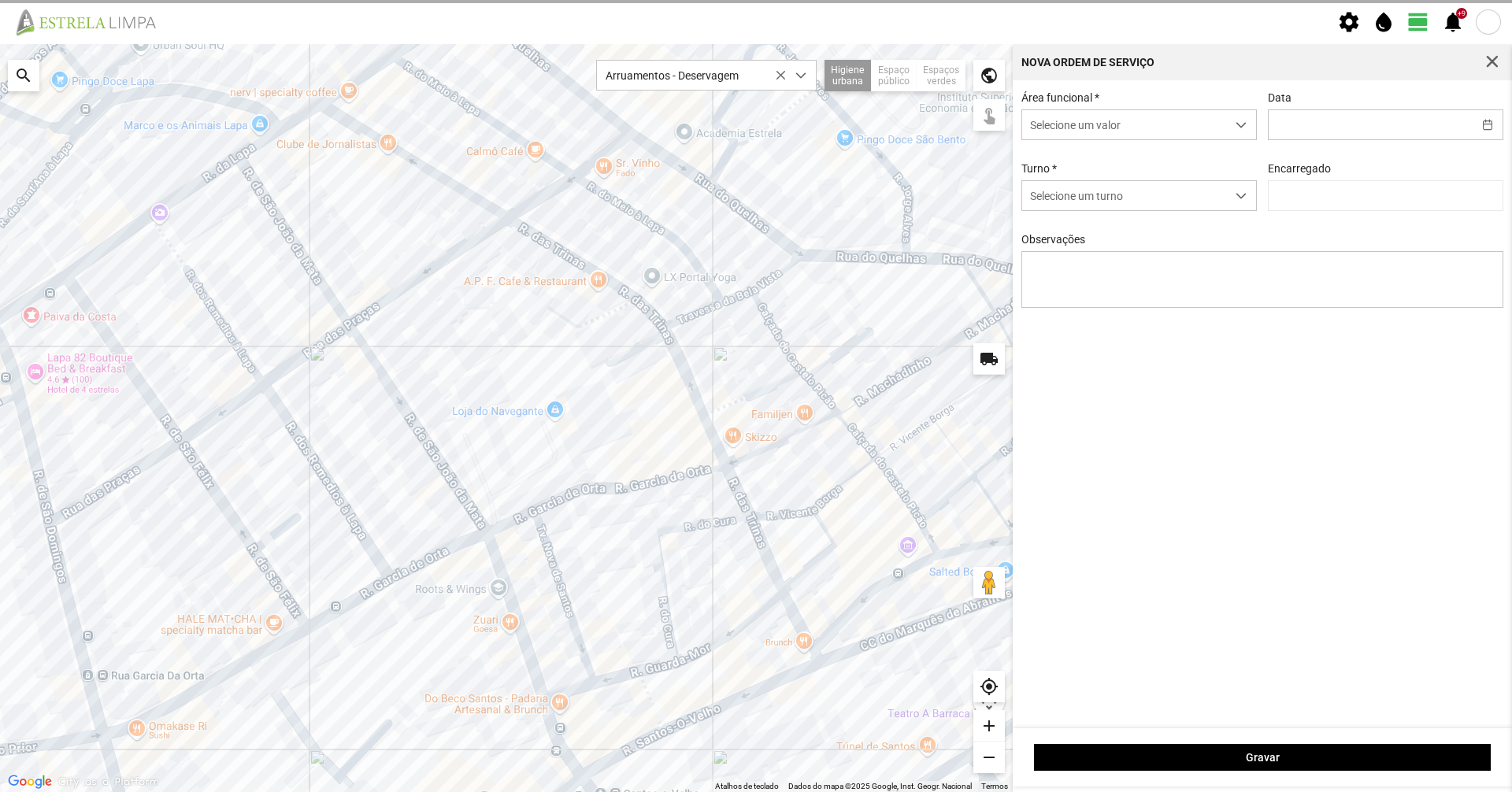
type input "[DATE]"
type input "Luís Figueiredo"
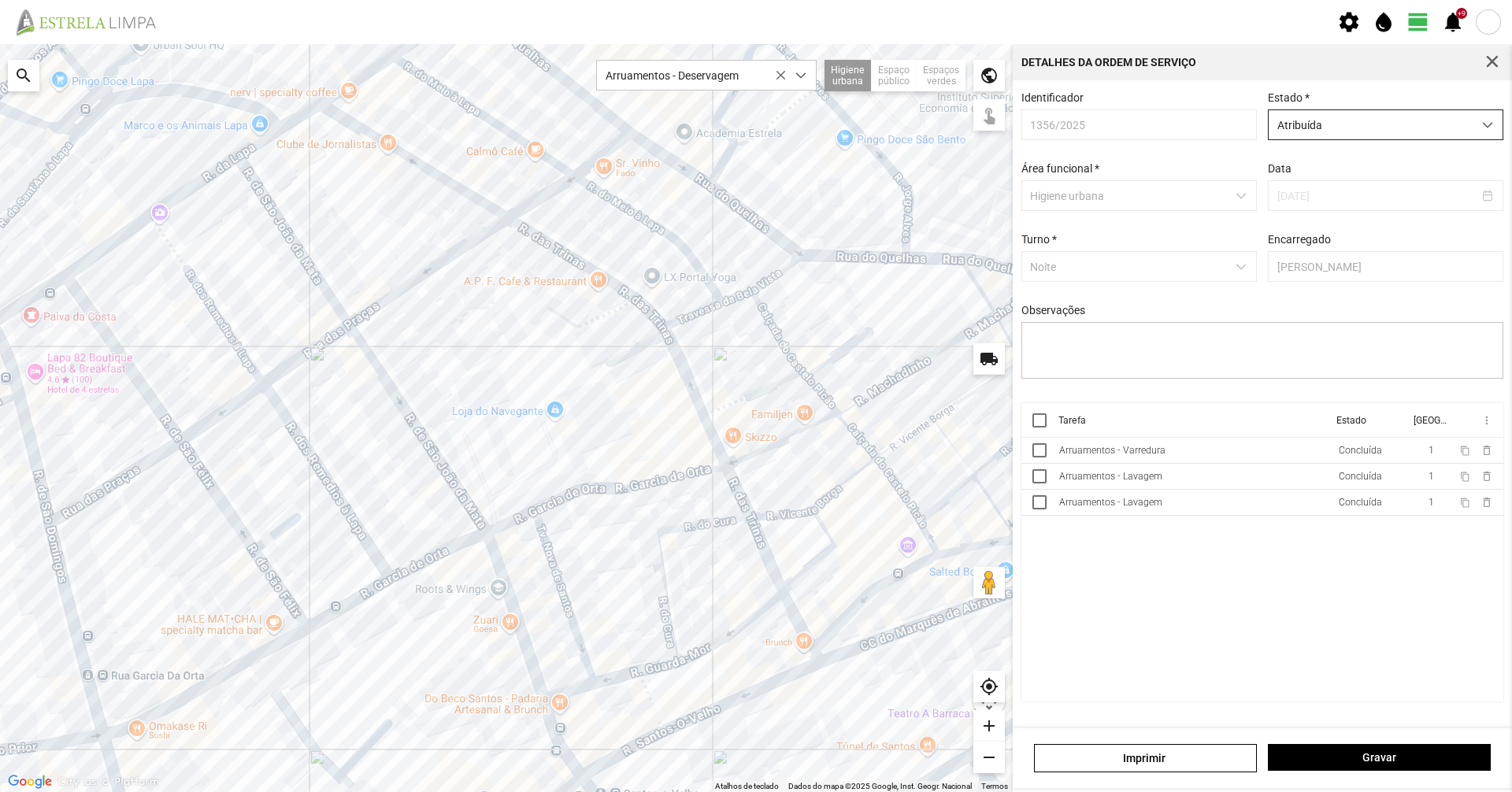
click at [1339, 131] on span "Atribuída" at bounding box center [1370, 124] width 204 height 29
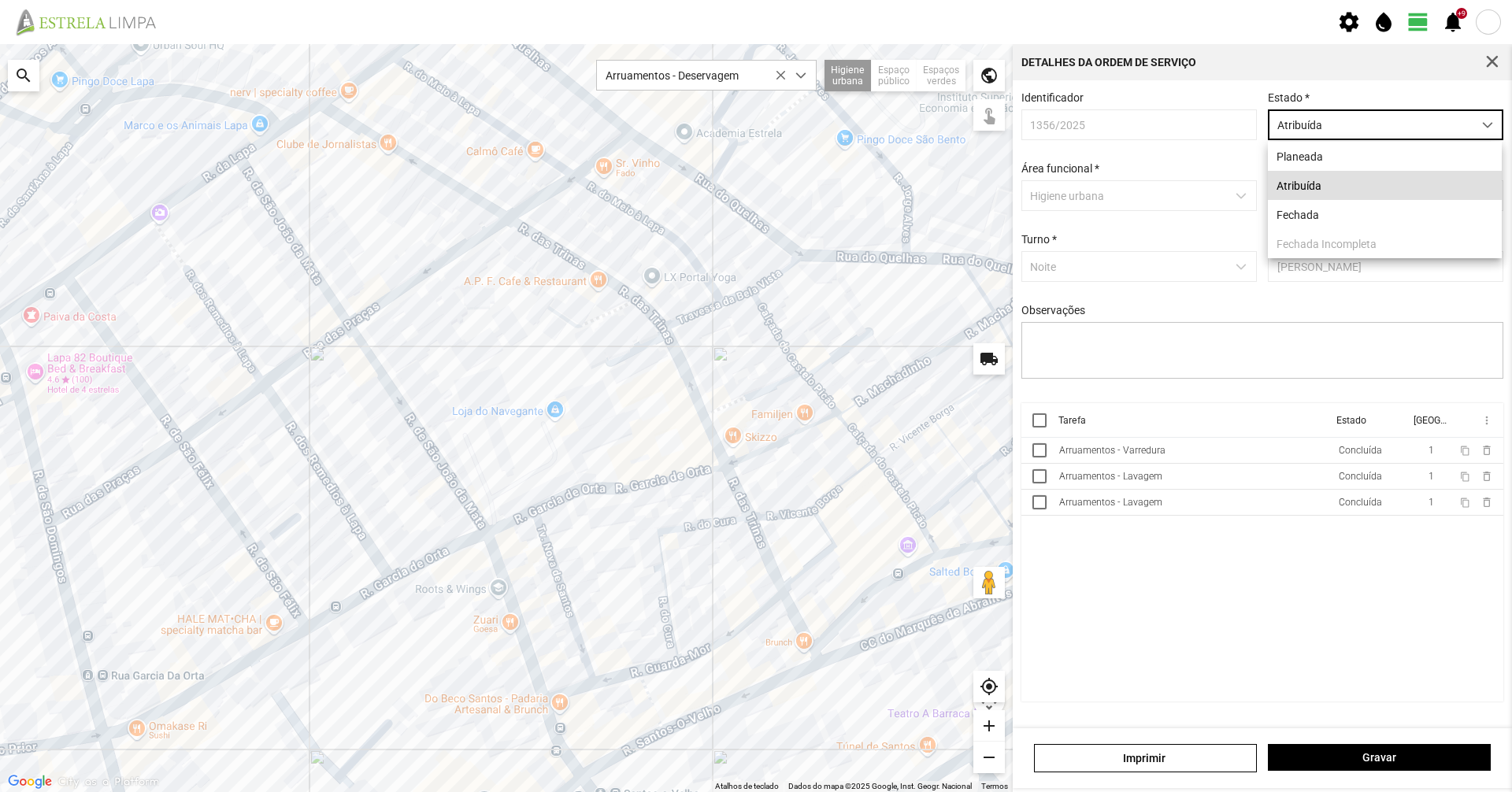
scroll to position [9, 70]
click at [1327, 224] on li "Fechada" at bounding box center [1385, 214] width 234 height 29
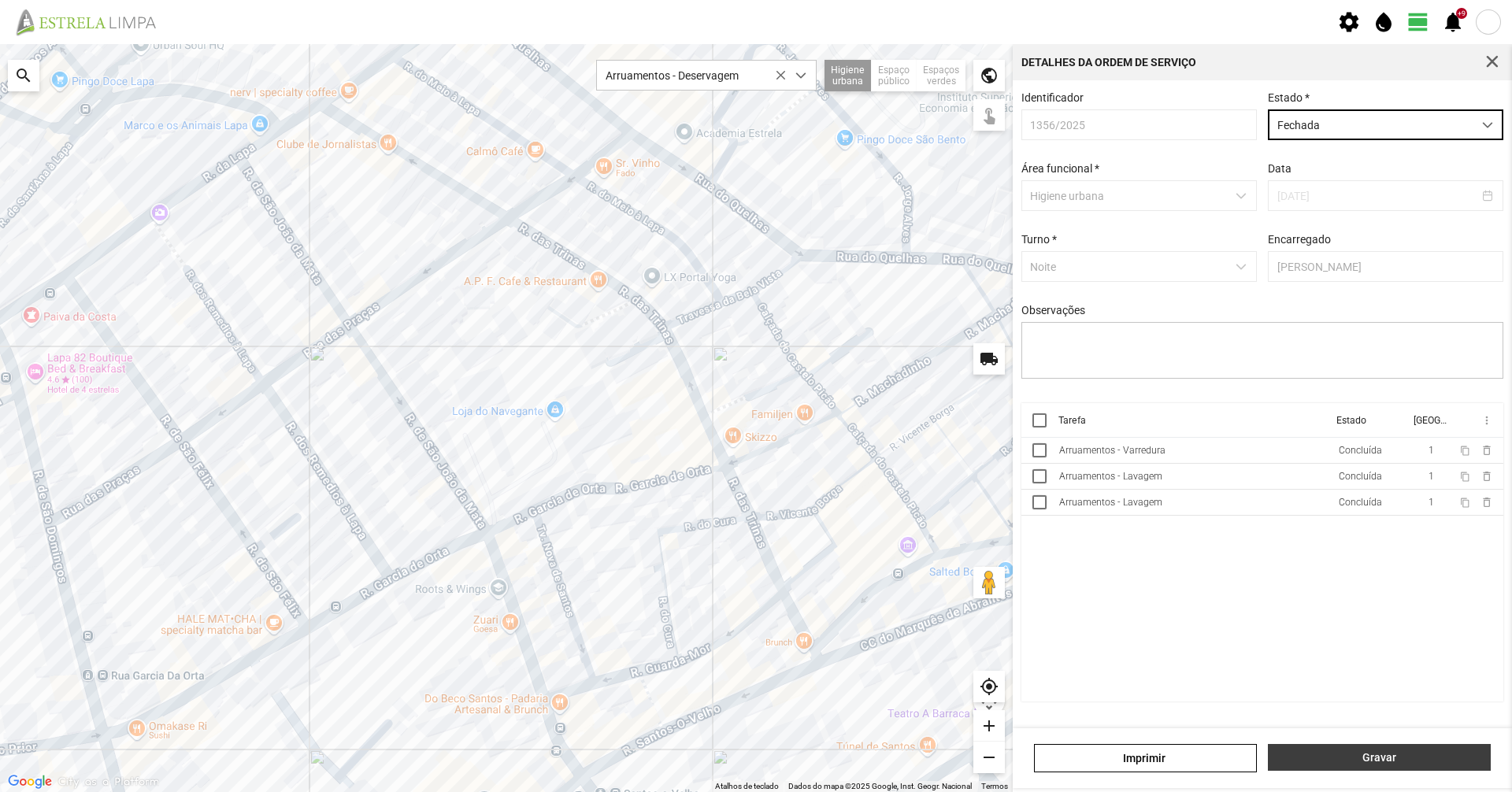
click at [1366, 750] on button "Gravar" at bounding box center [1379, 757] width 223 height 26
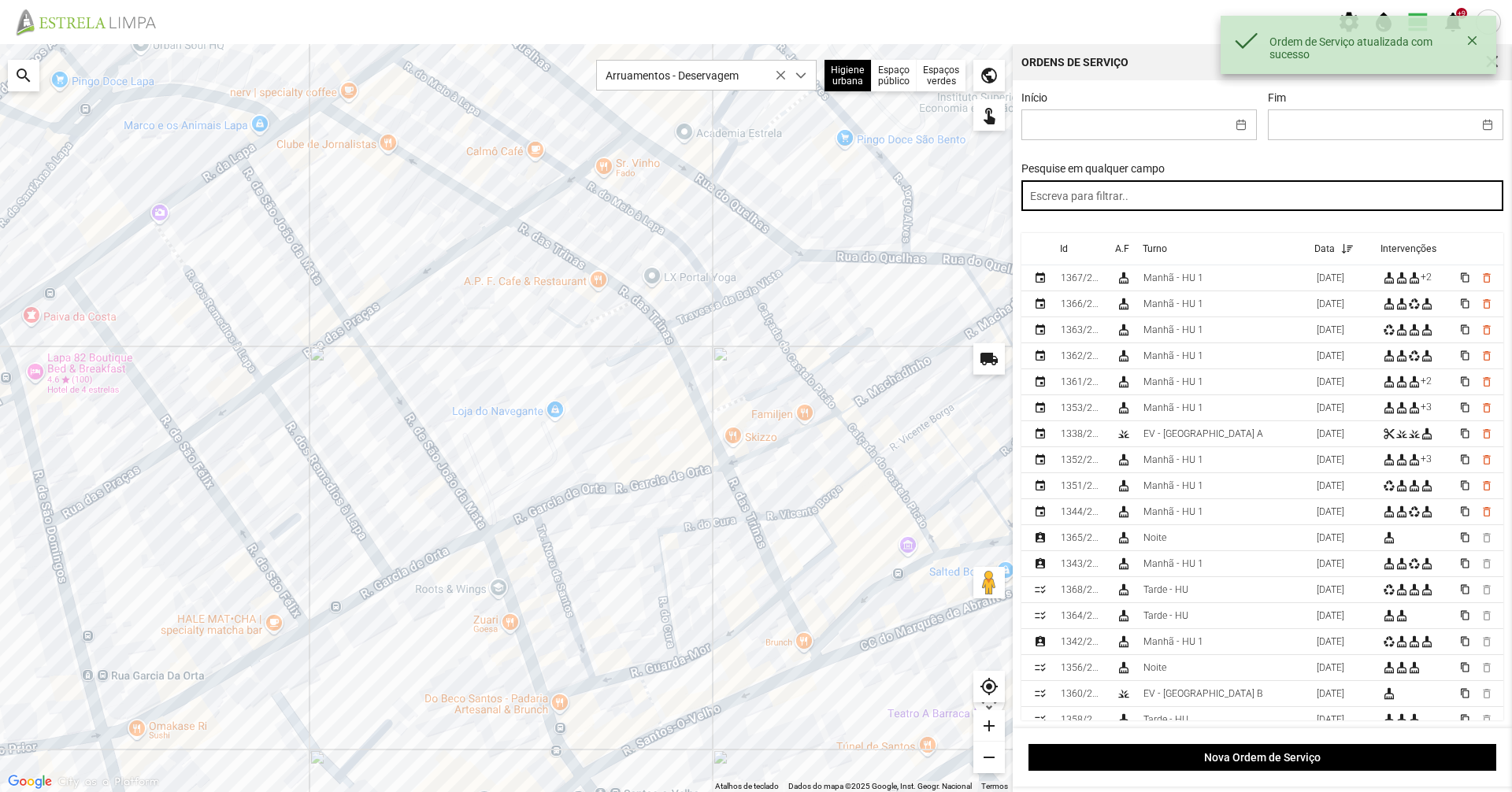
click at [1167, 204] on input "text" at bounding box center [1263, 195] width 483 height 30
type input "o"
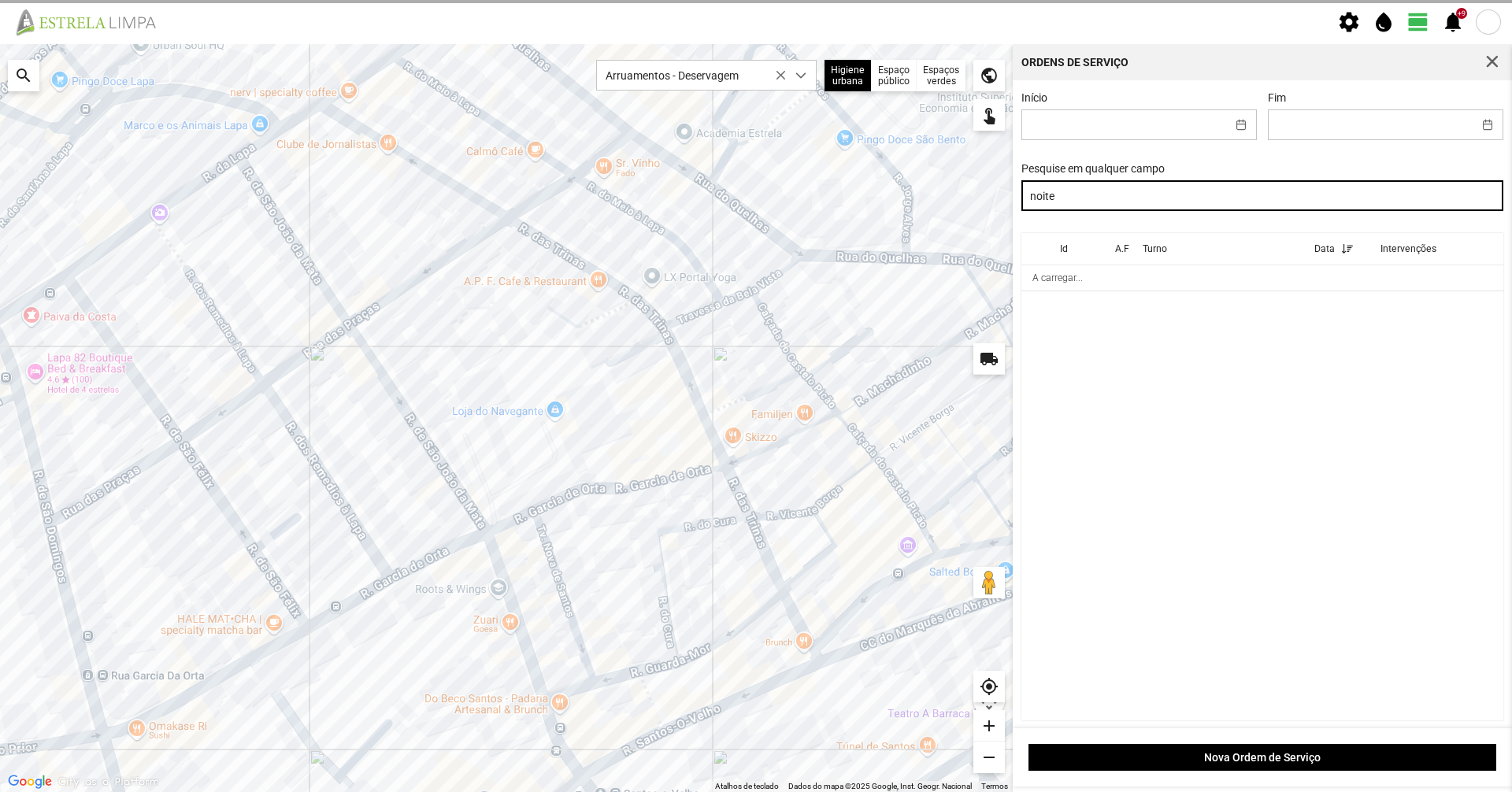
type input "noite"
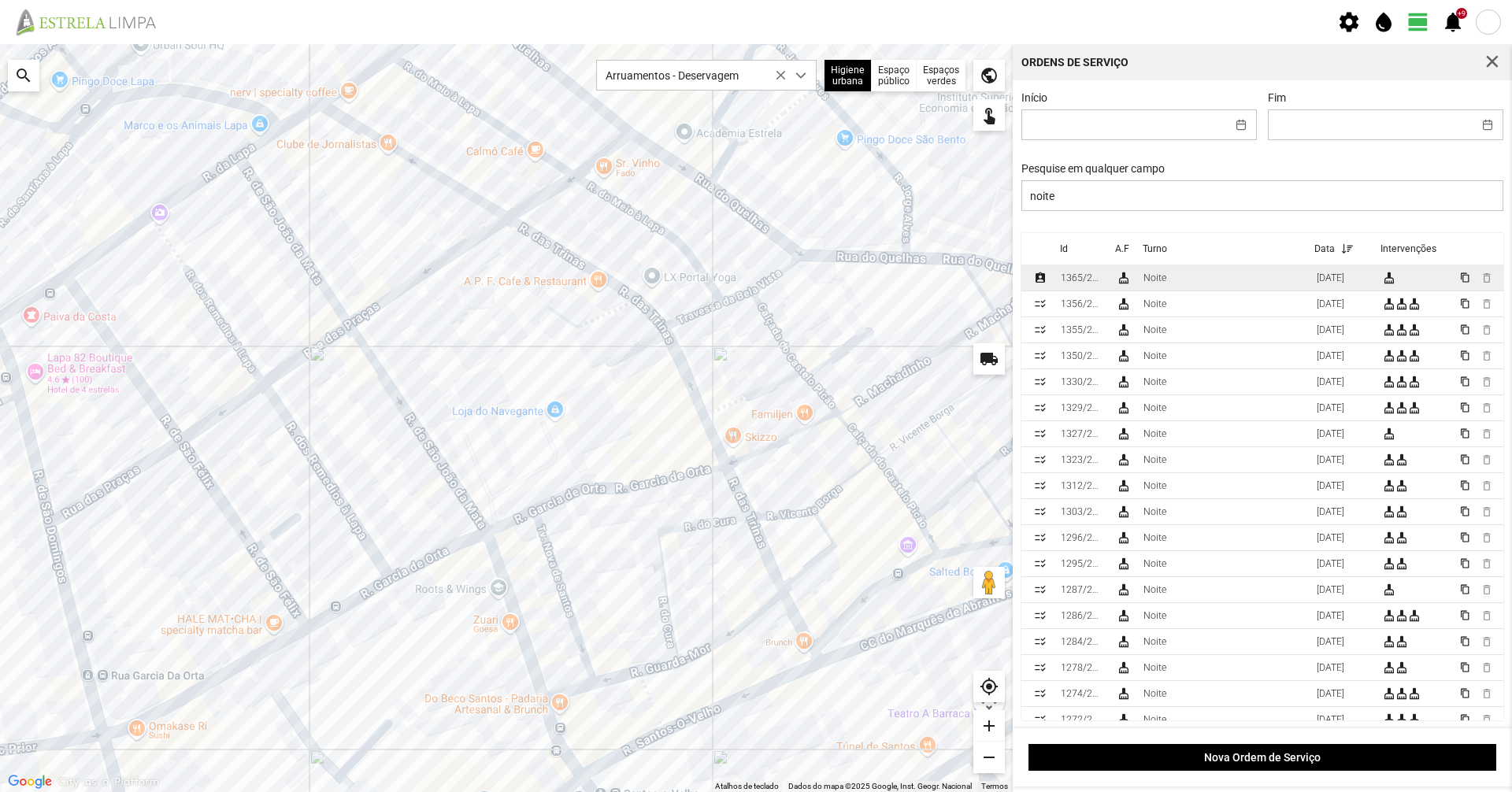
click at [1167, 274] on td "Noite" at bounding box center [1223, 279] width 173 height 26
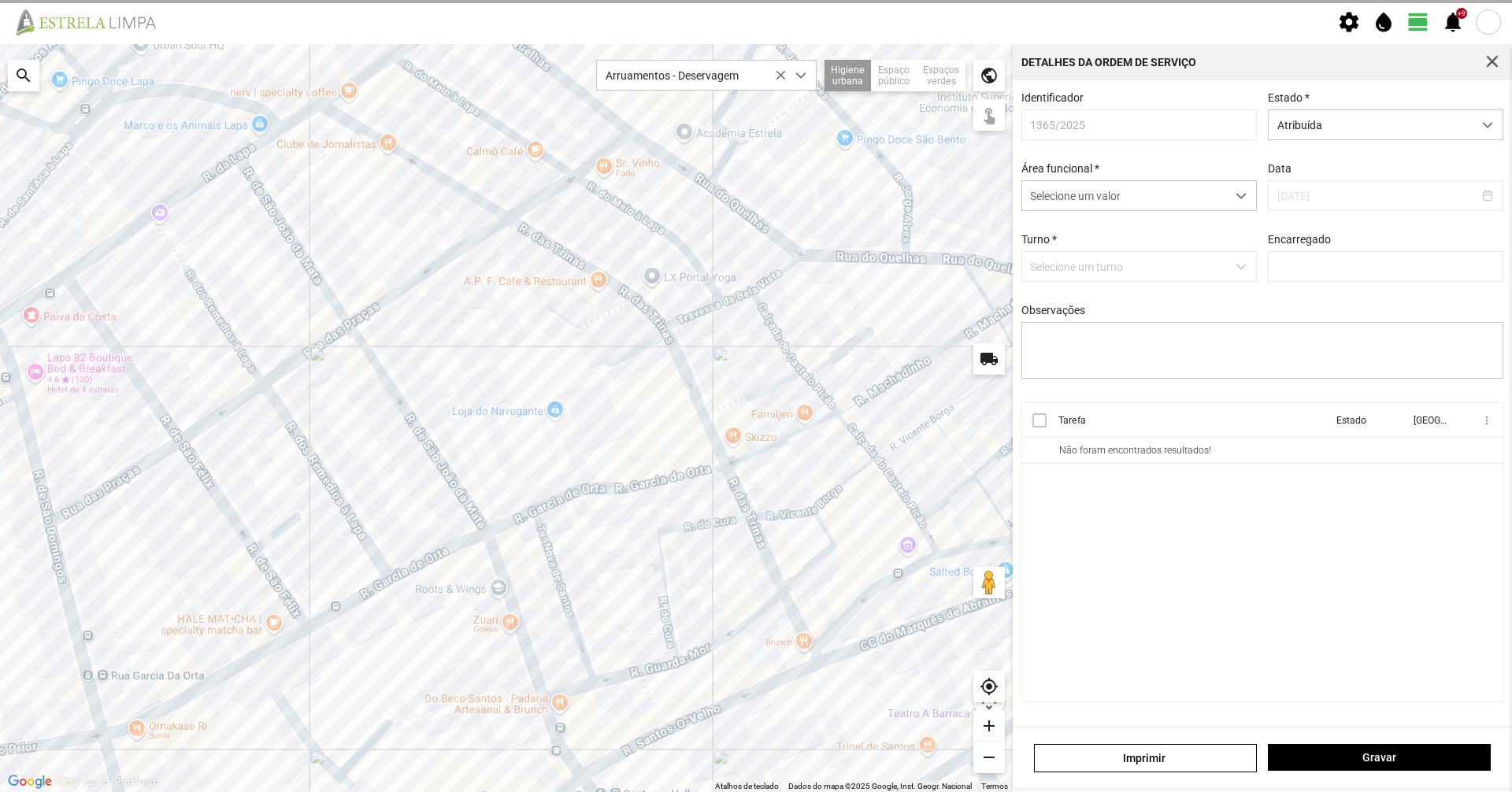
type input "Luís Figueiredo"
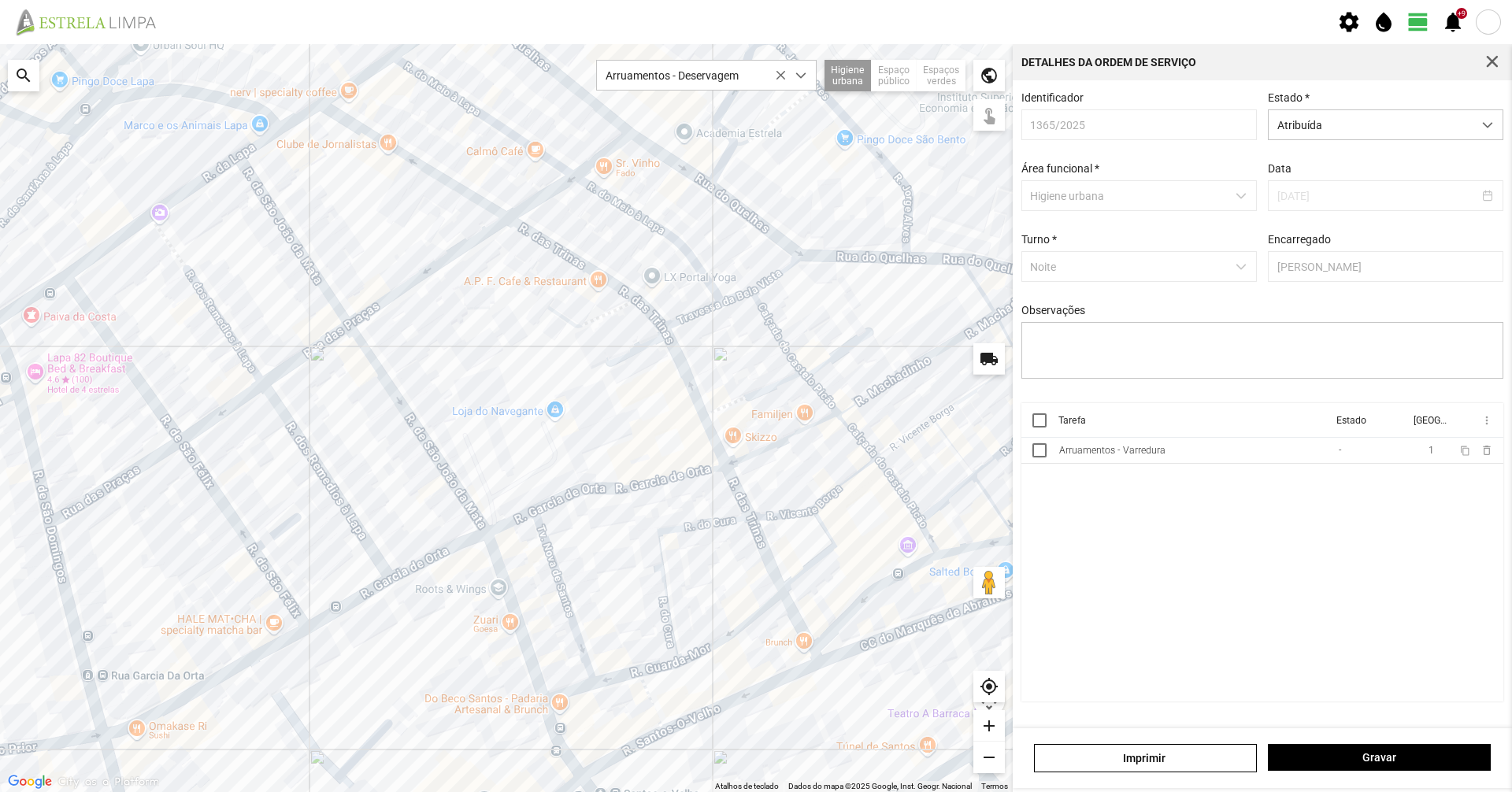
click at [1343, 144] on div "Identificador 1365/2025 Estado * Atribuída Área funcional * Higiene urbana Data…" at bounding box center [1262, 247] width 494 height 312
click at [1371, 121] on span "Atribuída" at bounding box center [1370, 124] width 204 height 29
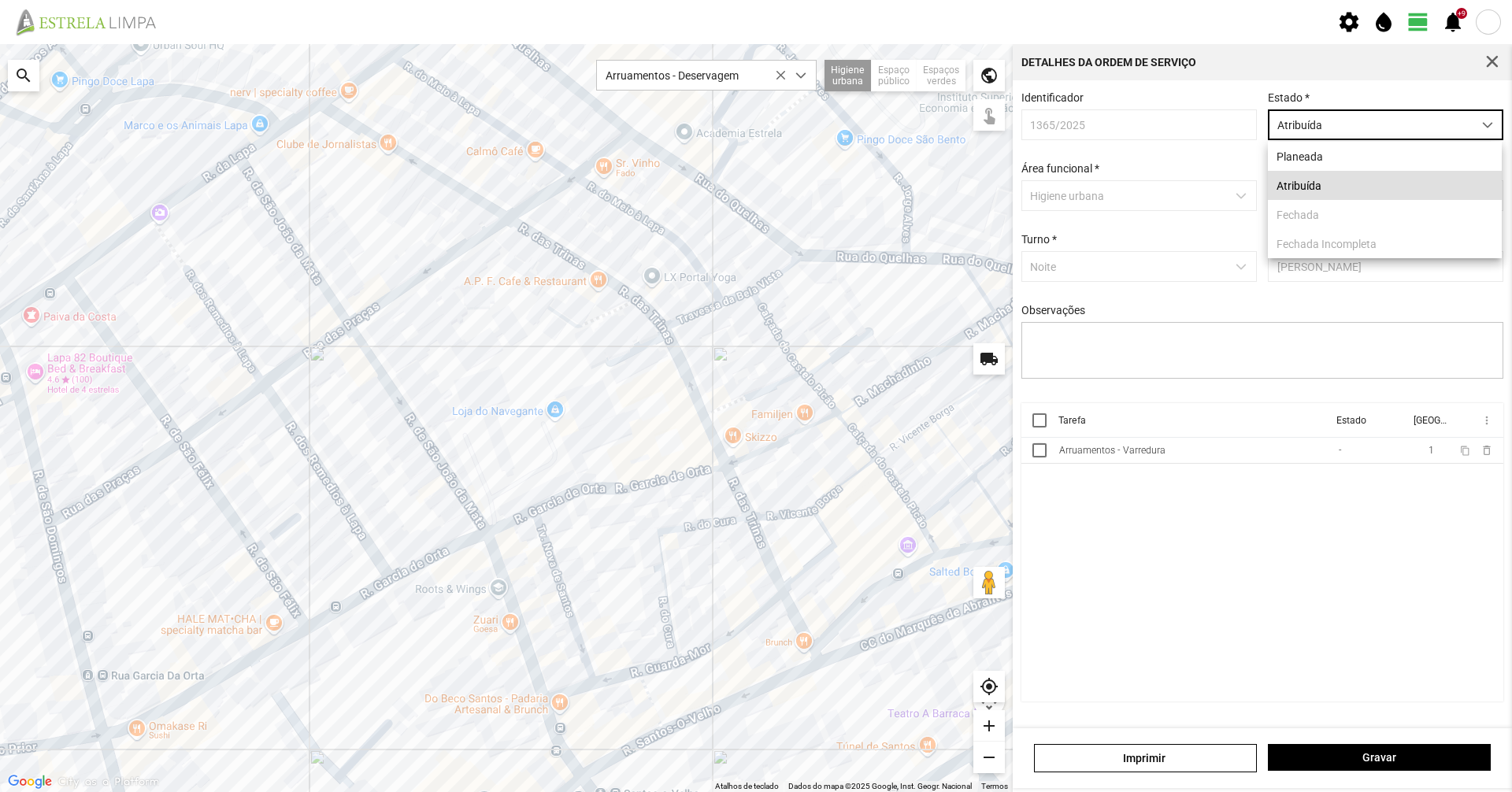
click at [1242, 490] on cdk-virtual-scroll-viewport "Tarefa Estado Equipa more_vert Arruamentos - Varredura - 1 content_copy delete_…" at bounding box center [1263, 552] width 483 height 298
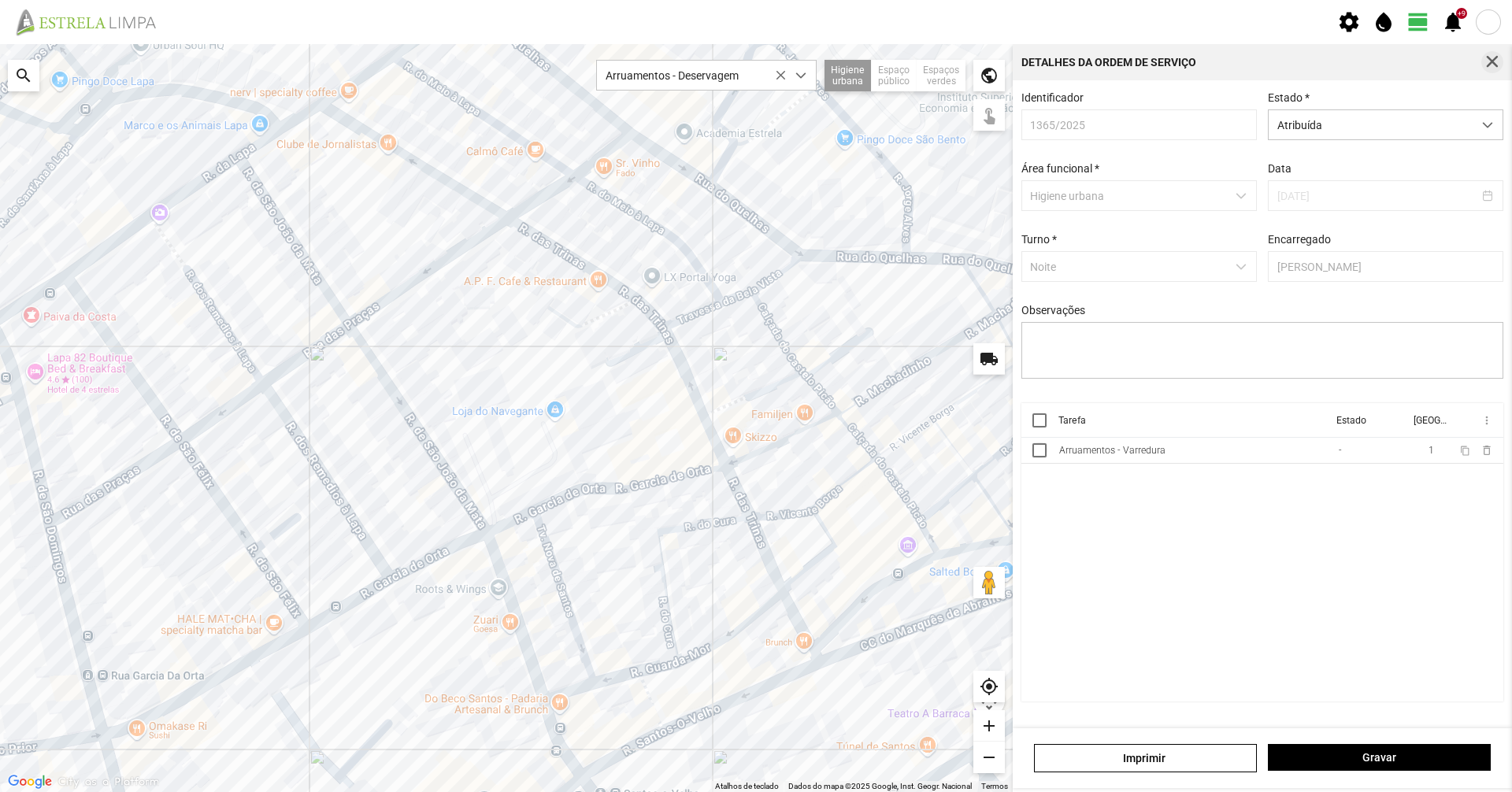
click at [1486, 58] on span "button" at bounding box center [1492, 62] width 14 height 14
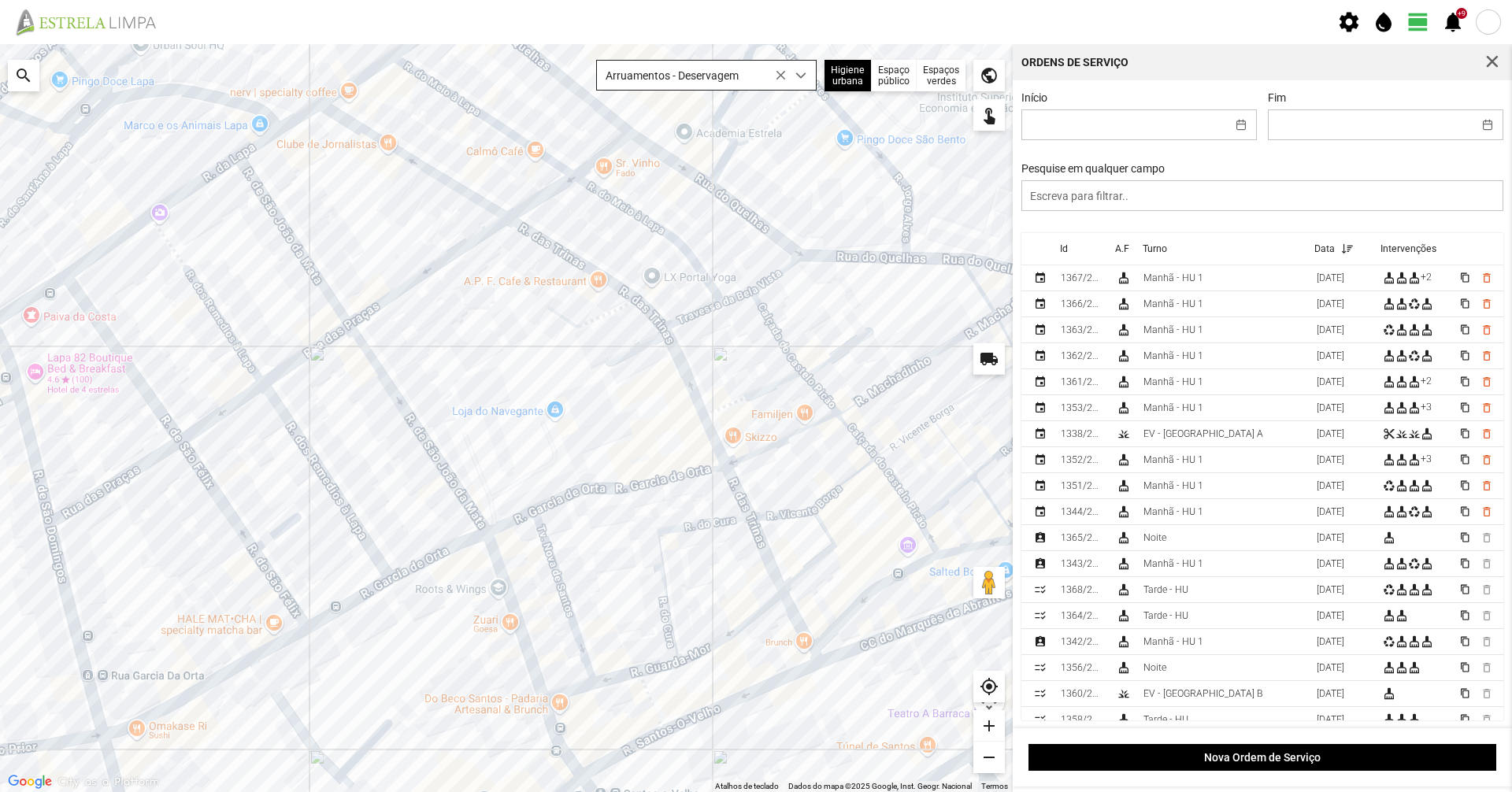
drag, startPoint x: 694, startPoint y: 65, endPoint x: 696, endPoint y: 76, distance: 11.2
click at [694, 67] on span "Arruamentos - Deservagem" at bounding box center [691, 75] width 189 height 29
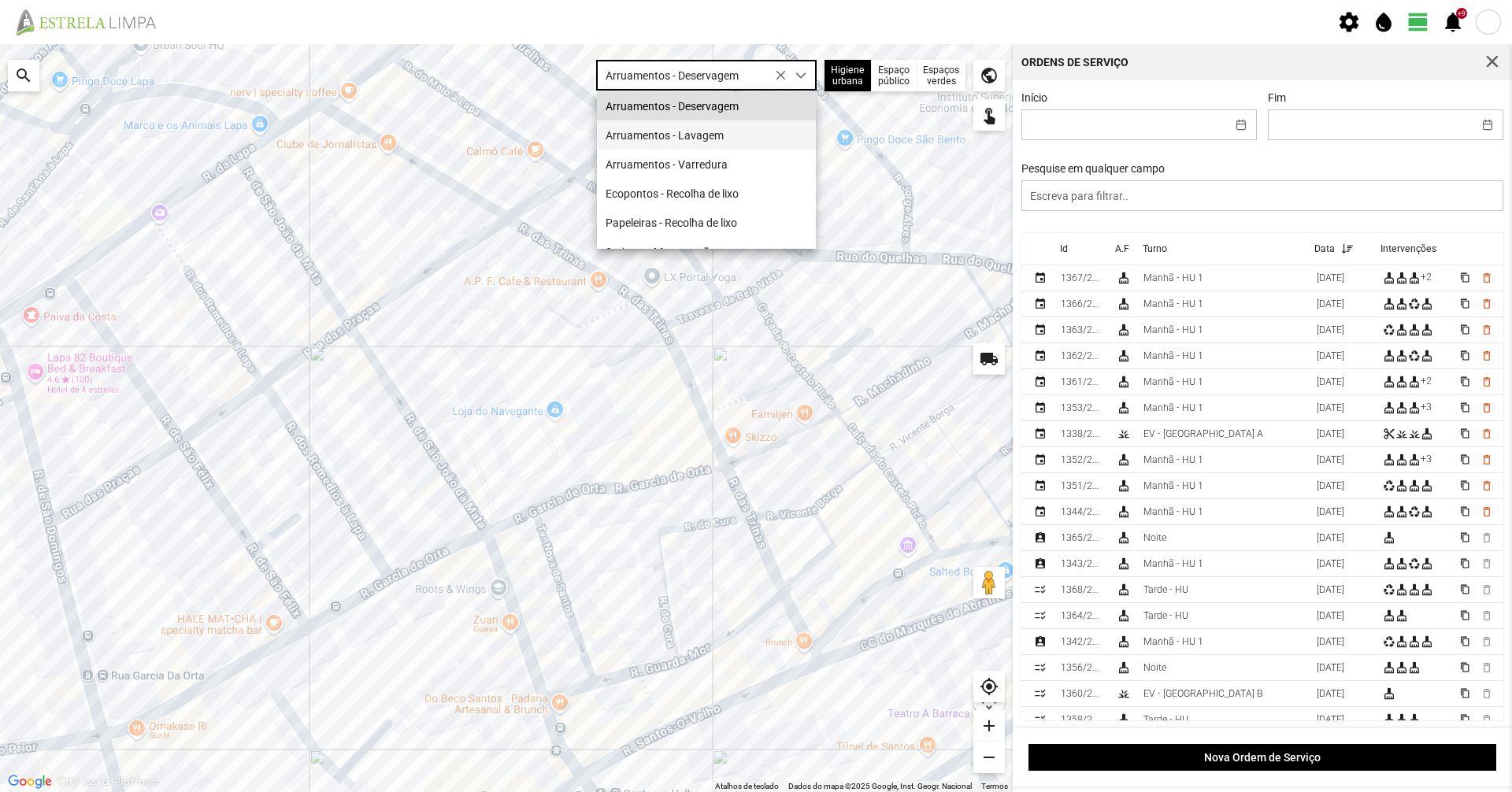
click at [714, 142] on li "Arruamentos - Lavagem" at bounding box center [707, 134] width 219 height 29
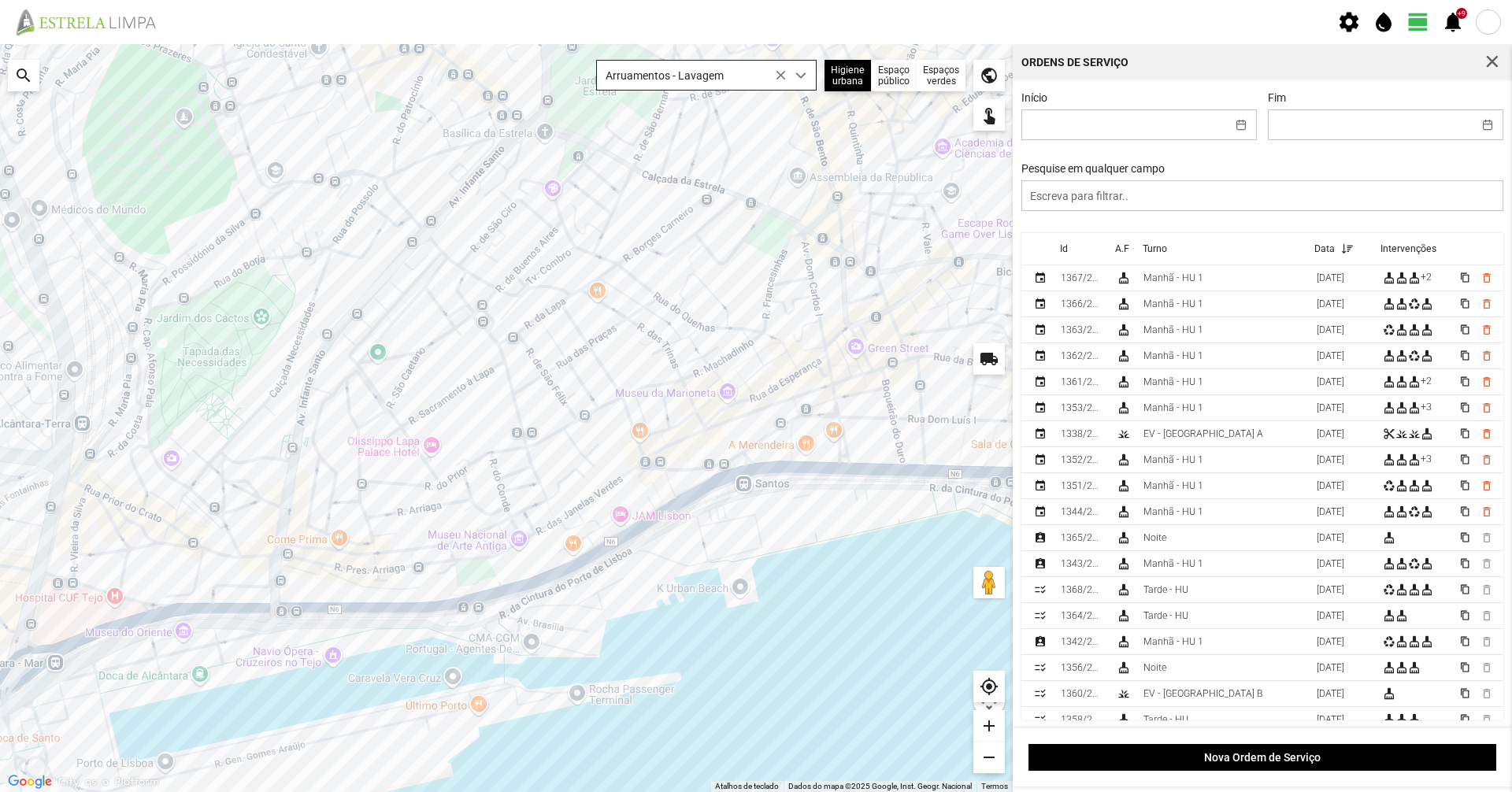
click at [692, 75] on span "Arruamentos - Lavagem" at bounding box center [691, 75] width 189 height 29
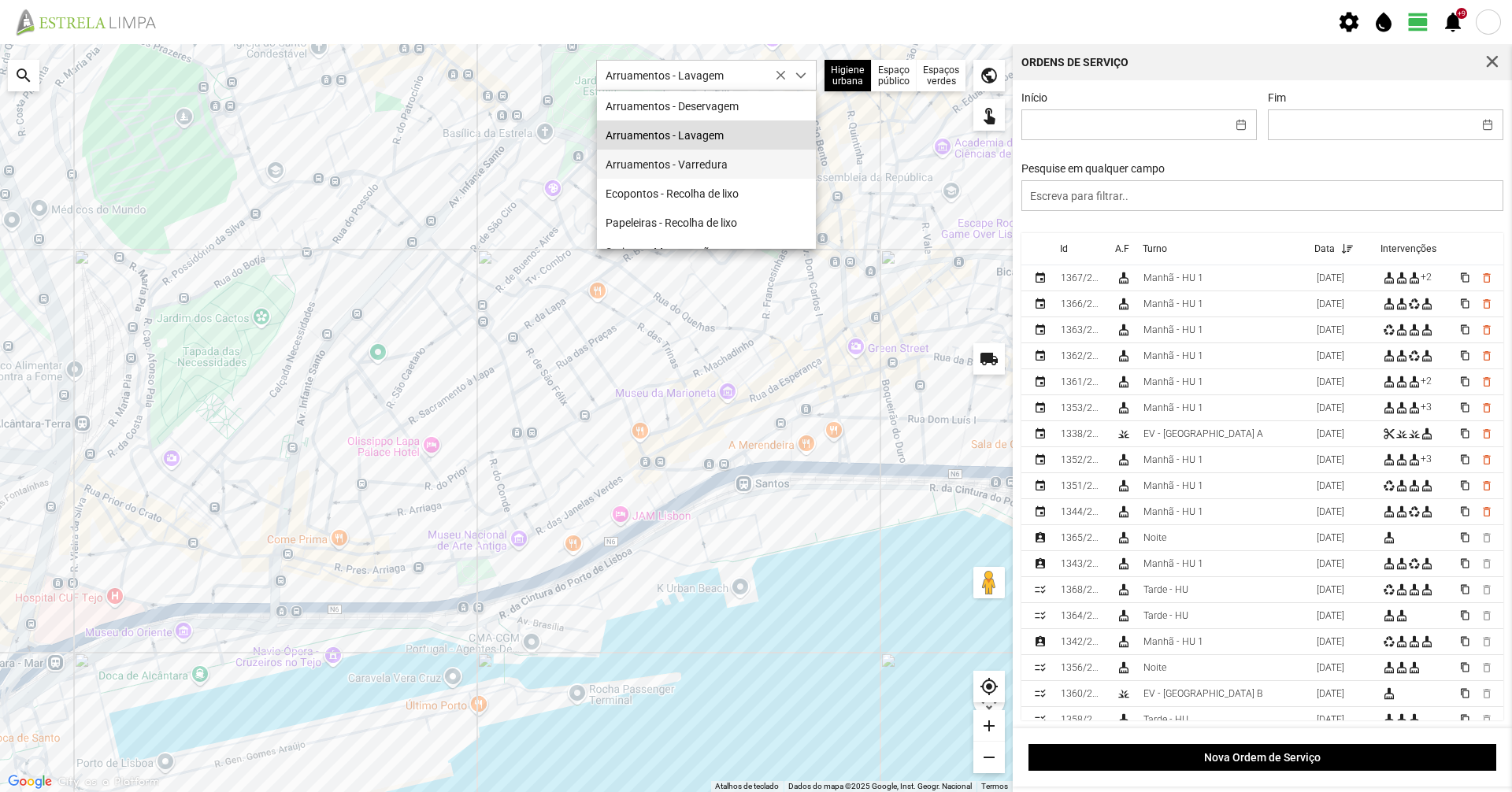
click at [693, 156] on li "Arruamentos - Varredura" at bounding box center [707, 163] width 219 height 29
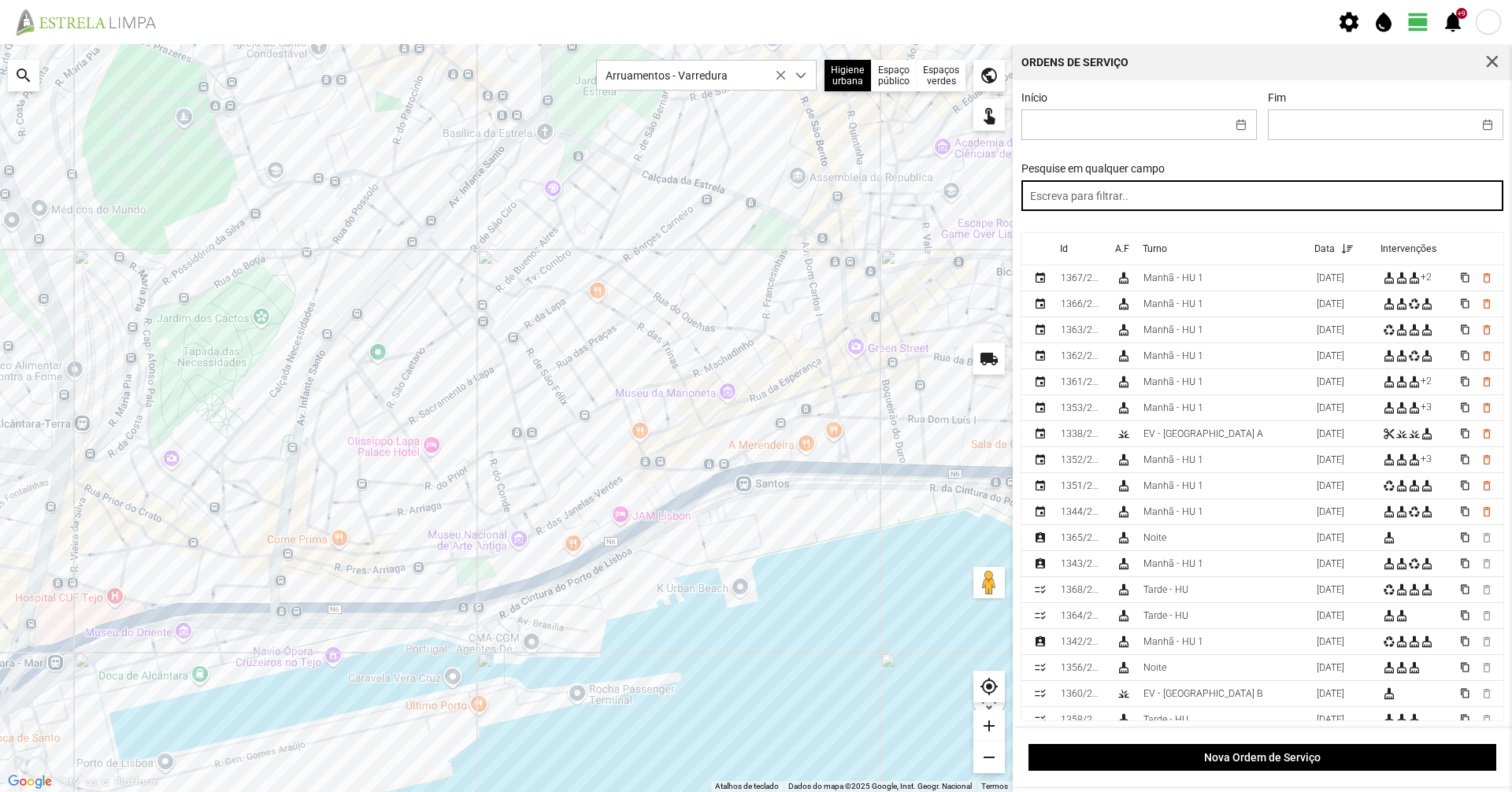
click at [1094, 194] on input "text" at bounding box center [1263, 195] width 483 height 30
type input "manhã"
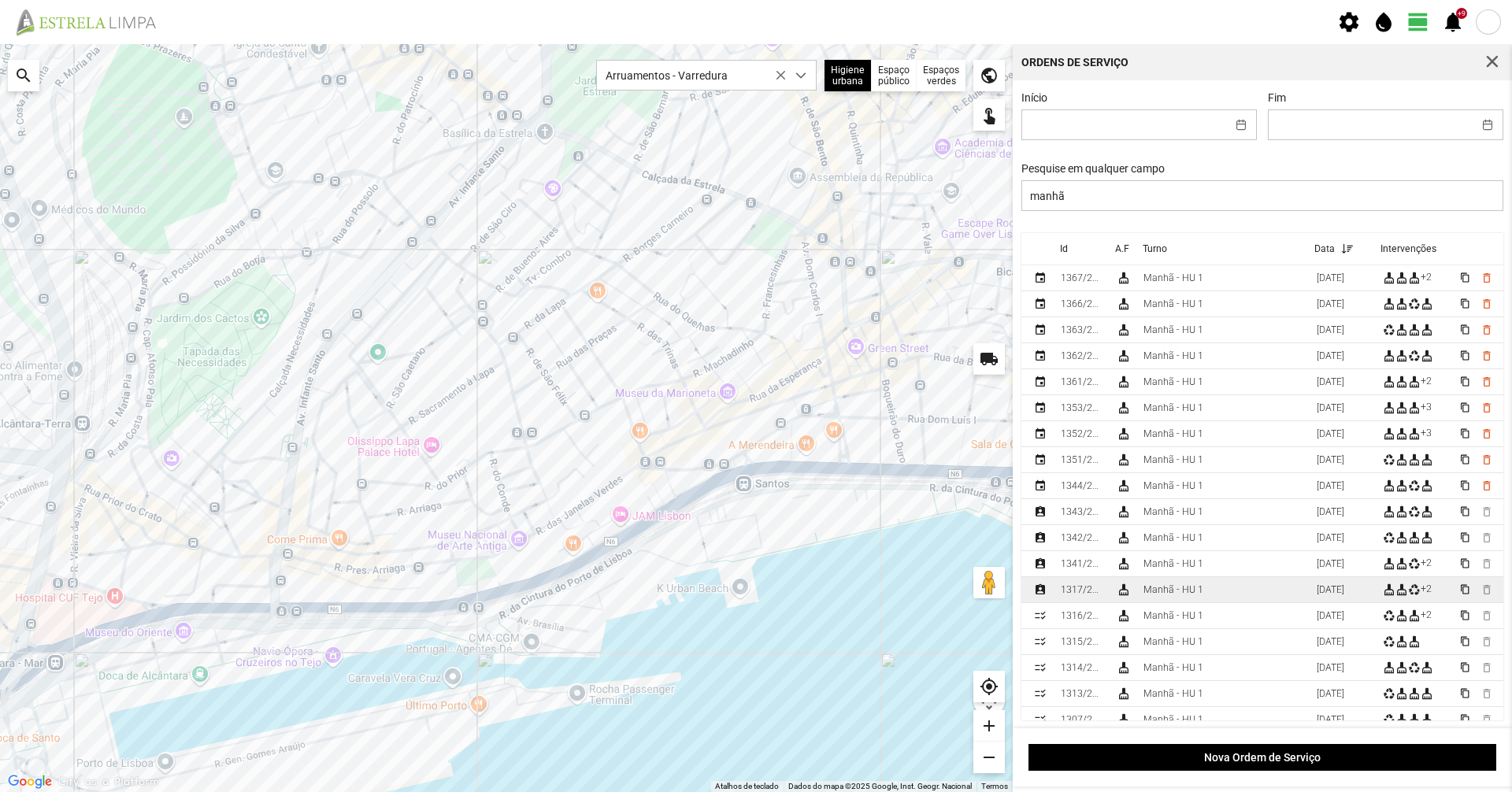
click at [1268, 588] on td "Manhã - HU 1" at bounding box center [1223, 590] width 173 height 26
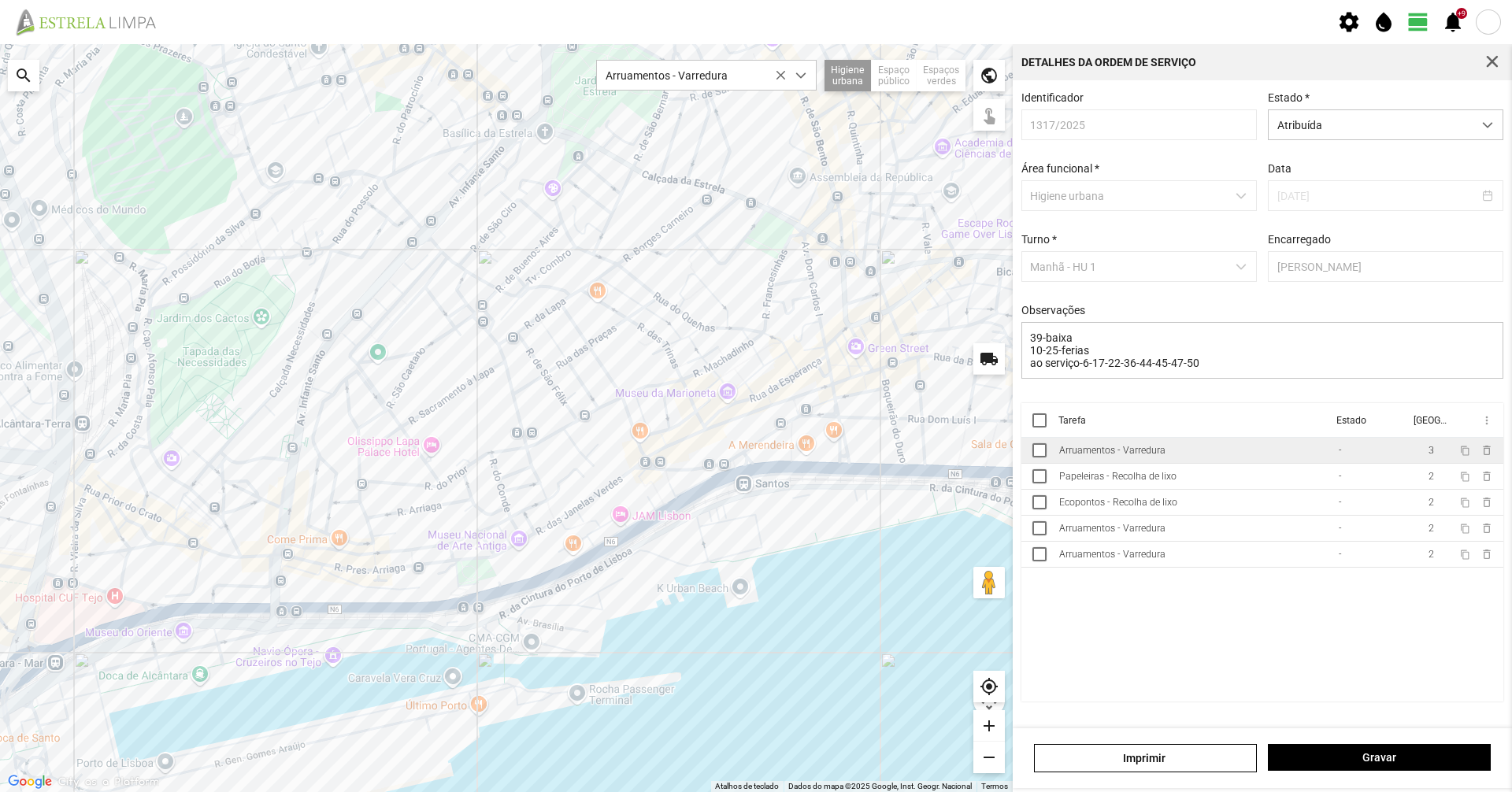
click at [1208, 458] on td "Arruamentos - Varredura" at bounding box center [1192, 451] width 279 height 26
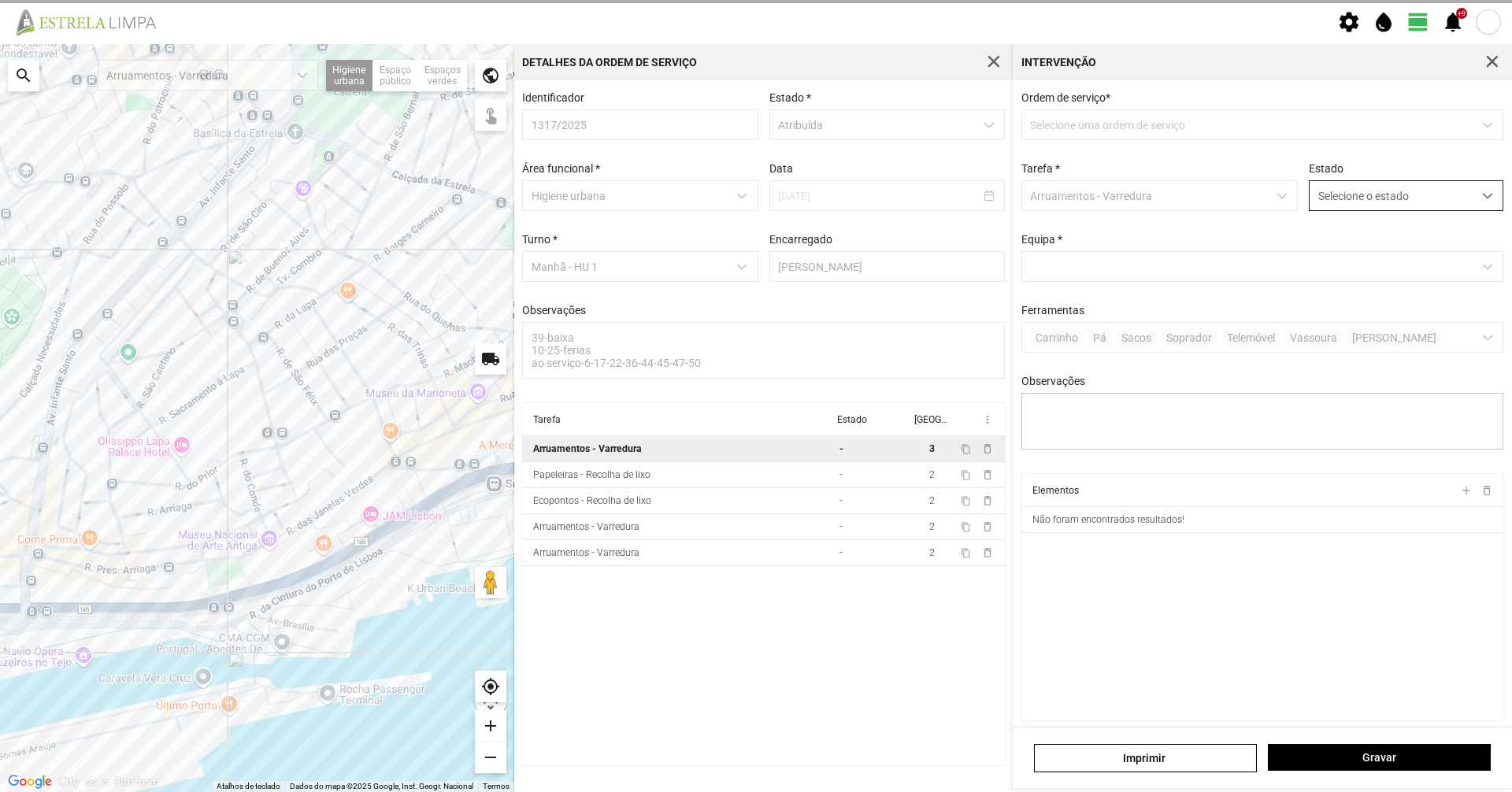
click at [1384, 203] on span "Selecione o estado" at bounding box center [1392, 195] width 163 height 29
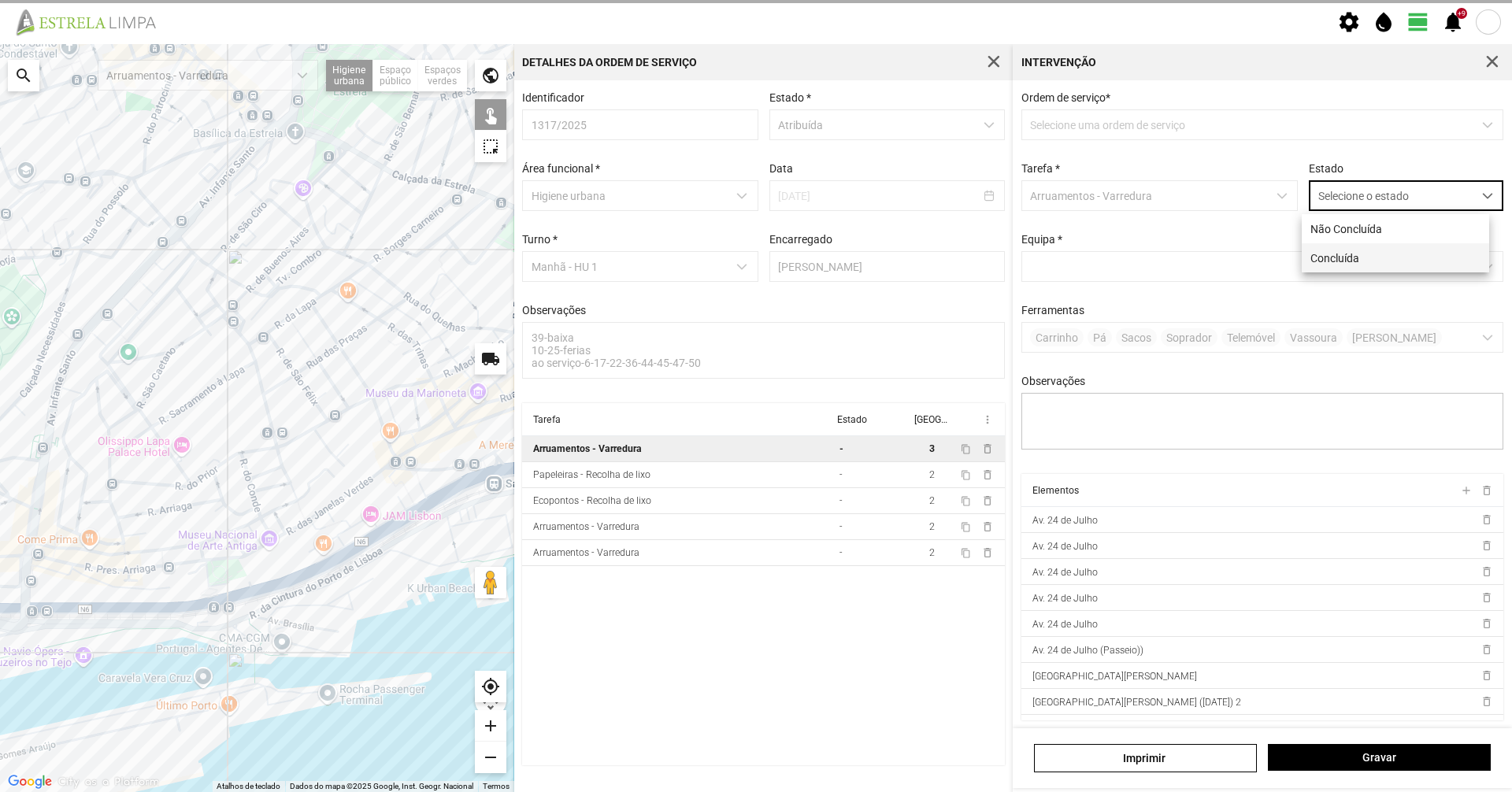
click at [1366, 255] on li "Concluída" at bounding box center [1395, 257] width 187 height 29
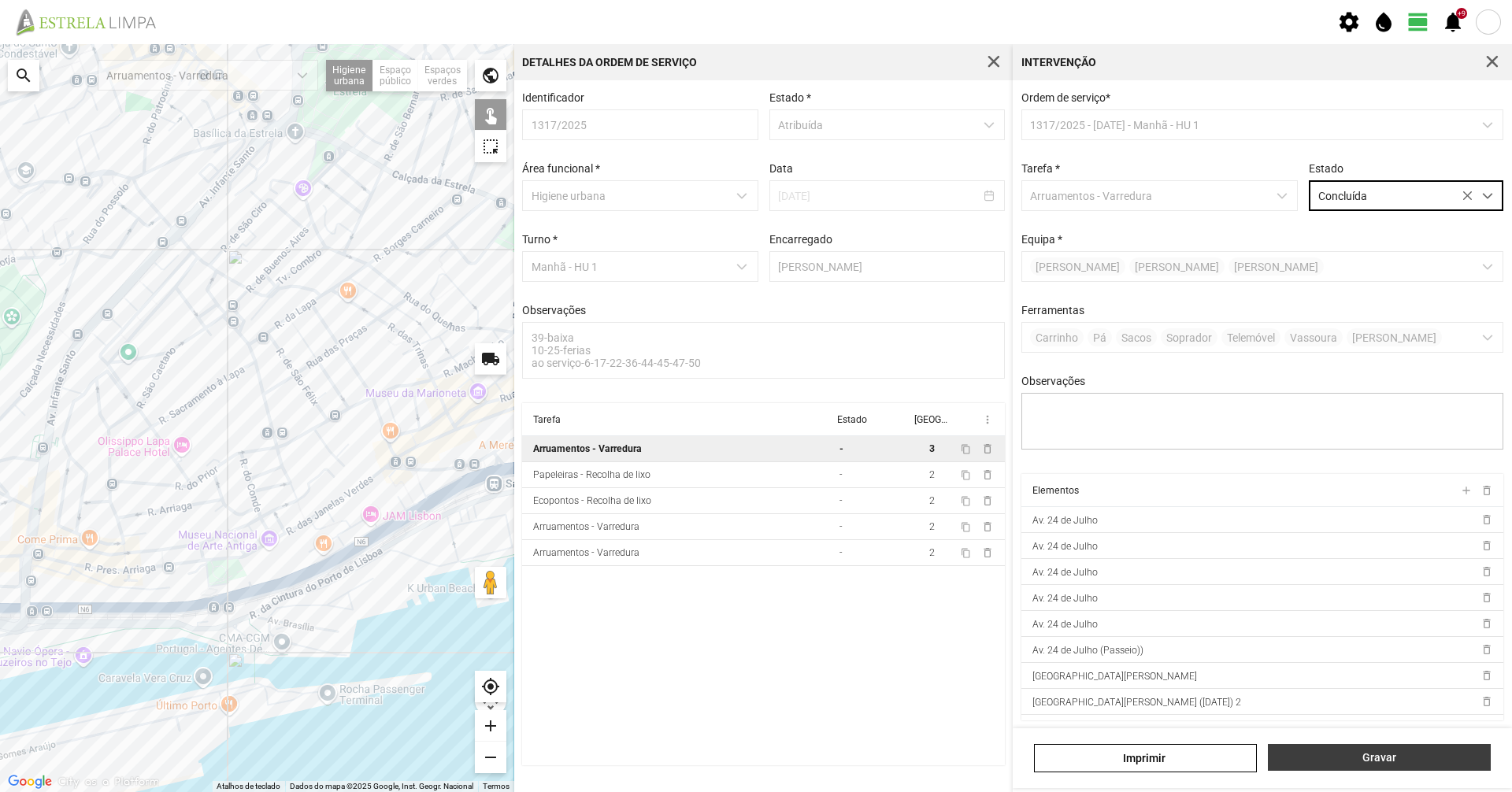
click at [1392, 747] on button "Gravar" at bounding box center [1379, 757] width 223 height 26
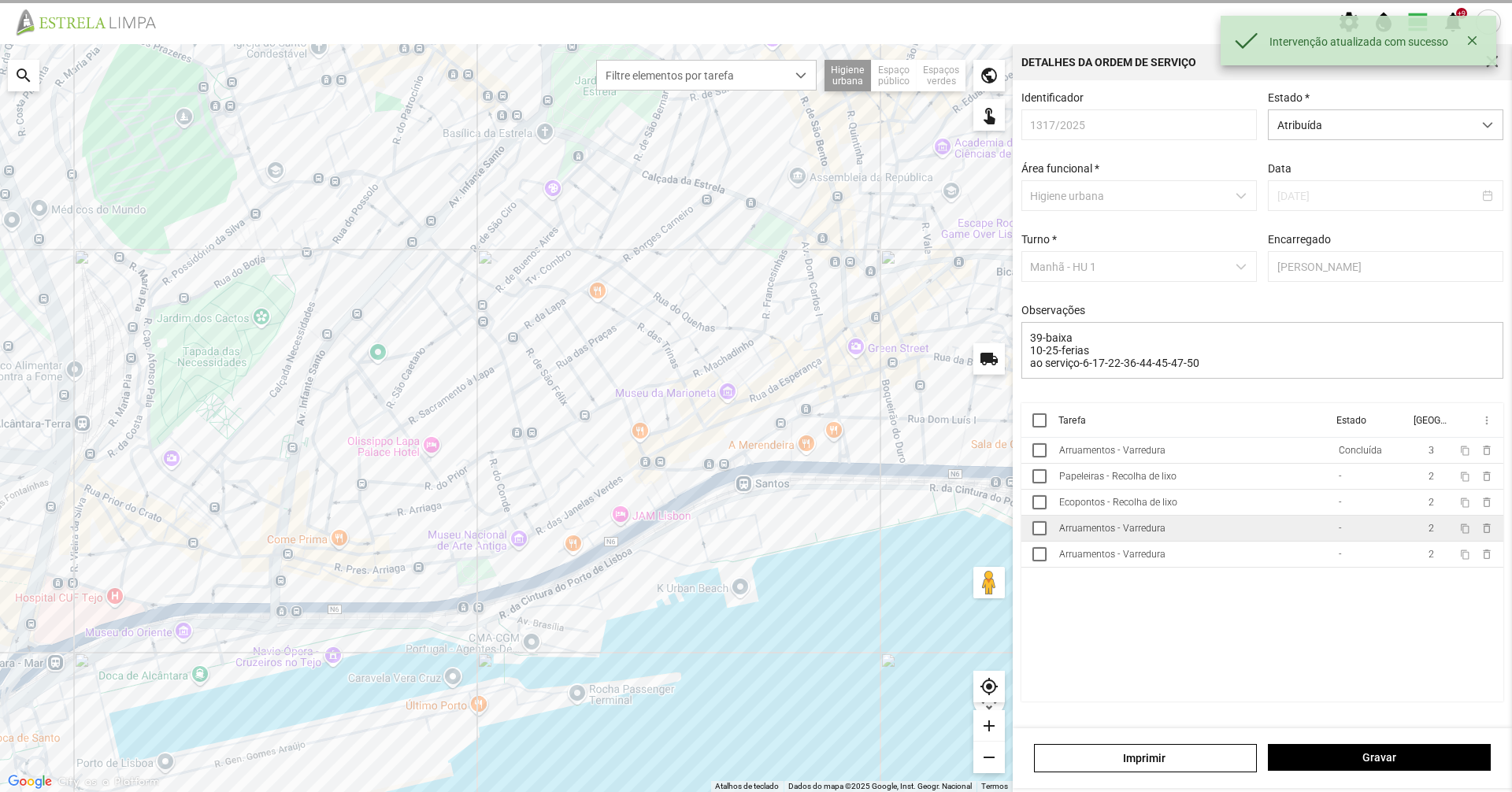
click at [1131, 533] on div "Arruamentos - Varredura" at bounding box center [1112, 527] width 106 height 11
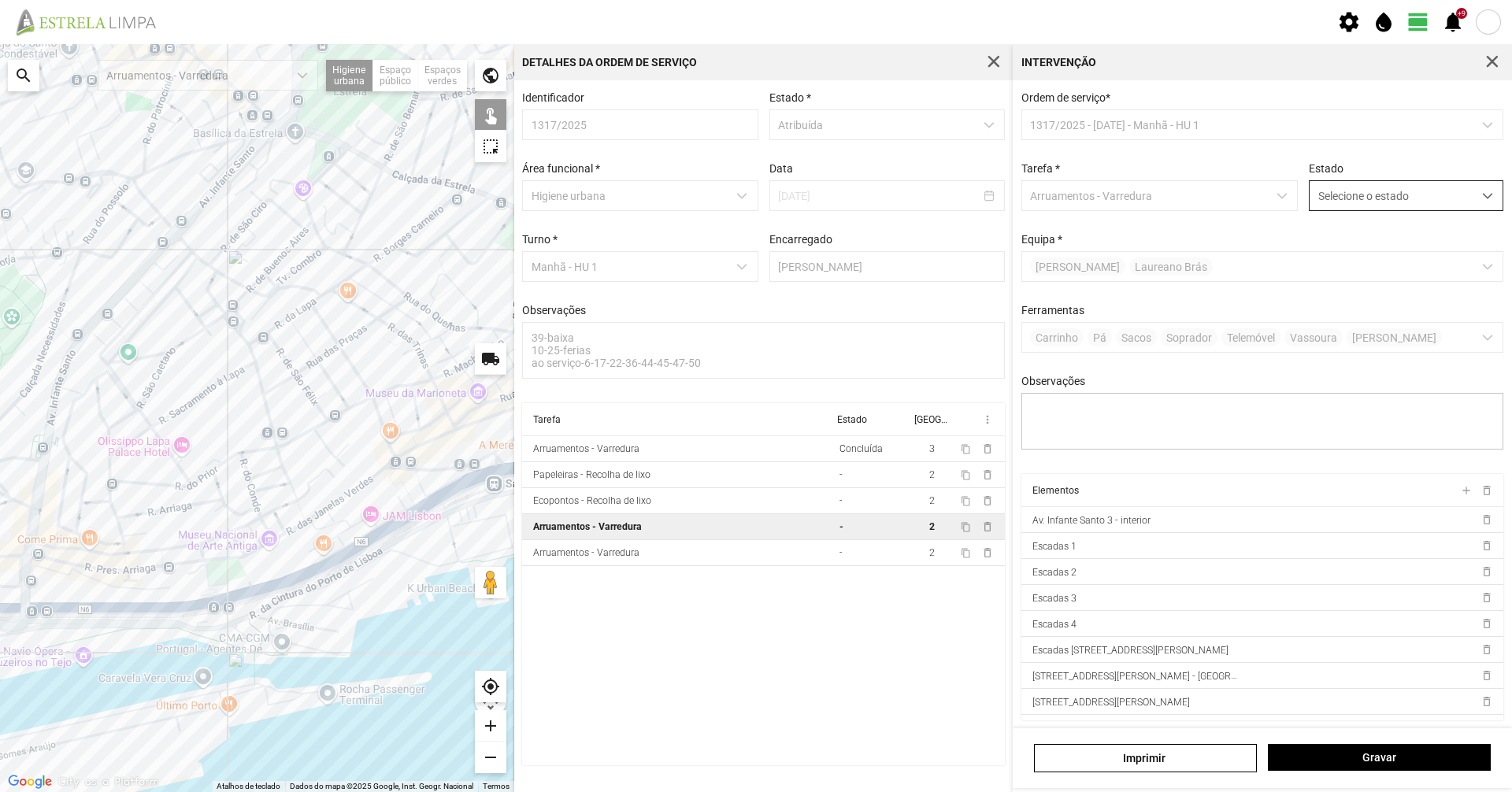
click at [1384, 188] on span "Selecione o estado" at bounding box center [1392, 195] width 163 height 29
click at [1380, 257] on li "Concluída" at bounding box center [1395, 257] width 187 height 29
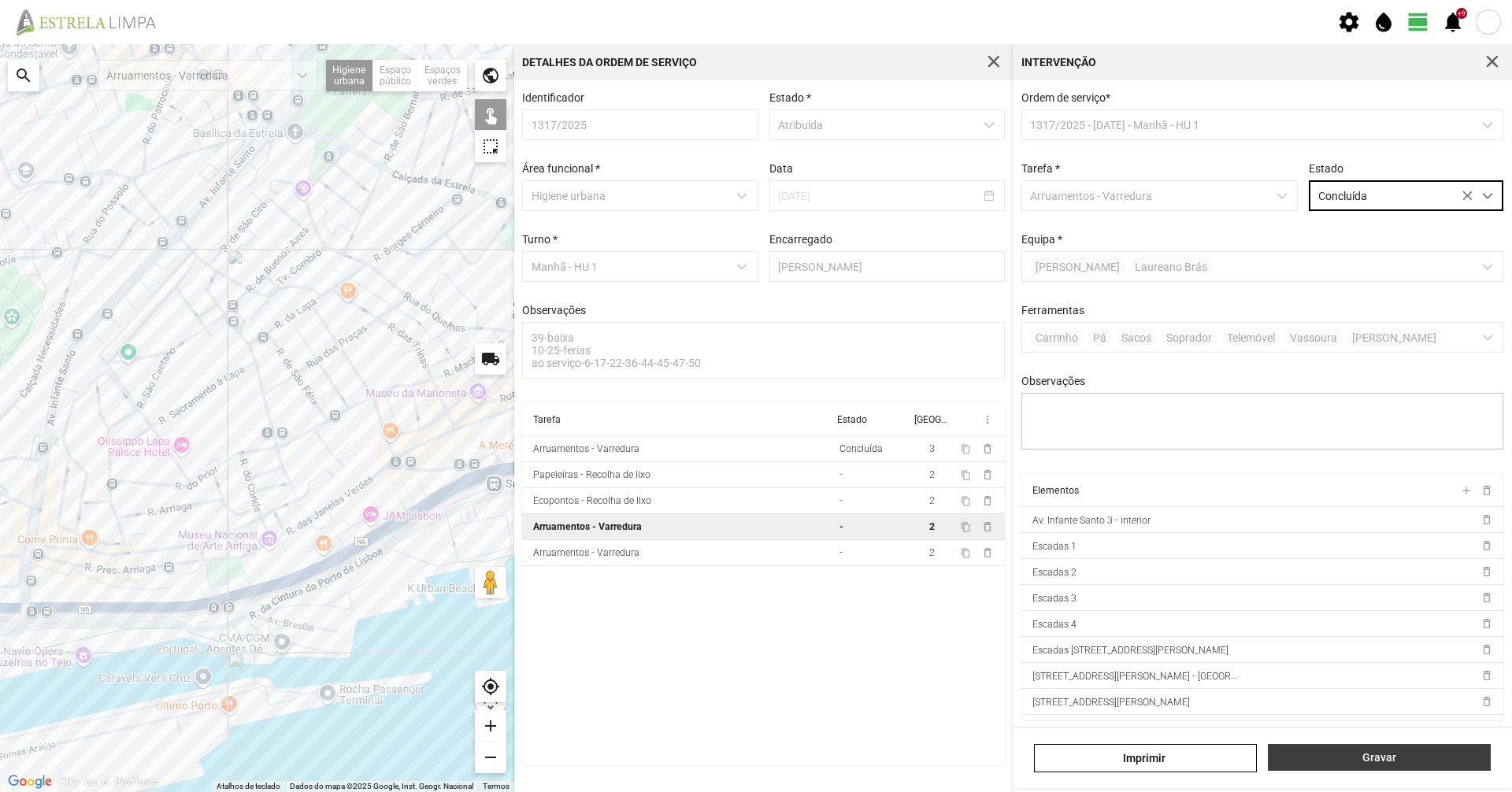
click at [1437, 761] on span "Gravar" at bounding box center [1379, 757] width 206 height 12
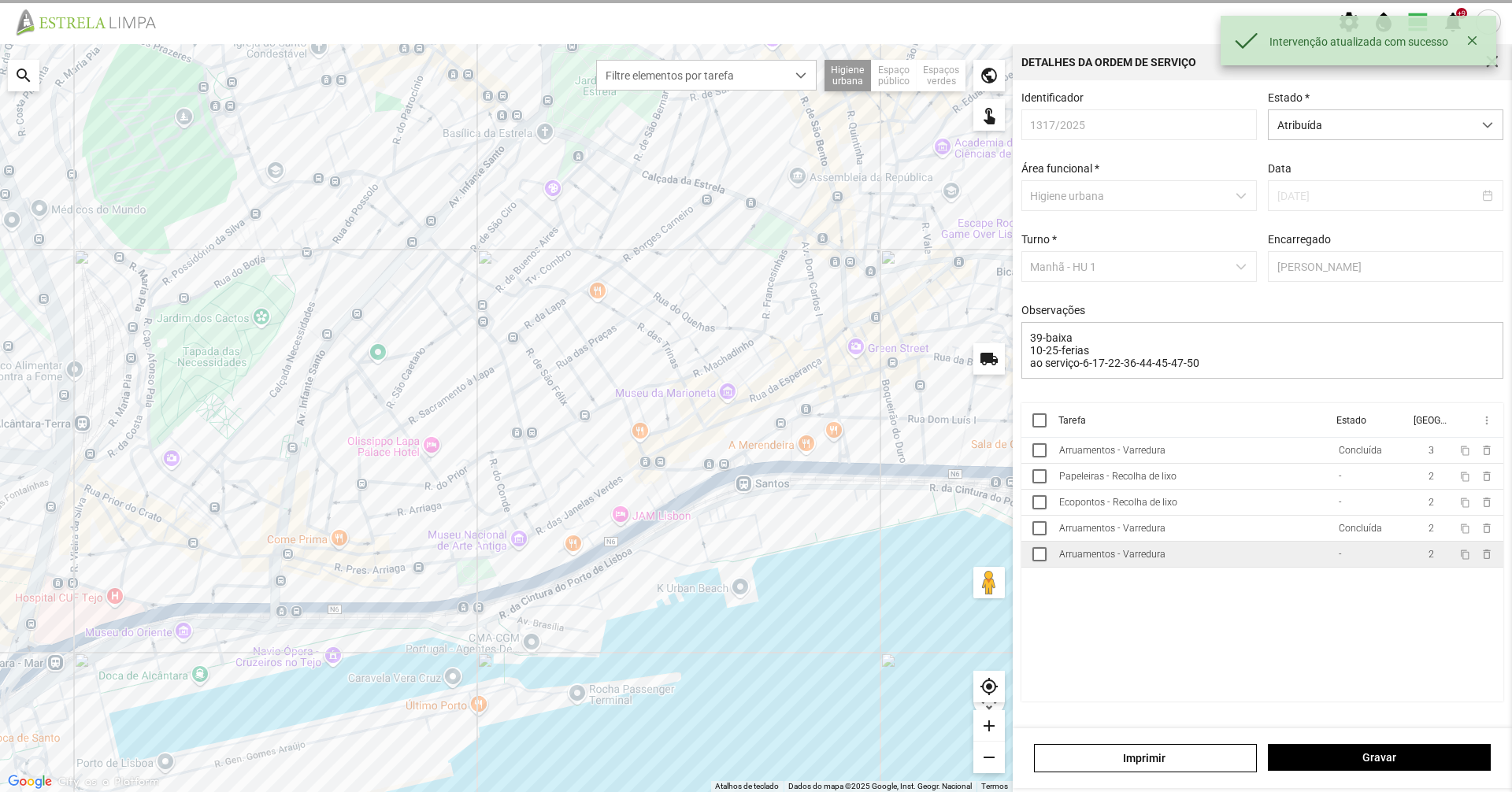
click at [1082, 568] on td "Arruamentos - Varredura" at bounding box center [1192, 555] width 279 height 26
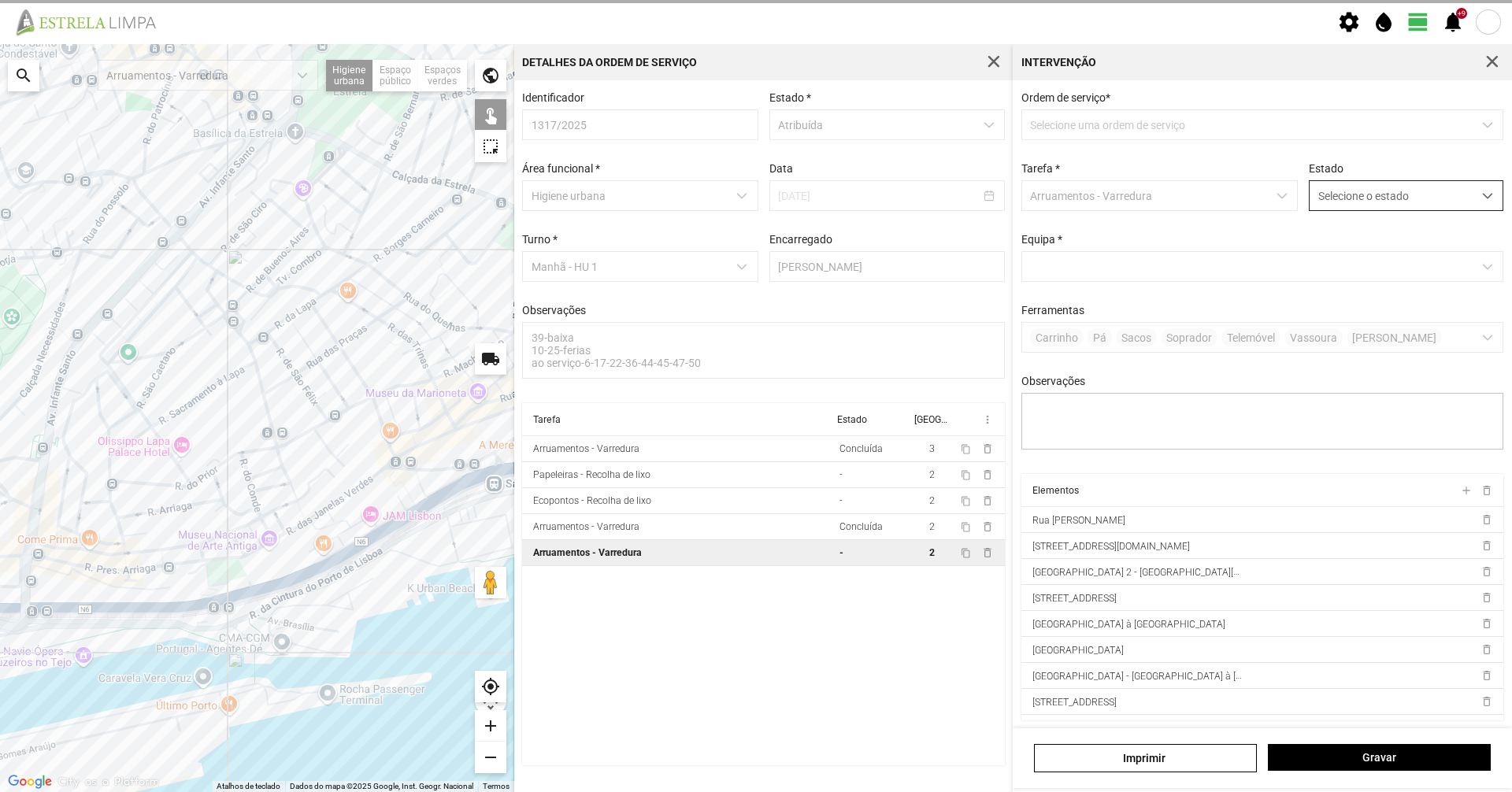
click at [1388, 203] on span "Selecione o estado" at bounding box center [1392, 195] width 163 height 29
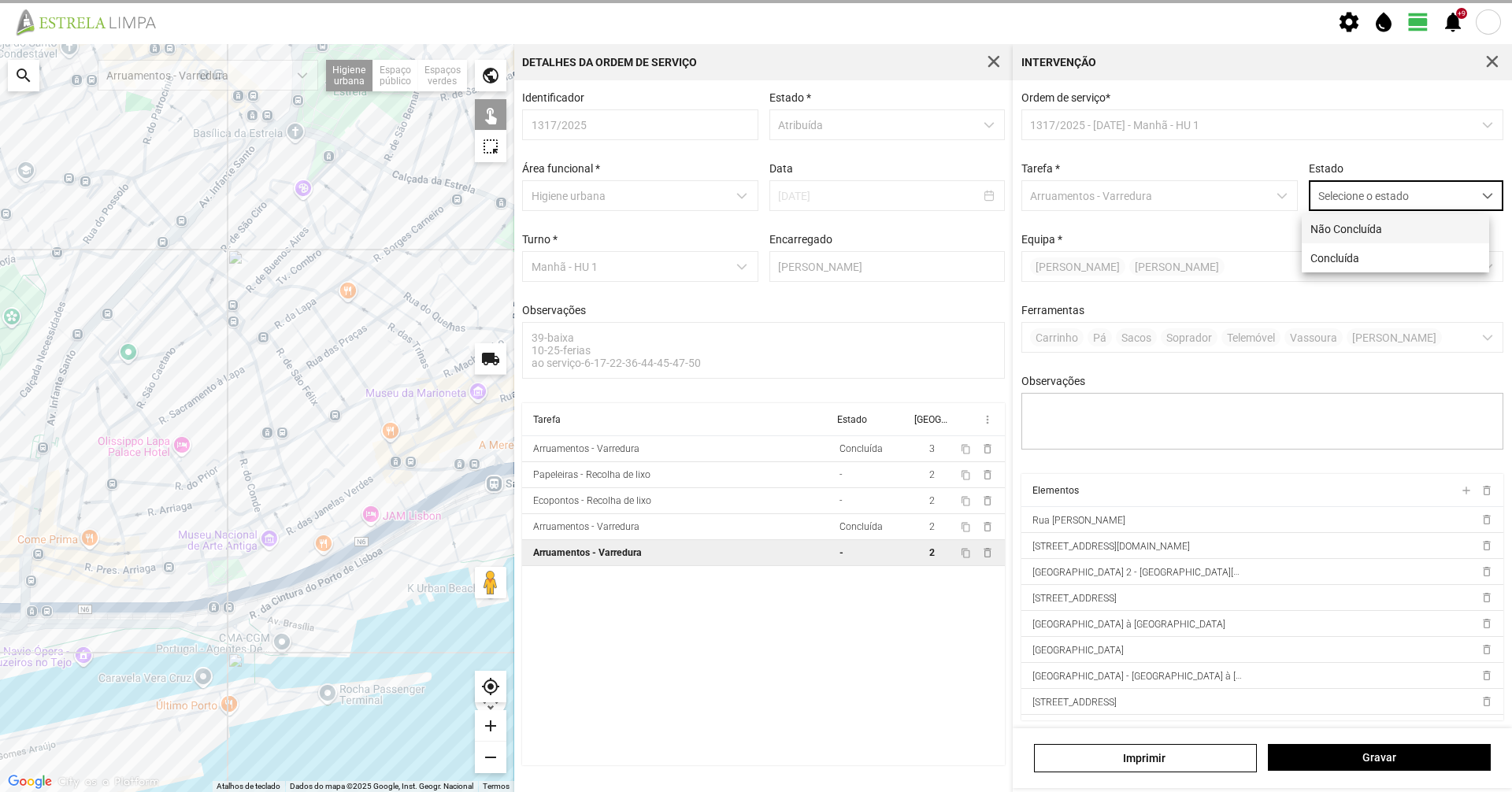
scroll to position [9, 70]
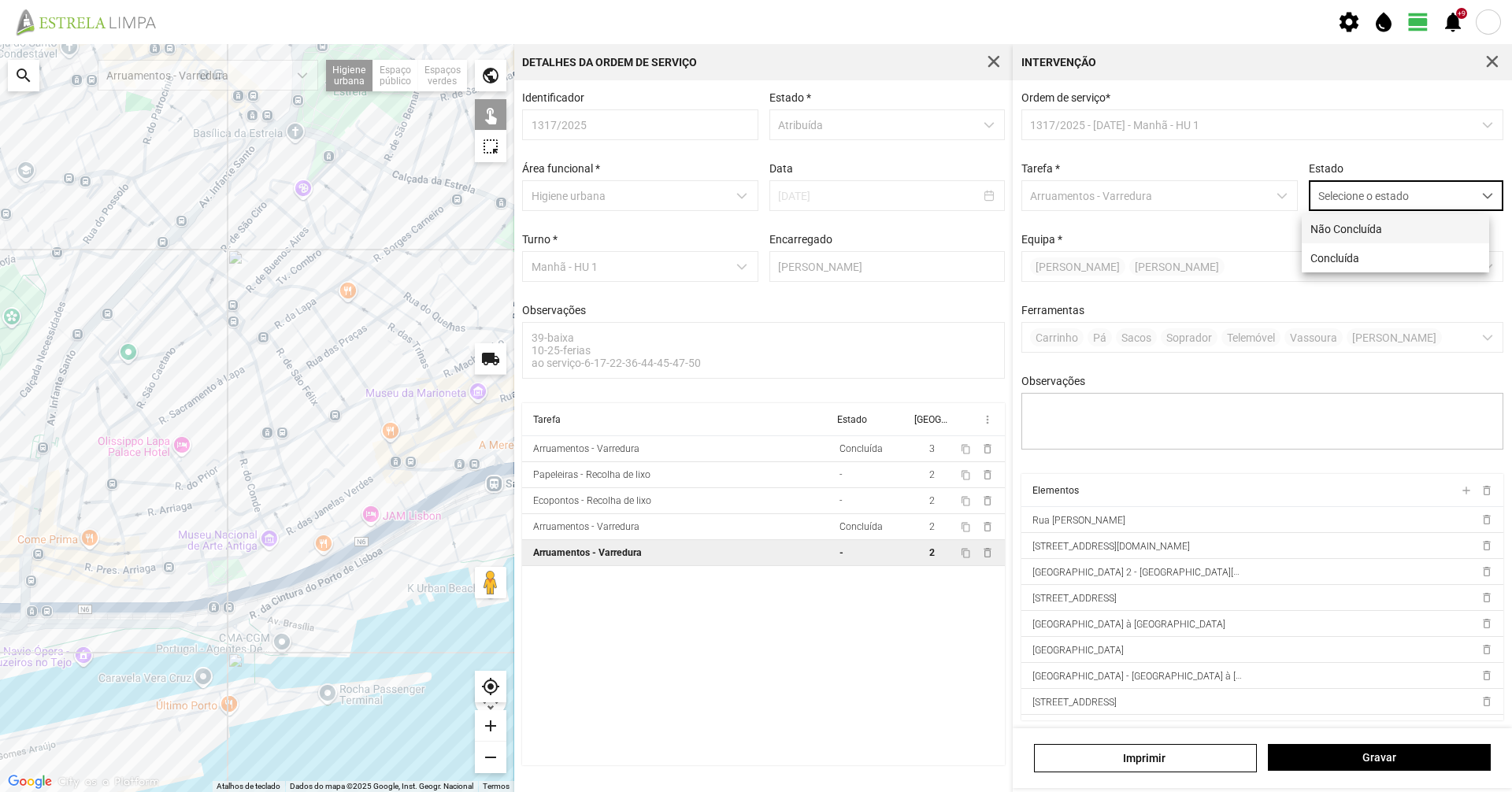
click at [1388, 241] on li "Não Concluída" at bounding box center [1395, 228] width 187 height 29
click at [1388, 190] on span "Não Concluída" at bounding box center [1392, 195] width 163 height 29
click at [1372, 251] on li "Concluída" at bounding box center [1395, 257] width 187 height 29
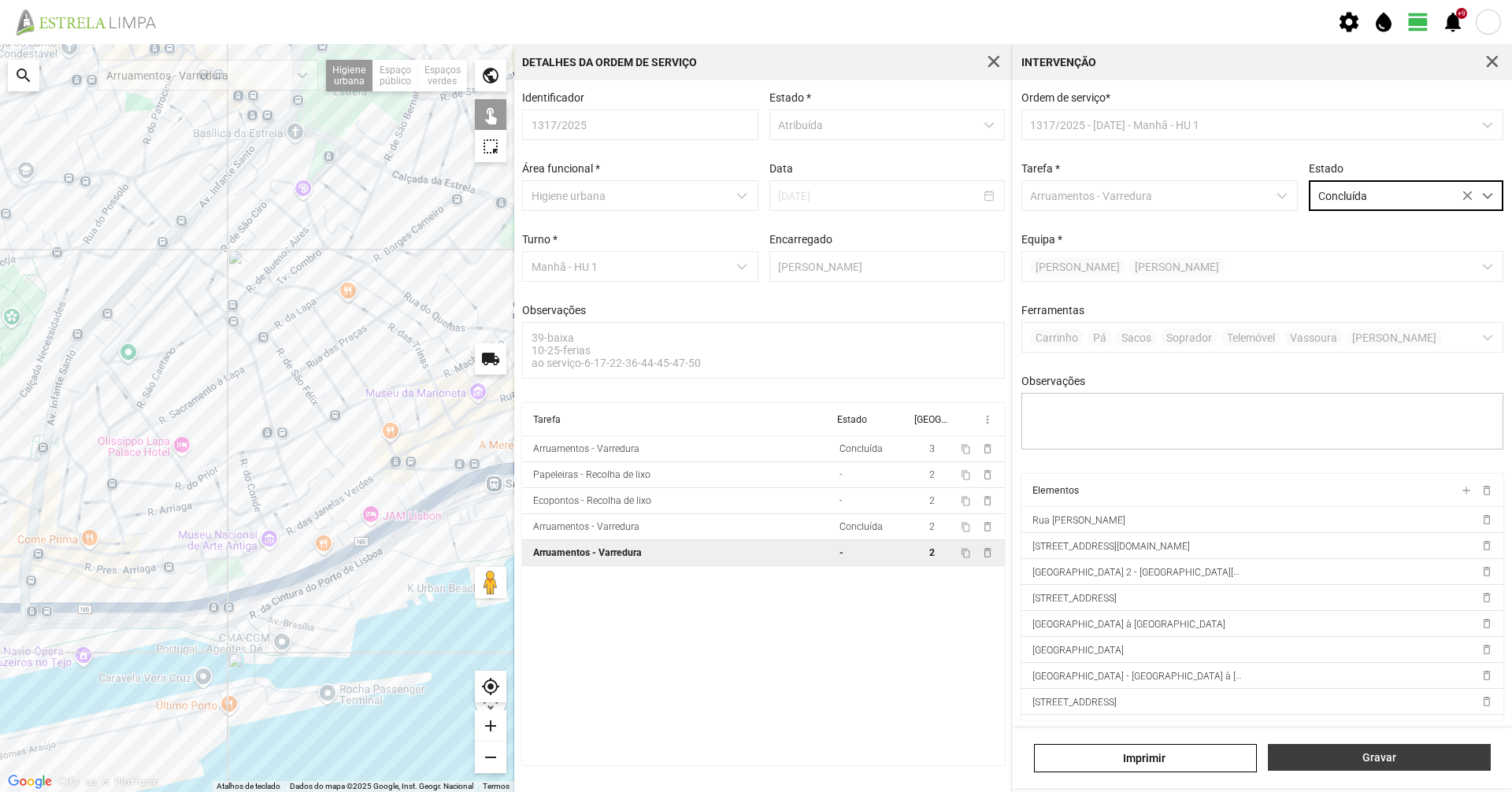
click at [1356, 757] on span "Gravar" at bounding box center [1379, 757] width 206 height 12
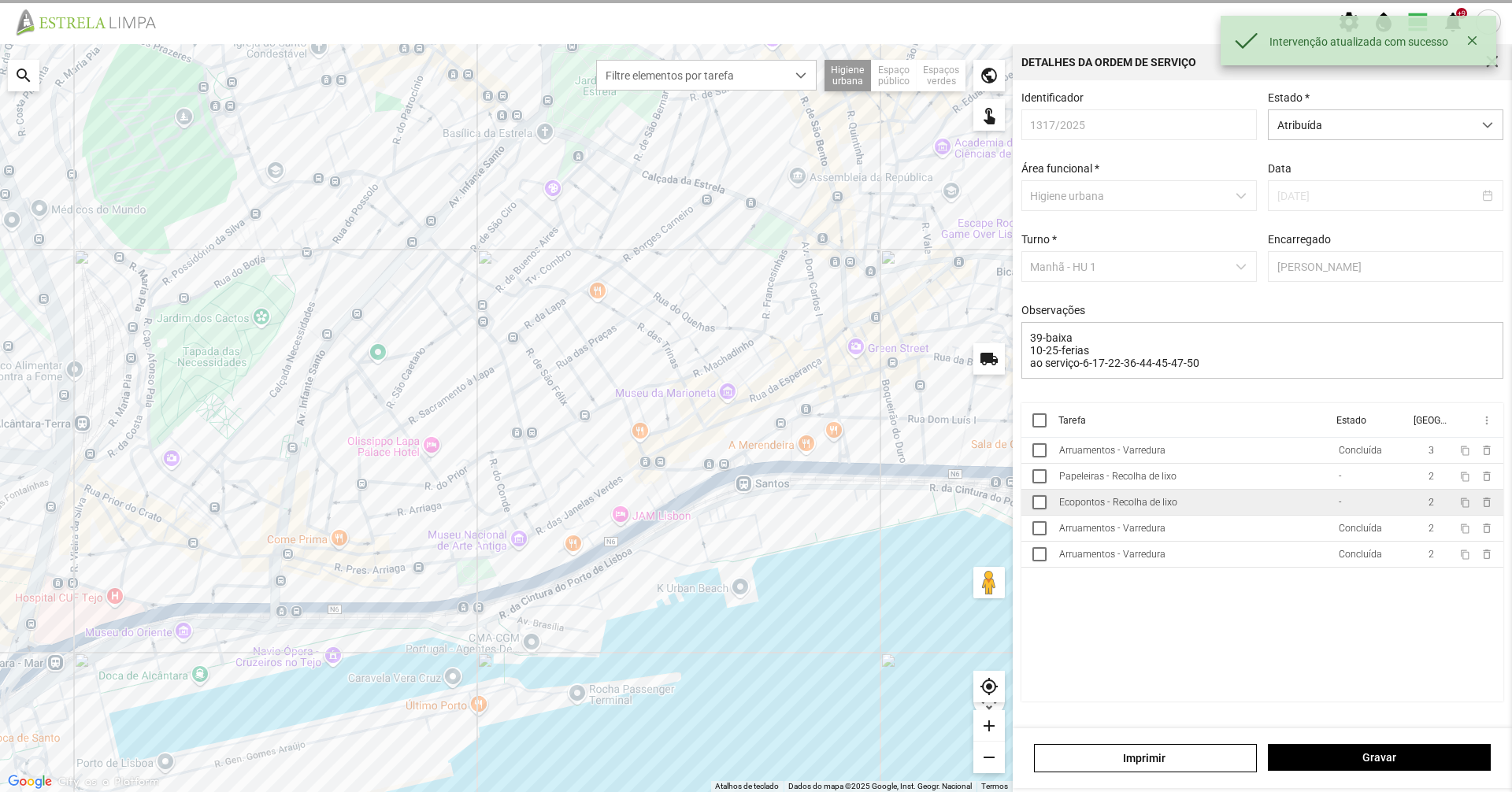
click at [1252, 514] on td "Ecopontos - Recolha de lixo" at bounding box center [1192, 503] width 279 height 26
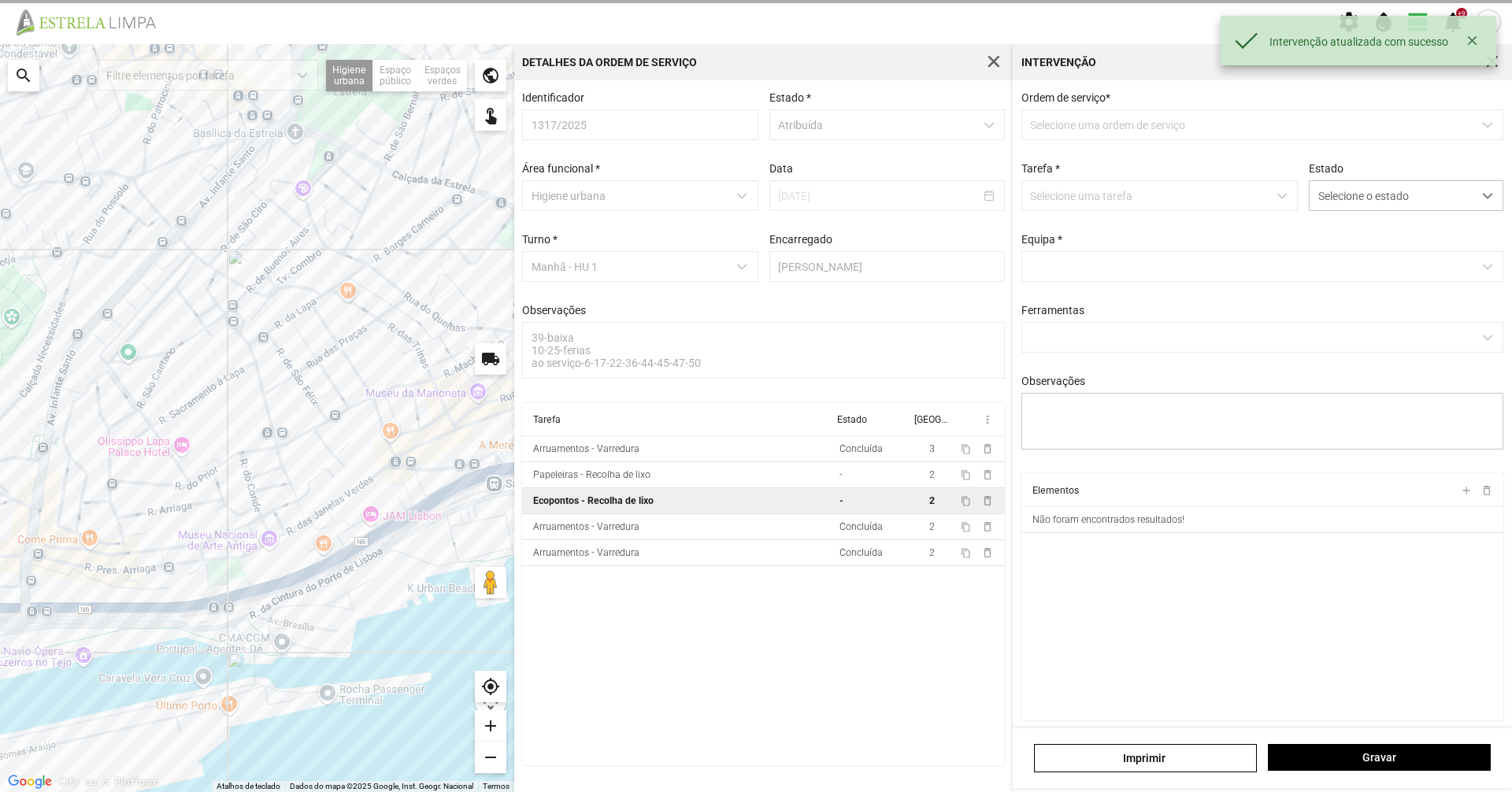
type textarea "condutor marco ajudante nabais"
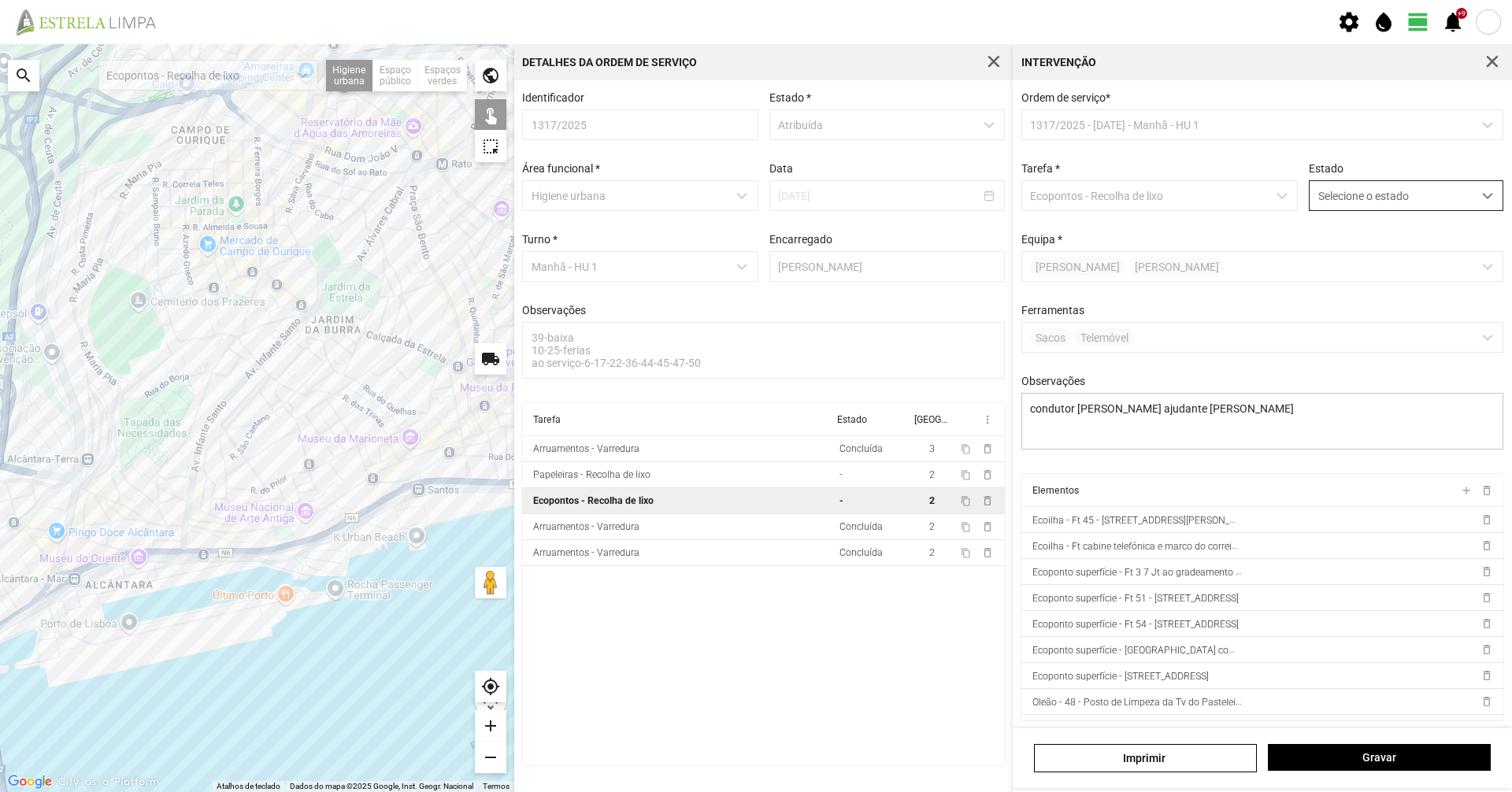
click at [1396, 202] on span "Selecione o estado" at bounding box center [1392, 195] width 163 height 29
click at [1373, 268] on li "Concluída" at bounding box center [1395, 257] width 187 height 29
click at [1451, 733] on div "Imprimir Gravar" at bounding box center [1262, 758] width 500 height 60
click at [1450, 754] on span "Gravar" at bounding box center [1379, 757] width 206 height 12
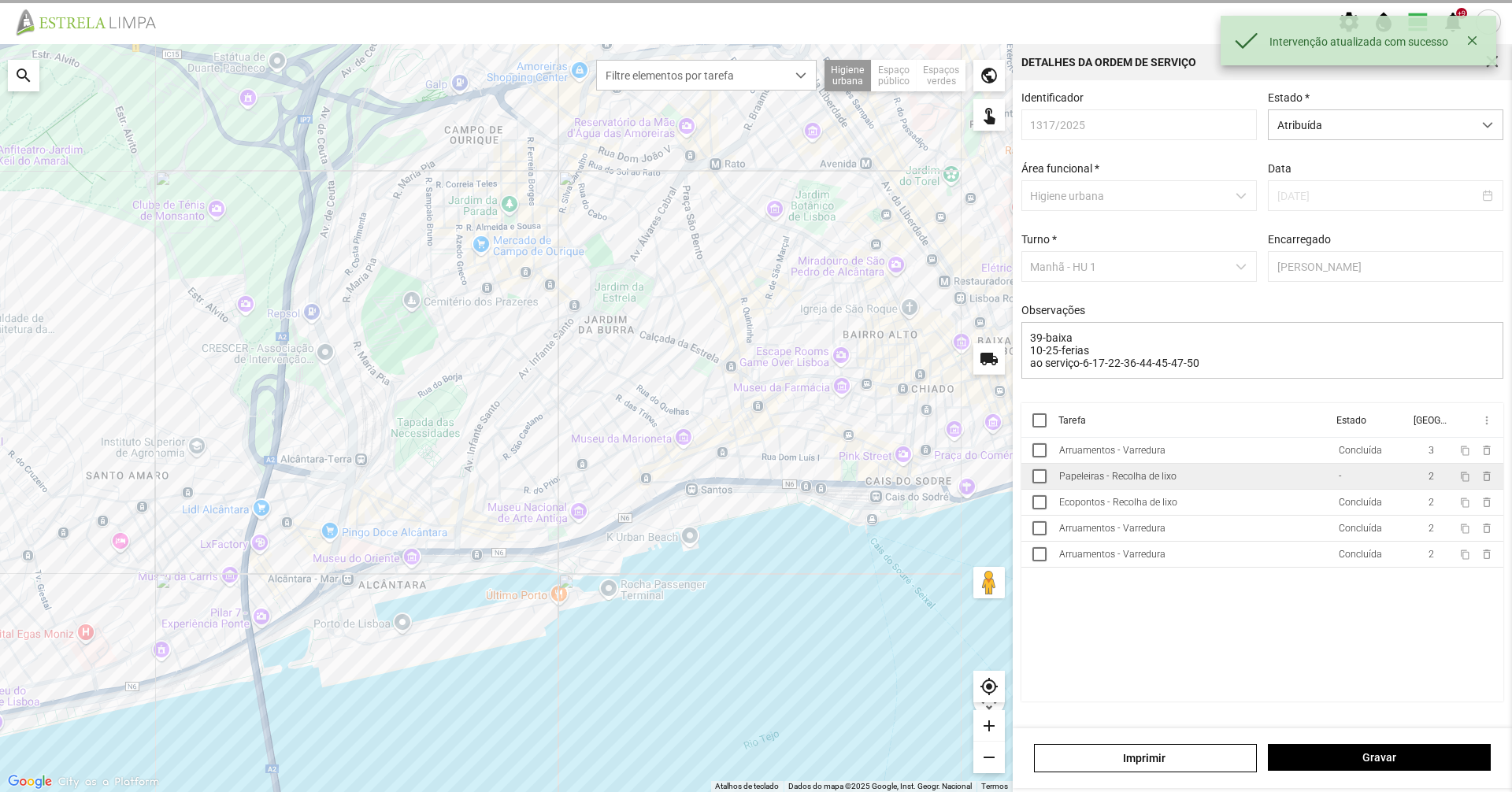
click at [1144, 482] on div "Papeleiras - Recolha de lixo" at bounding box center [1118, 476] width 117 height 11
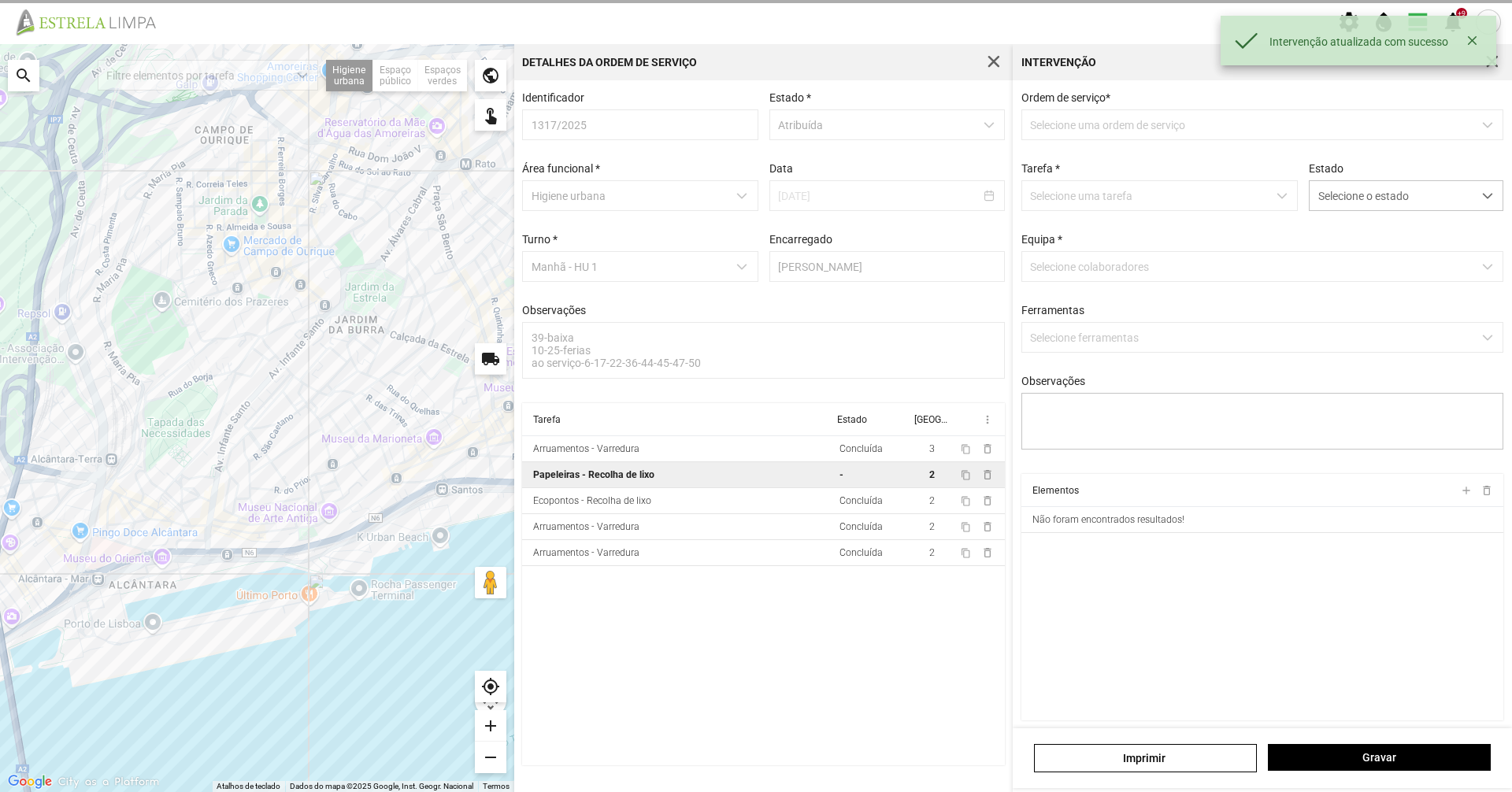
type textarea "tarefa atribuida por DT Mariana"
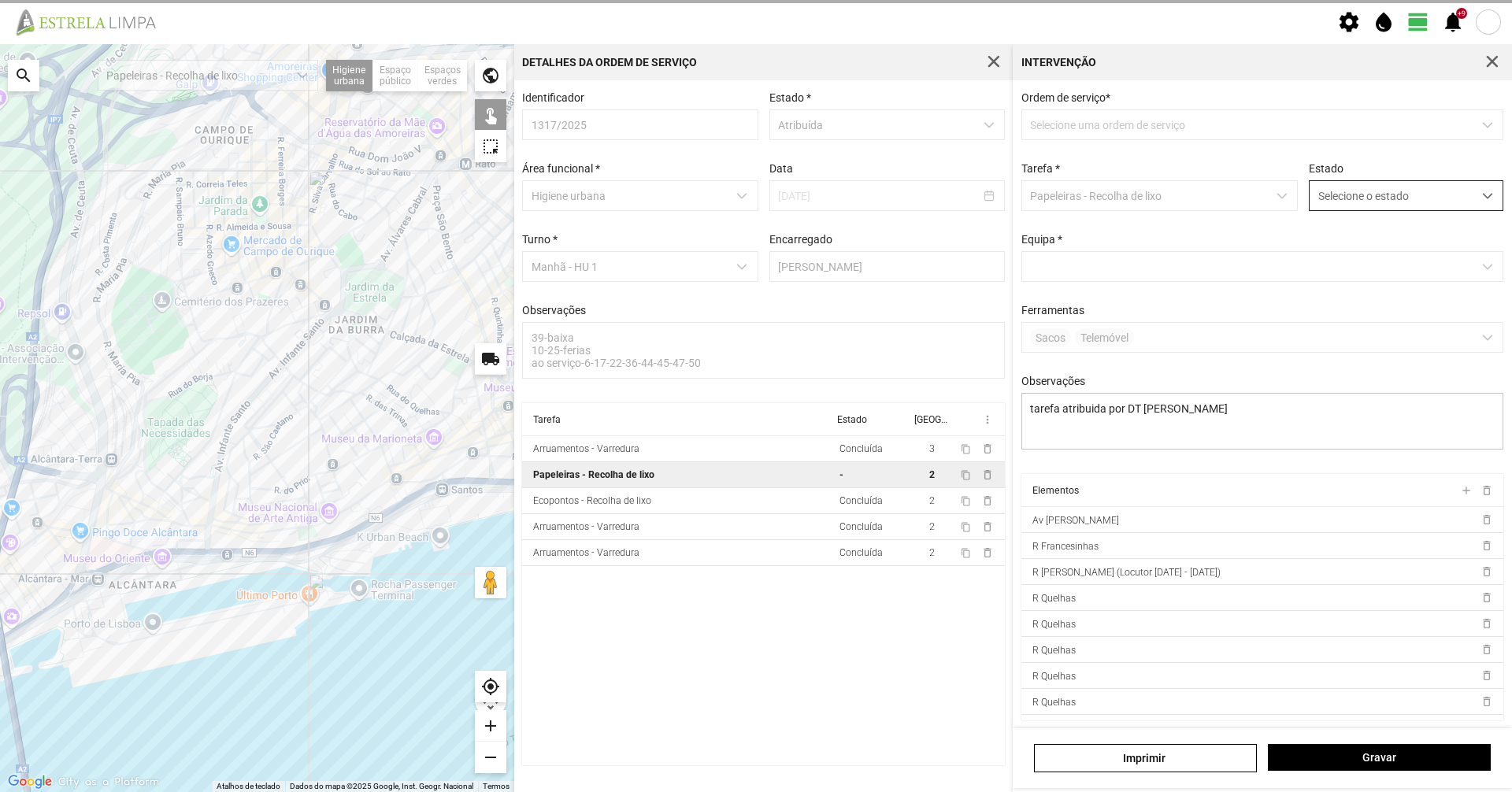
click at [1394, 194] on span "Selecione o estado" at bounding box center [1392, 195] width 163 height 29
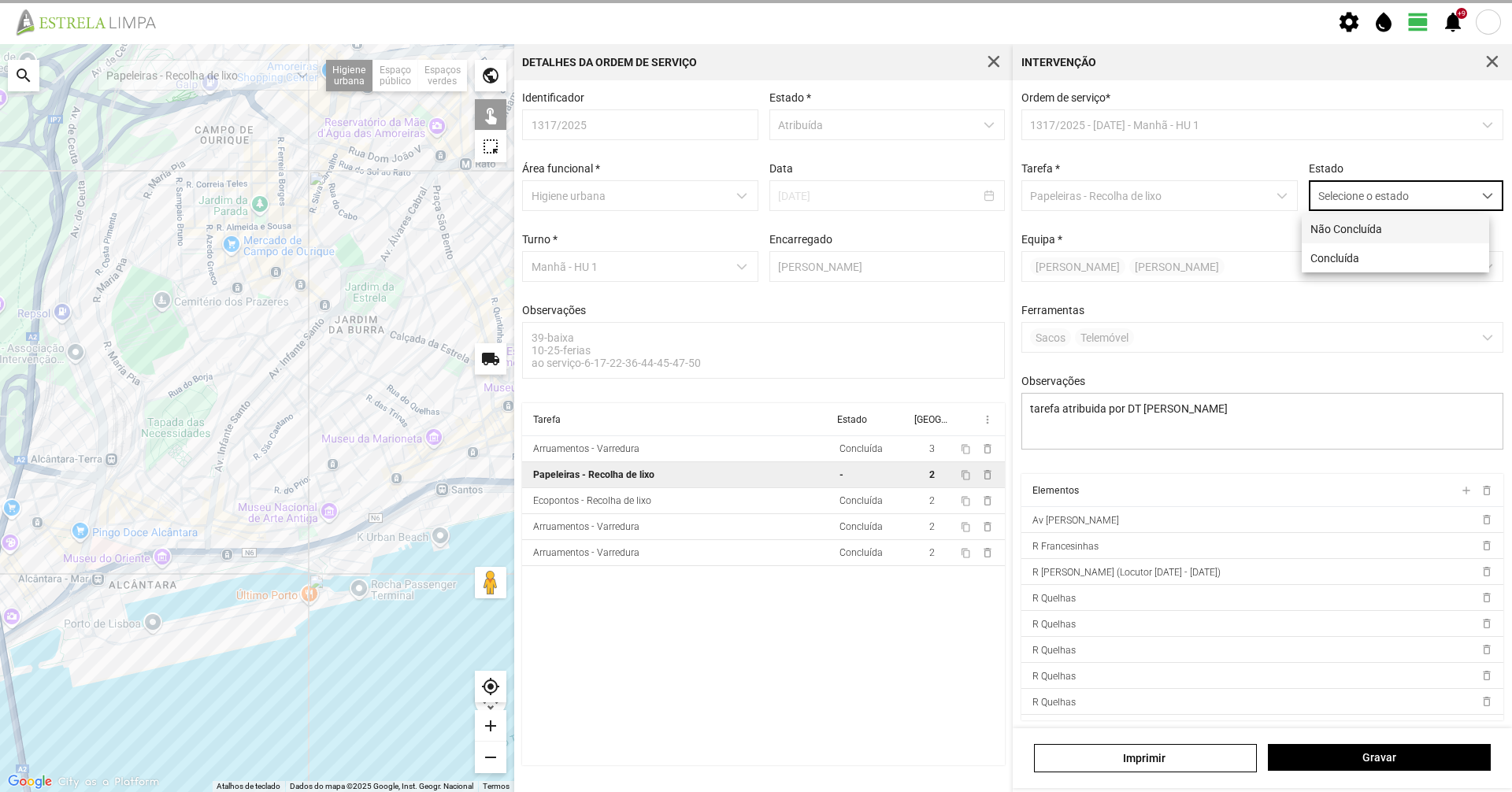
scroll to position [9, 70]
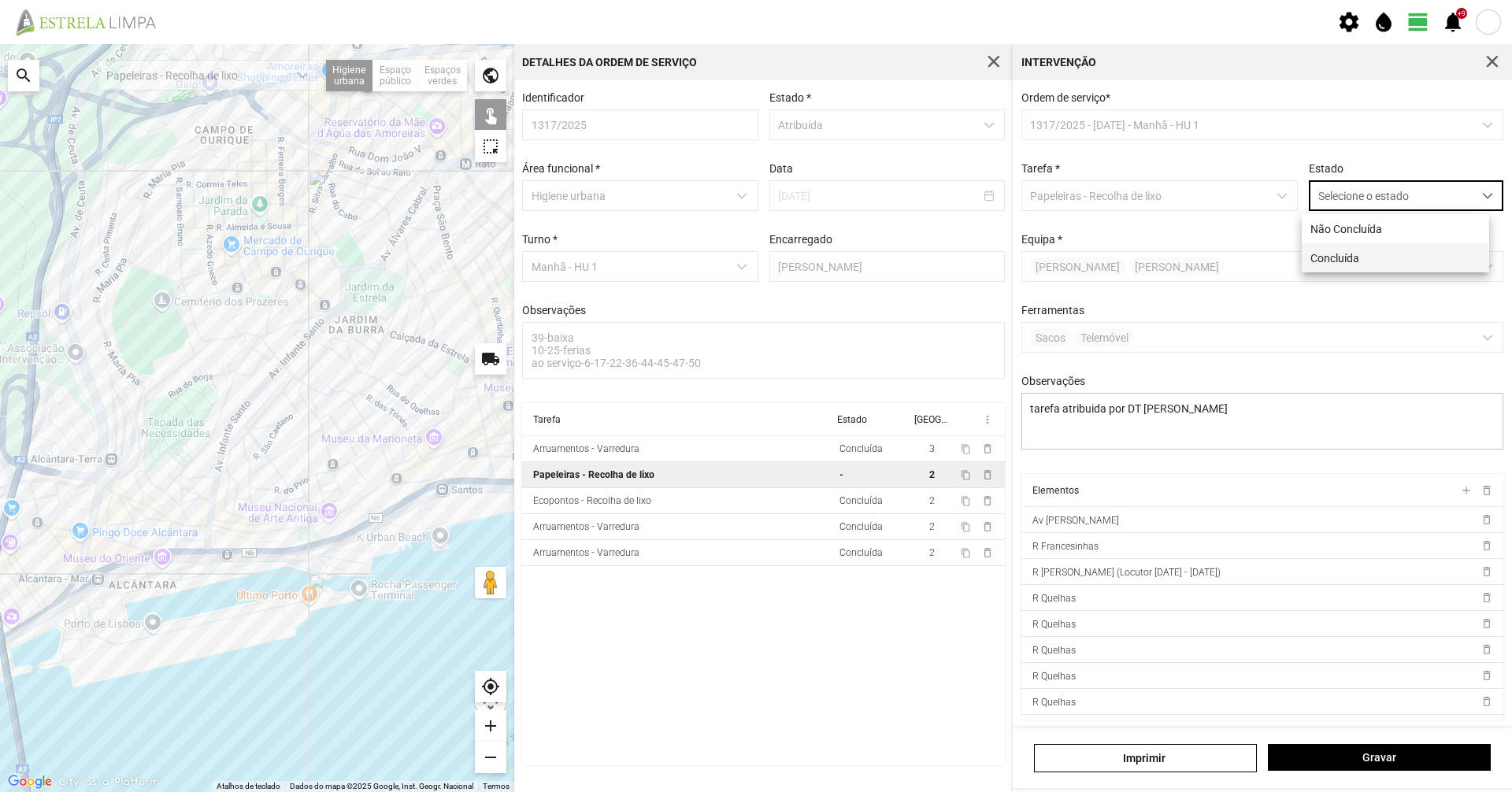
click at [1378, 246] on li "Concluída" at bounding box center [1395, 257] width 187 height 29
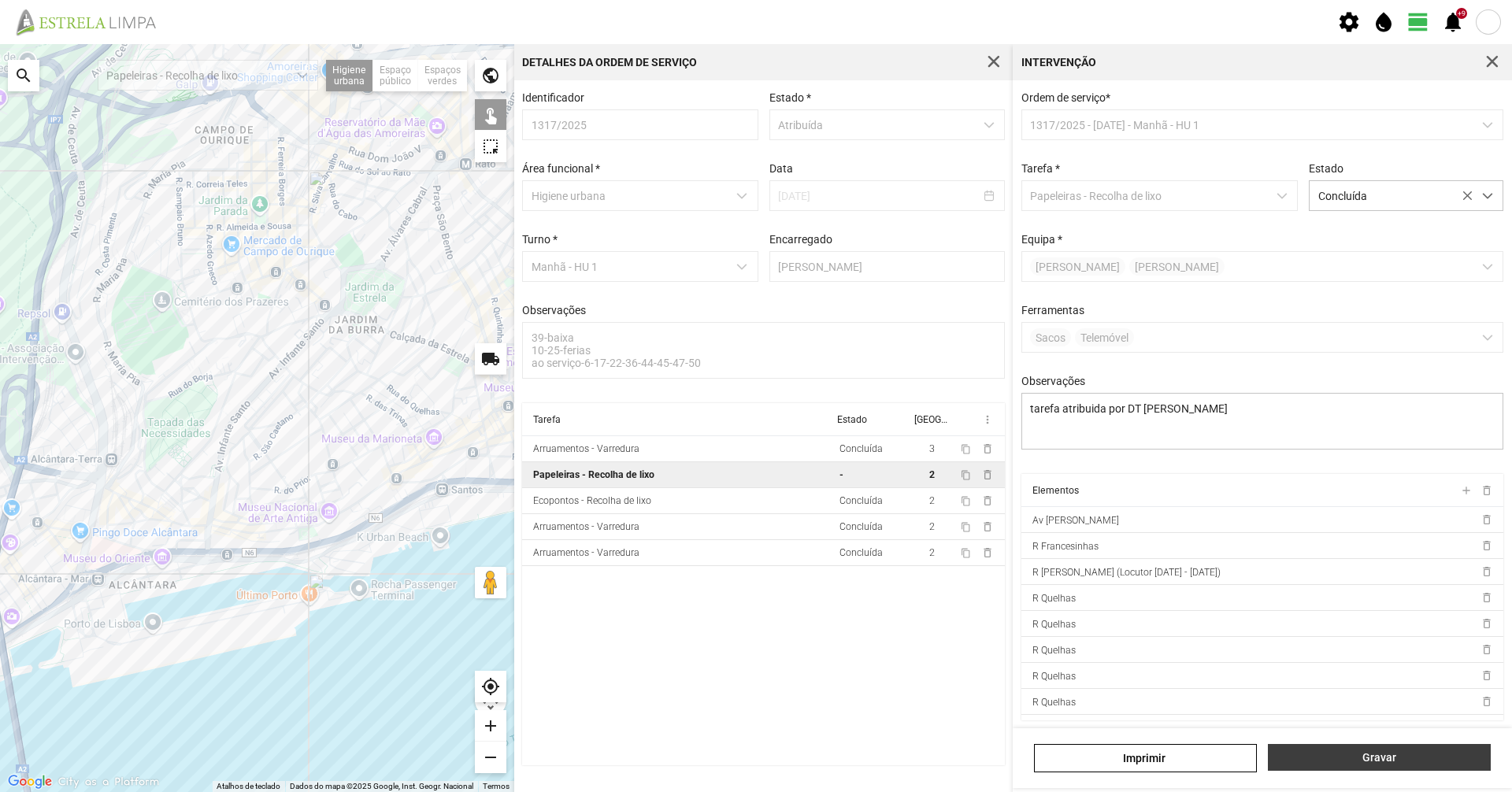
click at [1345, 761] on span "Gravar" at bounding box center [1379, 757] width 206 height 12
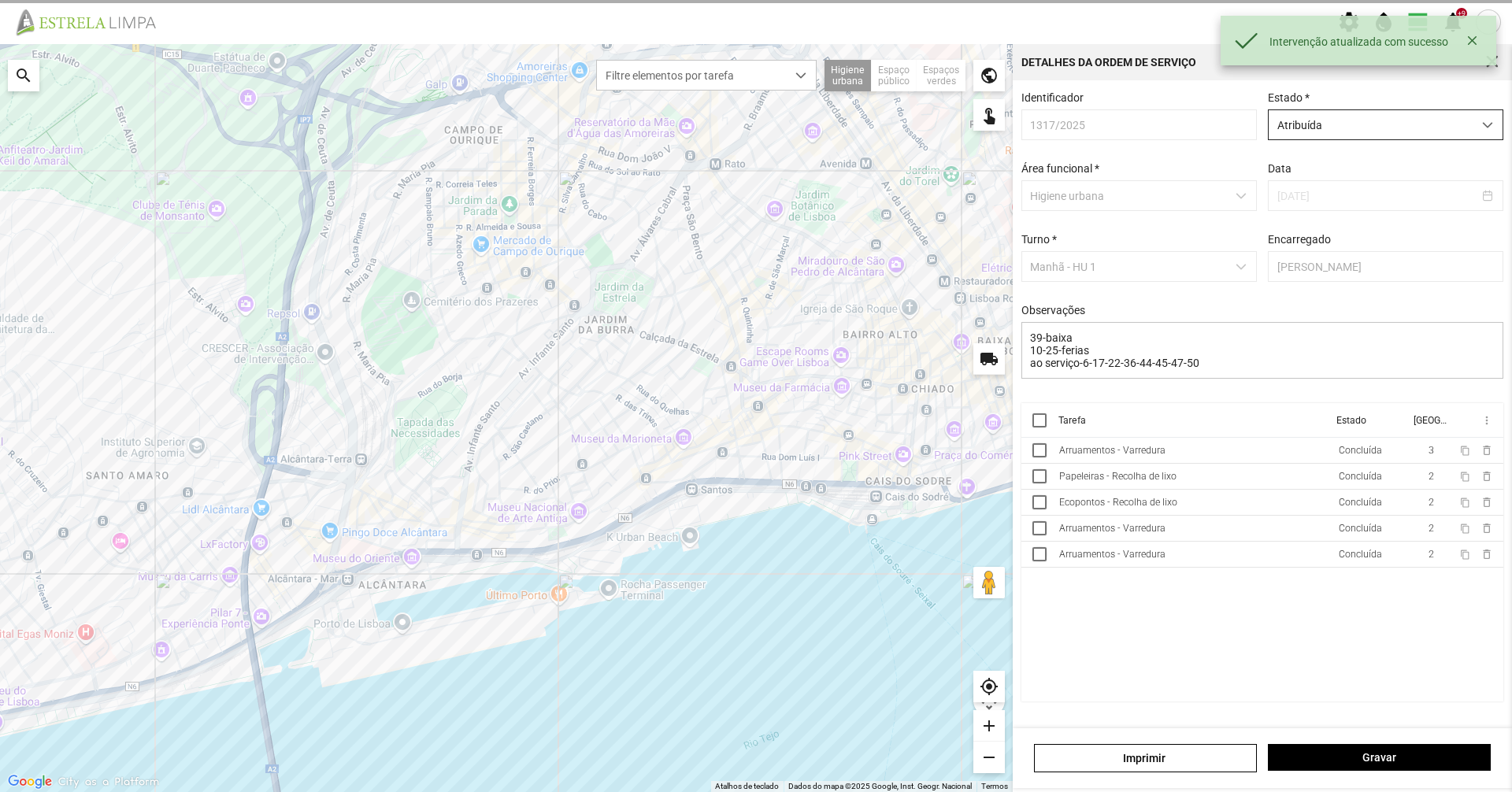
click at [1359, 134] on span "Atribuída" at bounding box center [1370, 124] width 204 height 29
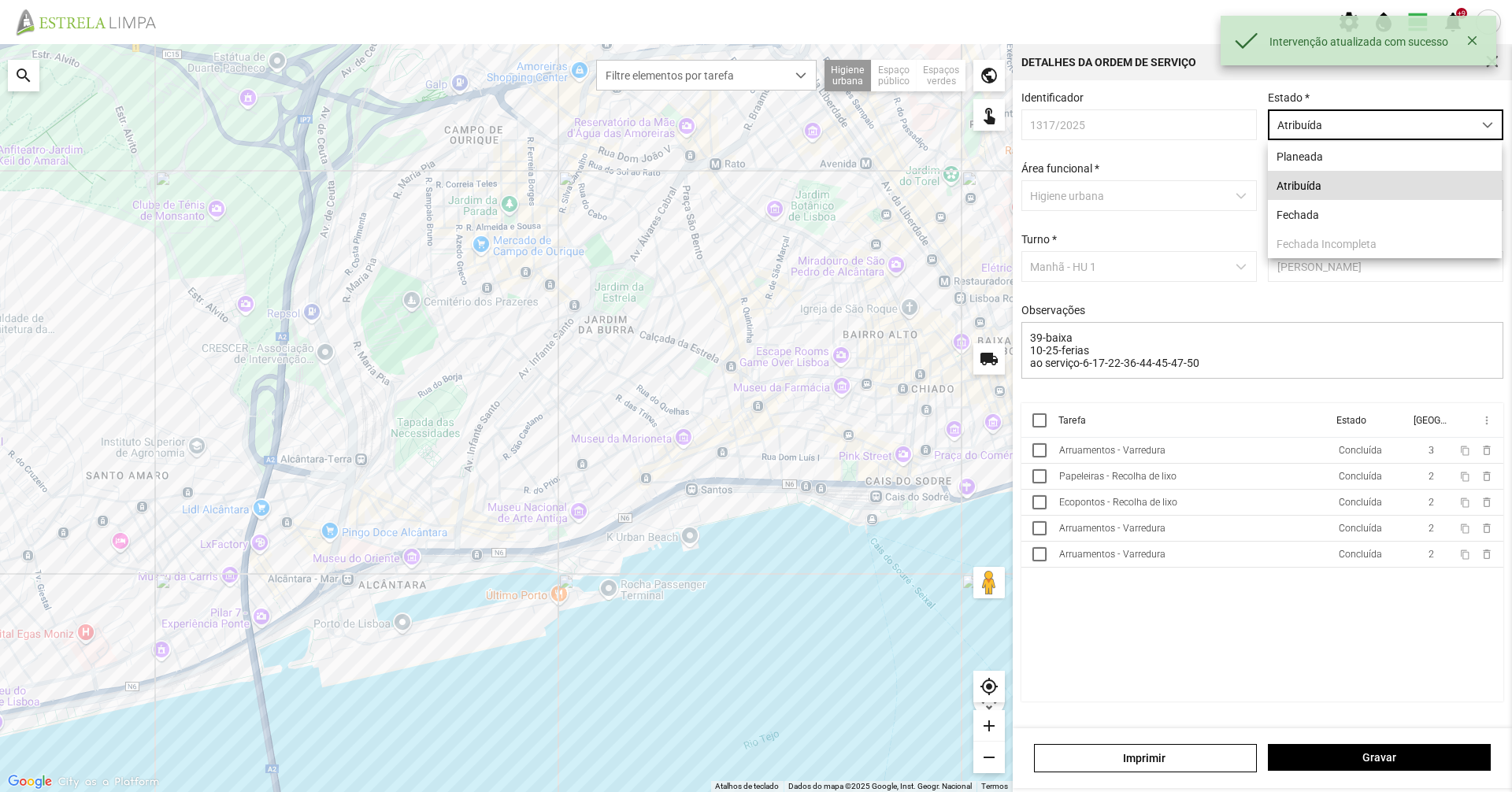
scroll to position [9, 70]
click at [1327, 210] on li "Fechada" at bounding box center [1385, 214] width 234 height 29
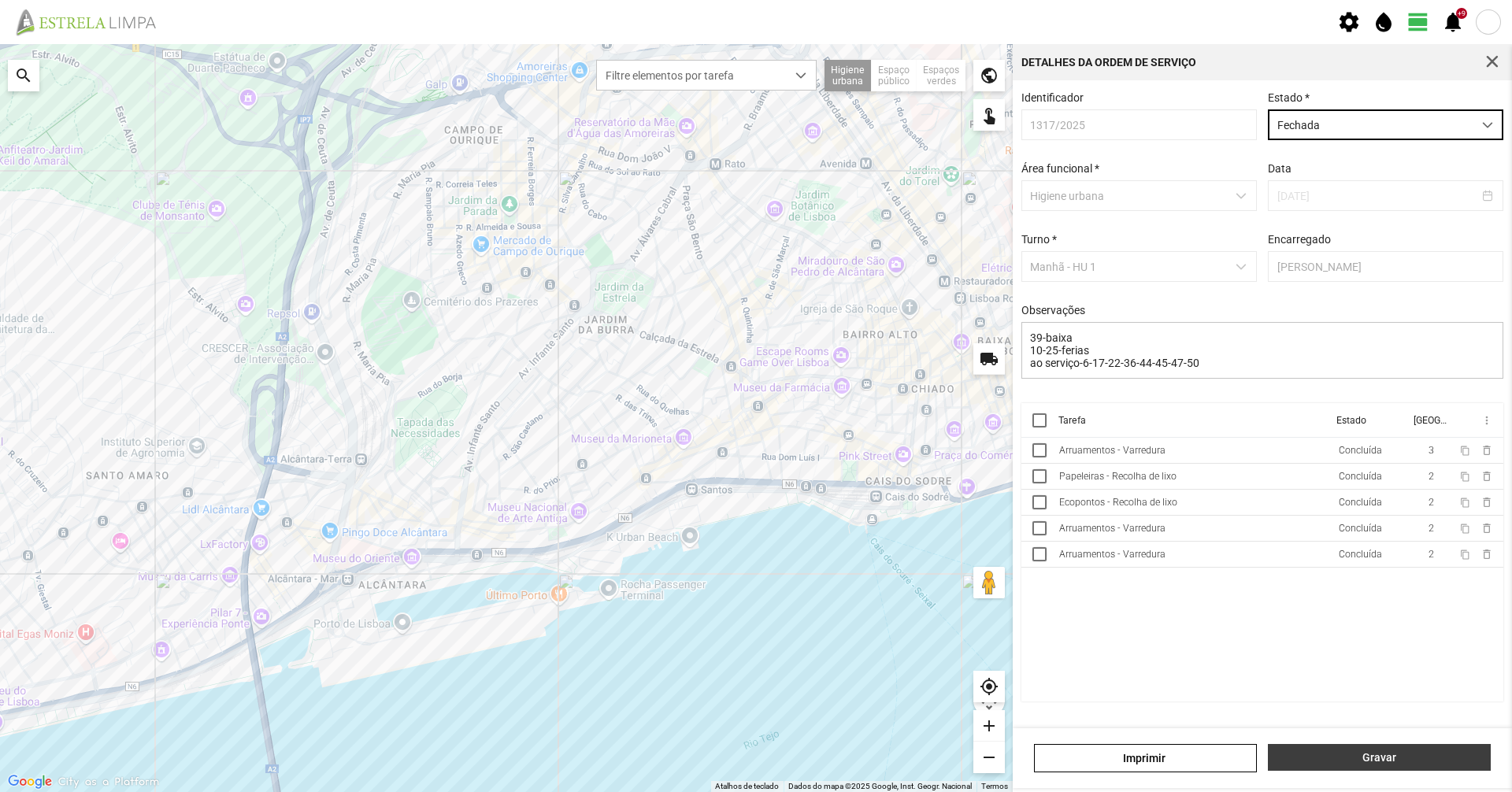
click at [1341, 751] on button "Gravar" at bounding box center [1379, 757] width 223 height 26
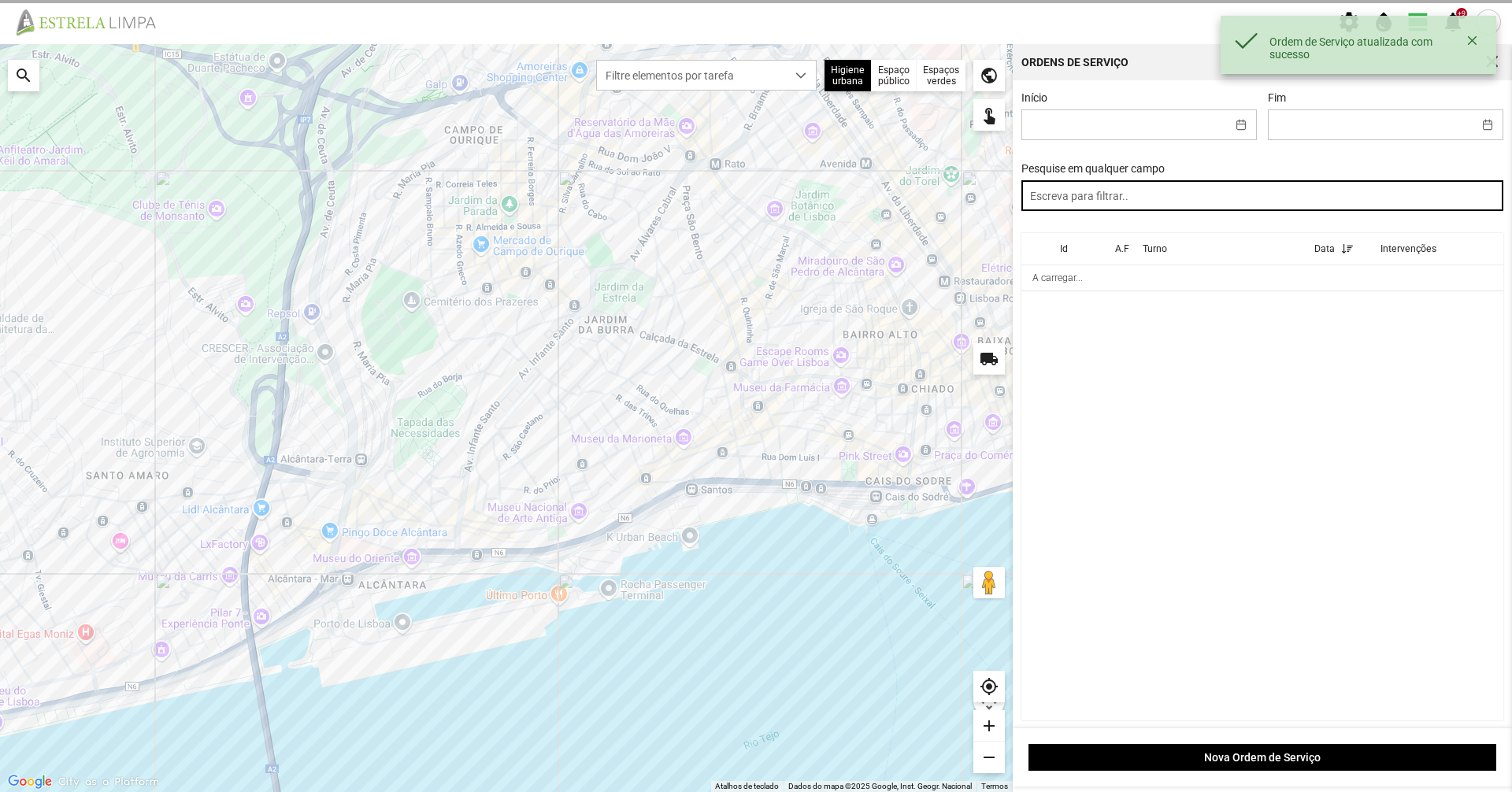
click at [1233, 190] on input "text" at bounding box center [1263, 195] width 483 height 30
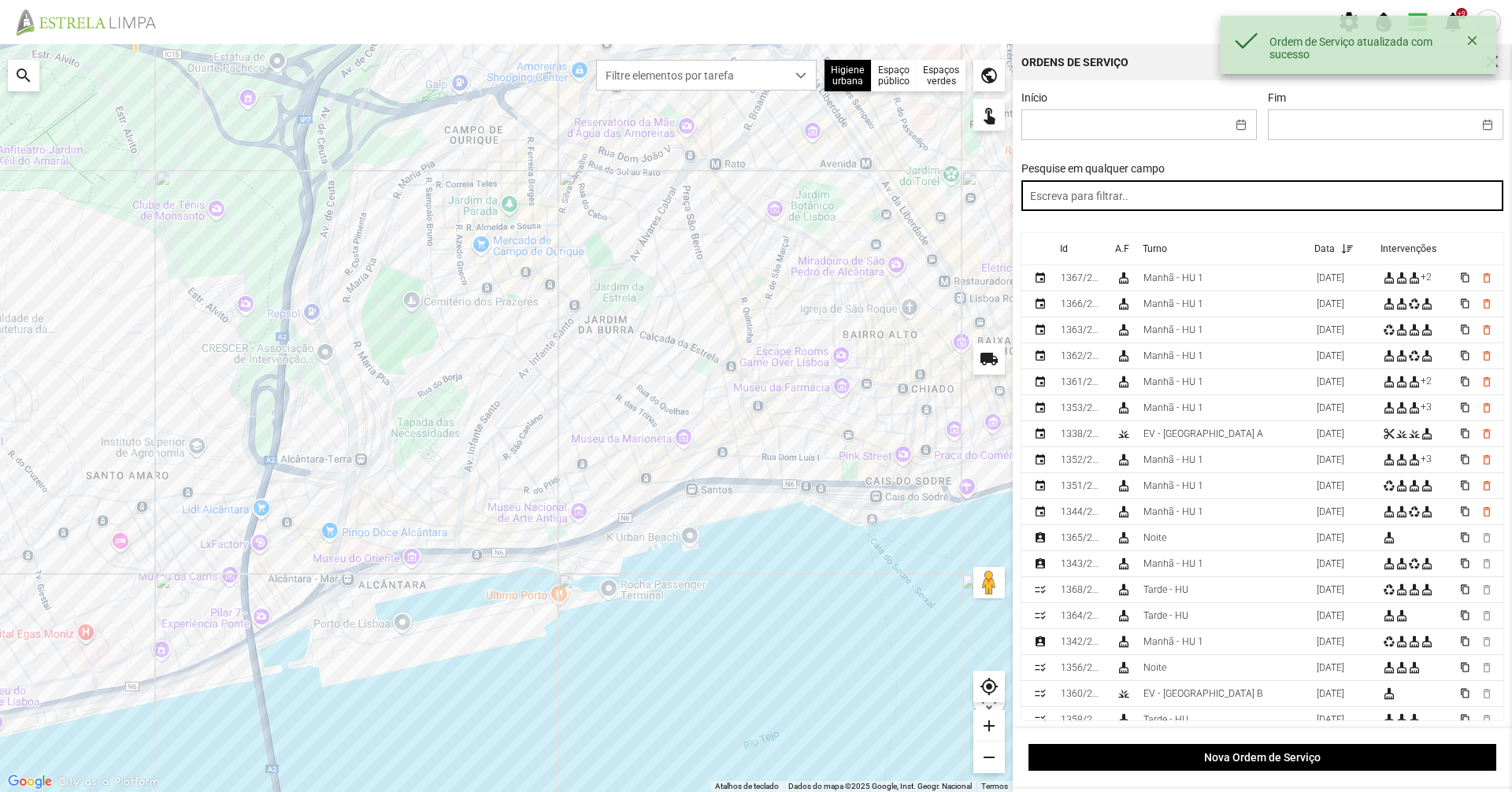
paste input "tarde"
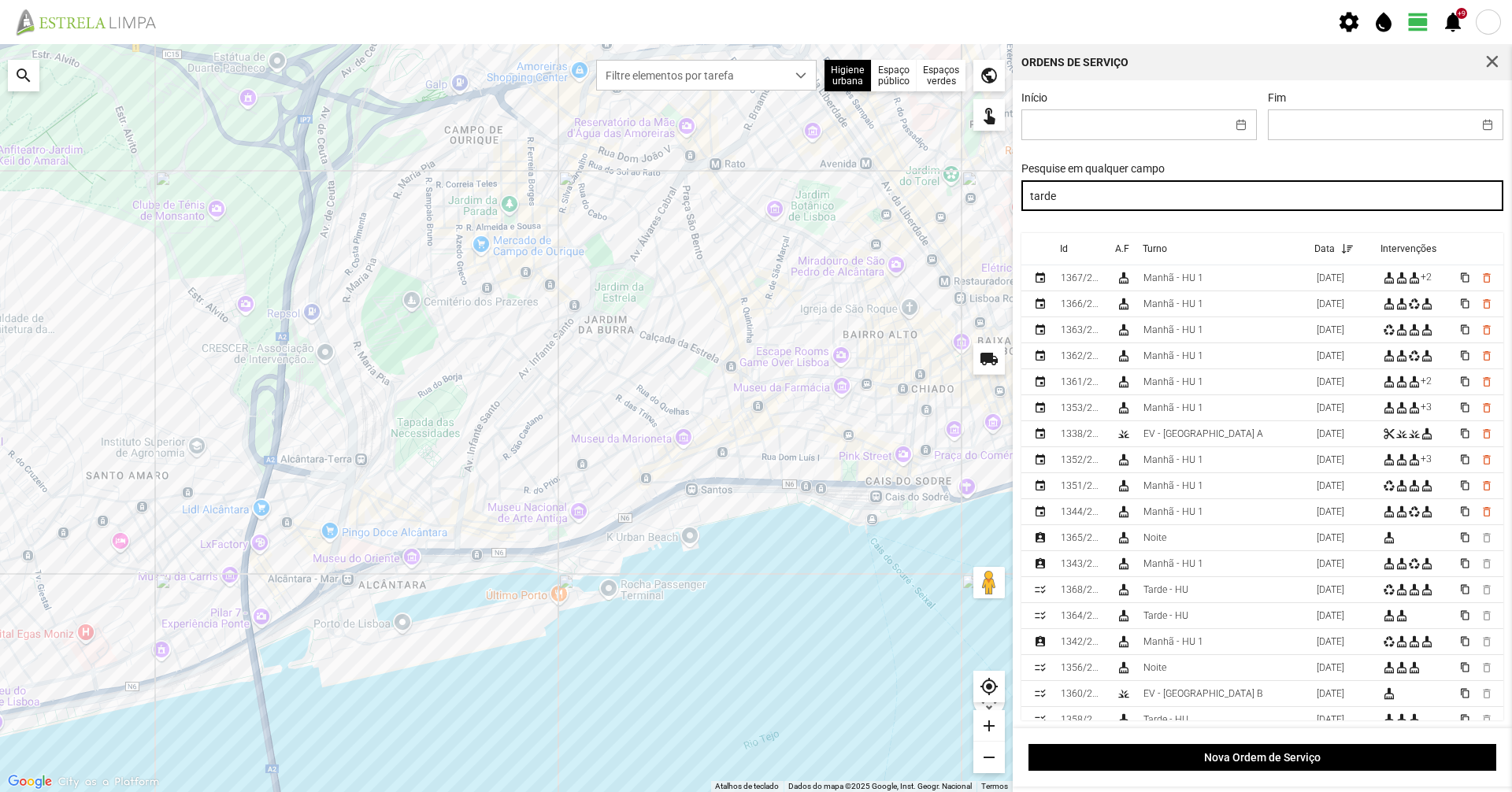
drag, startPoint x: 1226, startPoint y: 190, endPoint x: 694, endPoint y: 227, distance: 533.3
click at [697, 227] on div "Para navegar no mapa com gestos de toque, toque duas vezes sem soltar no mapa e…" at bounding box center [756, 417] width 1512 height 747
type input "manhã"
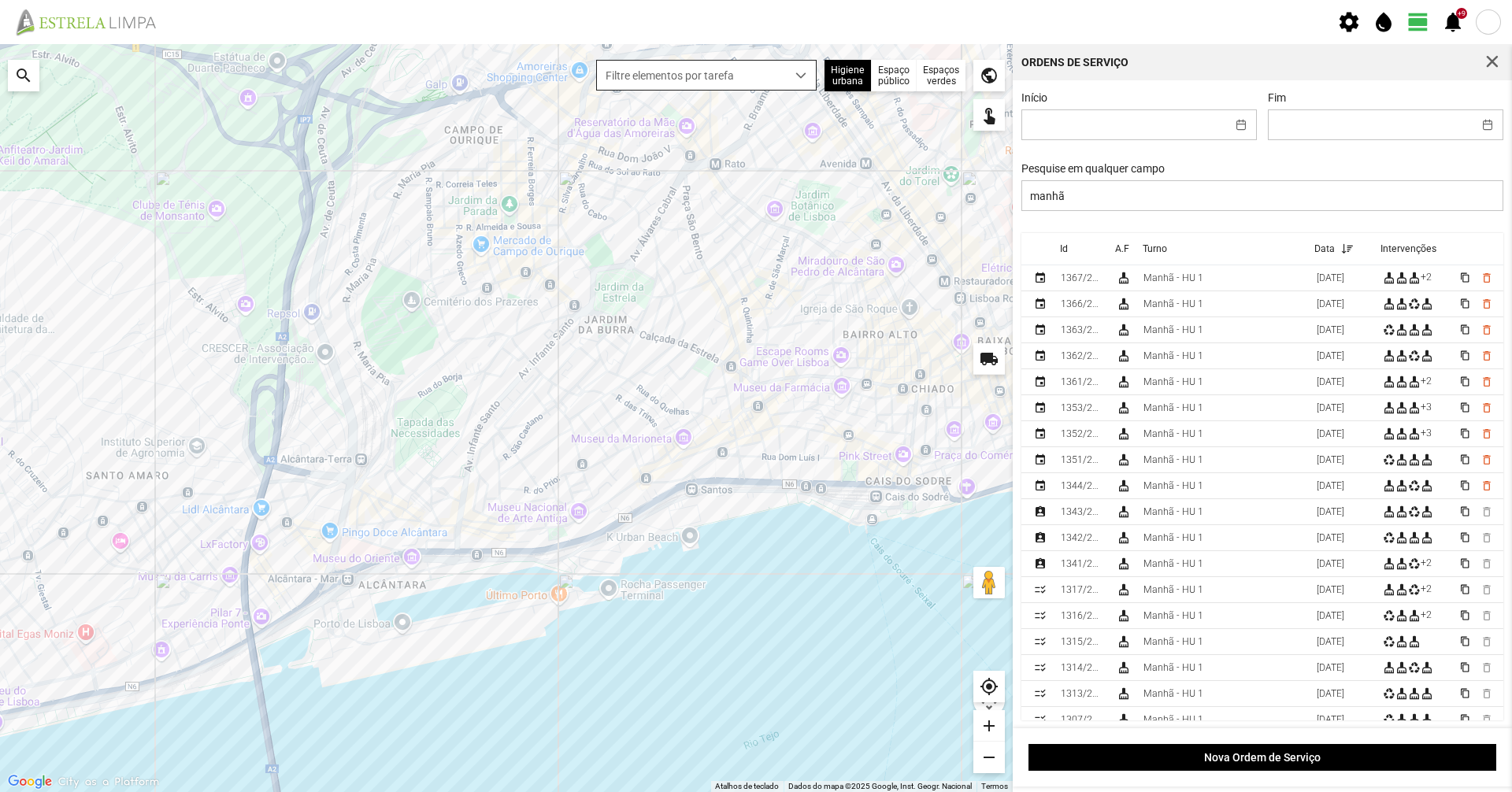
click at [800, 67] on div "dropdown trigger" at bounding box center [801, 75] width 31 height 29
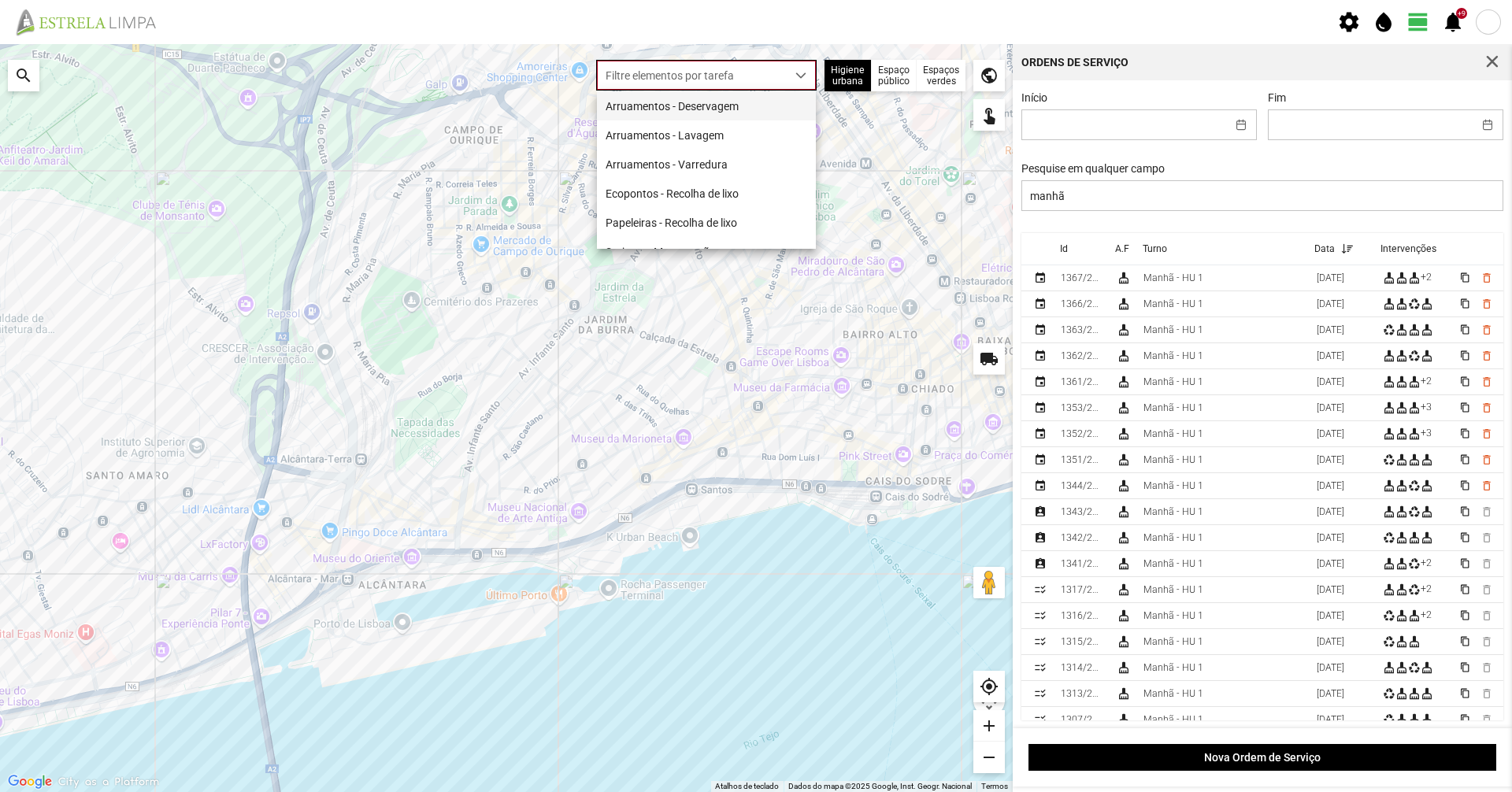
click at [775, 99] on li "Arruamentos - Deservagem" at bounding box center [707, 105] width 219 height 29
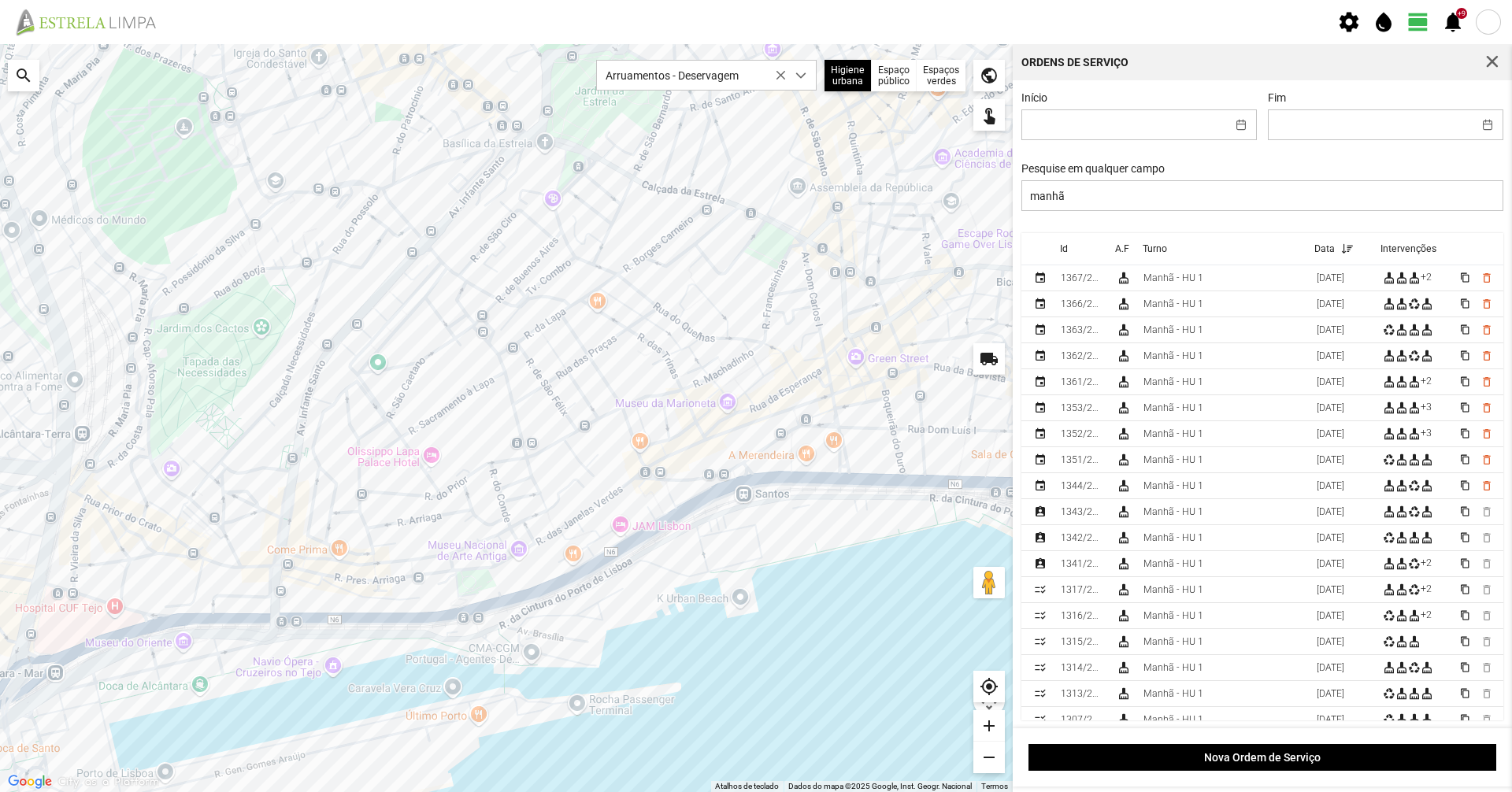
drag, startPoint x: 748, startPoint y: 415, endPoint x: 699, endPoint y: 449, distance: 59.6
click at [699, 449] on div at bounding box center [506, 417] width 1012 height 747
click at [1211, 568] on td "Manhã - HU 1" at bounding box center [1223, 565] width 173 height 26
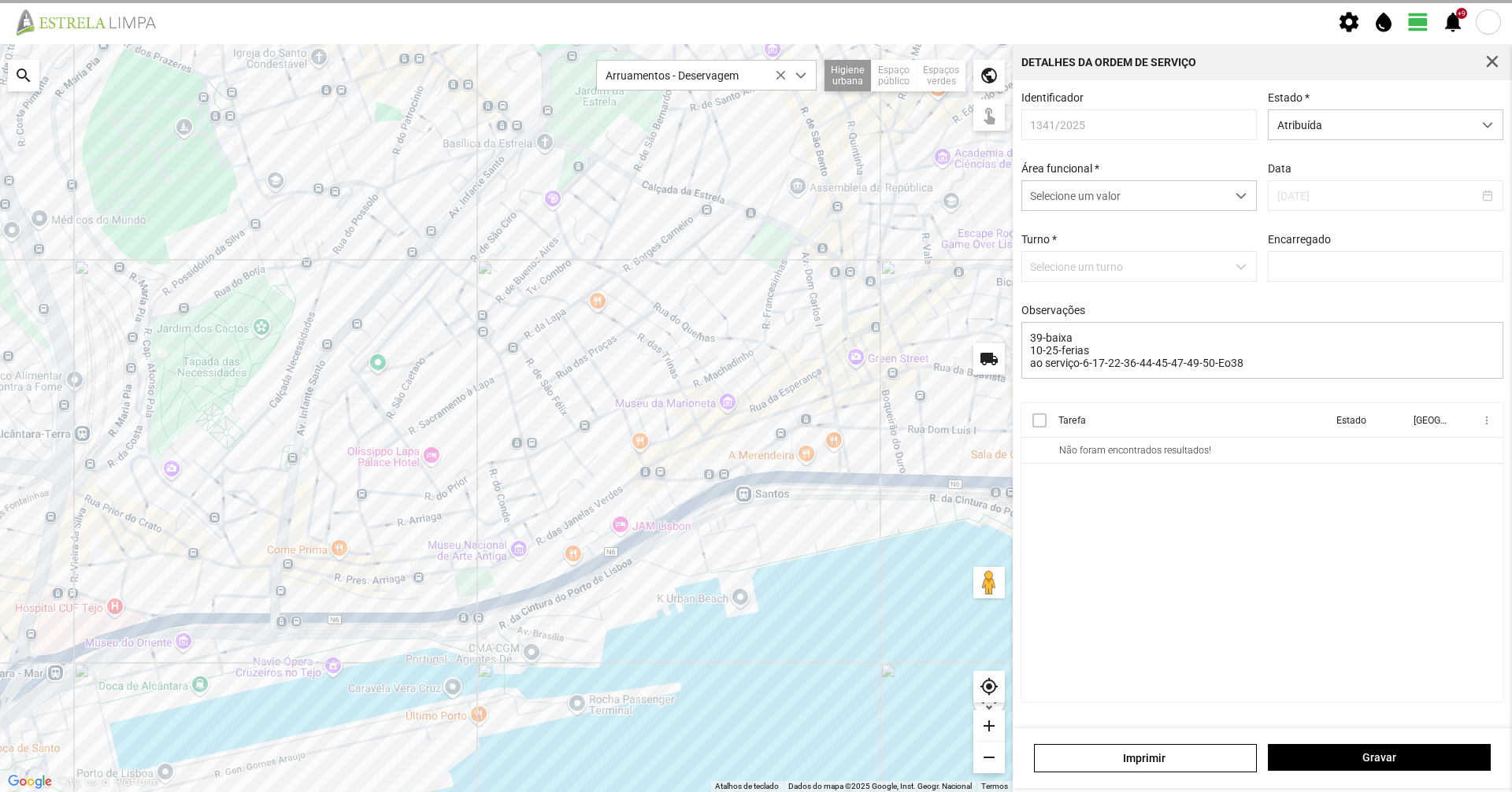
type input "Marco Ferreira"
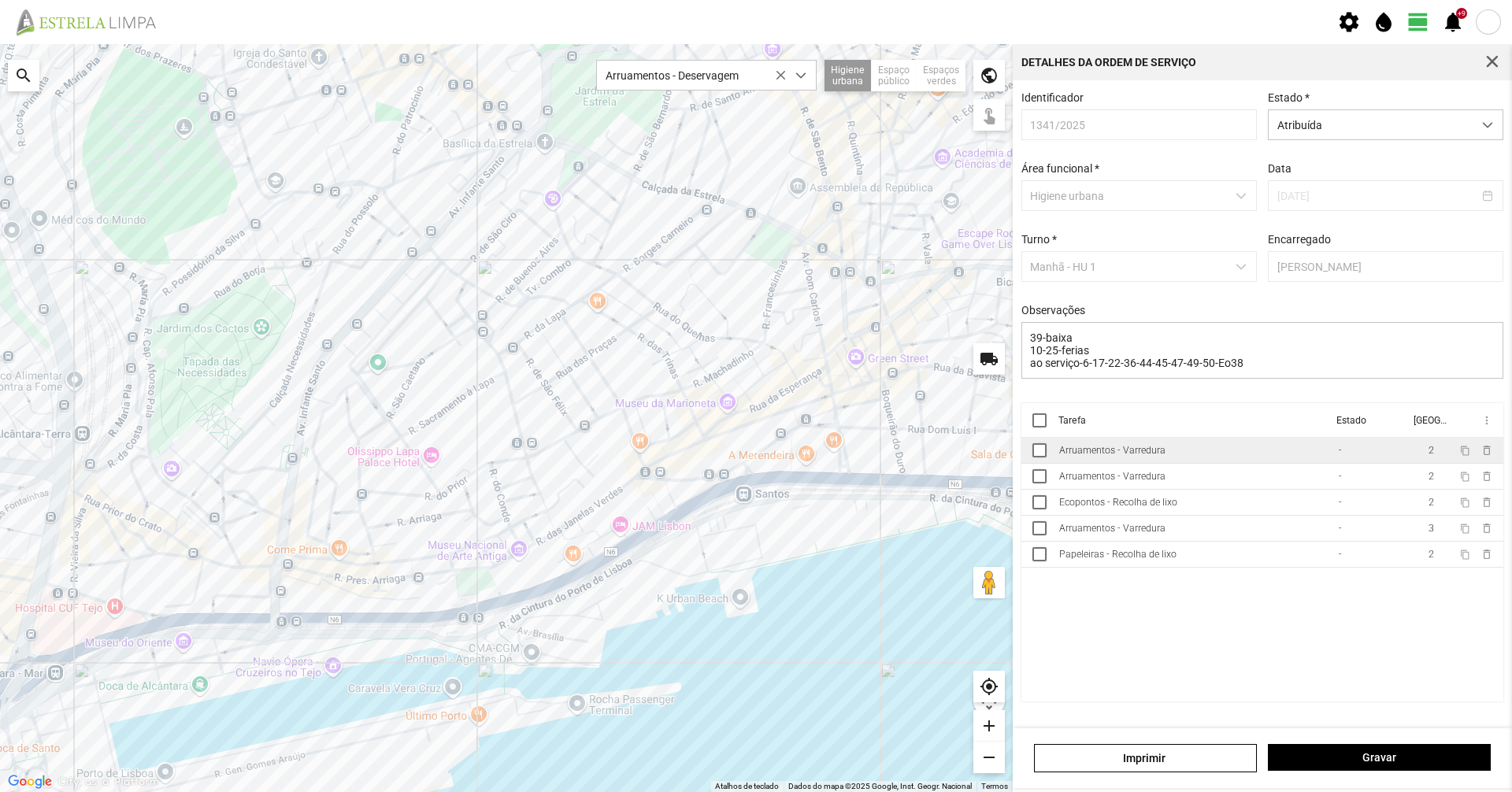
click at [1181, 457] on td "Arruamentos - Varredura" at bounding box center [1192, 451] width 279 height 26
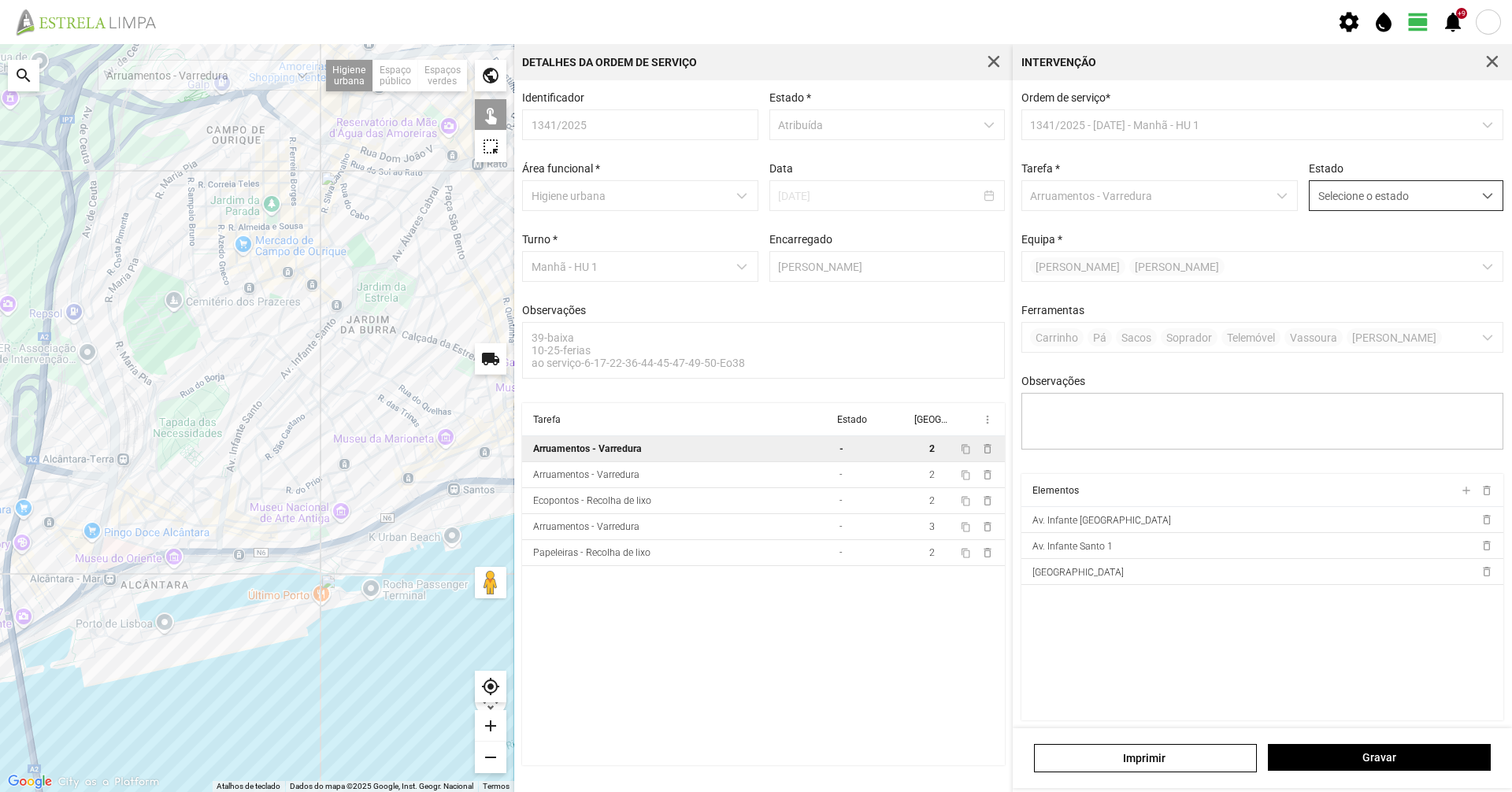
click at [1331, 199] on span "Selecione o estado" at bounding box center [1392, 195] width 163 height 29
click at [1322, 254] on li "Concluída" at bounding box center [1395, 257] width 187 height 29
click at [1397, 768] on button "Gravar" at bounding box center [1379, 757] width 223 height 26
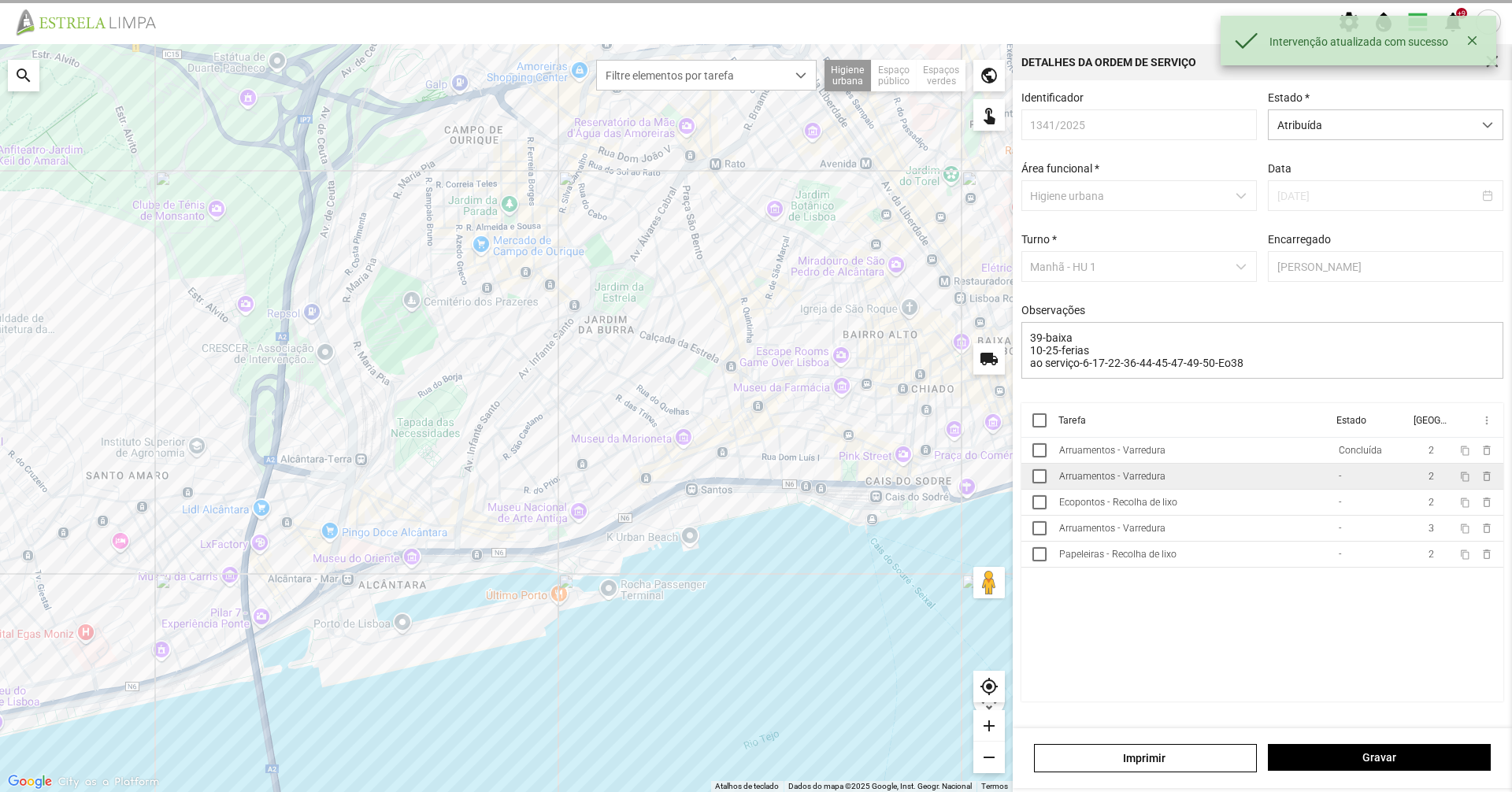
click at [1175, 489] on td "Arruamentos - Varredura" at bounding box center [1192, 477] width 279 height 26
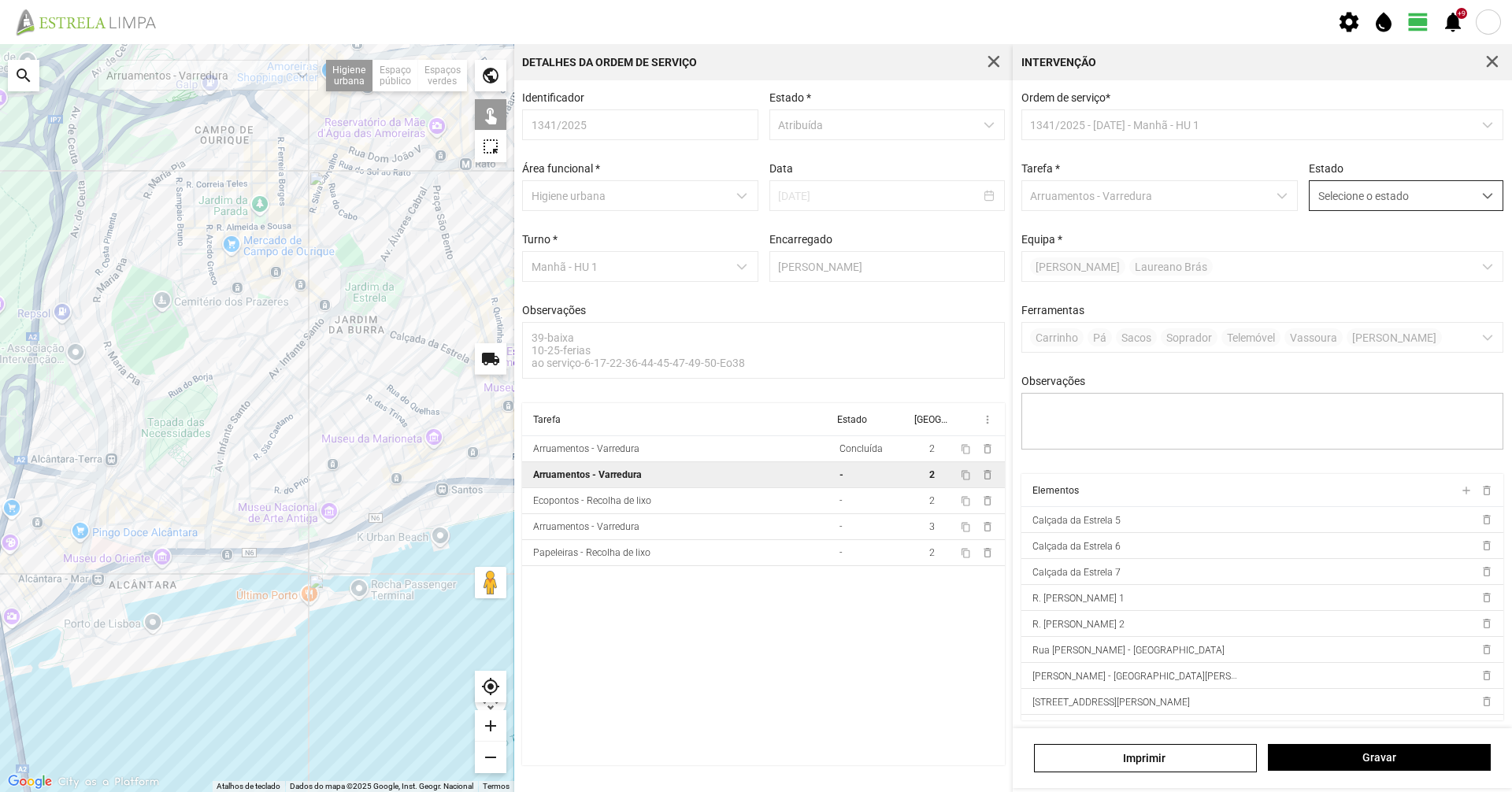
click at [1332, 205] on span "Selecione o estado" at bounding box center [1392, 195] width 163 height 29
click at [1333, 258] on li "Concluída" at bounding box center [1395, 257] width 187 height 29
drag, startPoint x: 1344, startPoint y: 739, endPoint x: 1345, endPoint y: 754, distance: 15.0
click at [1345, 739] on div "Imprimir Gravar" at bounding box center [1262, 758] width 500 height 60
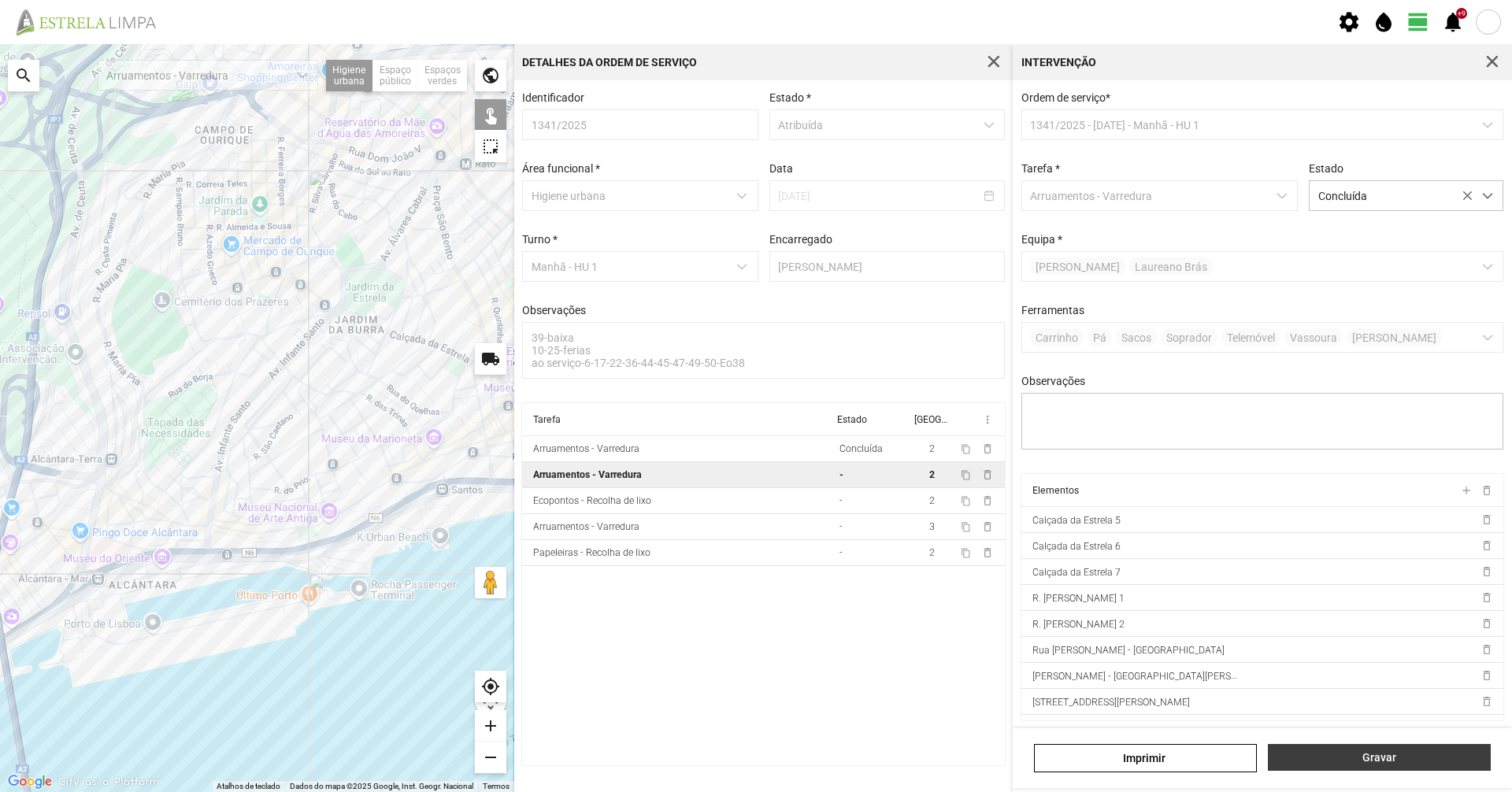
click at [1348, 757] on span "Gravar" at bounding box center [1379, 757] width 206 height 12
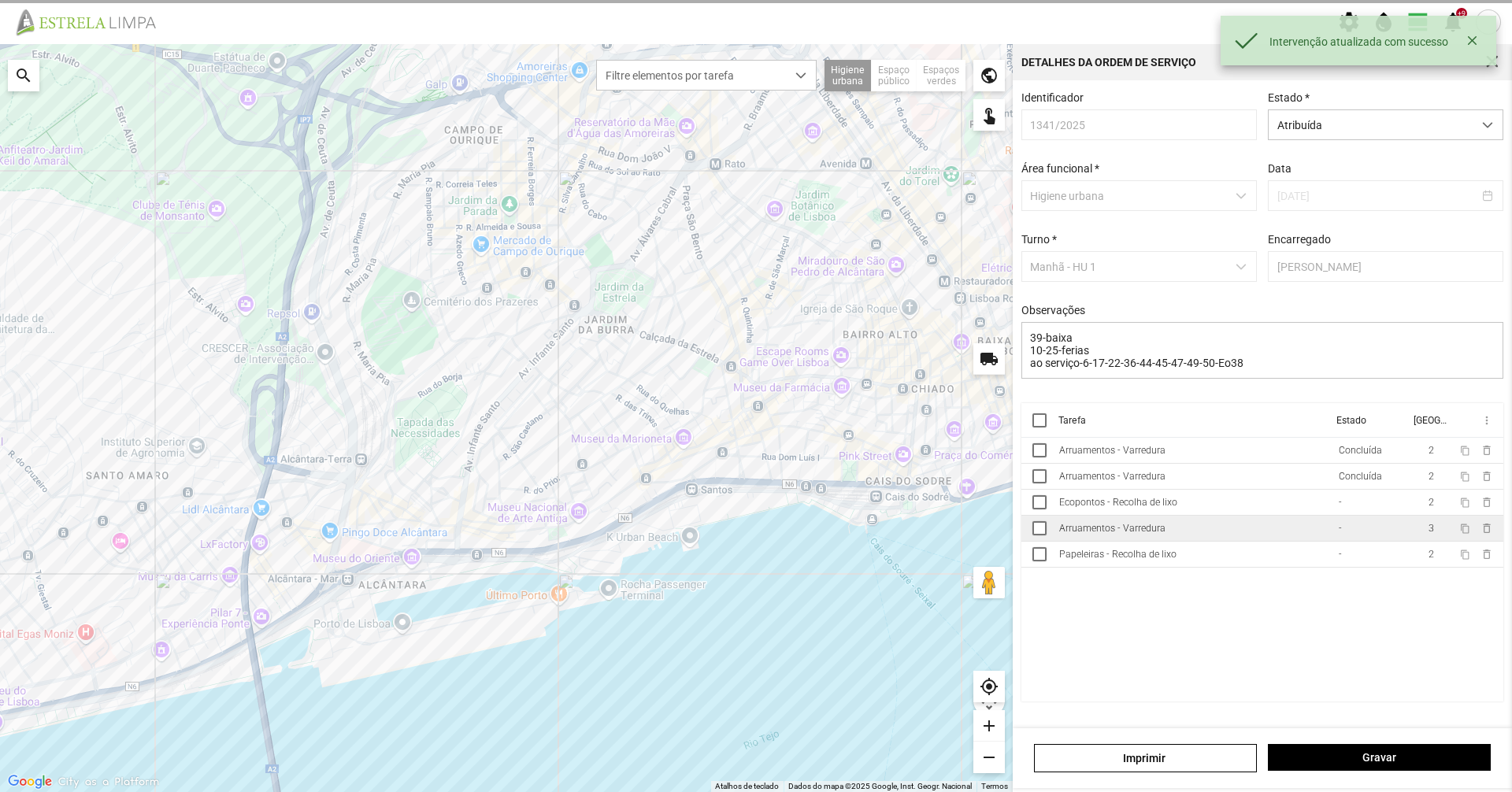
click at [1171, 524] on td "Arruamentos - Varredura" at bounding box center [1192, 529] width 279 height 26
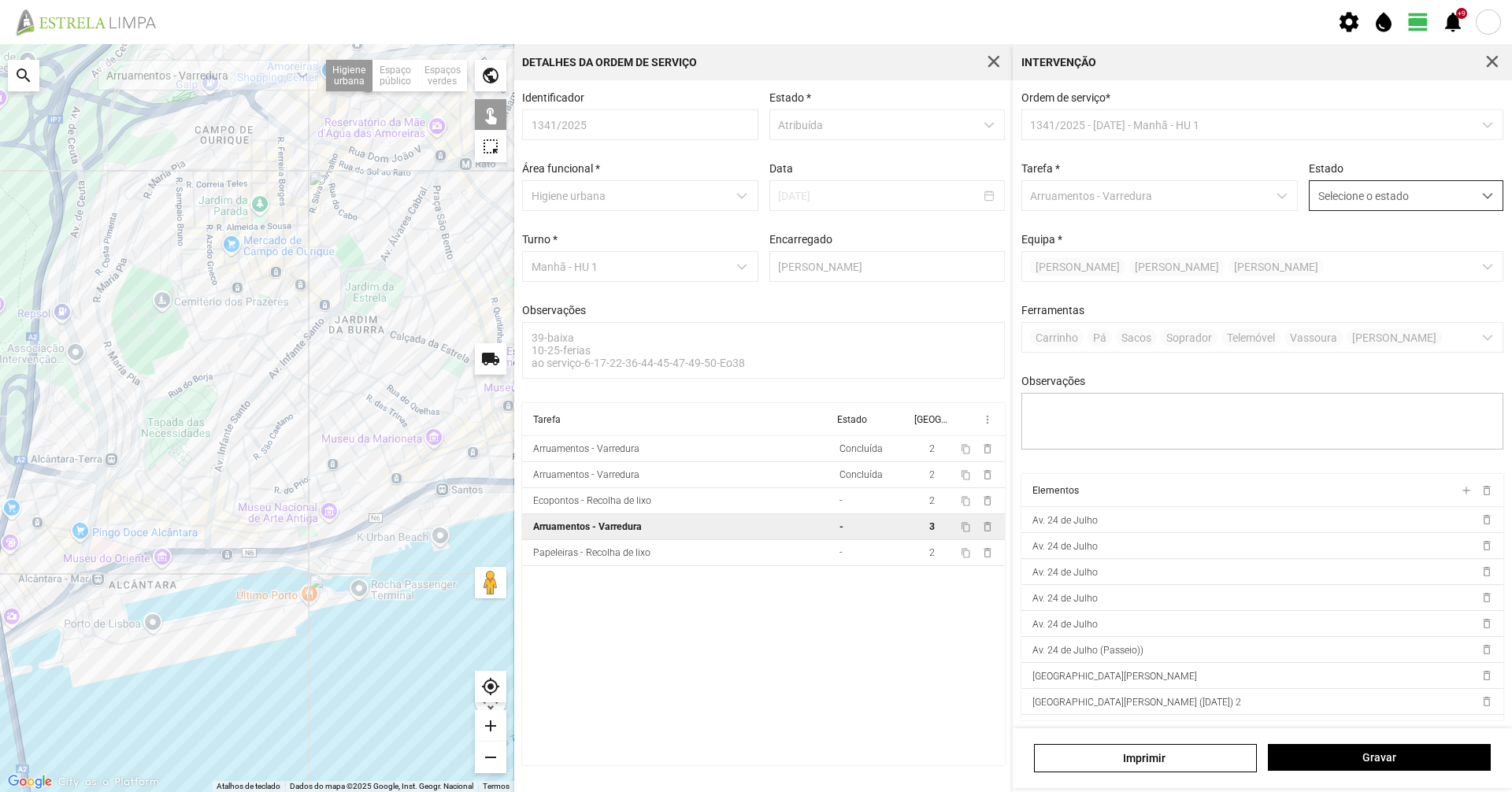
click at [1318, 201] on span "Selecione o estado" at bounding box center [1392, 195] width 163 height 29
click at [1324, 268] on li "Concluída" at bounding box center [1395, 257] width 187 height 29
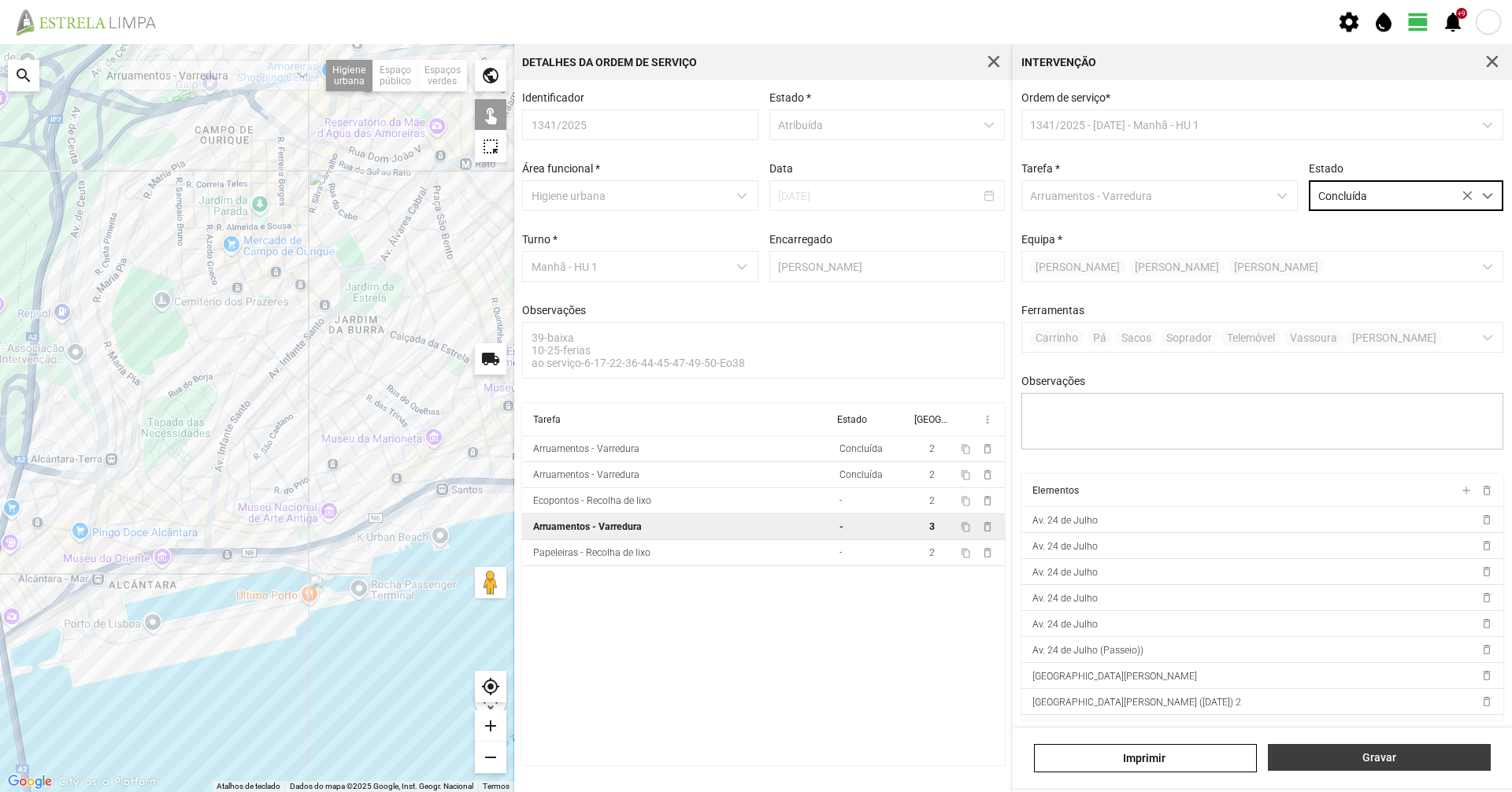
click at [1398, 764] on span "Gravar" at bounding box center [1379, 757] width 206 height 12
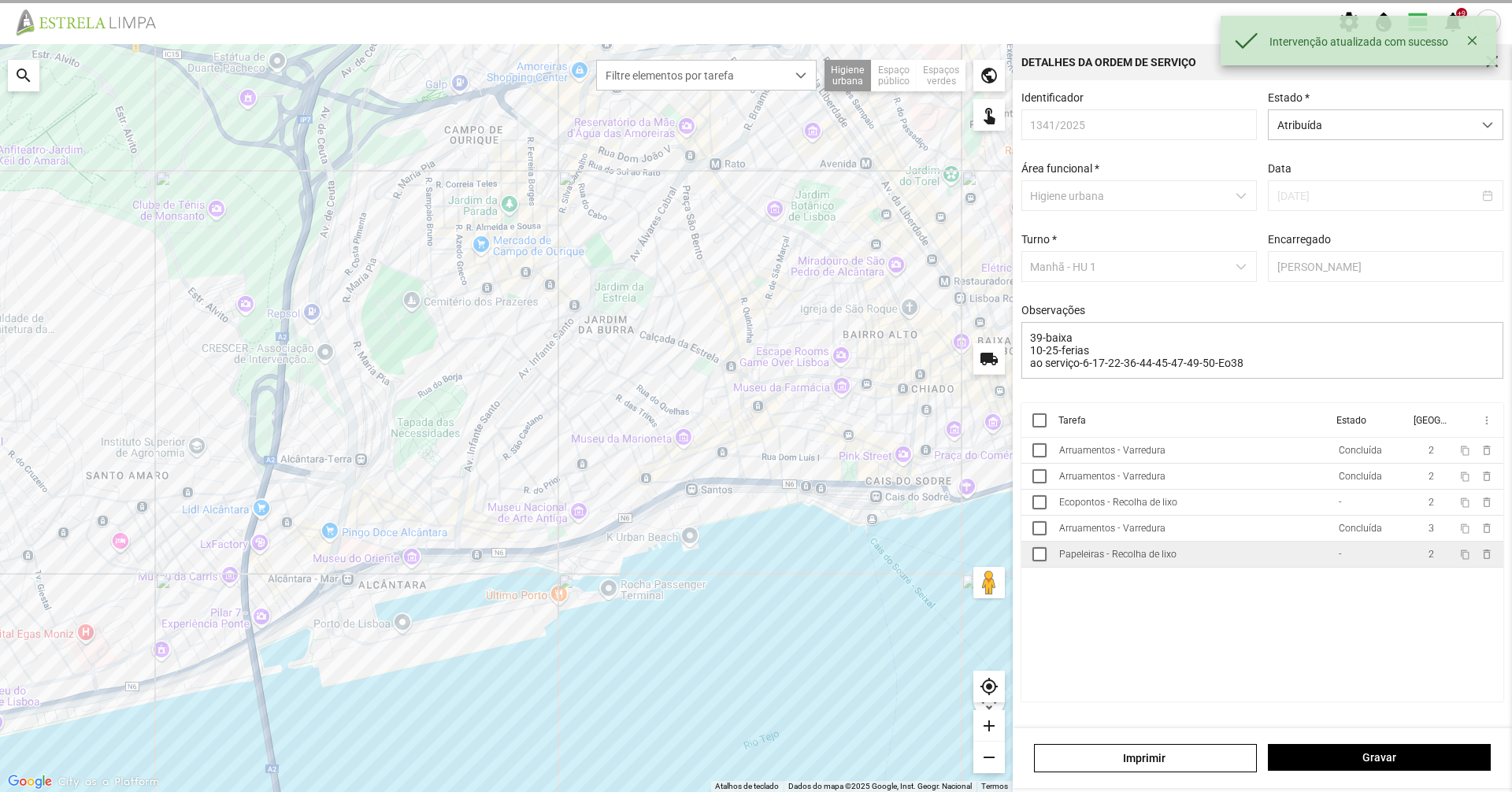
click at [1327, 567] on td "Papeleiras - Recolha de lixo" at bounding box center [1192, 555] width 279 height 26
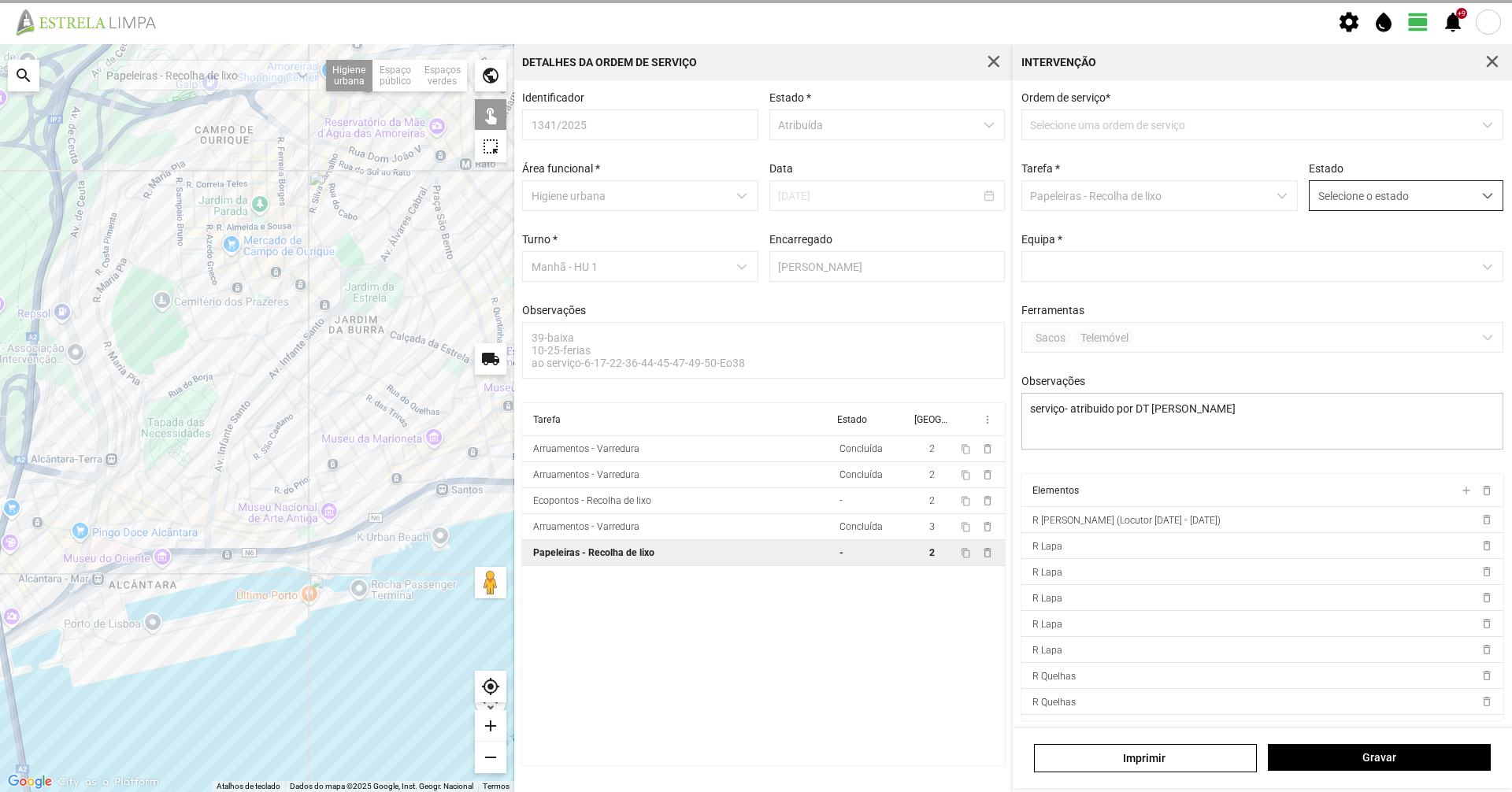
click at [1383, 202] on span "Selecione o estado" at bounding box center [1392, 195] width 163 height 29
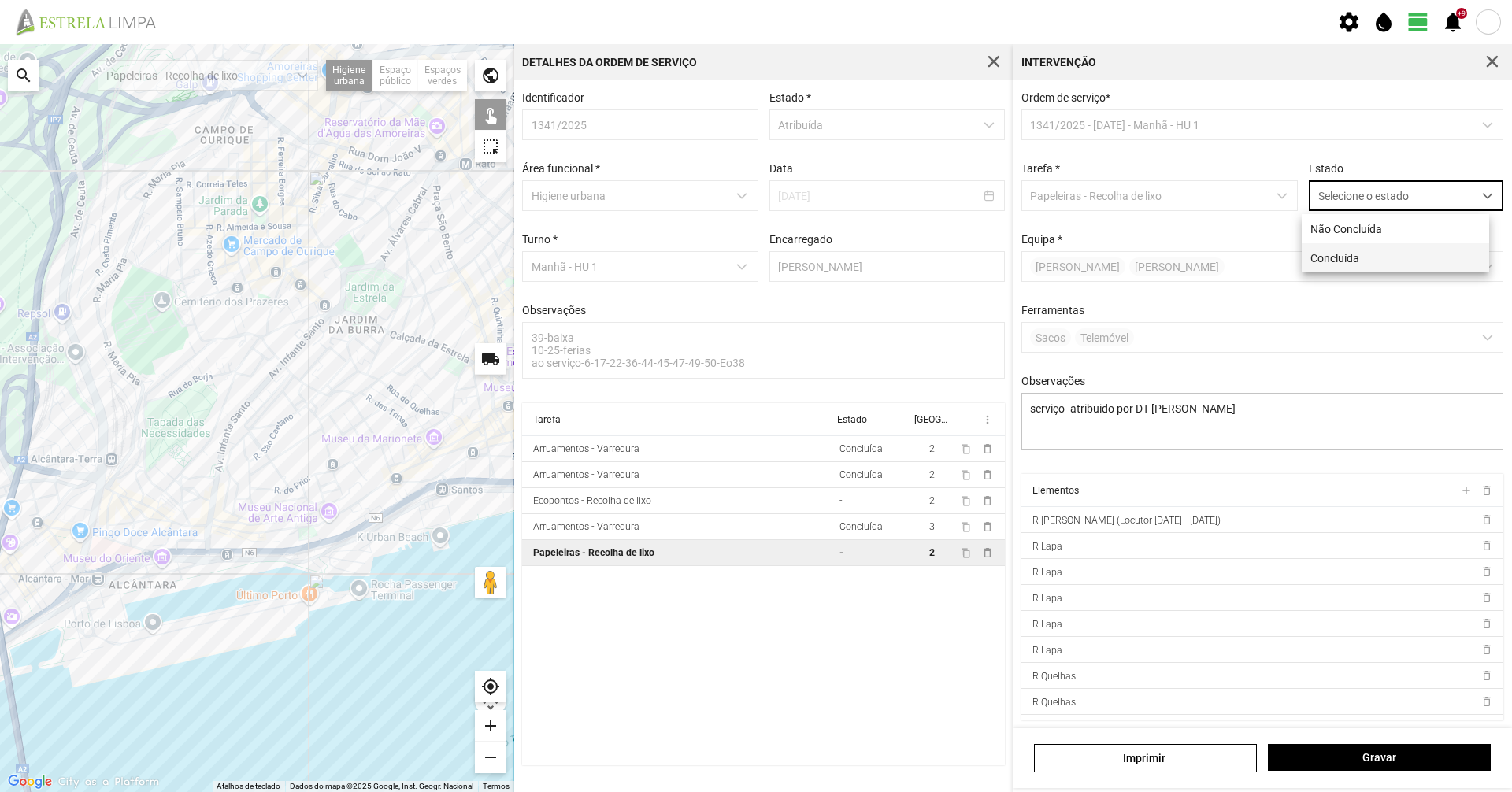
scroll to position [9, 70]
click at [1374, 255] on li "Concluída" at bounding box center [1395, 257] width 187 height 29
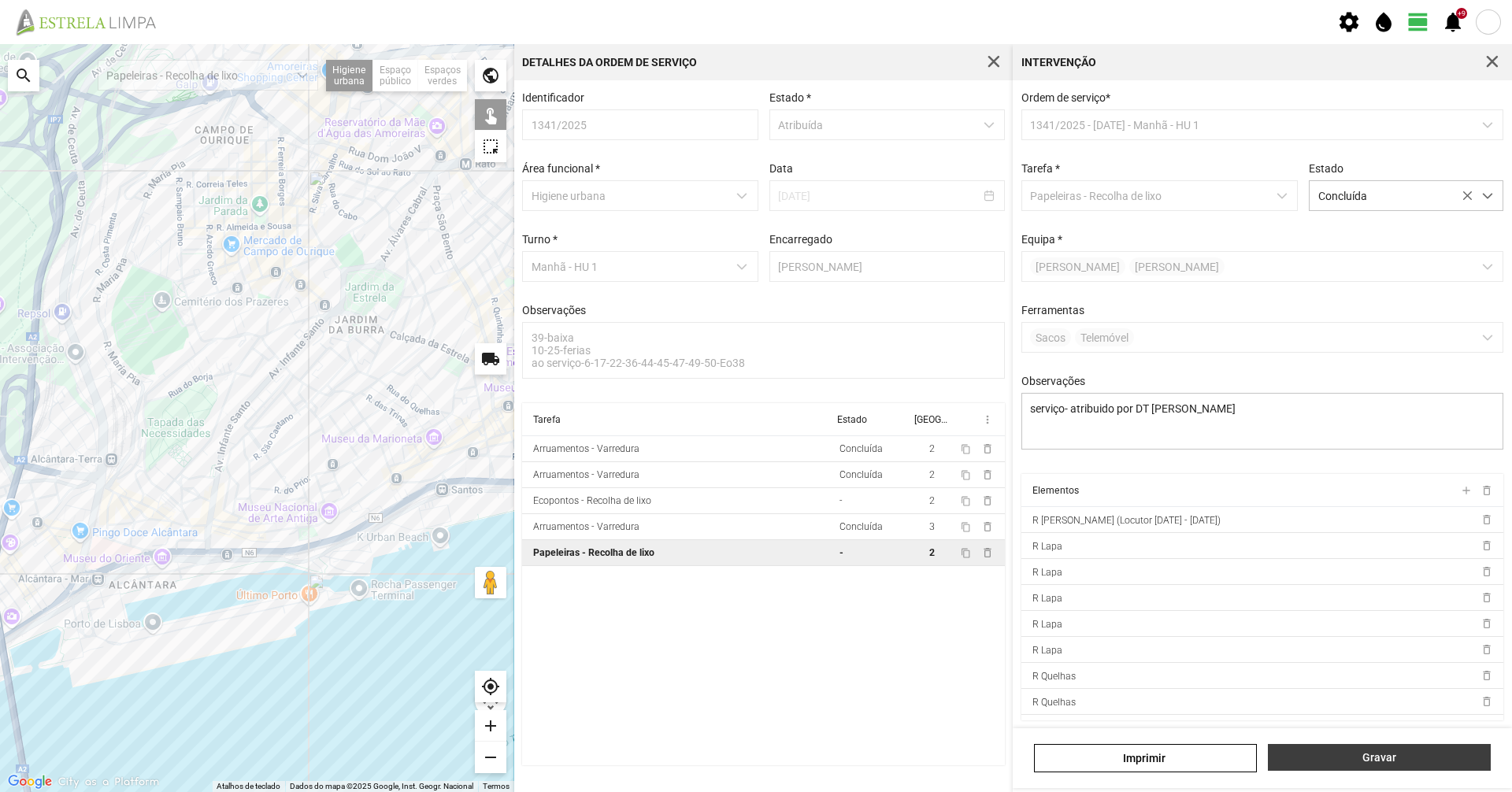
click at [1289, 760] on span "Gravar" at bounding box center [1379, 757] width 206 height 12
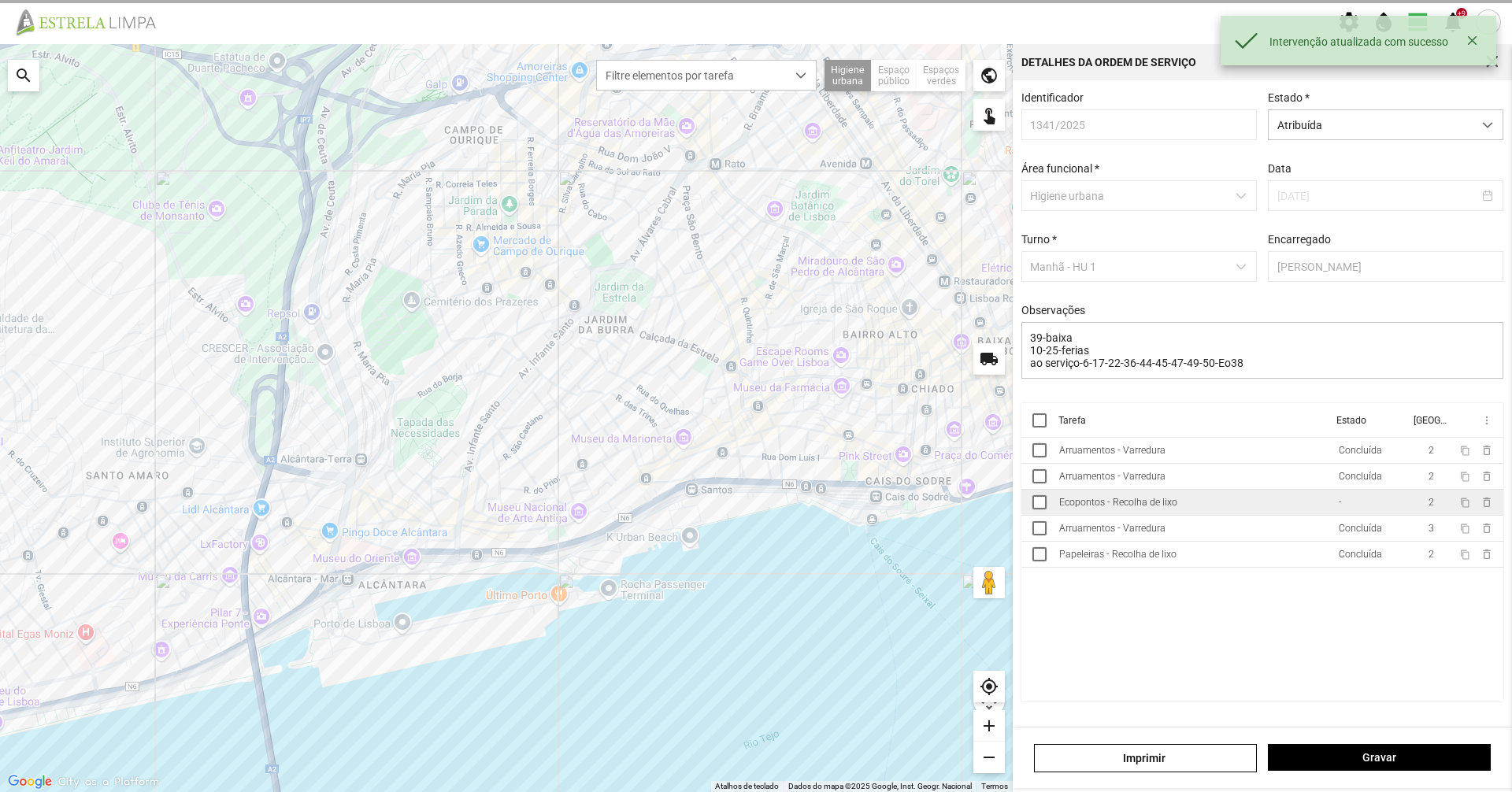
click at [1238, 503] on td "Ecopontos - Recolha de lixo" at bounding box center [1192, 503] width 279 height 26
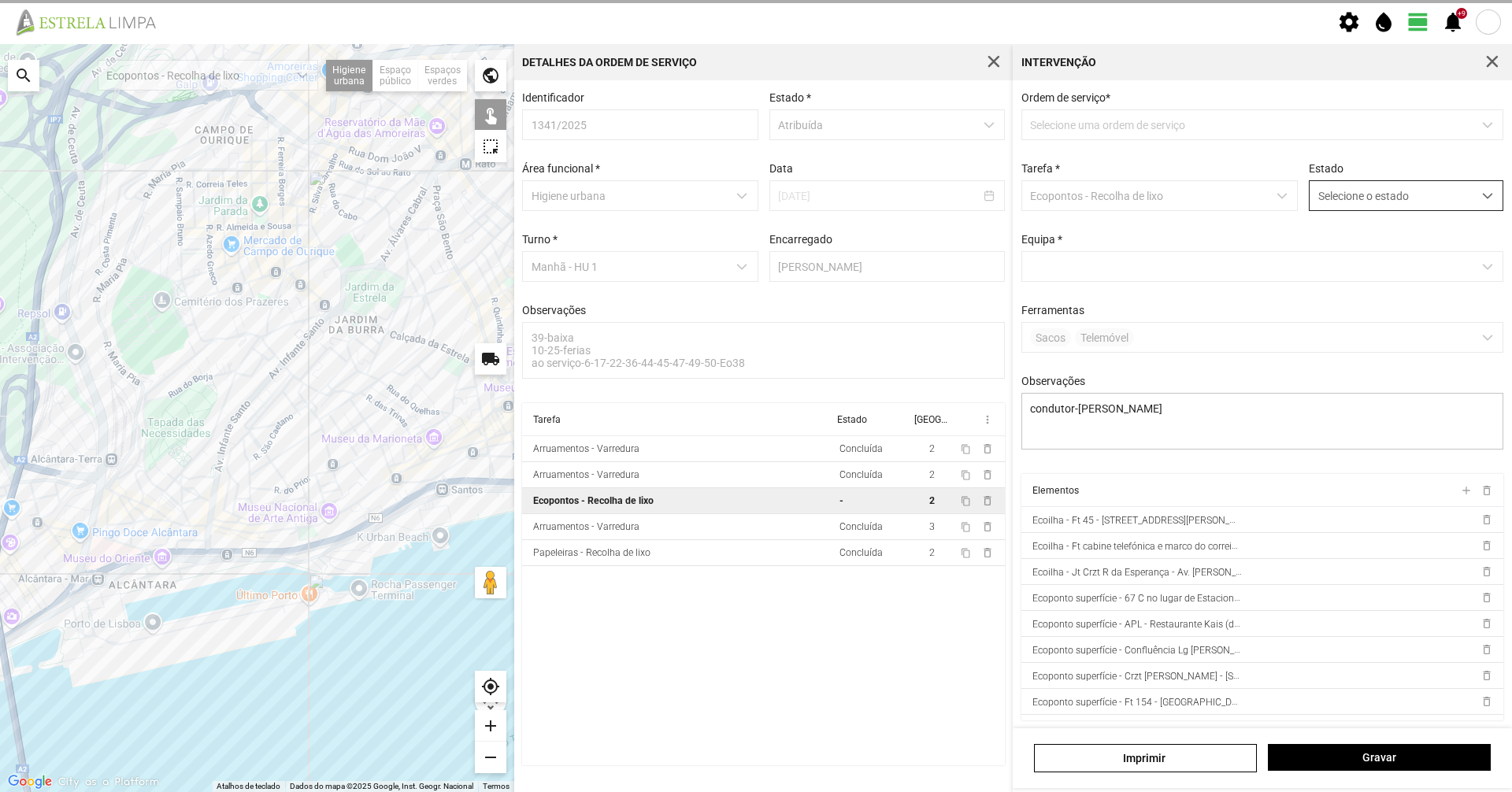
click at [1354, 210] on span "Selecione o estado" at bounding box center [1392, 195] width 163 height 29
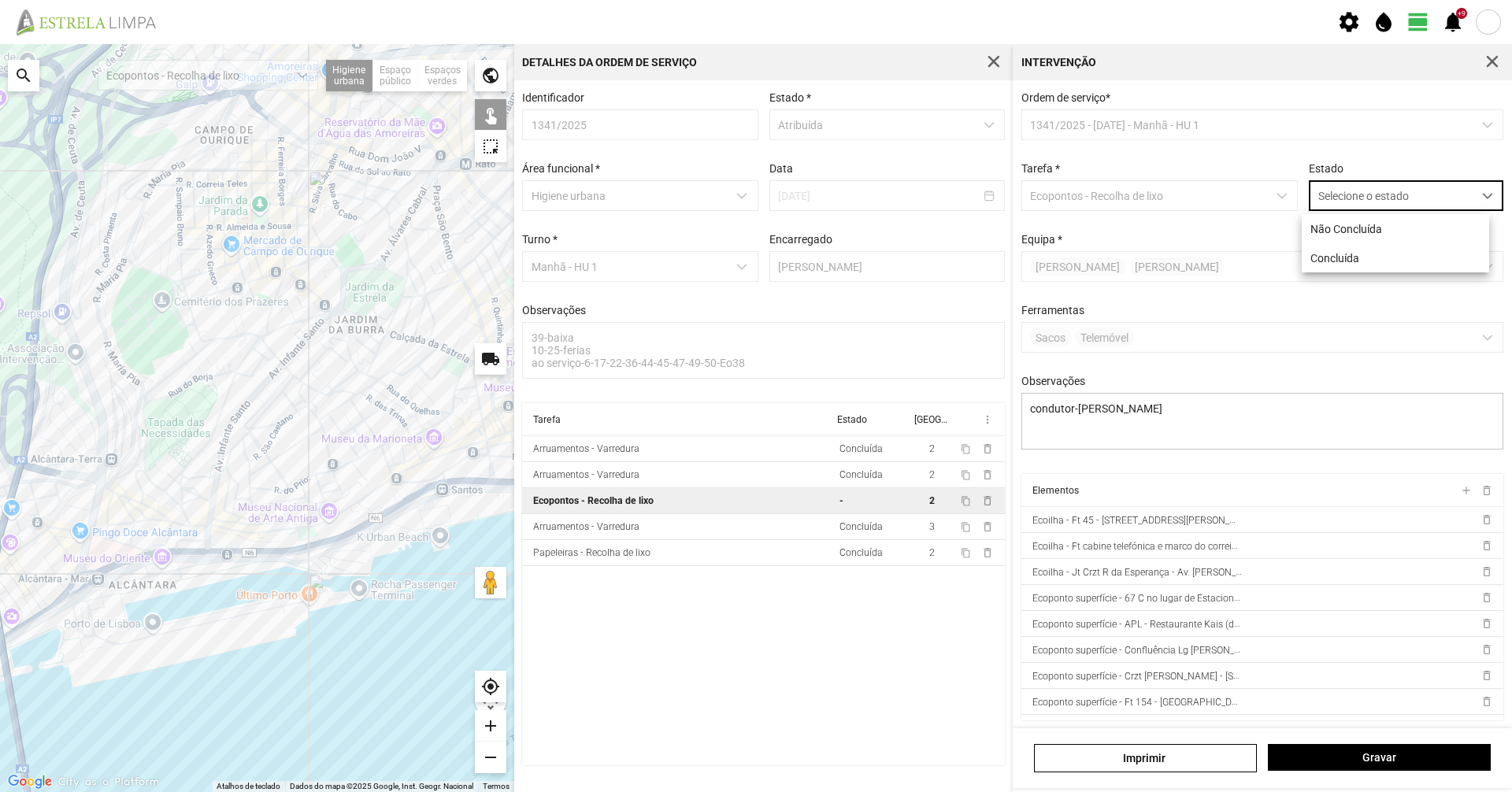
click at [410, 512] on div at bounding box center [257, 417] width 514 height 747
click at [1385, 191] on span "Selecione o estado" at bounding box center [1392, 195] width 163 height 29
click at [1383, 267] on li "Concluída" at bounding box center [1395, 257] width 187 height 29
click at [1392, 758] on span "Gravar" at bounding box center [1379, 757] width 206 height 12
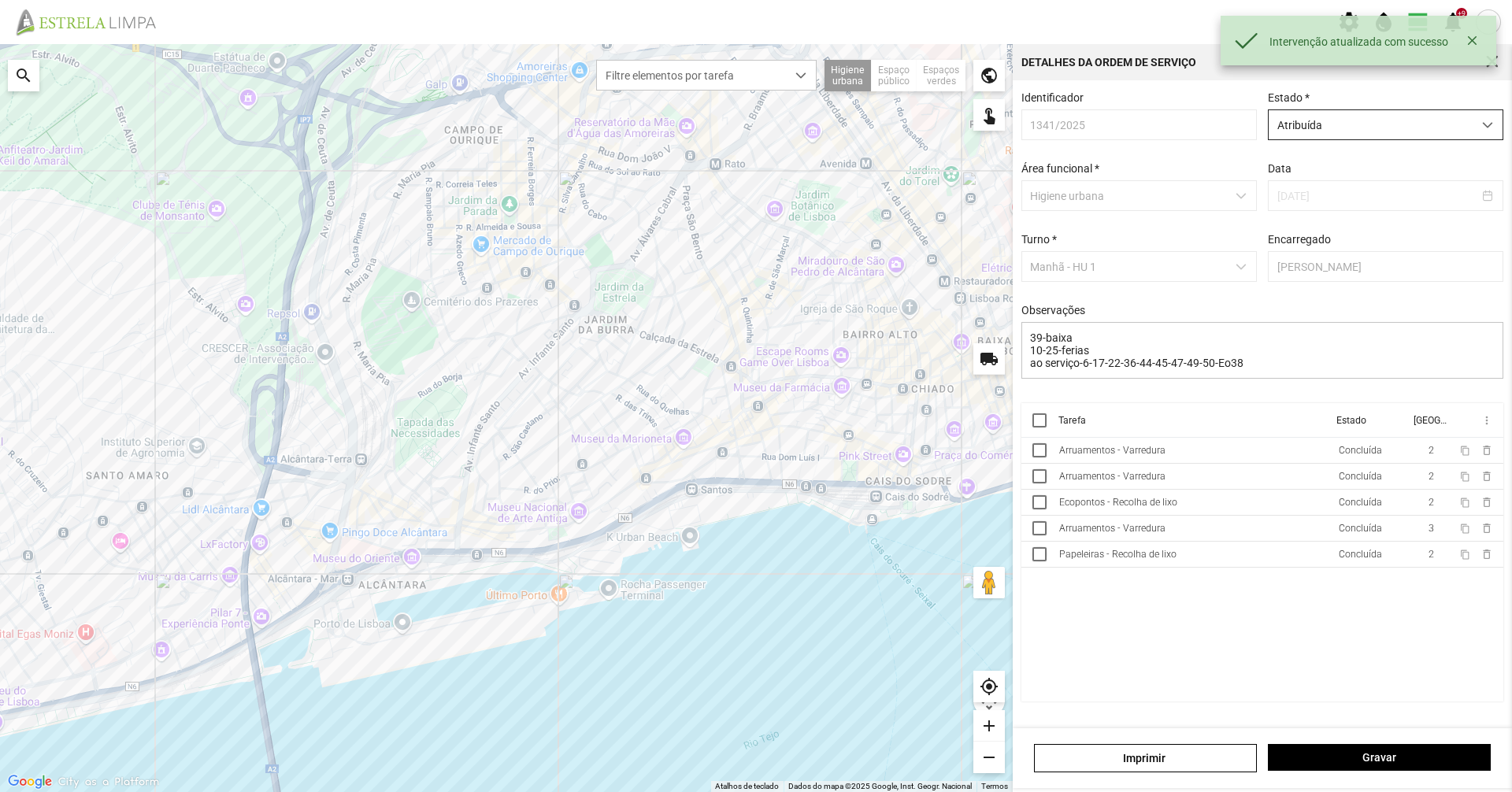
click at [1308, 131] on span "Atribuída" at bounding box center [1370, 124] width 204 height 29
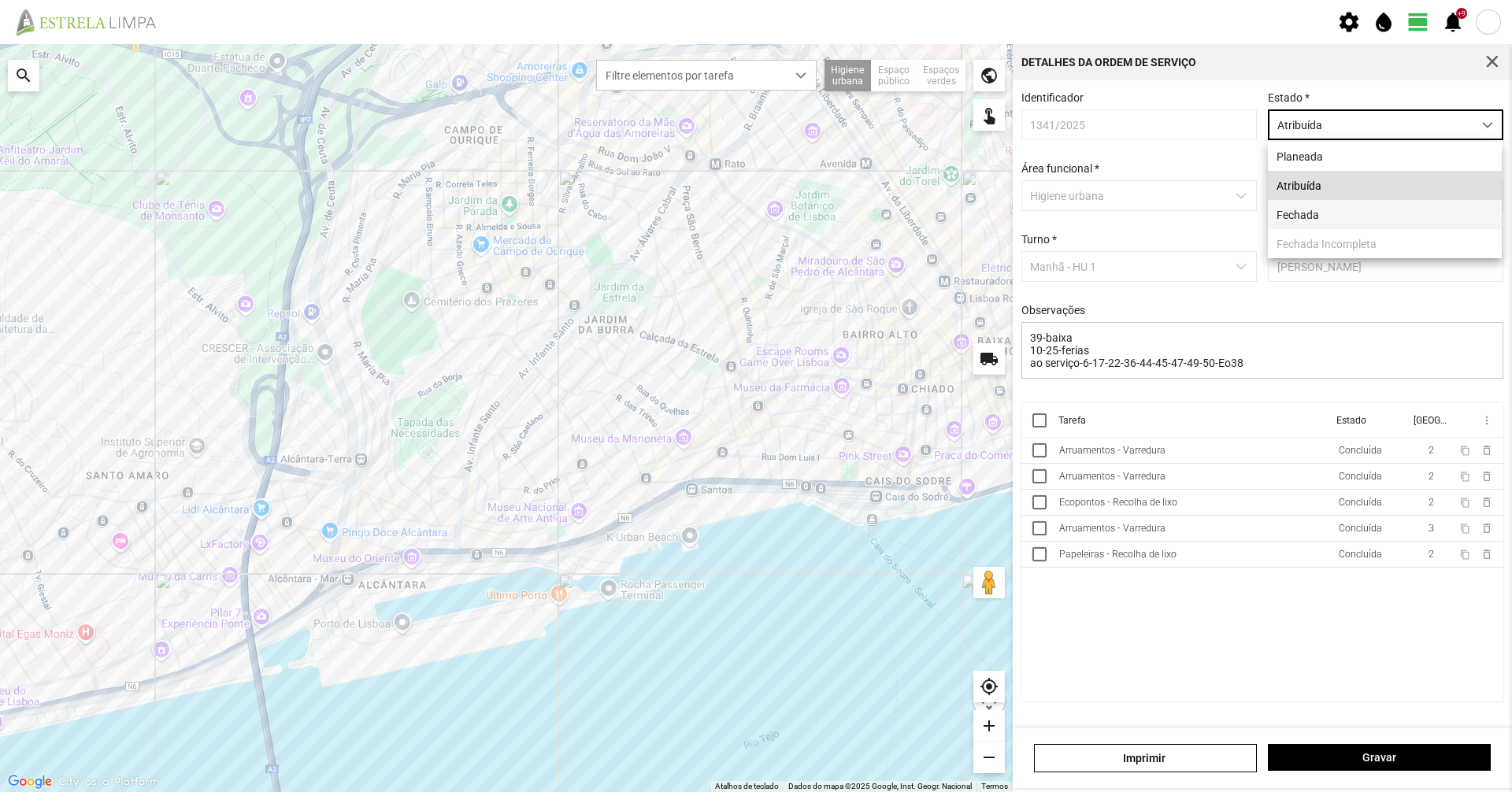
click at [1310, 217] on li "Fechada" at bounding box center [1385, 214] width 234 height 29
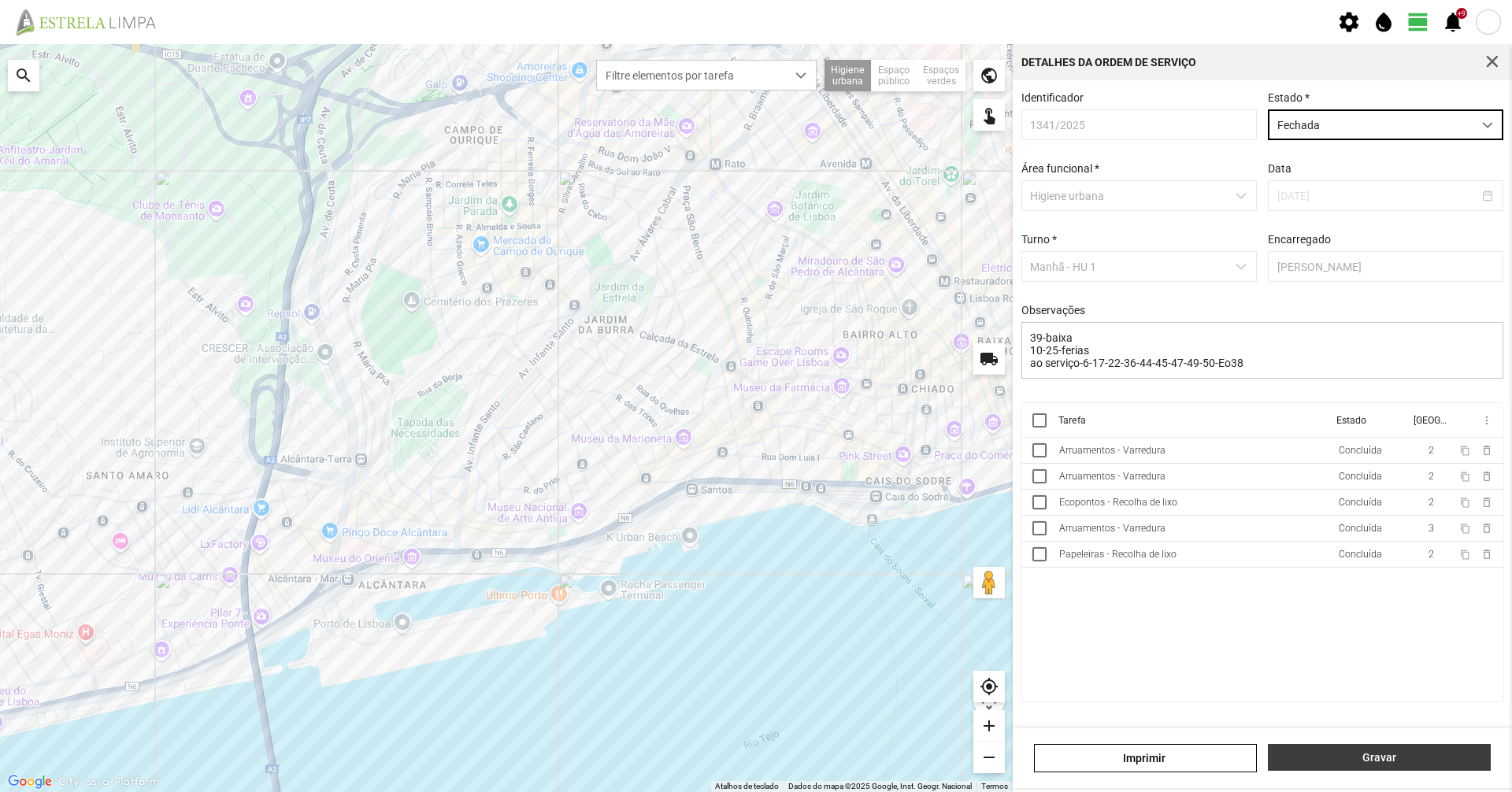
click at [1345, 760] on span "Gravar" at bounding box center [1379, 757] width 206 height 12
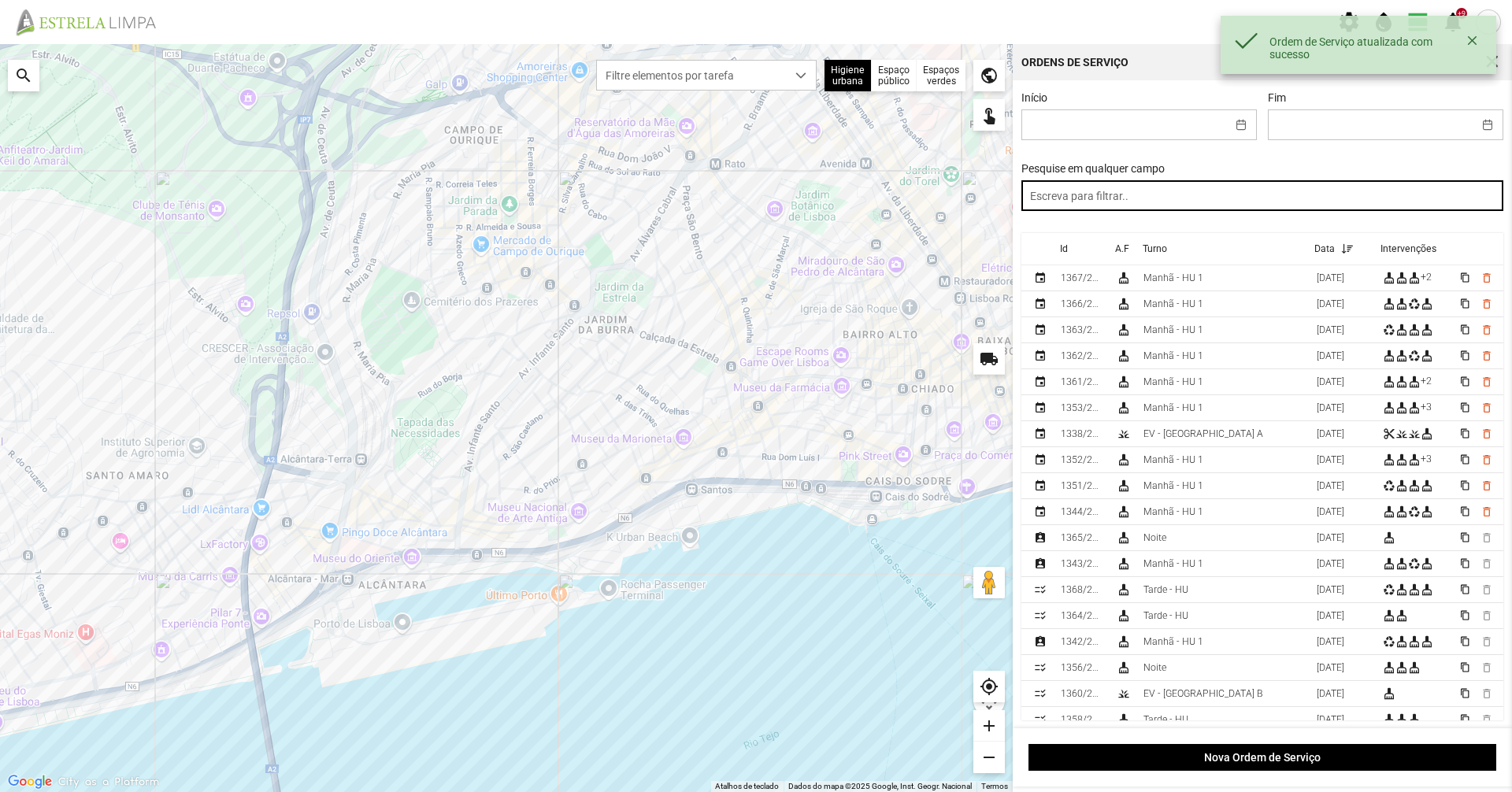
click at [1135, 201] on input "text" at bounding box center [1263, 195] width 483 height 30
paste input "tarde"
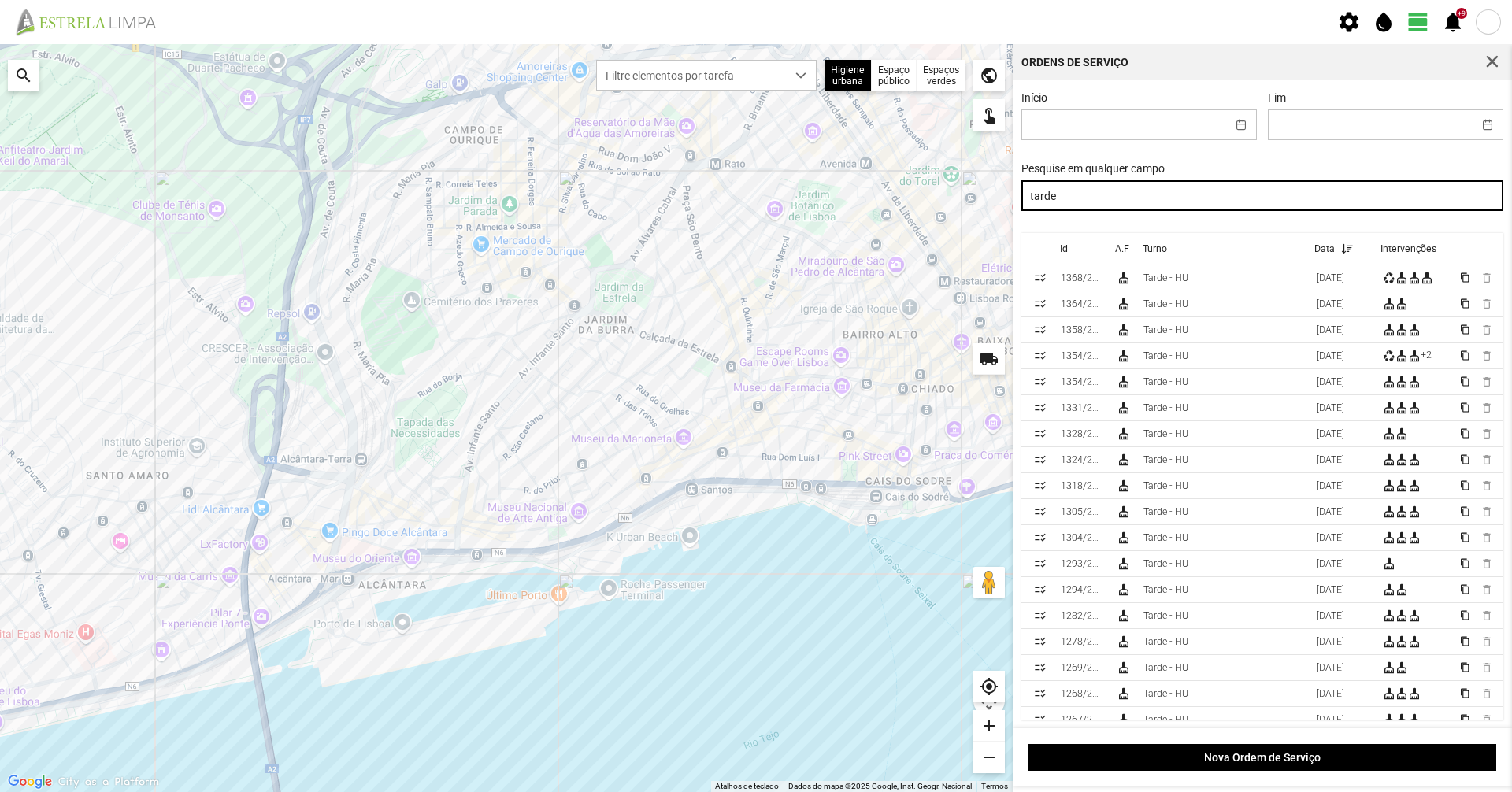
drag, startPoint x: 1127, startPoint y: 202, endPoint x: 819, endPoint y: 280, distance: 317.7
click at [819, 280] on div "Para navegar no mapa com gestos de toque, toque duas vezes sem soltar no mapa e…" at bounding box center [756, 417] width 1512 height 747
drag, startPoint x: 1152, startPoint y: 201, endPoint x: 807, endPoint y: 218, distance: 345.4
click at [807, 218] on div "Para navegar no mapa com gestos de toque, toque duas vezes sem soltar no mapa e…" at bounding box center [756, 417] width 1512 height 747
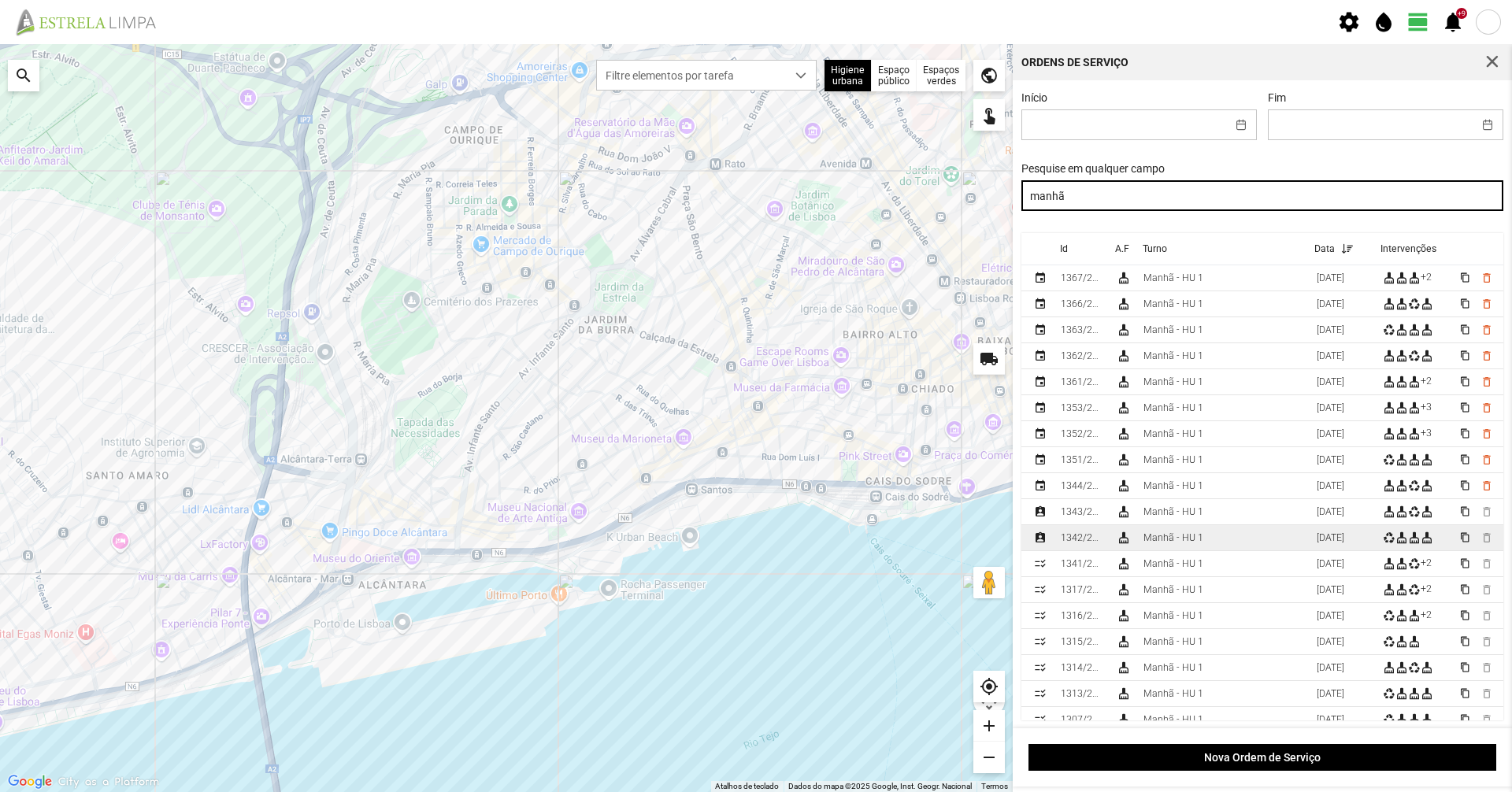
type input "manhã"
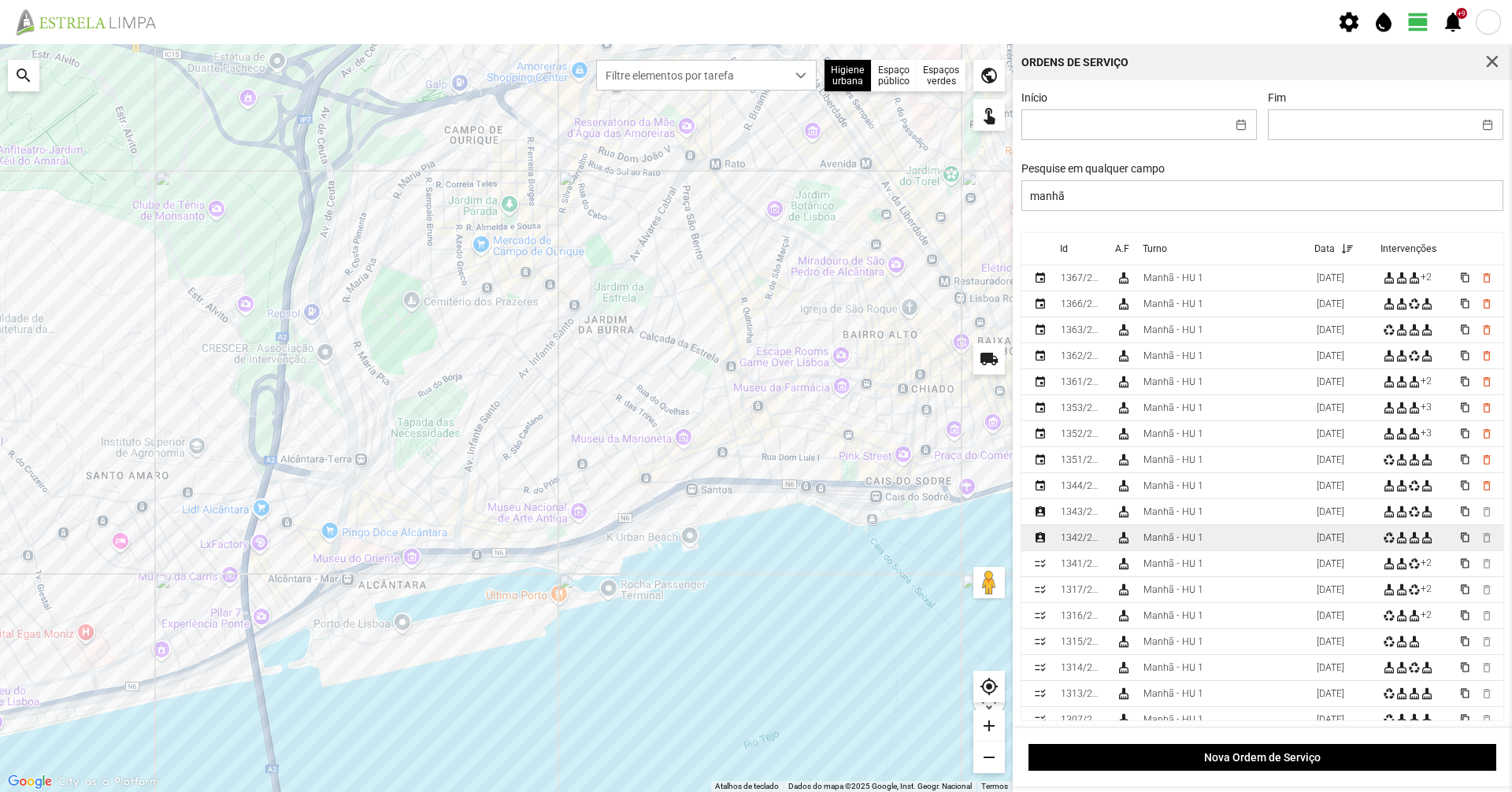
click at [1152, 543] on div "Manhã - HU 1" at bounding box center [1173, 537] width 60 height 11
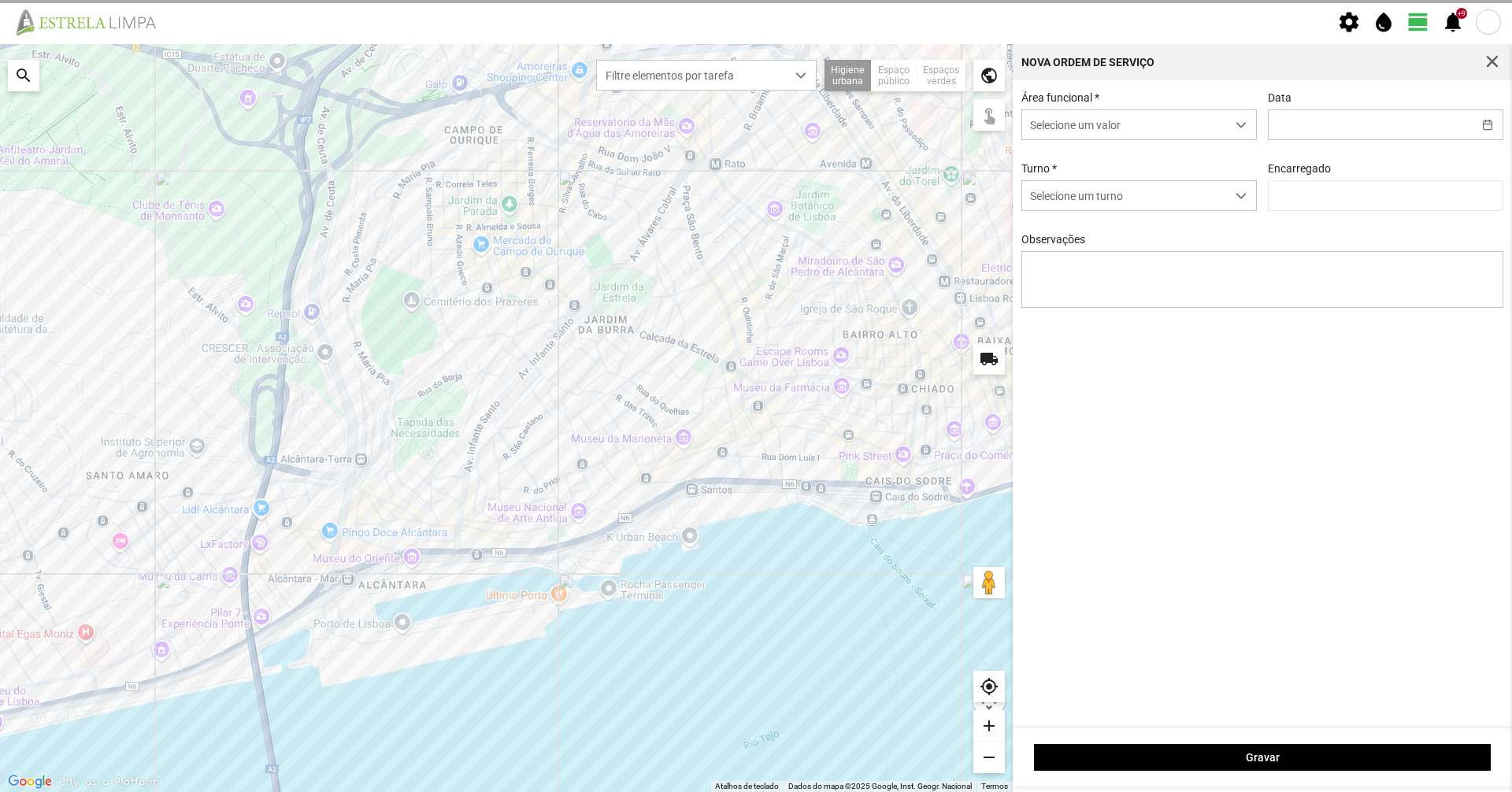
type input "[DATE]"
type input "Marco Ferreira"
type textarea "39-baixa 10-25-ferias 6-47-50-descanso ao serviço-17-22-36-44-45-49-Eo38"
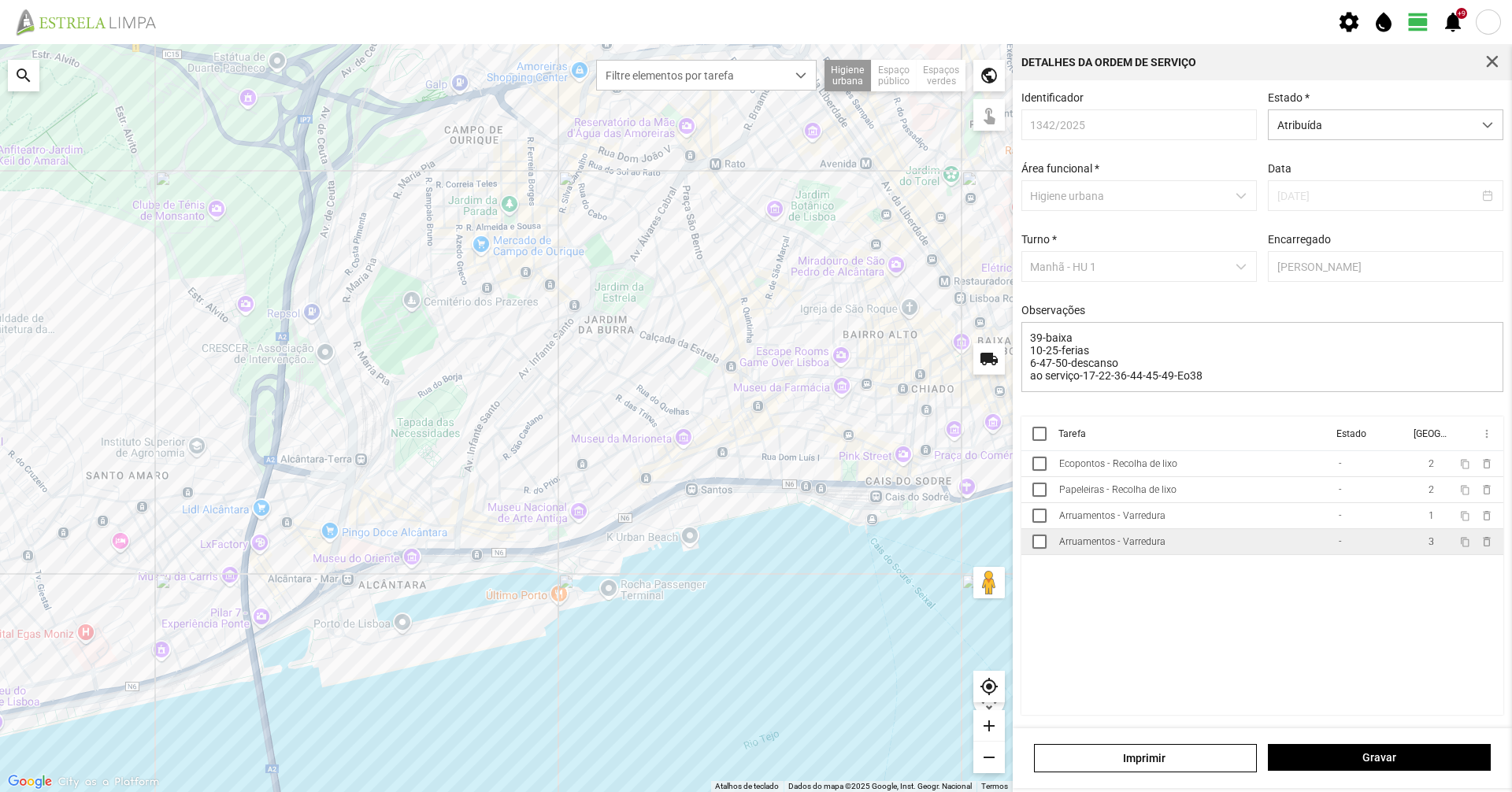
click at [1156, 546] on div "Arruamentos - Varredura" at bounding box center [1112, 541] width 106 height 11
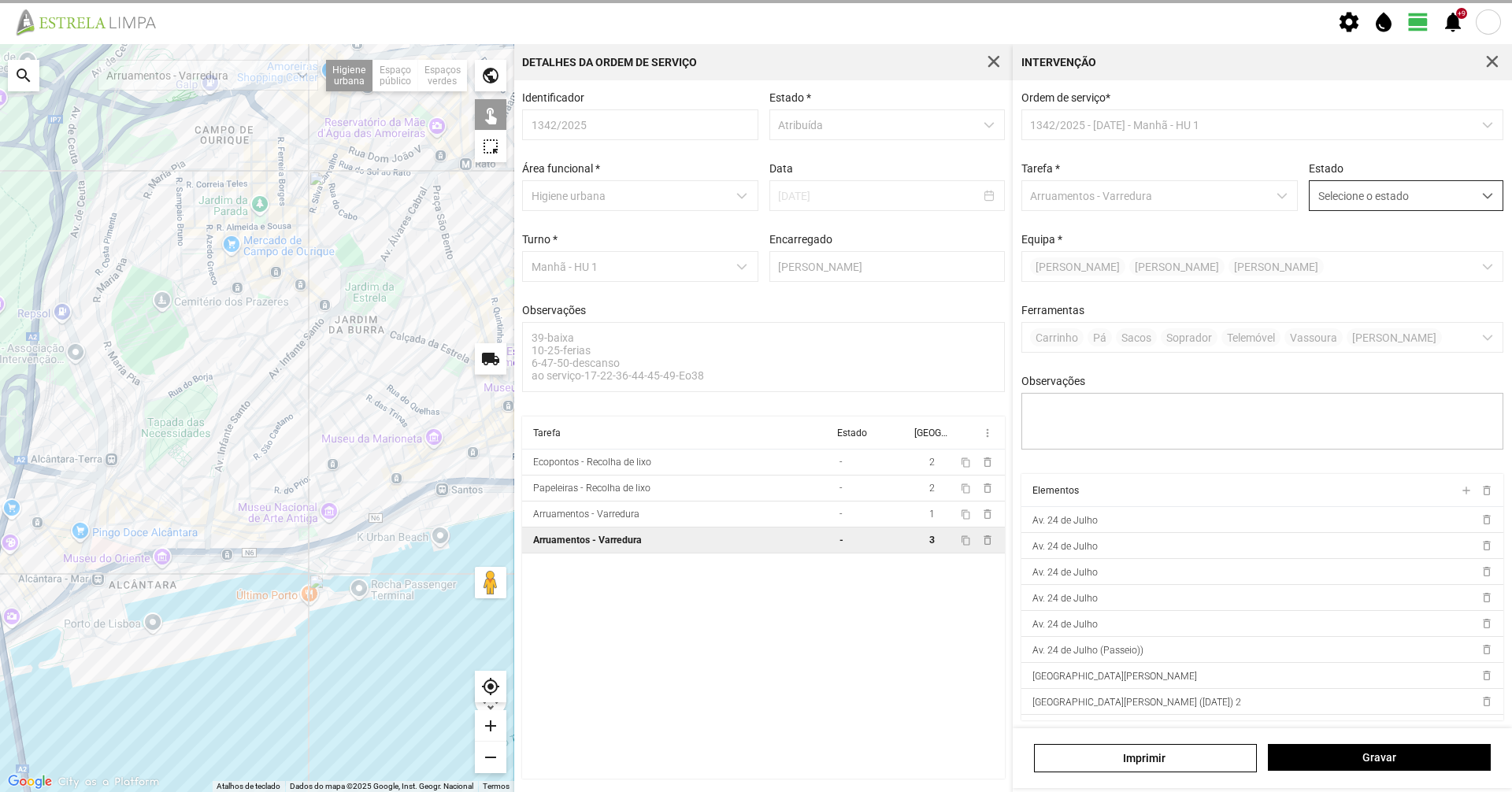
click at [1383, 196] on span "Selecione o estado" at bounding box center [1392, 195] width 163 height 29
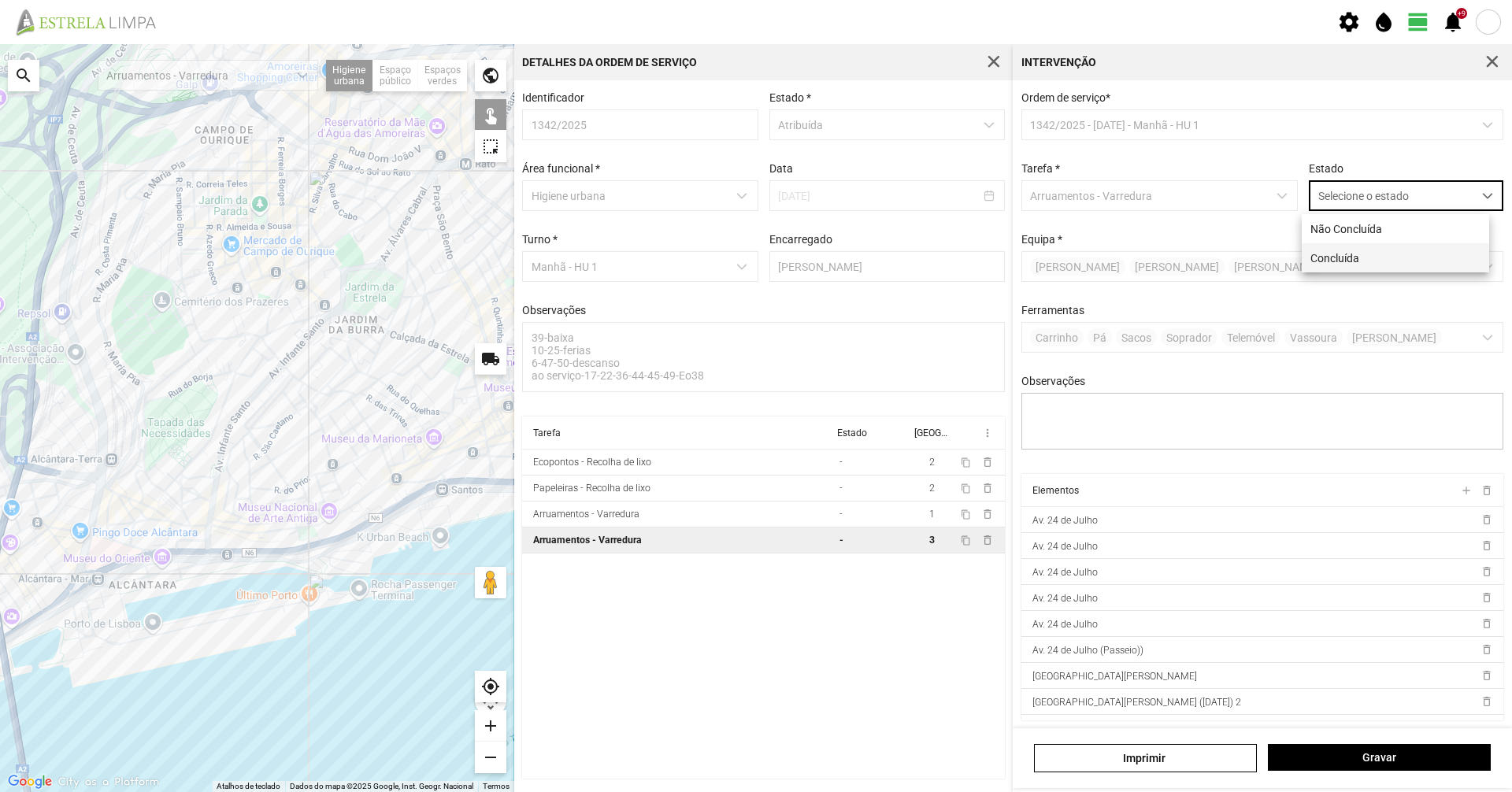
click at [1415, 255] on li "Concluída" at bounding box center [1395, 257] width 187 height 29
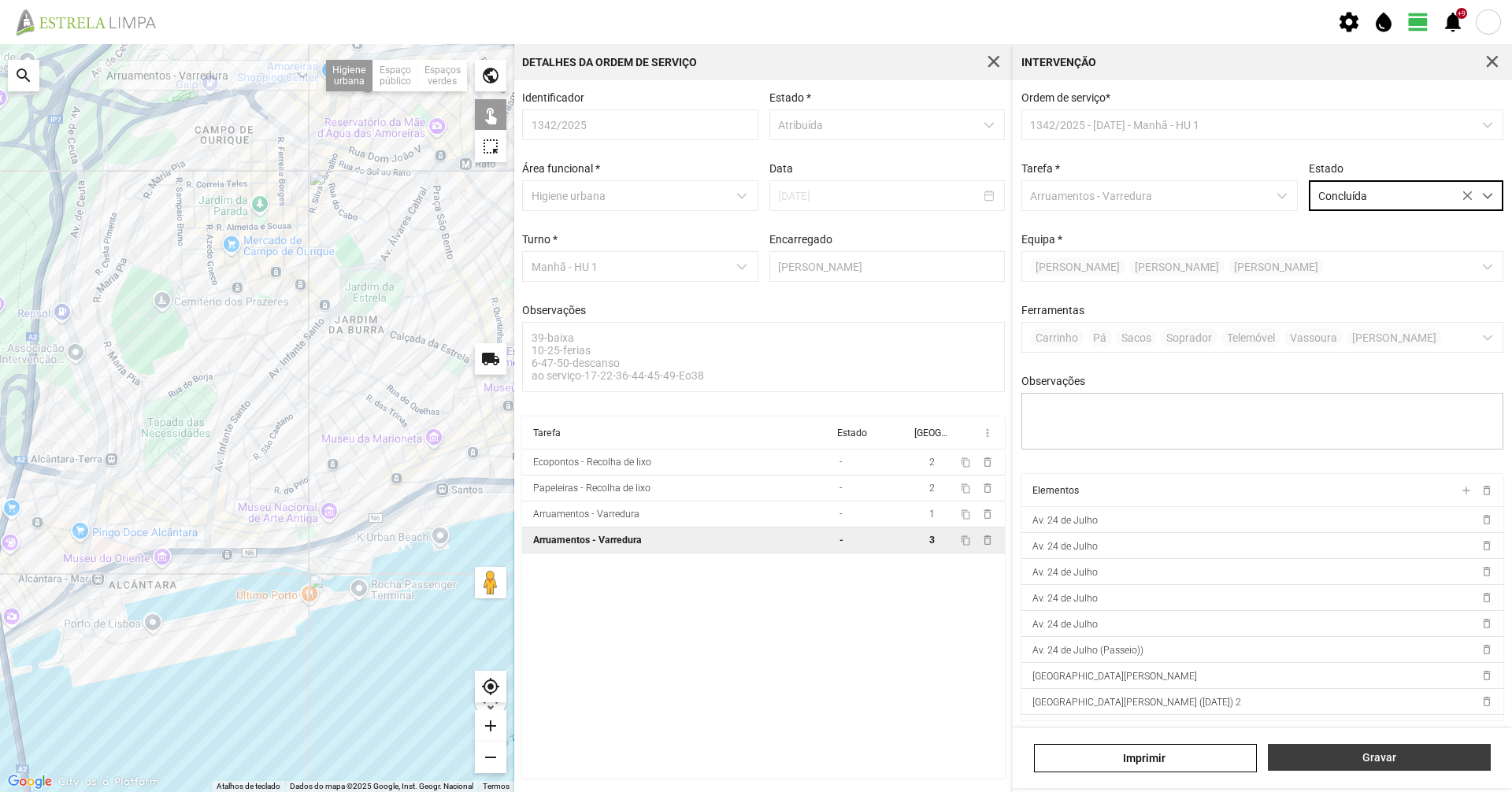
click at [1326, 768] on button "Gravar" at bounding box center [1379, 757] width 223 height 26
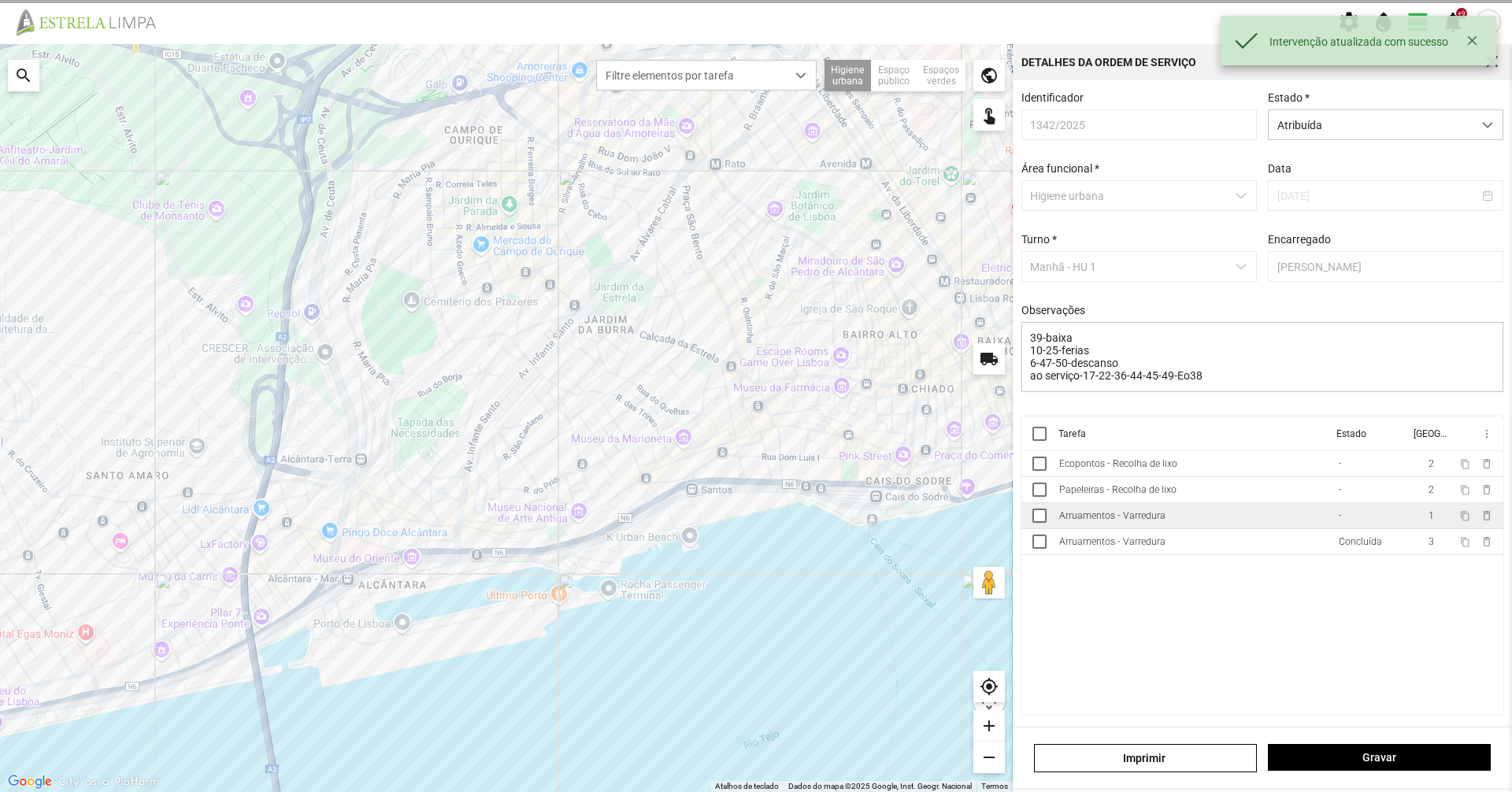
click at [1136, 521] on div "Arruamentos - Varredura" at bounding box center [1112, 515] width 106 height 11
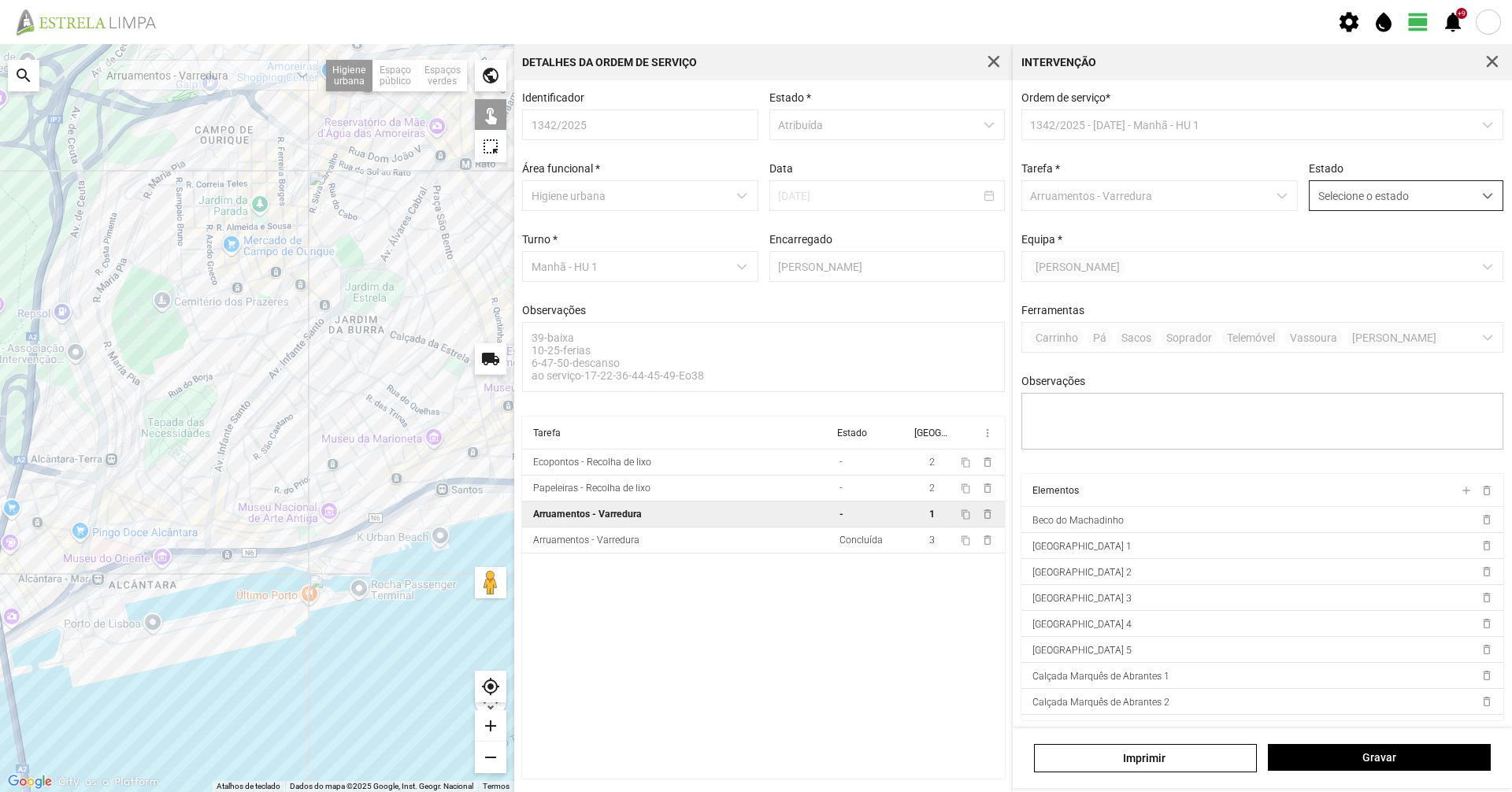
click at [1352, 194] on span "Selecione o estado" at bounding box center [1392, 195] width 163 height 29
click at [1355, 262] on li "Concluída" at bounding box center [1395, 257] width 187 height 29
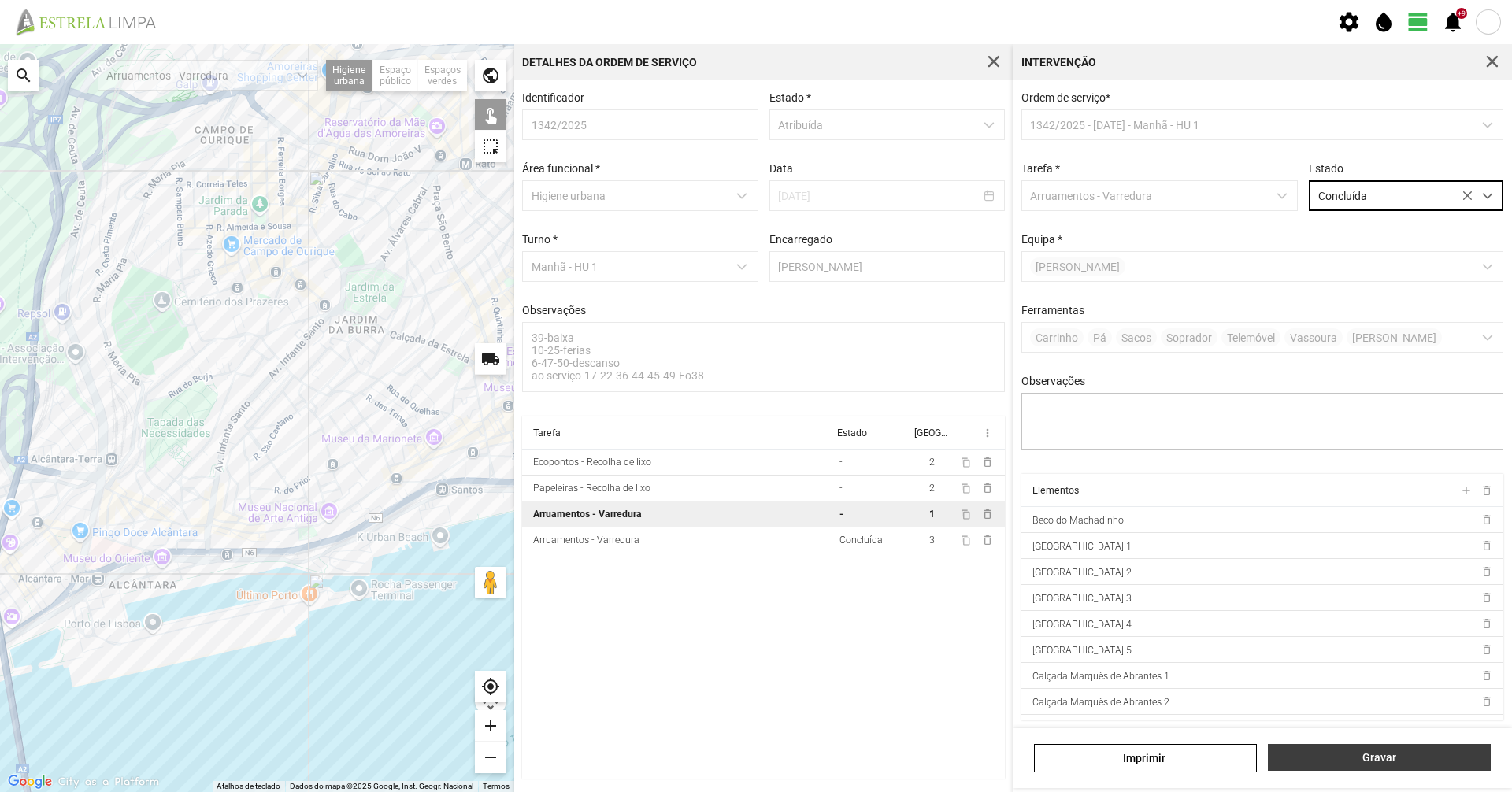
click at [1363, 759] on span "Gravar" at bounding box center [1379, 757] width 206 height 12
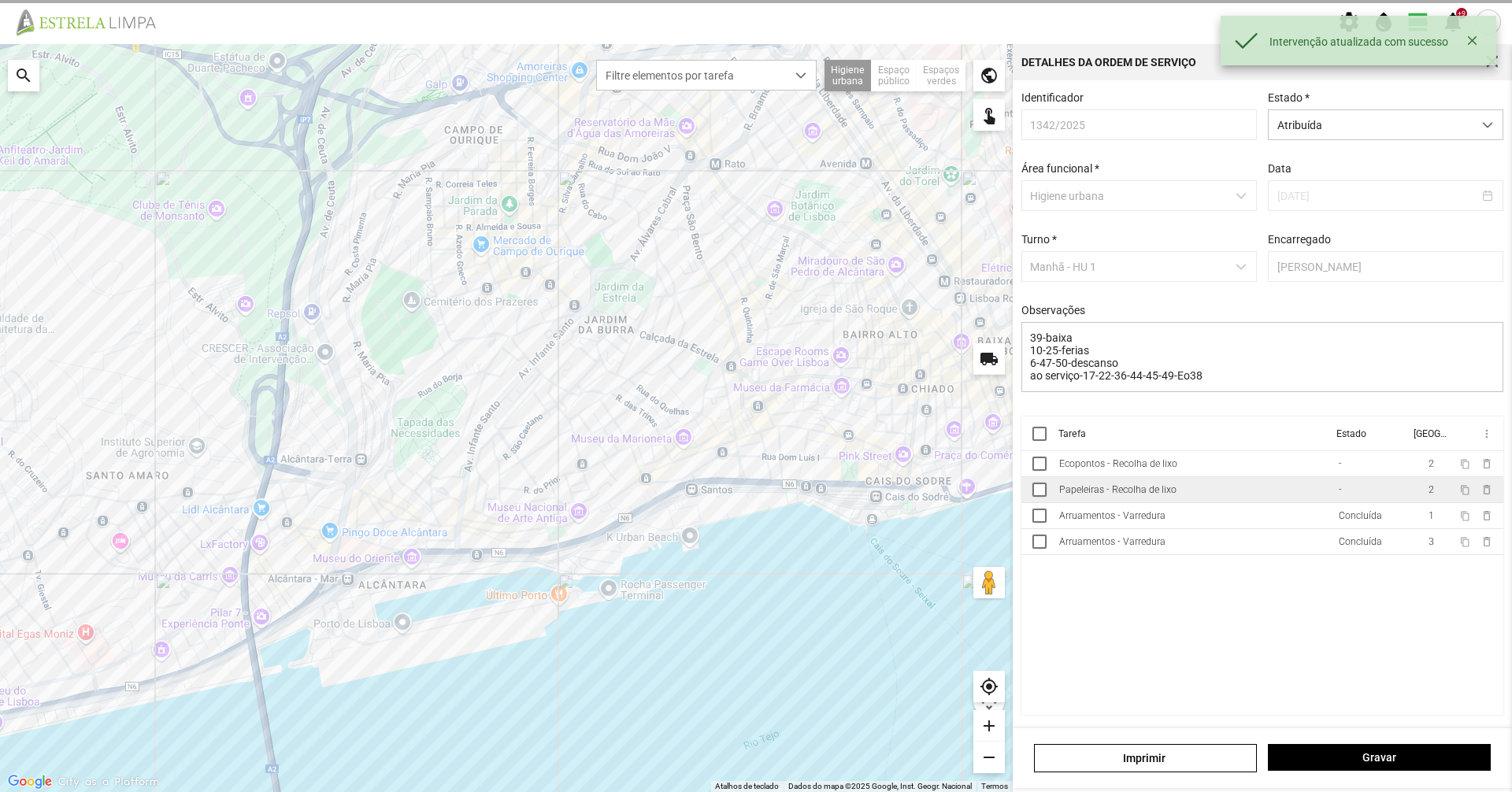
click at [1281, 494] on td "Papeleiras - Recolha de lixo" at bounding box center [1192, 490] width 279 height 26
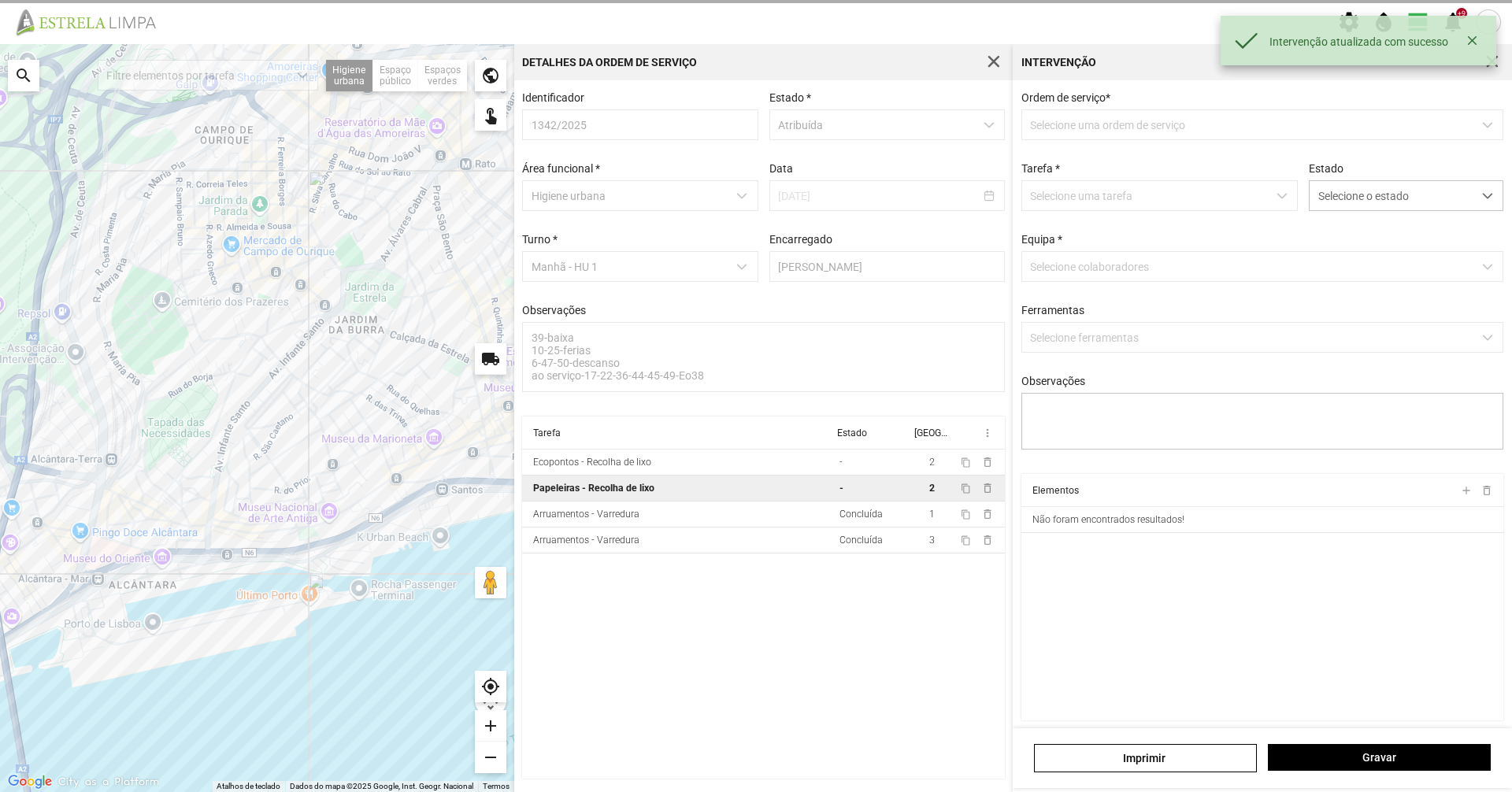
type textarea "tarefa atribuida por DT Mariana"
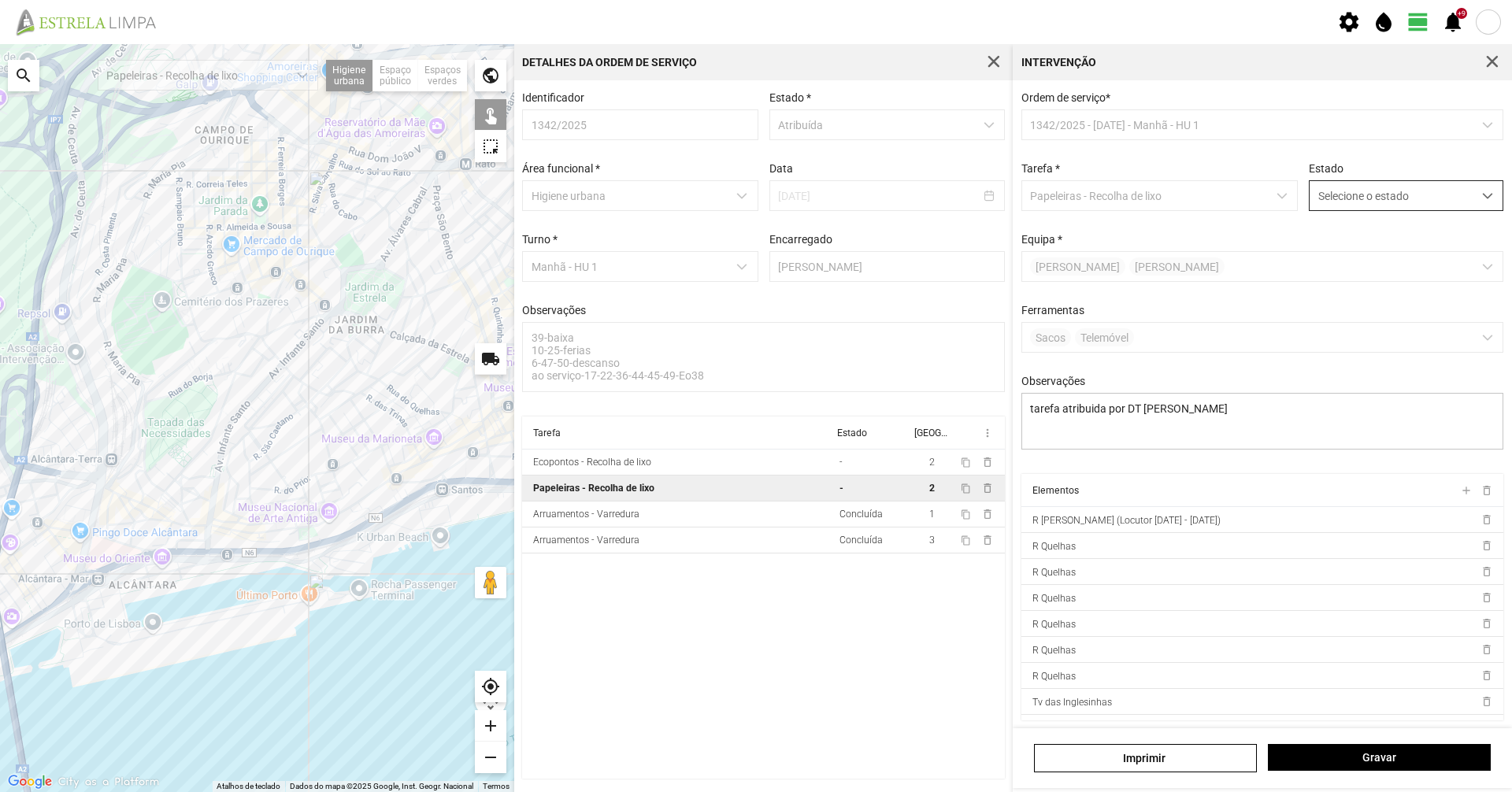
click at [1322, 209] on span "Selecione o estado" at bounding box center [1392, 195] width 163 height 29
click at [1336, 255] on li "Concluída" at bounding box center [1395, 257] width 187 height 29
drag, startPoint x: 1375, startPoint y: 776, endPoint x: 1385, endPoint y: 764, distance: 15.6
click at [1375, 776] on div "Imprimir Gravar" at bounding box center [1262, 758] width 500 height 60
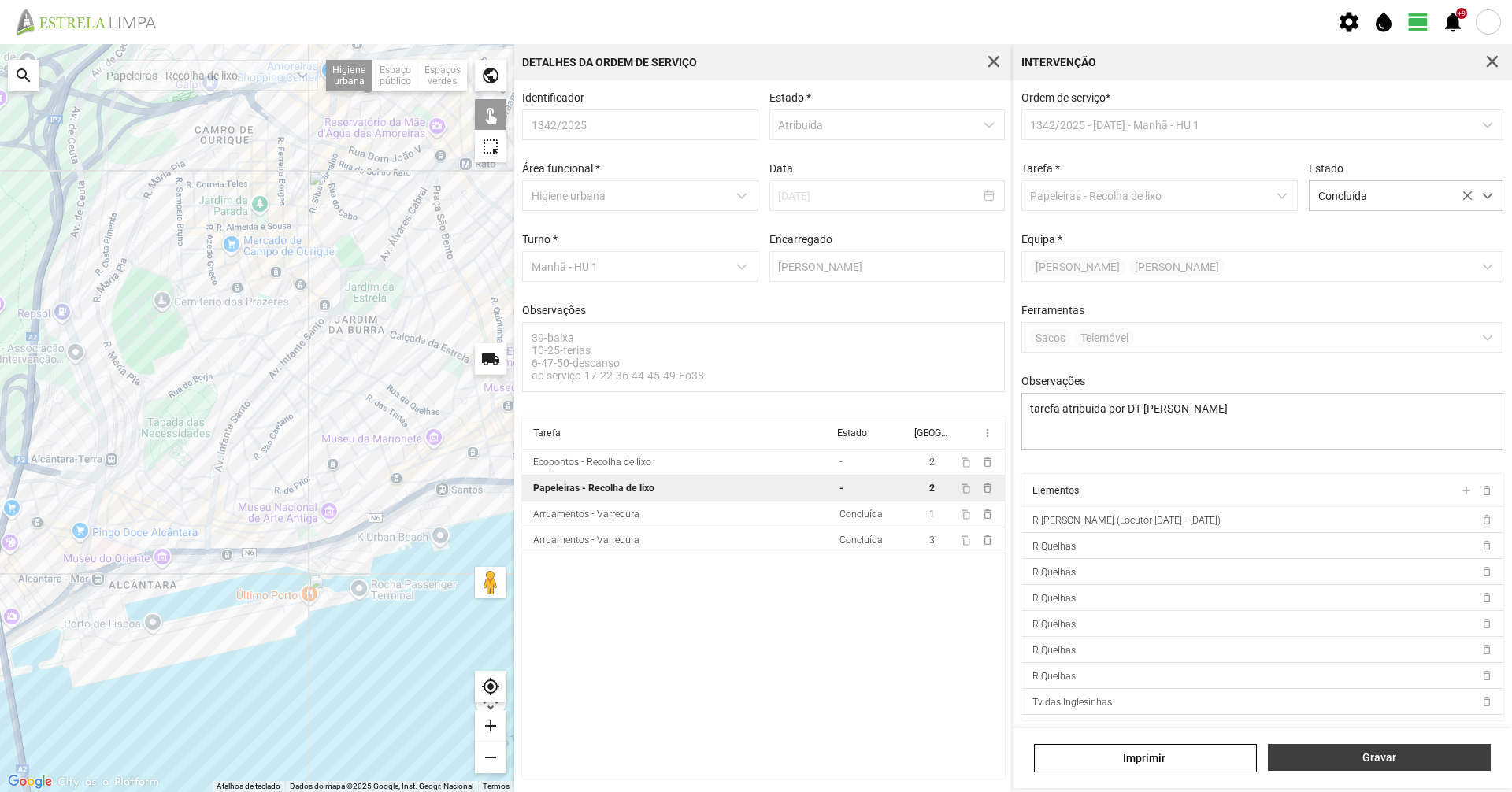
click at [1385, 764] on span "Gravar" at bounding box center [1379, 757] width 206 height 12
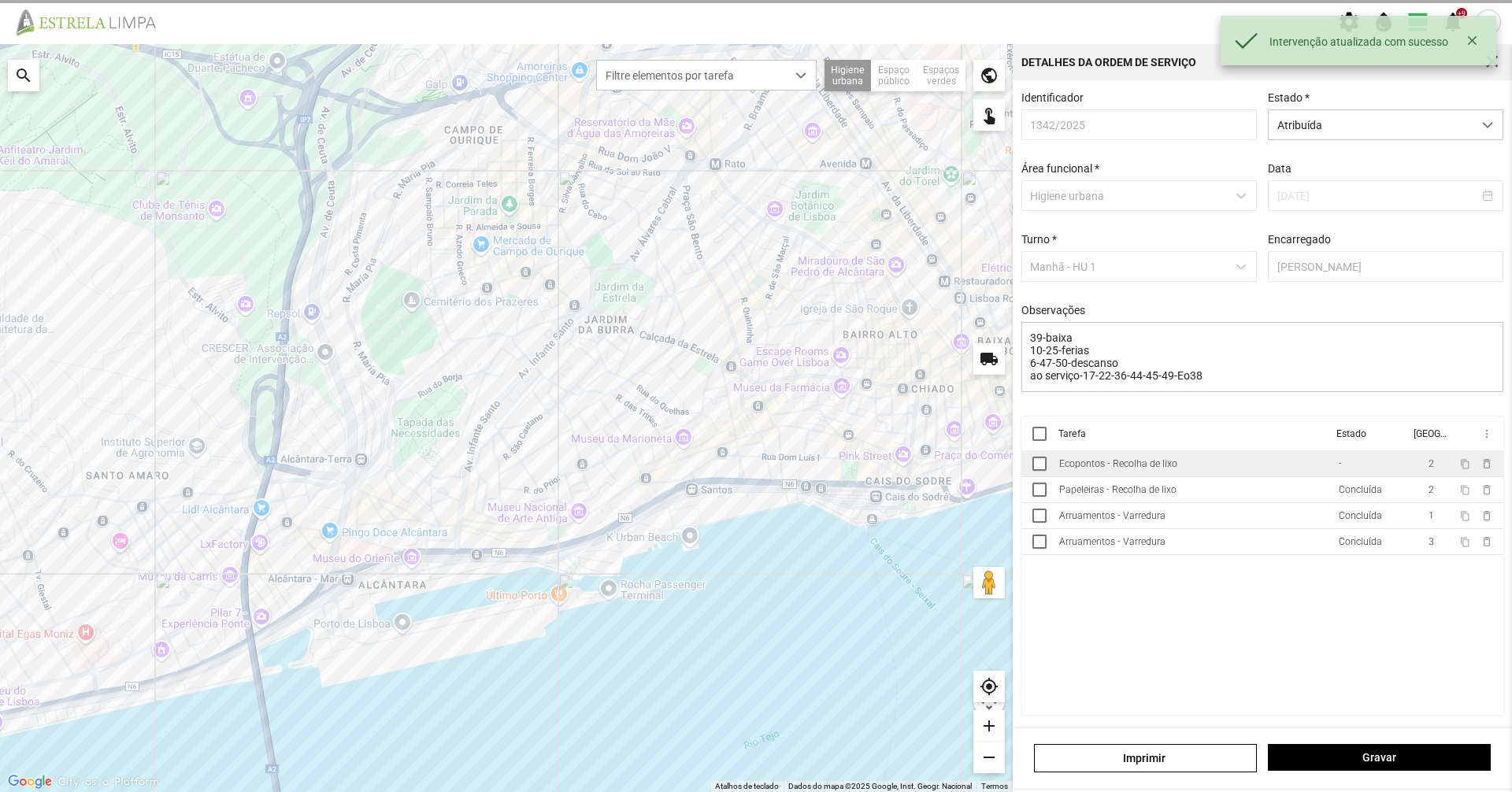
click at [1167, 469] on div "Ecopontos - Recolha de lixo" at bounding box center [1118, 463] width 118 height 11
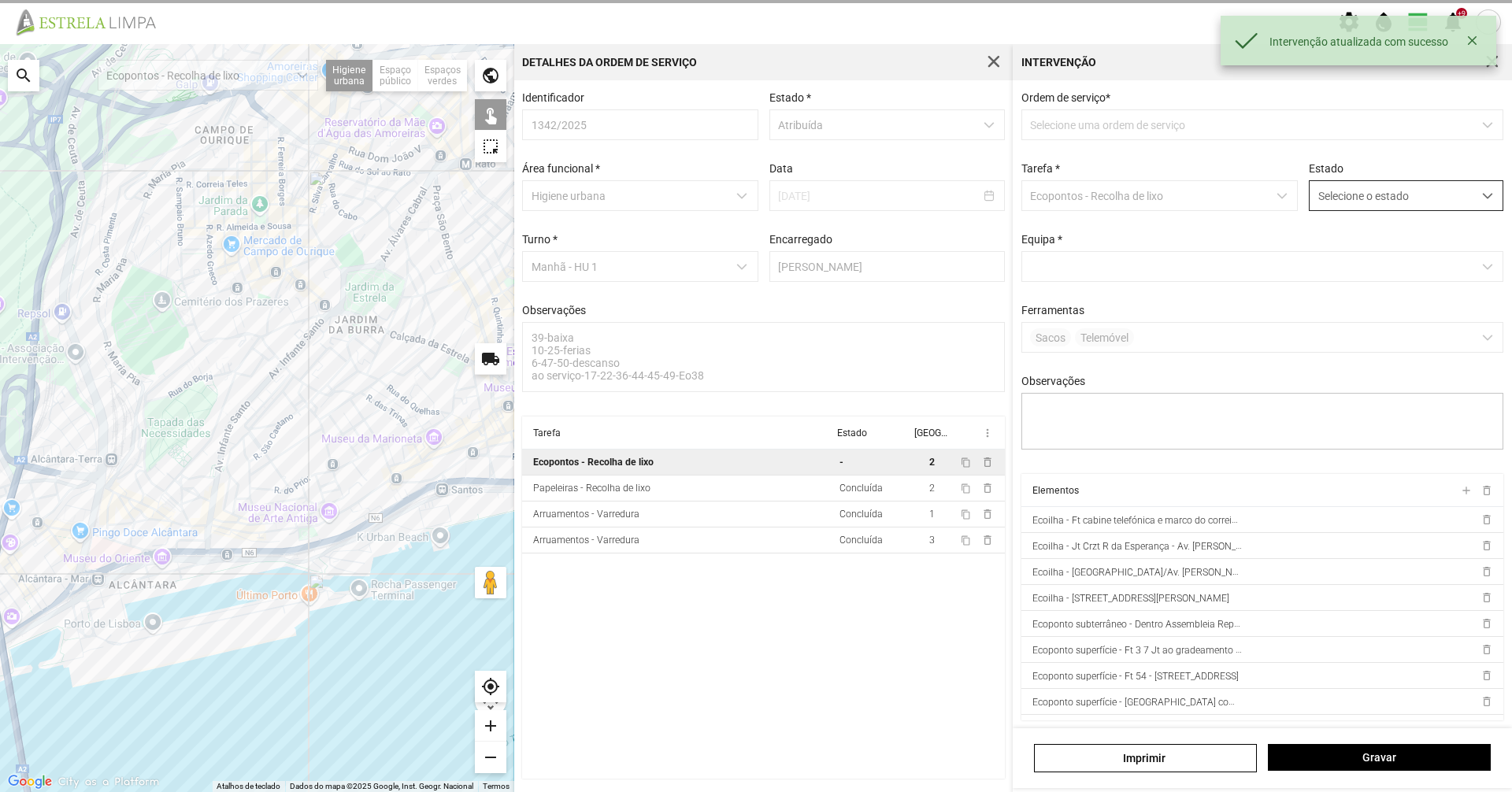
click at [1318, 207] on span "Selecione o estado" at bounding box center [1392, 195] width 163 height 29
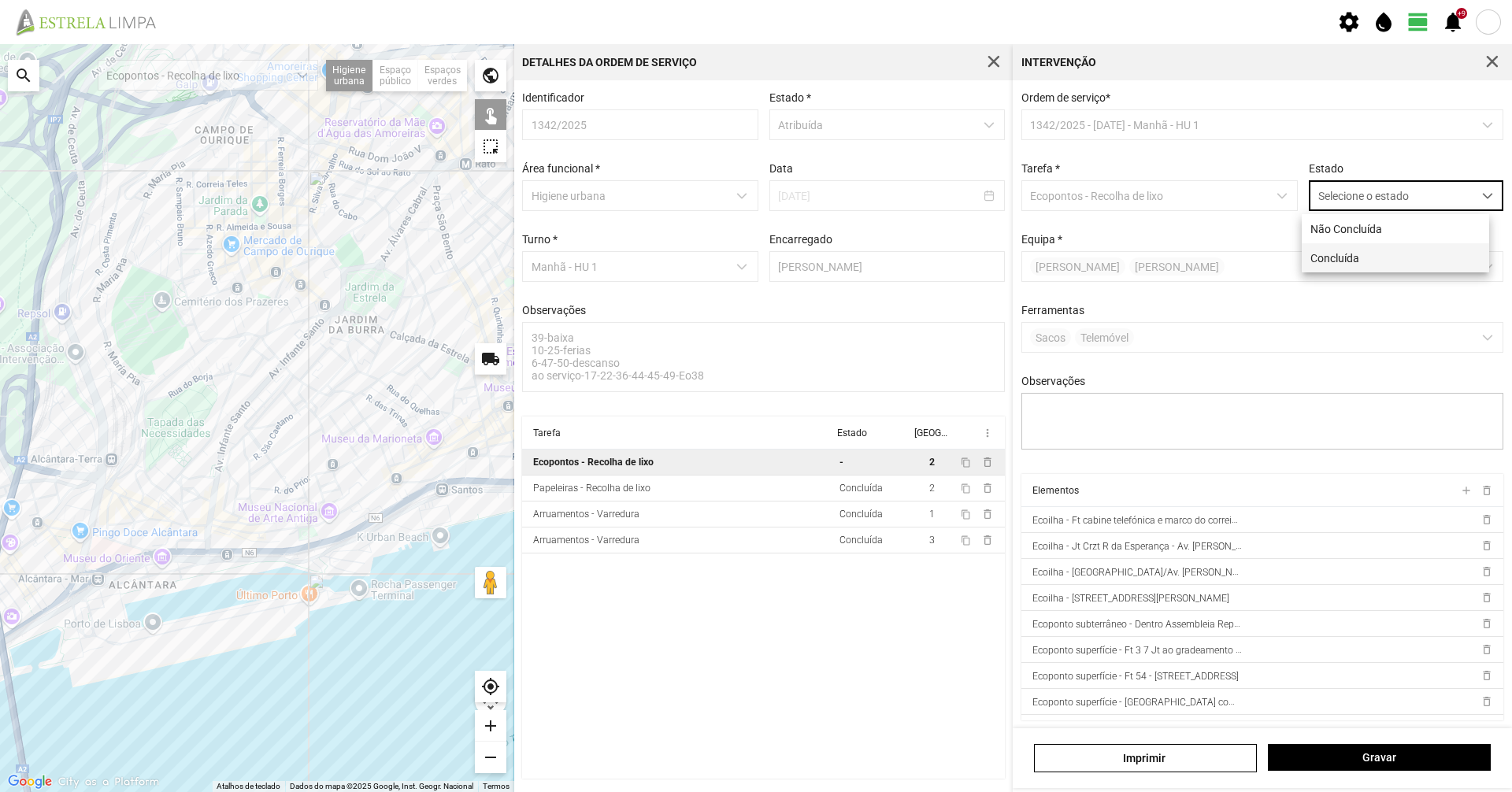
click at [1327, 250] on li "Concluída" at bounding box center [1395, 257] width 187 height 29
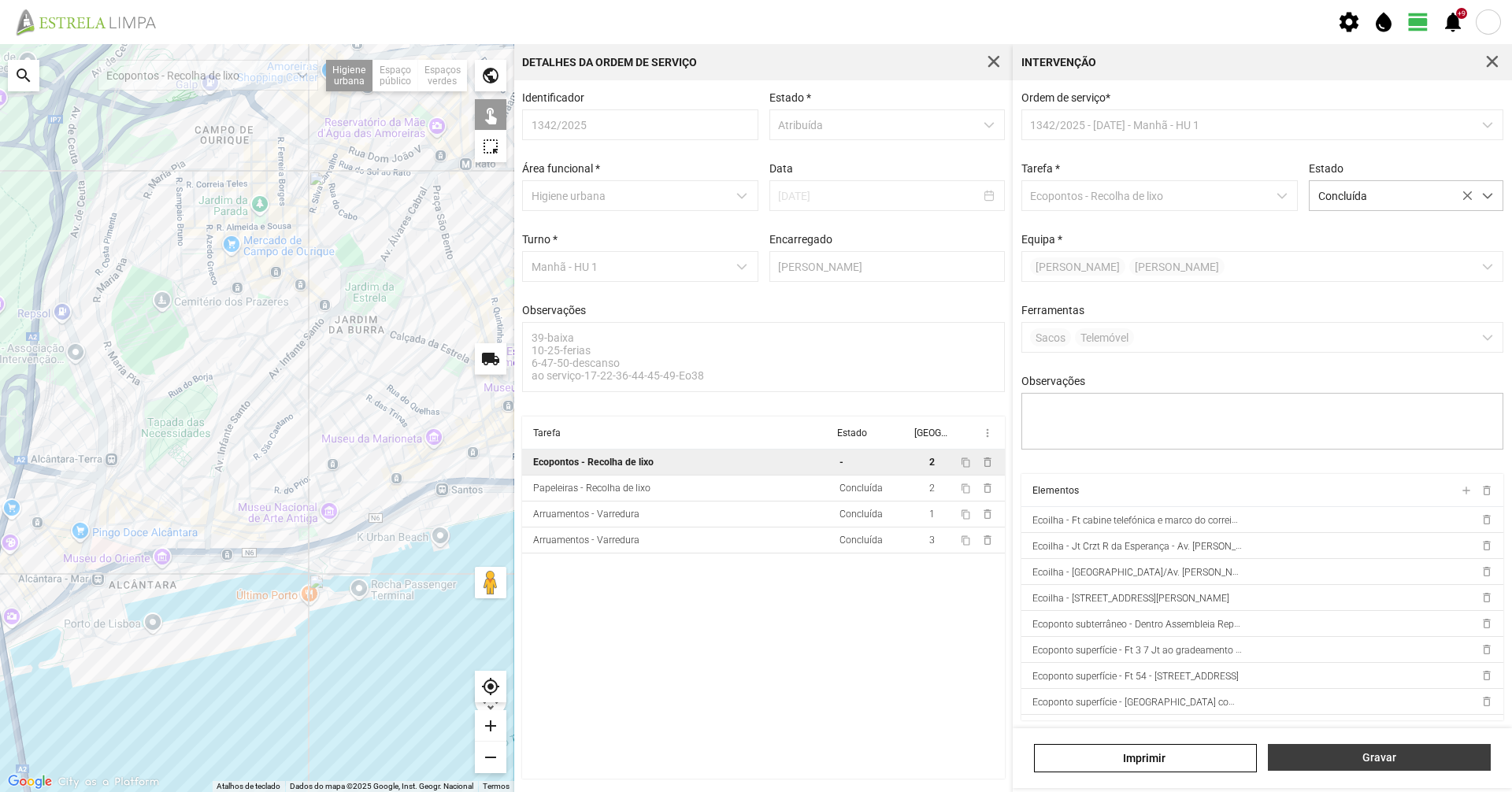
click at [1351, 753] on span "Gravar" at bounding box center [1379, 757] width 206 height 12
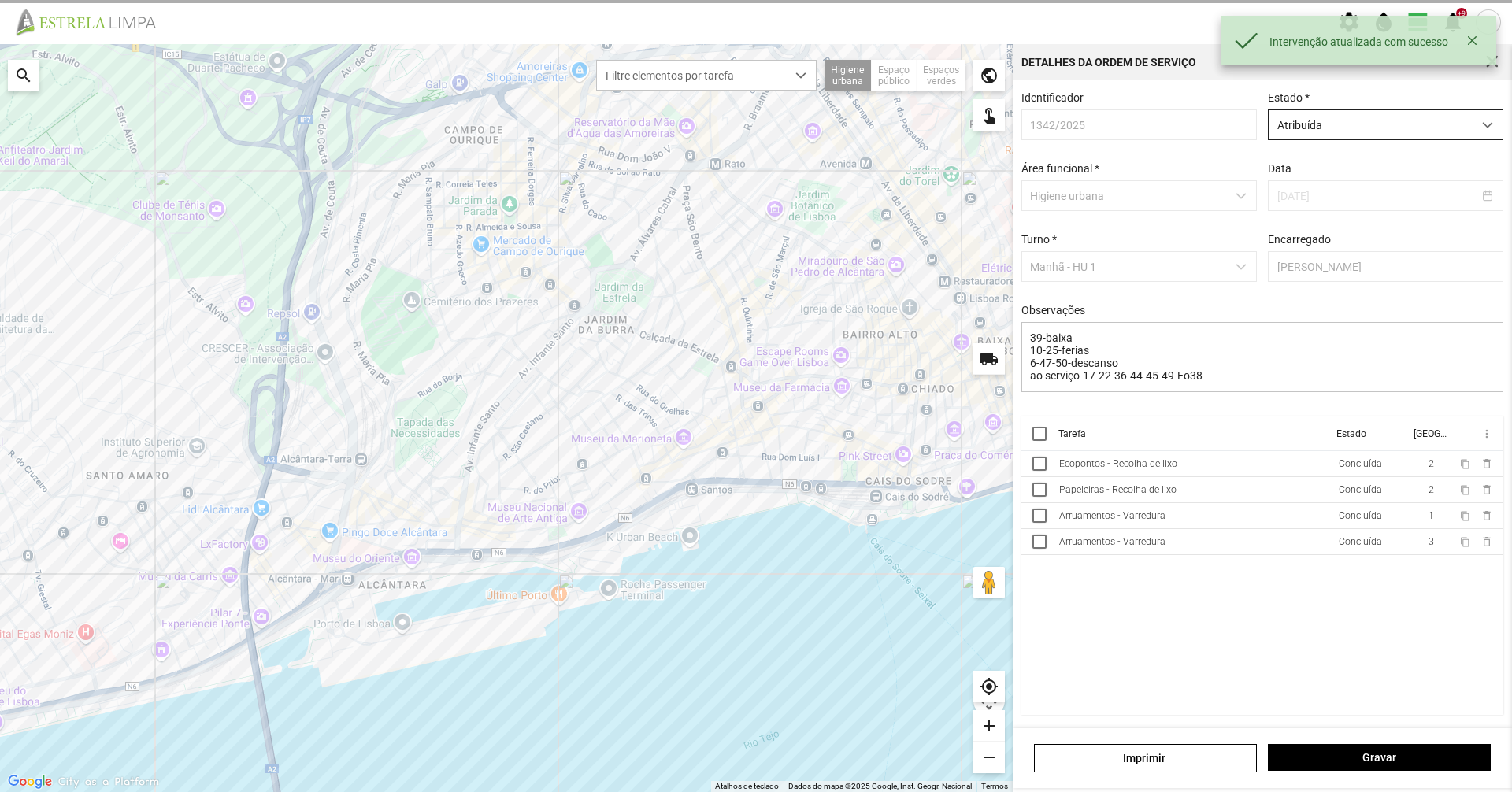
click at [1418, 139] on span "Atribuída" at bounding box center [1370, 124] width 204 height 29
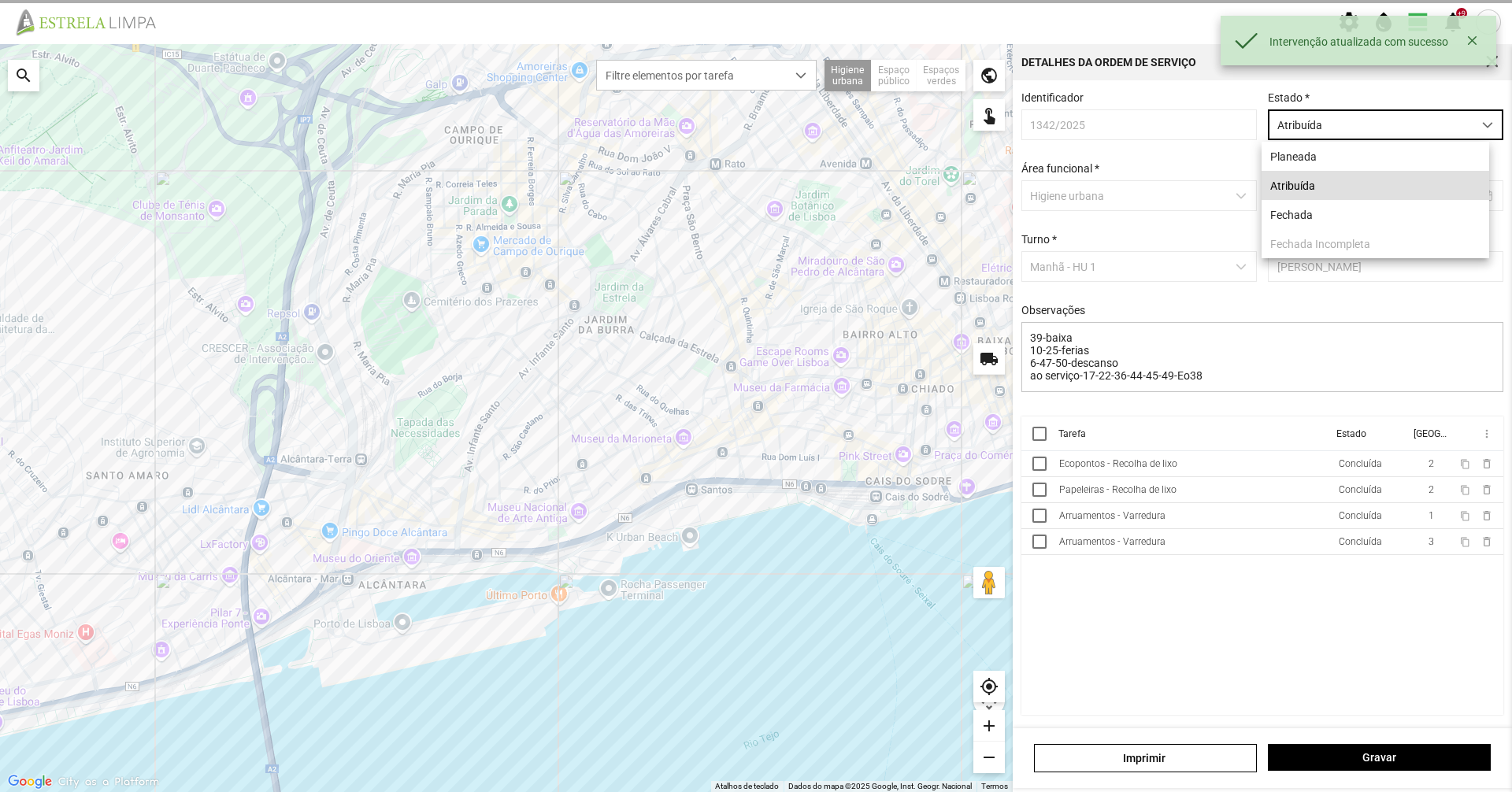
scroll to position [9, 70]
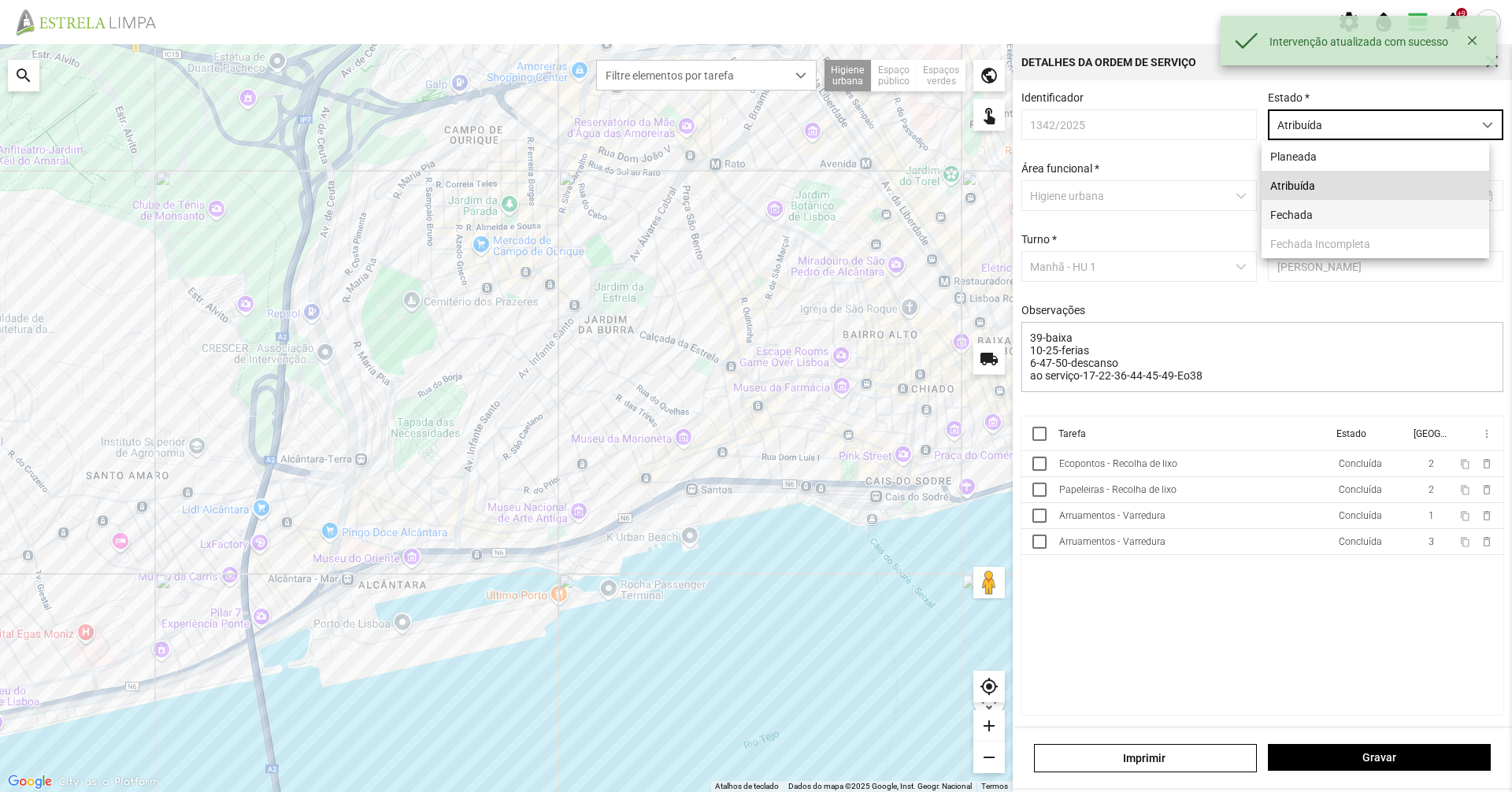
click at [1373, 219] on li "Fechada" at bounding box center [1375, 214] width 228 height 29
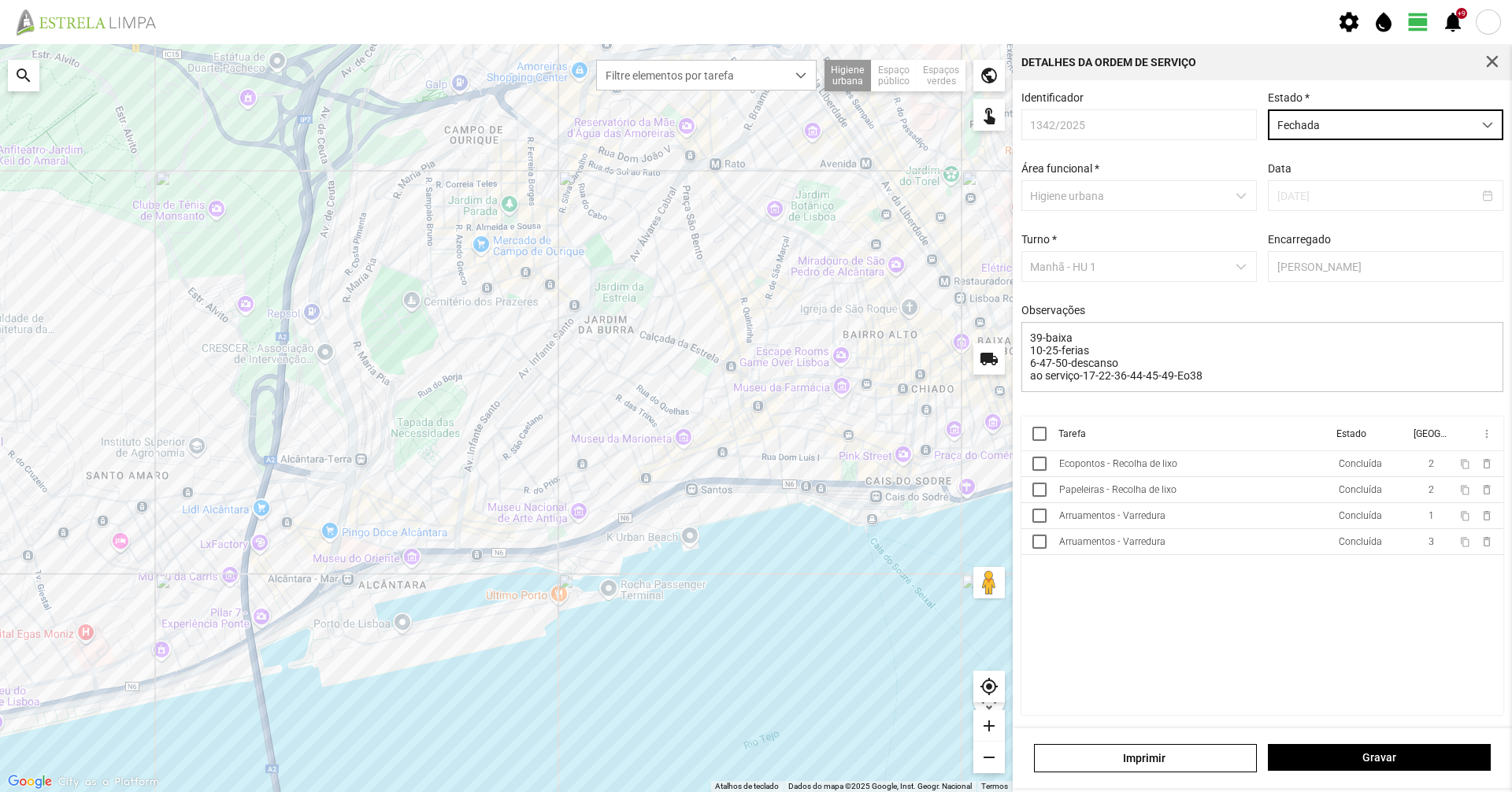
click at [1351, 776] on div "Imprimir Gravar" at bounding box center [1262, 758] width 500 height 60
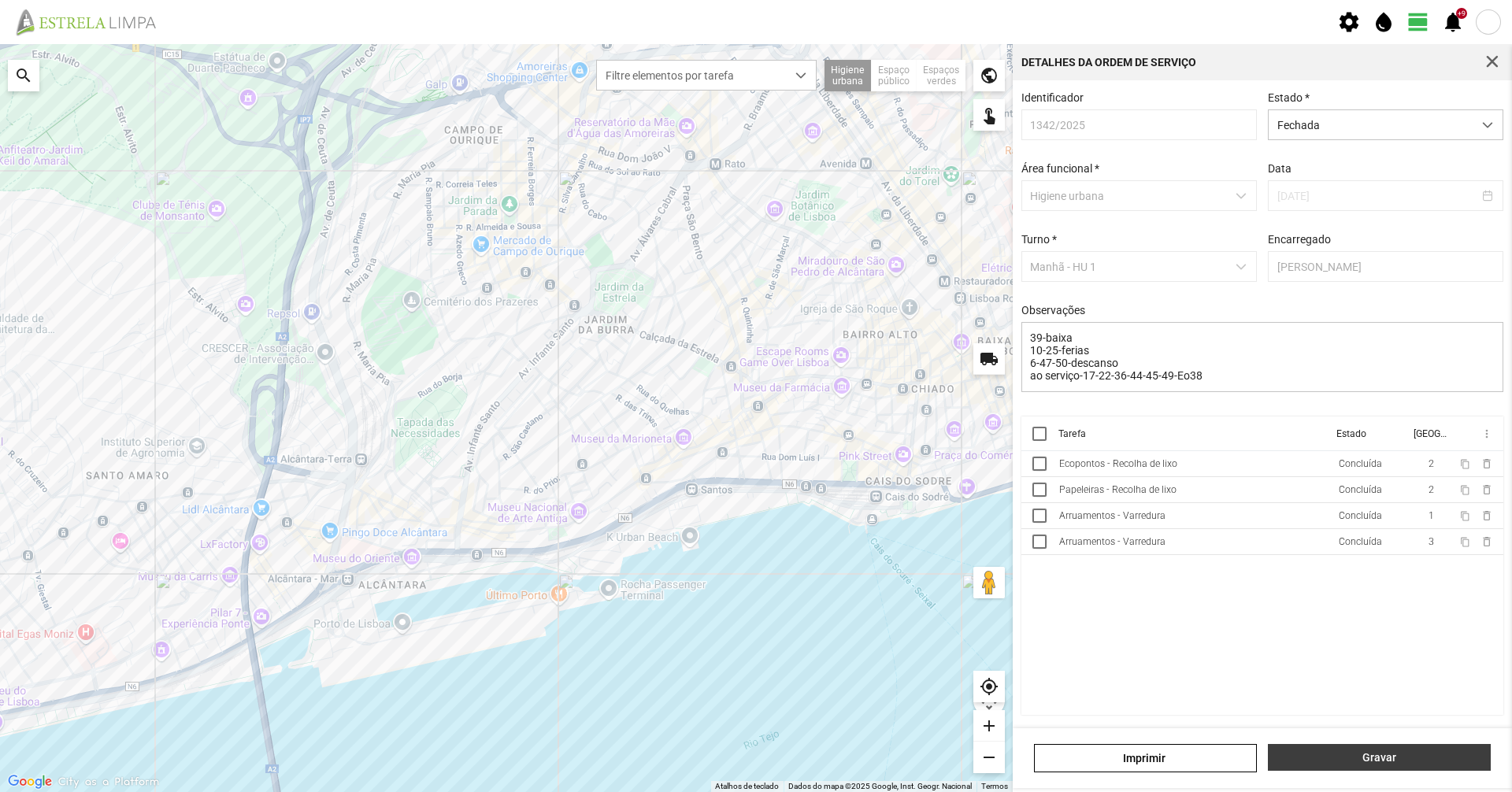
click at [1350, 762] on span "Gravar" at bounding box center [1379, 757] width 206 height 12
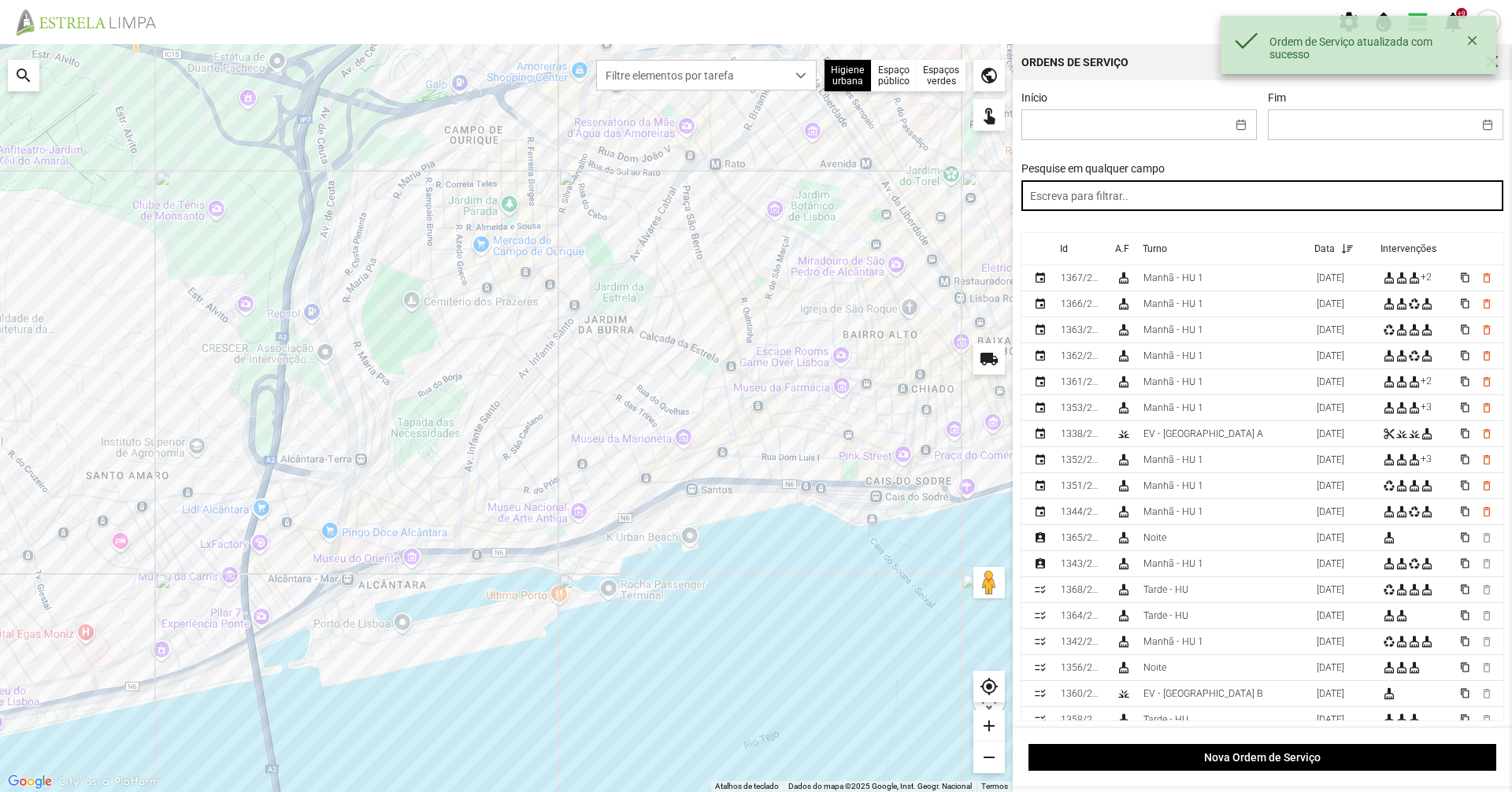
click at [1174, 188] on input "text" at bounding box center [1263, 195] width 483 height 30
paste input "manhã"
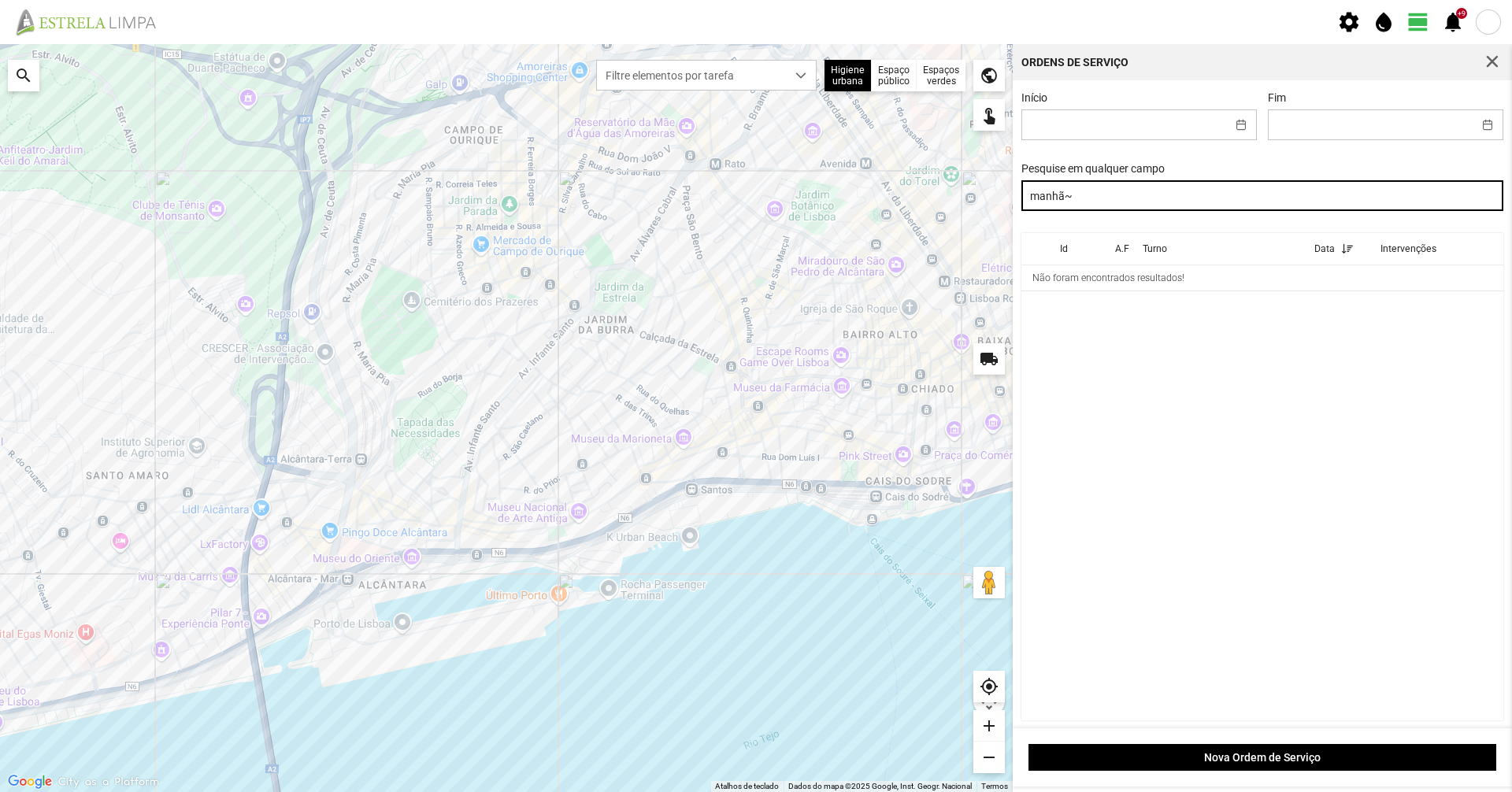
click at [1190, 189] on input "manhã~" at bounding box center [1263, 195] width 483 height 30
type input "manhã"
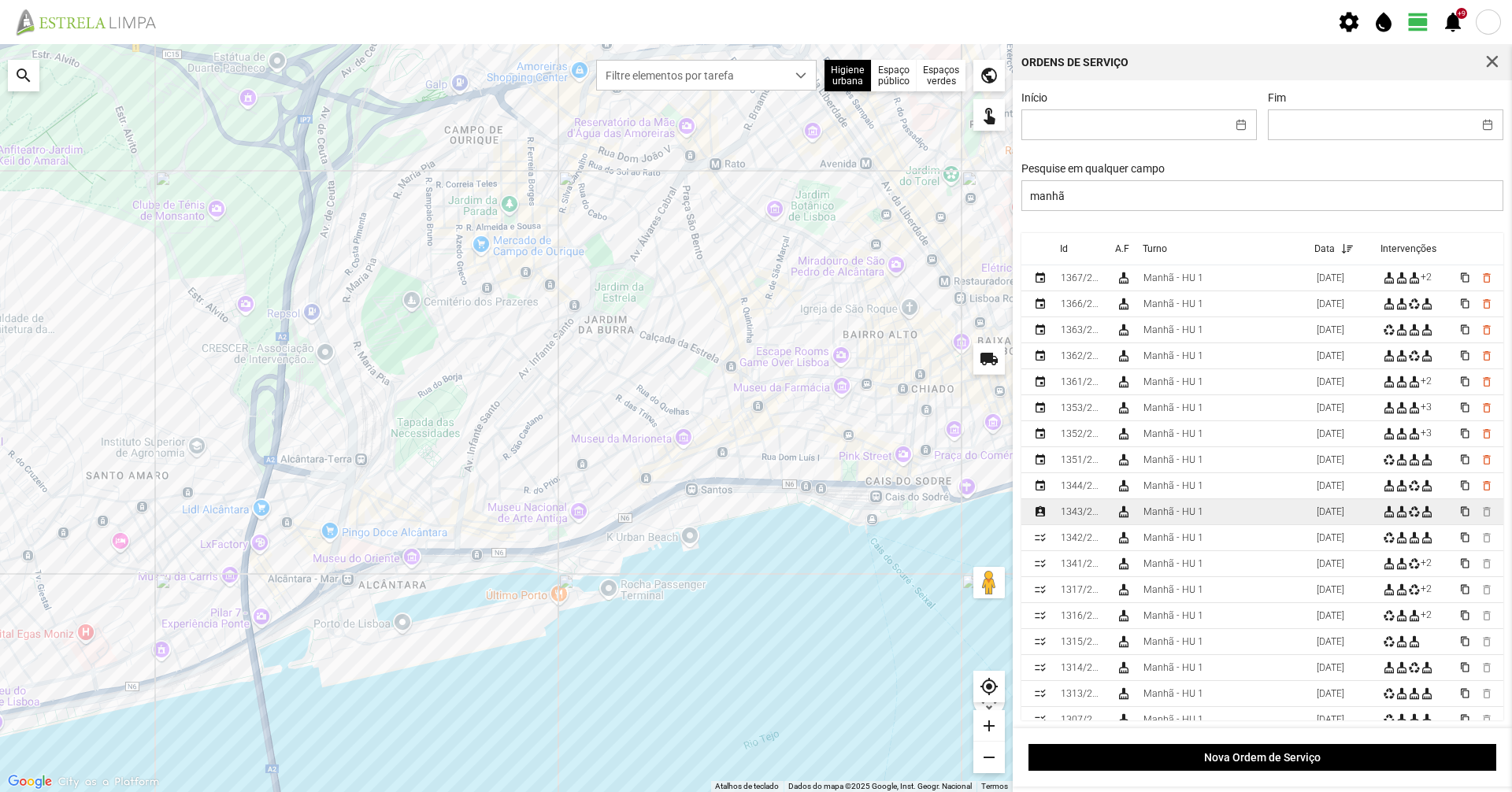
click at [1316, 518] on div "[DATE]" at bounding box center [1329, 511] width 27 height 11
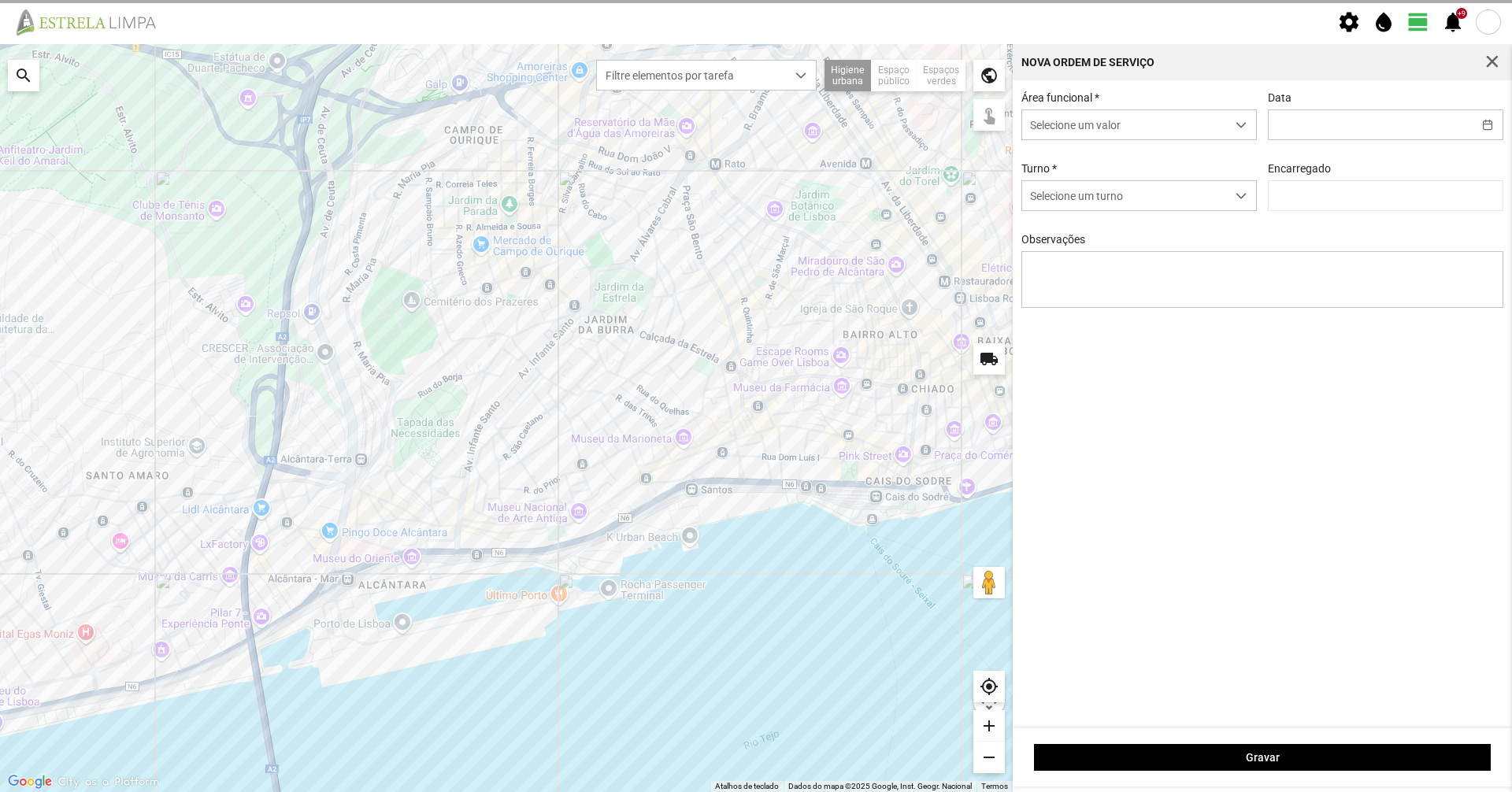
type input "[DATE]"
type textarea "39-baixa 10-25-ferias 6-47-50-descanso ao serviço-17-22-36-44-45-49-Eo38"
type input "Marco Ferreira"
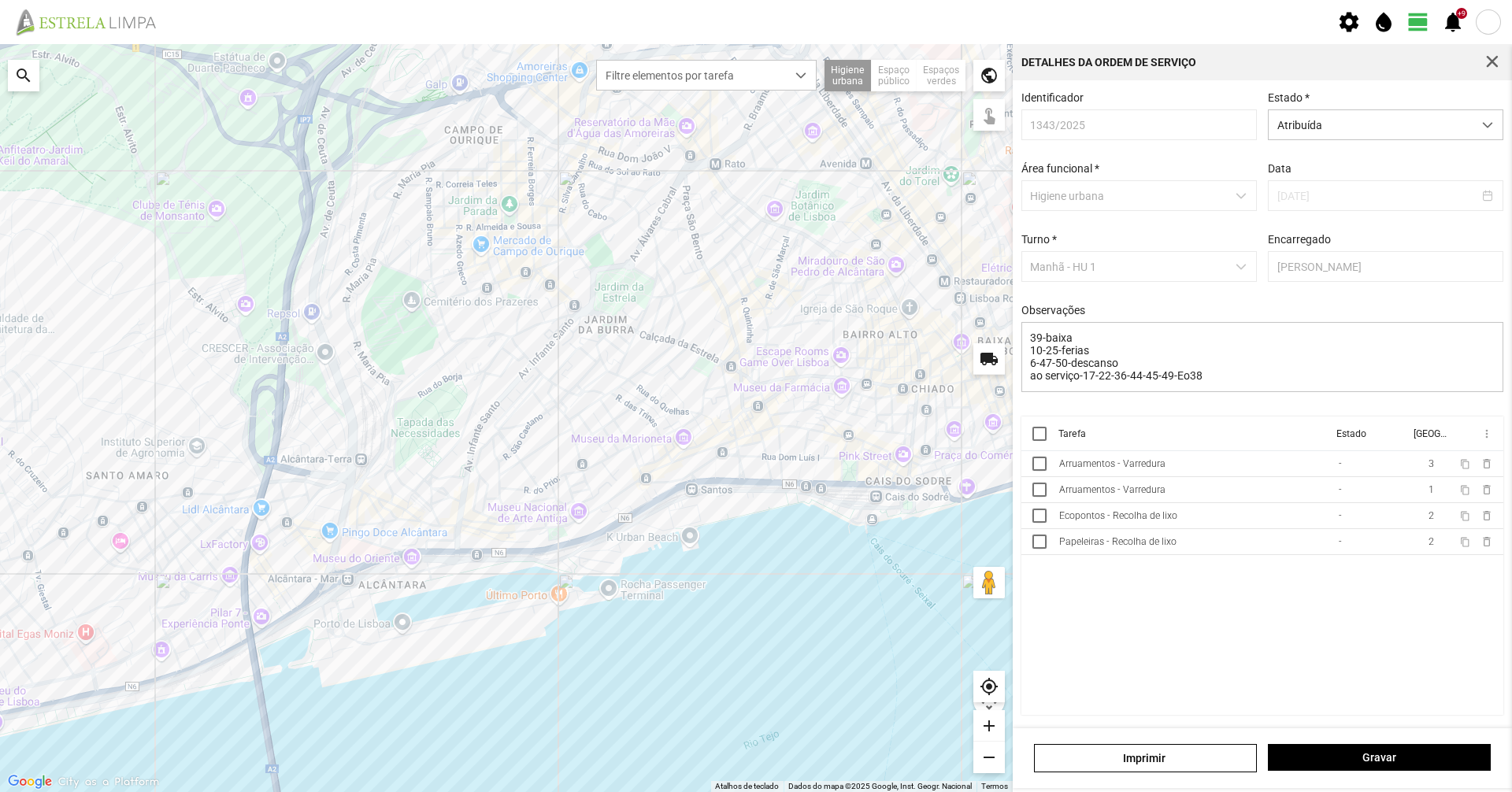
click at [1209, 451] on th "Tarefa" at bounding box center [1191, 433] width 278 height 35
click at [1210, 466] on td "Arruamentos - Varredura" at bounding box center [1192, 464] width 279 height 26
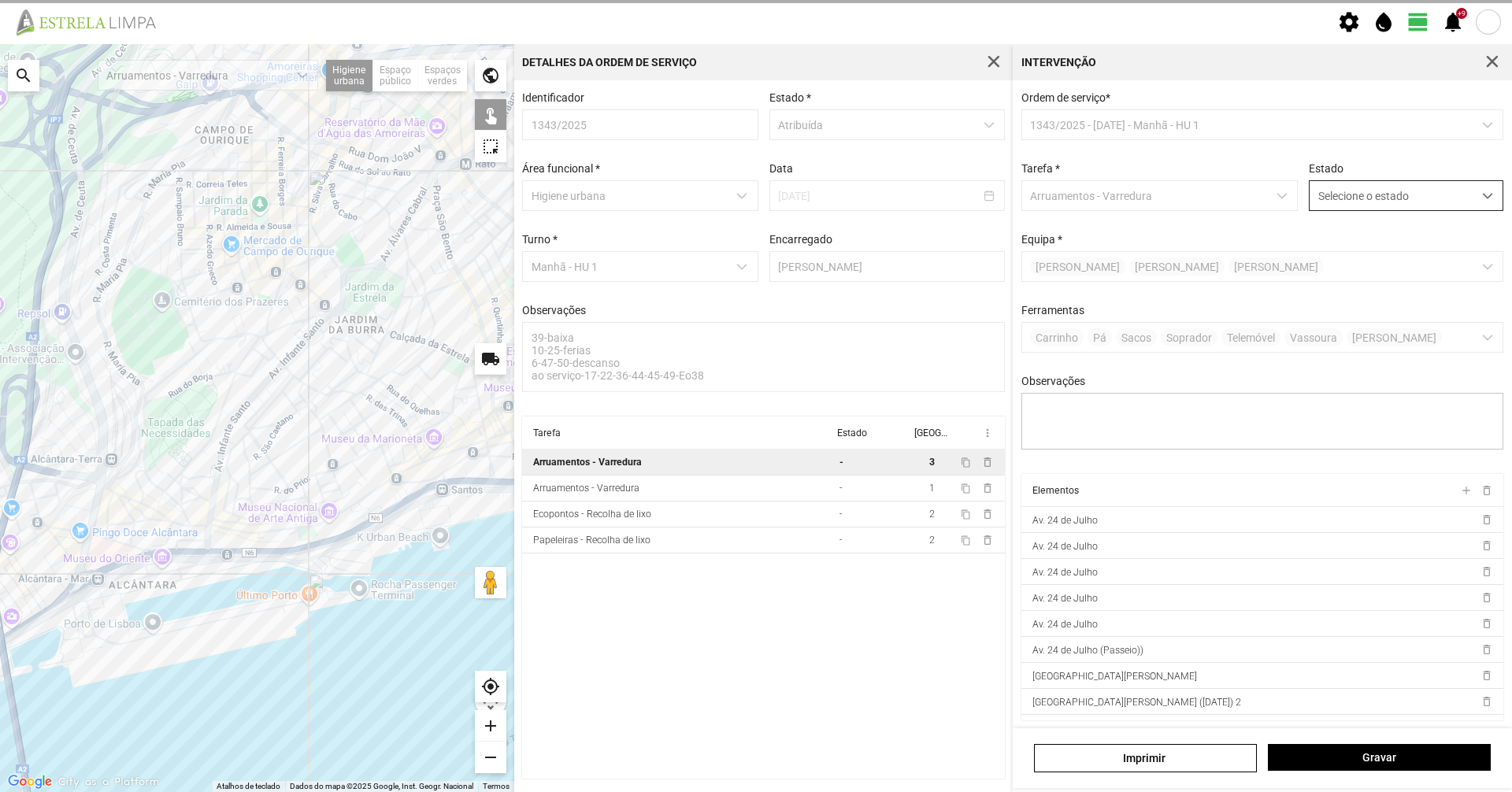
click at [1324, 196] on span "Selecione o estado" at bounding box center [1392, 195] width 163 height 29
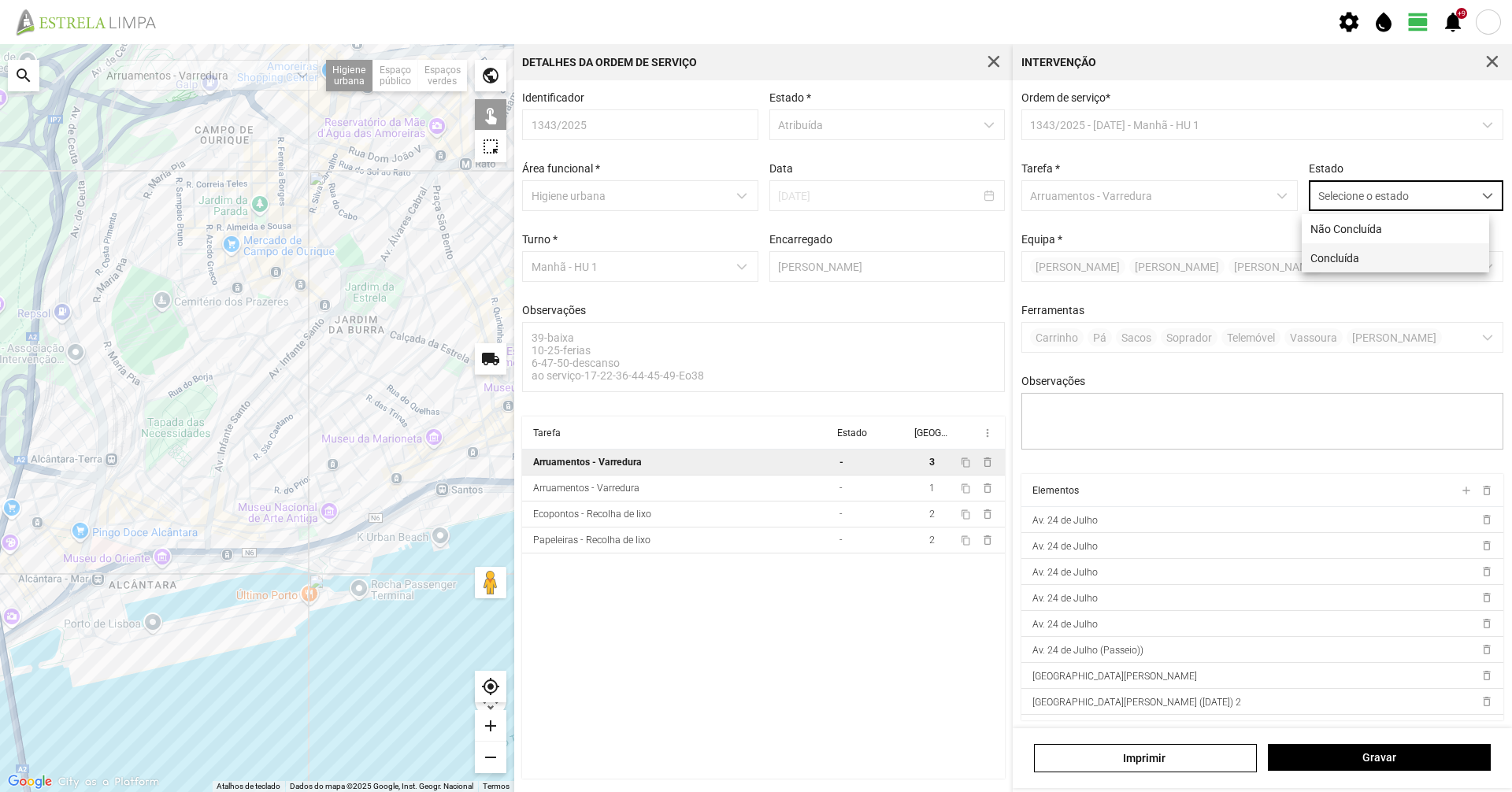
scroll to position [9, 70]
click at [1327, 264] on li "Concluída" at bounding box center [1395, 257] width 187 height 29
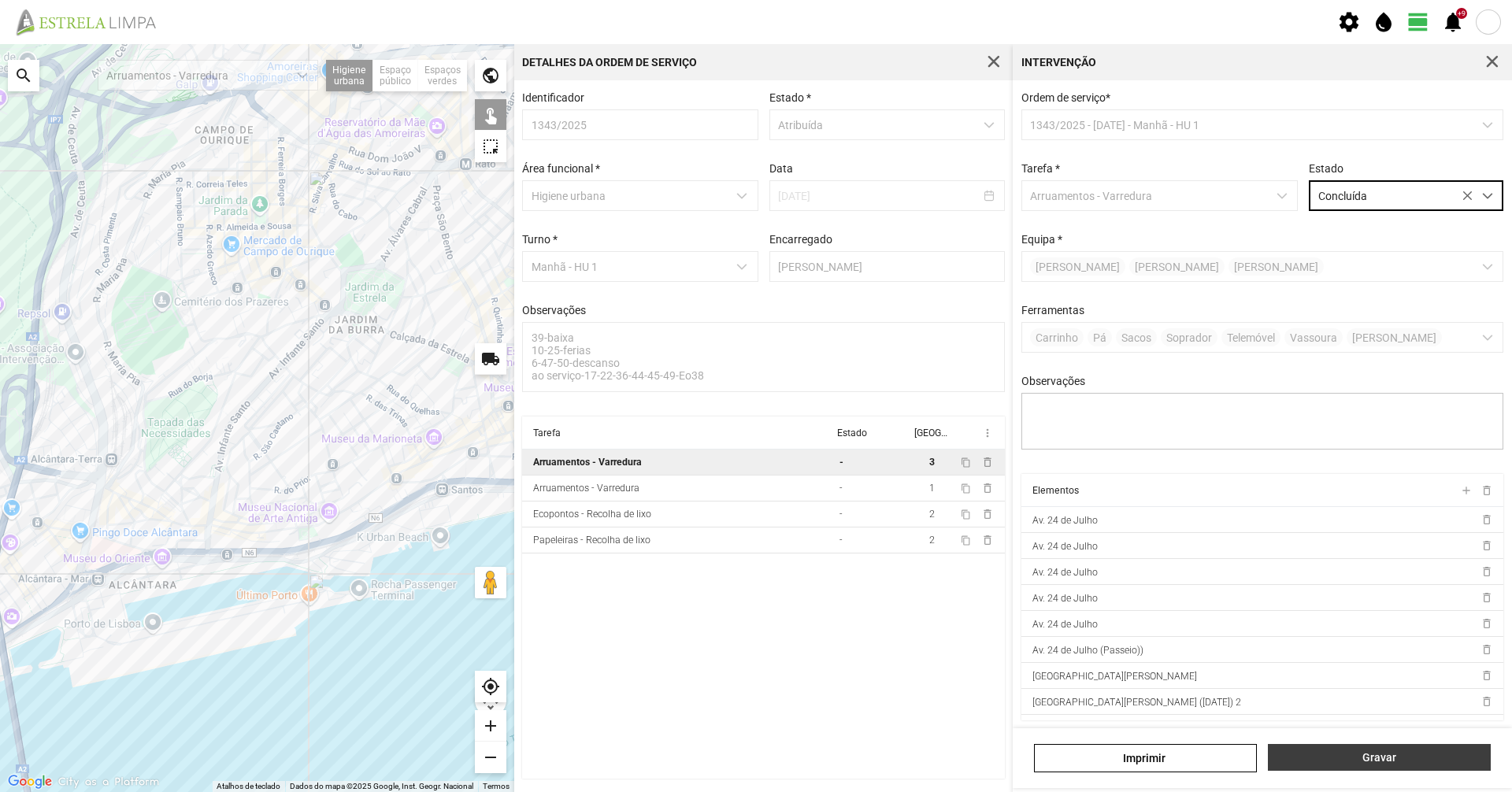
click at [1365, 760] on span "Gravar" at bounding box center [1379, 757] width 206 height 12
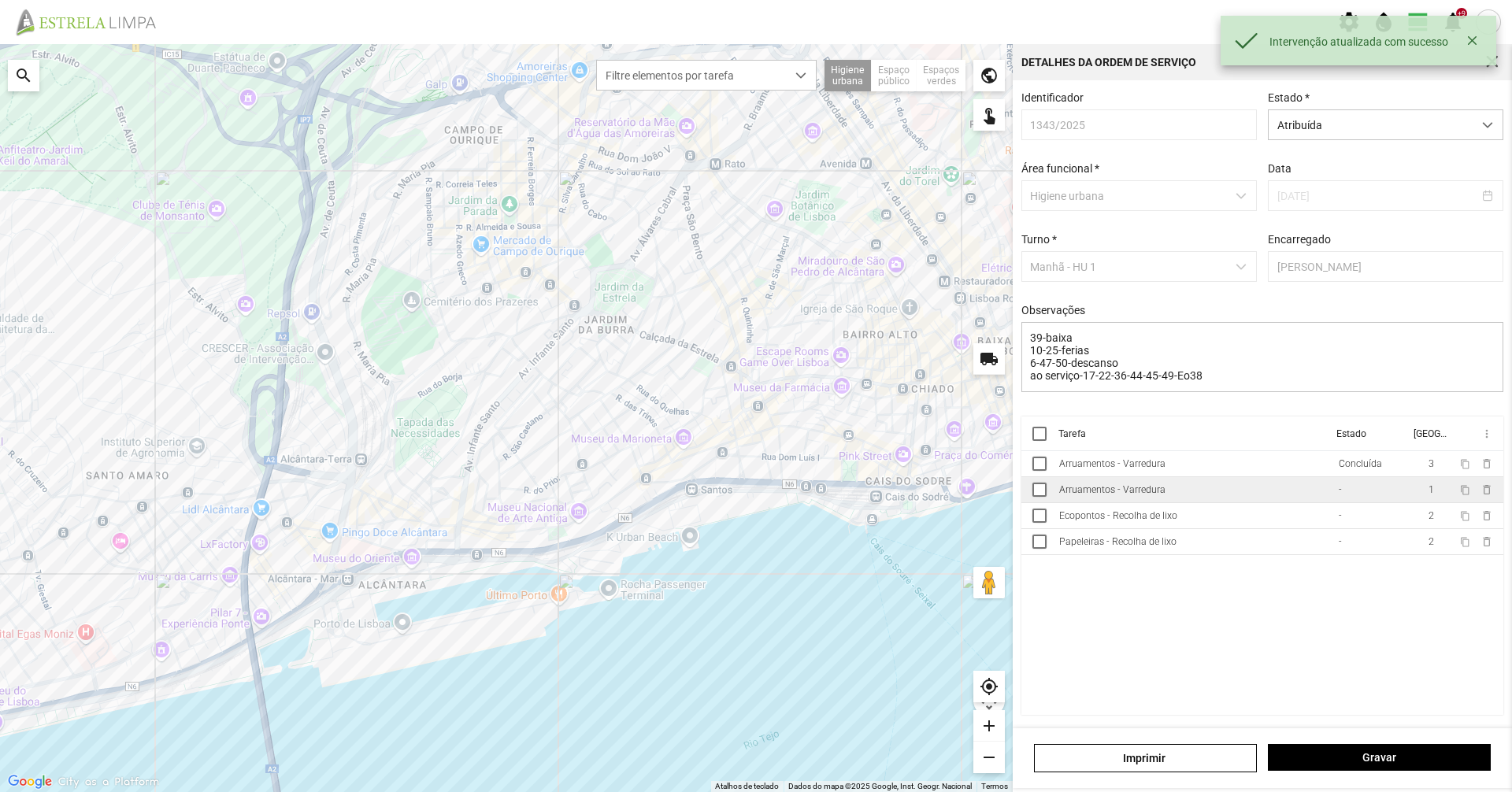
click at [1279, 496] on td "Arruamentos - Varredura" at bounding box center [1192, 490] width 279 height 26
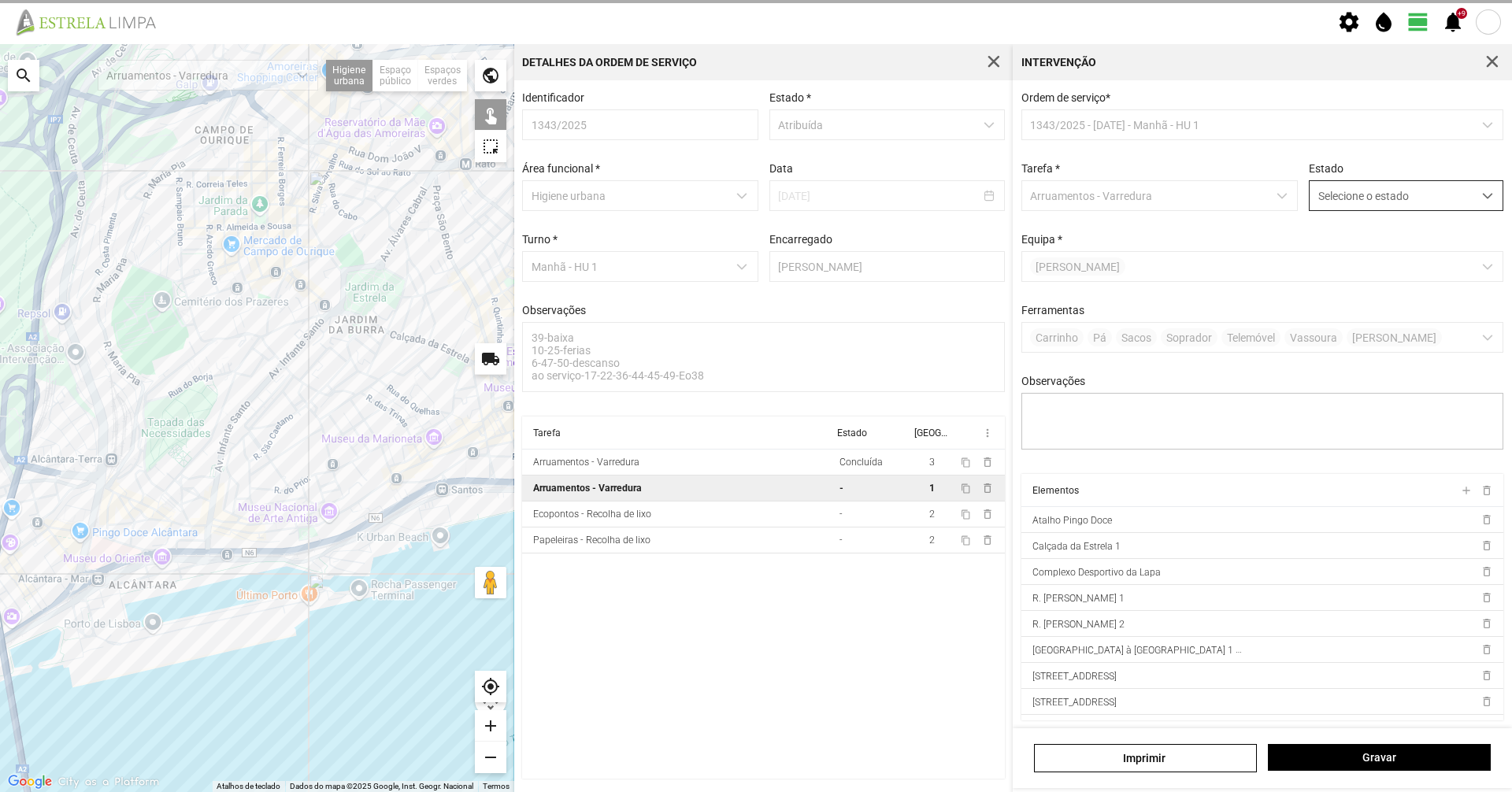
click at [1358, 190] on span "Selecione o estado" at bounding box center [1392, 195] width 163 height 29
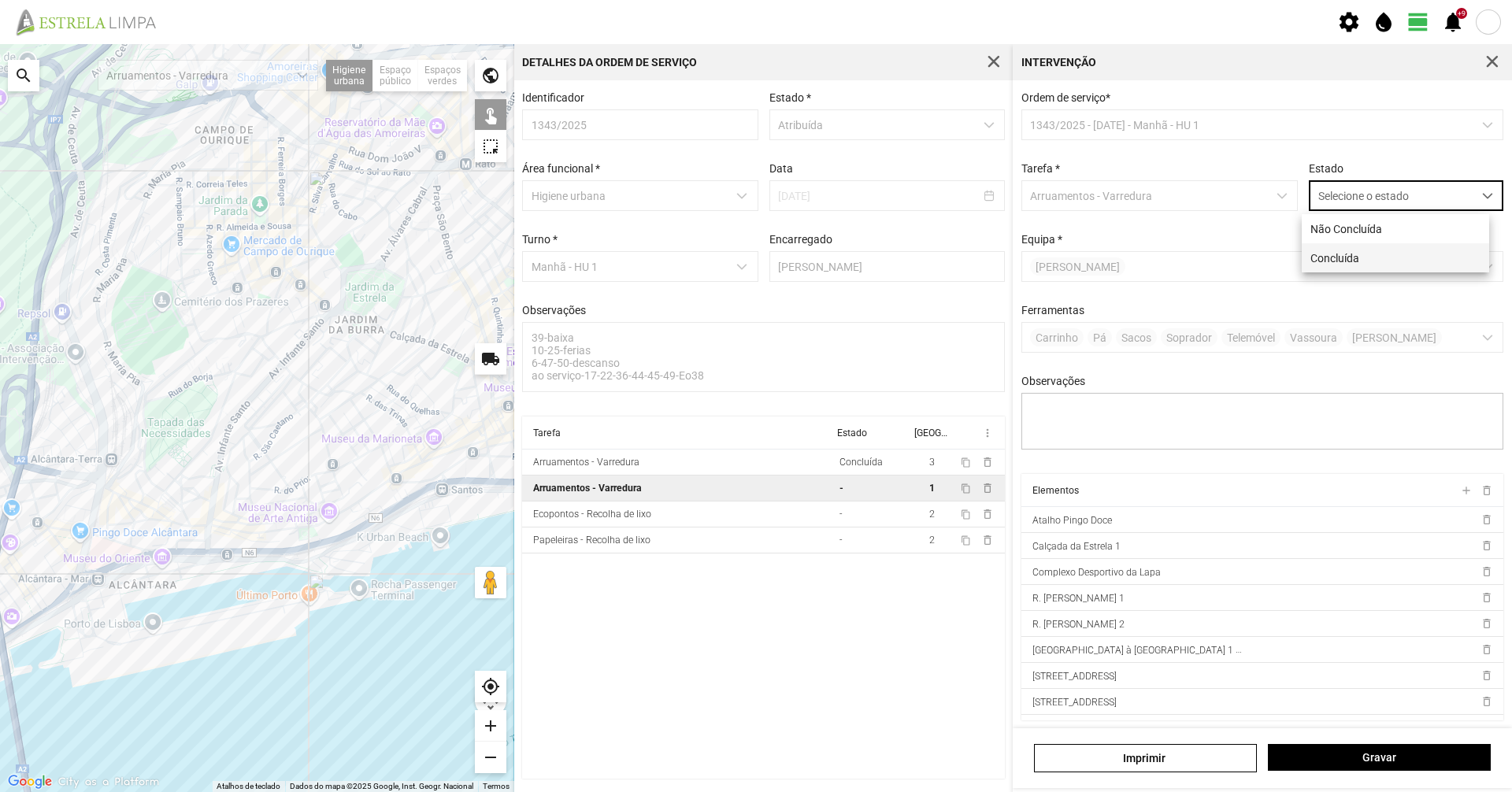
click at [1345, 271] on li "Concluída" at bounding box center [1395, 257] width 187 height 29
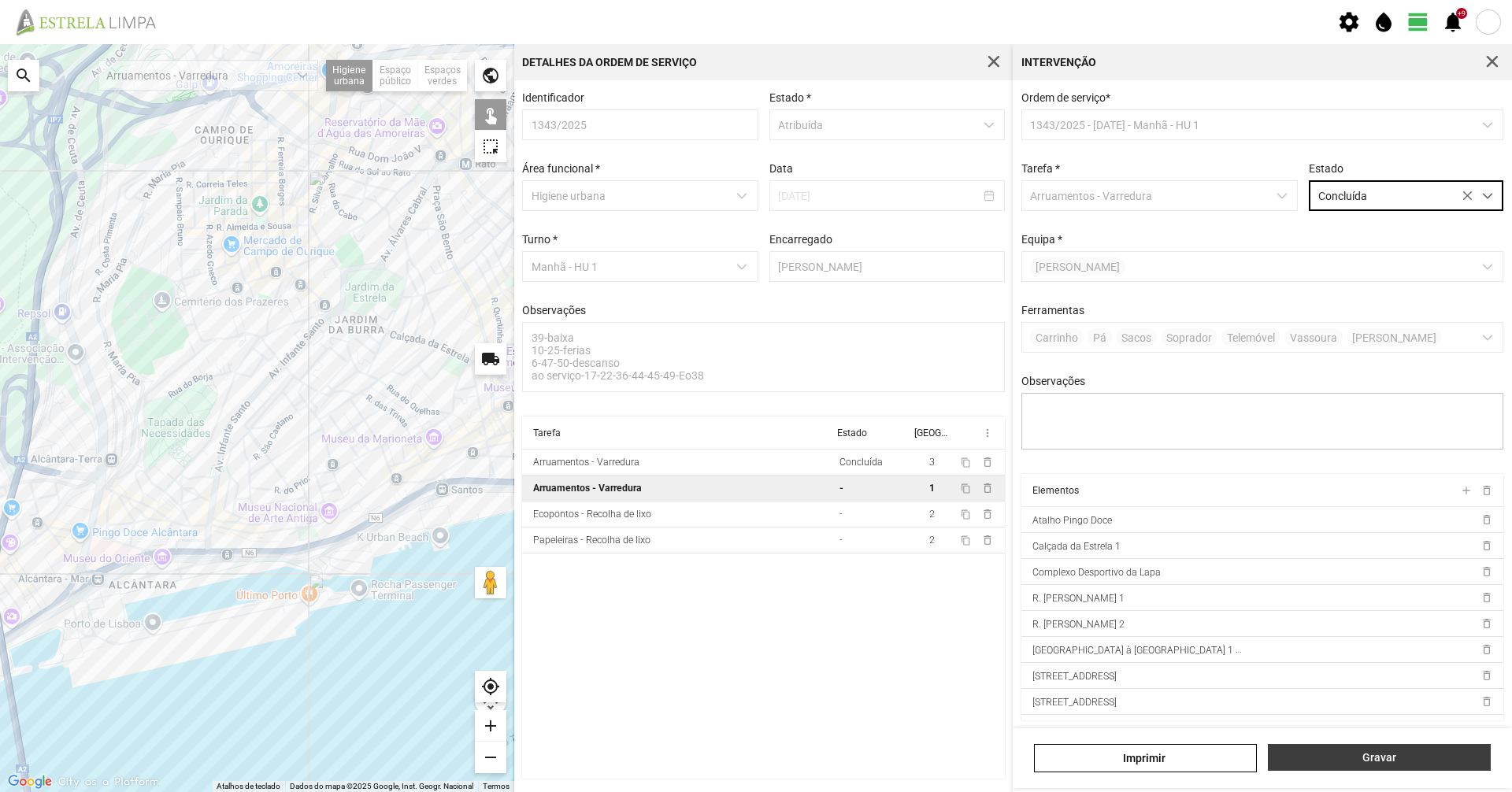
click at [1410, 756] on span "Gravar" at bounding box center [1379, 757] width 206 height 12
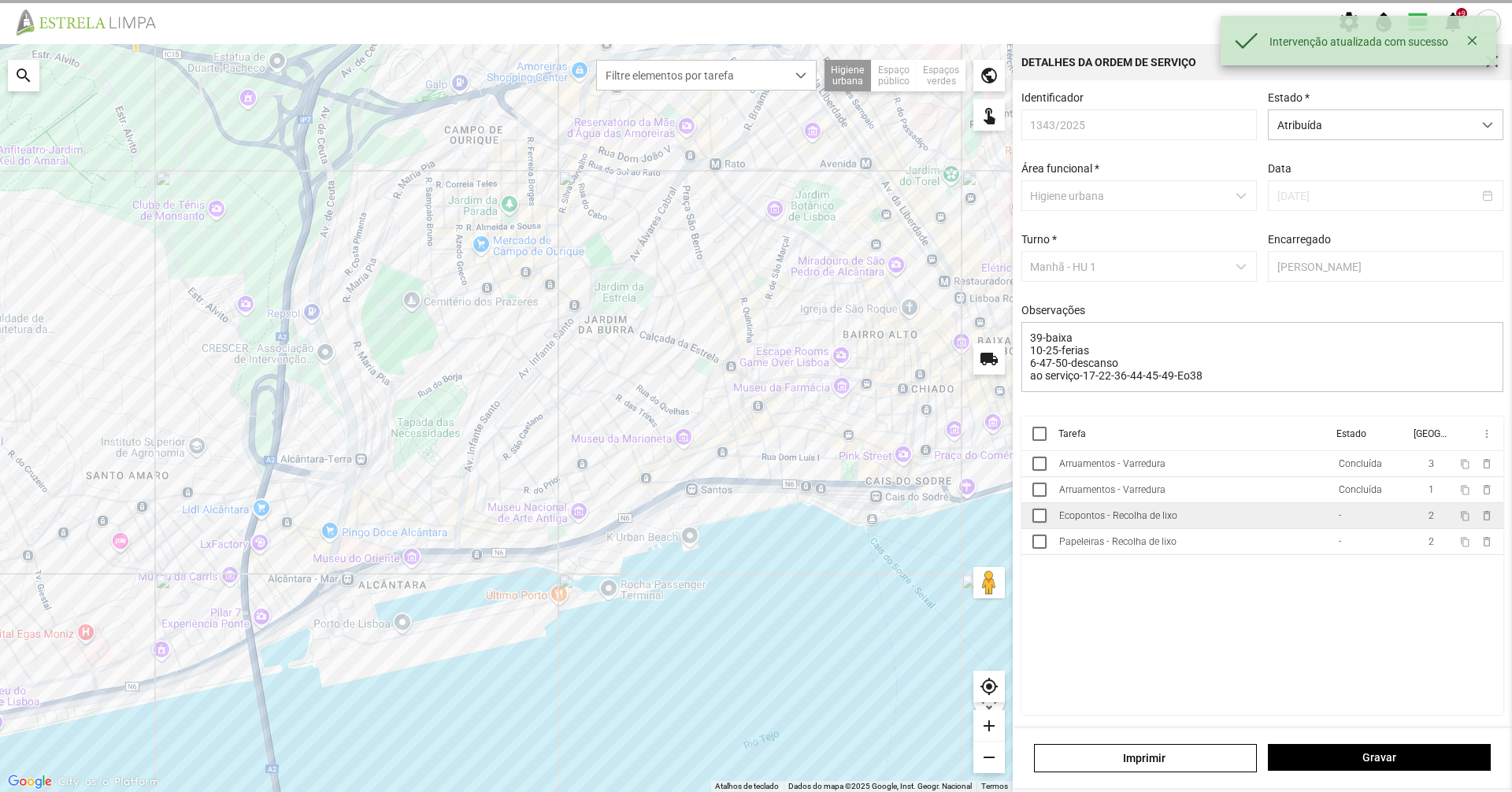
click at [1163, 512] on td "Ecopontos - Recolha de lixo" at bounding box center [1192, 516] width 279 height 26
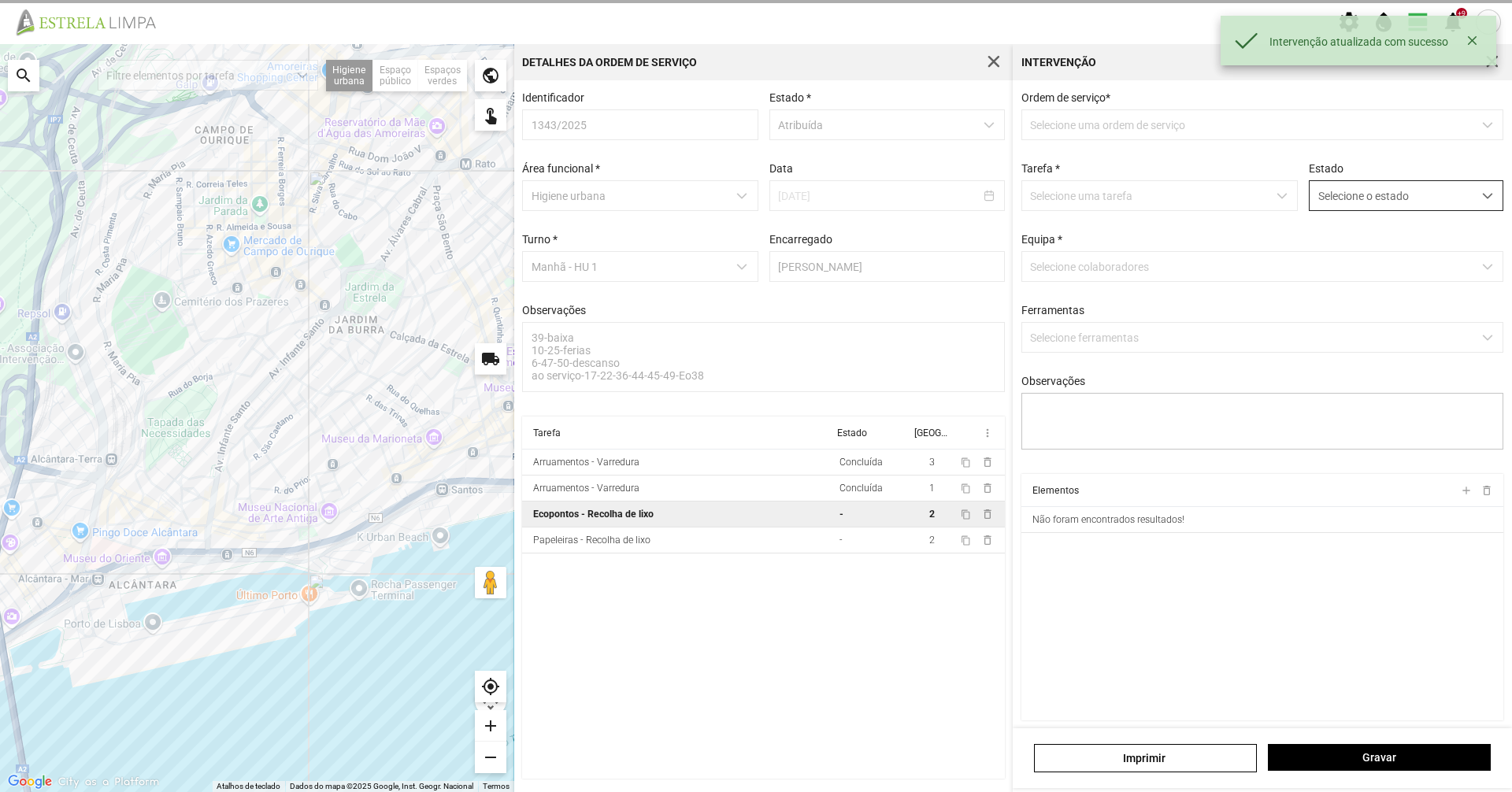
click at [1359, 210] on span "Selecione o estado" at bounding box center [1392, 195] width 163 height 29
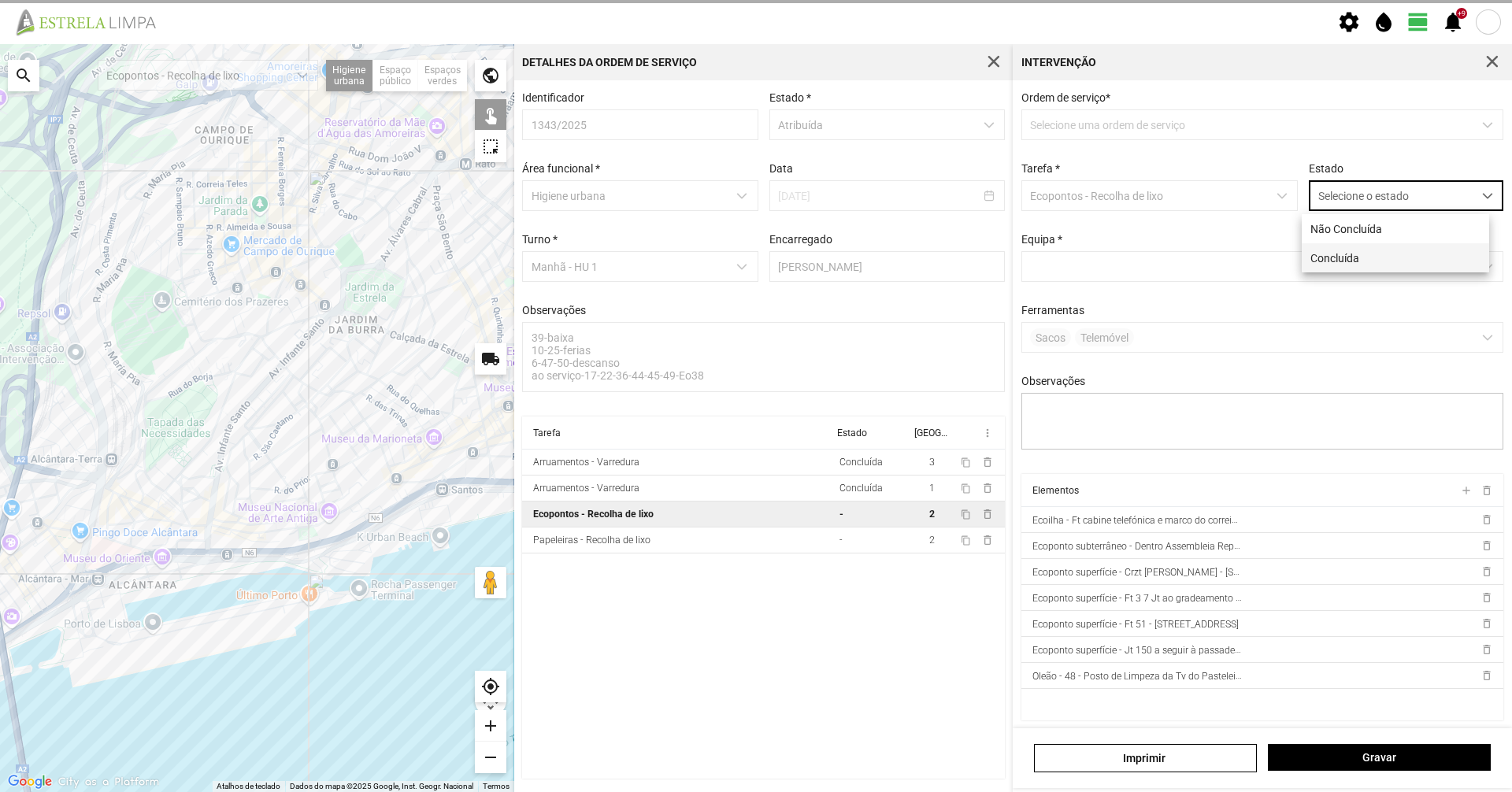
click at [1345, 255] on li "Concluída" at bounding box center [1395, 257] width 187 height 29
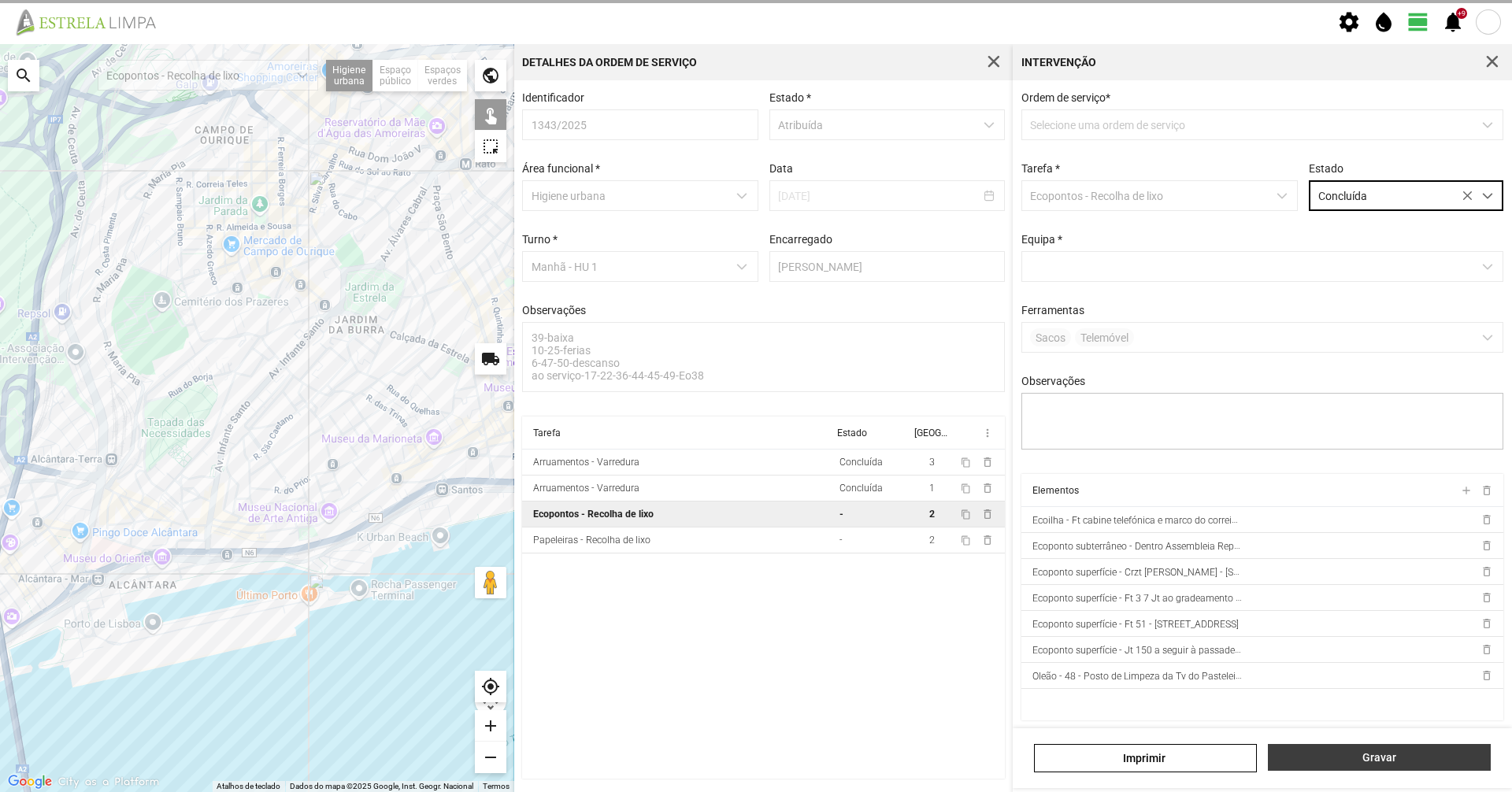
click at [1421, 745] on button "Gravar" at bounding box center [1379, 757] width 223 height 26
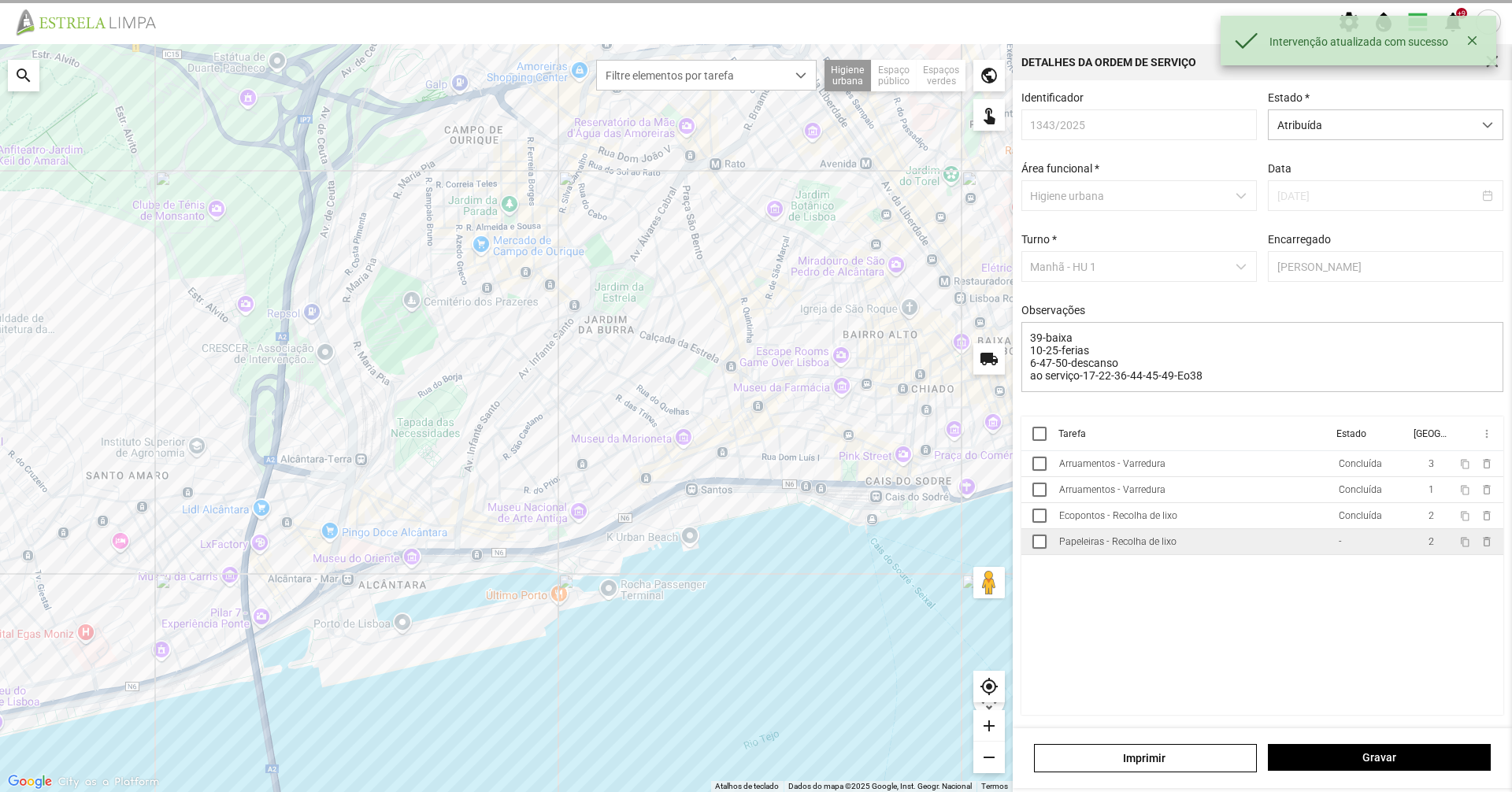
click at [1291, 544] on td "Papeleiras - Recolha de lixo" at bounding box center [1192, 542] width 279 height 26
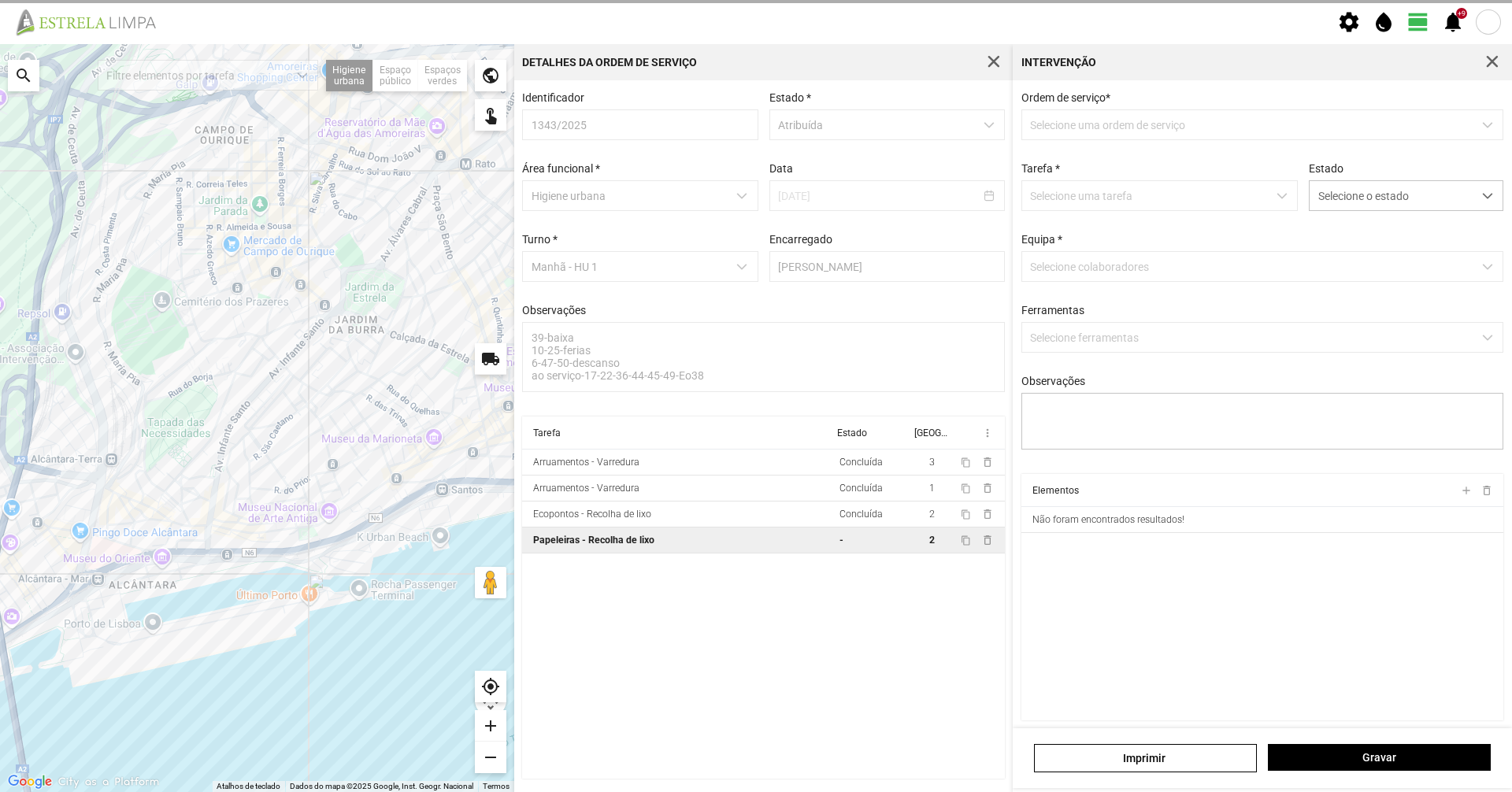
type textarea "tarefa atribuida por DT Mariana"
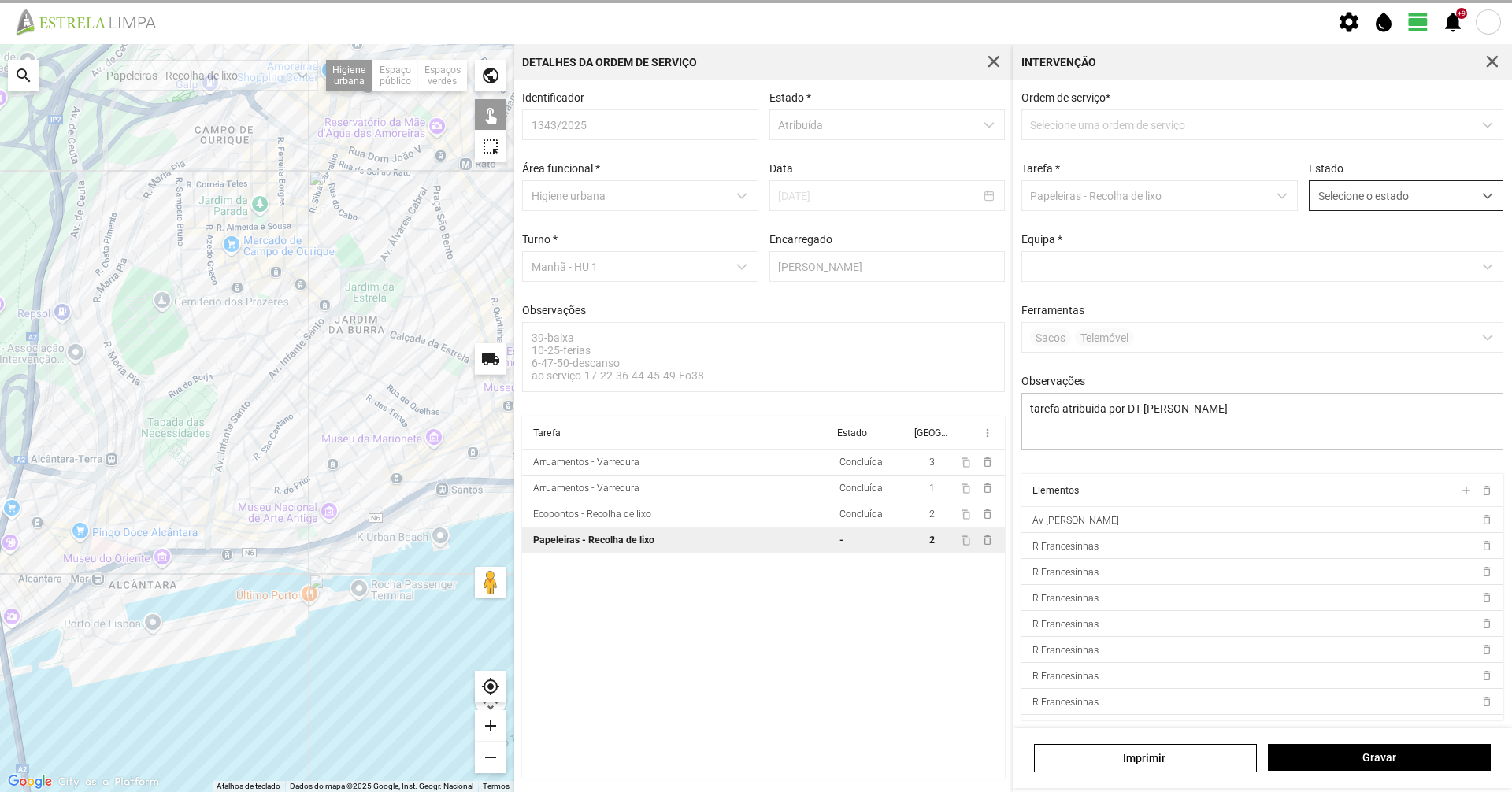
click at [1394, 192] on span "Selecione o estado" at bounding box center [1392, 195] width 163 height 29
click at [1391, 251] on li "Concluída" at bounding box center [1395, 257] width 187 height 29
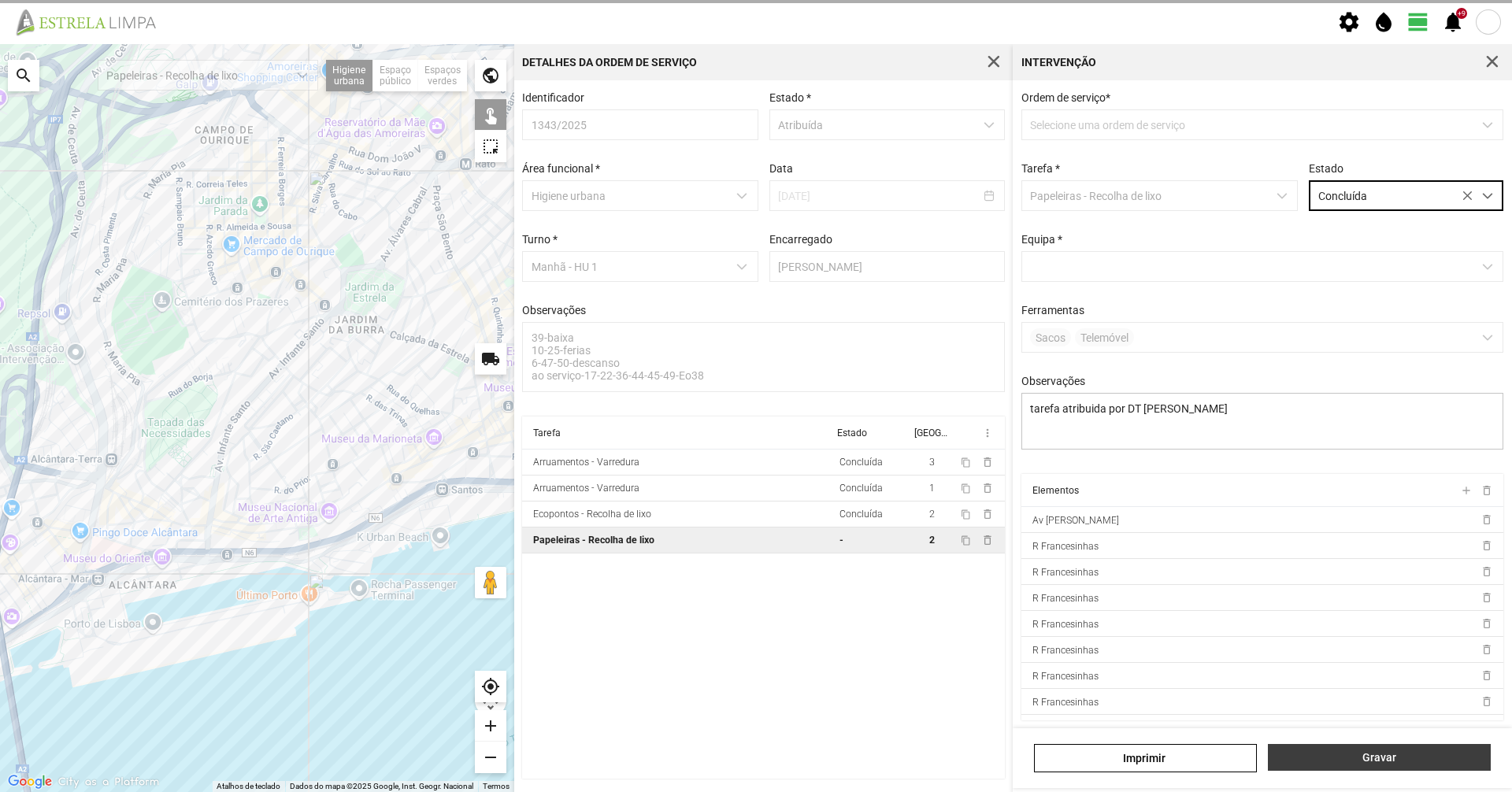
click at [1383, 755] on span "Gravar" at bounding box center [1379, 757] width 206 height 12
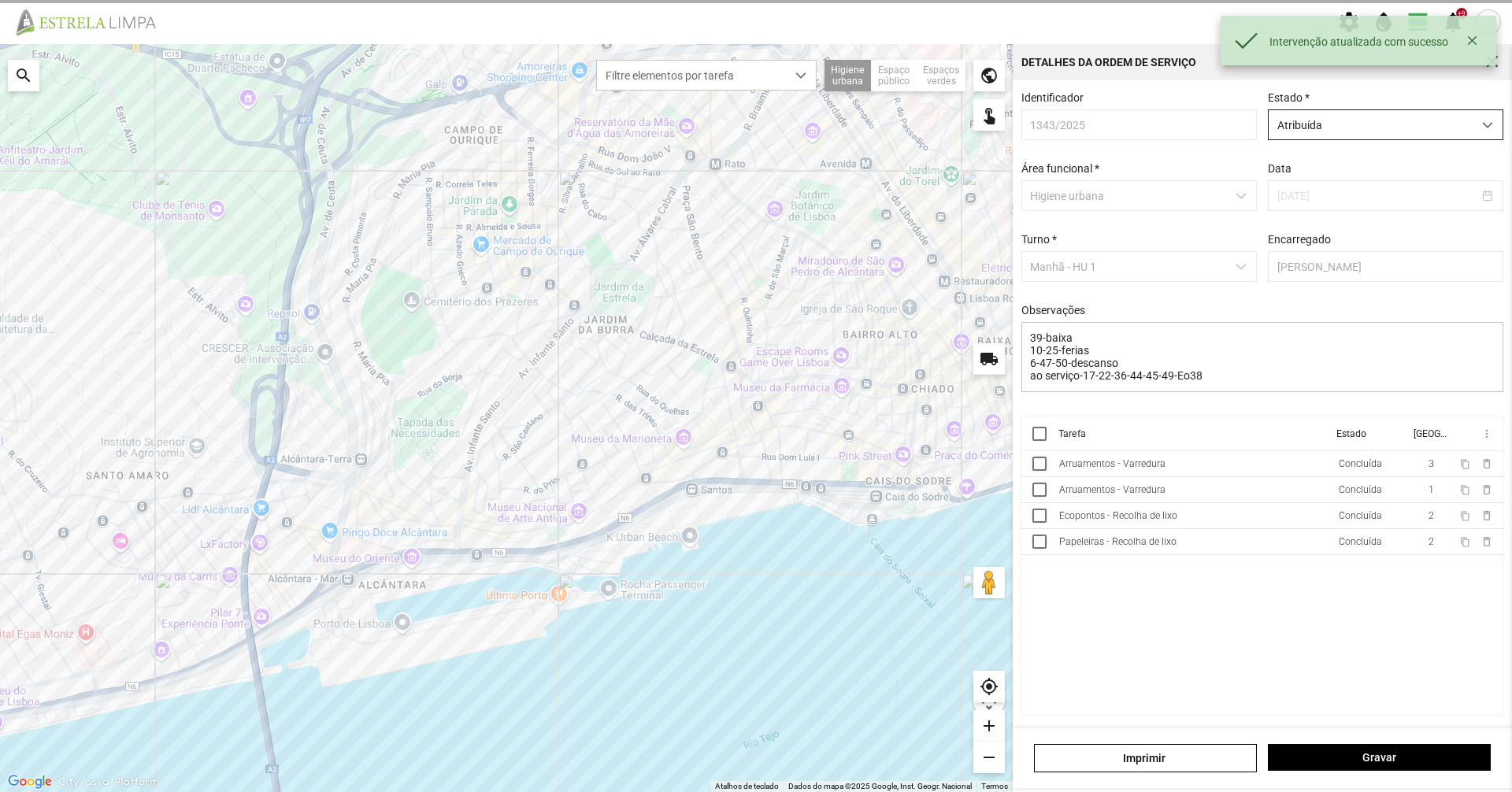
click at [1372, 115] on span "Atribuída" at bounding box center [1370, 124] width 204 height 29
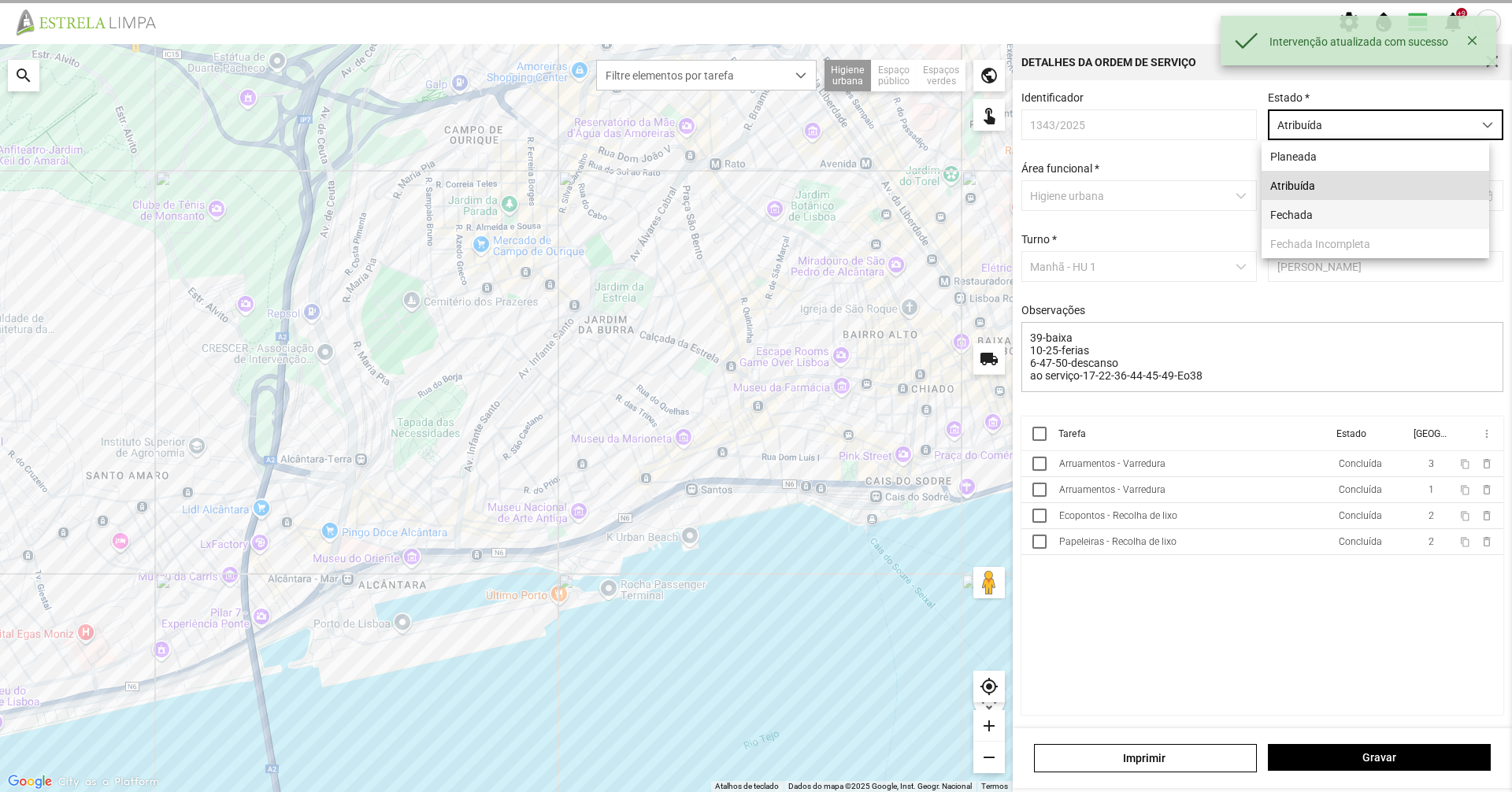
click at [1351, 210] on li "Fechada" at bounding box center [1375, 214] width 228 height 29
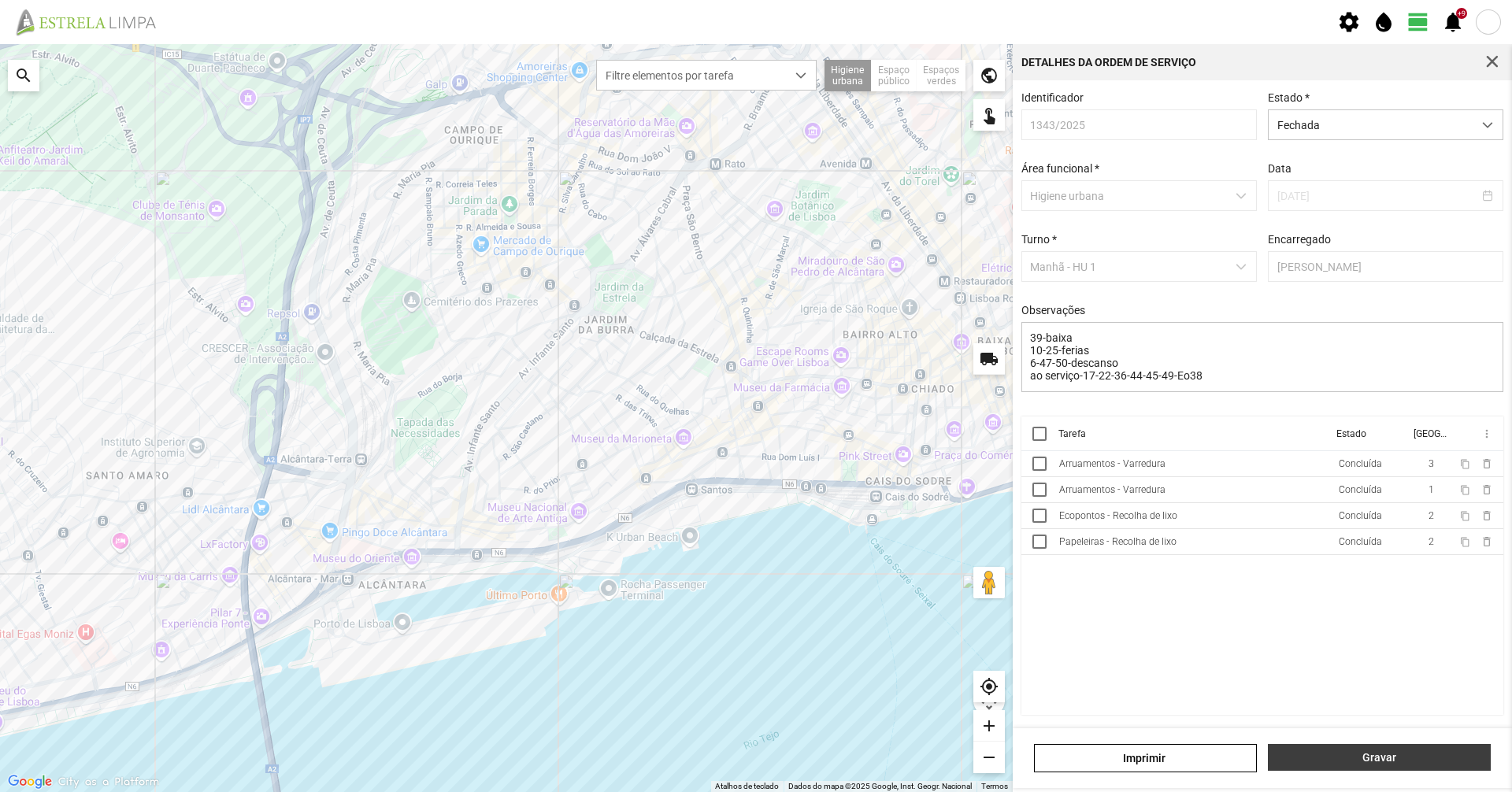
click at [1357, 747] on button "Gravar" at bounding box center [1379, 757] width 223 height 26
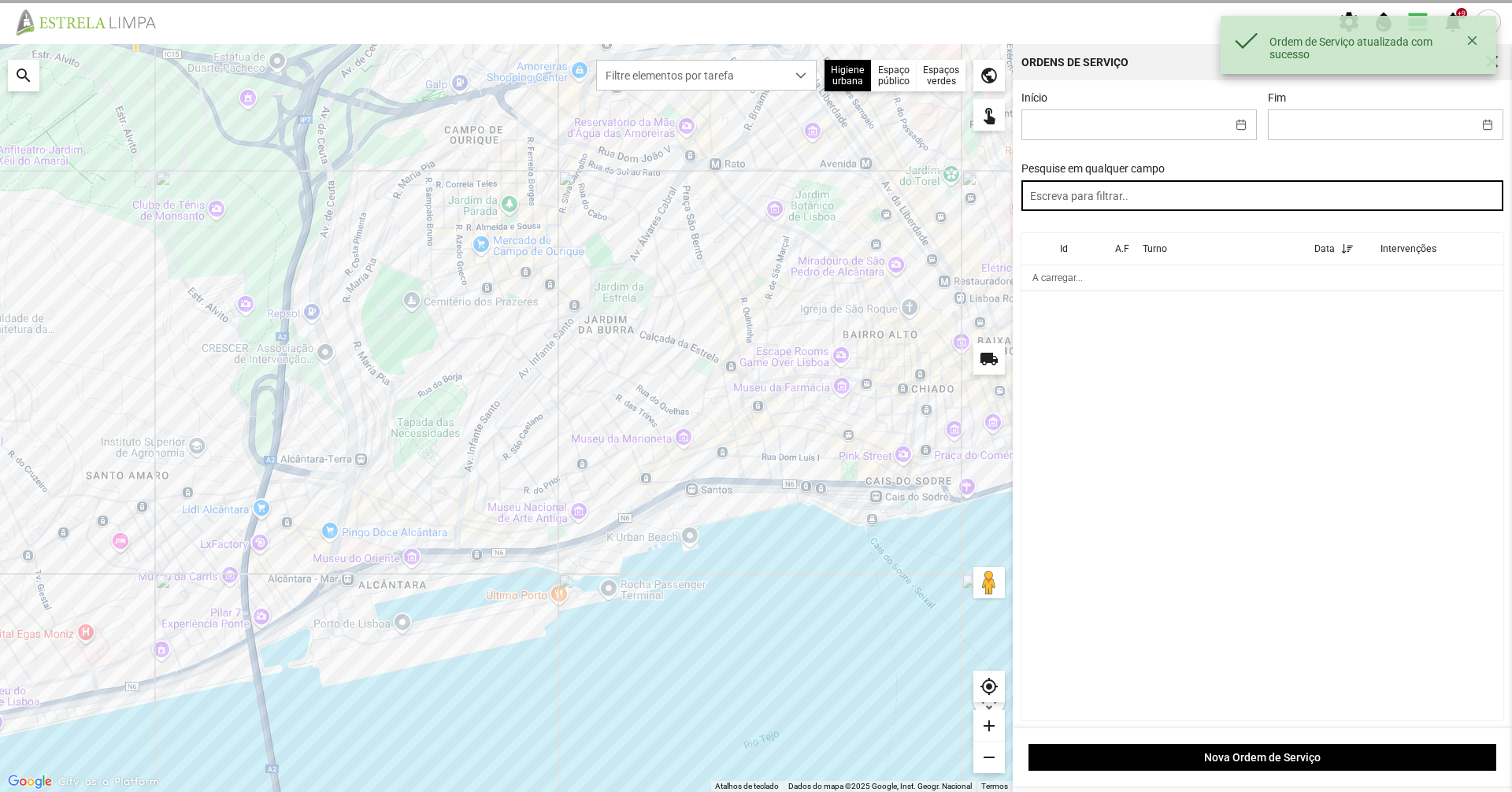
click at [1088, 203] on input "text" at bounding box center [1263, 195] width 483 height 30
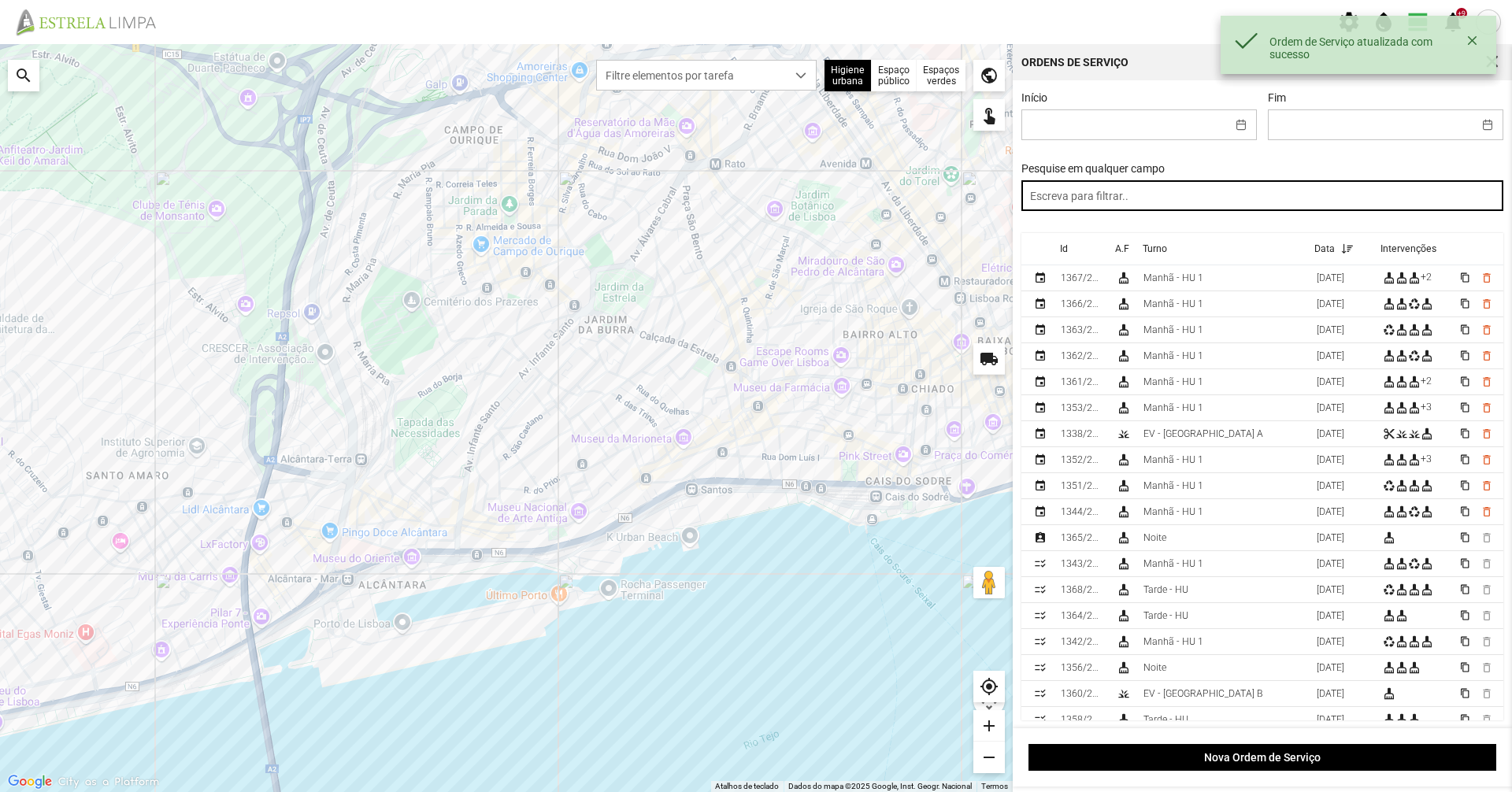
paste input "manhã"
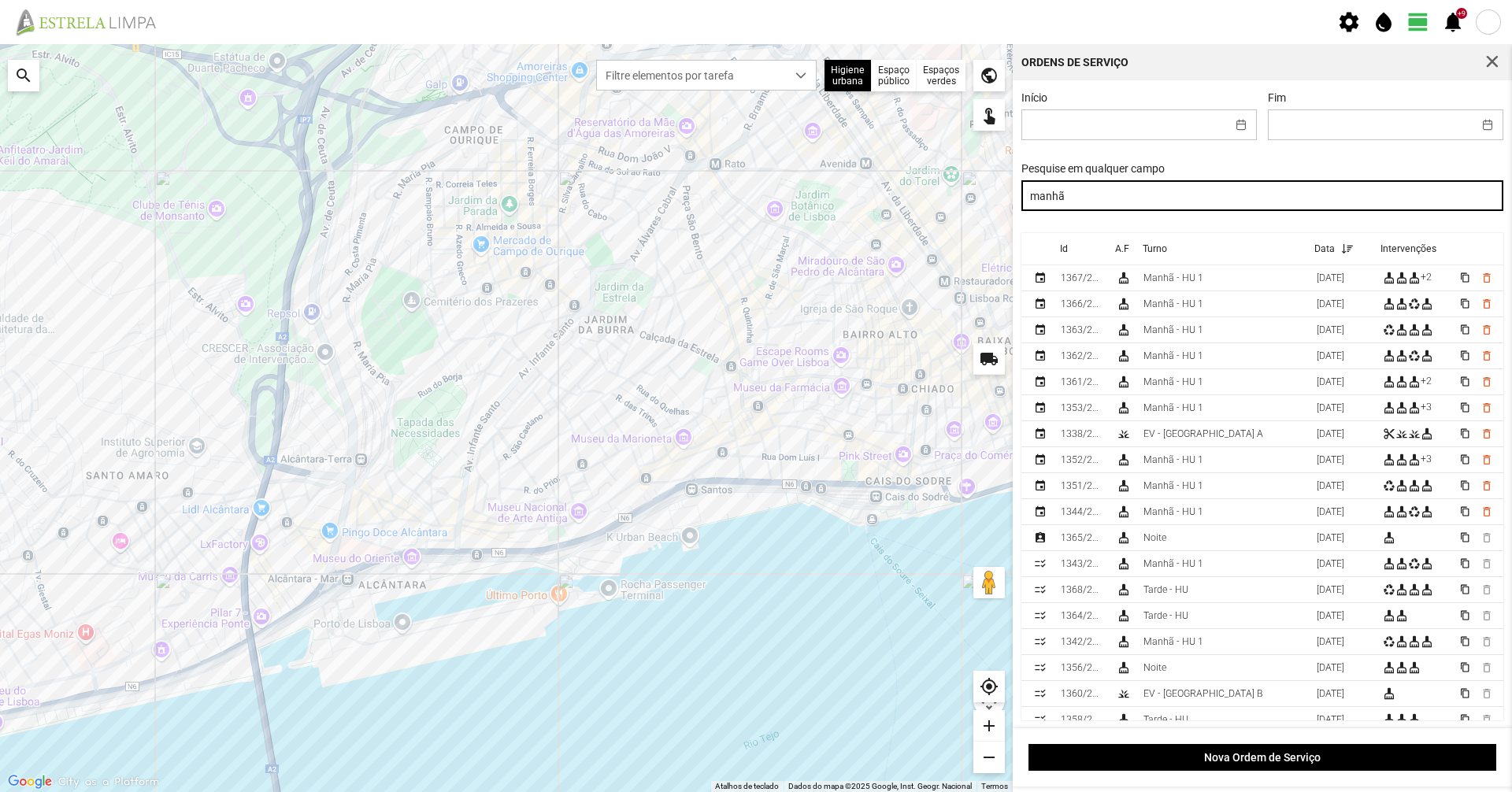
type input "manhã"
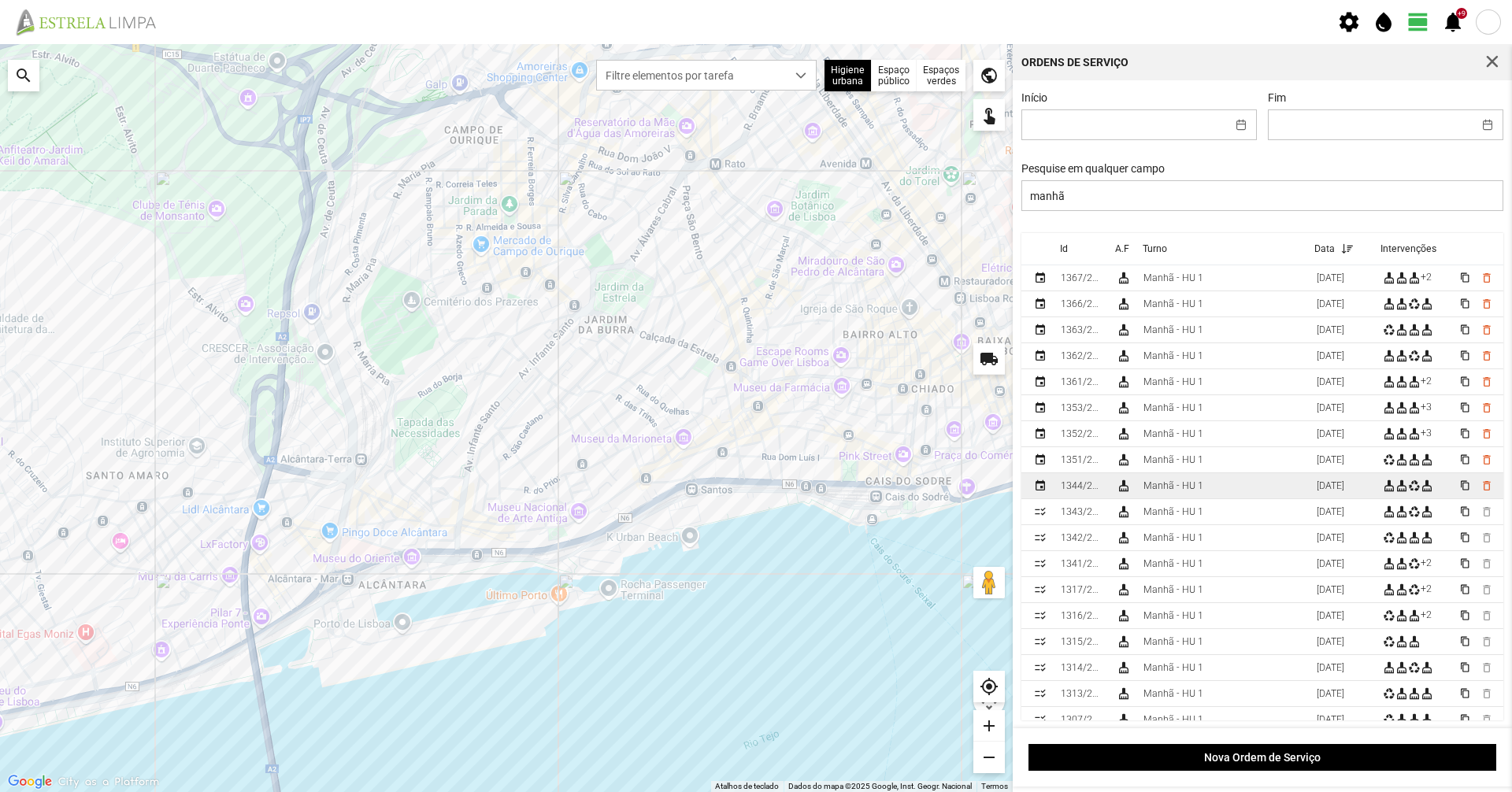
click at [1150, 484] on div "Manhã - HU 1" at bounding box center [1173, 485] width 60 height 11
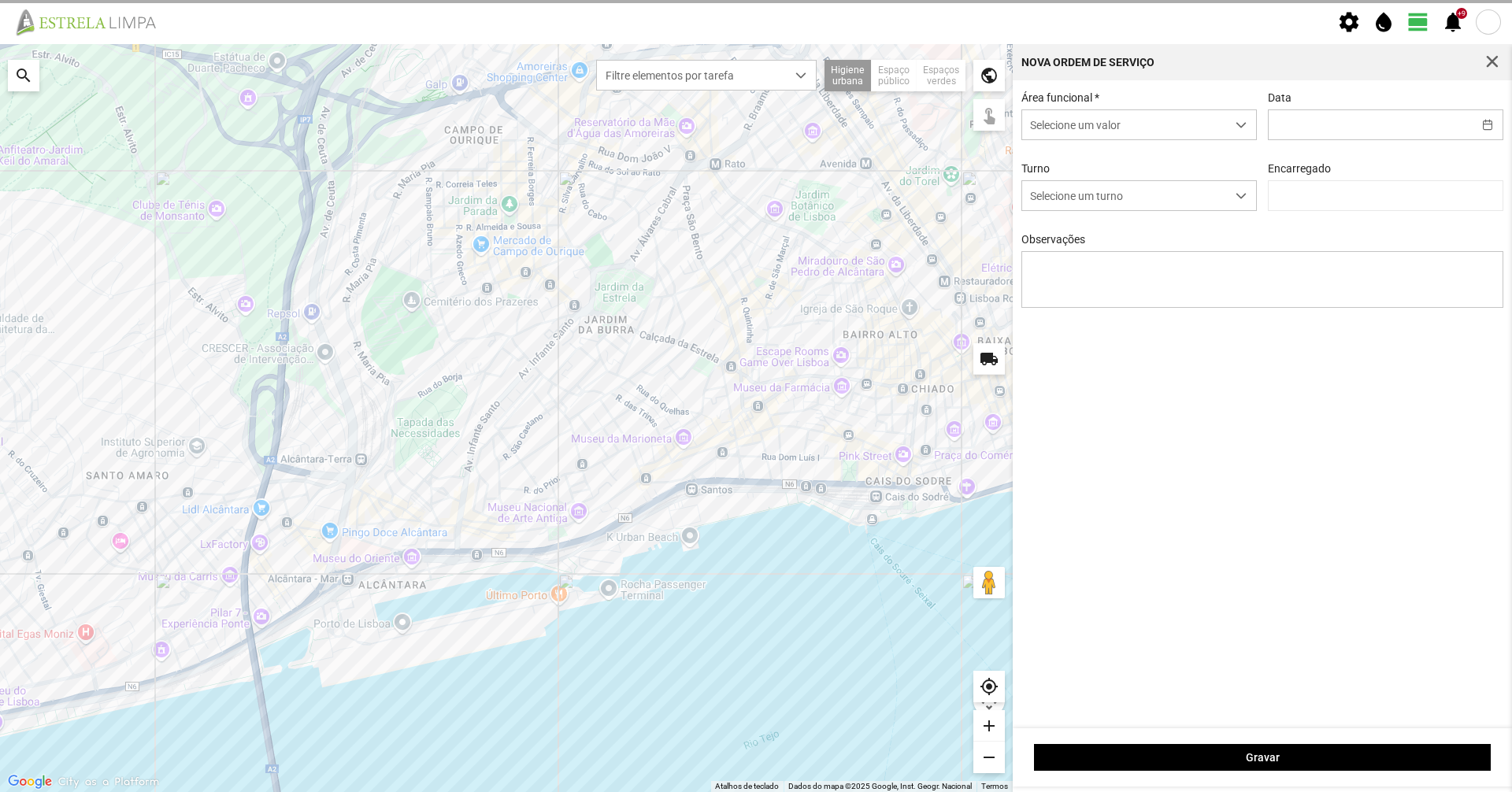
type input "[DATE]"
type textarea "39-baixa 10-25-ferias 17-44--45-E038-descanso ao serviço-6-22-36-47-49-50"
type input "Marco Ferreira"
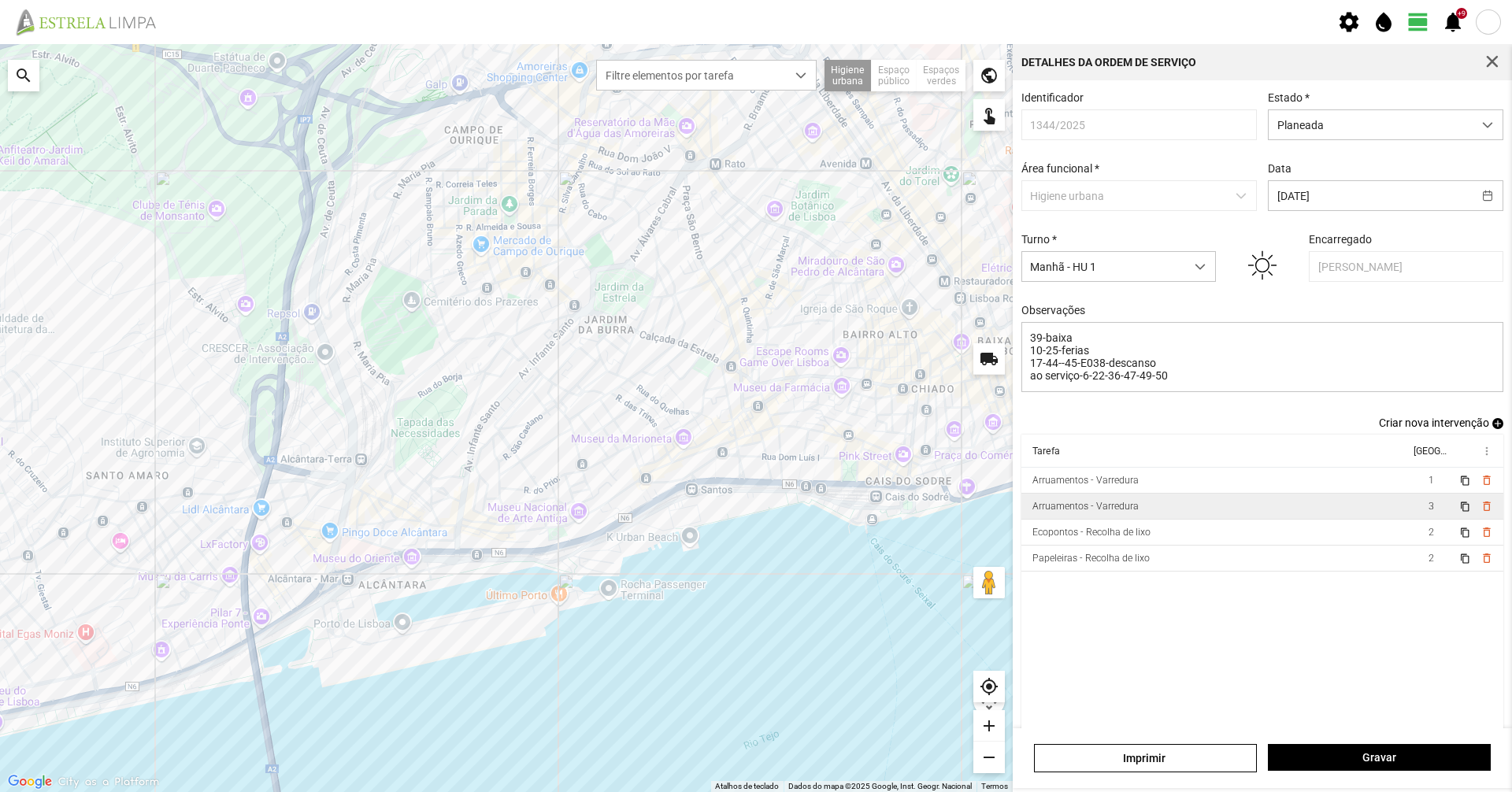
click at [1145, 506] on td "Arruamentos - Varredura" at bounding box center [1215, 507] width 388 height 26
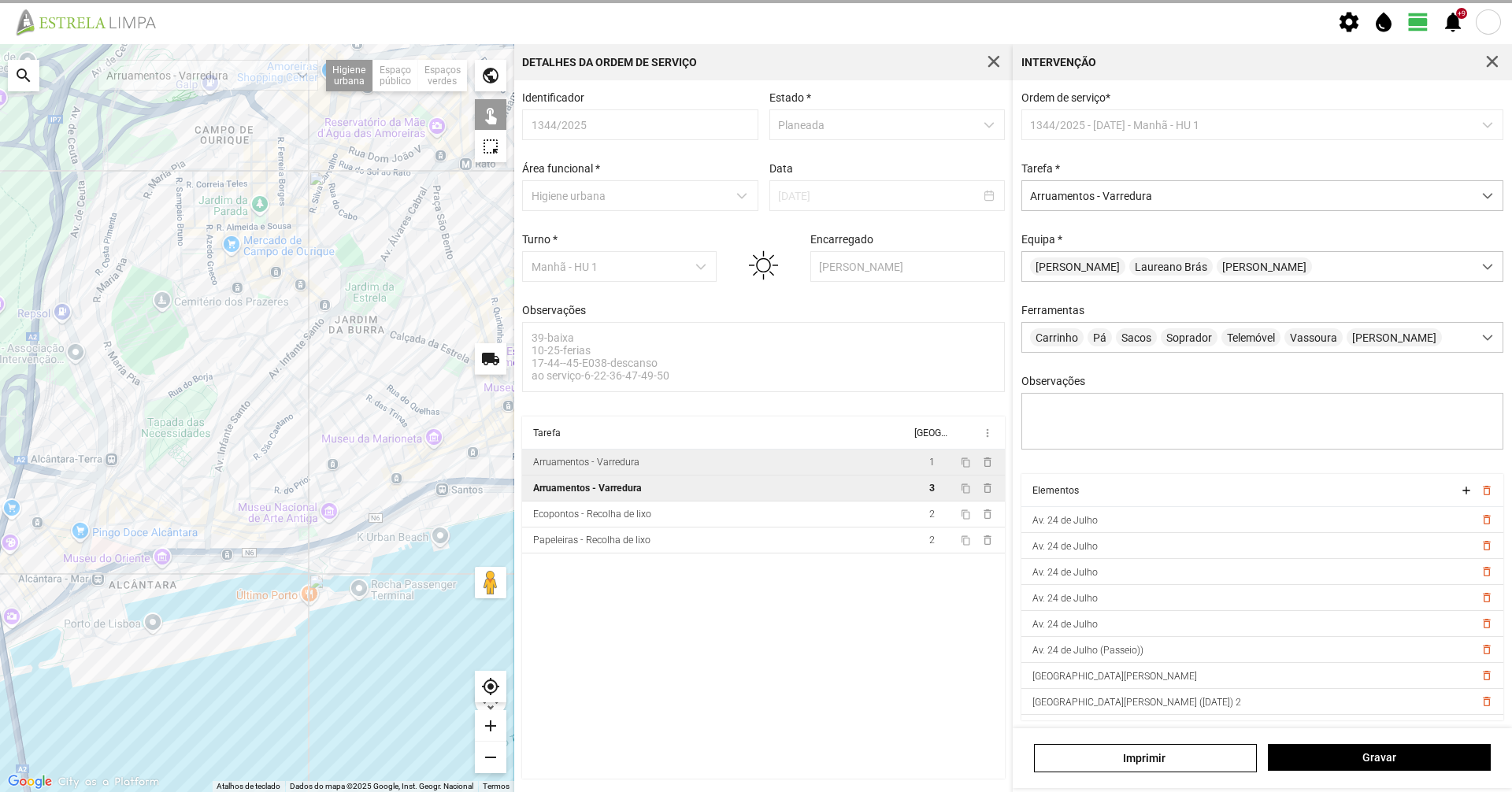
click at [744, 475] on td "Arruamentos - Varredura" at bounding box center [716, 462] width 388 height 26
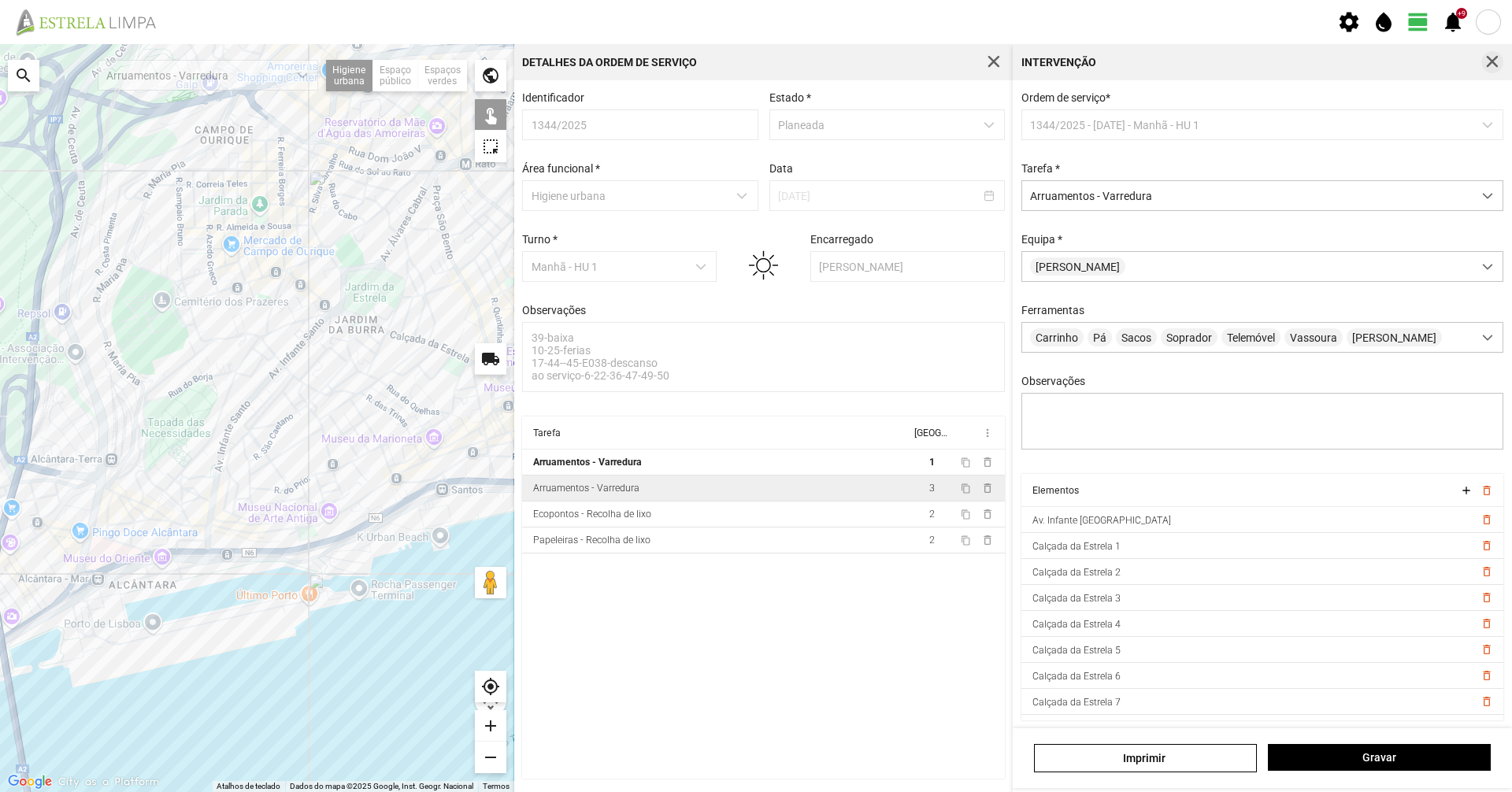
click at [1492, 56] on span "button" at bounding box center [1492, 62] width 14 height 14
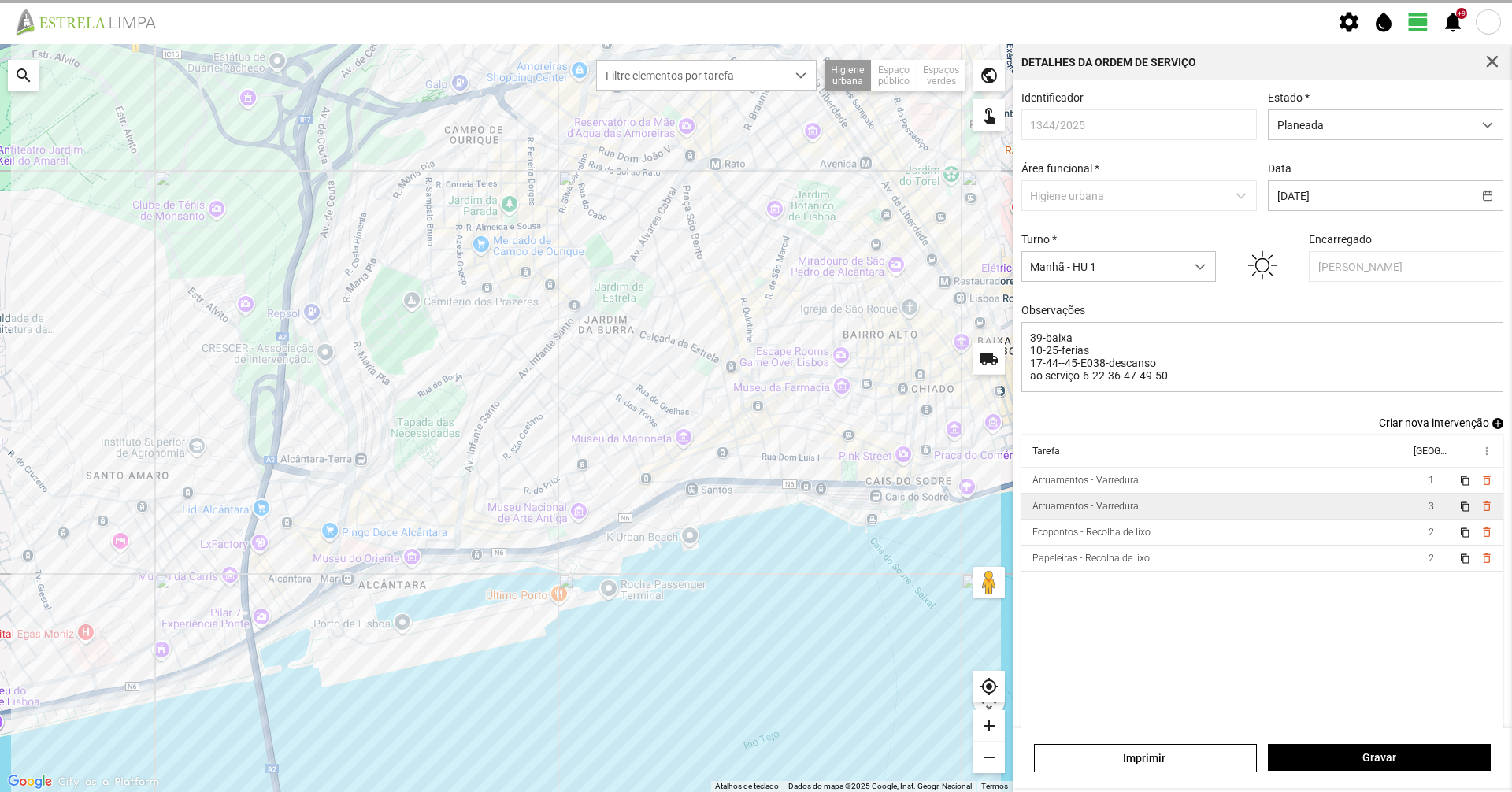
click at [1492, 56] on span "button" at bounding box center [1492, 62] width 14 height 14
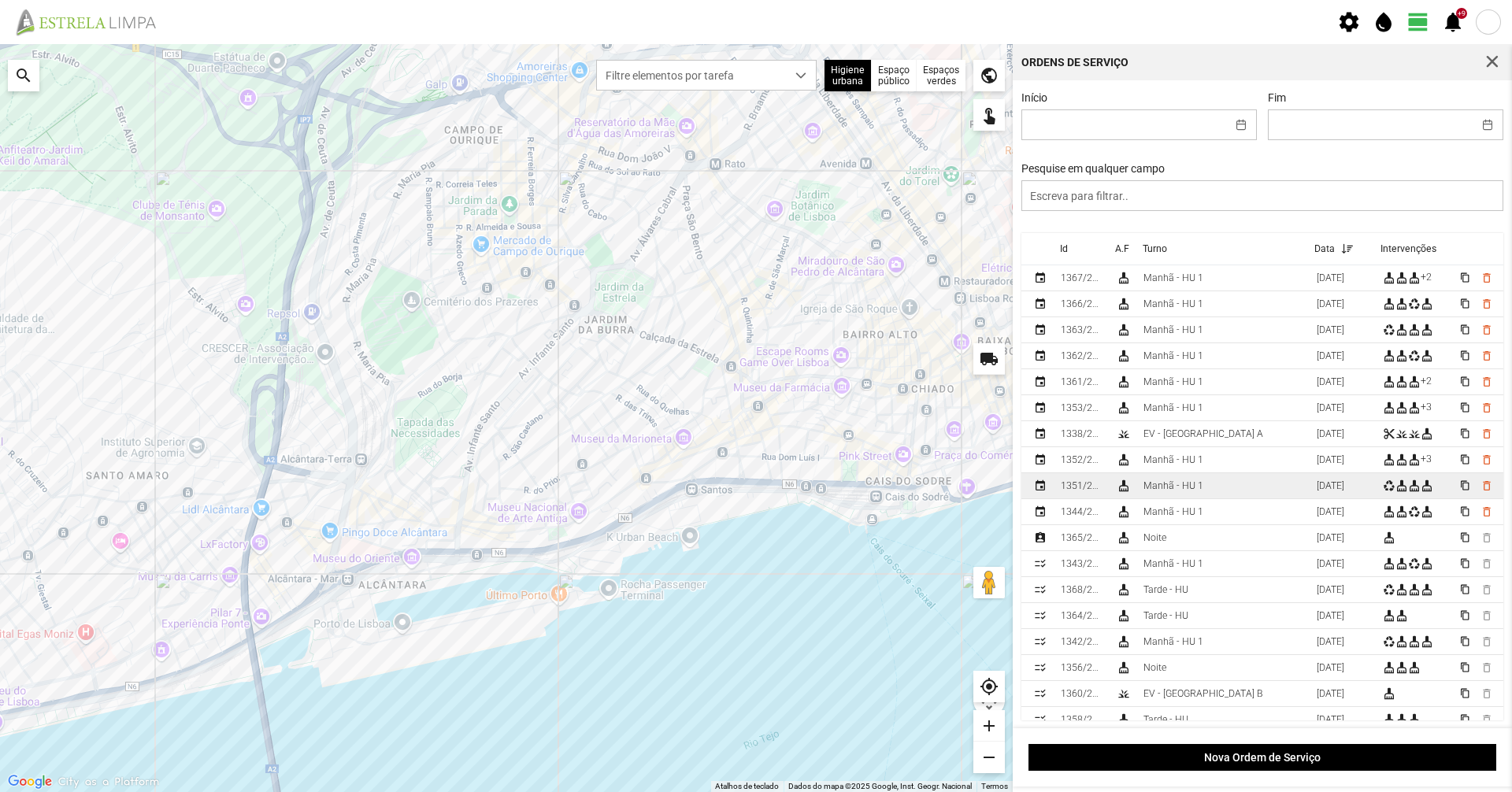
click at [1155, 491] on div "Manhã - HU 1" at bounding box center [1173, 485] width 60 height 11
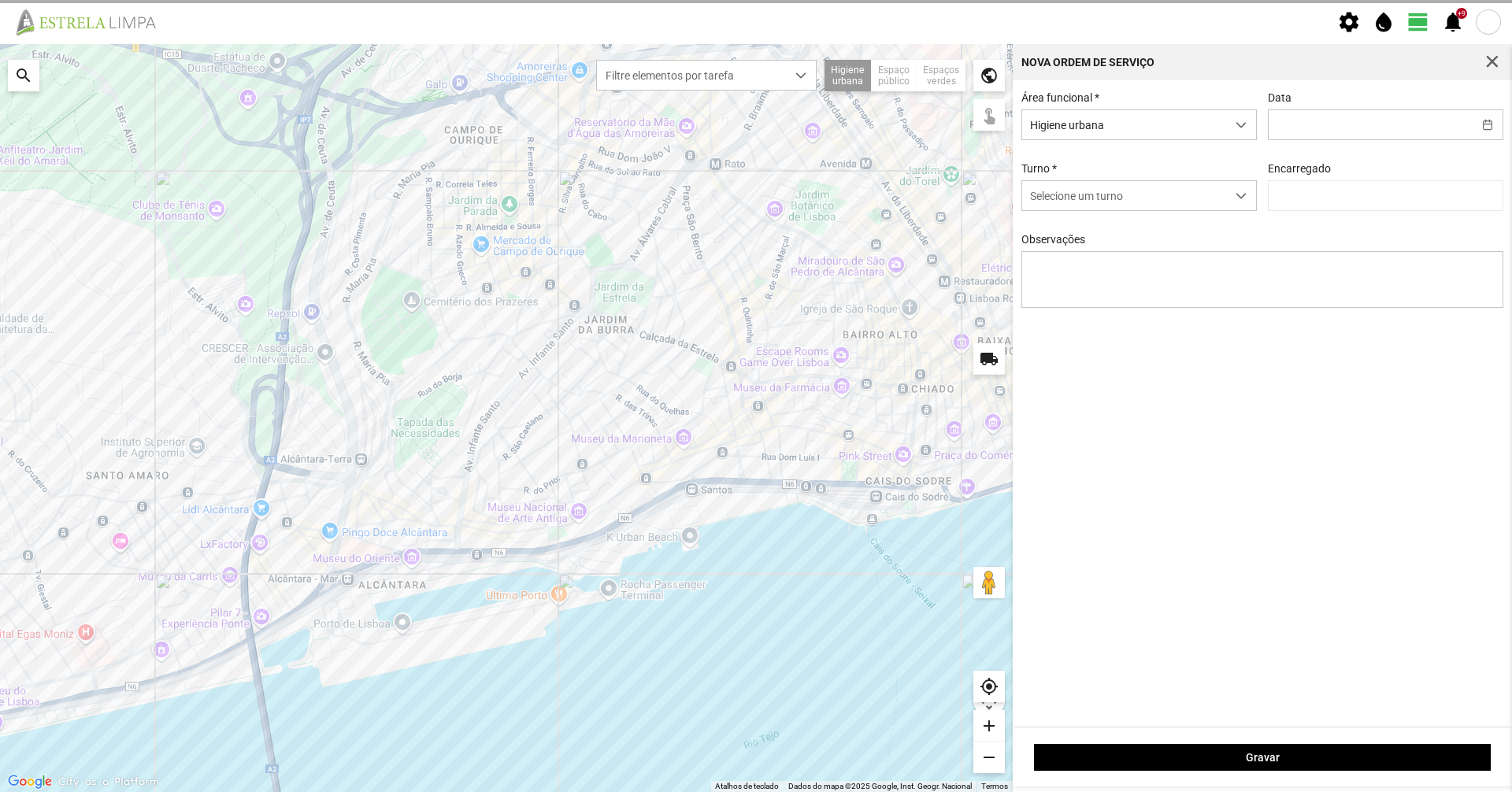
type input "[DATE]"
type input "Marco Ferreira"
type textarea "39-baixa 10-ferias 22-36-descanso ao serviço 6-17-25-44-45-47-49-50-Eo38"
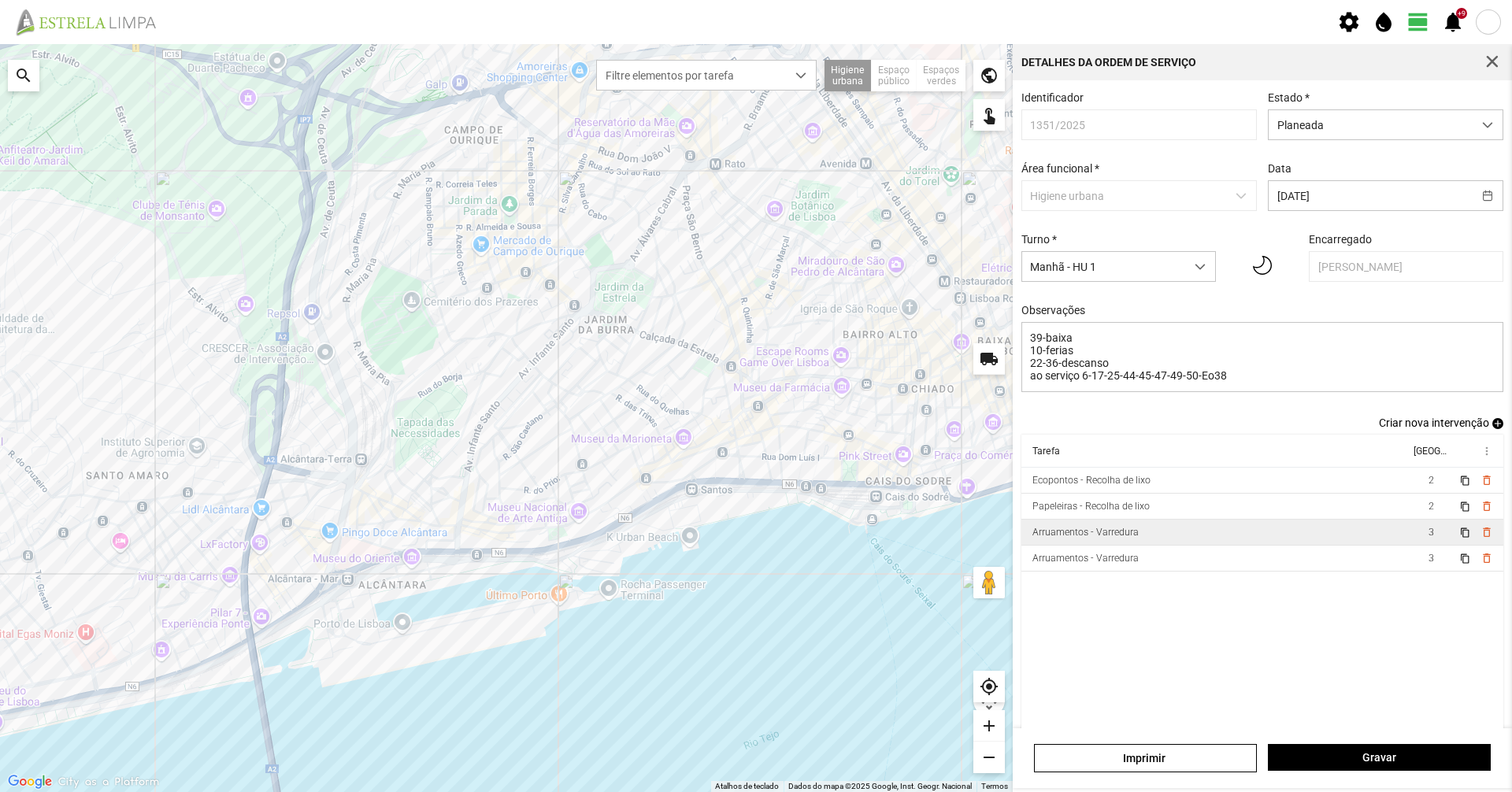
click at [1119, 546] on td "Arruamentos - Varredura" at bounding box center [1215, 532] width 388 height 26
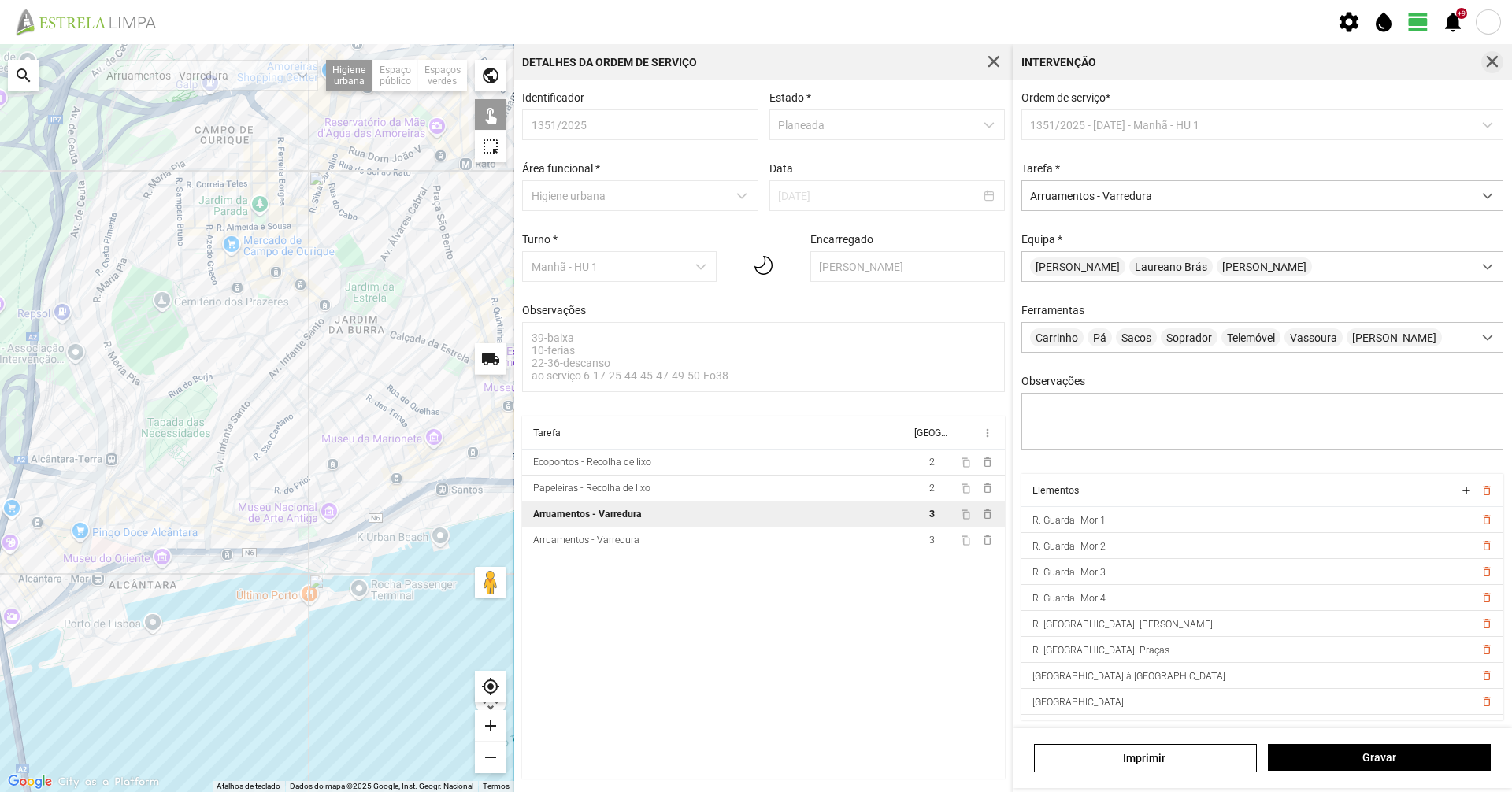
click at [1486, 55] on span "button" at bounding box center [1492, 62] width 14 height 14
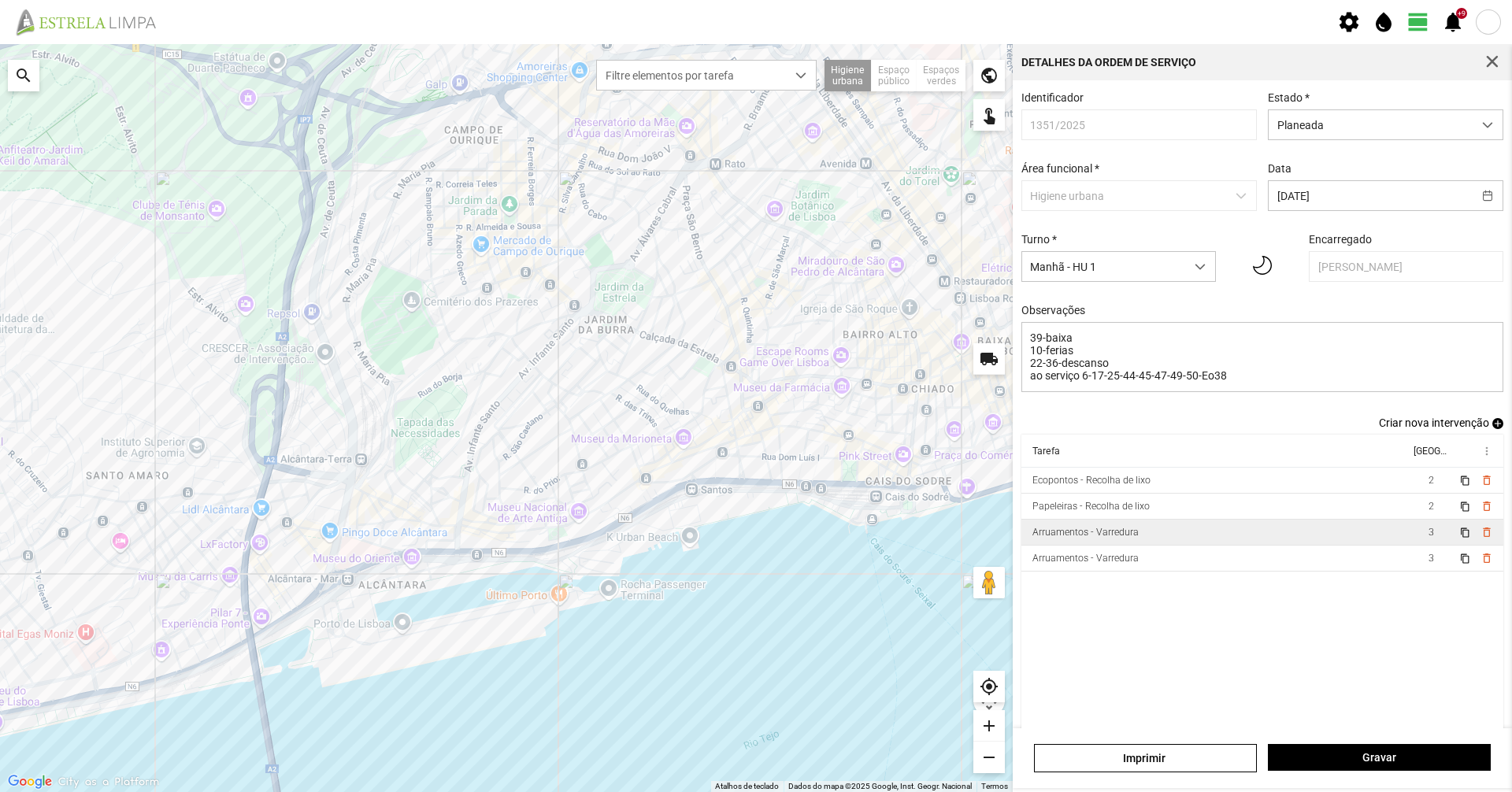
click at [1412, 22] on span "view_day" at bounding box center [1418, 21] width 24 height 24
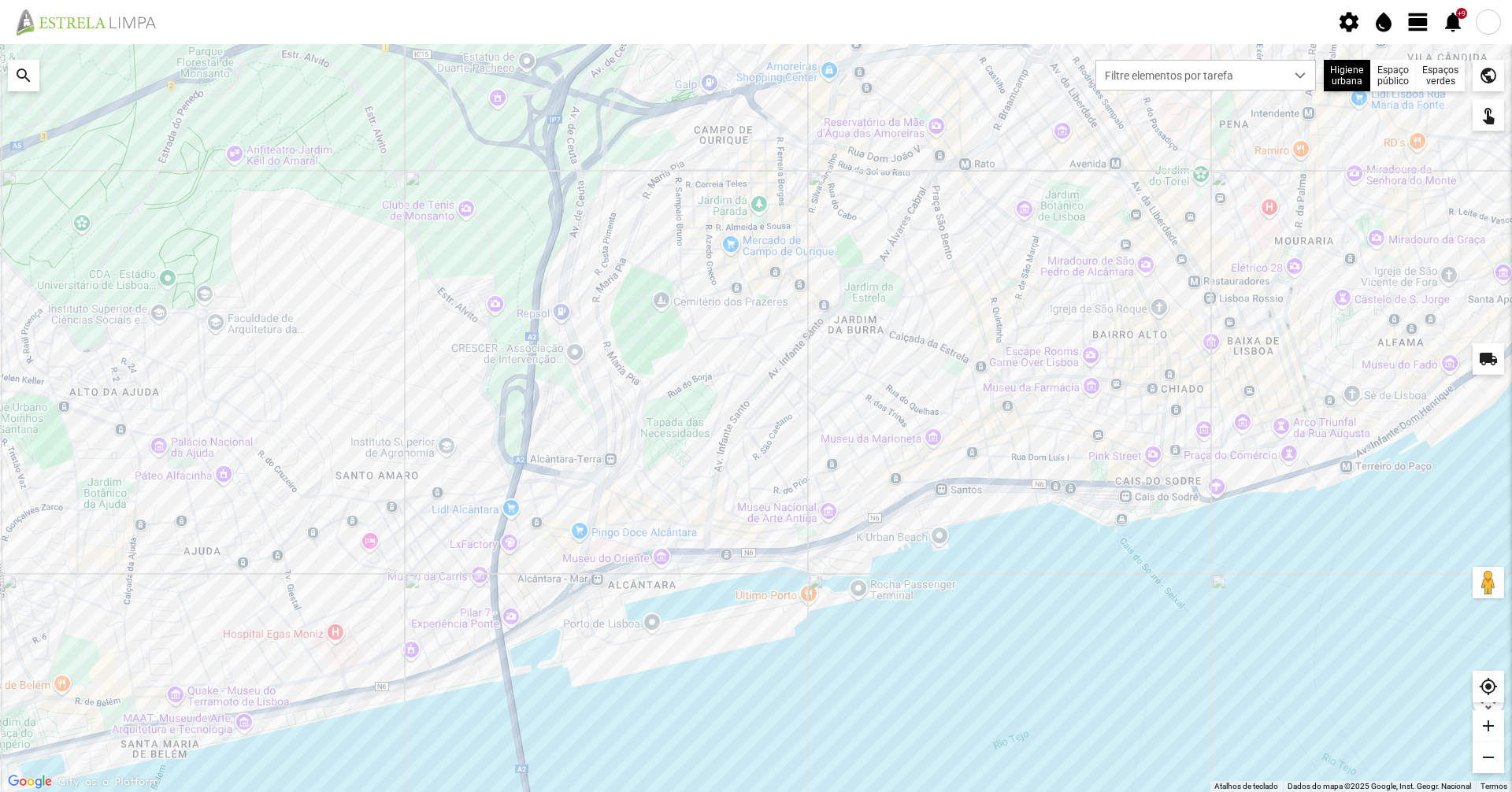
click at [1411, 21] on span "view_day" at bounding box center [1418, 21] width 24 height 24
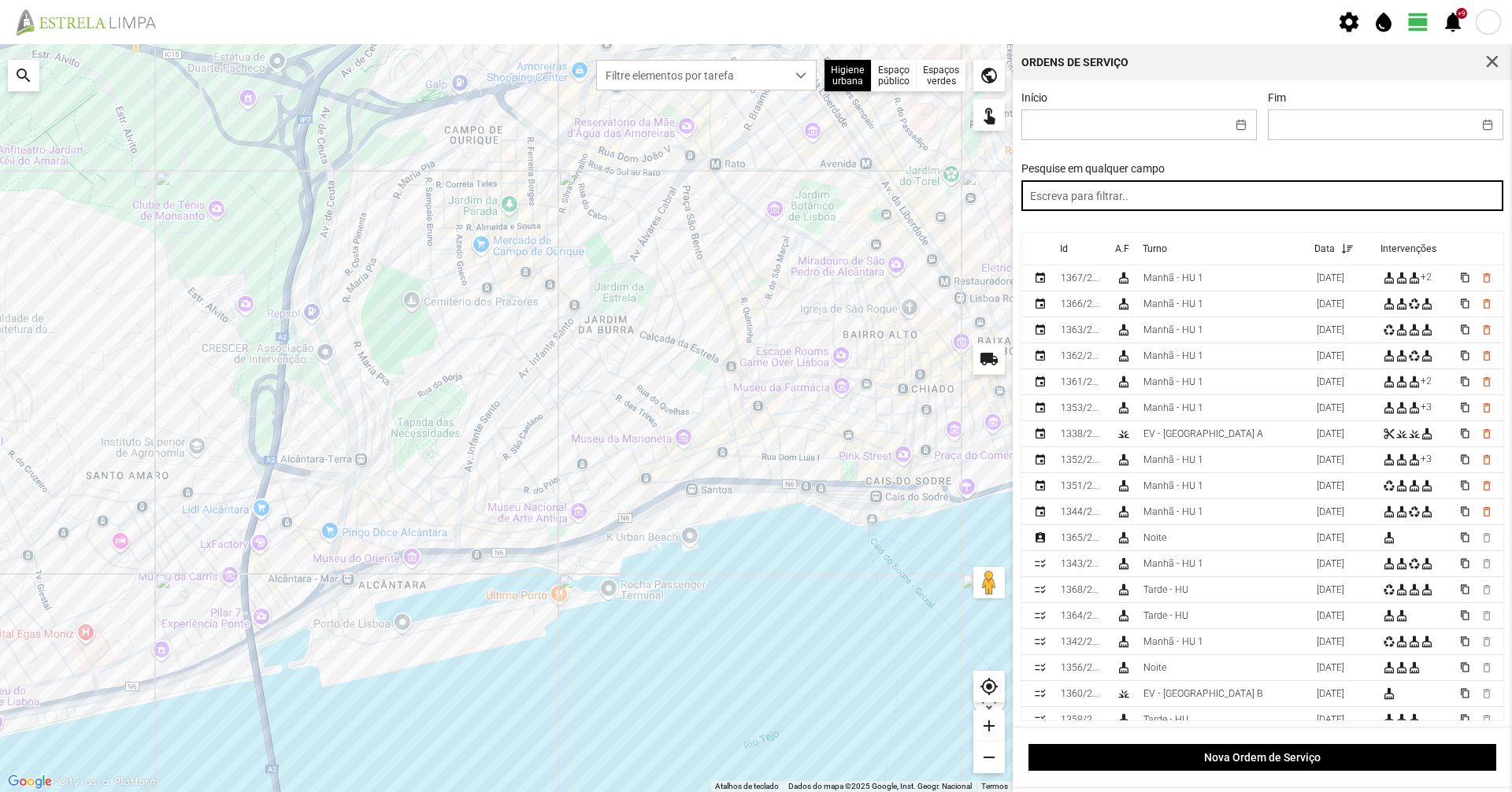
click at [1059, 204] on input "text" at bounding box center [1263, 195] width 483 height 30
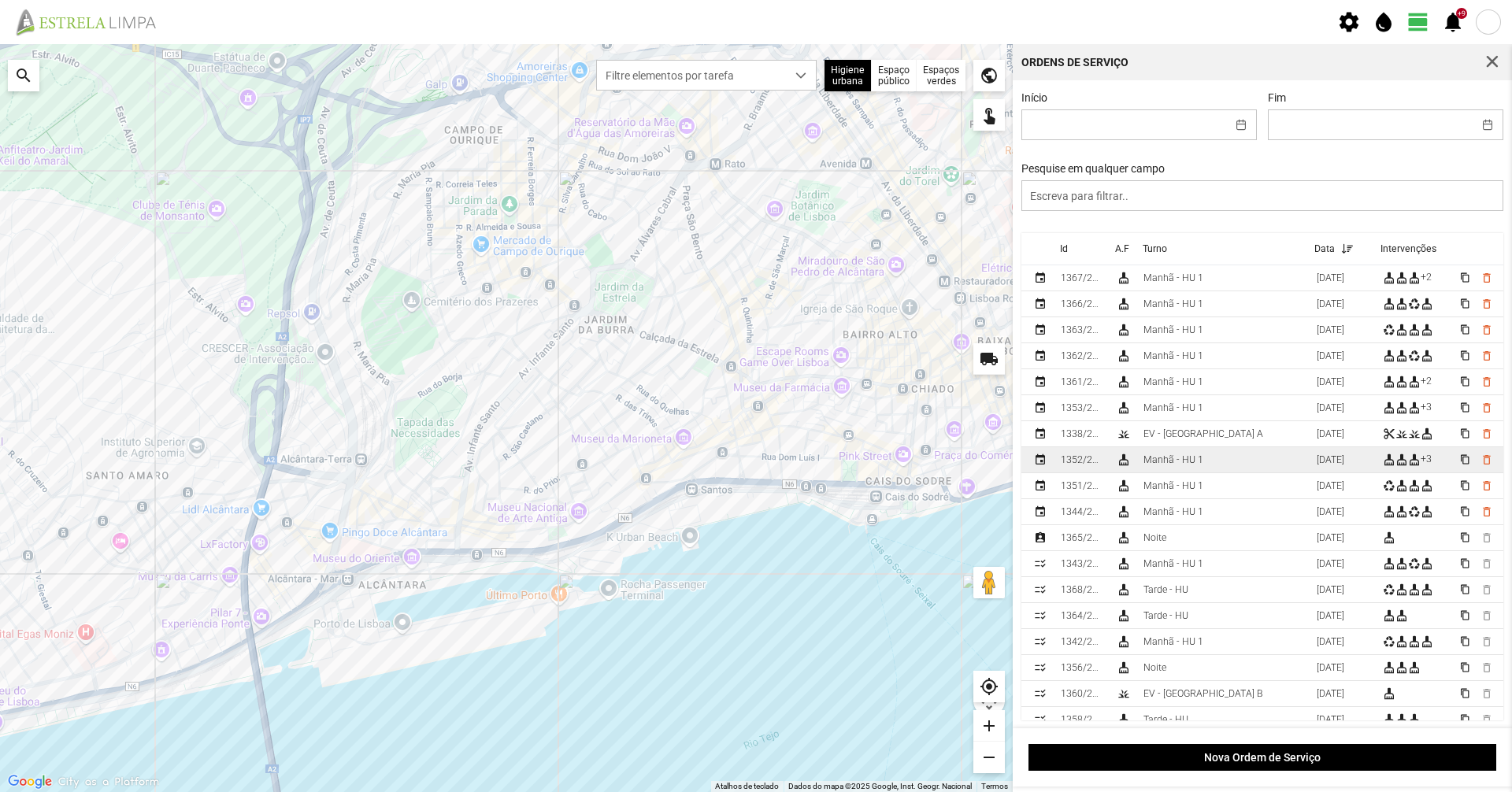
click at [1222, 458] on td "Manhã - HU 1" at bounding box center [1223, 461] width 173 height 26
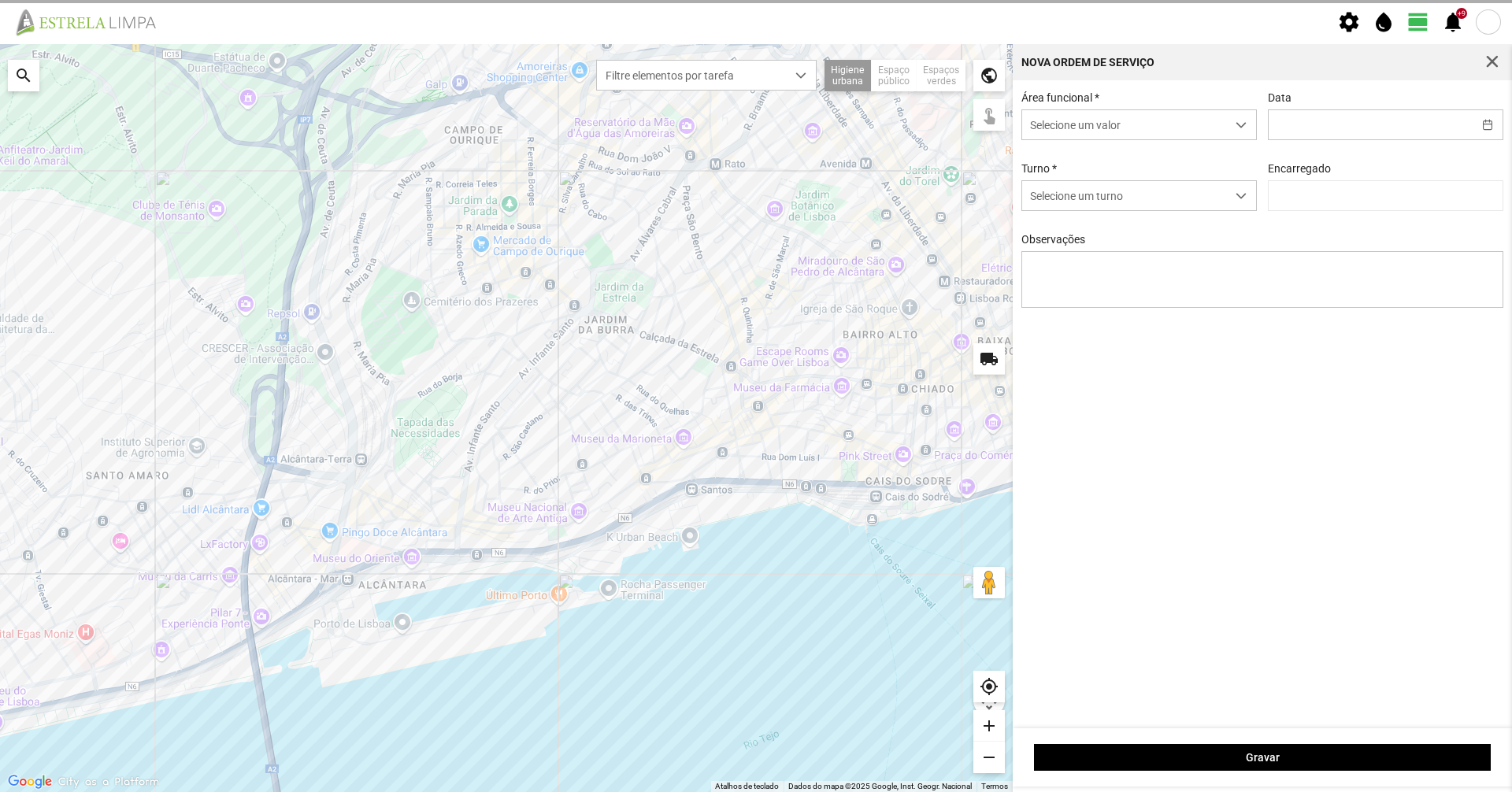
type input "[DATE]"
type input "Marco Ferreira"
type textarea "39-baixa 10-ferias ao serviço 6-17-22-25-36-44-45-47-49-50-Eo38"
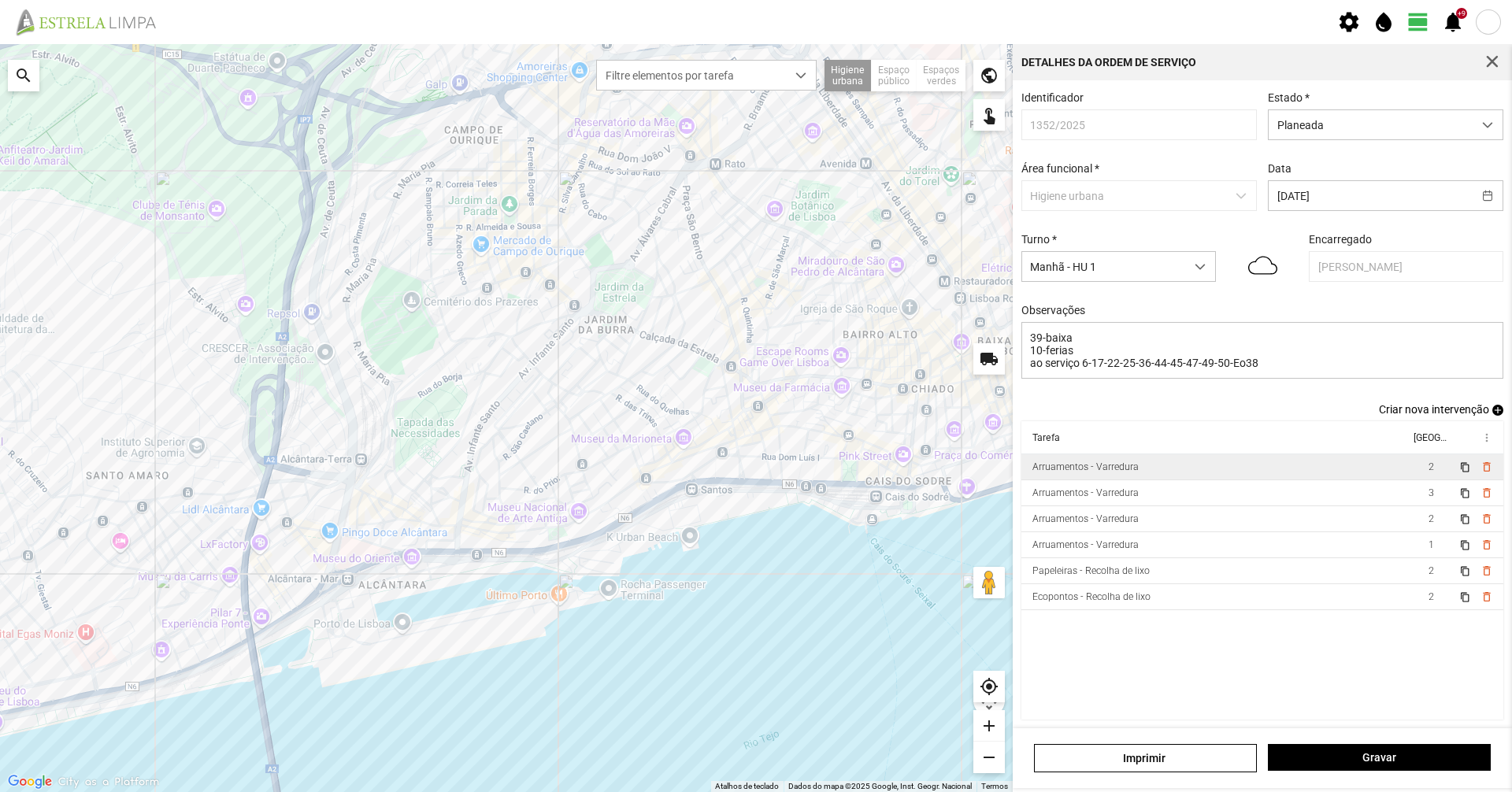
click at [1191, 471] on td "Arruamentos - Varredura" at bounding box center [1215, 467] width 388 height 26
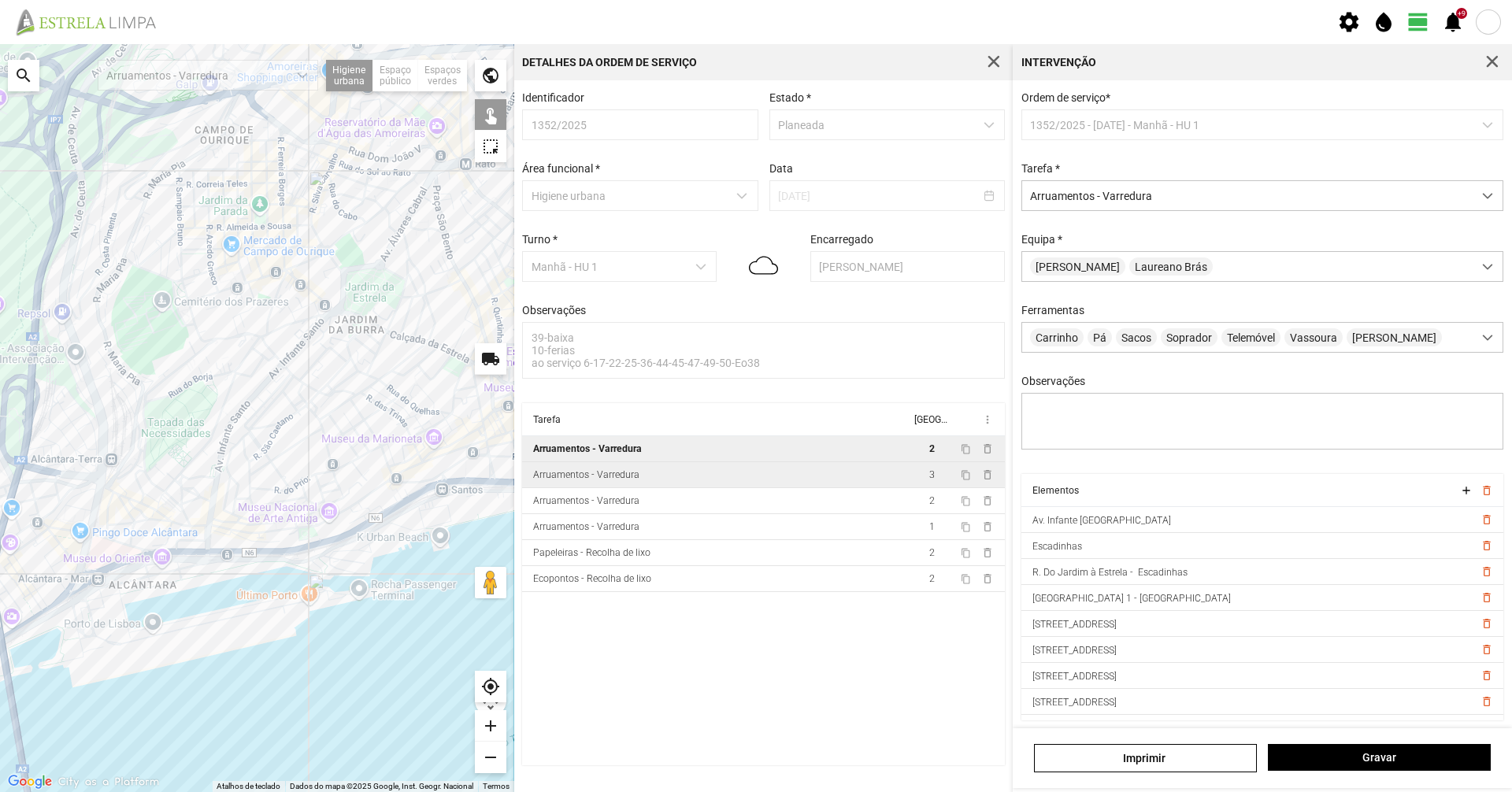
click at [625, 470] on td "Arruamentos - Varredura" at bounding box center [716, 476] width 388 height 26
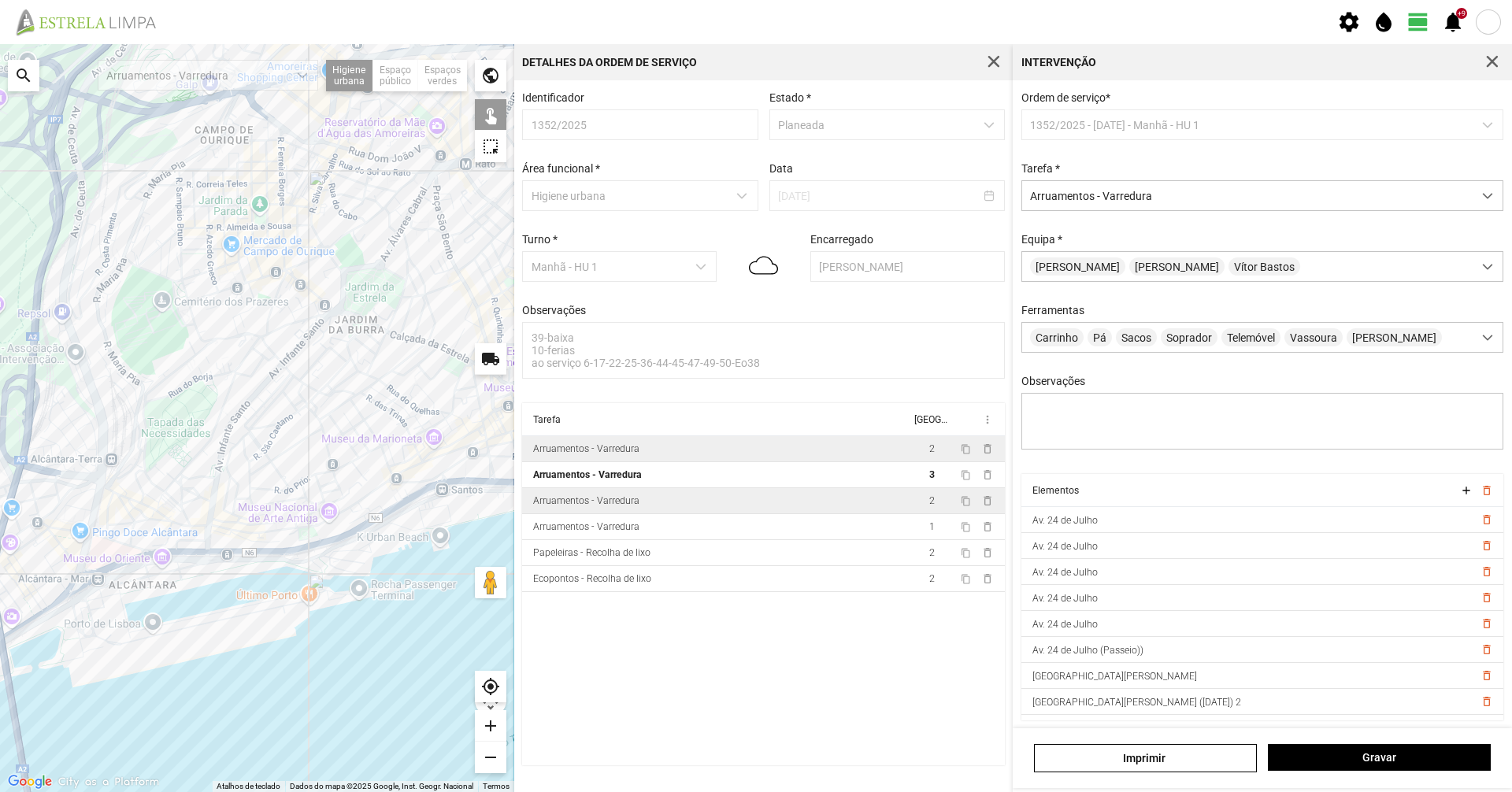
click at [617, 513] on td "Arruamentos - Varredura" at bounding box center [716, 501] width 388 height 26
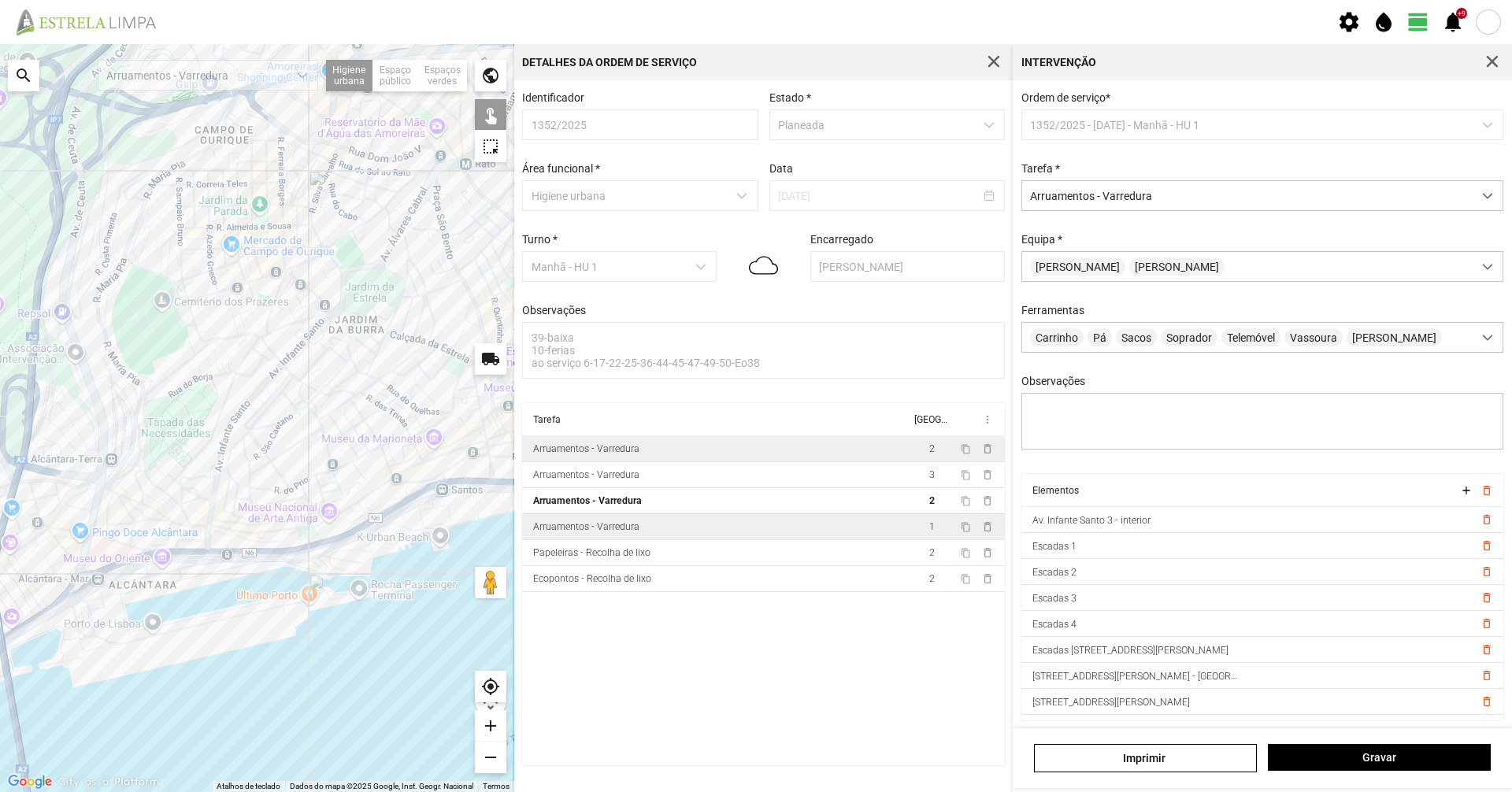
click at [614, 531] on div "Arruamentos - Varredura" at bounding box center [586, 526] width 106 height 11
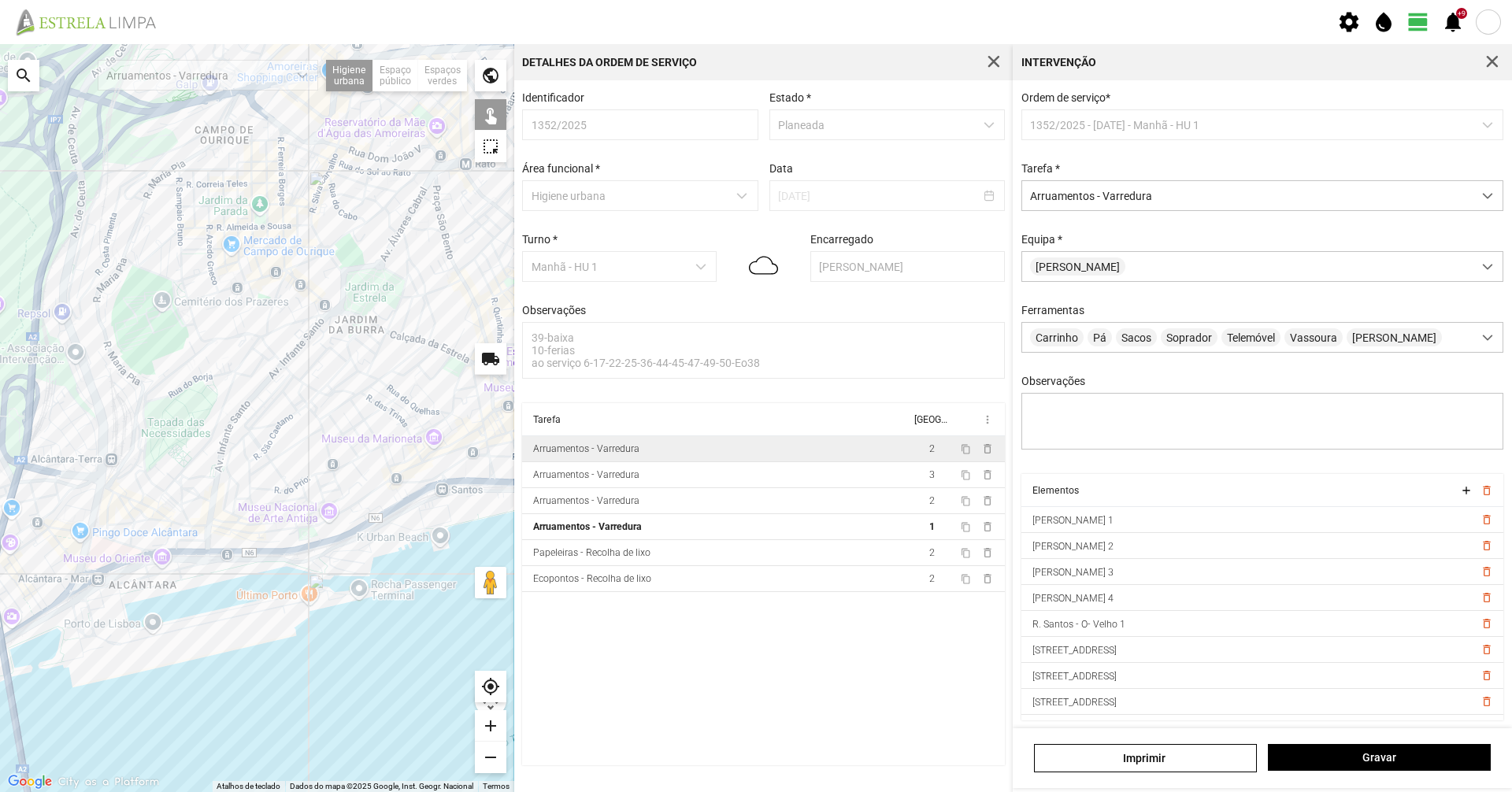
click at [1488, 62] on span "button" at bounding box center [1492, 62] width 14 height 14
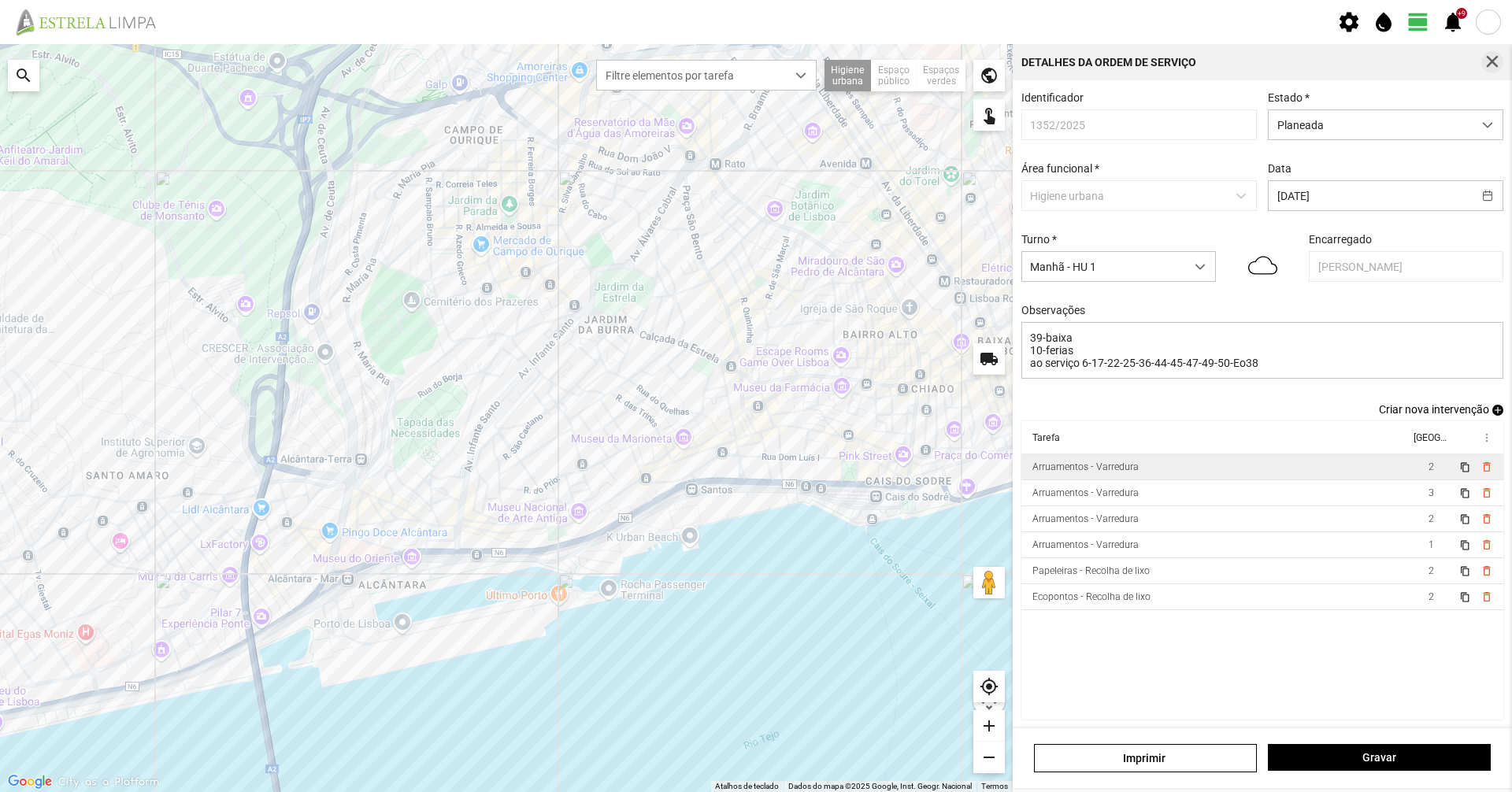
click at [1484, 62] on button "button" at bounding box center [1492, 62] width 22 height 22
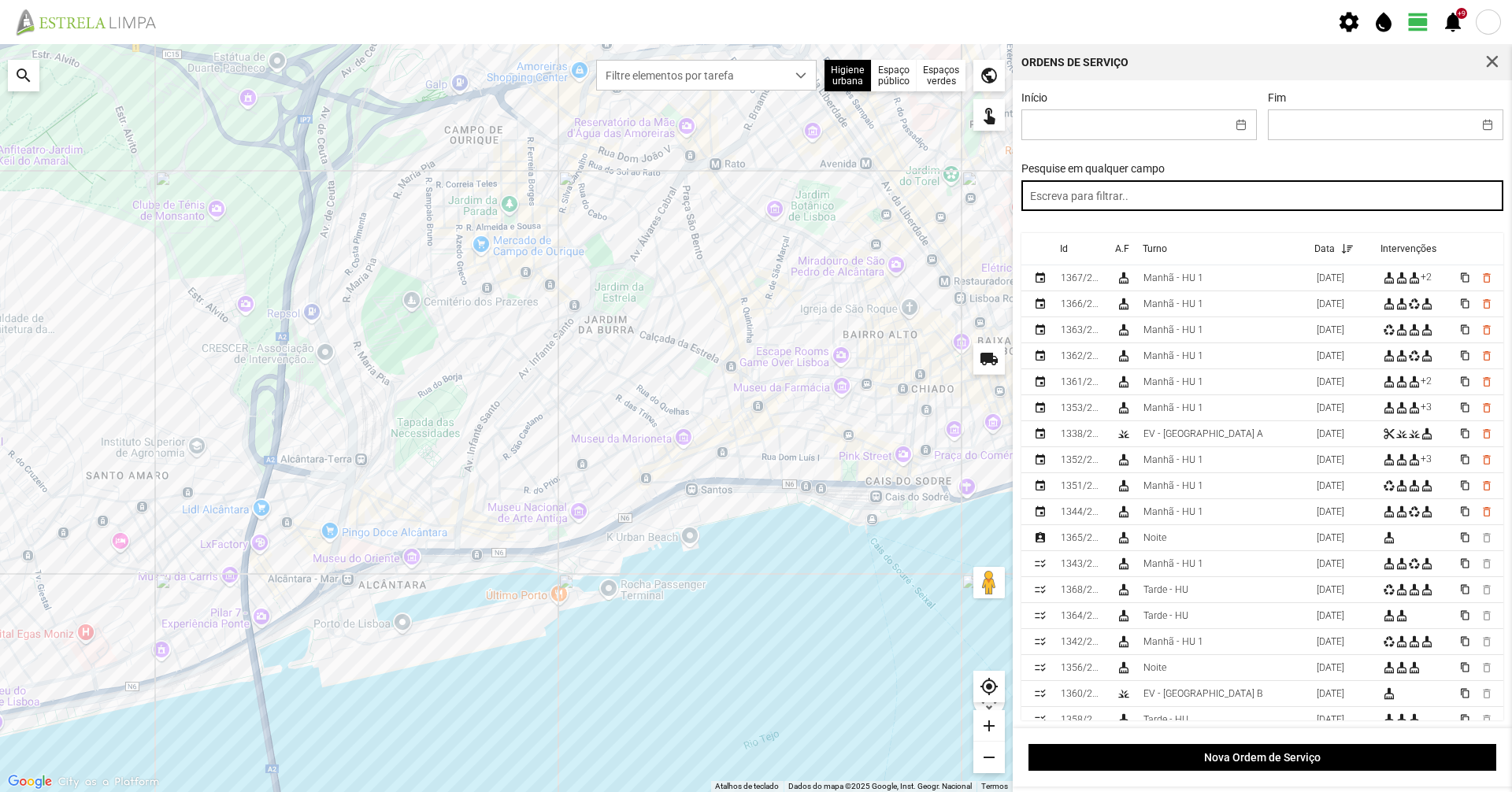
click at [1264, 202] on input "text" at bounding box center [1263, 195] width 483 height 30
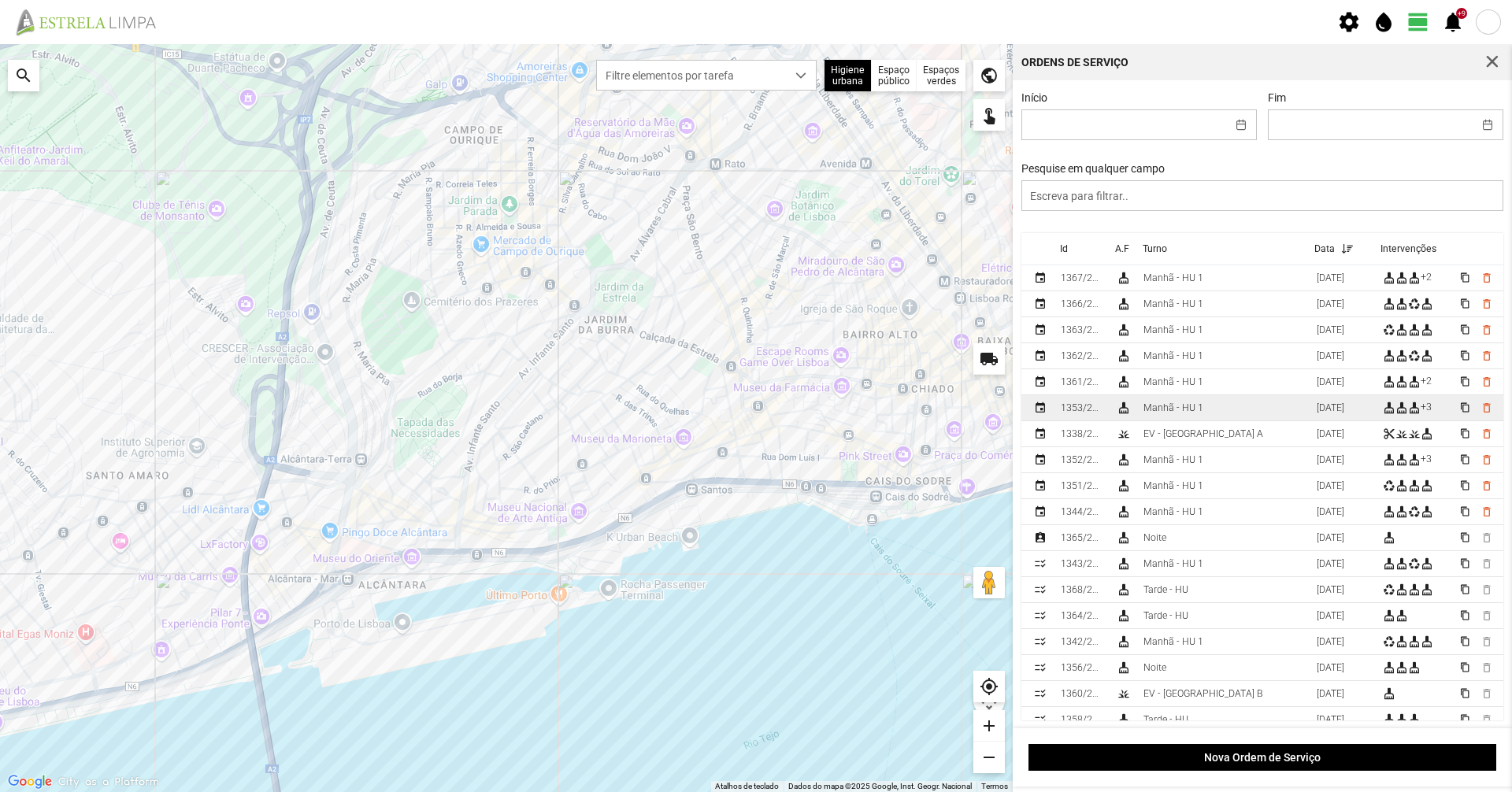
click at [1204, 411] on td "Manhã - HU 1" at bounding box center [1223, 409] width 173 height 26
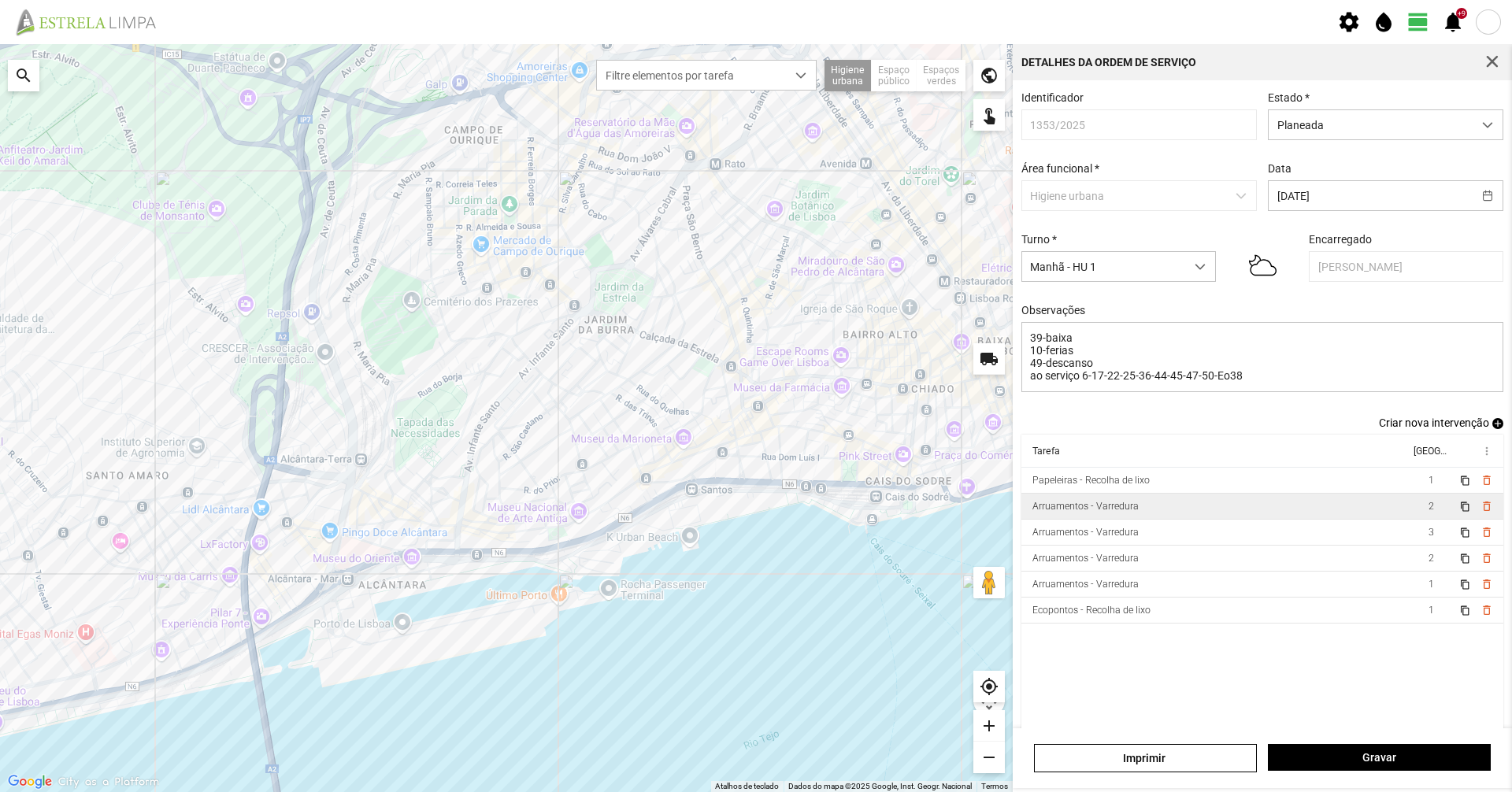
click at [1165, 504] on td "Arruamentos - Varredura" at bounding box center [1215, 507] width 388 height 26
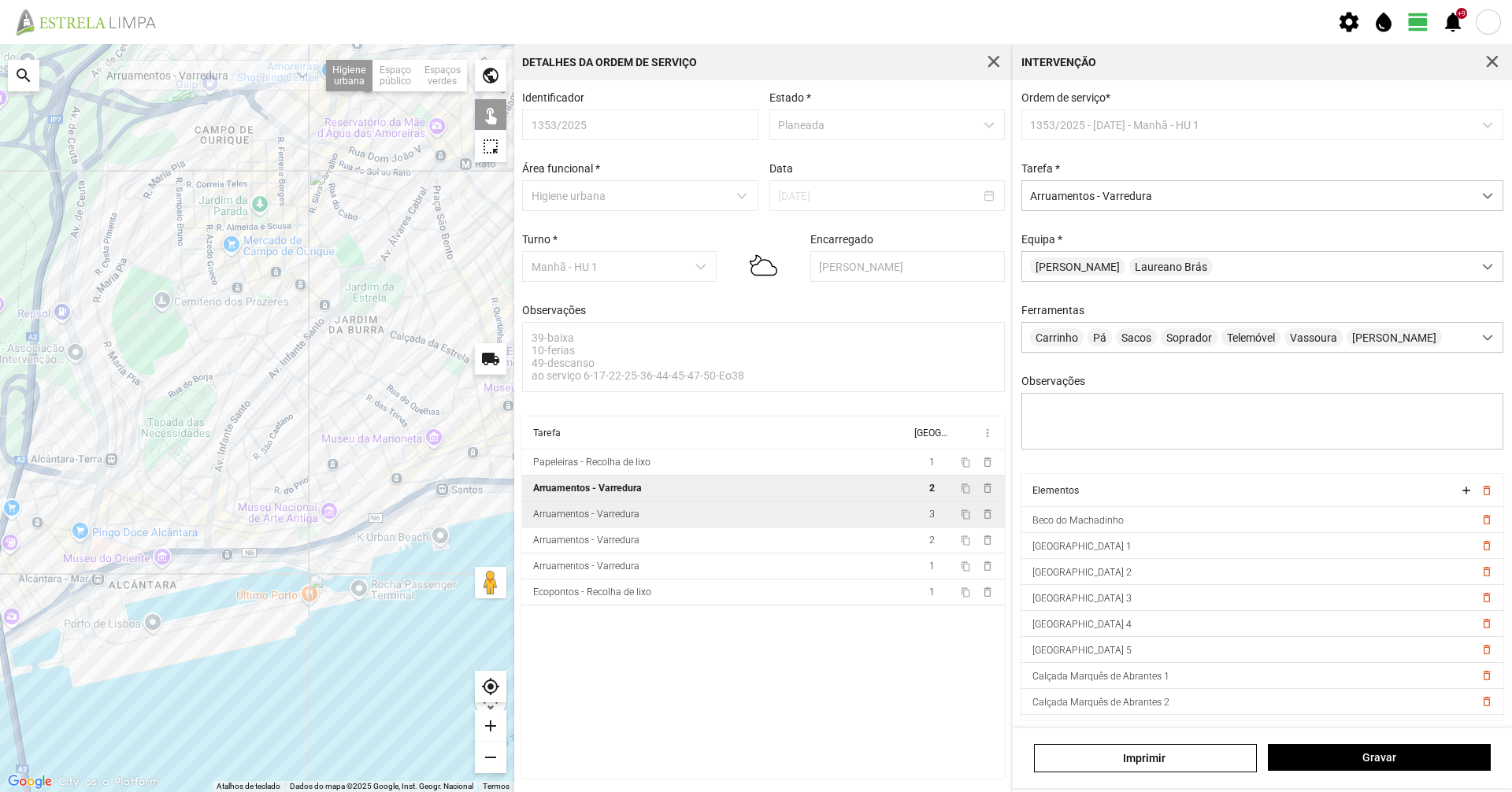
click at [599, 519] on div "Arruamentos - Varredura" at bounding box center [586, 513] width 106 height 11
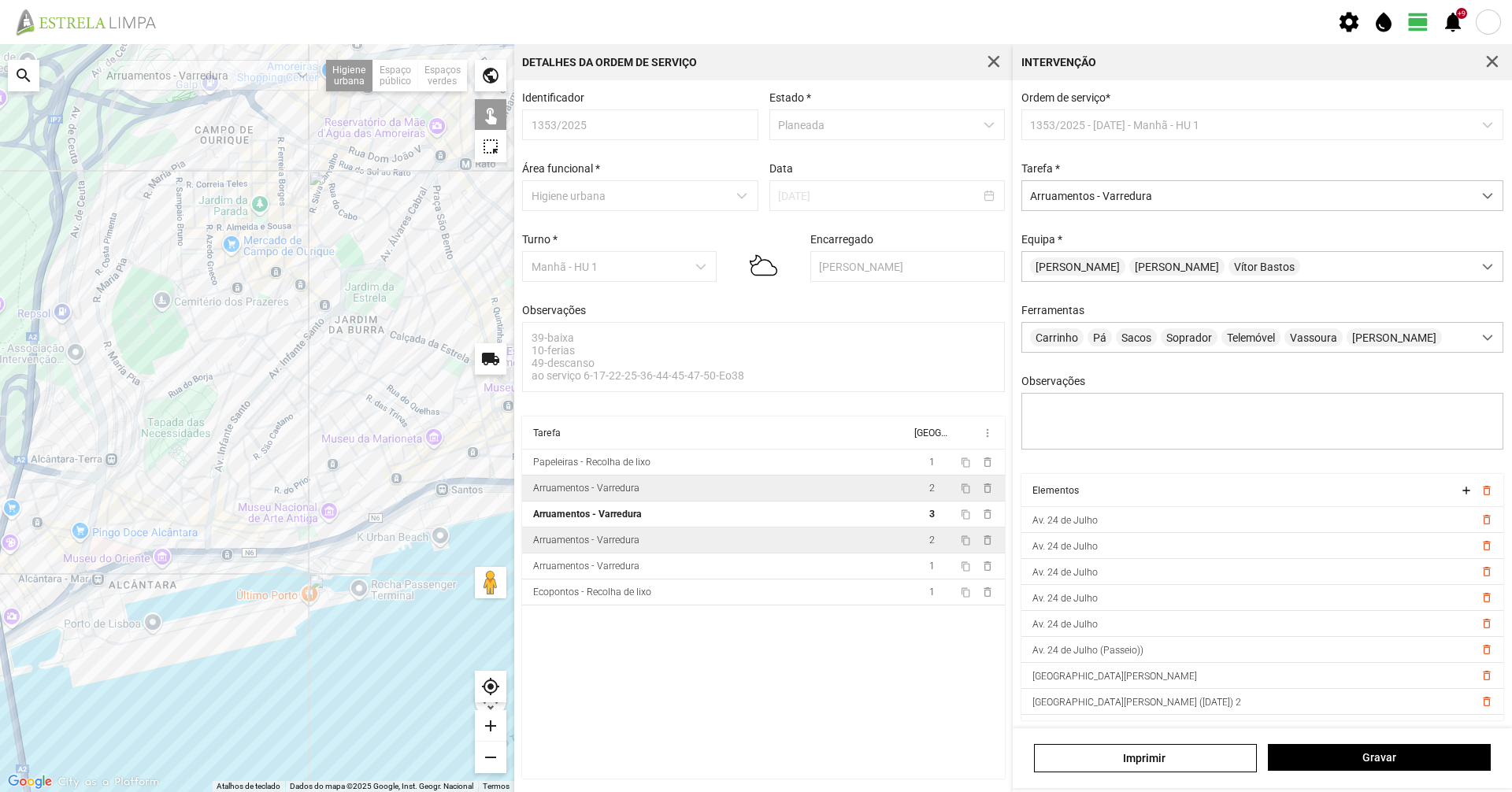
click at [586, 545] on div "Arruamentos - Varredura" at bounding box center [586, 540] width 106 height 11
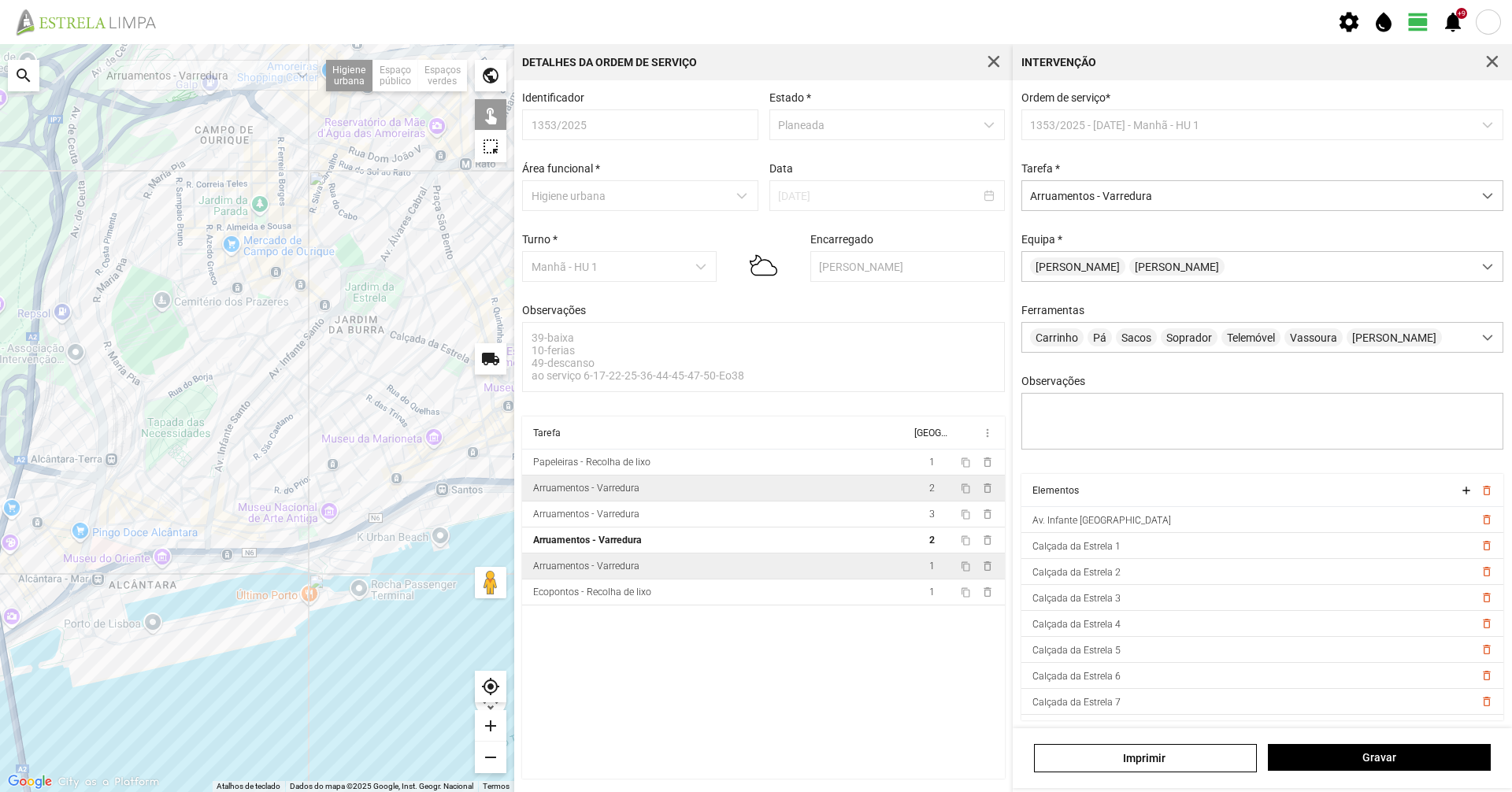
click at [589, 562] on td "Arruamentos - Varredura" at bounding box center [716, 567] width 388 height 26
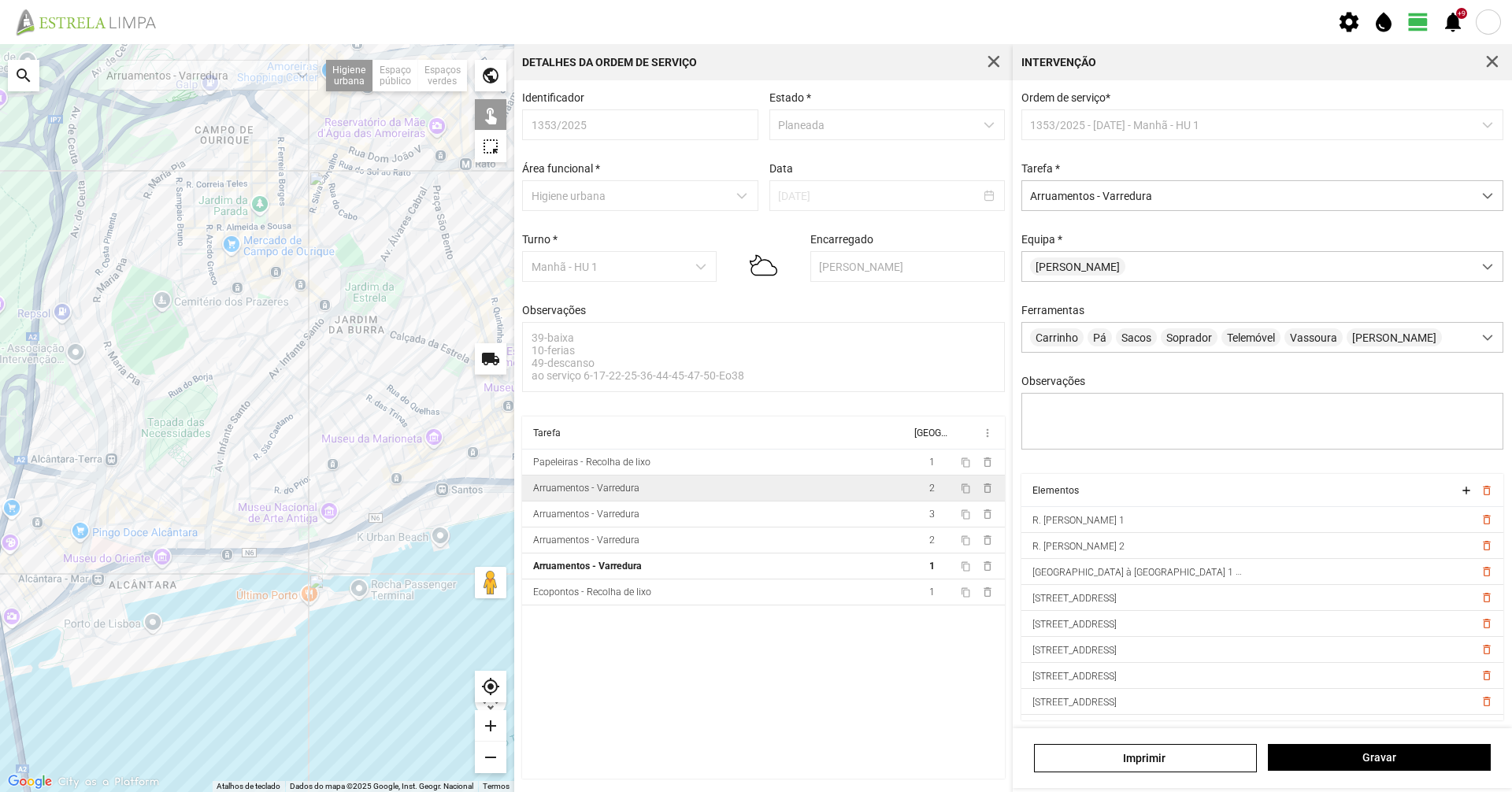
click at [1472, 59] on div "Intervenção" at bounding box center [1262, 62] width 500 height 36
click at [1485, 59] on button "button" at bounding box center [1492, 62] width 22 height 22
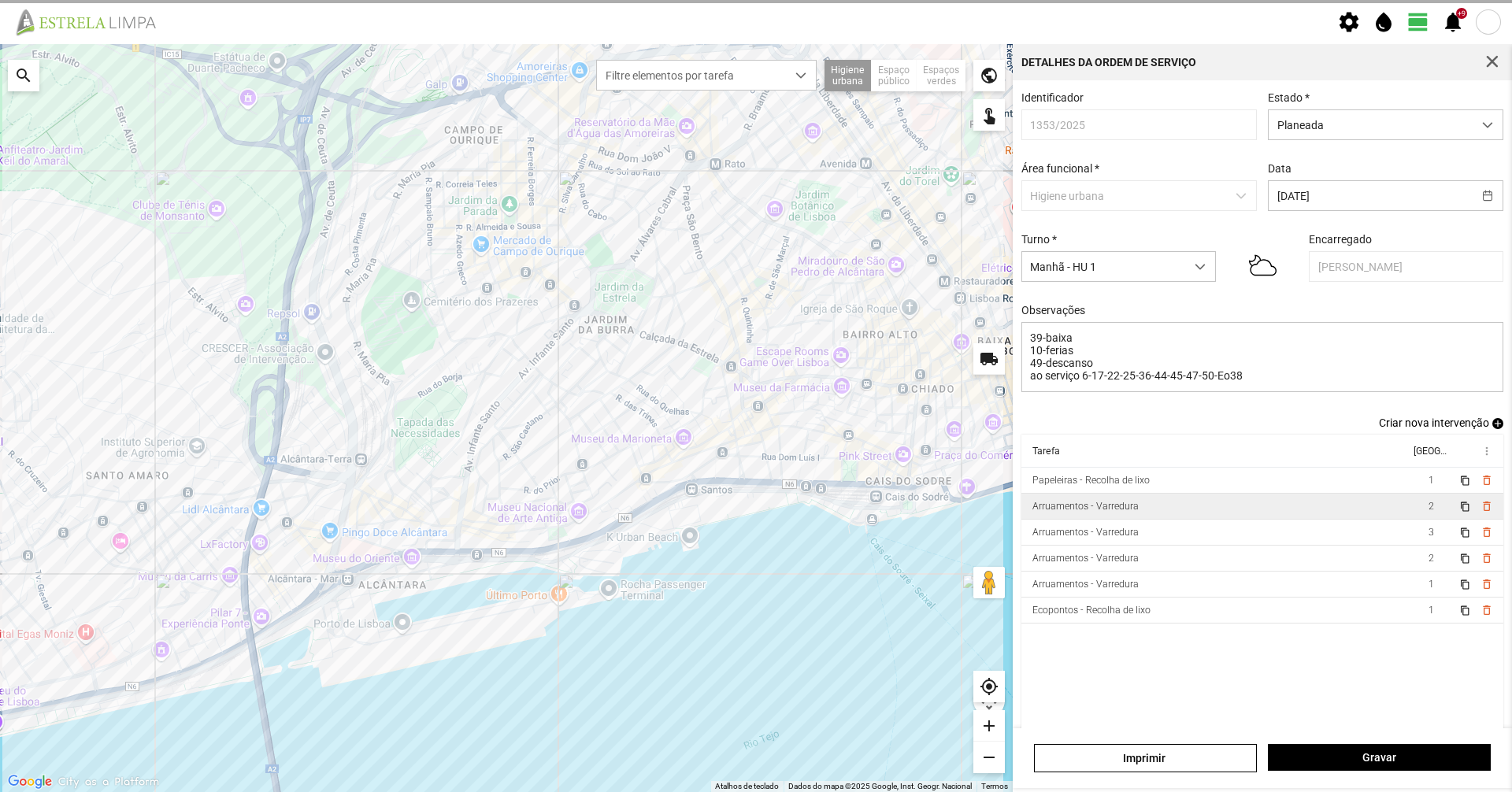
click at [1464, 63] on div "Detalhes da Ordem de Serviço" at bounding box center [1262, 62] width 500 height 36
click at [1508, 63] on div "Detalhes da Ordem de Serviço" at bounding box center [1262, 62] width 500 height 36
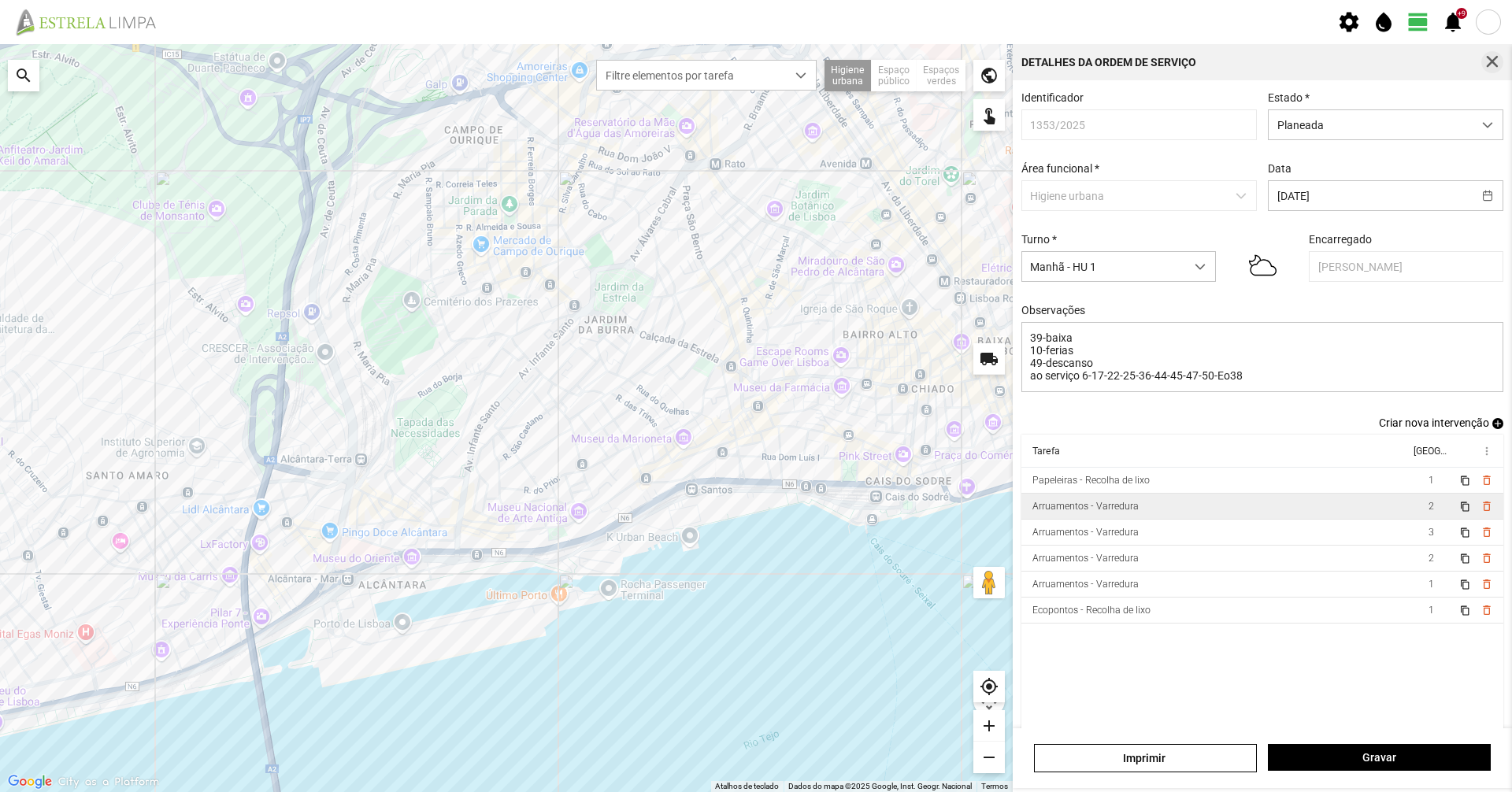
click at [1501, 63] on button "button" at bounding box center [1492, 62] width 22 height 22
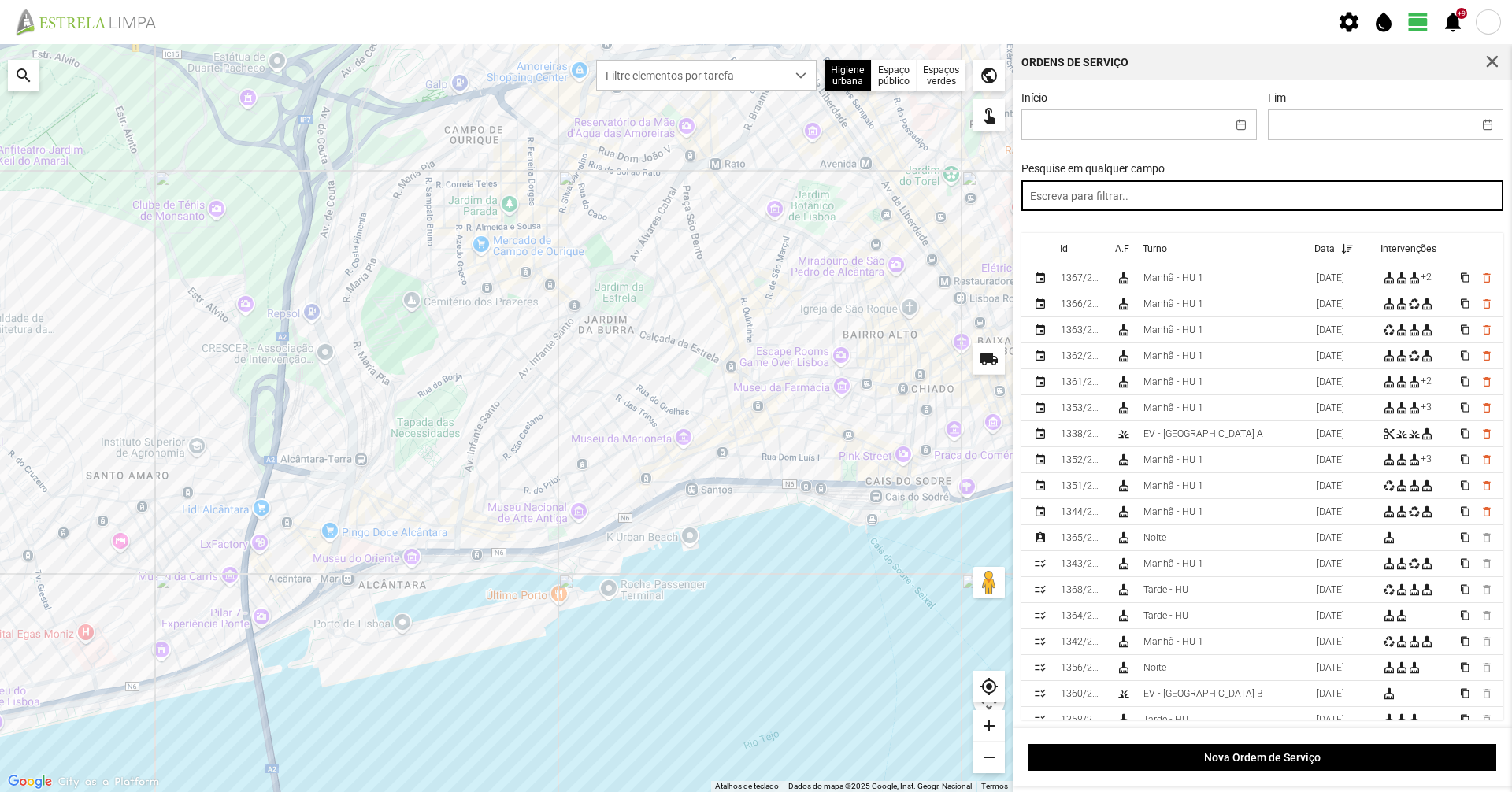
click at [1270, 205] on input "text" at bounding box center [1263, 195] width 483 height 30
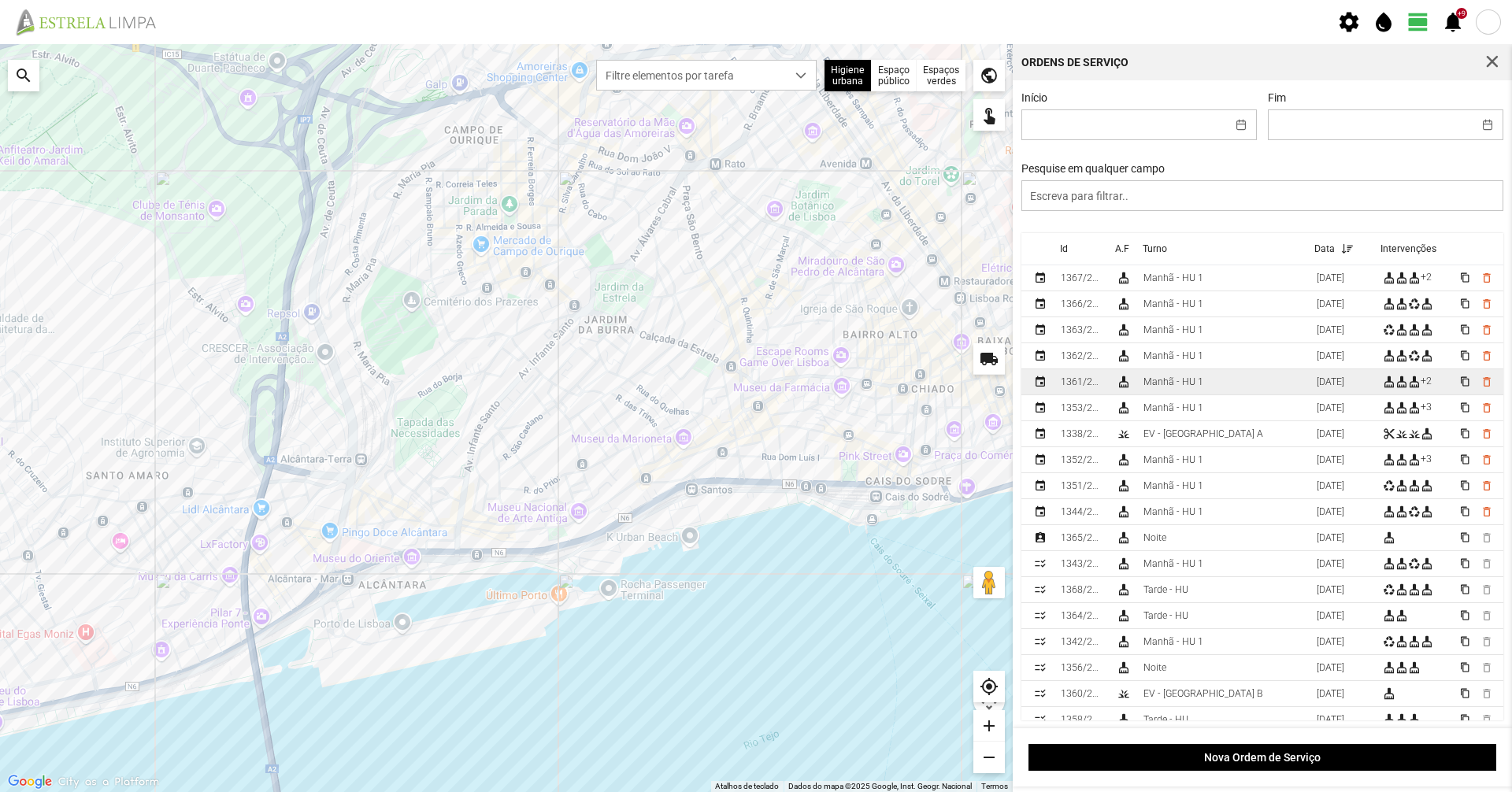
click at [1177, 393] on td "Manhã - HU 1" at bounding box center [1223, 382] width 173 height 26
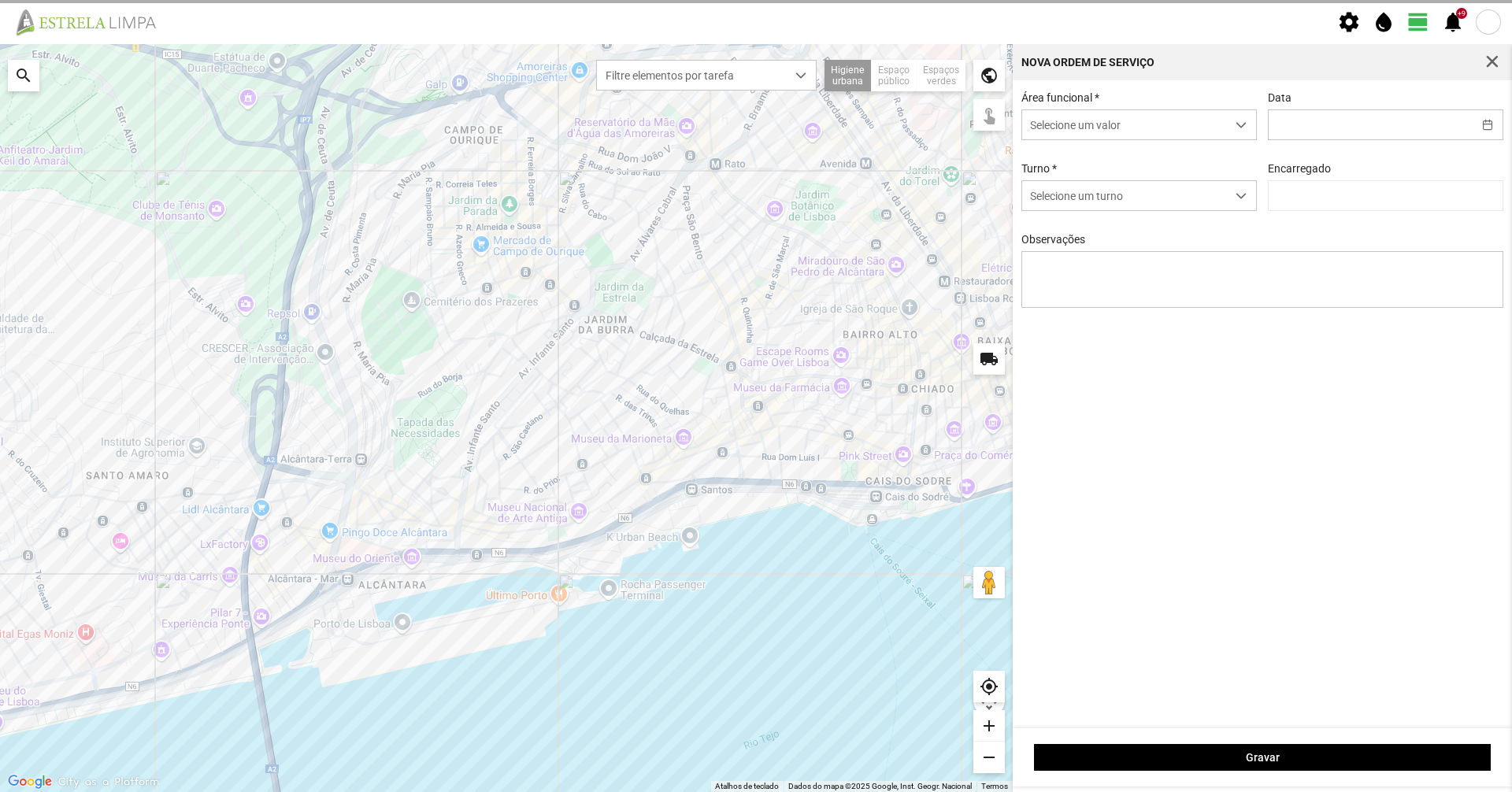
type input "[DATE]"
type textarea "39-baixa 10-ferias 49-aniversario ao serviço-6-17-22-25-36-44-45-47-50"
type input "Marco Ferreira"
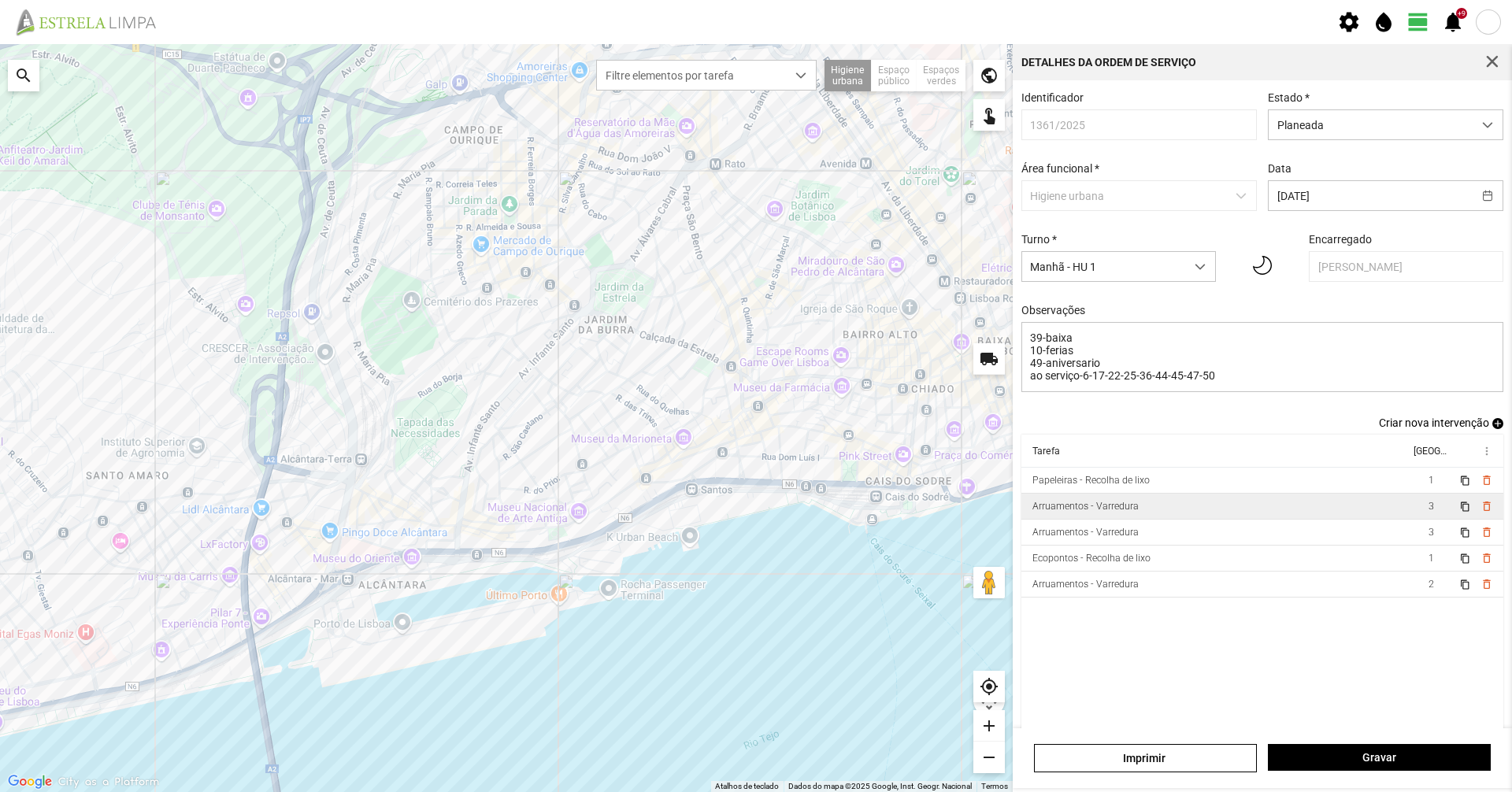
click at [1128, 512] on div "Arruamentos - Varredura" at bounding box center [1085, 506] width 106 height 11
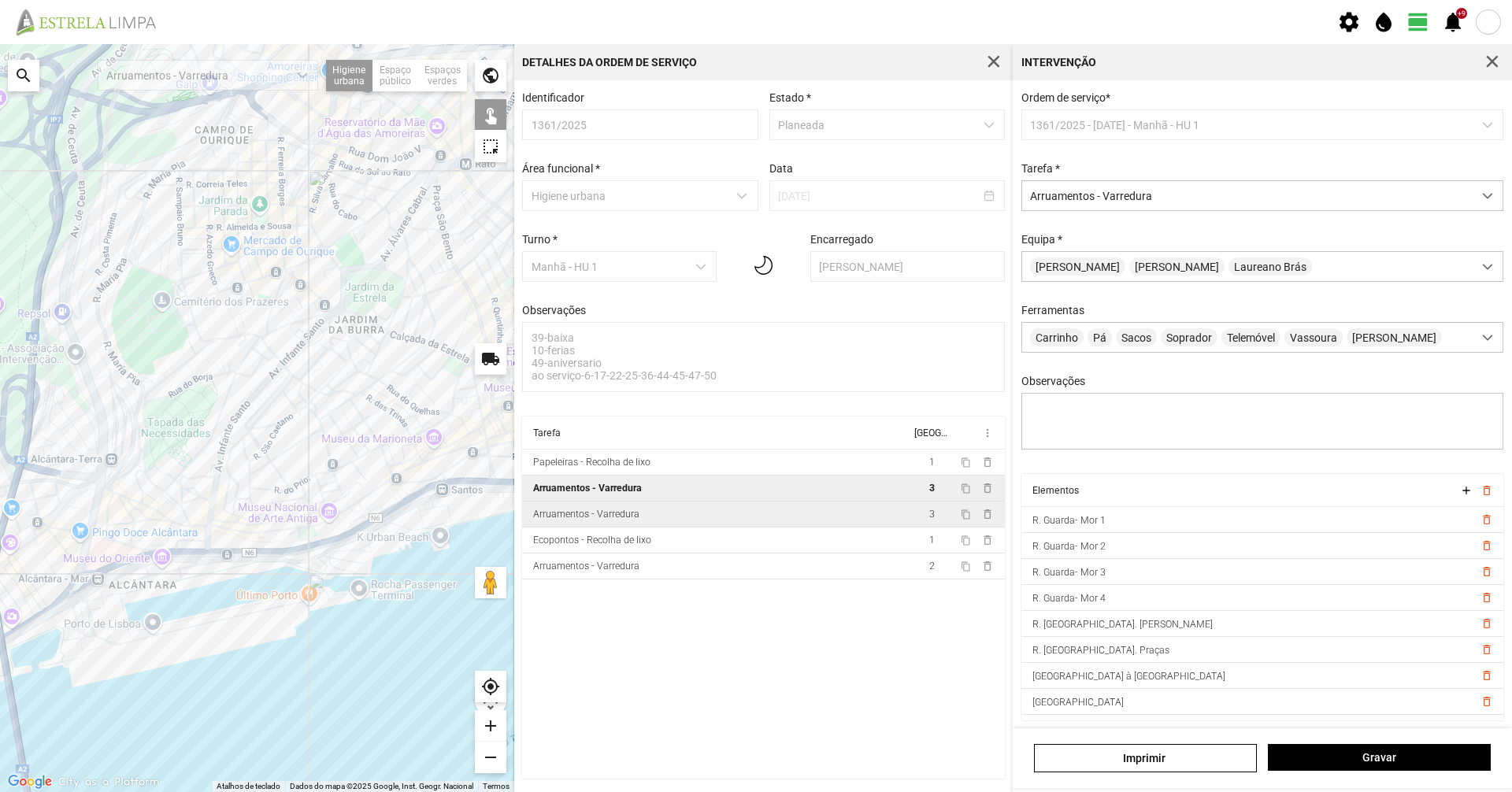
click at [556, 519] on div "Arruamentos - Varredura" at bounding box center [586, 513] width 106 height 11
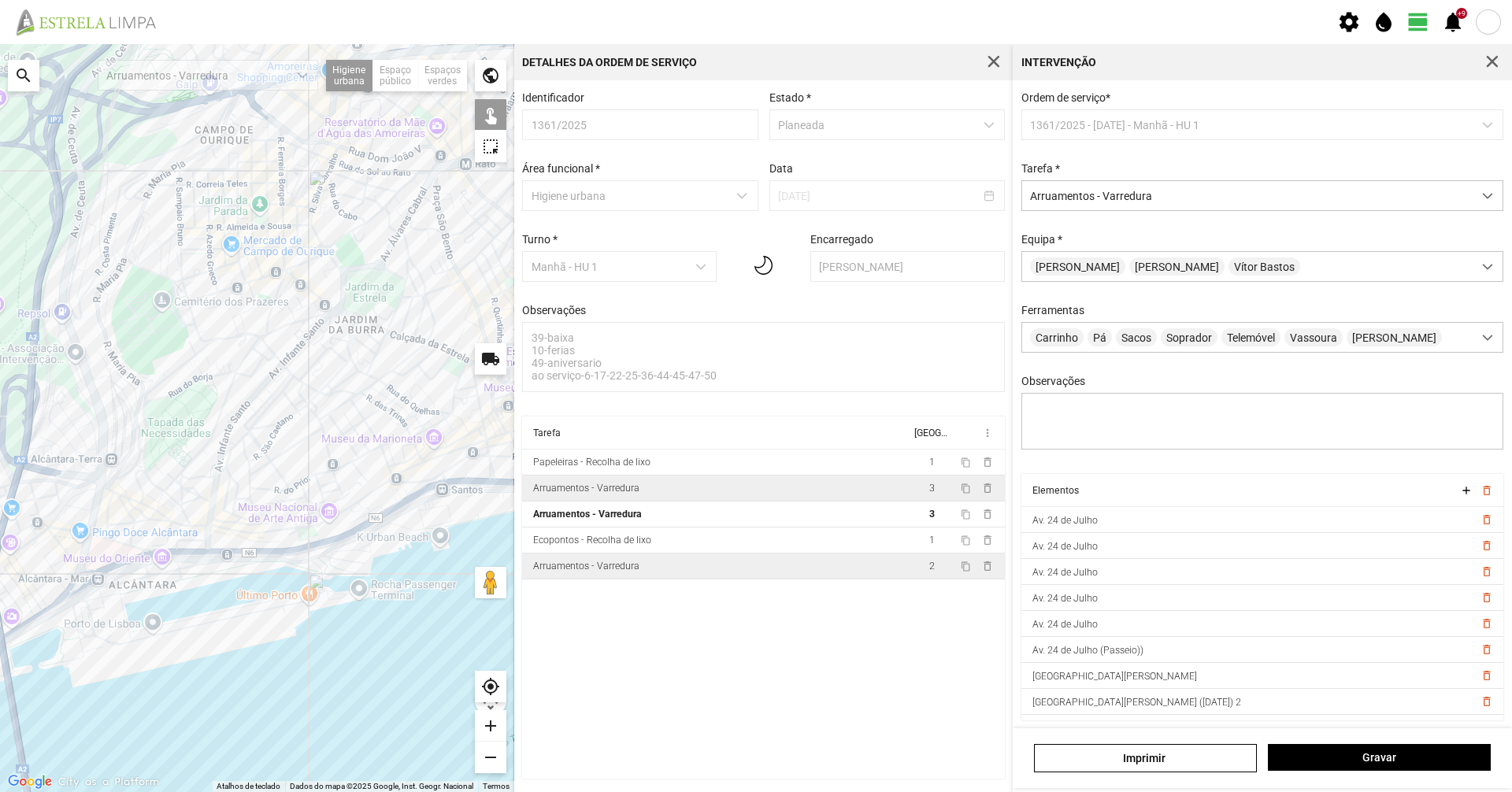
click at [539, 570] on div "Arruamentos - Varredura" at bounding box center [586, 565] width 106 height 11
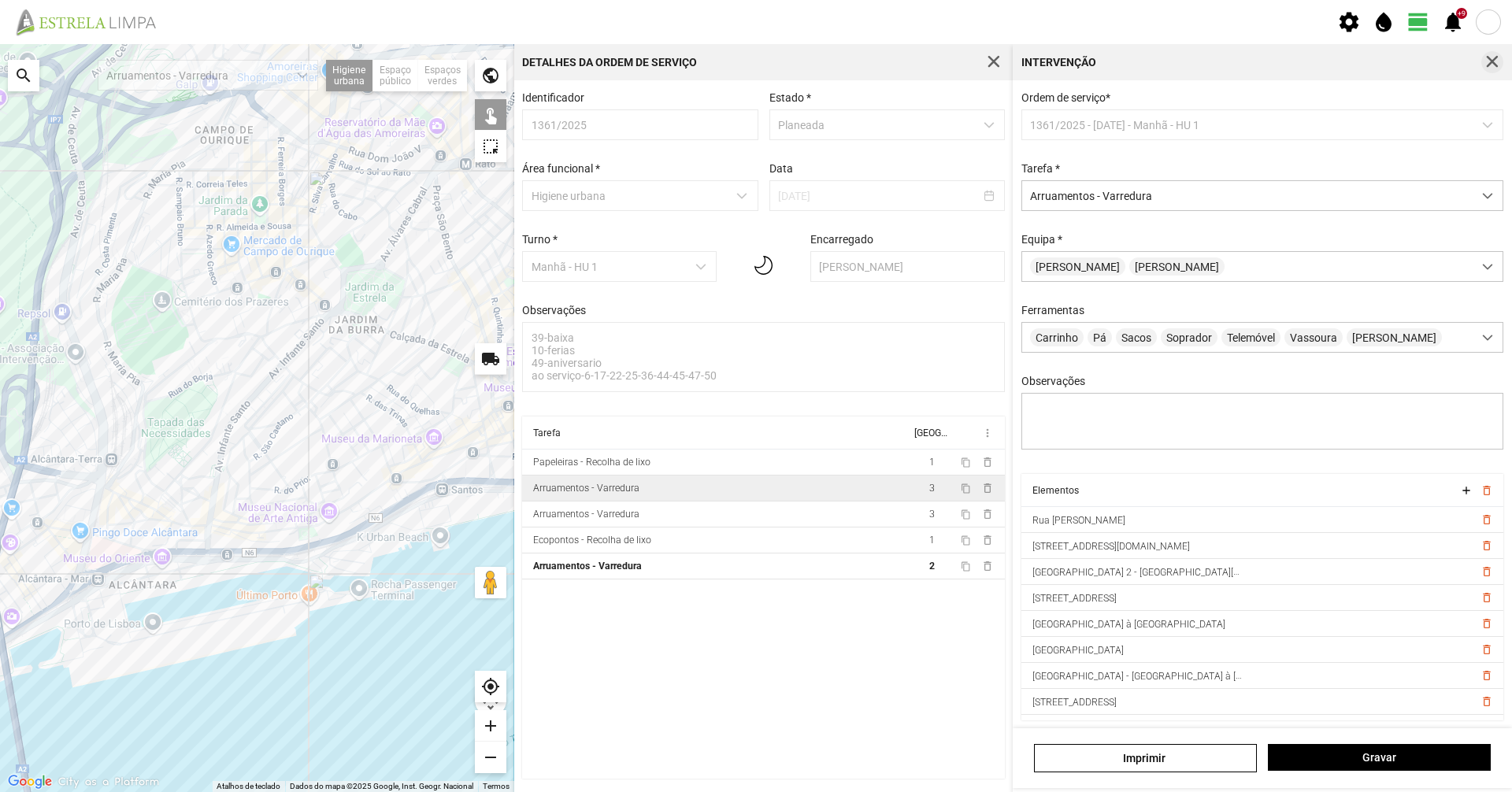
click at [1490, 65] on span "button" at bounding box center [1492, 62] width 14 height 14
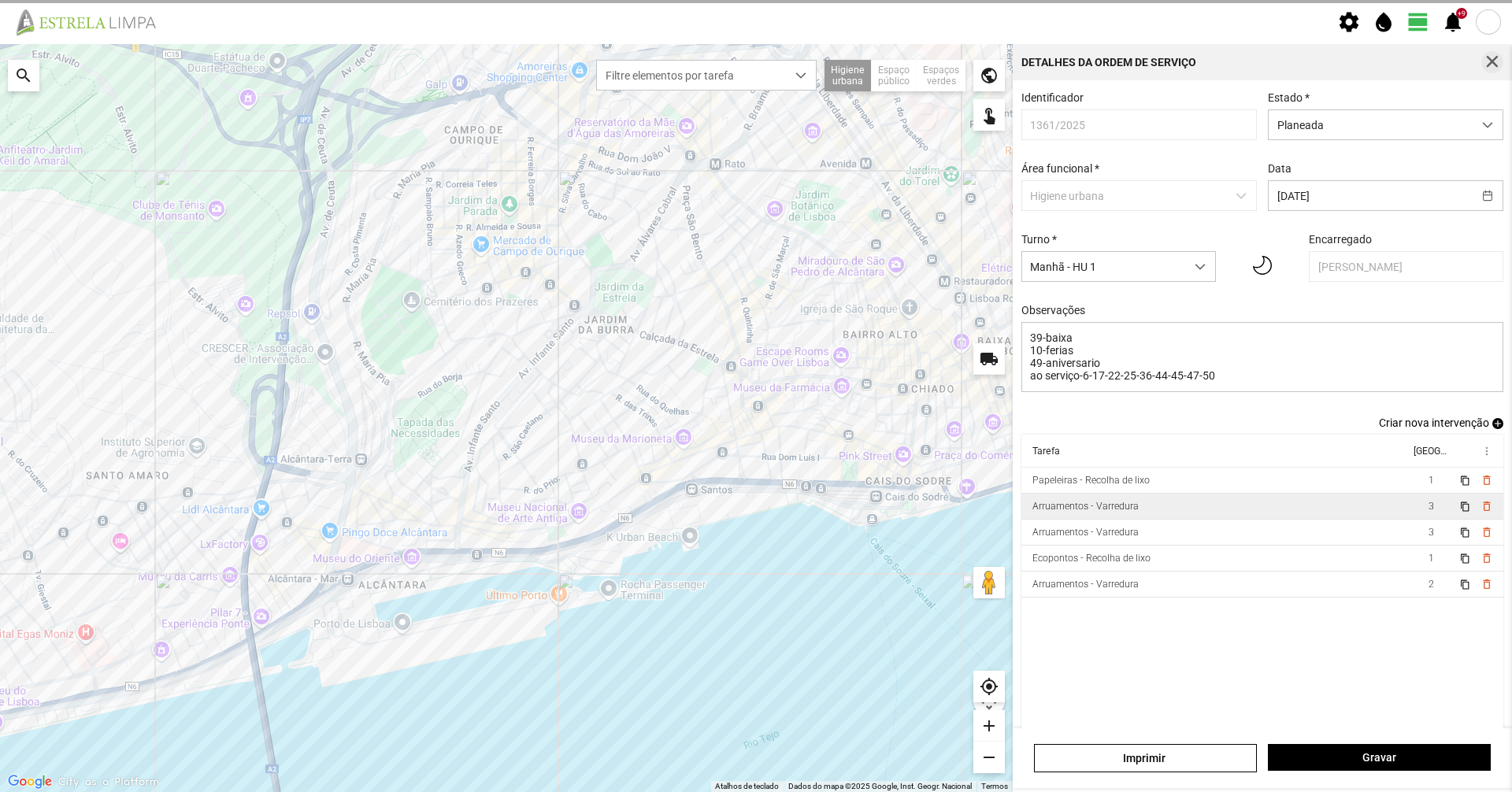
click at [1490, 68] on span "button" at bounding box center [1492, 62] width 14 height 14
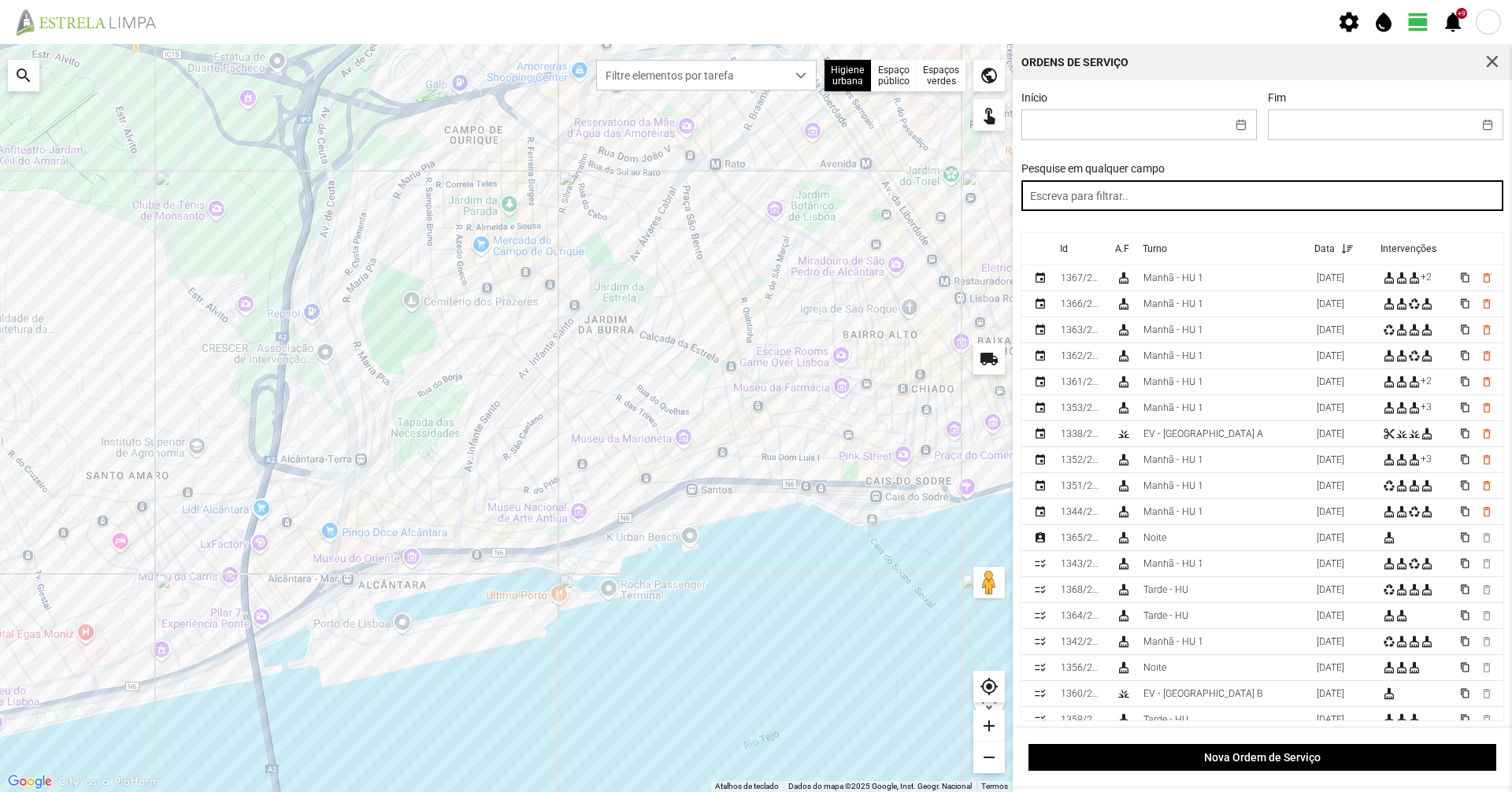
click at [1352, 185] on input "text" at bounding box center [1263, 195] width 483 height 30
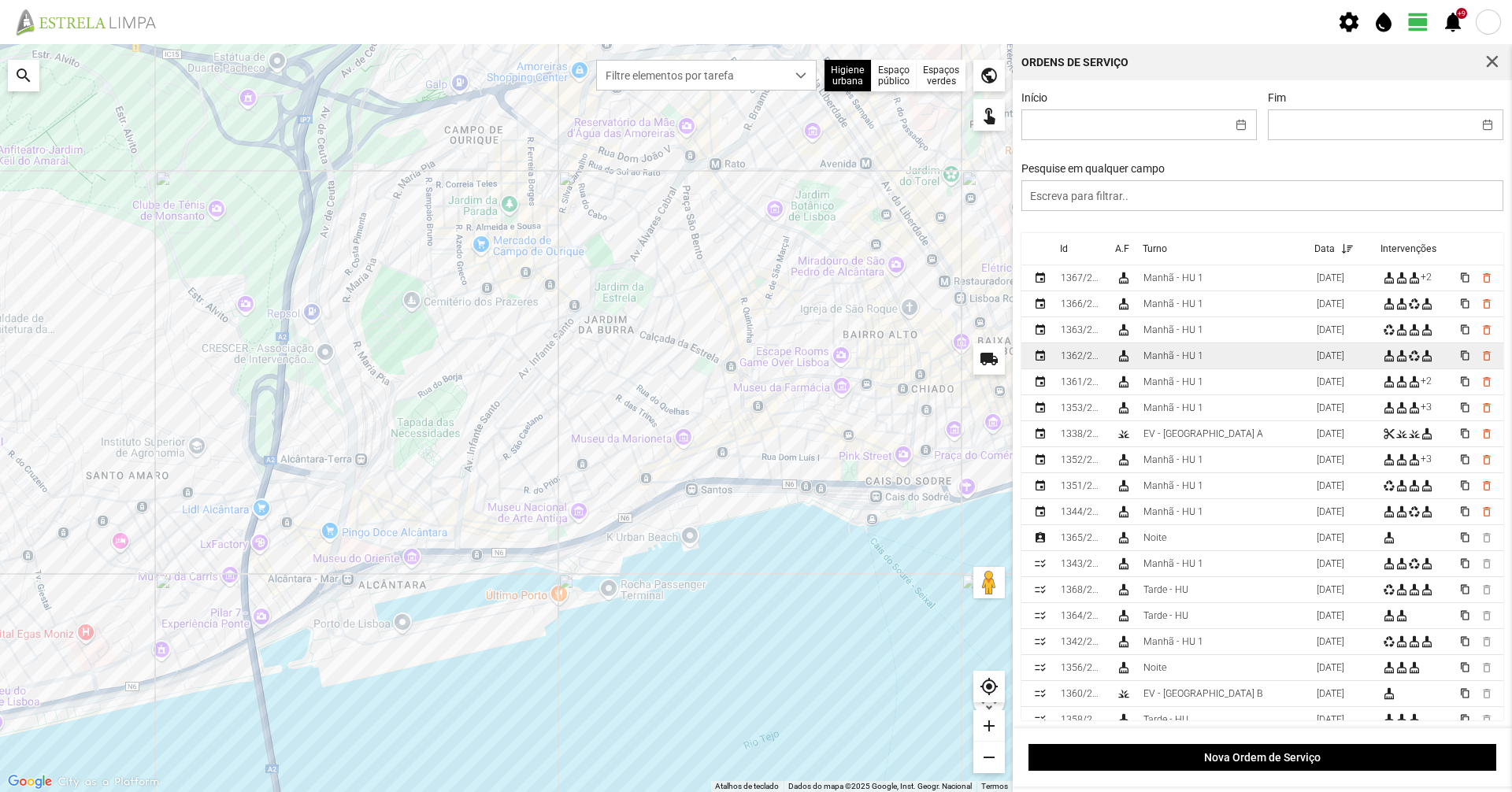
click at [1234, 360] on td "Manhã - HU 1" at bounding box center [1223, 356] width 173 height 26
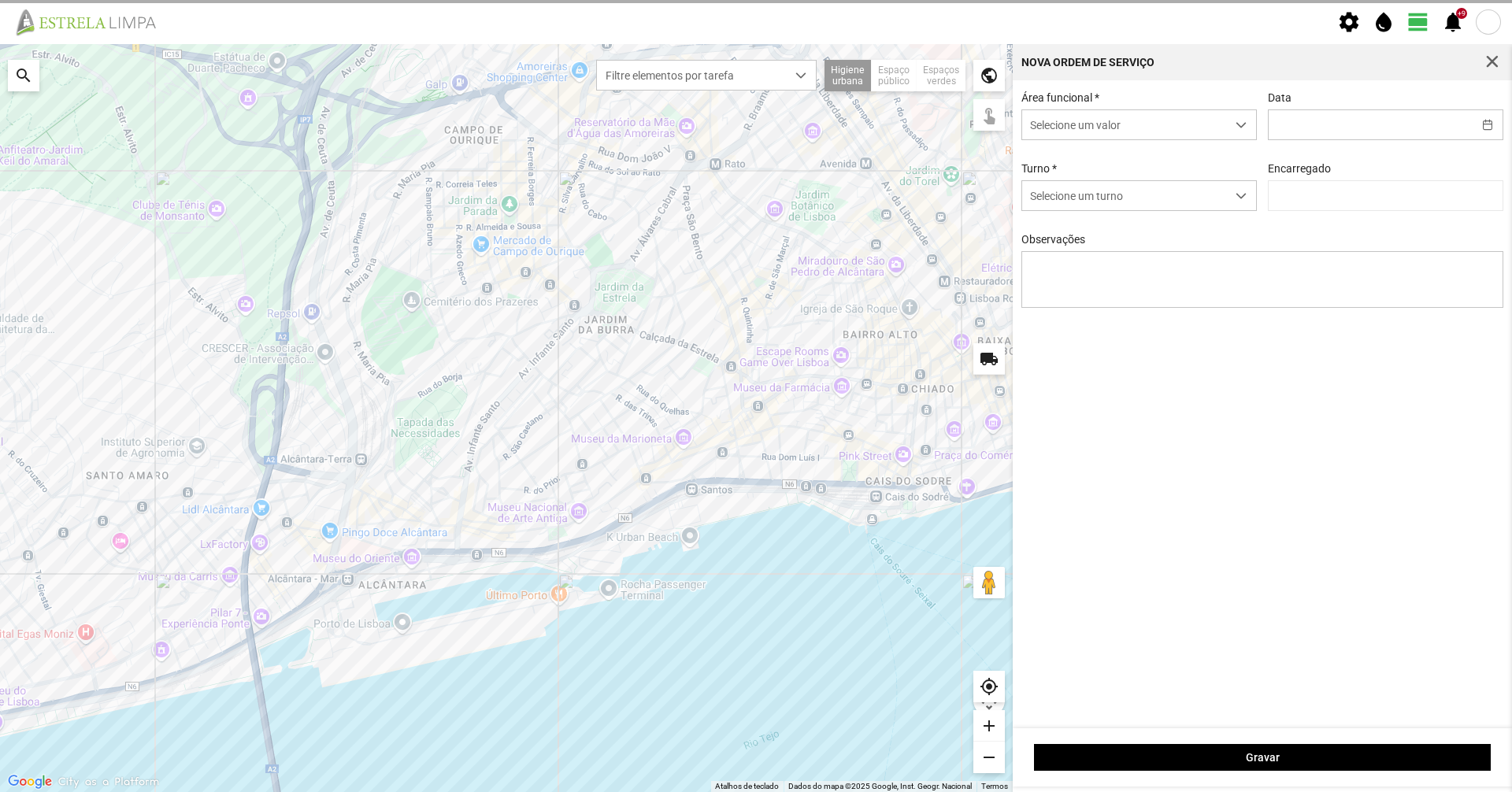
type input "[DATE]"
type input "Marco Ferreira"
type textarea "39-baixa 10-feria 6-36-49-Eo38-descanso ao serviço-17-22-25-44-45-47-50"
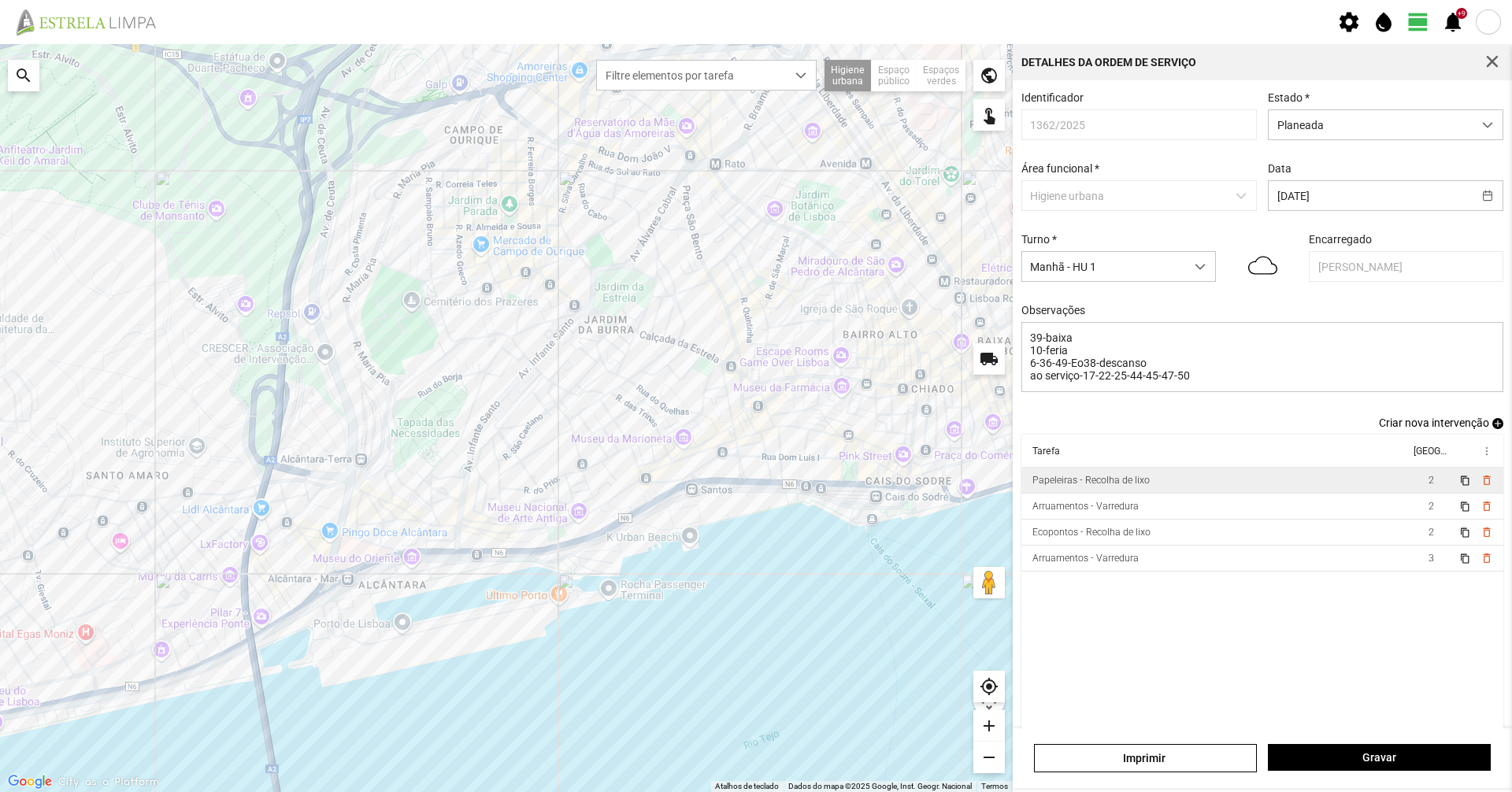
click at [1085, 480] on td "Papeleiras - Recolha de lixo" at bounding box center [1215, 480] width 388 height 26
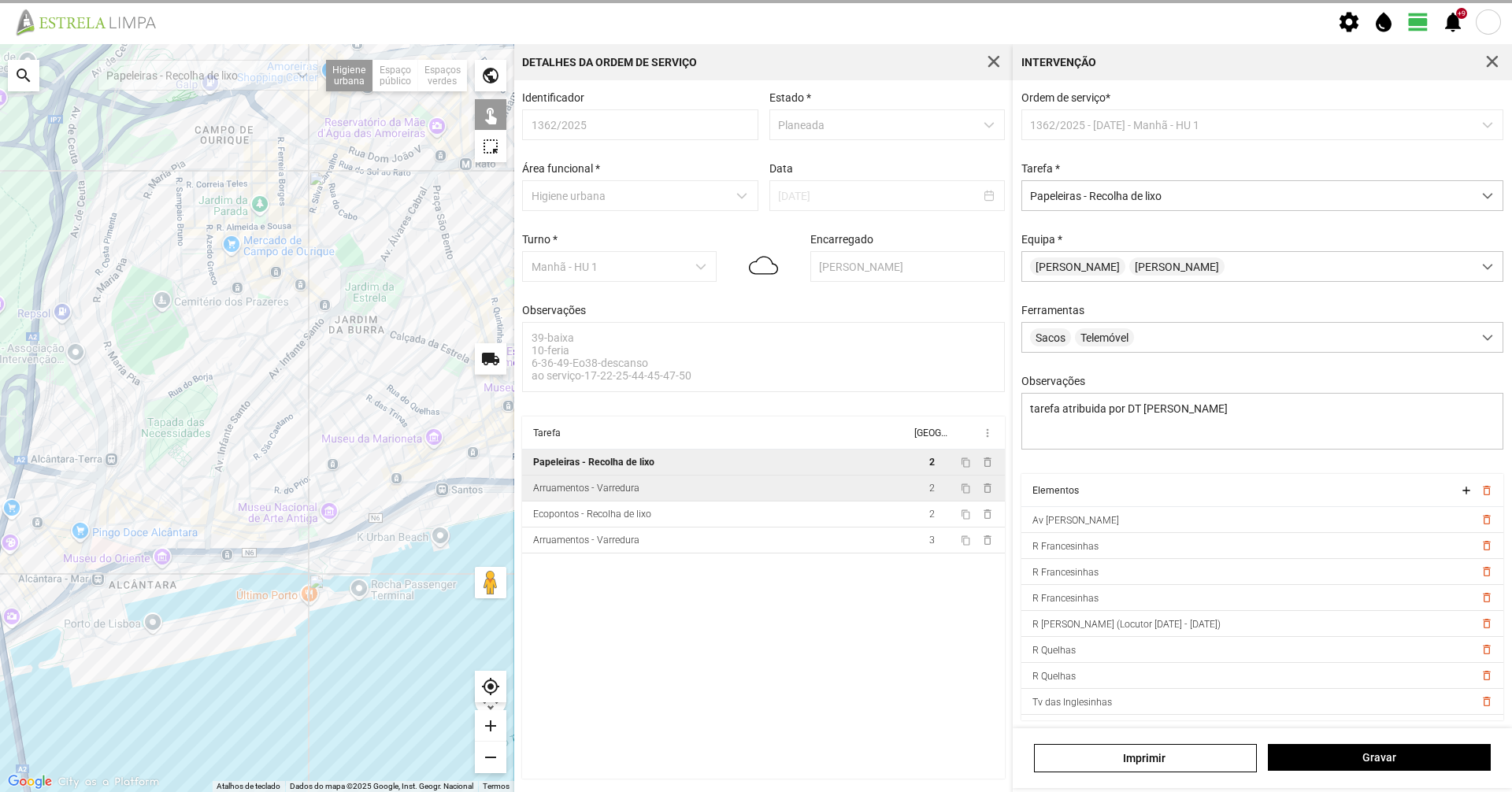
click at [790, 499] on td "Arruamentos - Varredura" at bounding box center [716, 489] width 388 height 26
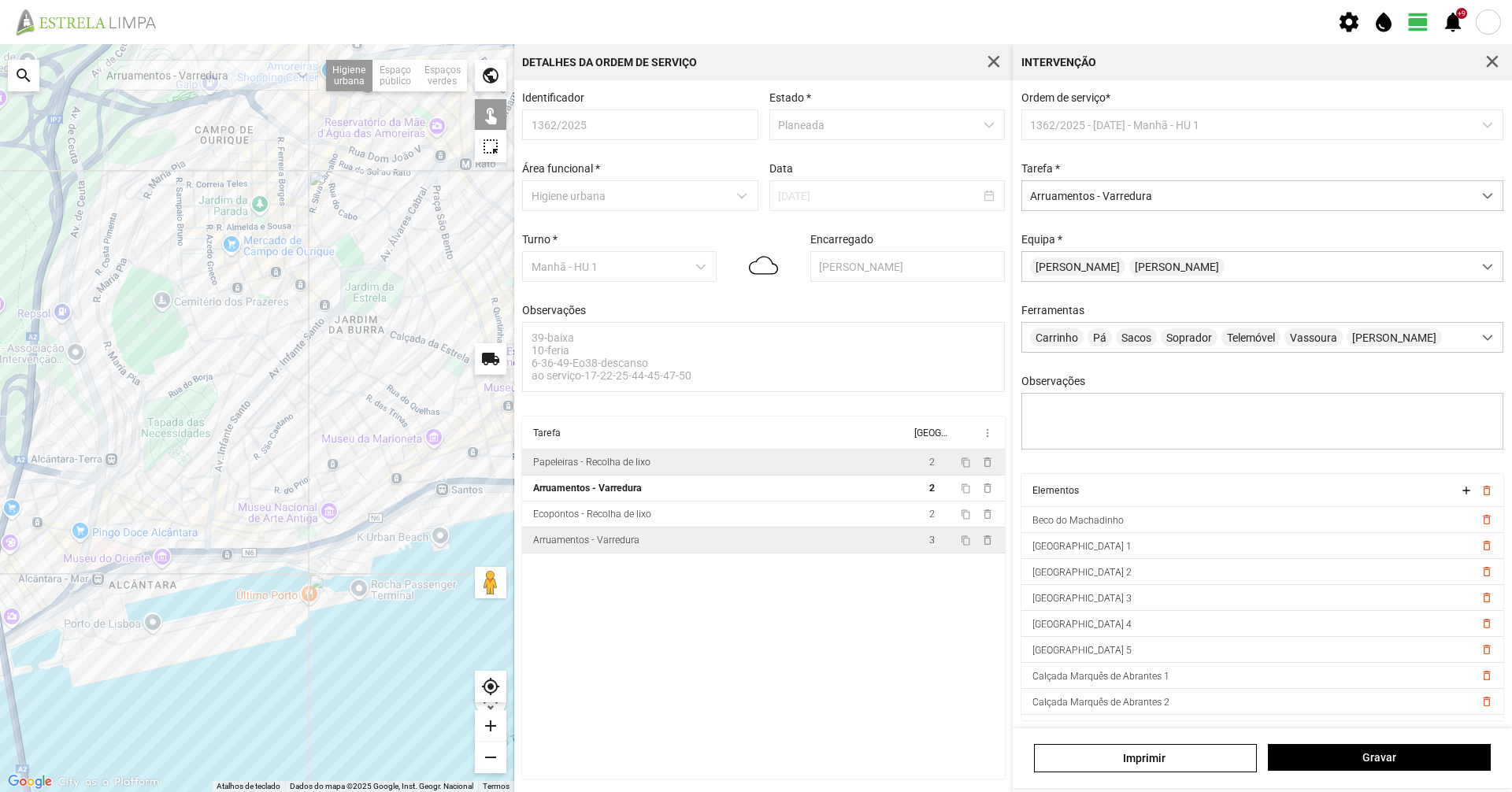
click at [749, 540] on td "Arruamentos - Varredura" at bounding box center [716, 541] width 388 height 26
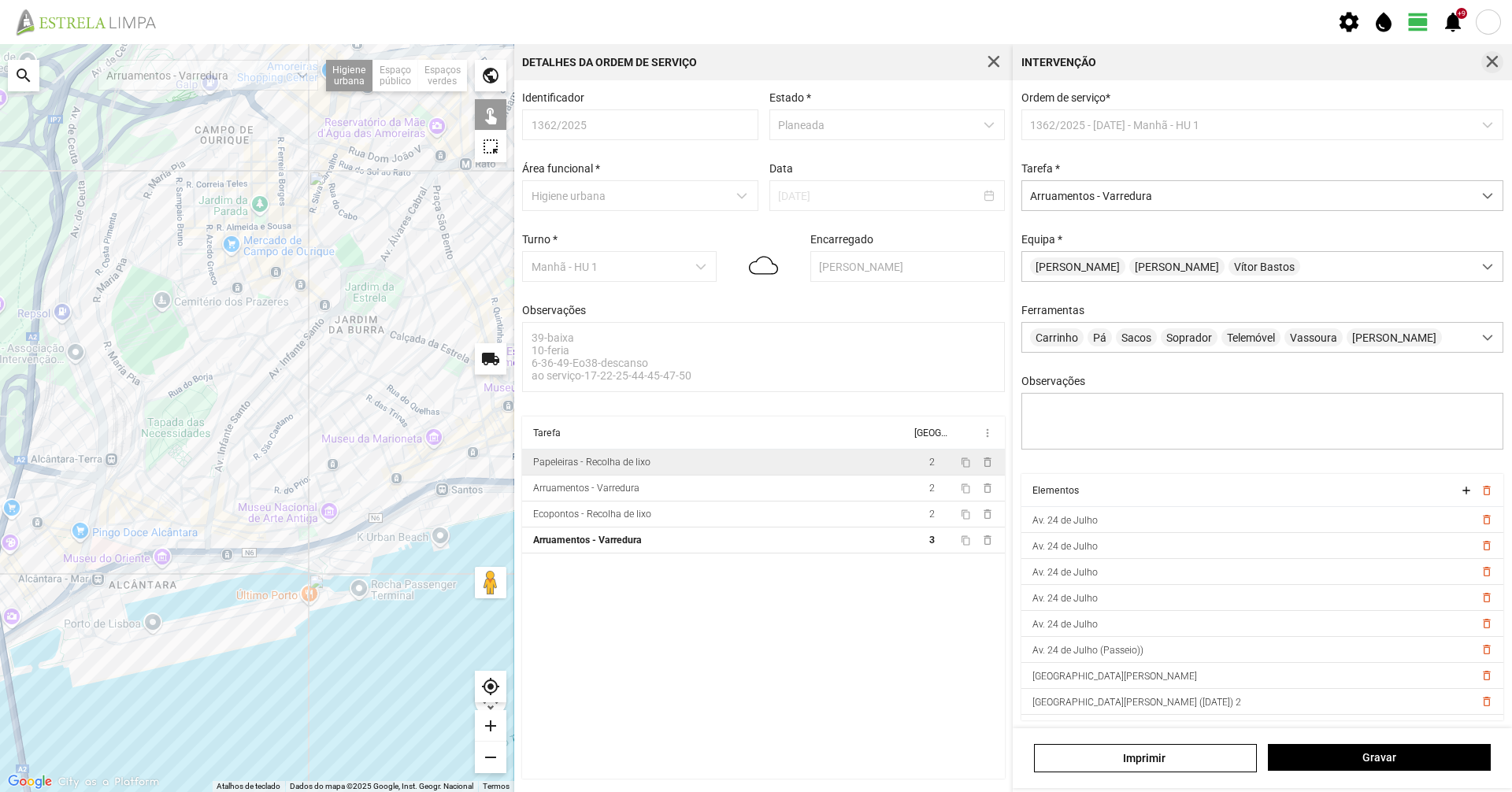
click at [1488, 63] on span "button" at bounding box center [1492, 62] width 14 height 14
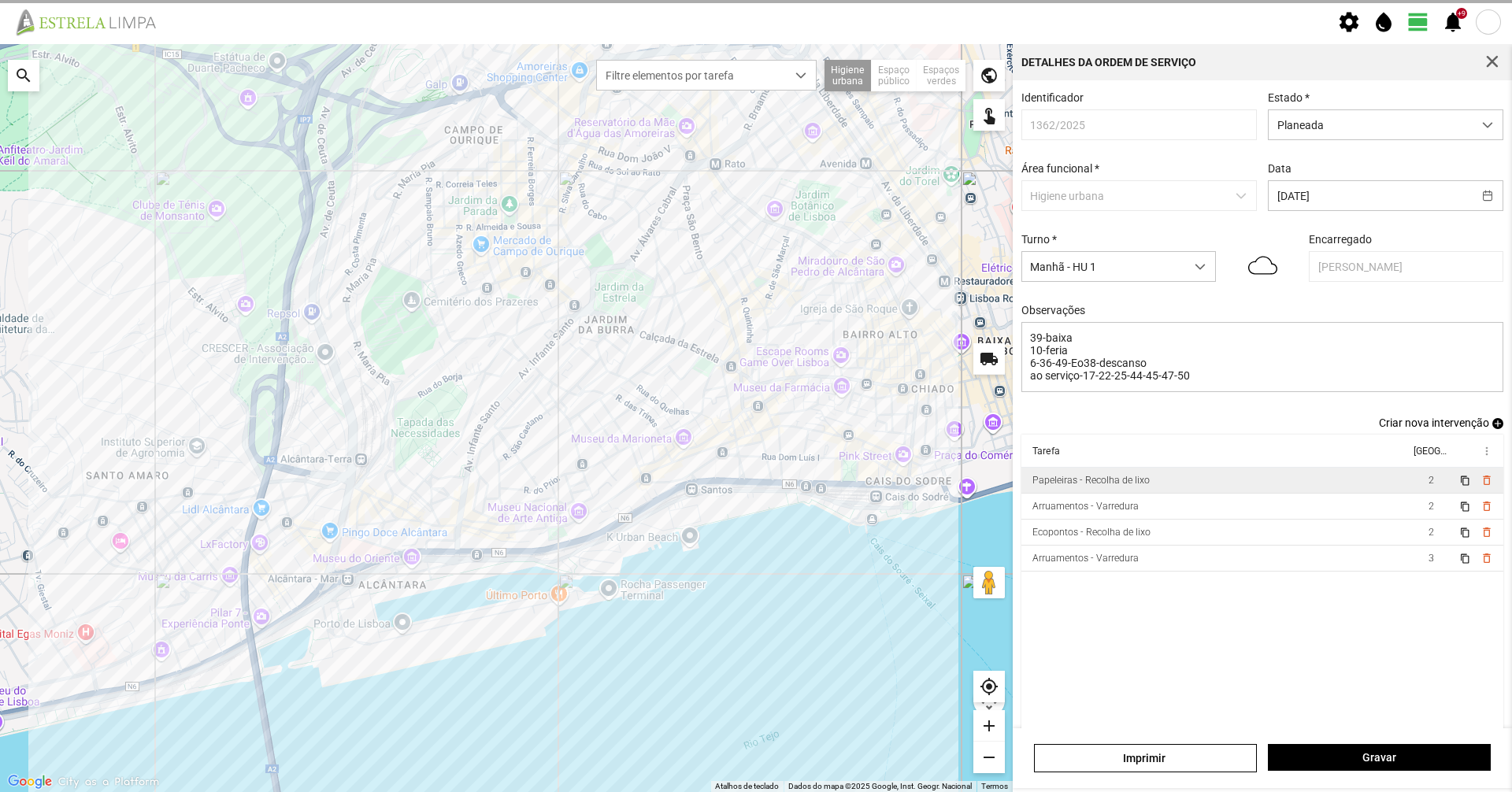
click at [1487, 64] on span "button" at bounding box center [1492, 62] width 14 height 14
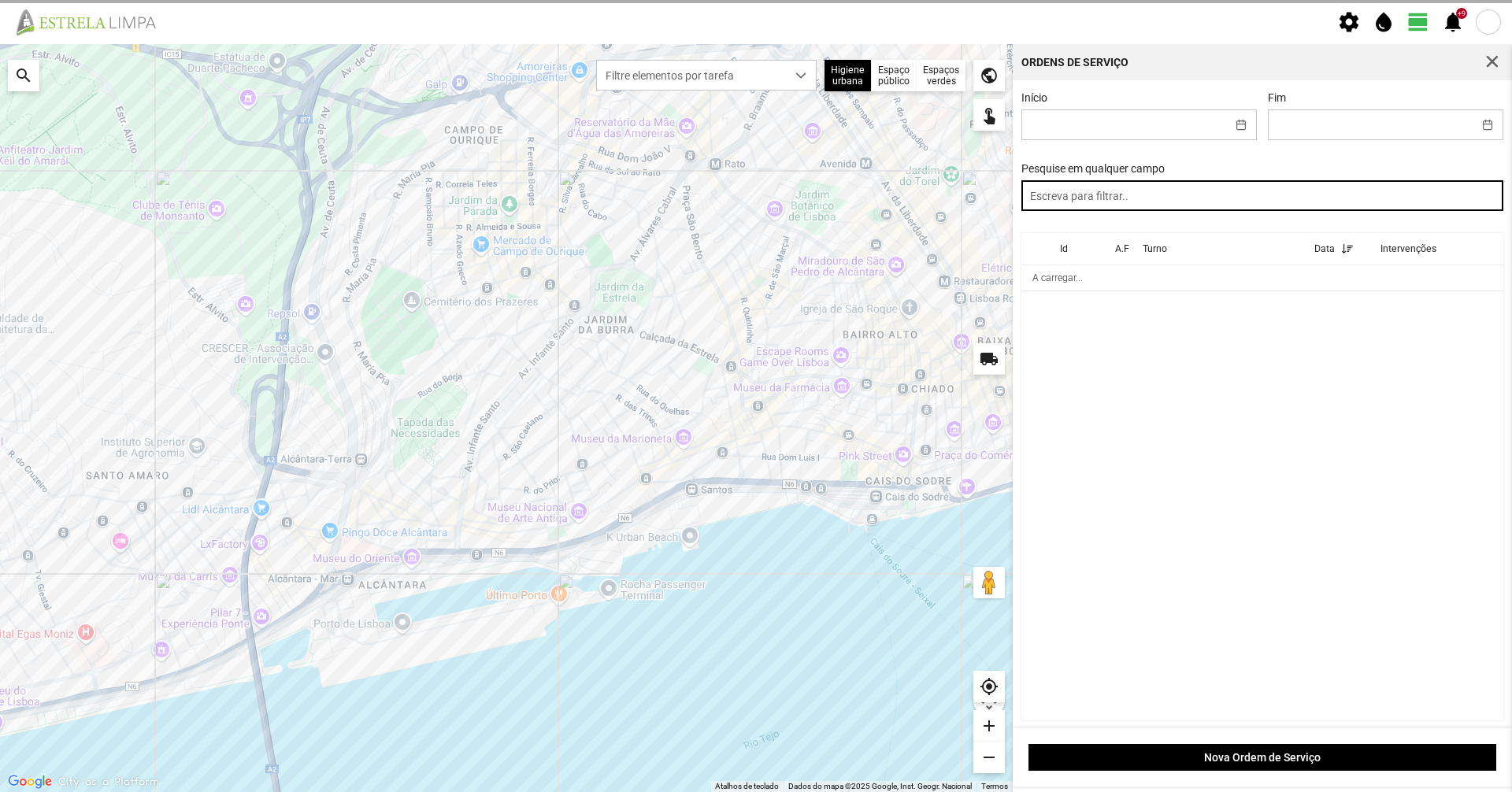
click at [1309, 209] on input "text" at bounding box center [1263, 195] width 483 height 30
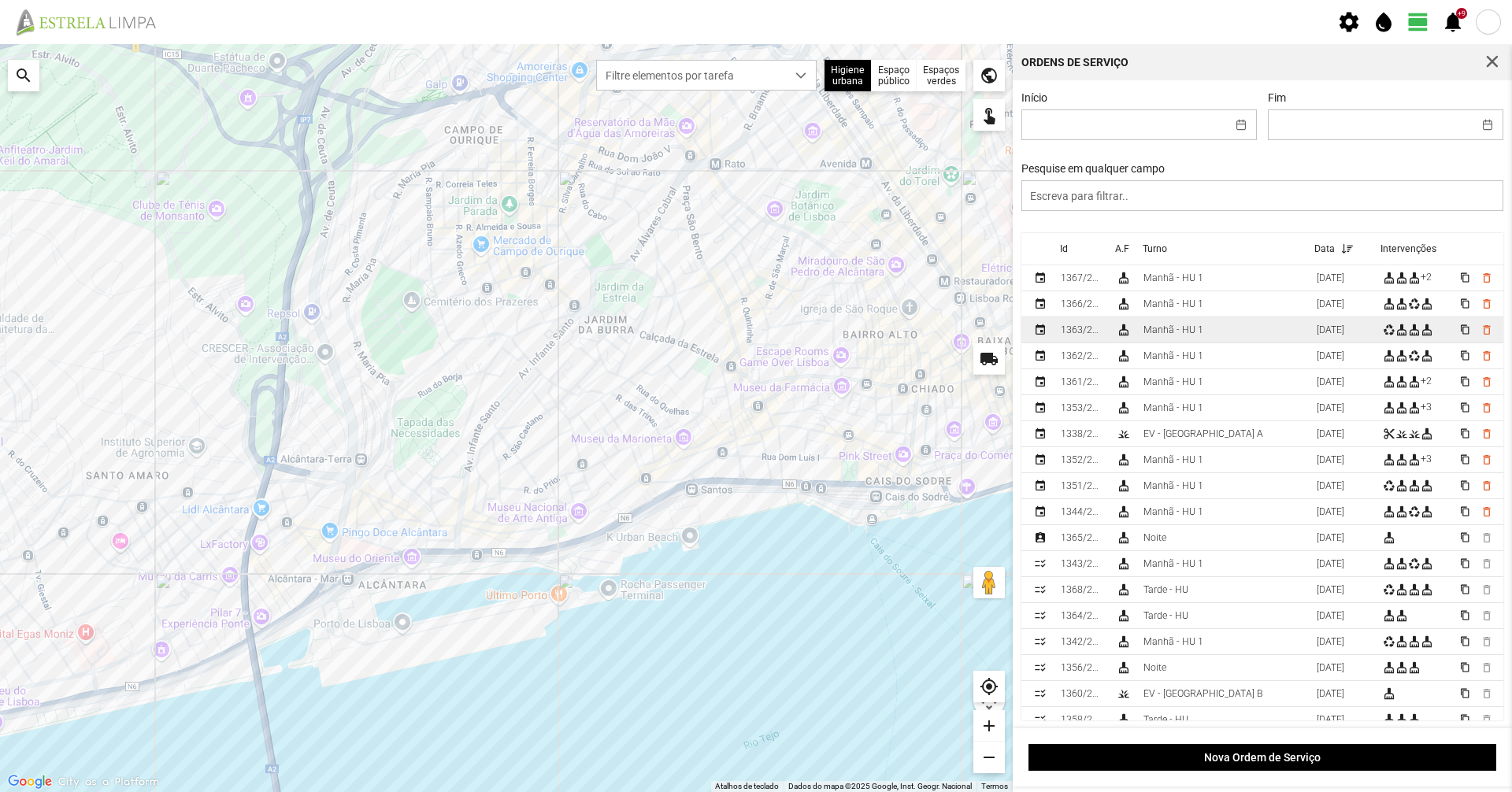
click at [1199, 333] on div "Manhã - HU 1" at bounding box center [1173, 330] width 60 height 11
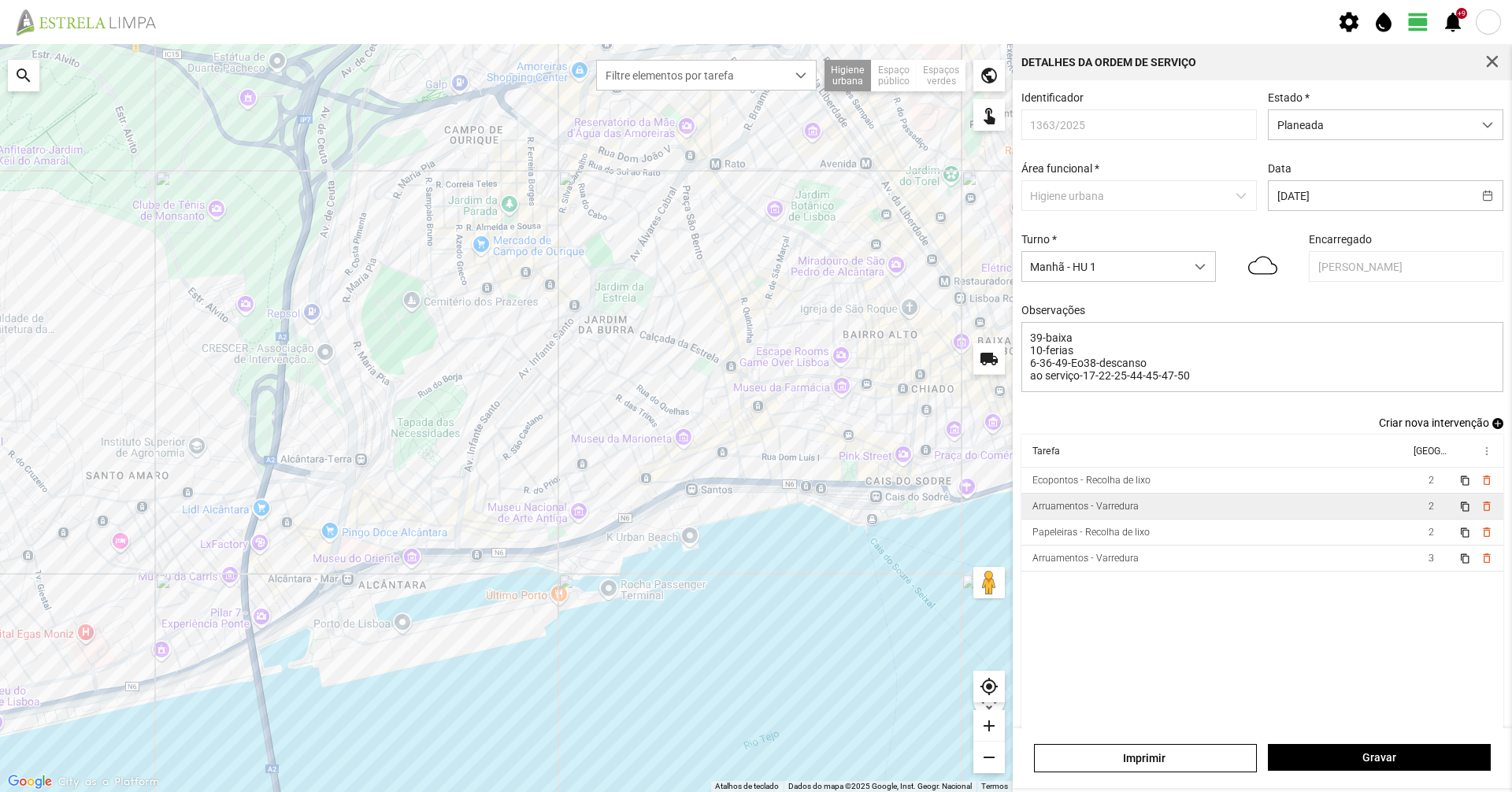
click at [1134, 511] on div "Arruamentos - Varredura" at bounding box center [1085, 506] width 106 height 11
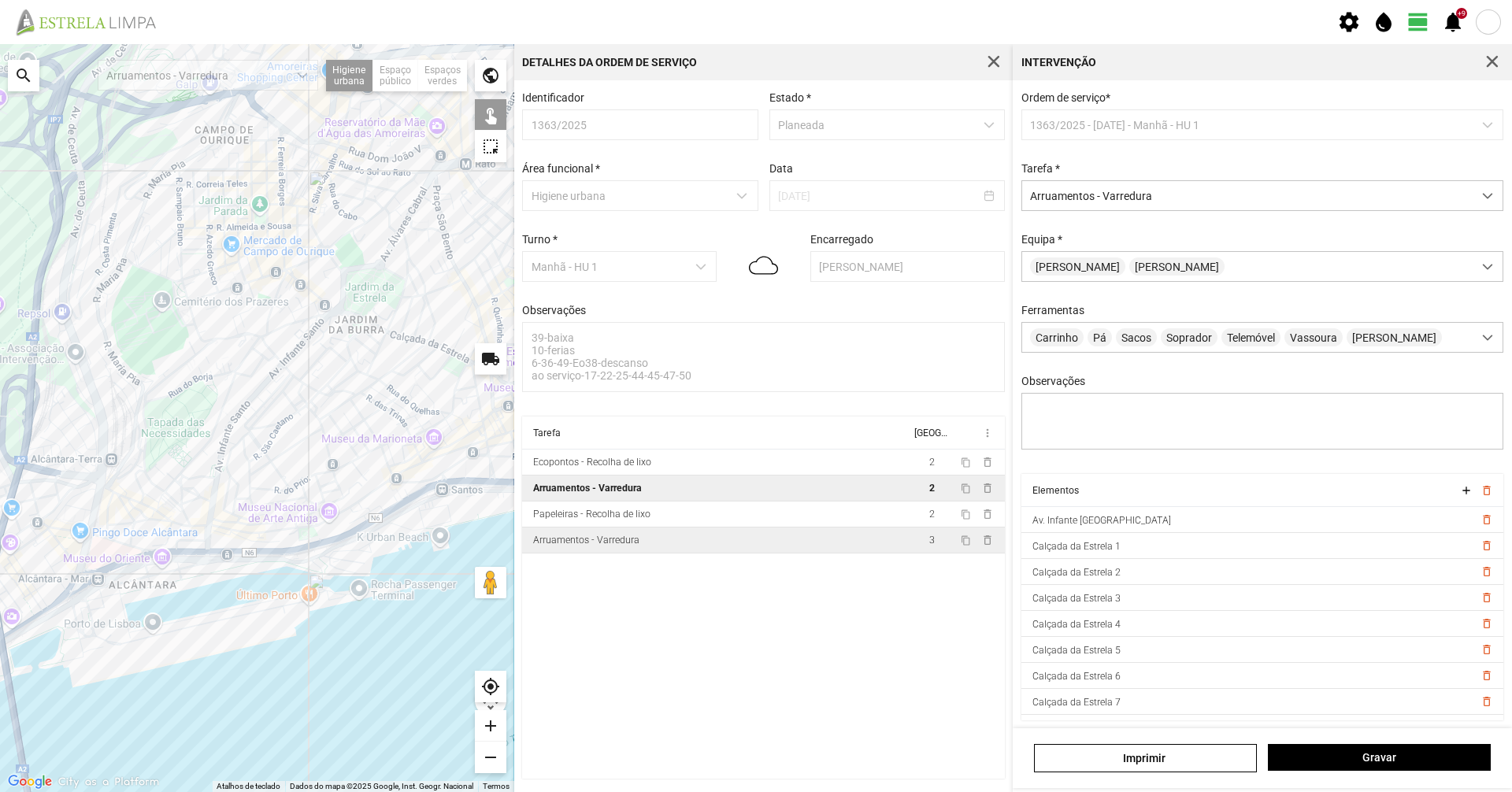
click at [719, 546] on td "Arruamentos - Varredura" at bounding box center [716, 541] width 388 height 26
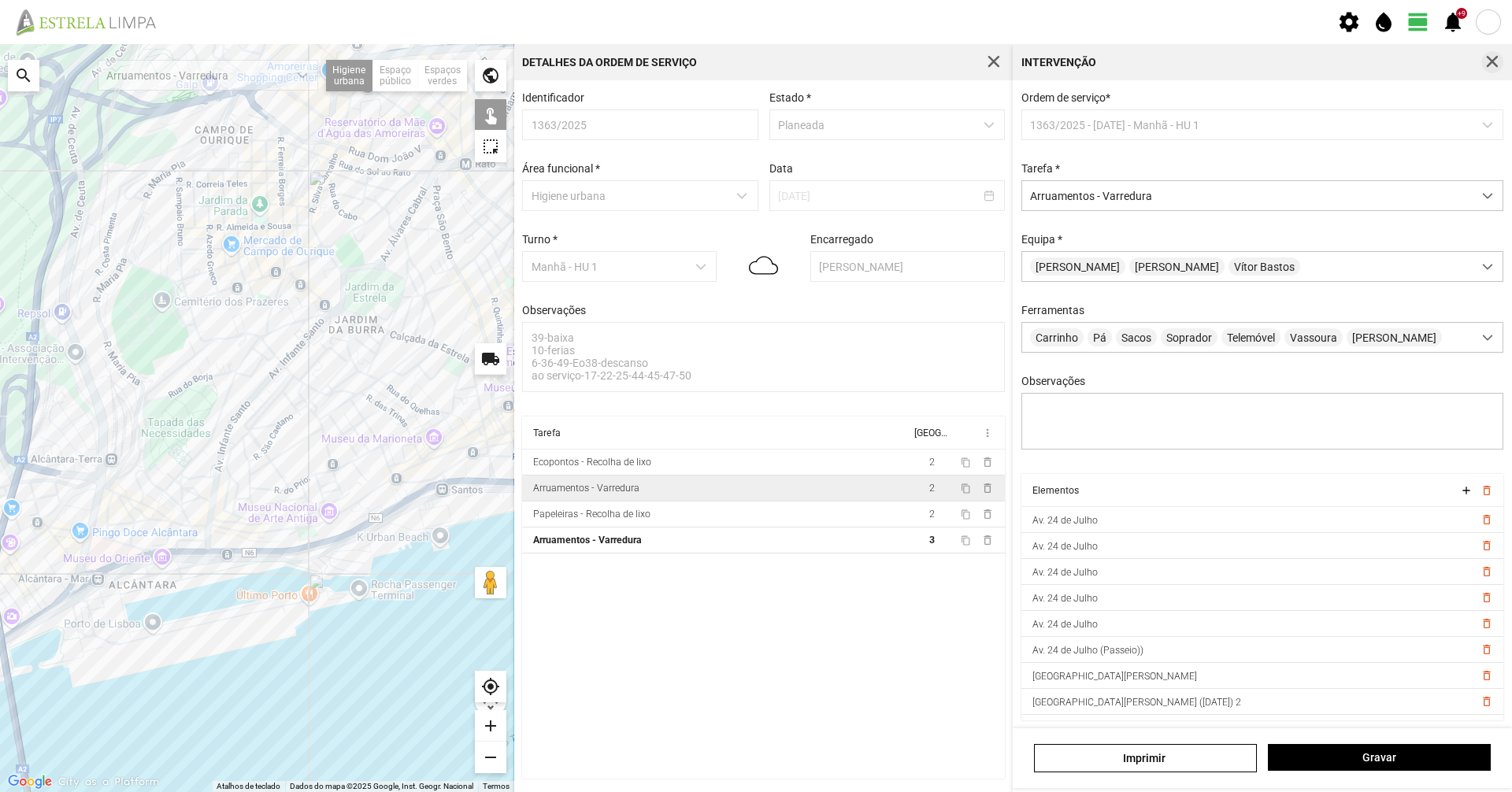
click at [1500, 64] on button "button" at bounding box center [1492, 62] width 22 height 22
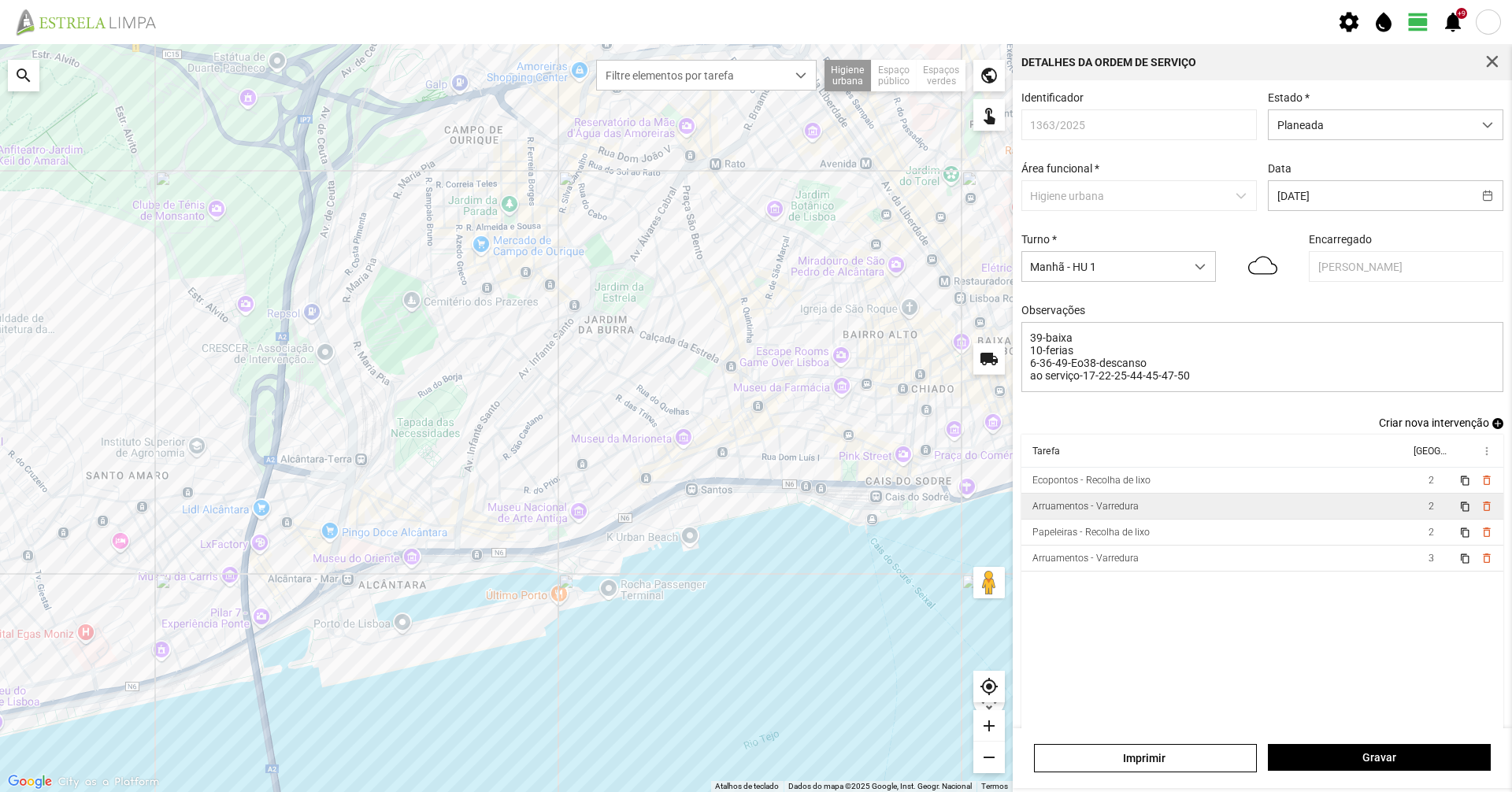
click at [1500, 64] on button "button" at bounding box center [1492, 62] width 22 height 22
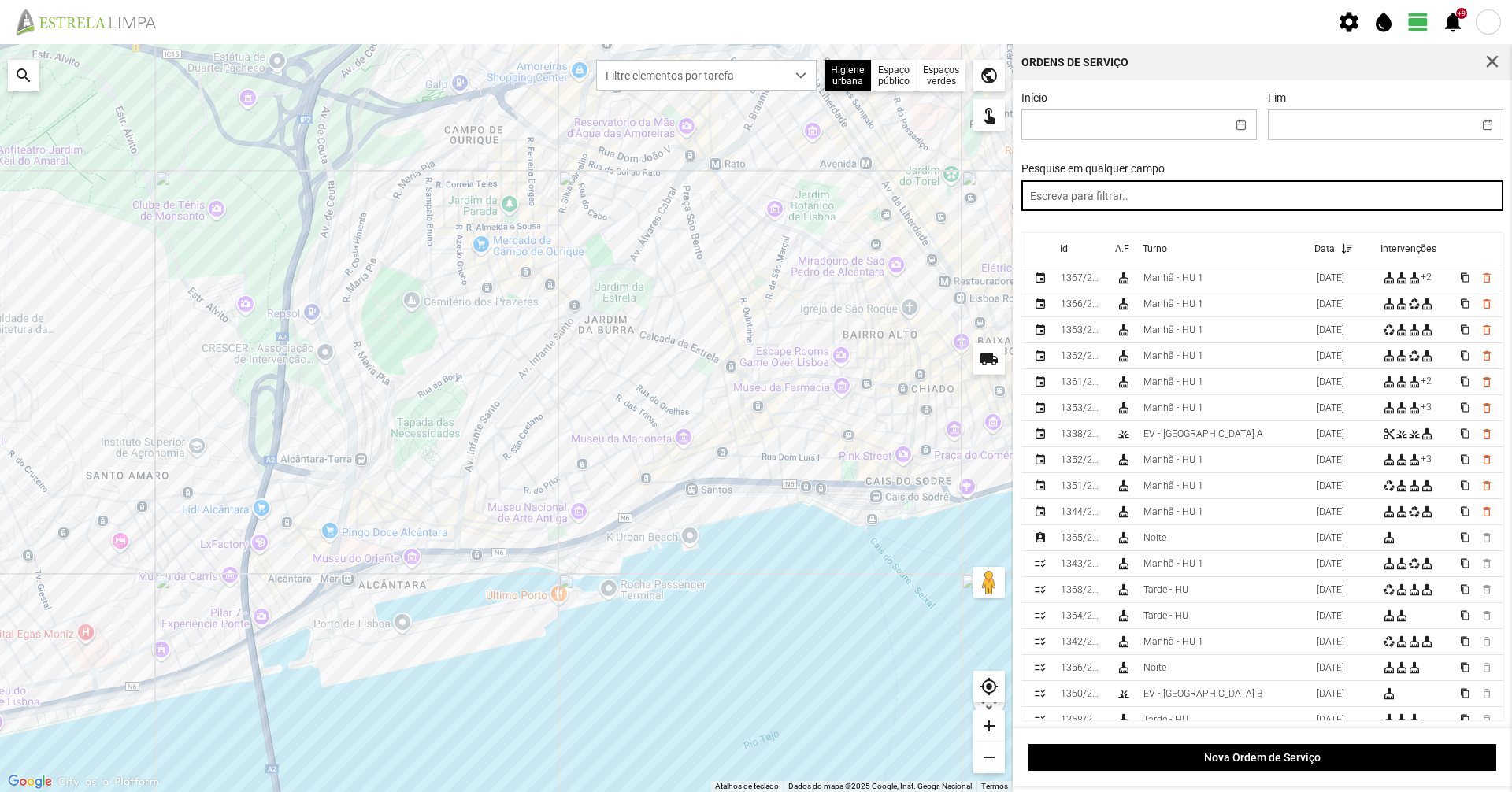
click at [1298, 194] on input "text" at bounding box center [1263, 195] width 483 height 30
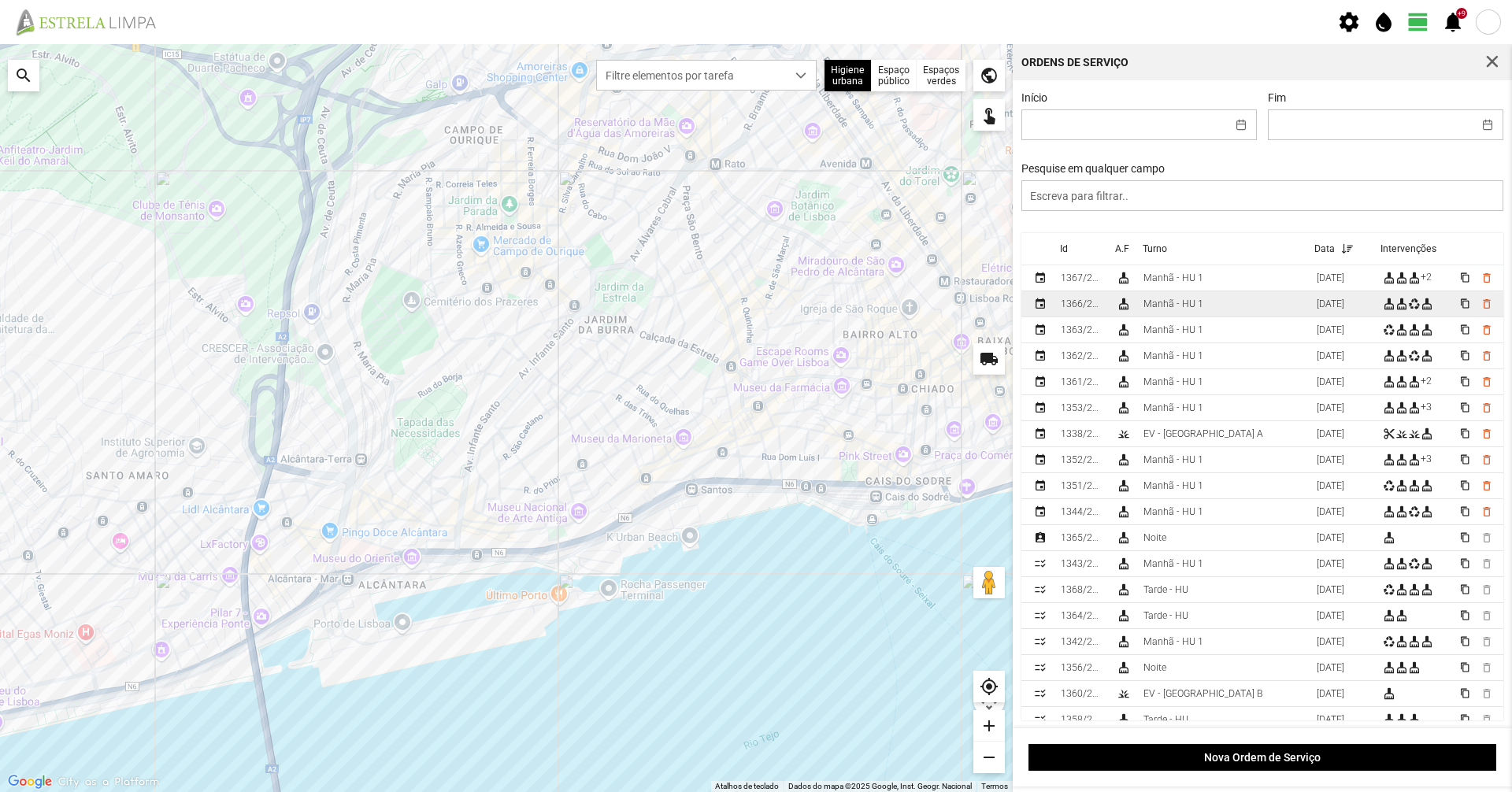
click at [1228, 302] on td "Manhã - HU 1" at bounding box center [1223, 304] width 173 height 26
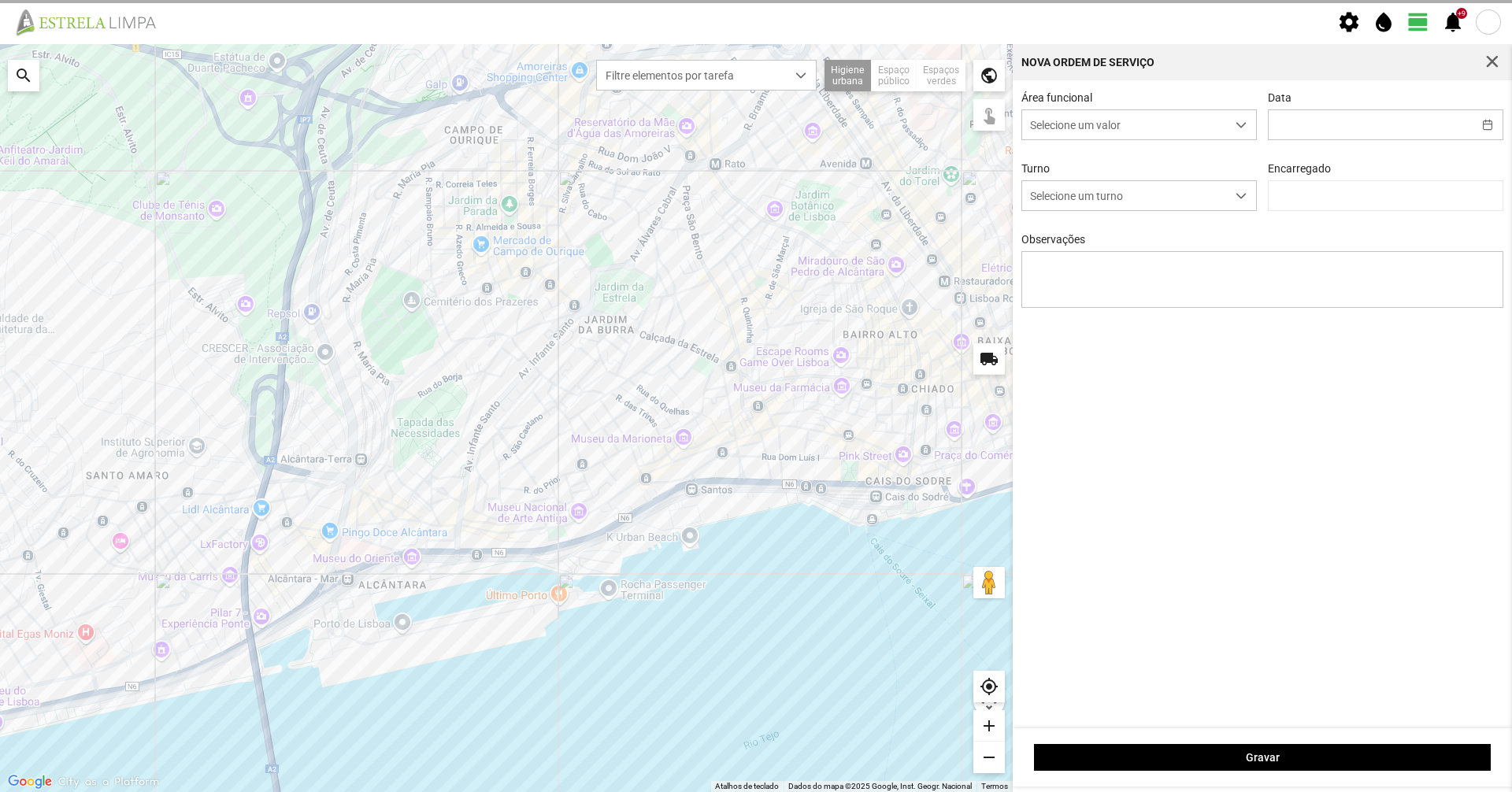
type input "[DATE]"
type textarea "10-ferias 39-nâo se sabe 17-25-44-47-50-descanso ao serviço-6-22-36-45-49-Eo38"
type input "Marco Ferreira"
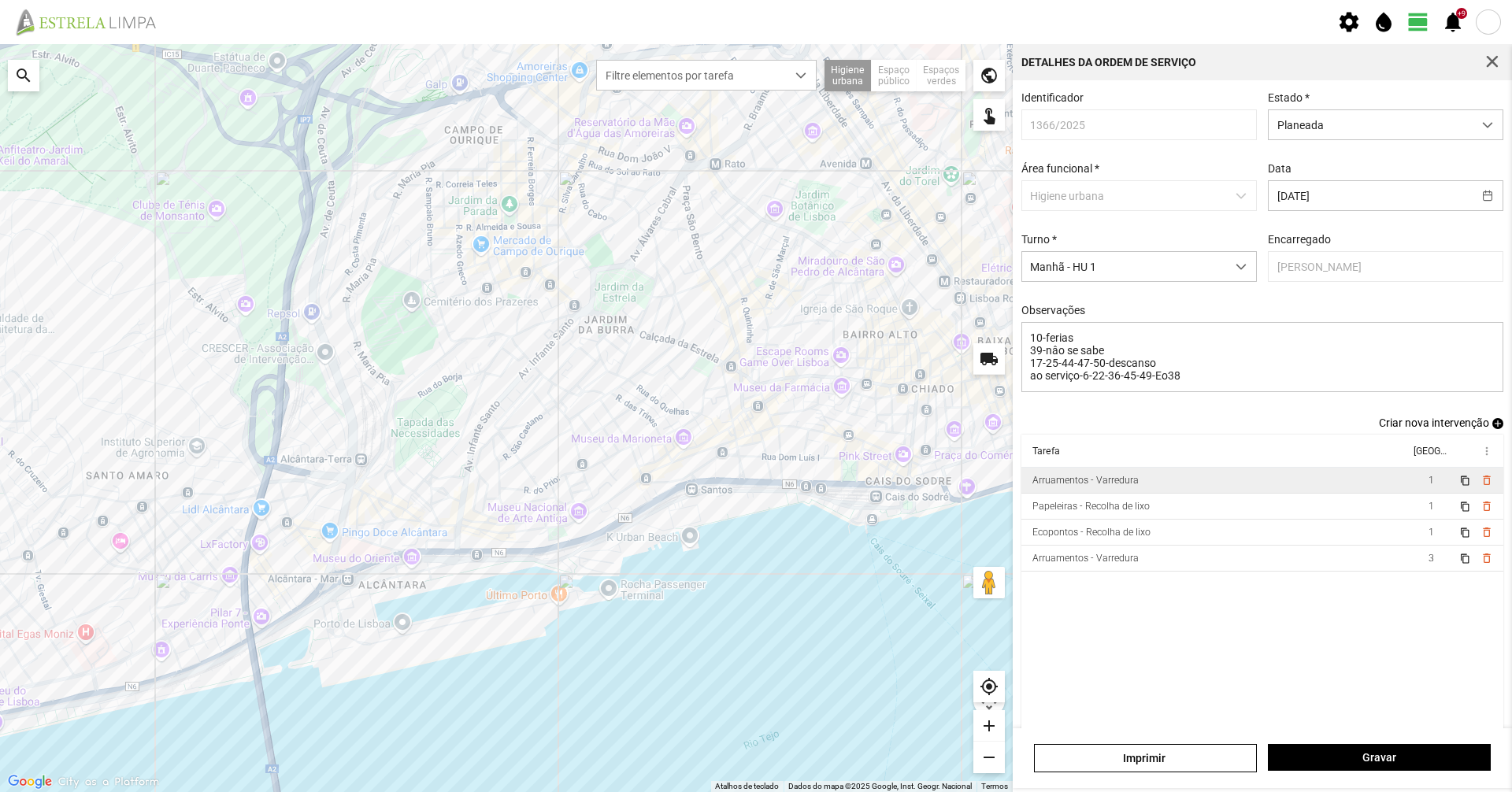
click at [1126, 485] on div "Arruamentos - Varredura" at bounding box center [1085, 480] width 106 height 11
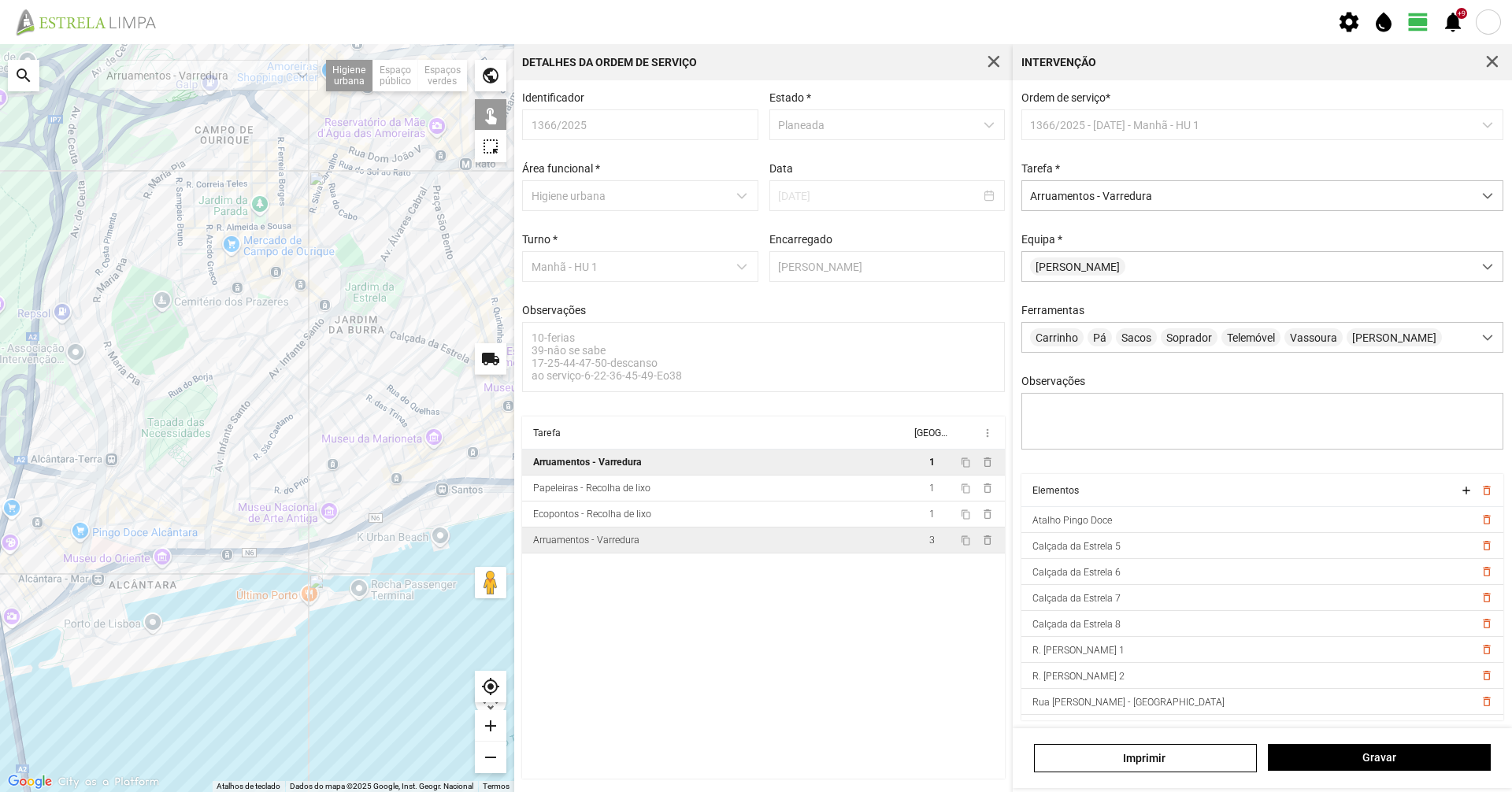
click at [735, 537] on td "Arruamentos - Varredura" at bounding box center [716, 541] width 388 height 26
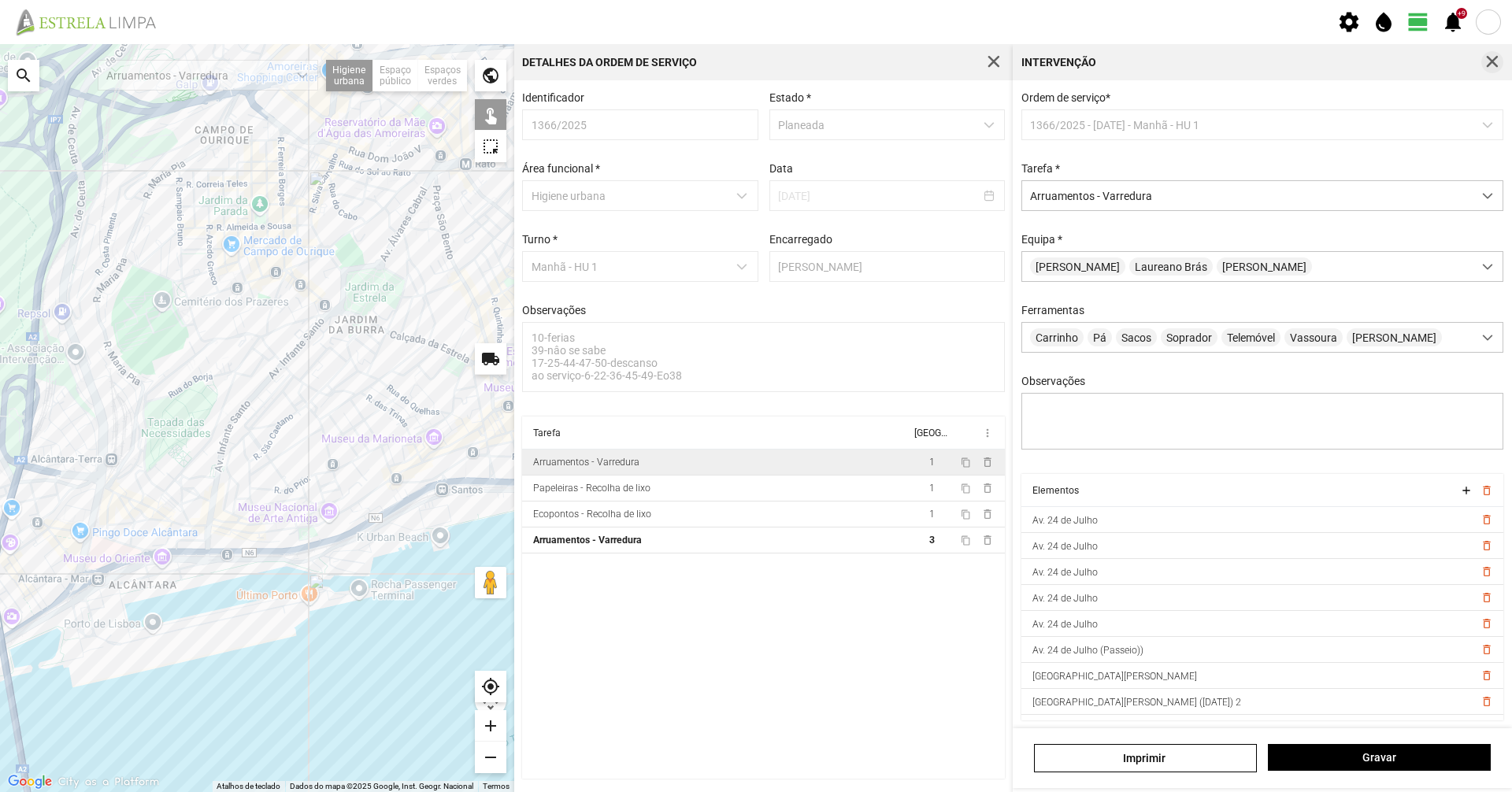
click at [1495, 54] on button "button" at bounding box center [1492, 62] width 22 height 22
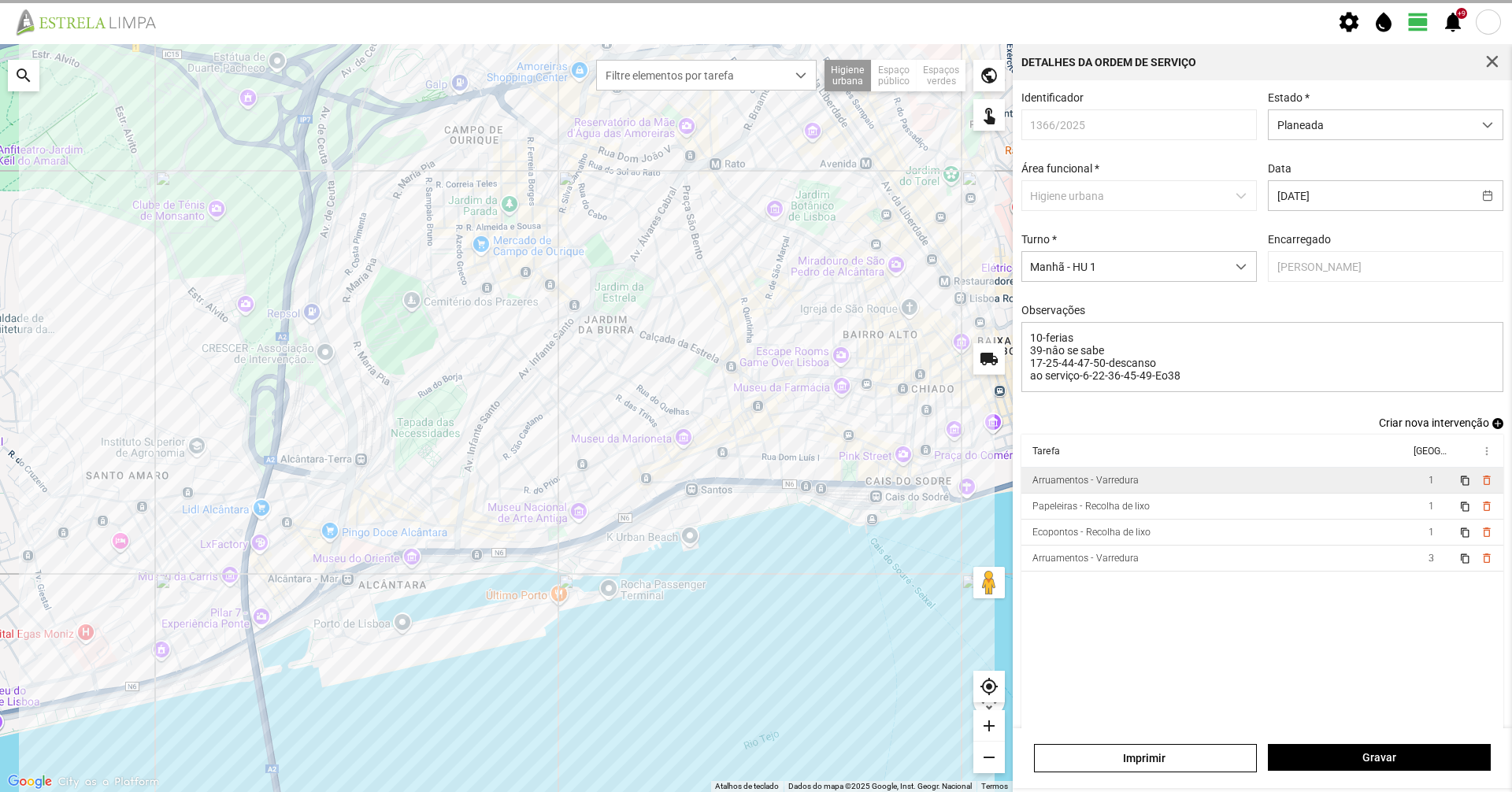
click at [1495, 54] on button "button" at bounding box center [1492, 62] width 22 height 22
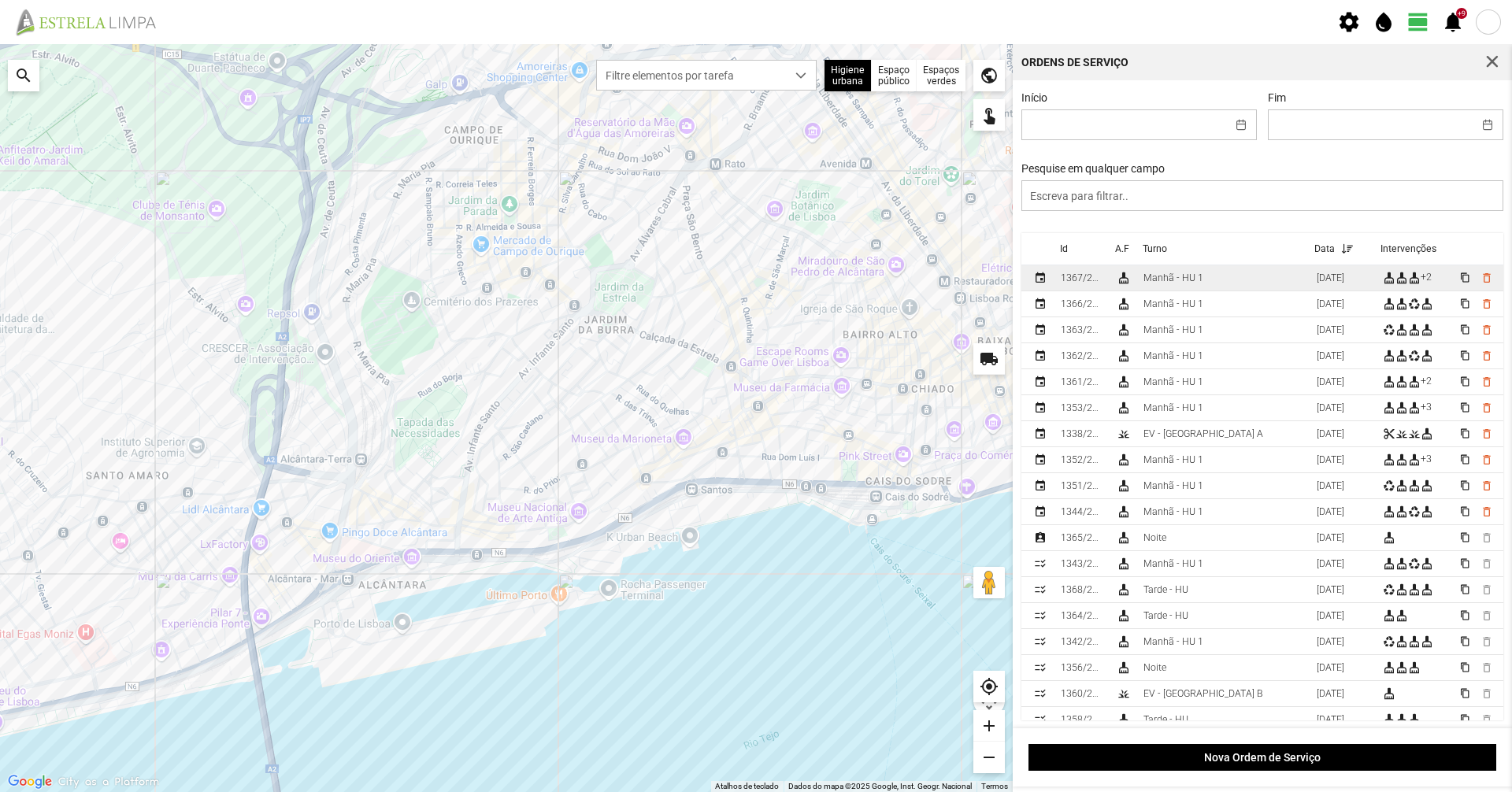
click at [1193, 289] on td "Manhã - HU 1" at bounding box center [1223, 279] width 173 height 26
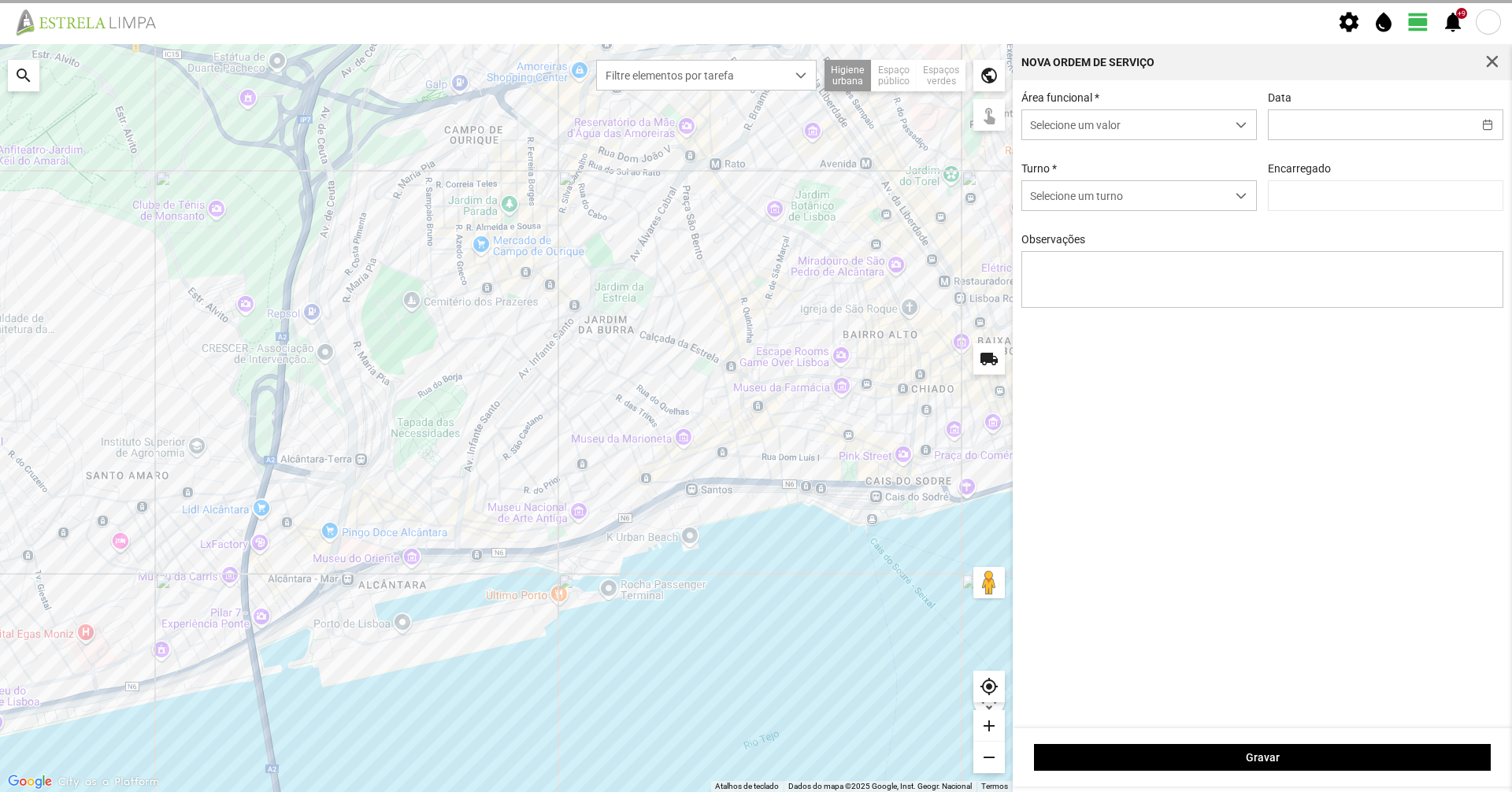
type input "[DATE]"
type input "Marco Ferreira"
type textarea "22-36-45-descanso ao serviço-6-10-17-25-39-44-47-49-50-Eo38"
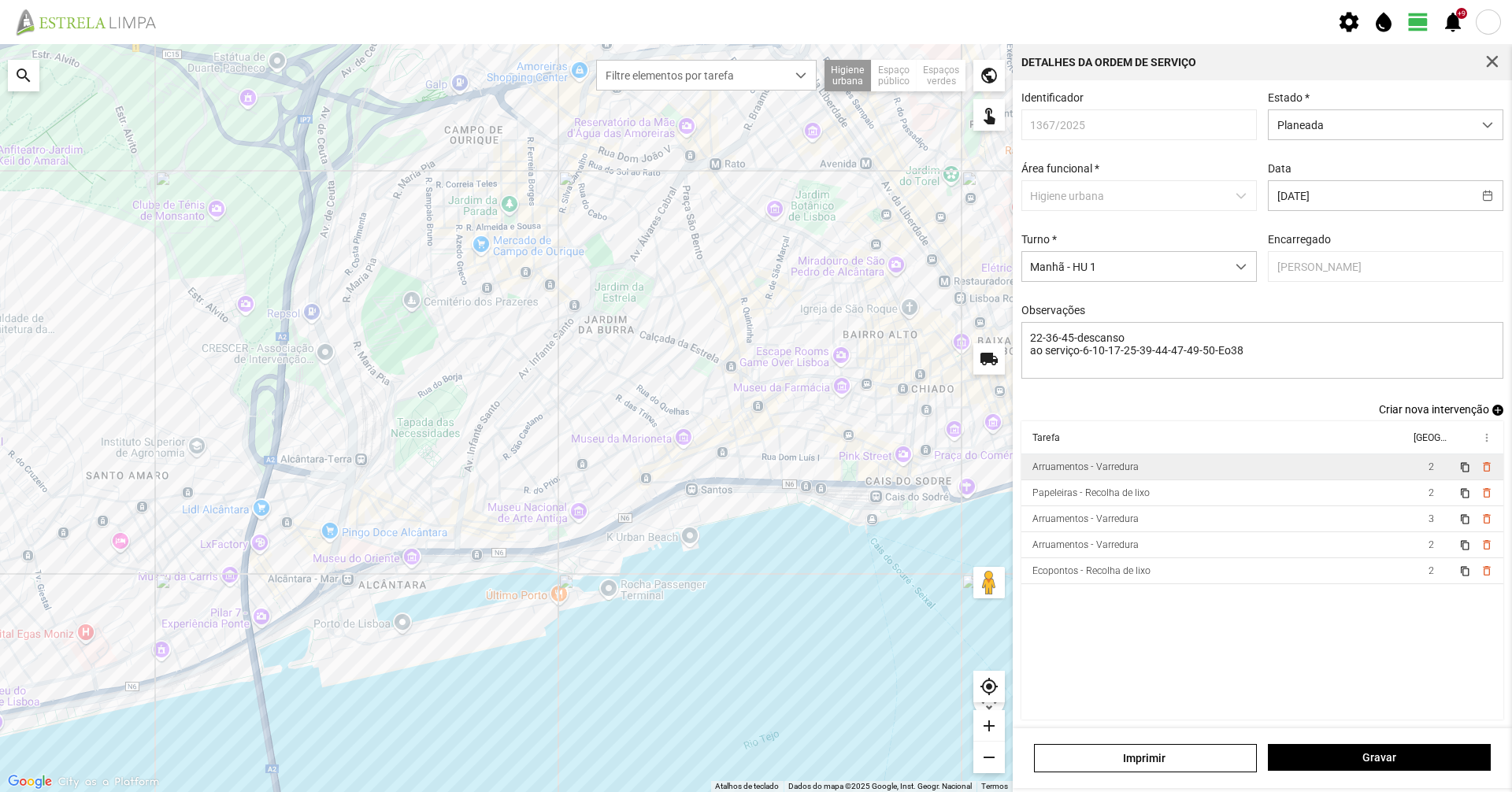
click at [1113, 472] on div "Arruamentos - Varredura" at bounding box center [1085, 466] width 106 height 11
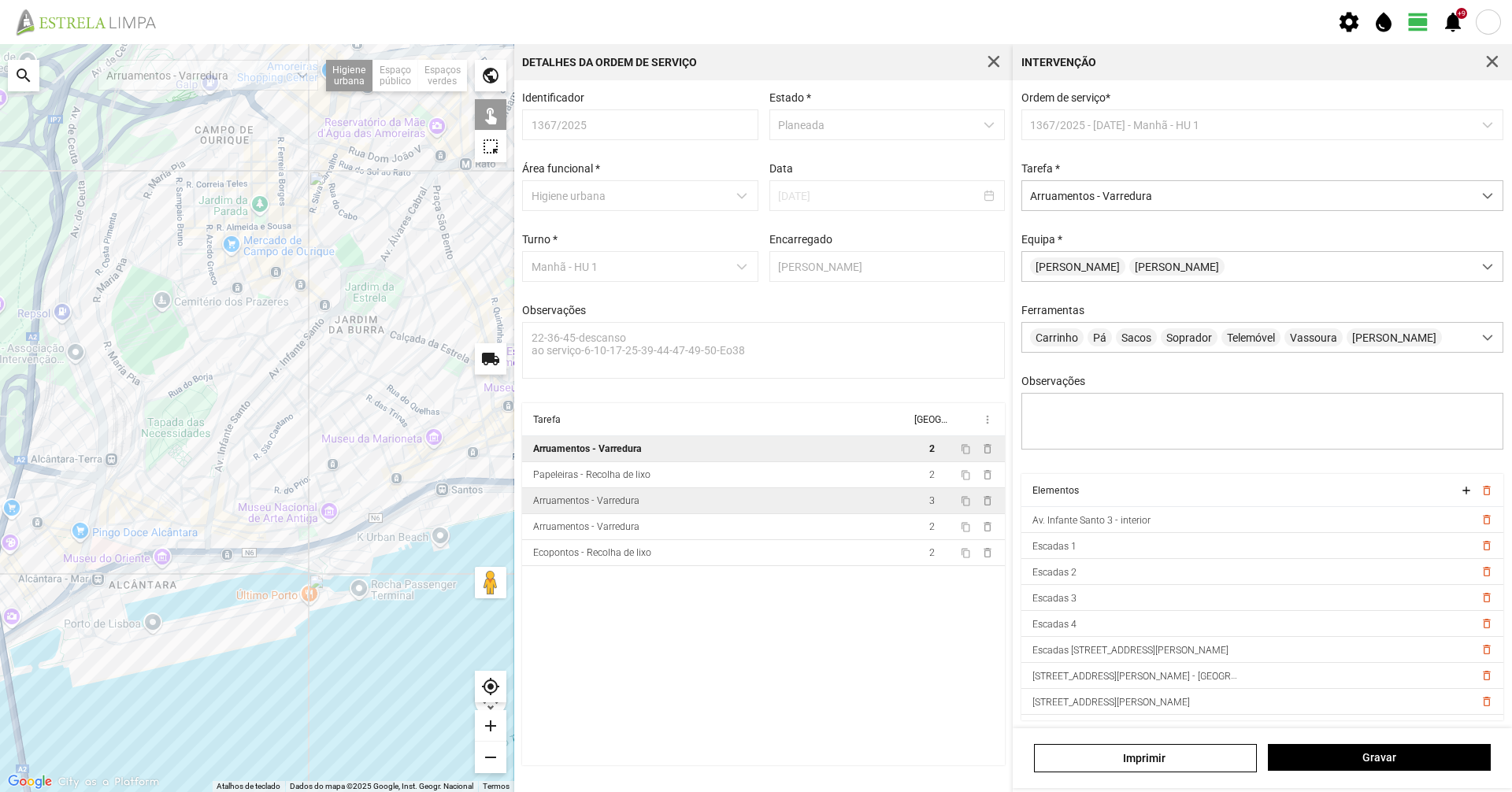
click at [668, 504] on td "Arruamentos - Varredura" at bounding box center [716, 501] width 388 height 26
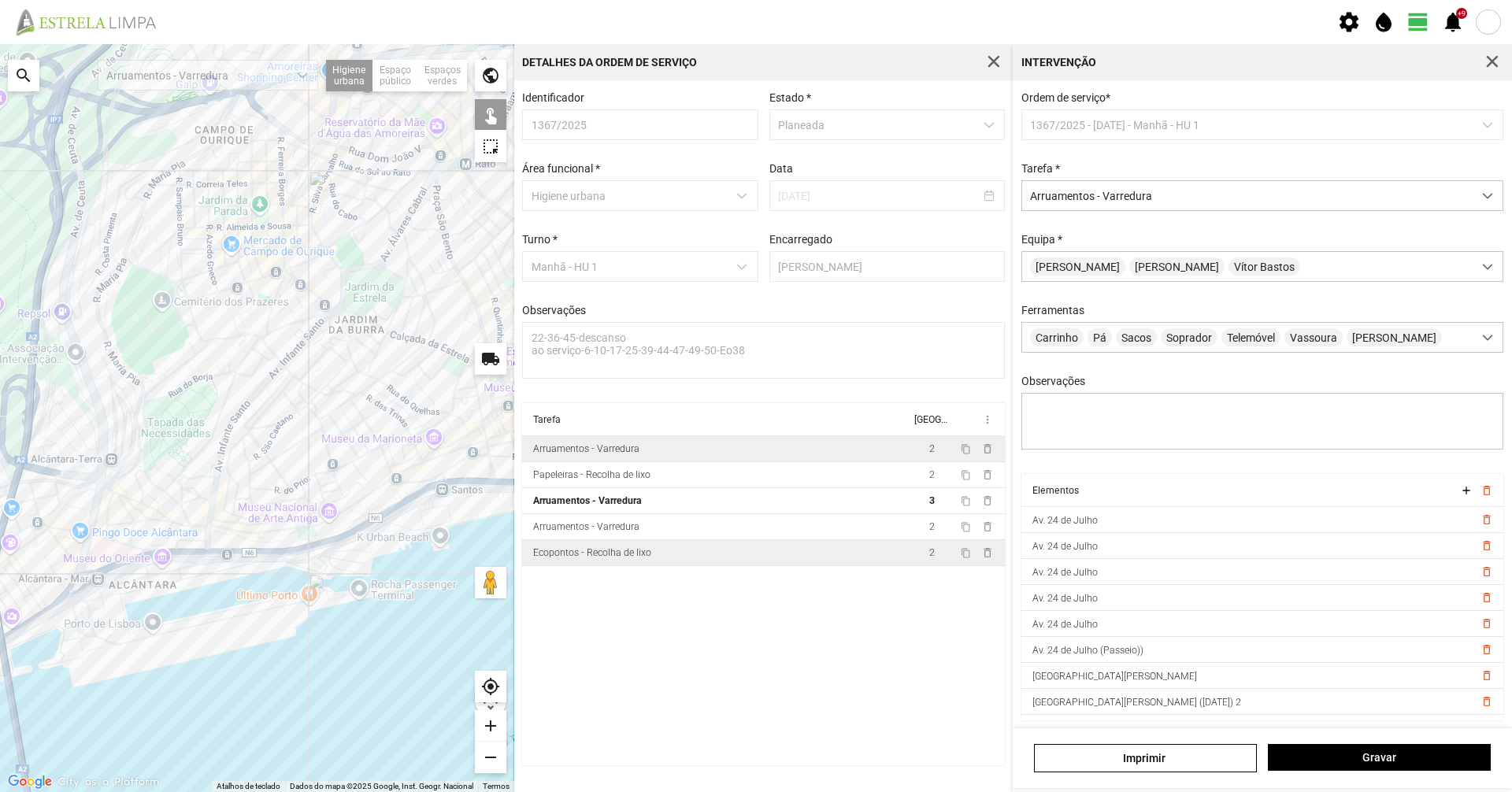
click at [660, 554] on td "Ecopontos - Recolha de lixo" at bounding box center [716, 553] width 388 height 26
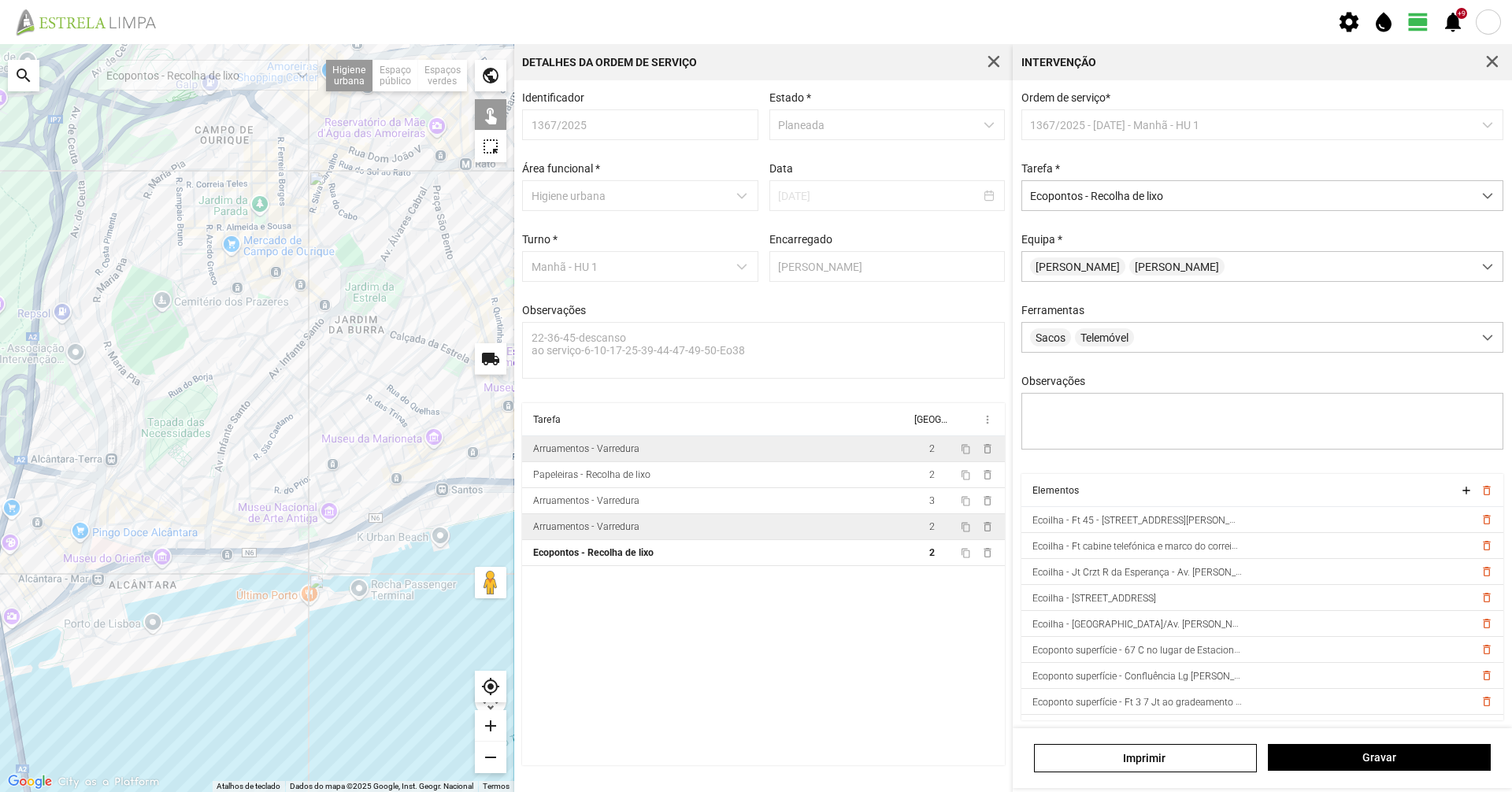
click at [650, 534] on td "Arruamentos - Varredura" at bounding box center [716, 527] width 388 height 26
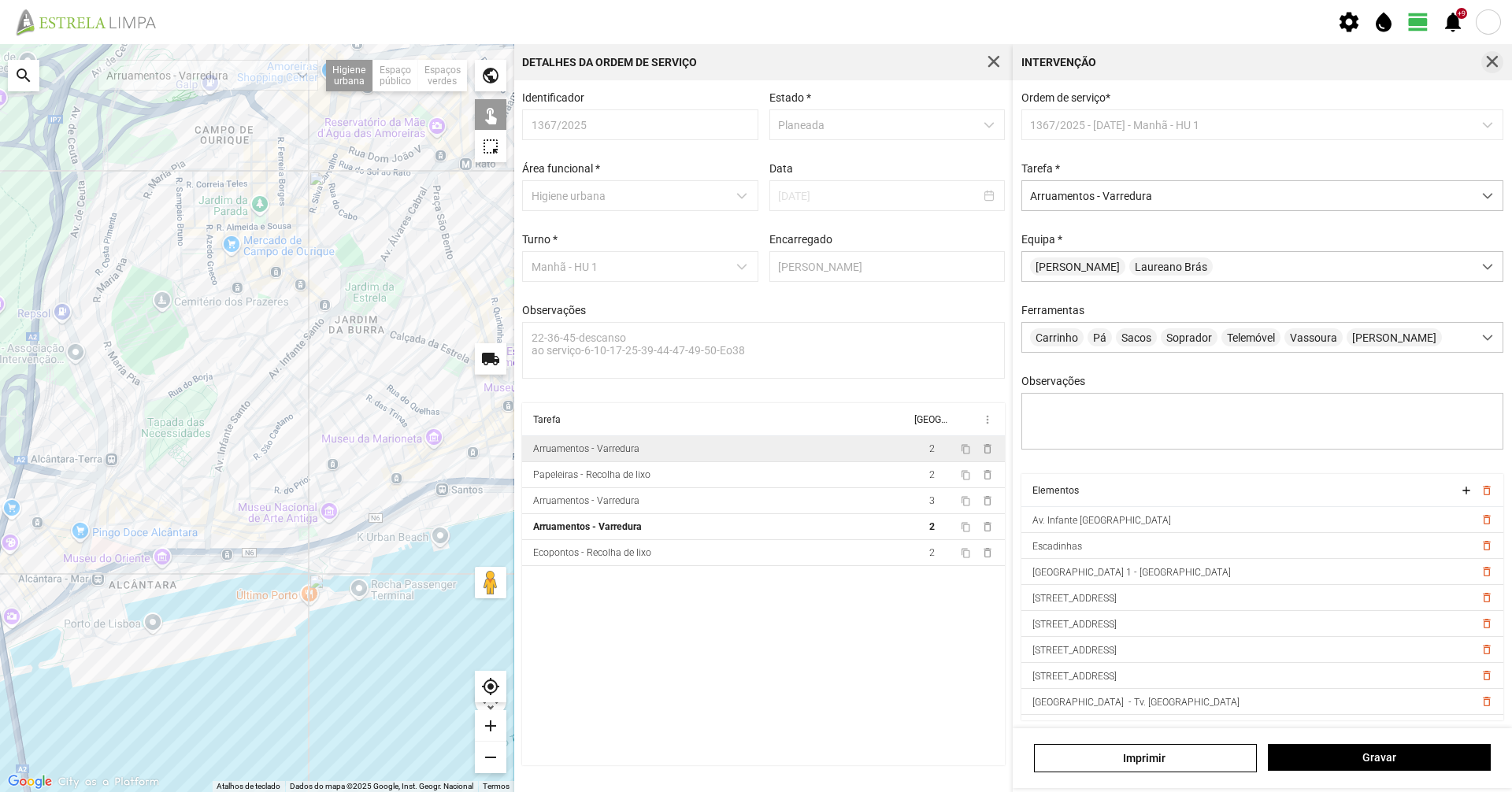
click at [1493, 58] on span "button" at bounding box center [1492, 62] width 14 height 14
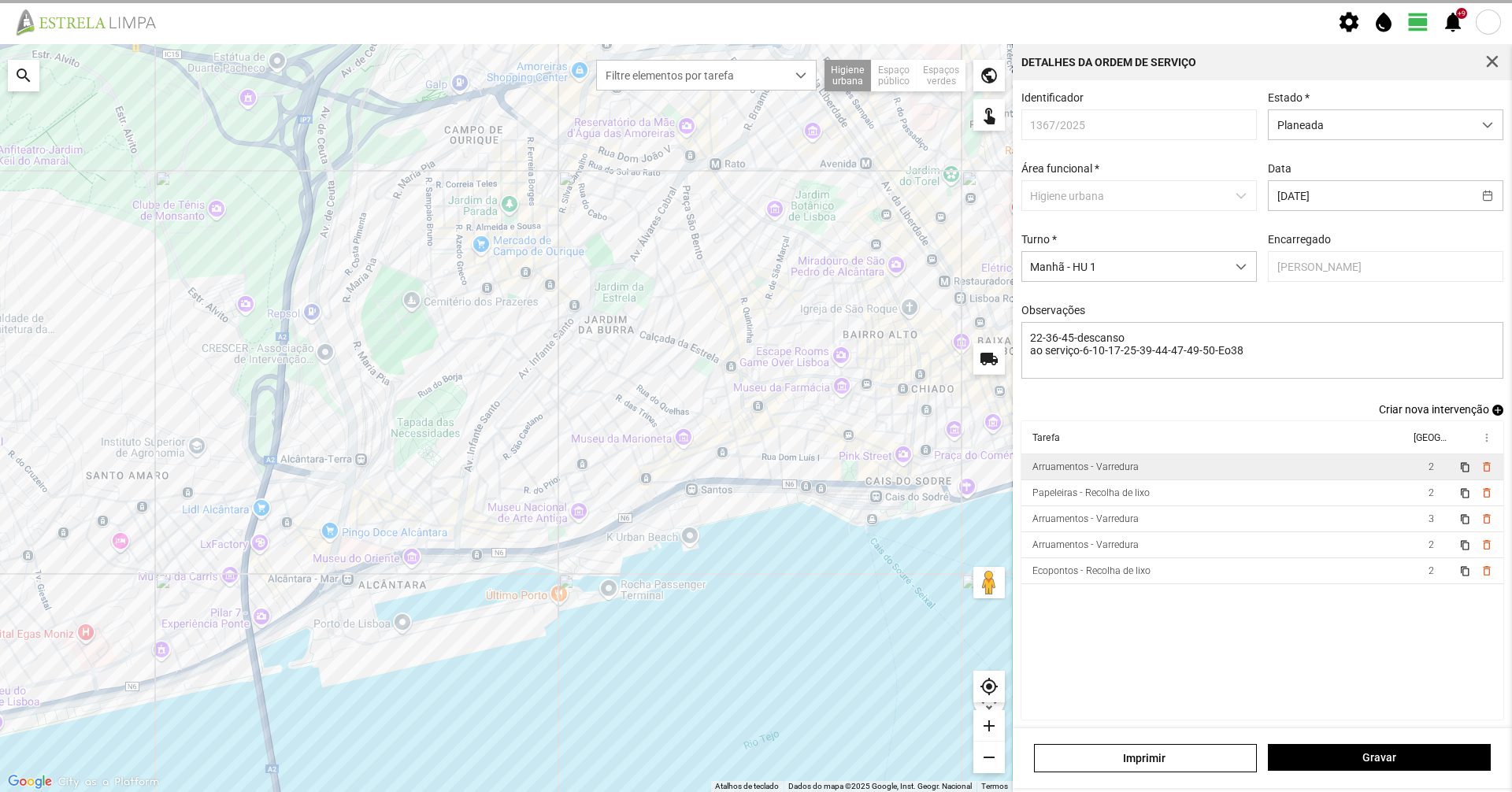
click at [1468, 57] on div "Detalhes da Ordem de Serviço" at bounding box center [1262, 62] width 500 height 36
click at [1489, 68] on span "button" at bounding box center [1492, 62] width 14 height 14
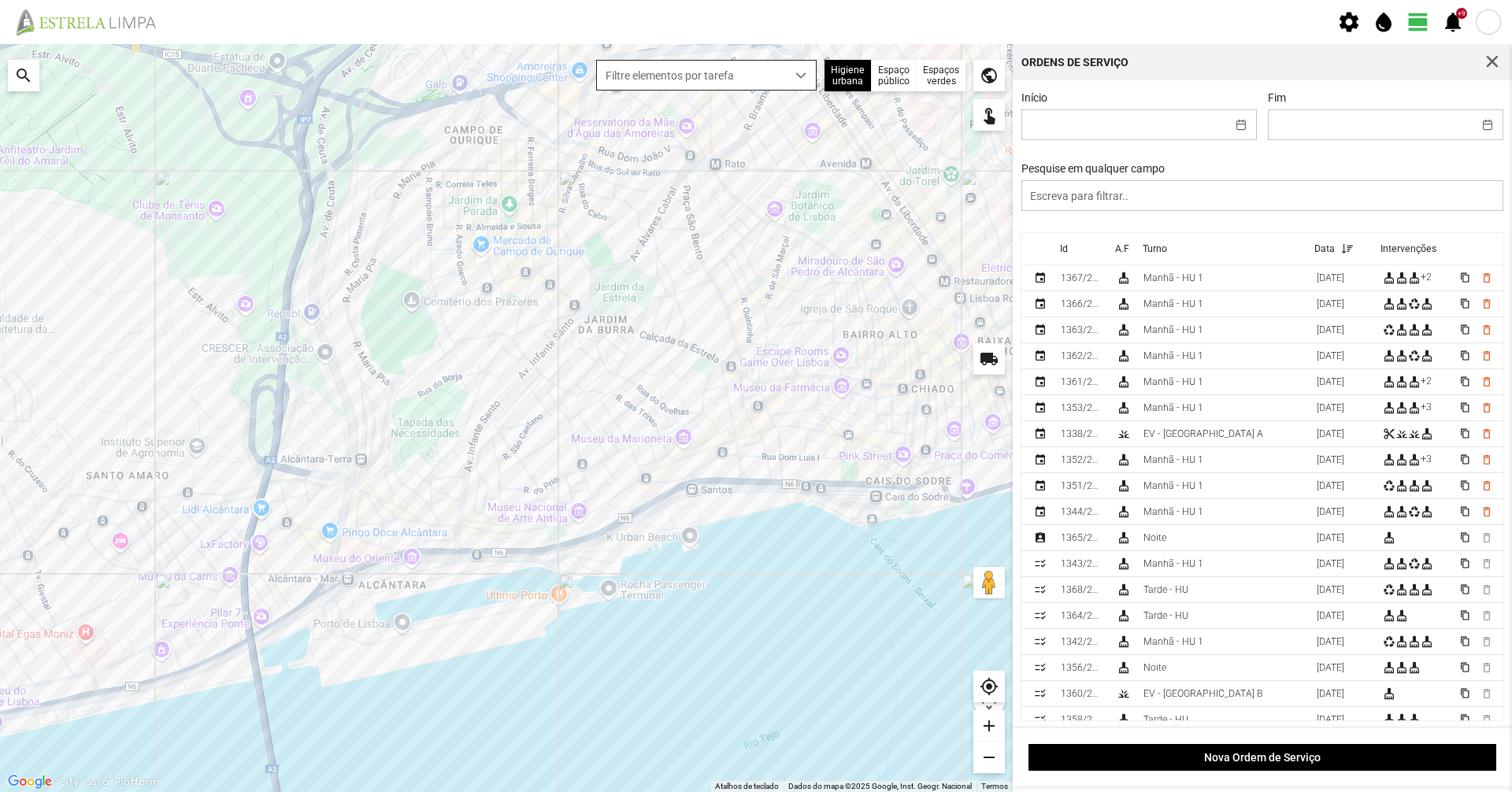
click at [705, 61] on span "Filtre elementos por tarefa" at bounding box center [691, 75] width 189 height 29
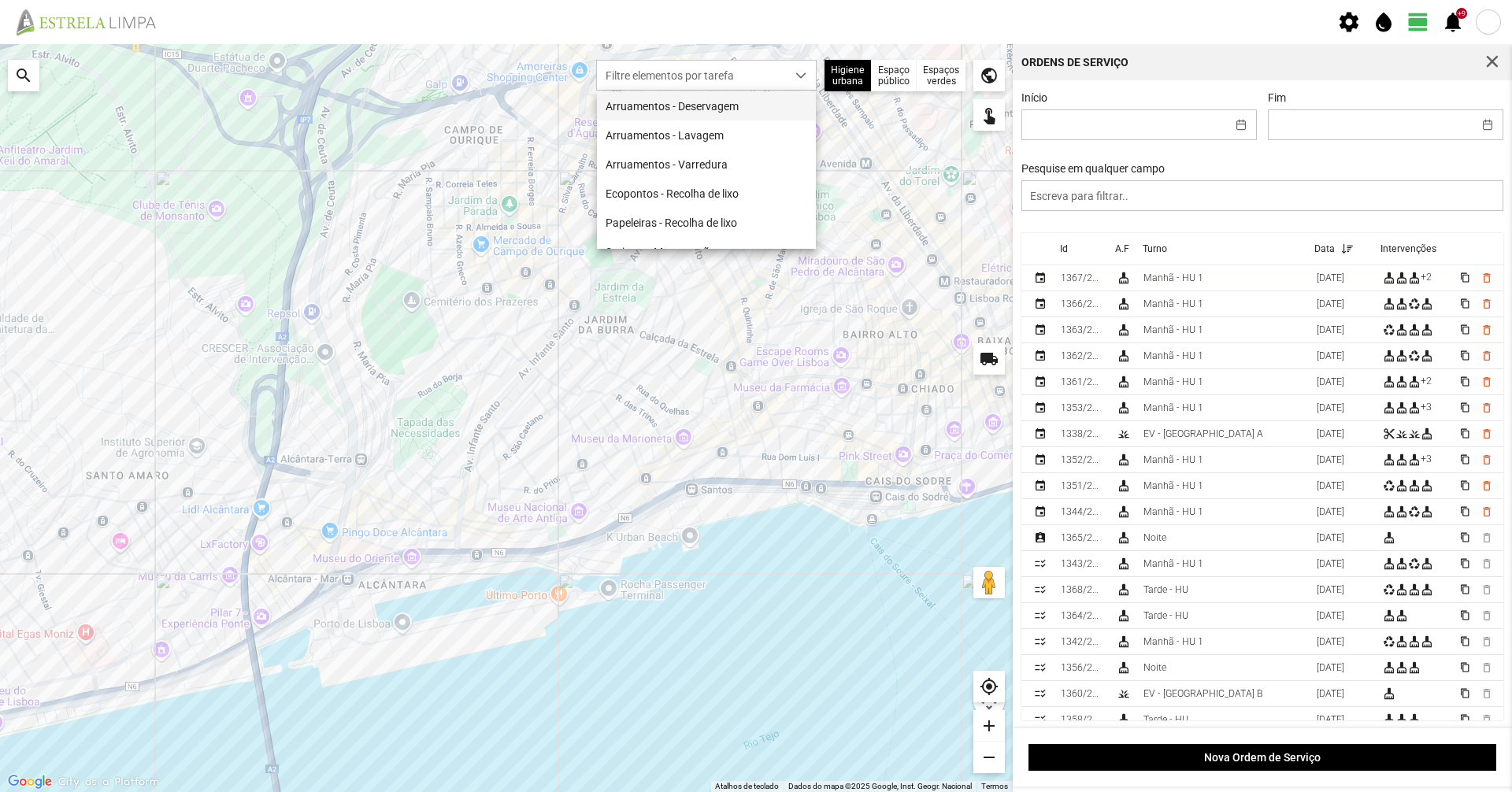
click at [711, 102] on li "Arruamentos - Deservagem" at bounding box center [707, 105] width 219 height 29
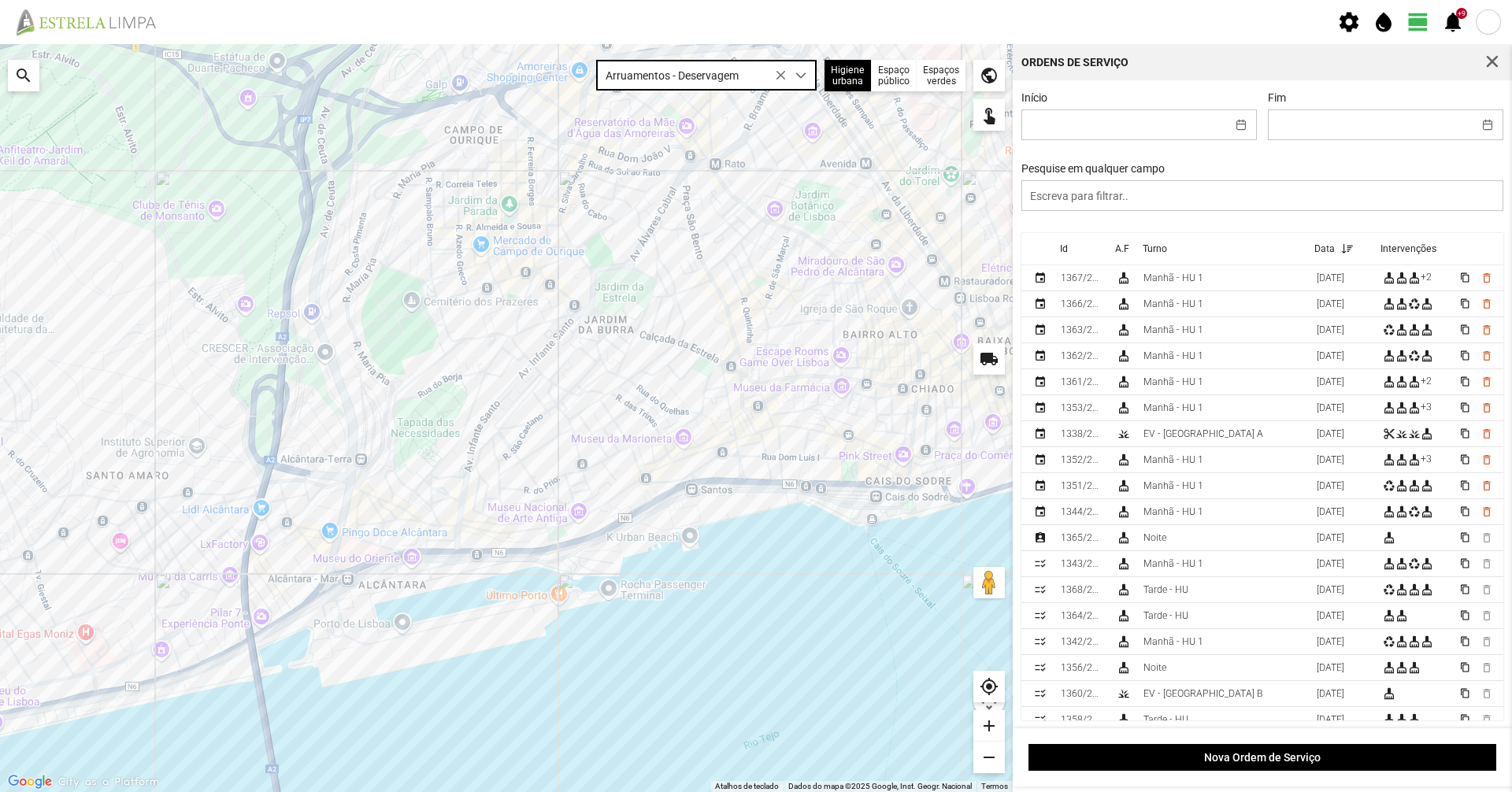
click at [731, 74] on span "Arruamentos - Deservagem" at bounding box center [691, 75] width 189 height 29
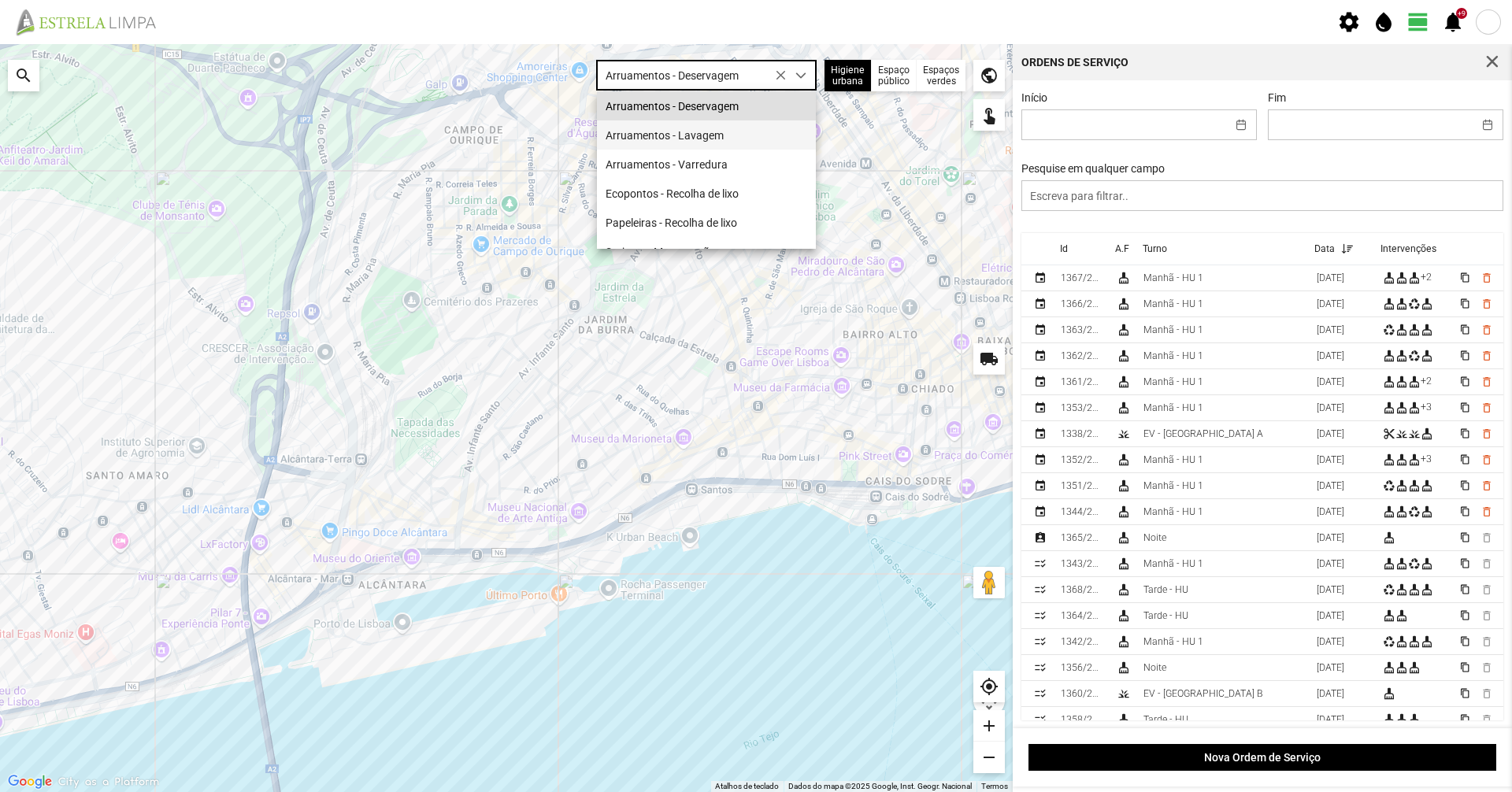
click at [720, 136] on li "Arruamentos - Lavagem" at bounding box center [707, 134] width 219 height 29
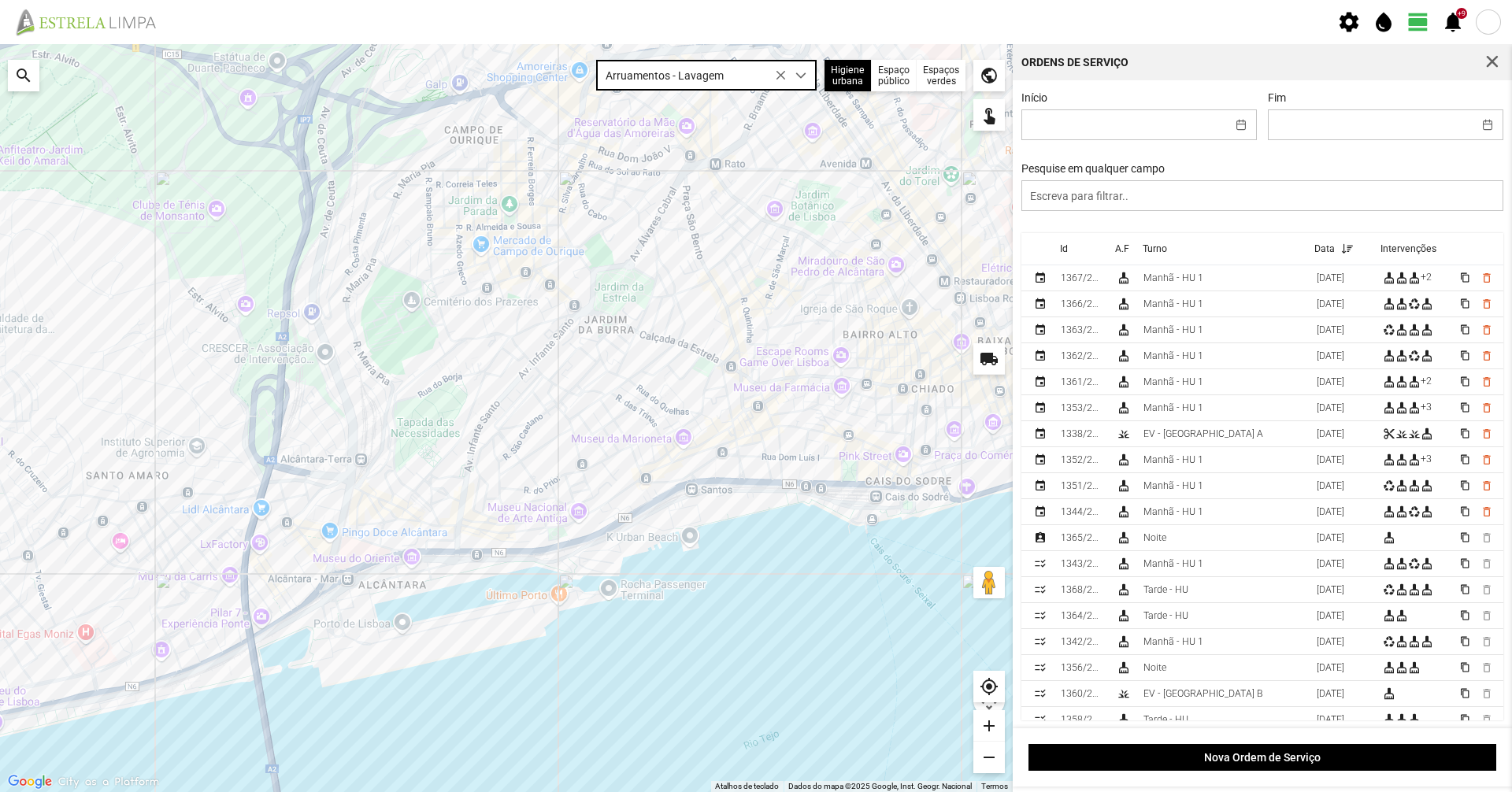
click at [697, 75] on span "Arruamentos - Lavagem" at bounding box center [691, 75] width 189 height 29
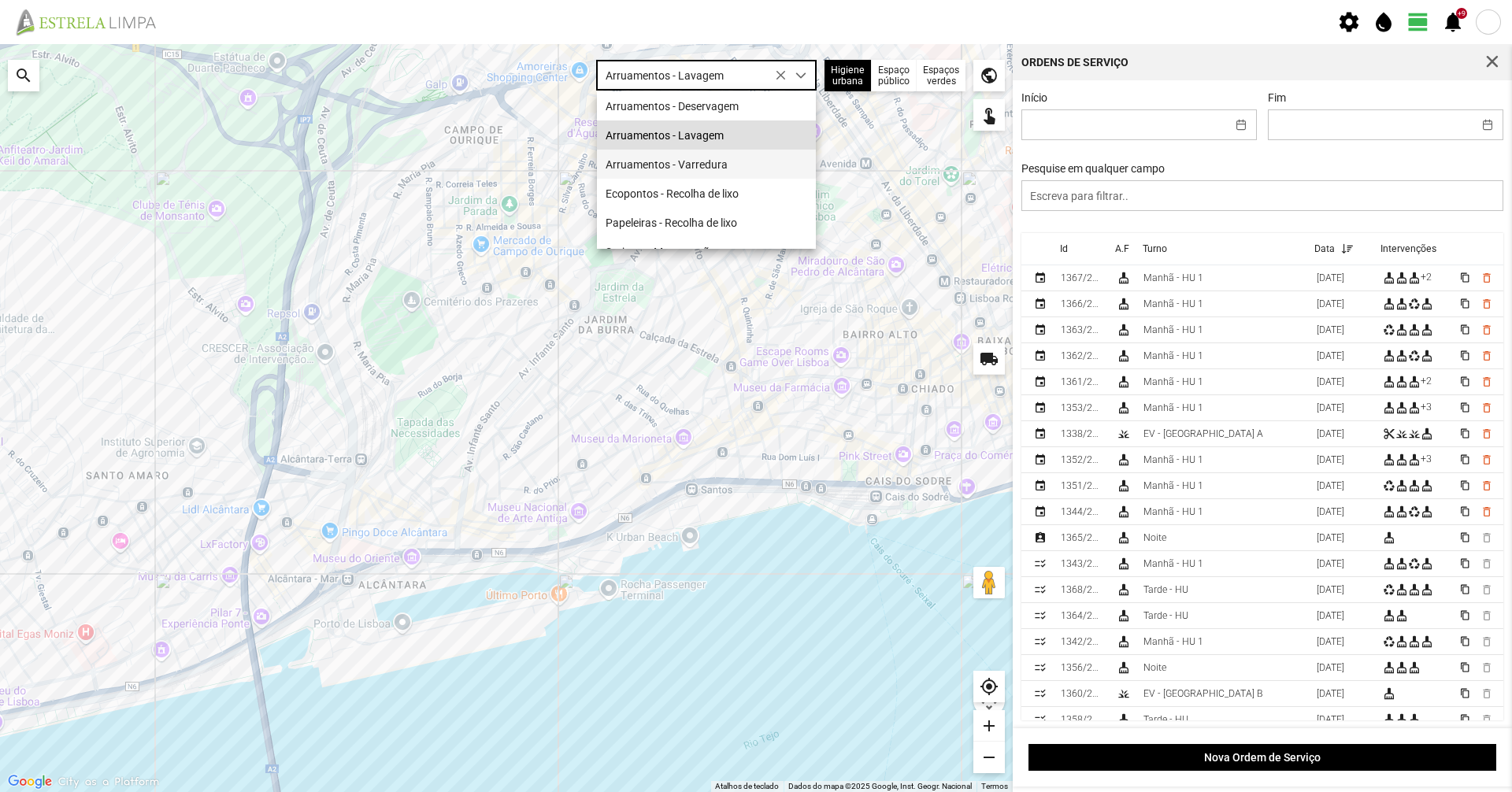
click at [694, 160] on li "Arruamentos - Varredura" at bounding box center [707, 163] width 219 height 29
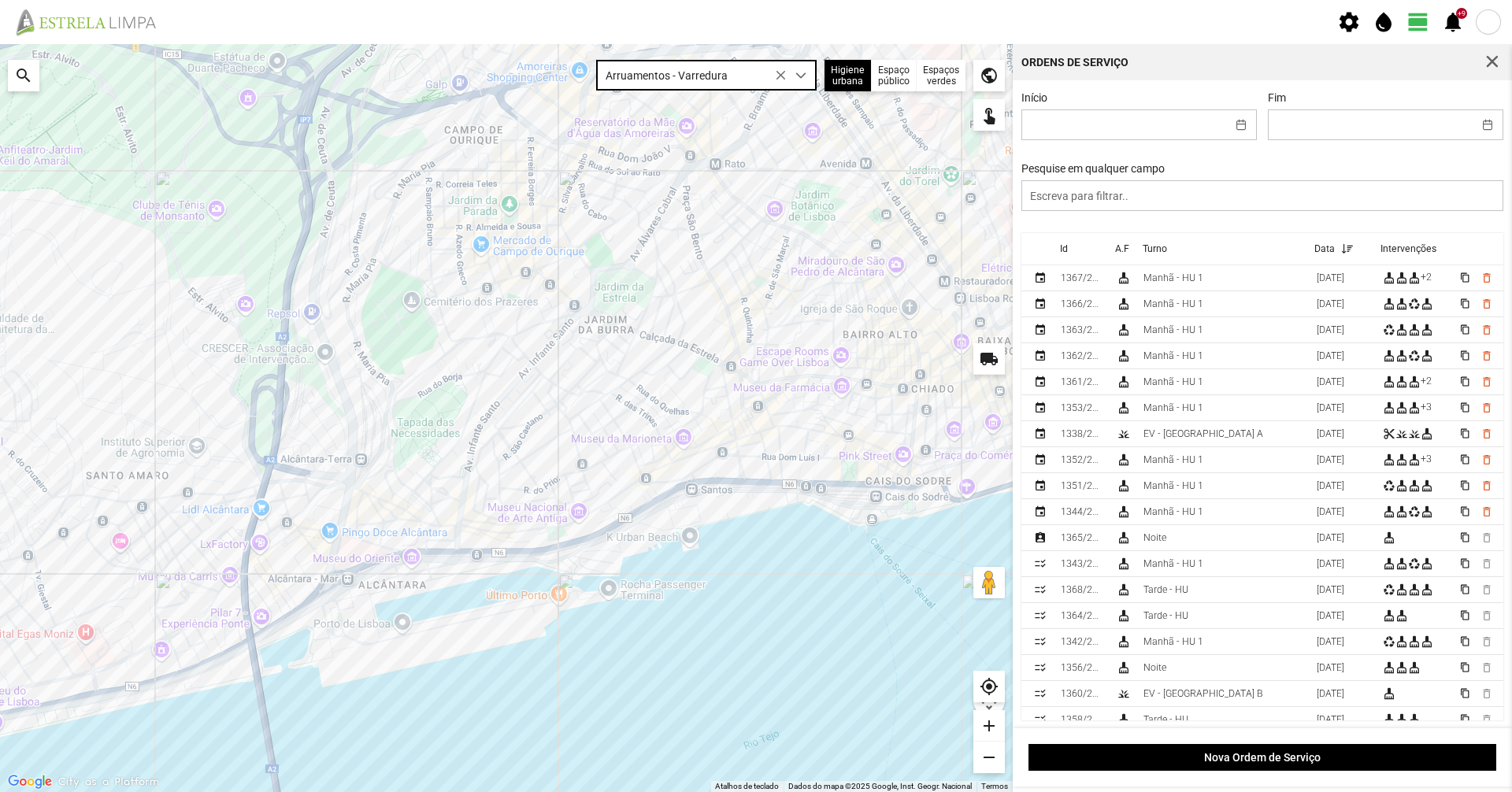
click at [717, 572] on div at bounding box center [506, 417] width 1012 height 747
click at [711, 85] on span "Arruamentos - Varredura" at bounding box center [691, 75] width 189 height 29
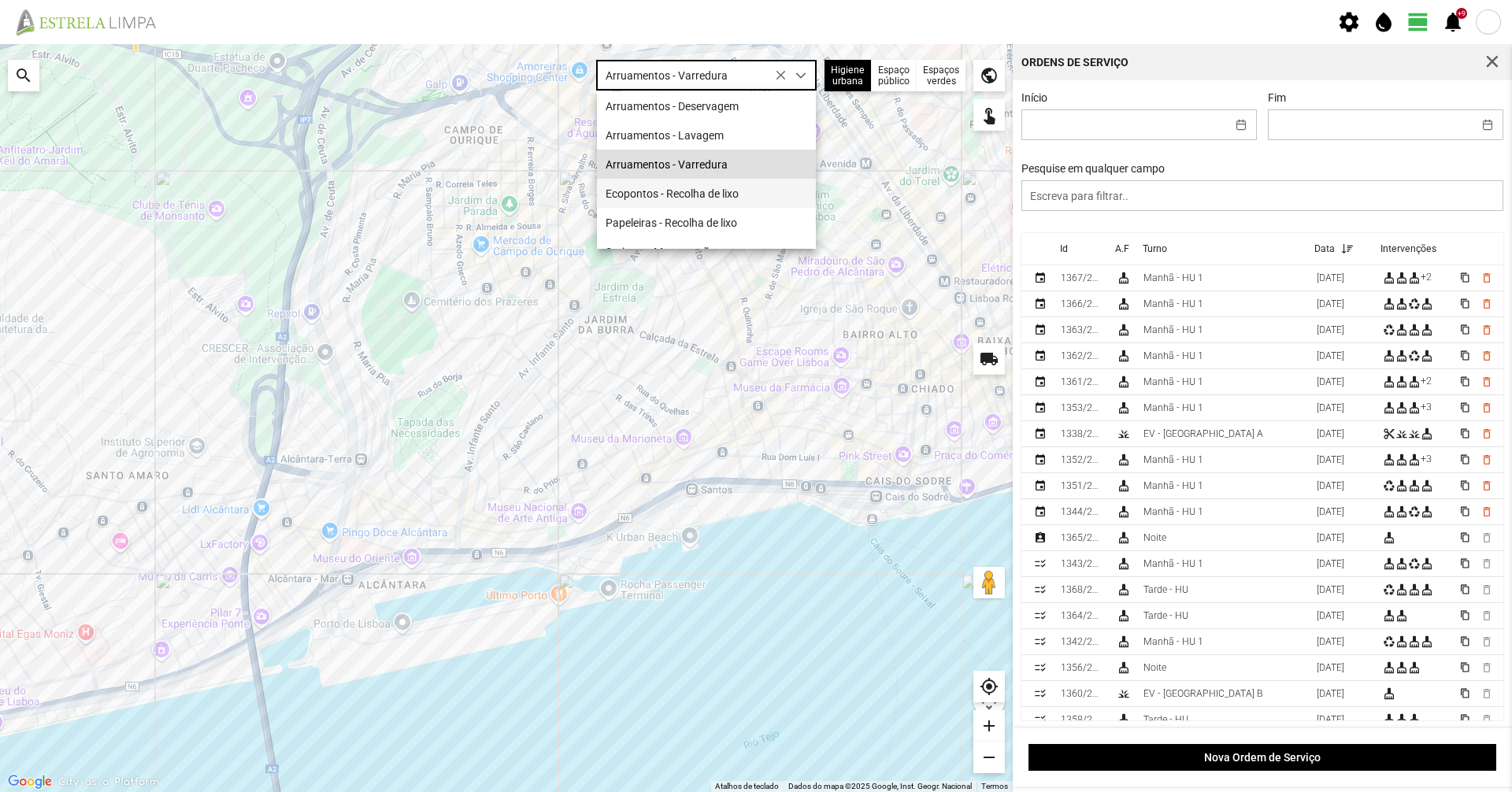
scroll to position [1, 0]
click at [1101, 162] on div "Início Fim Pesquise em qualquer campo" at bounding box center [1262, 162] width 494 height 142
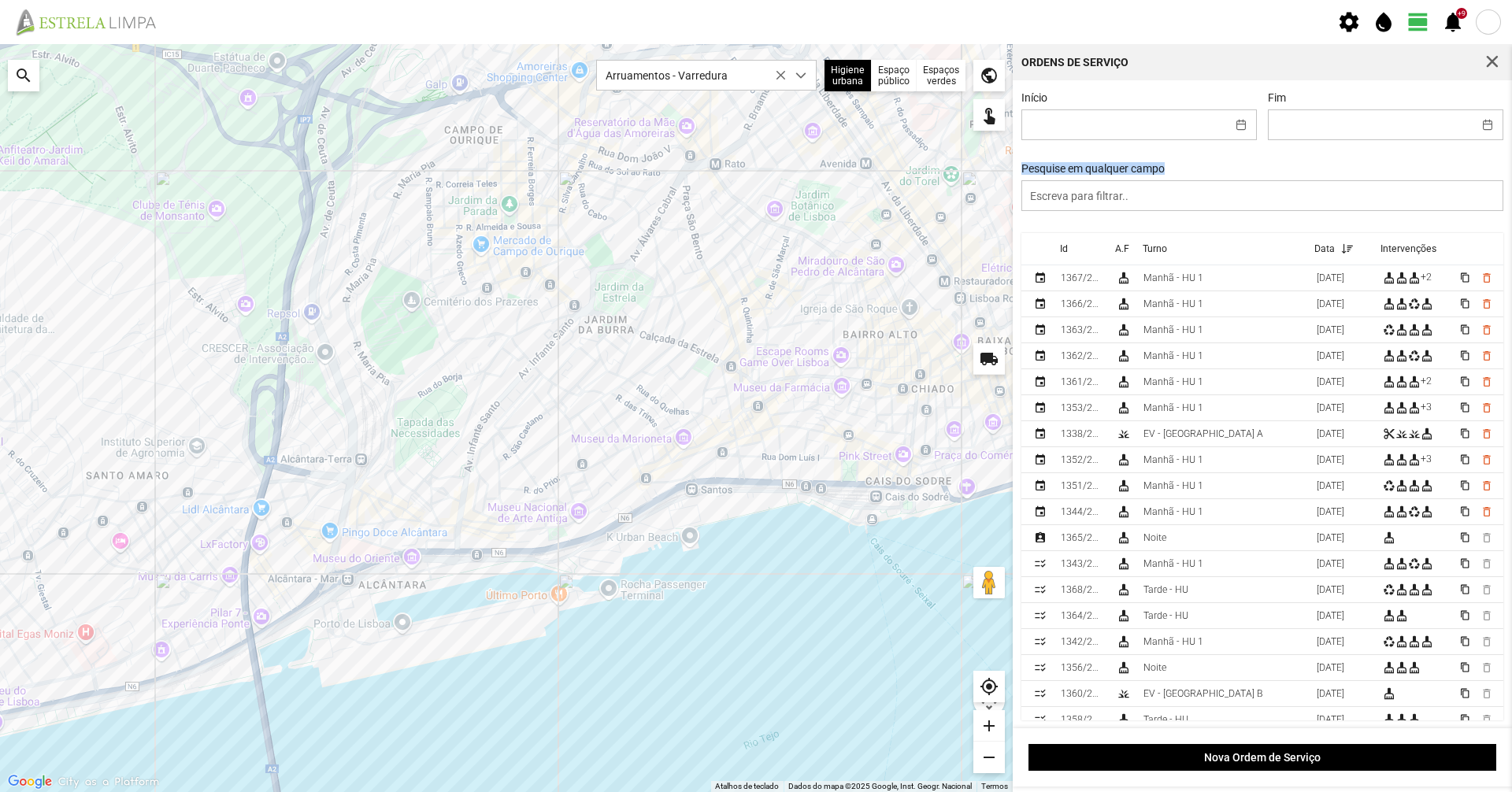
drag, startPoint x: 1019, startPoint y: 174, endPoint x: 1175, endPoint y: 173, distance: 156.0
click at [1175, 173] on div "Pesquise em qualquer campo" at bounding box center [1262, 186] width 494 height 49
click at [1181, 170] on div "Pesquise em qualquer campo" at bounding box center [1262, 186] width 494 height 49
